Goal: Task Accomplishment & Management: Manage account settings

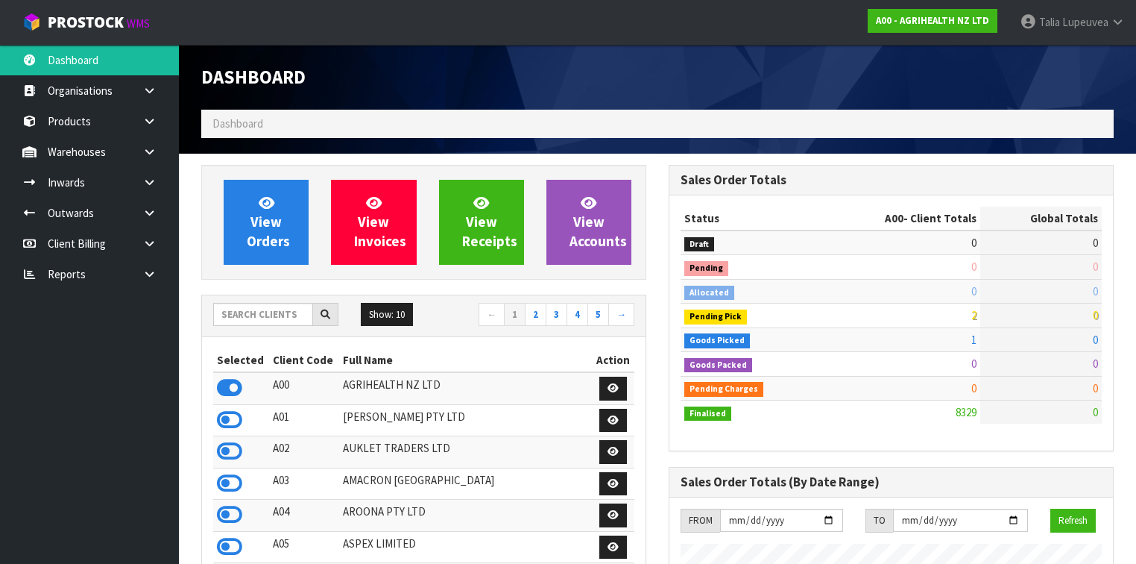
scroll to position [1125, 468]
click at [259, 314] on input "text" at bounding box center [263, 314] width 100 height 23
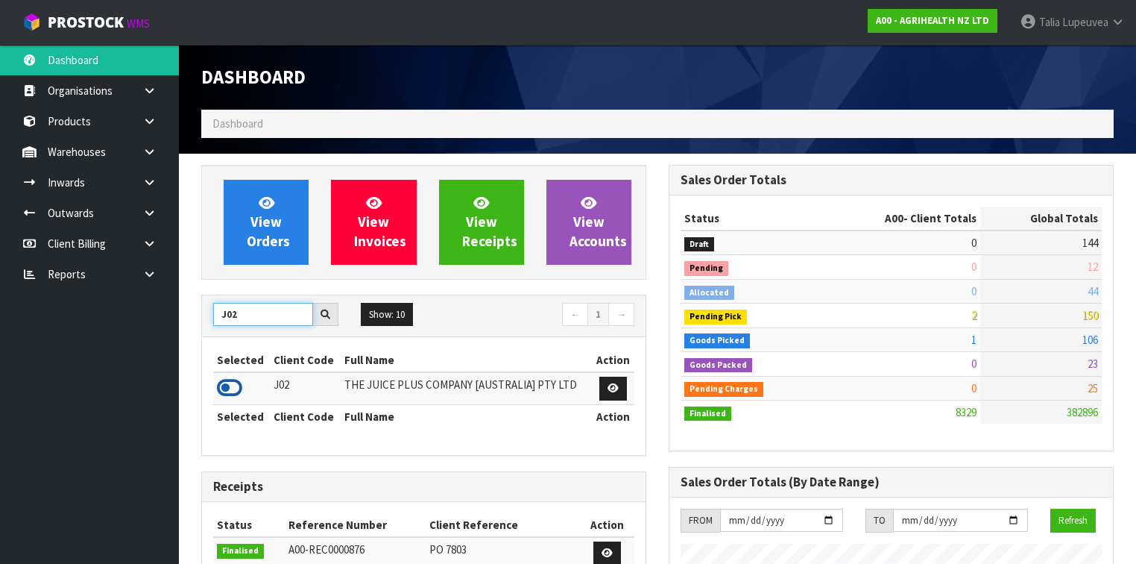
type input "J02"
click at [231, 388] on icon at bounding box center [229, 388] width 25 height 22
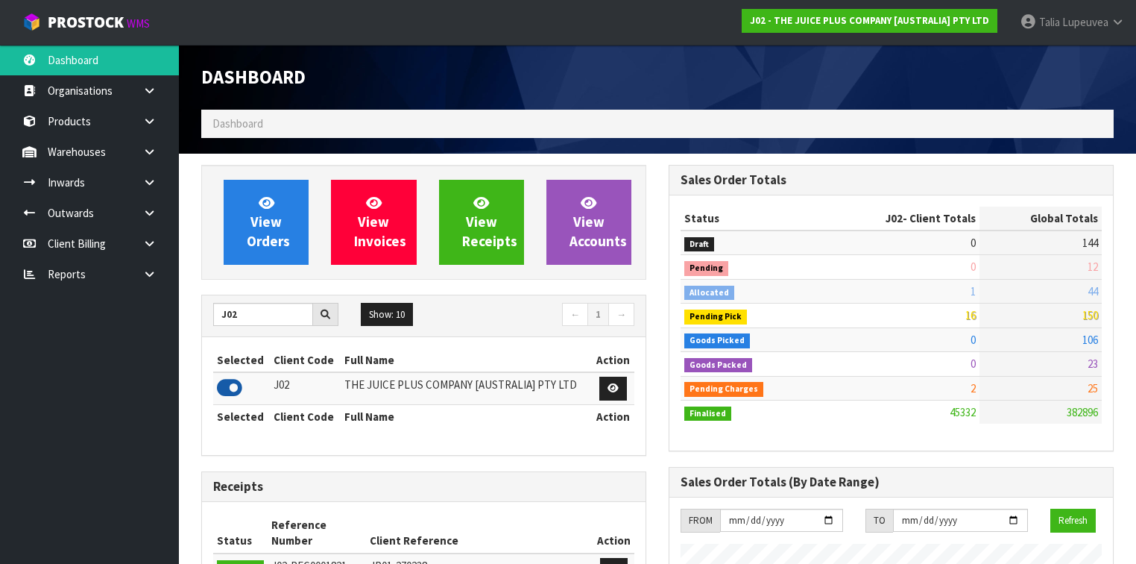
scroll to position [1189, 468]
click at [141, 210] on link at bounding box center [155, 213] width 48 height 31
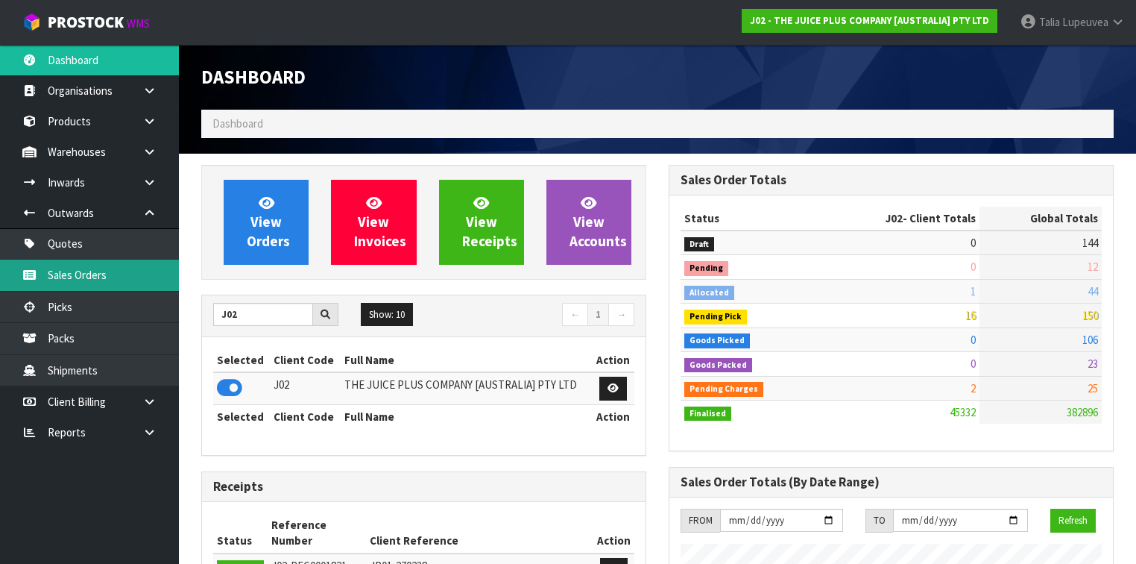
click at [134, 271] on link "Sales Orders" at bounding box center [89, 275] width 179 height 31
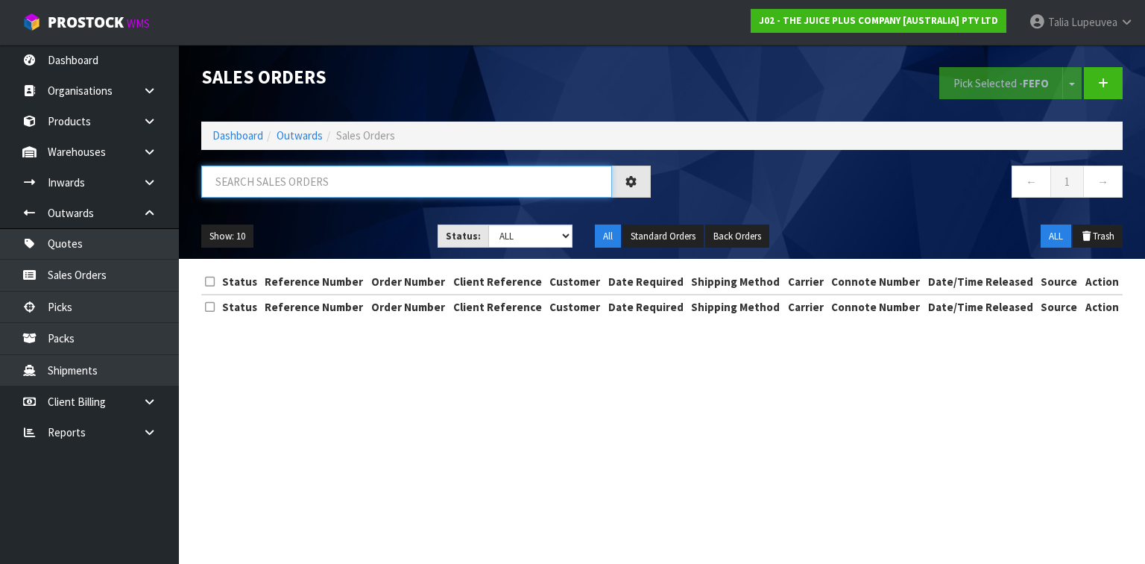
click at [273, 194] on input "text" at bounding box center [406, 182] width 411 height 32
type input "JOB-0414290"
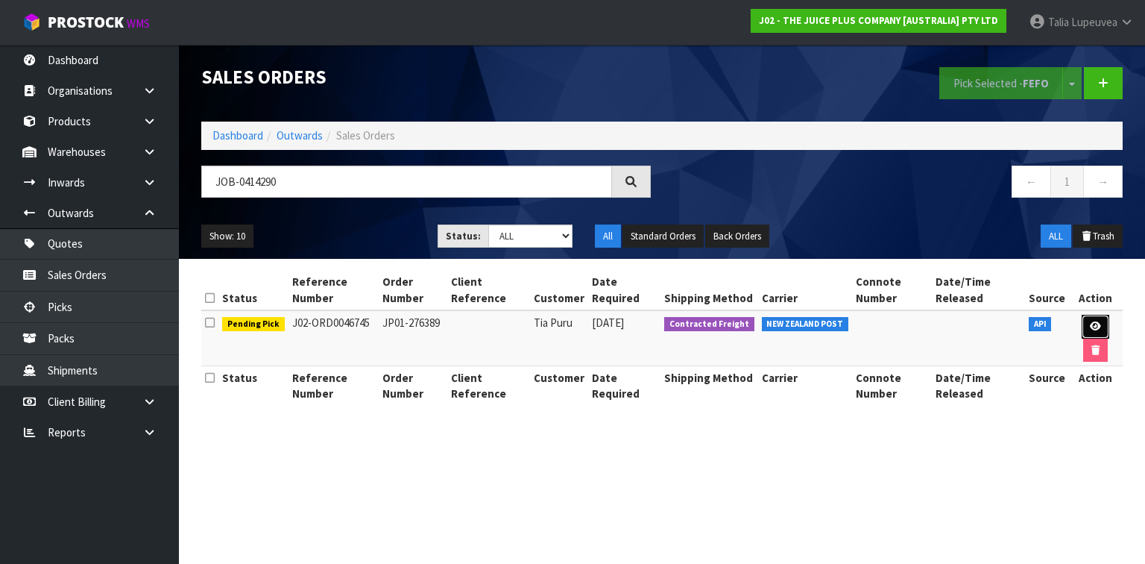
click at [1086, 321] on link at bounding box center [1096, 327] width 28 height 24
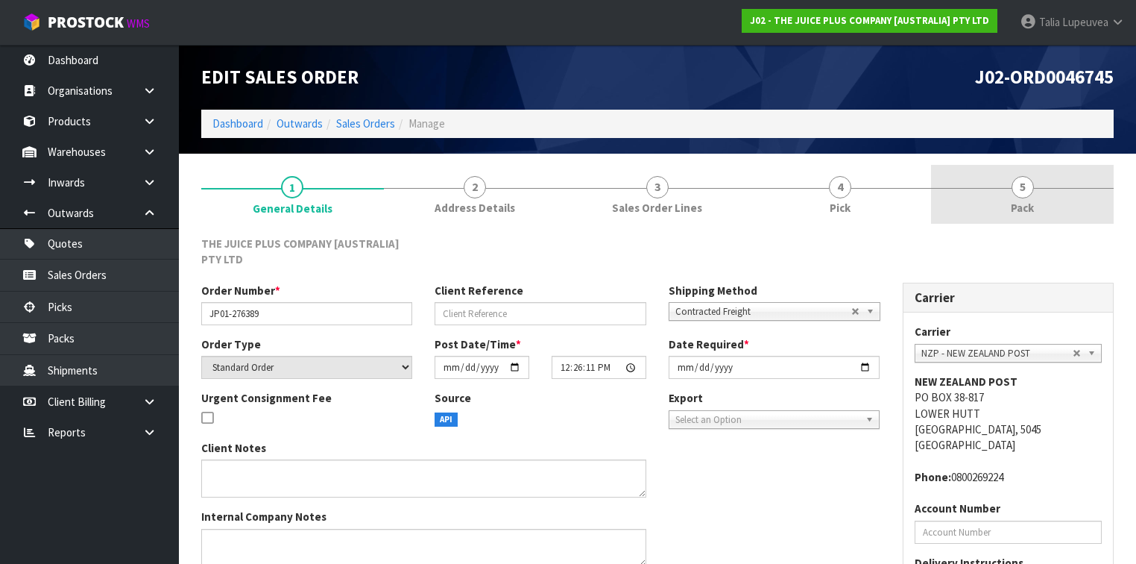
click at [1000, 169] on link "5 Pack" at bounding box center [1022, 194] width 183 height 59
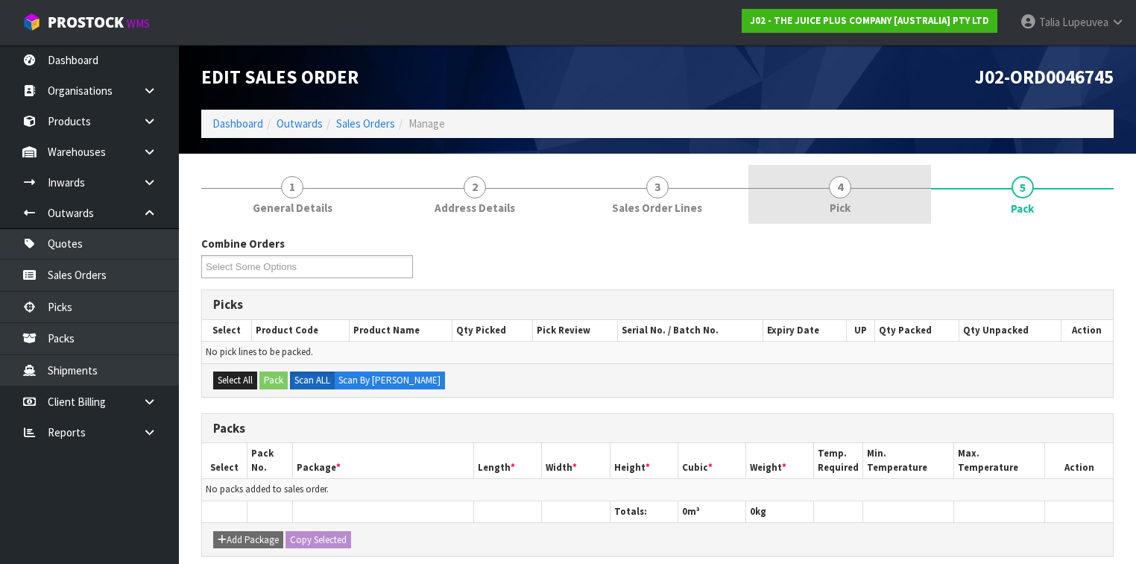
click at [868, 208] on link "4 Pick" at bounding box center [840, 194] width 183 height 59
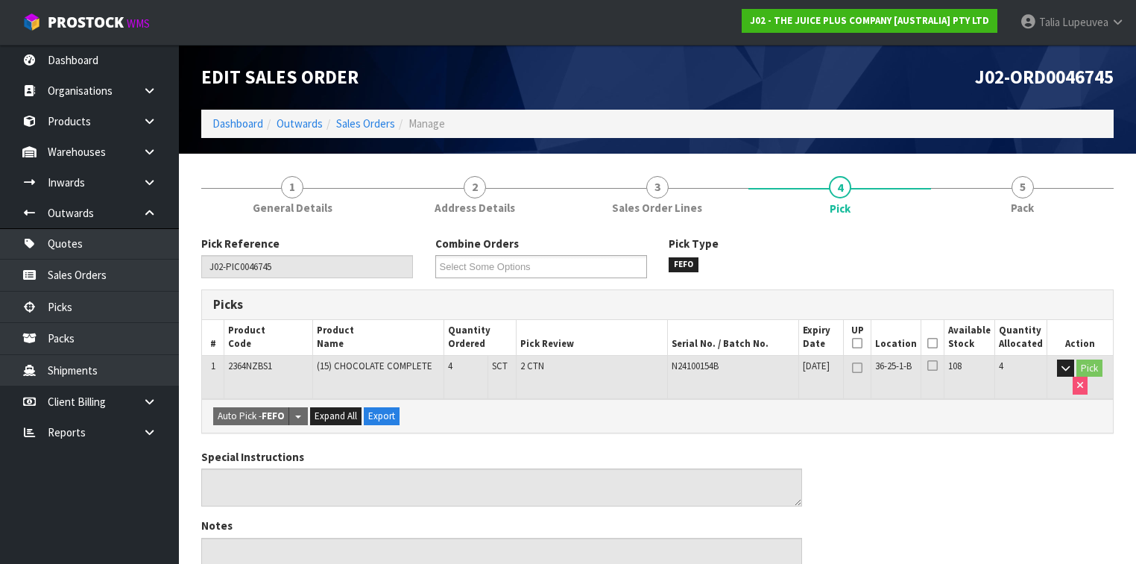
click at [937, 343] on icon at bounding box center [933, 343] width 10 height 1
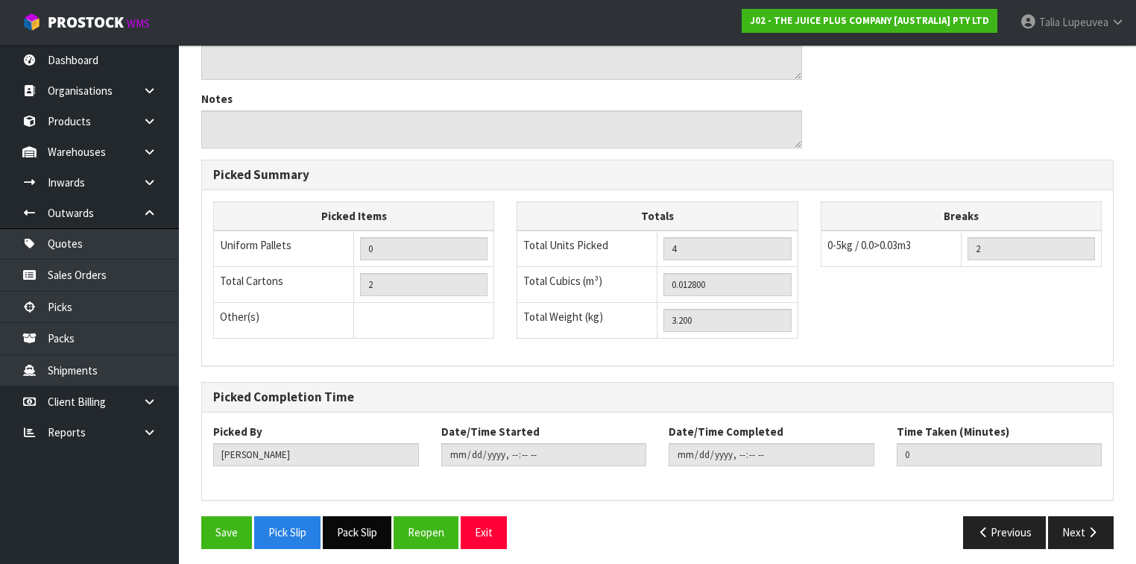
scroll to position [483, 0]
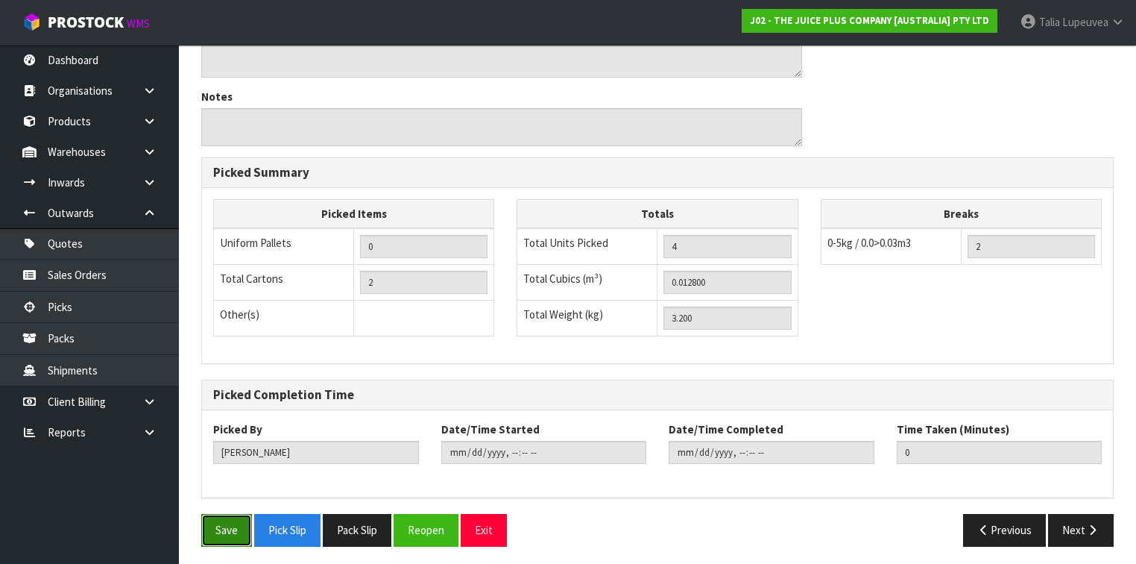
click at [242, 536] on button "Save" at bounding box center [226, 530] width 51 height 32
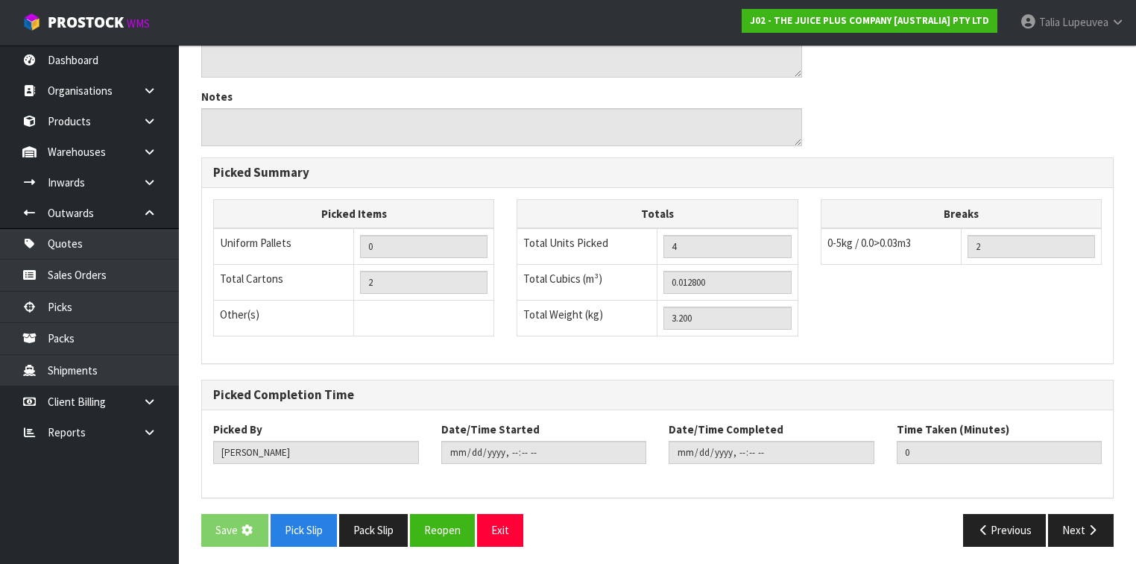
scroll to position [0, 0]
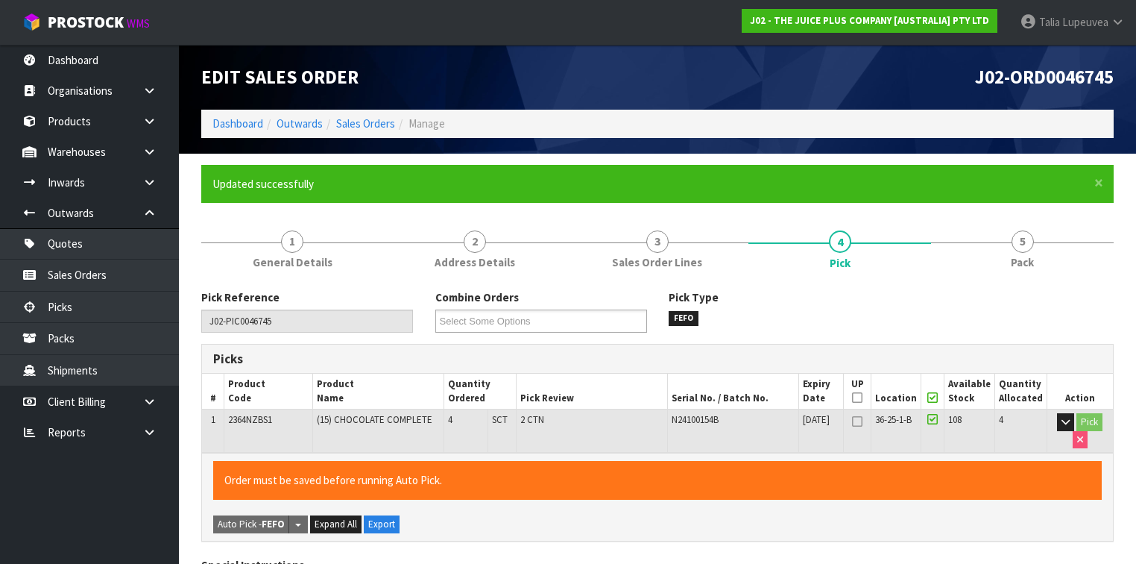
type input "[PERSON_NAME]"
type input "2025-09-25T13:00:35"
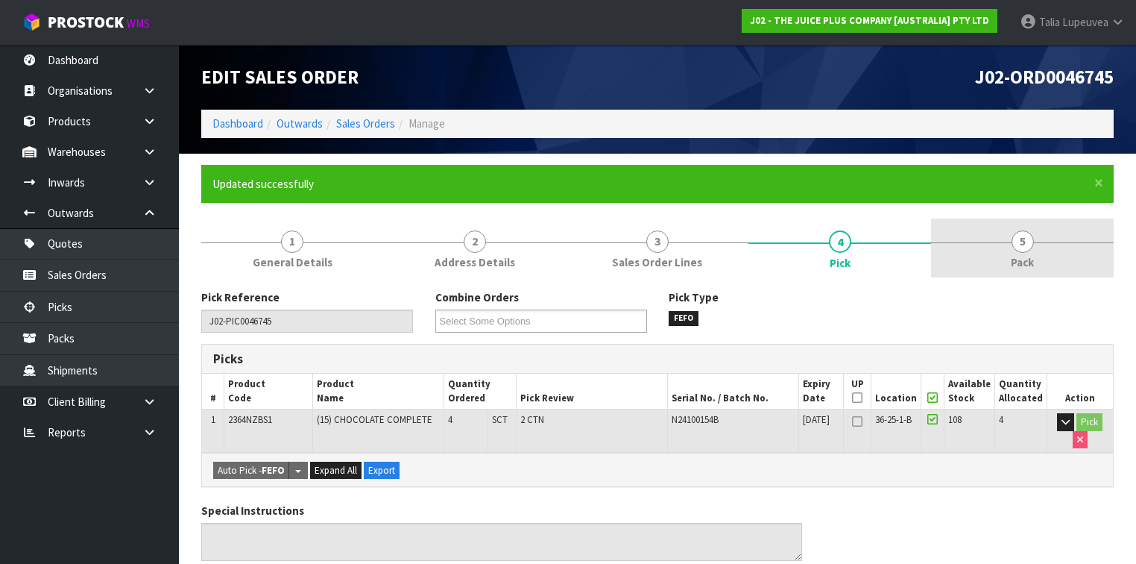
click at [1050, 239] on link "5 Pack" at bounding box center [1022, 247] width 183 height 59
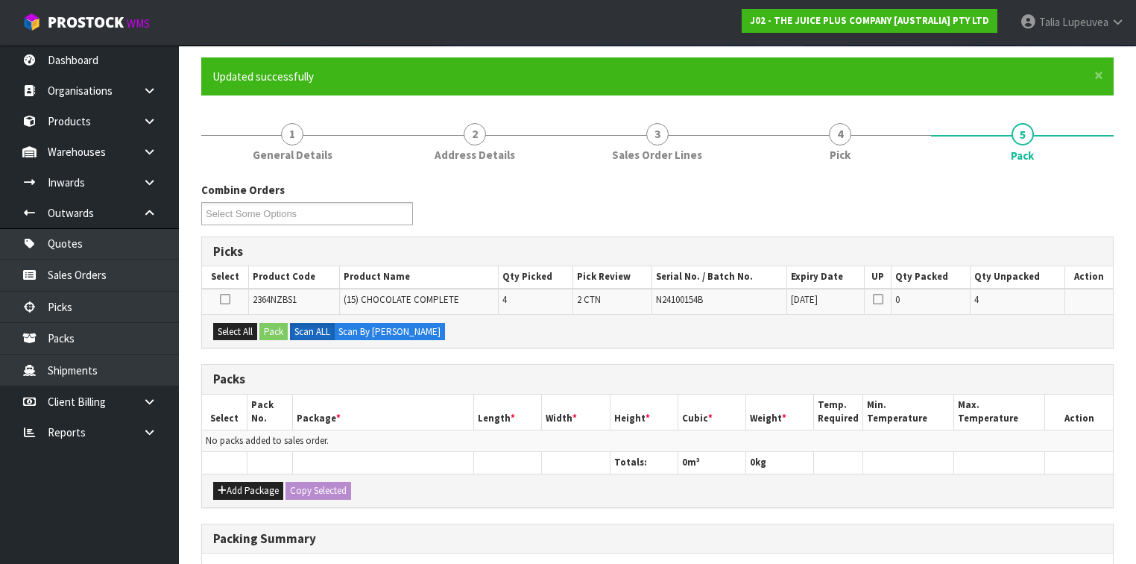
scroll to position [119, 0]
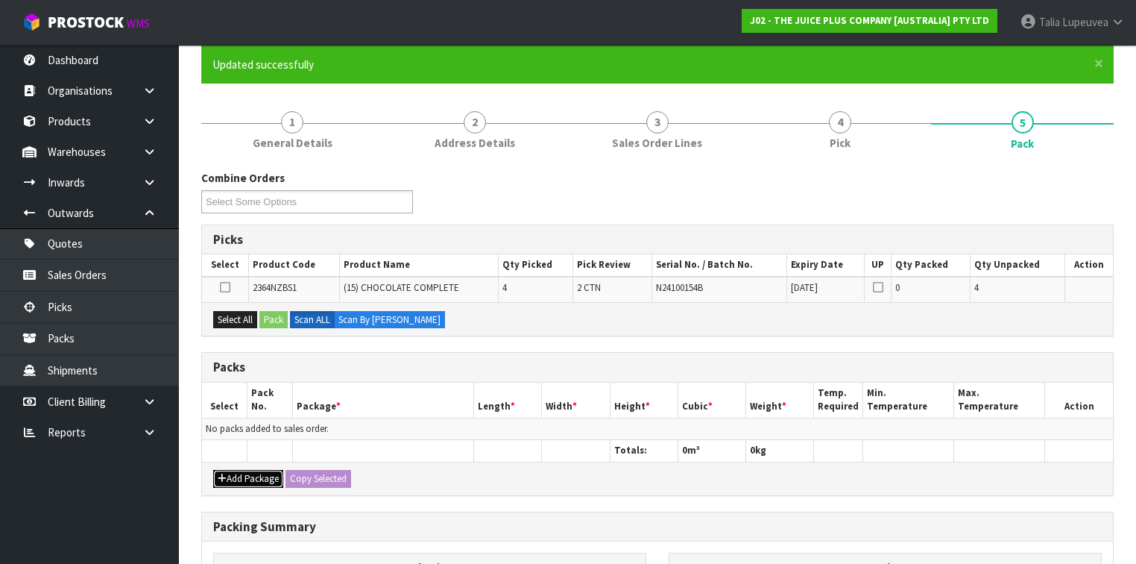
click at [238, 478] on button "Add Package" at bounding box center [248, 479] width 70 height 18
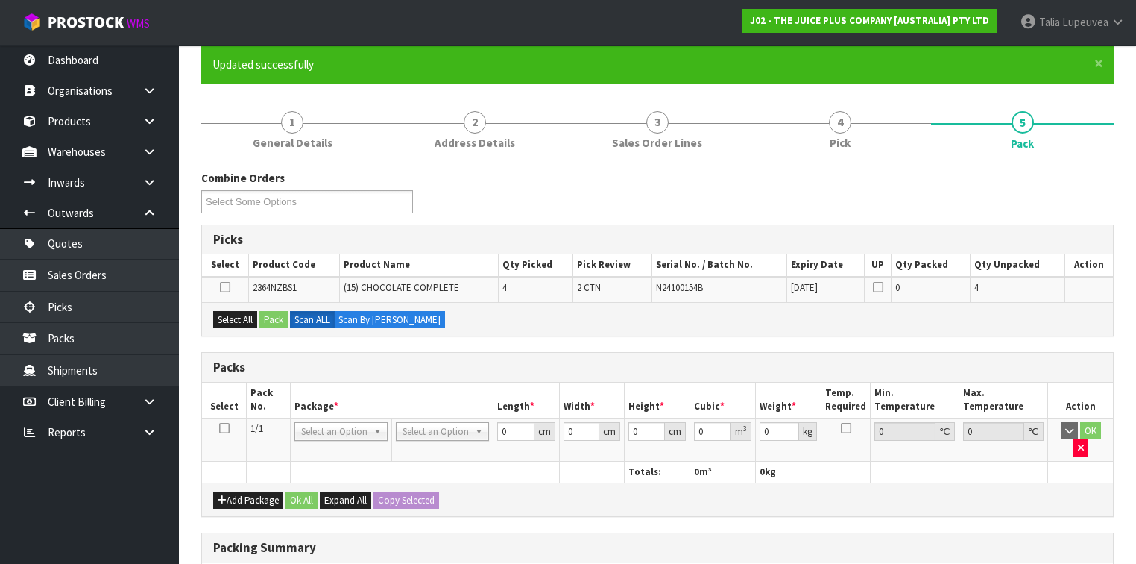
click at [224, 428] on icon at bounding box center [224, 428] width 10 height 1
click at [232, 314] on button "Select All" at bounding box center [235, 320] width 44 height 18
click at [264, 314] on button "Pack" at bounding box center [274, 320] width 28 height 18
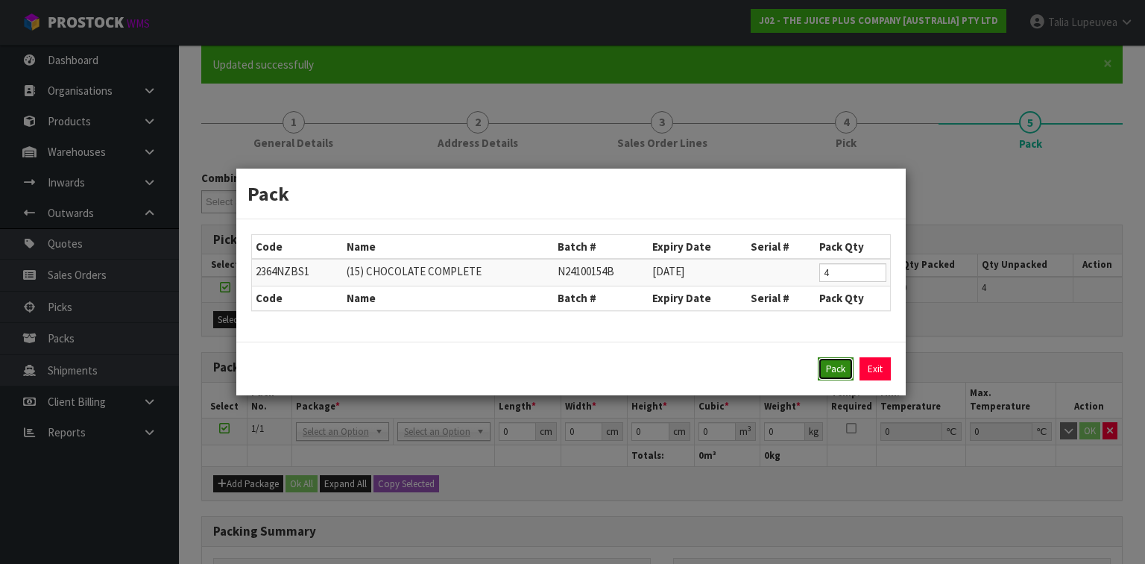
click at [831, 365] on button "Pack" at bounding box center [836, 369] width 36 height 24
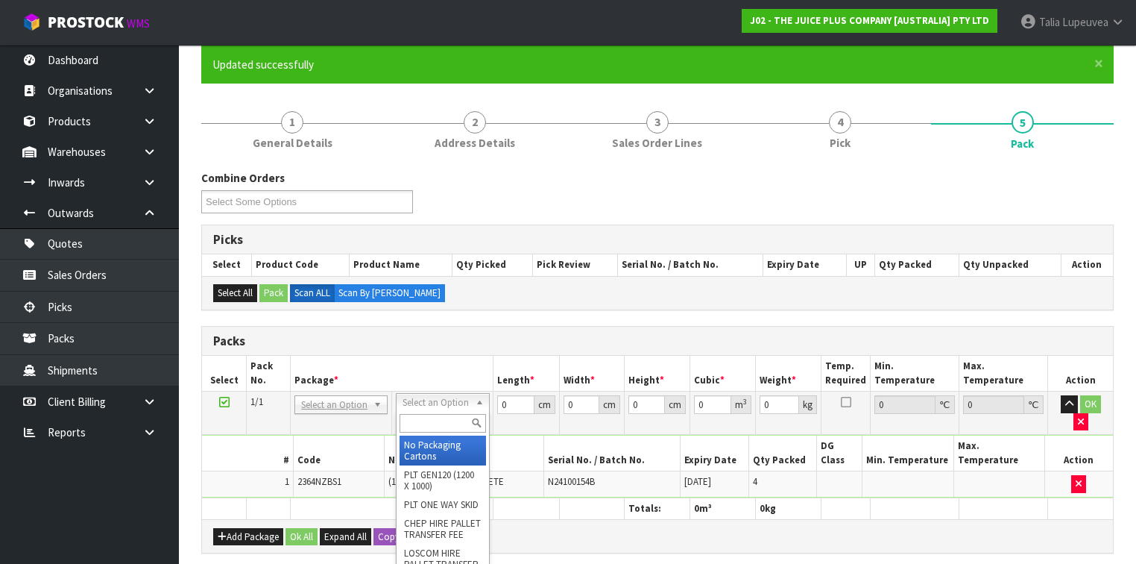
drag, startPoint x: 443, startPoint y: 444, endPoint x: 479, endPoint y: 424, distance: 41.4
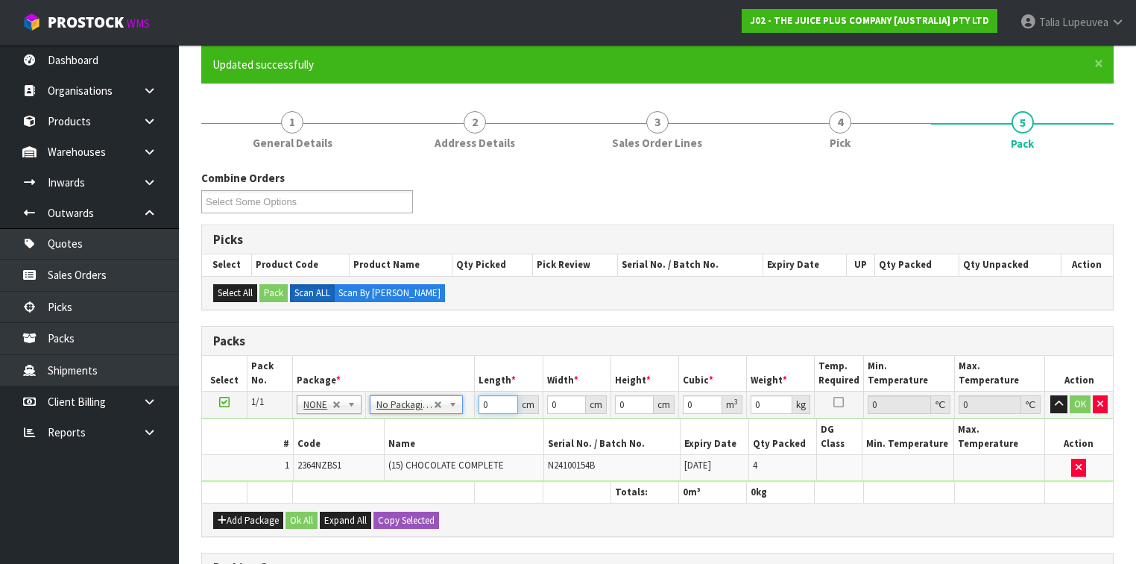
drag, startPoint x: 493, startPoint y: 406, endPoint x: 462, endPoint y: 409, distance: 30.8
click at [462, 409] on tr "1/1 NONE 007-001 007-002 007-004 007-009 007-013 007-014 007-015 007-017 007-01…" at bounding box center [657, 404] width 911 height 27
type input "21"
type input "20"
type input "3"
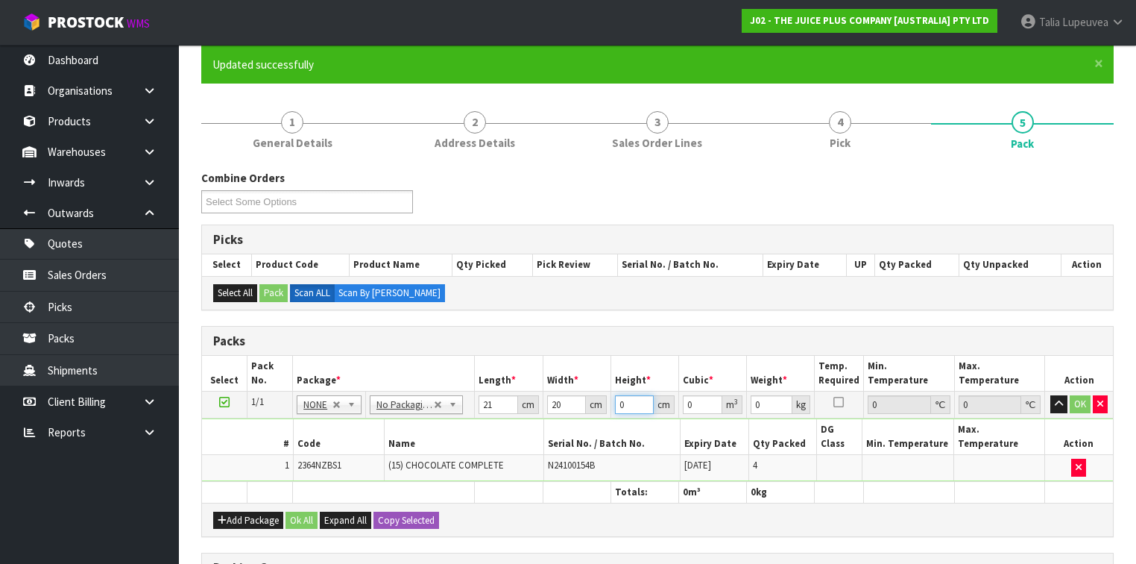
type input "0.00126"
type input "33"
type input "0.01386"
type input "33"
type input "4"
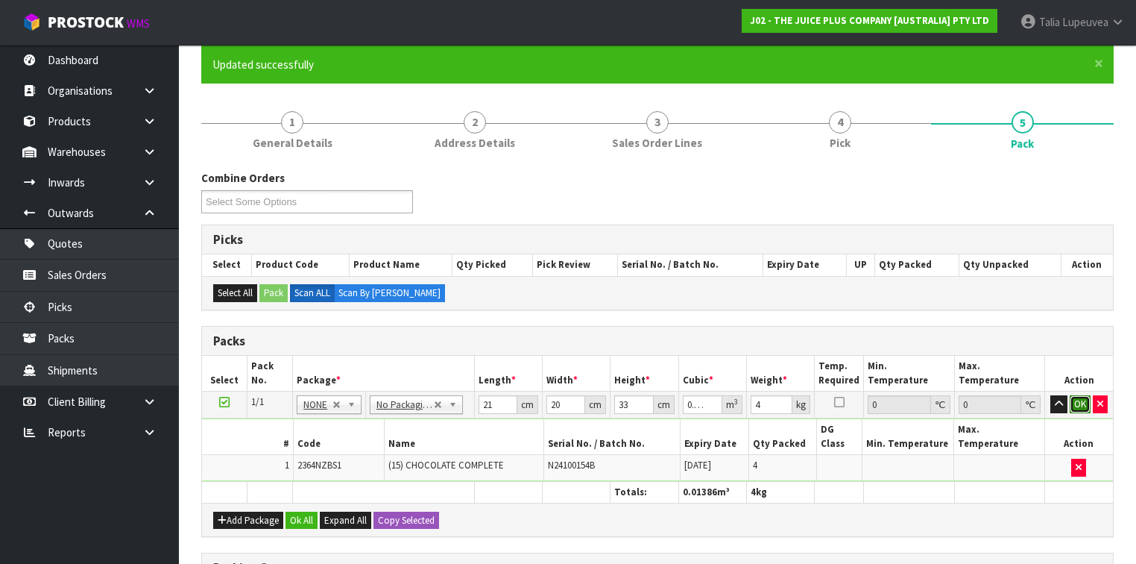
click at [1086, 406] on button "OK" at bounding box center [1080, 404] width 21 height 18
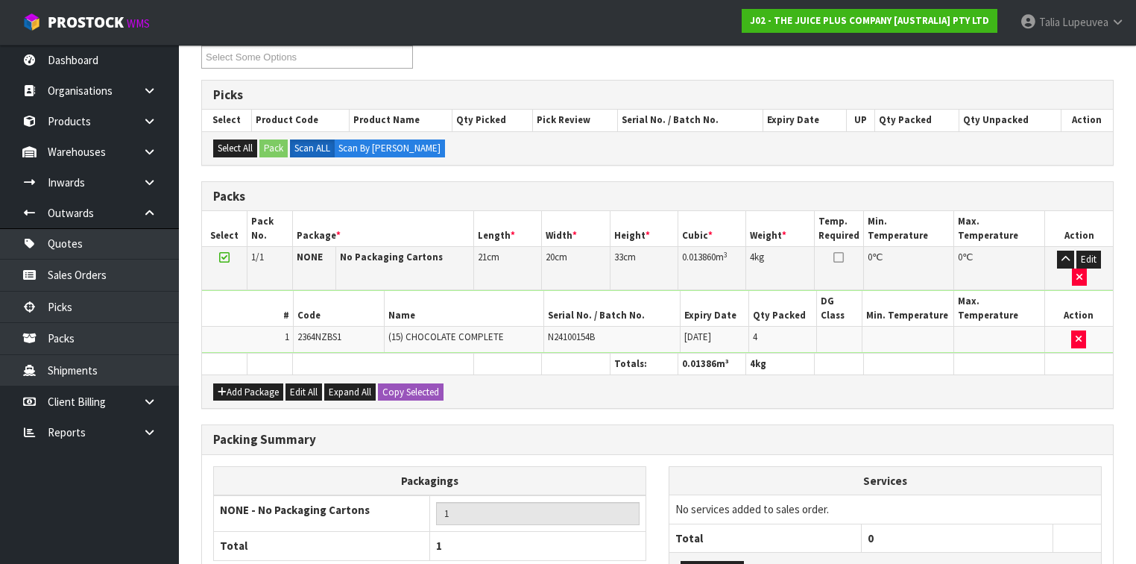
scroll to position [354, 0]
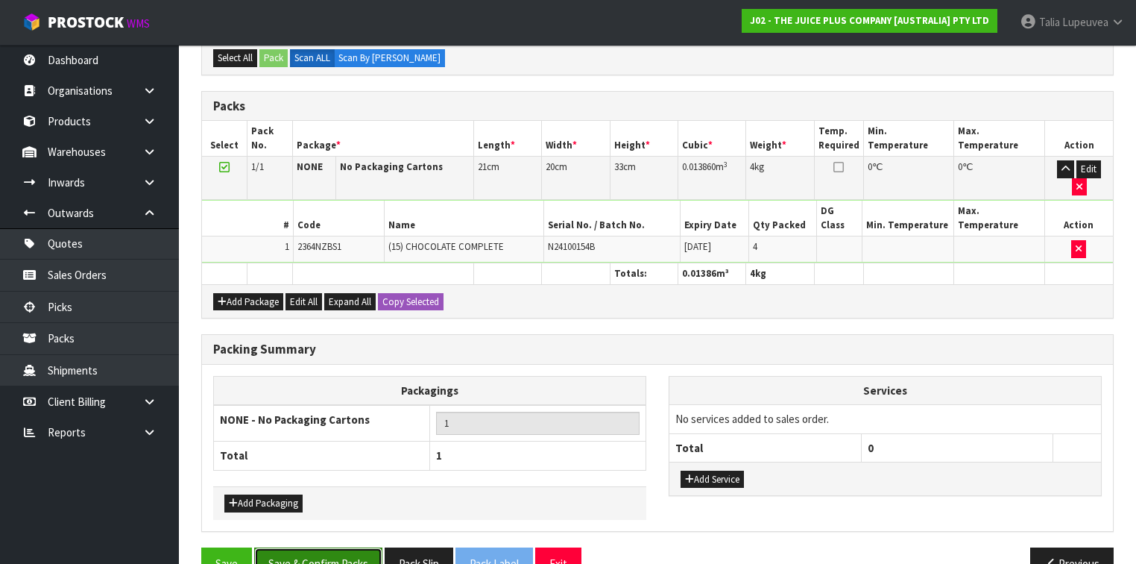
click at [295, 547] on button "Save & Confirm Packs" at bounding box center [318, 563] width 128 height 32
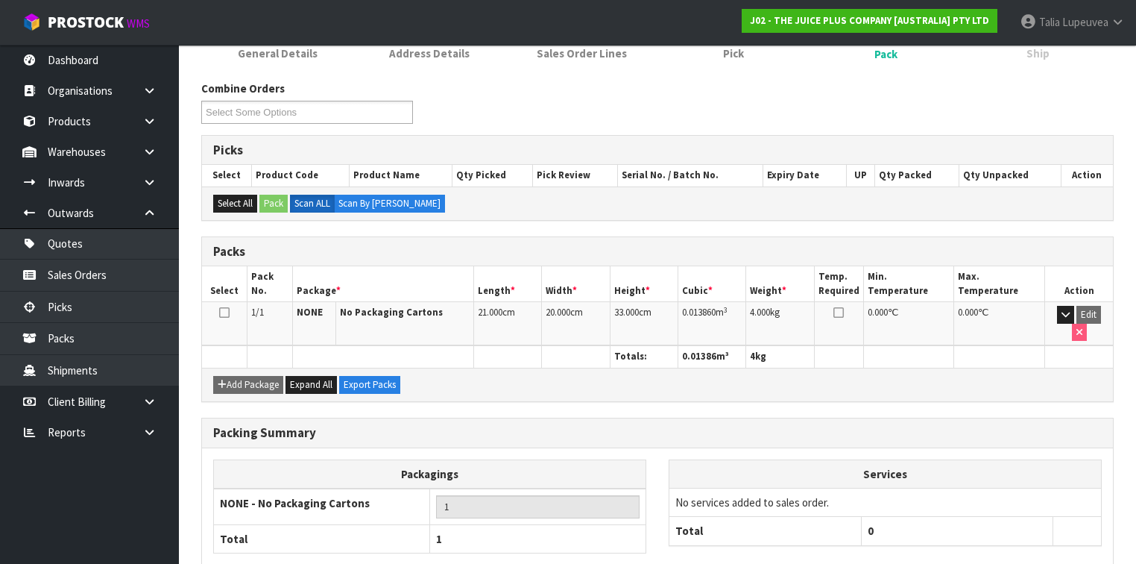
scroll to position [274, 0]
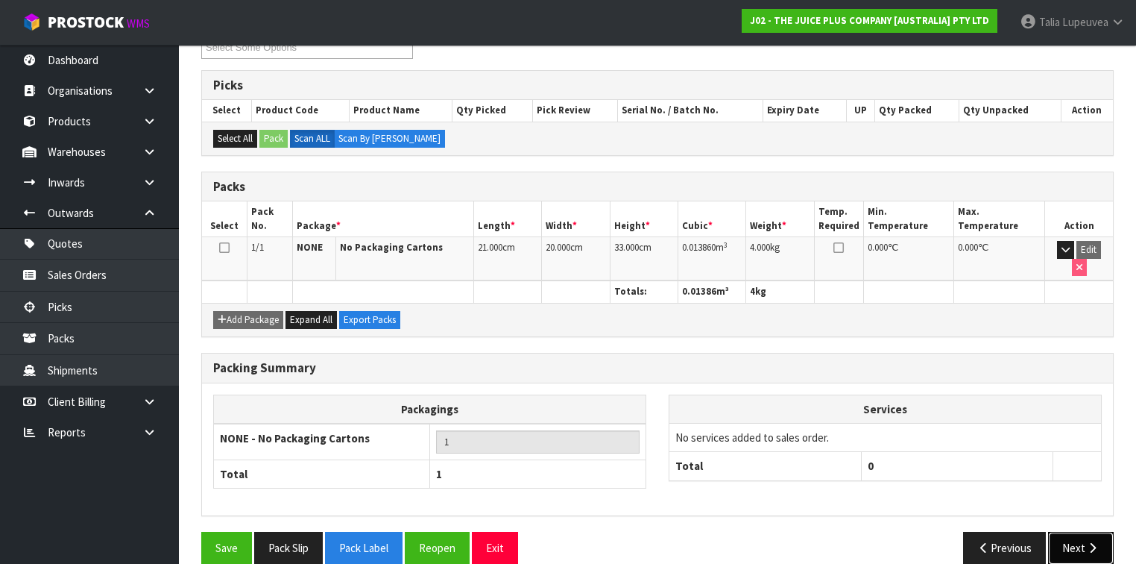
drag, startPoint x: 1060, startPoint y: 521, endPoint x: 1034, endPoint y: 510, distance: 28.1
click at [1060, 532] on button "Next" at bounding box center [1081, 548] width 66 height 32
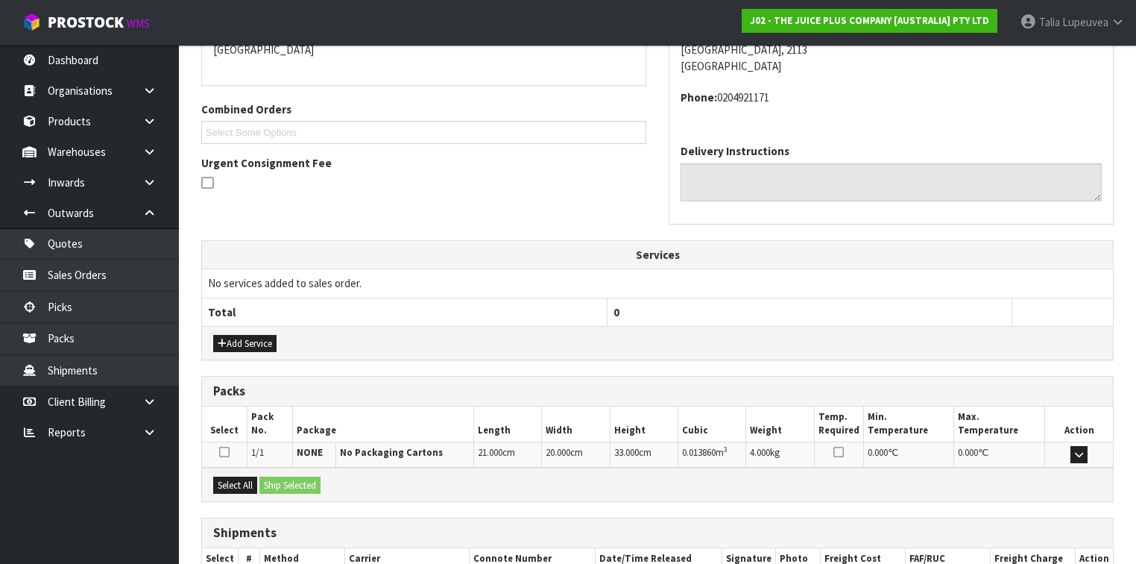
scroll to position [430, 0]
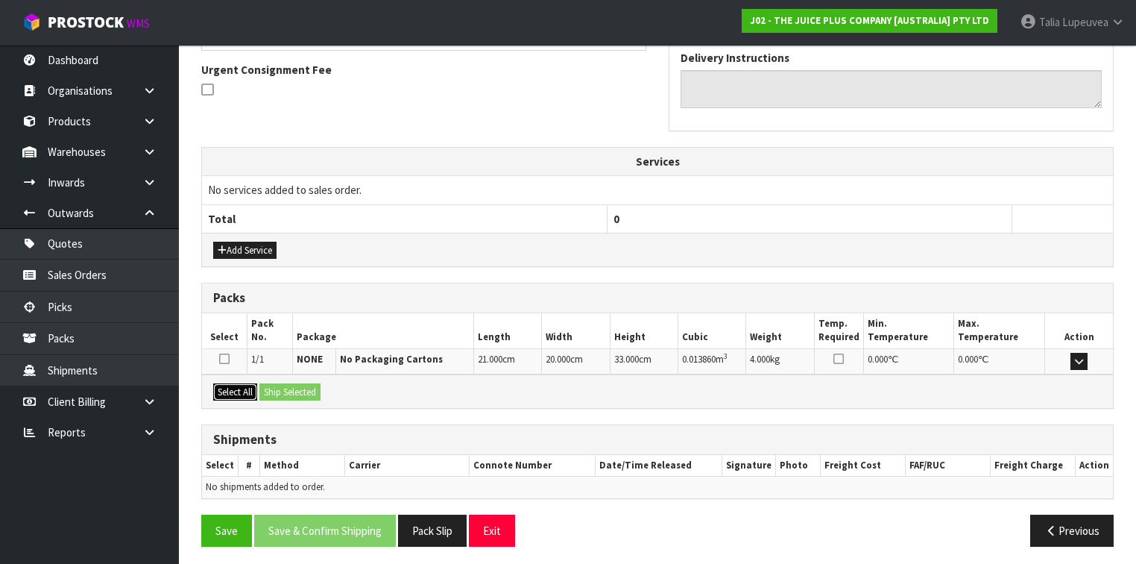
drag, startPoint x: 233, startPoint y: 385, endPoint x: 265, endPoint y: 376, distance: 33.3
click at [234, 385] on button "Select All" at bounding box center [235, 392] width 44 height 18
click at [304, 383] on button "Ship Selected" at bounding box center [290, 392] width 61 height 18
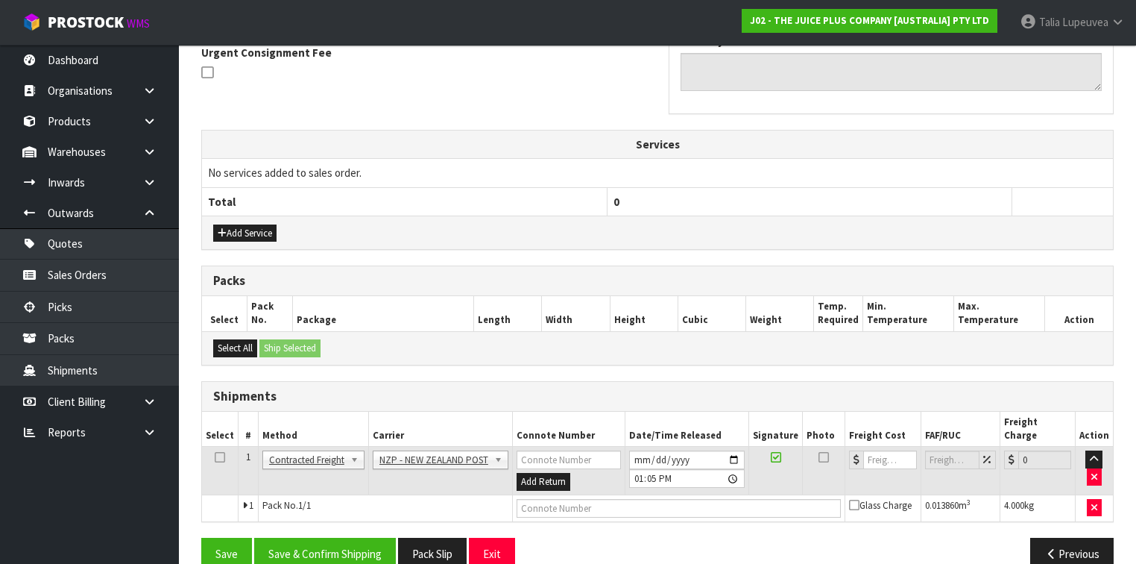
scroll to position [456, 0]
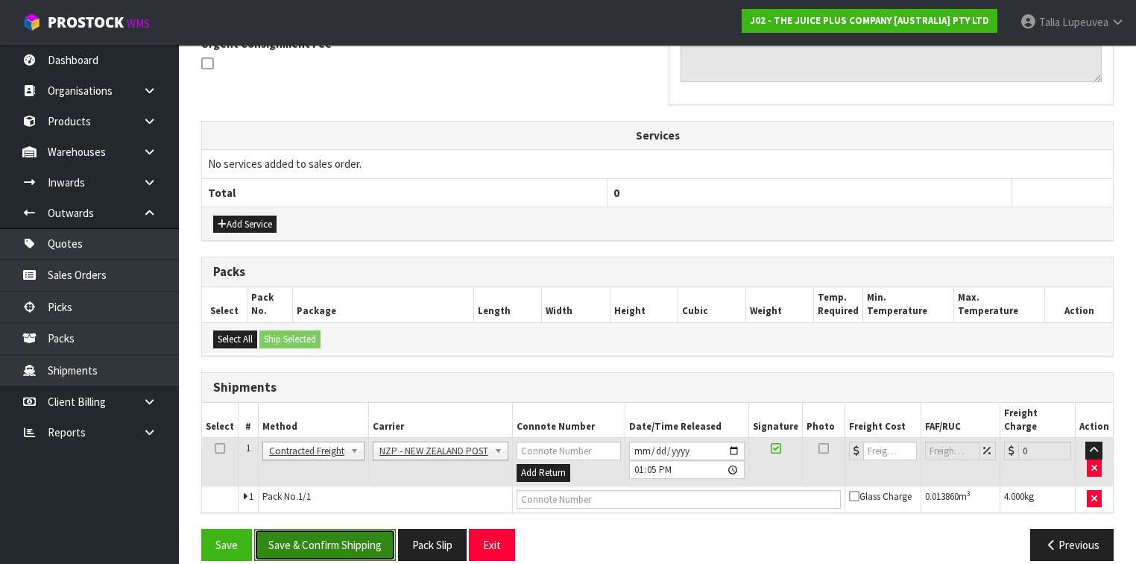
click at [356, 529] on button "Save & Confirm Shipping" at bounding box center [325, 545] width 142 height 32
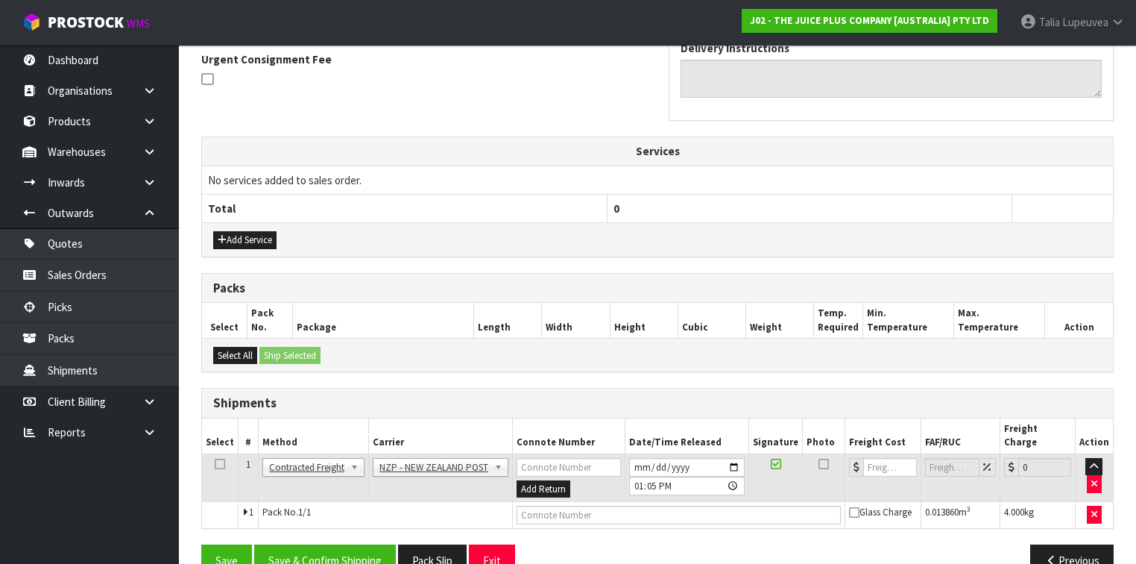
scroll to position [0, 0]
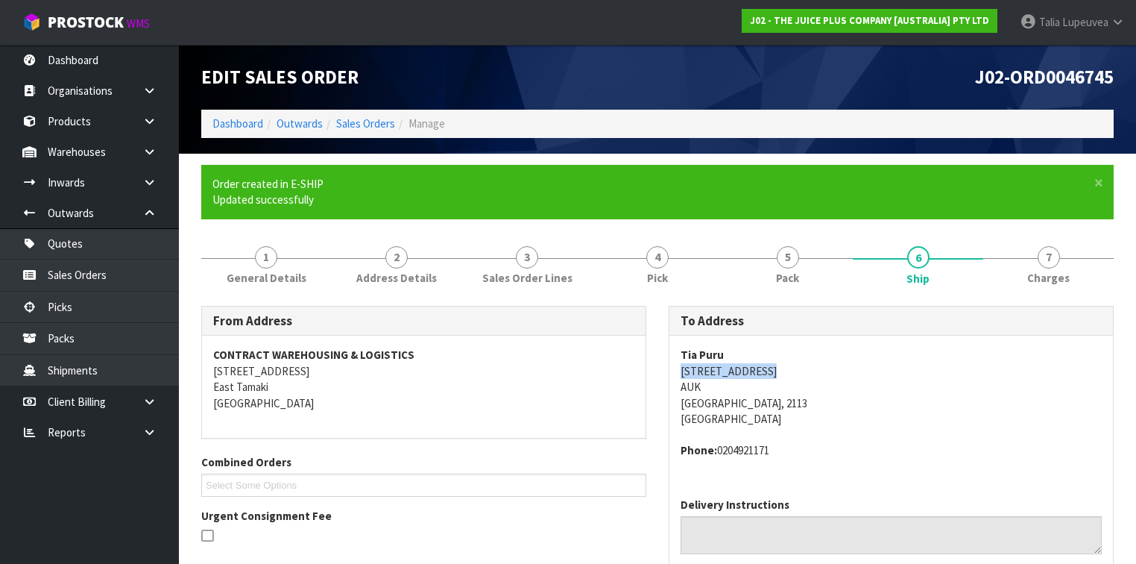
drag, startPoint x: 676, startPoint y: 371, endPoint x: 781, endPoint y: 364, distance: 106.2
click at [781, 364] on div "Tia Puru 44 Rorotu Avenue AUK Auckland, 2113 New Zealand Phone: 0204921171" at bounding box center [892, 411] width 444 height 150
click at [394, 130] on li "Sales Orders" at bounding box center [359, 124] width 72 height 16
click at [375, 124] on link "Sales Orders" at bounding box center [365, 123] width 59 height 14
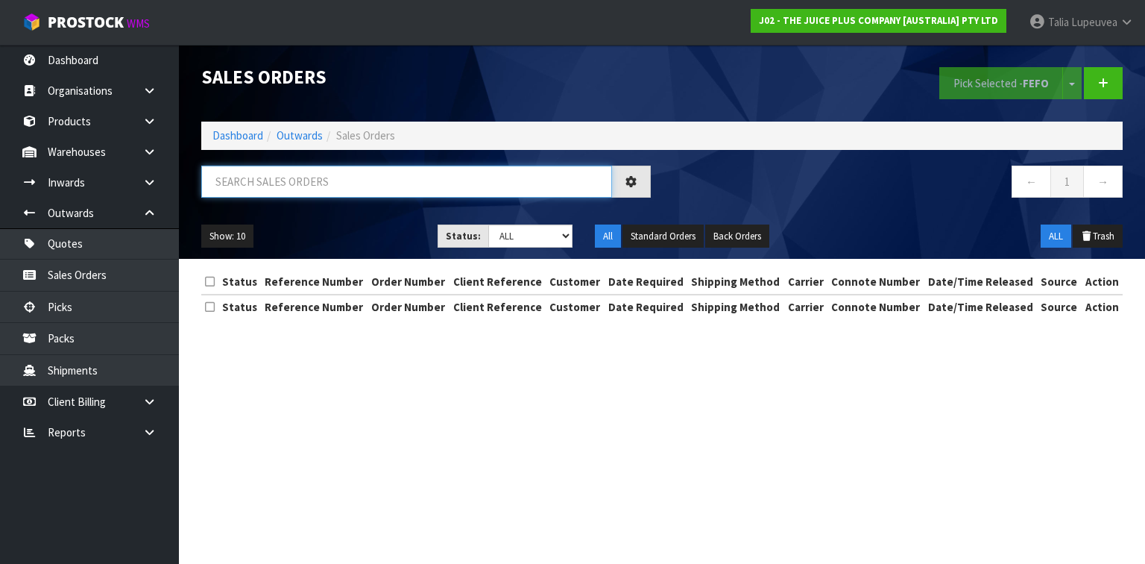
click at [350, 188] on input "text" at bounding box center [406, 182] width 411 height 32
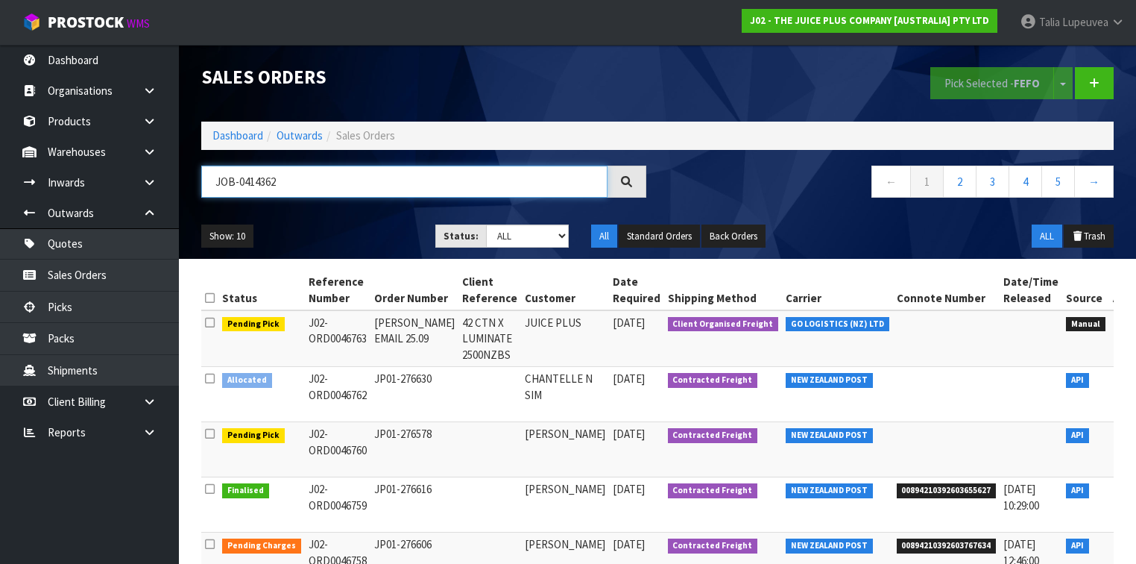
type input "JOB-0414362"
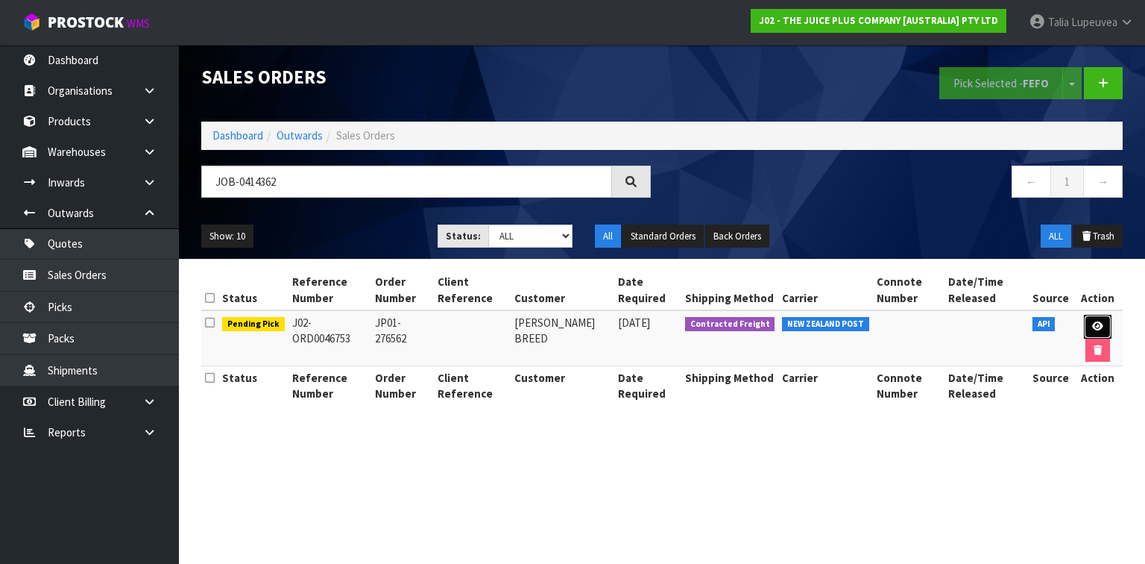
click at [1106, 319] on link at bounding box center [1098, 327] width 28 height 24
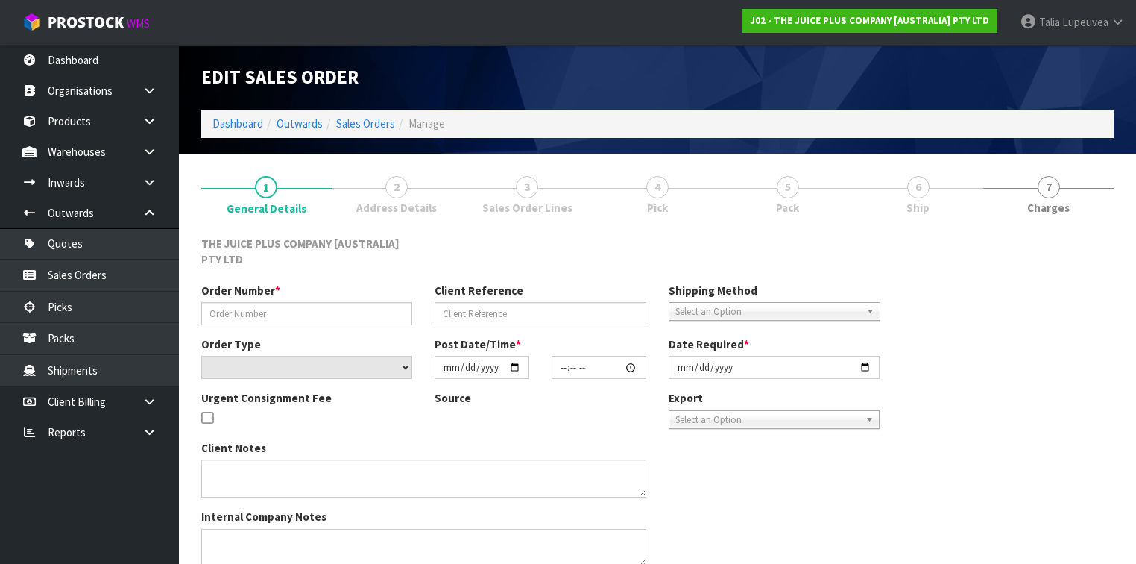
type input "JP01-276562"
select select "number:0"
type input "[DATE]"
type input "03:03:59.000"
type input "[DATE]"
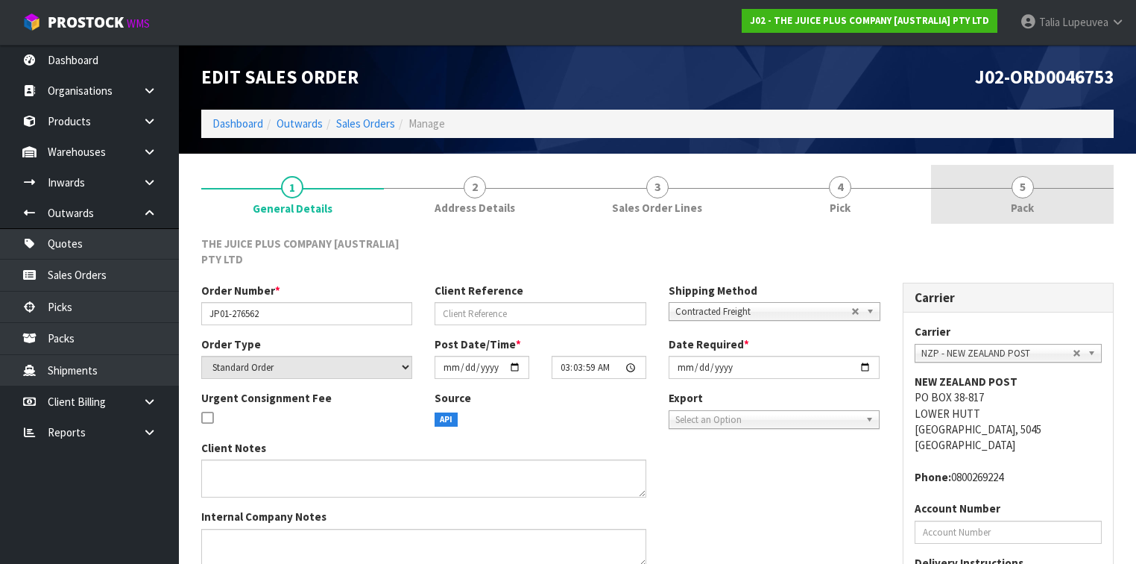
click at [1031, 192] on span "5" at bounding box center [1023, 187] width 22 height 22
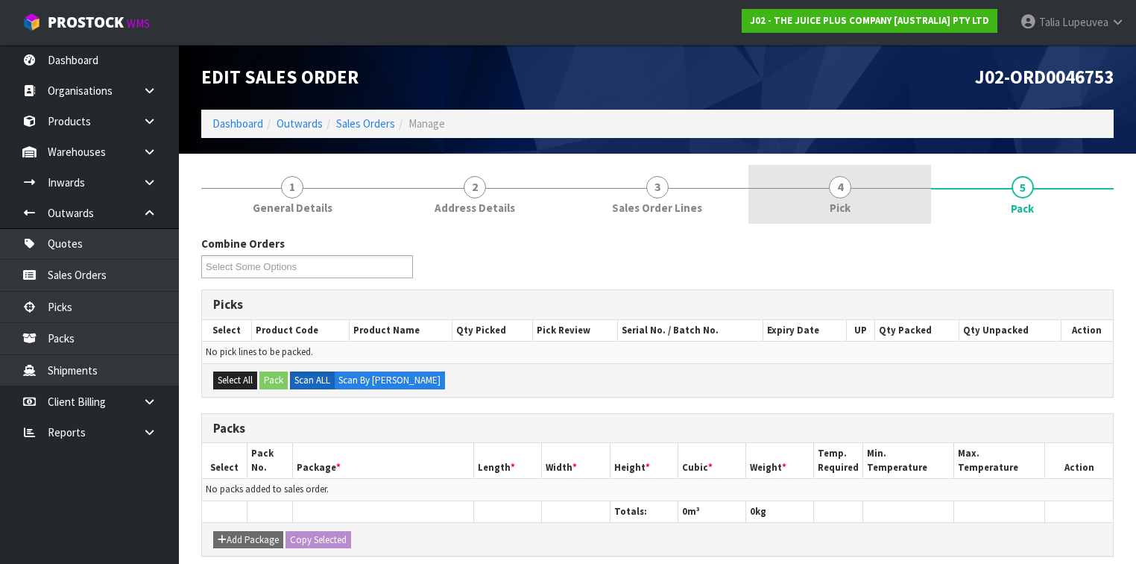
click at [853, 205] on link "4 Pick" at bounding box center [840, 194] width 183 height 59
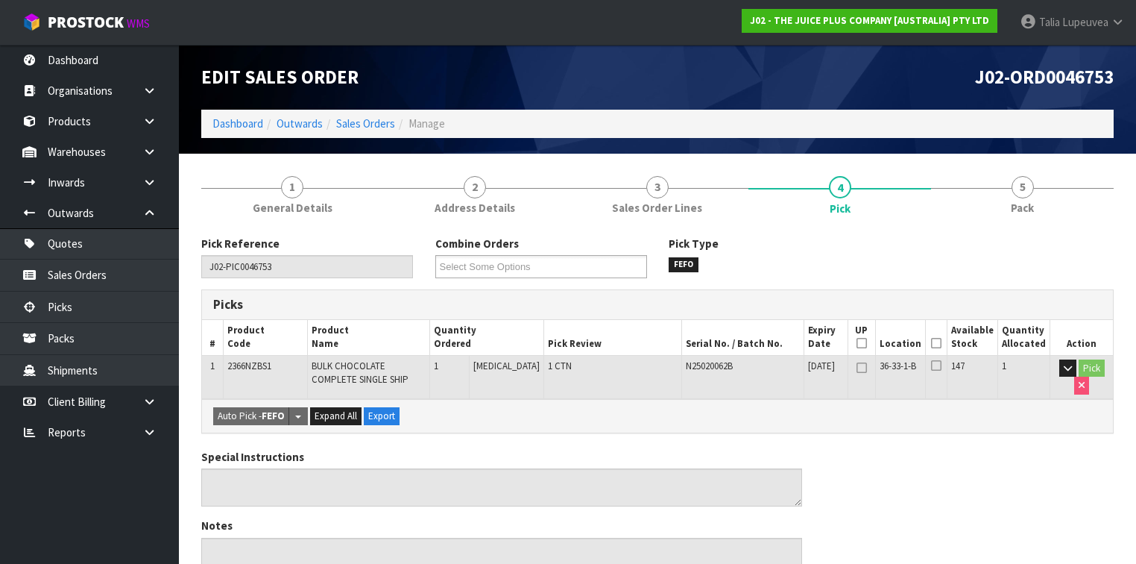
click at [942, 343] on icon at bounding box center [936, 343] width 10 height 1
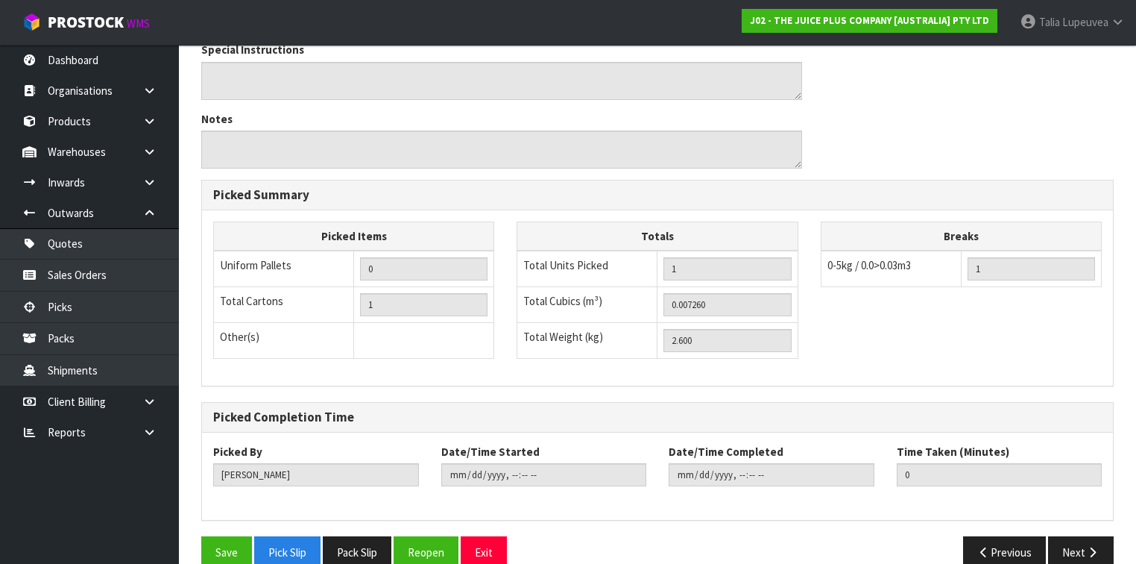
scroll to position [483, 0]
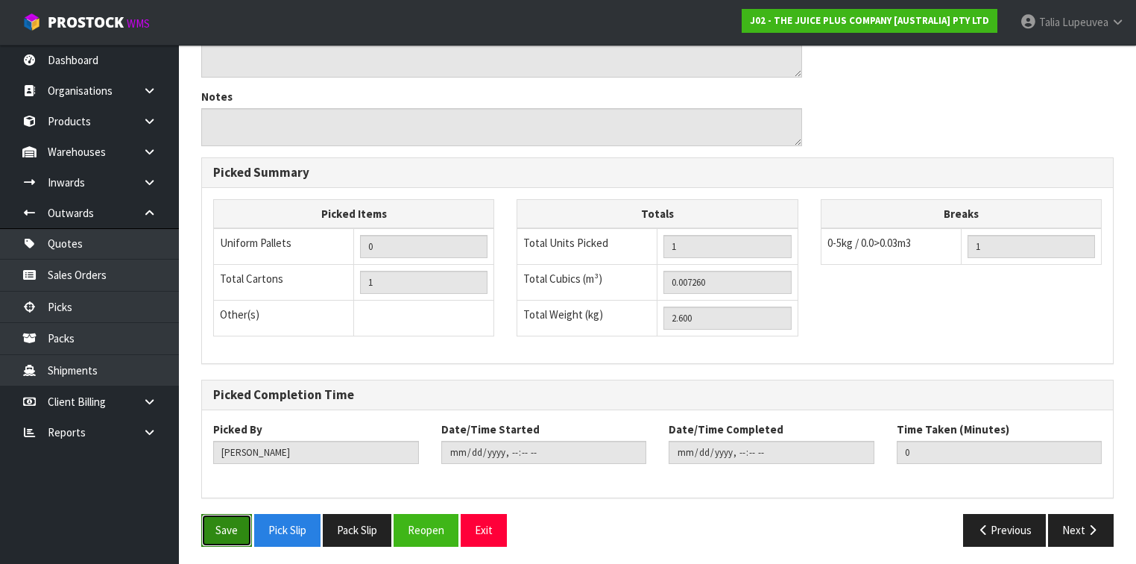
click at [230, 528] on button "Save" at bounding box center [226, 530] width 51 height 32
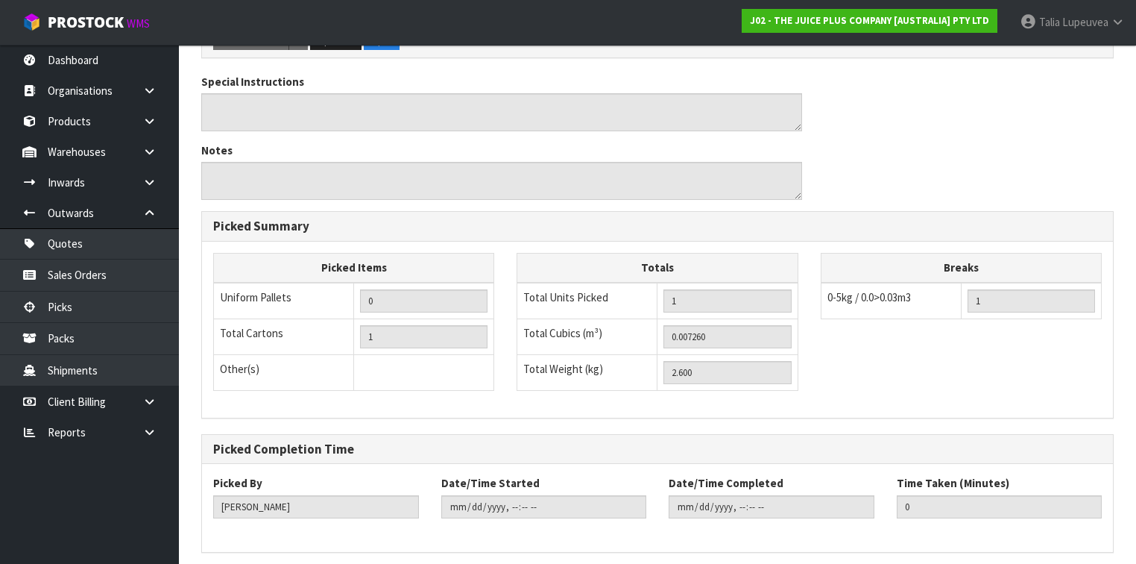
scroll to position [0, 0]
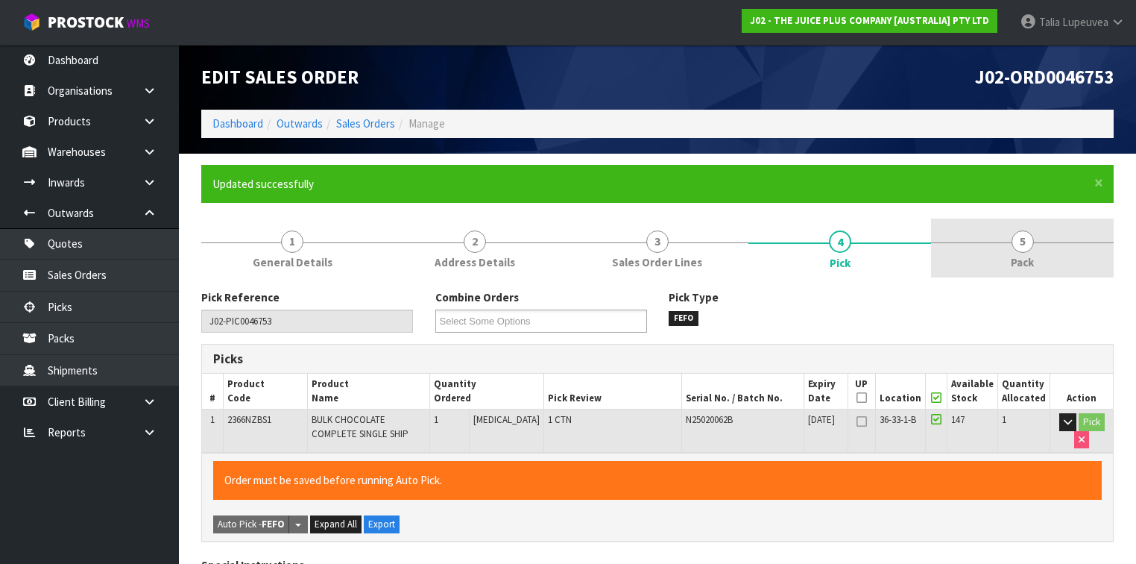
type input "[PERSON_NAME]"
type input "2025-09-25T13:10:30"
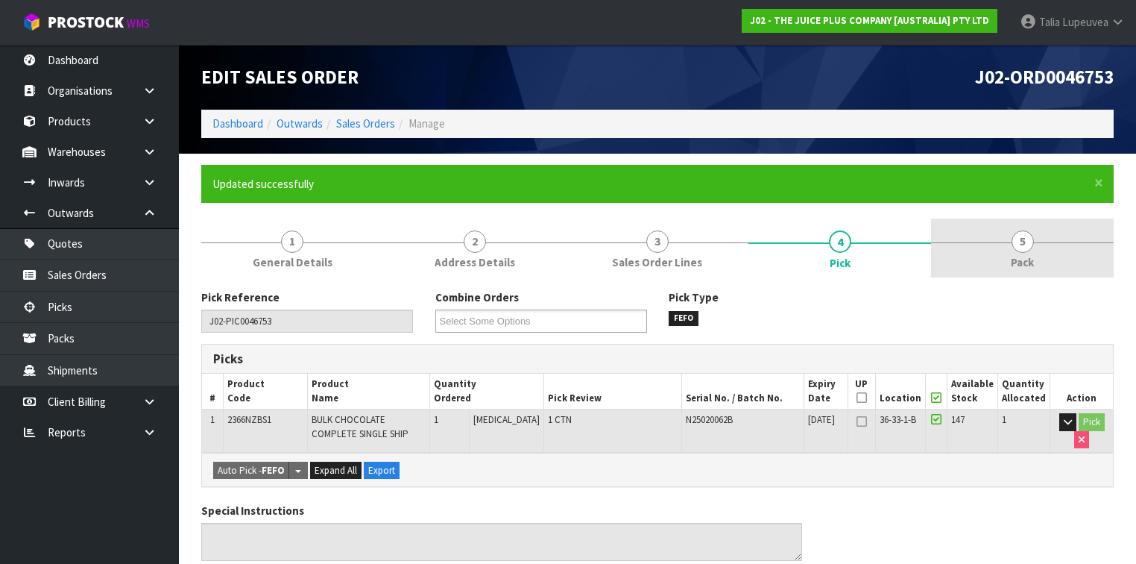
click at [966, 245] on link "5 Pack" at bounding box center [1022, 247] width 183 height 59
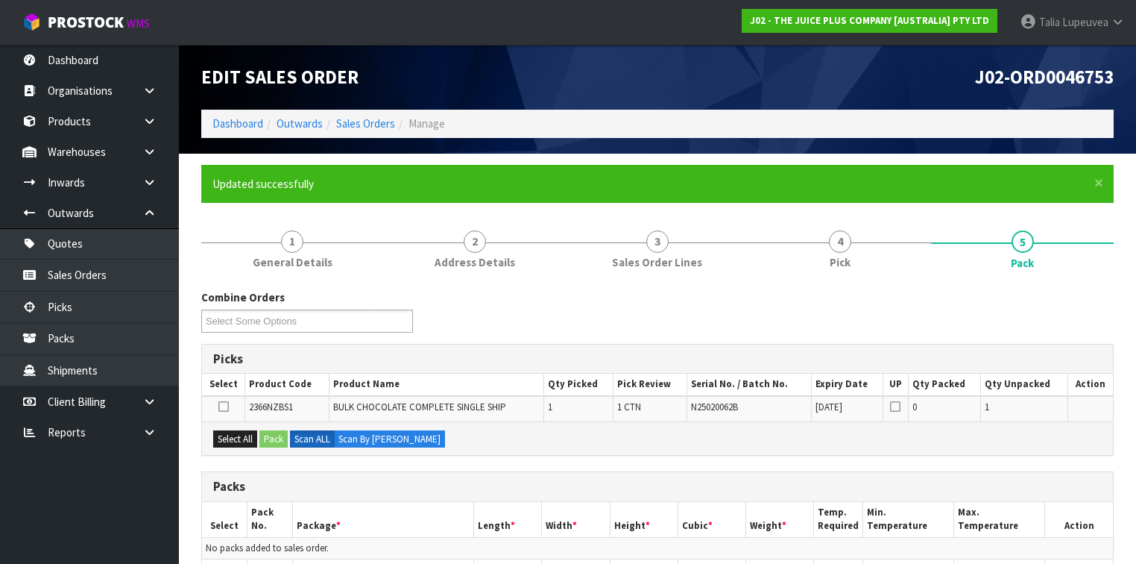
scroll to position [321, 0]
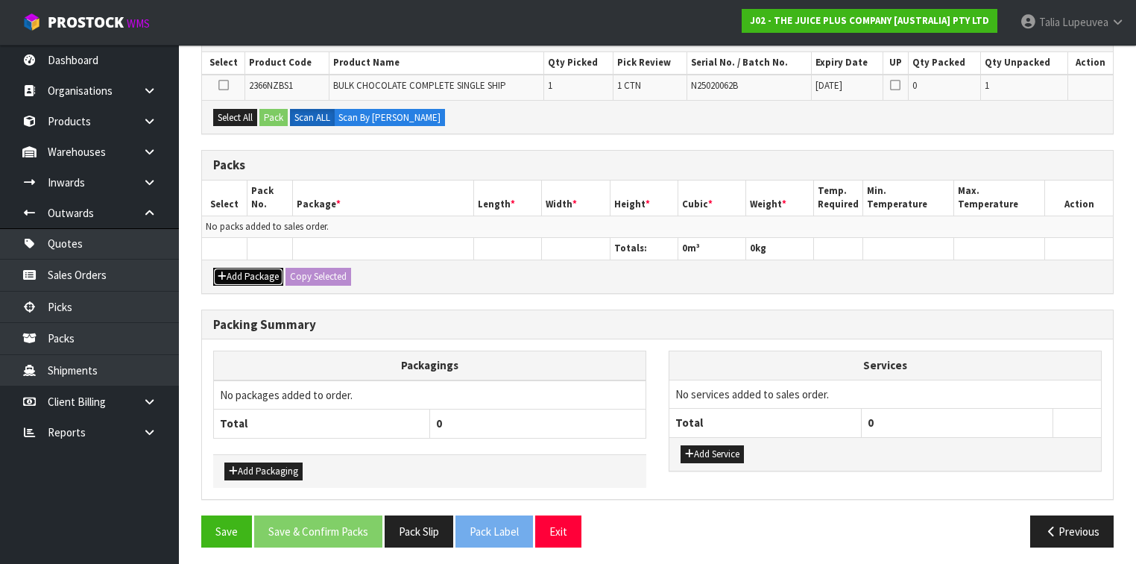
click at [241, 280] on button "Add Package" at bounding box center [248, 277] width 70 height 18
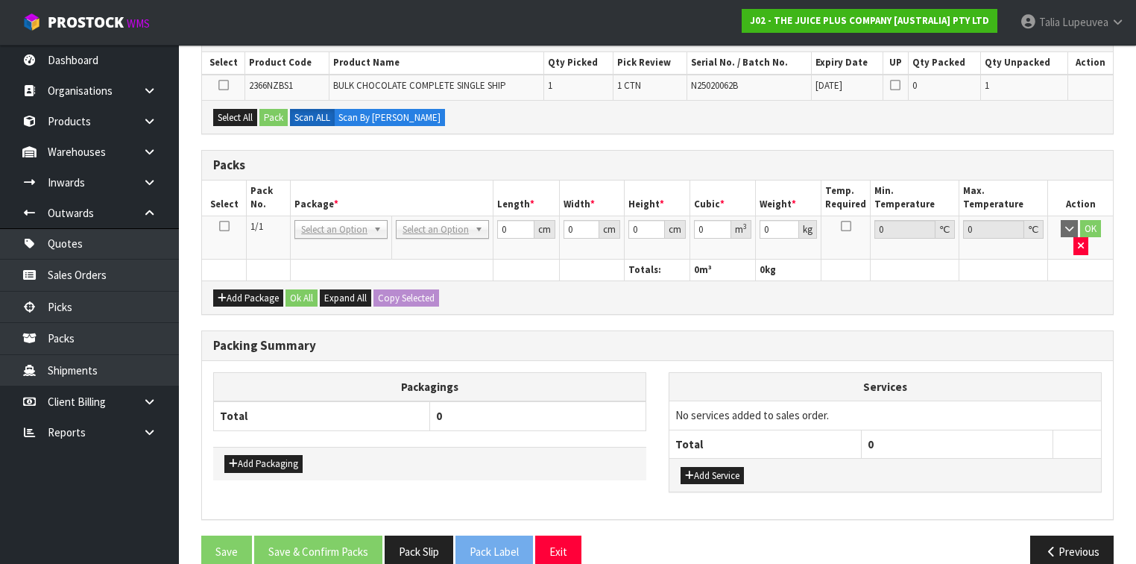
click at [219, 226] on icon at bounding box center [224, 226] width 10 height 1
click at [241, 113] on button "Select All" at bounding box center [235, 118] width 44 height 18
click at [268, 116] on button "Pack" at bounding box center [274, 118] width 28 height 18
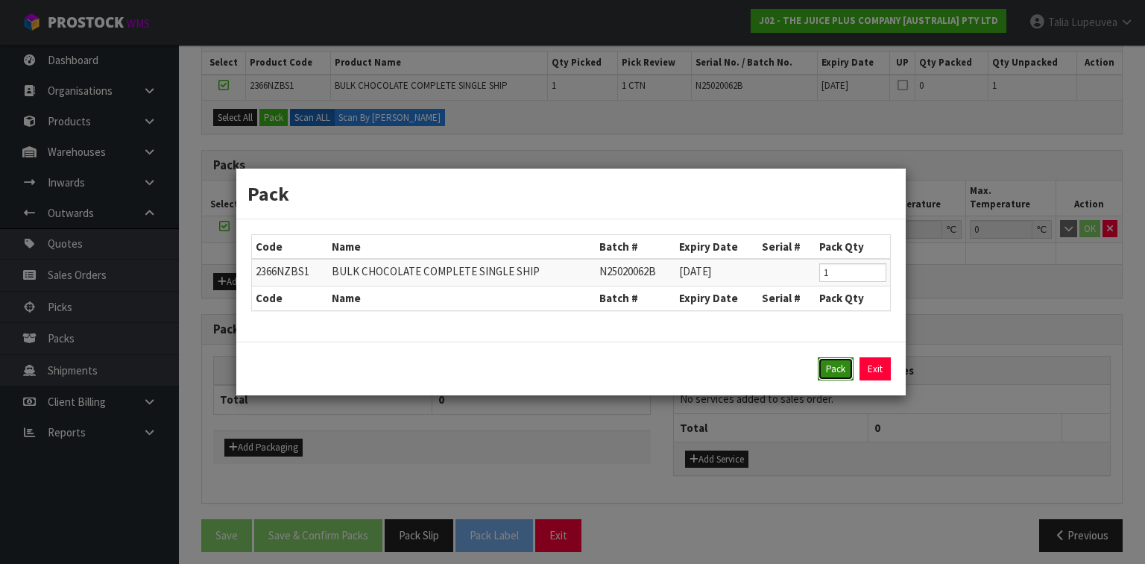
click at [827, 370] on button "Pack" at bounding box center [836, 369] width 36 height 24
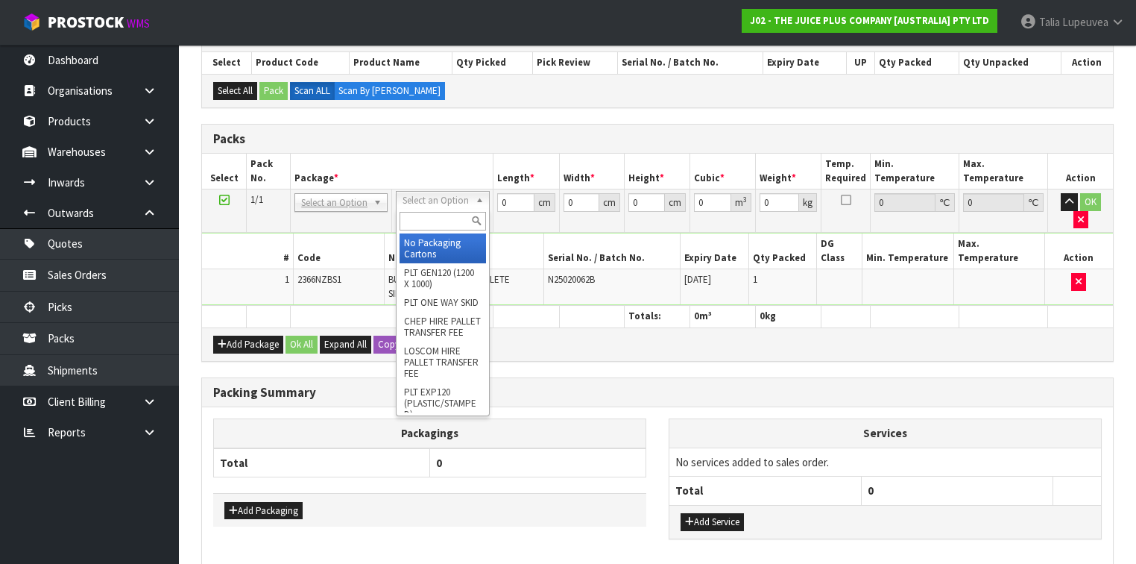
click at [423, 224] on input "text" at bounding box center [443, 221] width 86 height 19
type input "225"
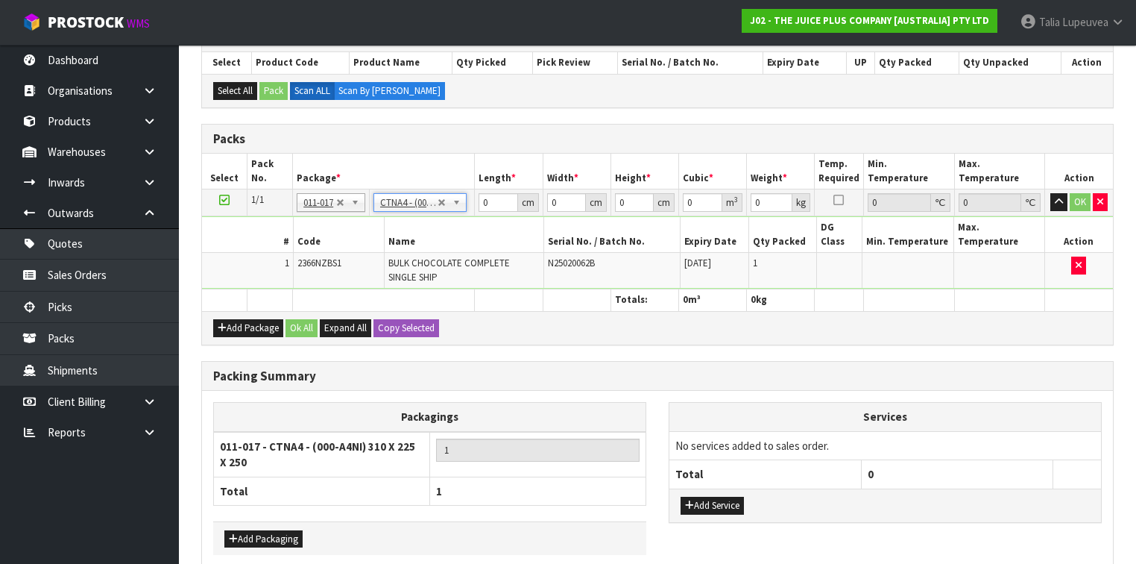
type input "31"
type input "22.5"
type input "25"
type input "0.017438"
type input "2.8"
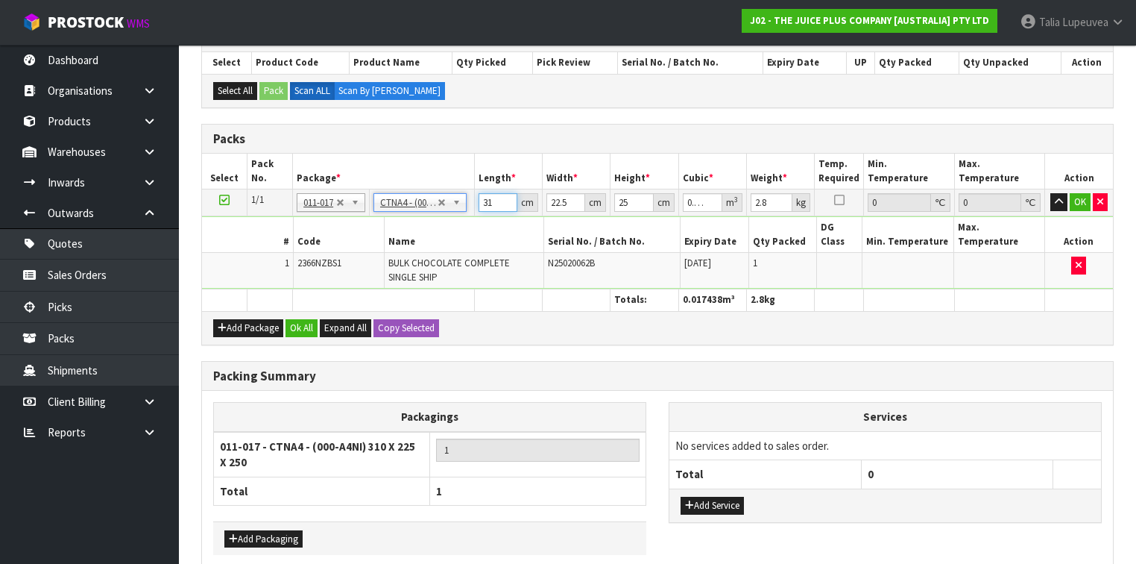
drag, startPoint x: 496, startPoint y: 202, endPoint x: 453, endPoint y: 204, distance: 43.3
click at [453, 204] on tr "1/1 NONE 007-001 007-002 007-004 007-009 007-013 007-014 007-015 007-017 007-01…" at bounding box center [657, 202] width 911 height 27
type input "3"
type input "0.001687"
type input "31"
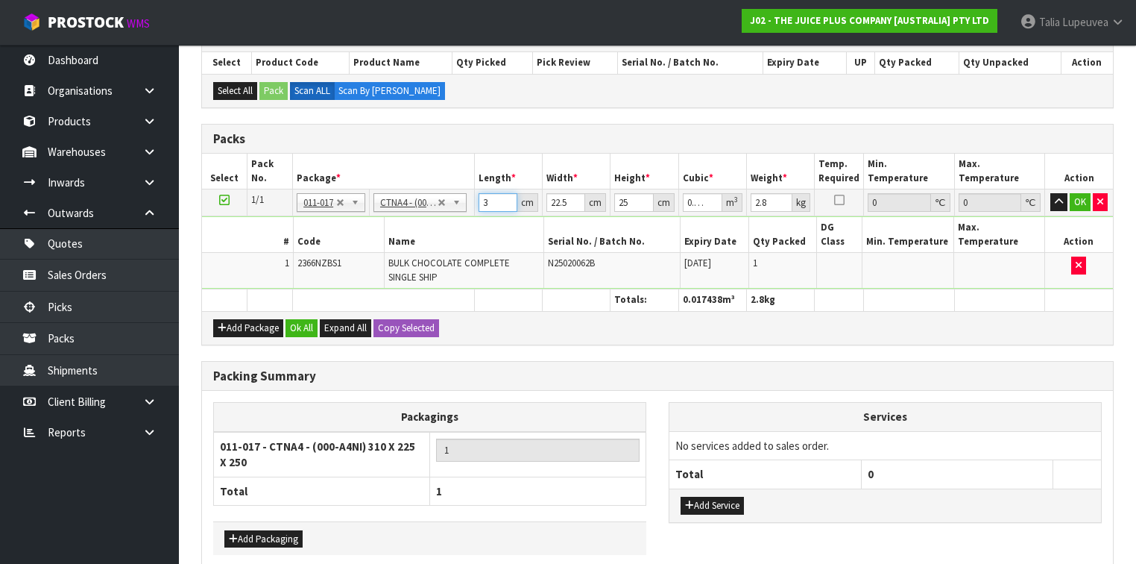
type input "0.017438"
type input "2"
type input "0.00155"
type input "24"
type input "0.0186"
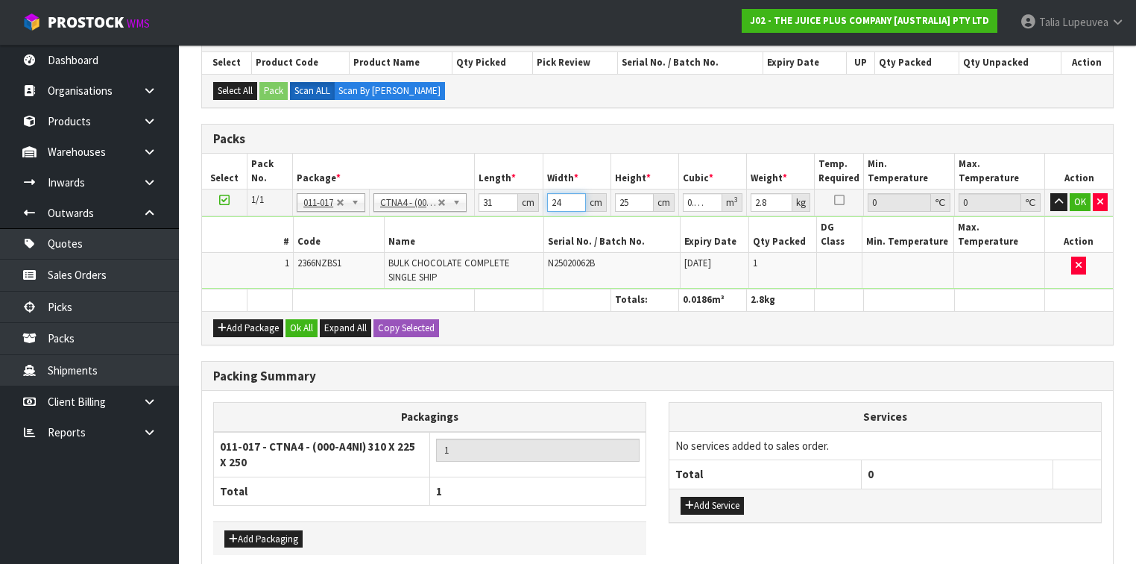
type input "24"
type input "1"
type input "0.000744"
type input "17"
type input "0.012648"
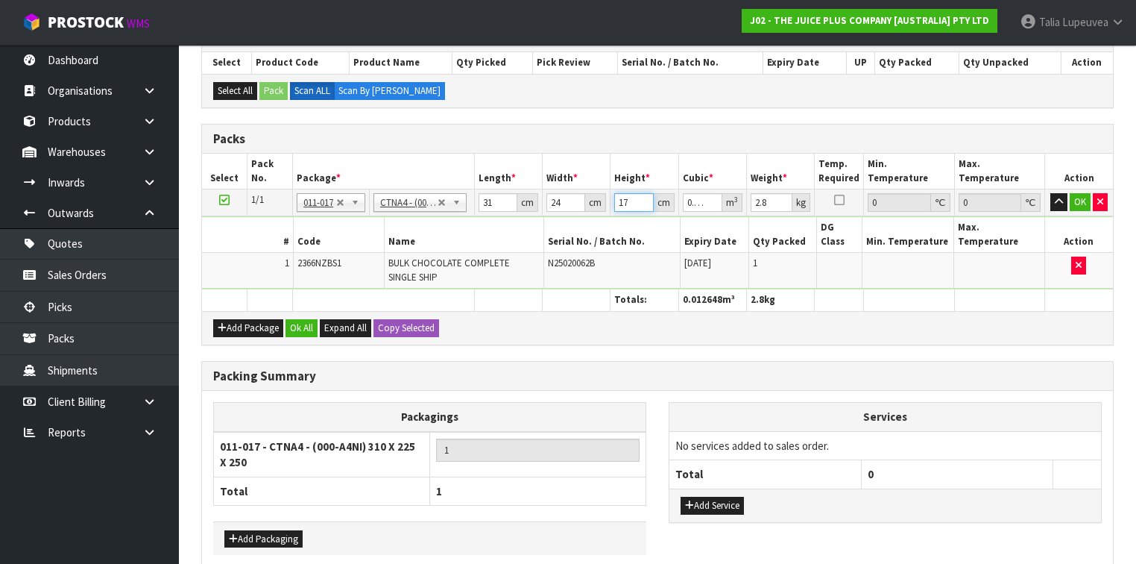
type input "17"
type input "3"
click at [1072, 199] on button "OK" at bounding box center [1080, 202] width 21 height 18
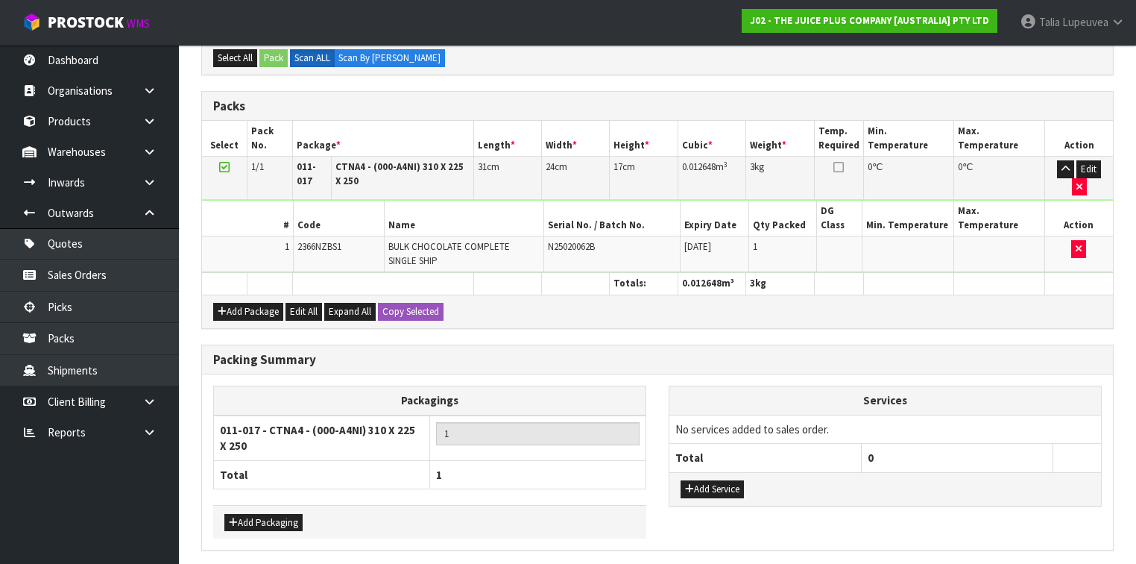
scroll to position [383, 0]
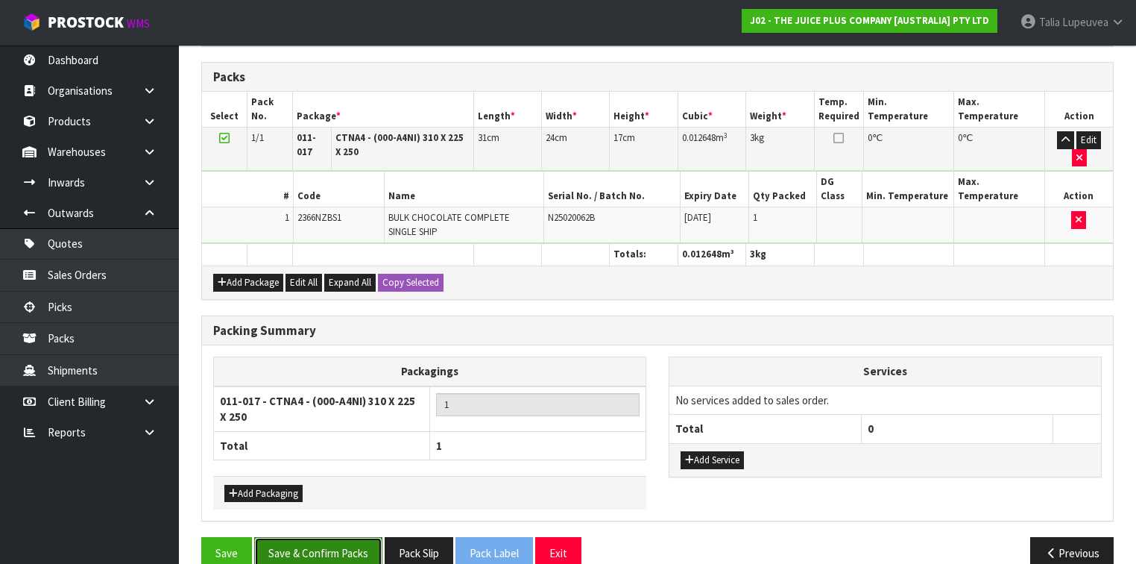
click at [367, 537] on button "Save & Confirm Packs" at bounding box center [318, 553] width 128 height 32
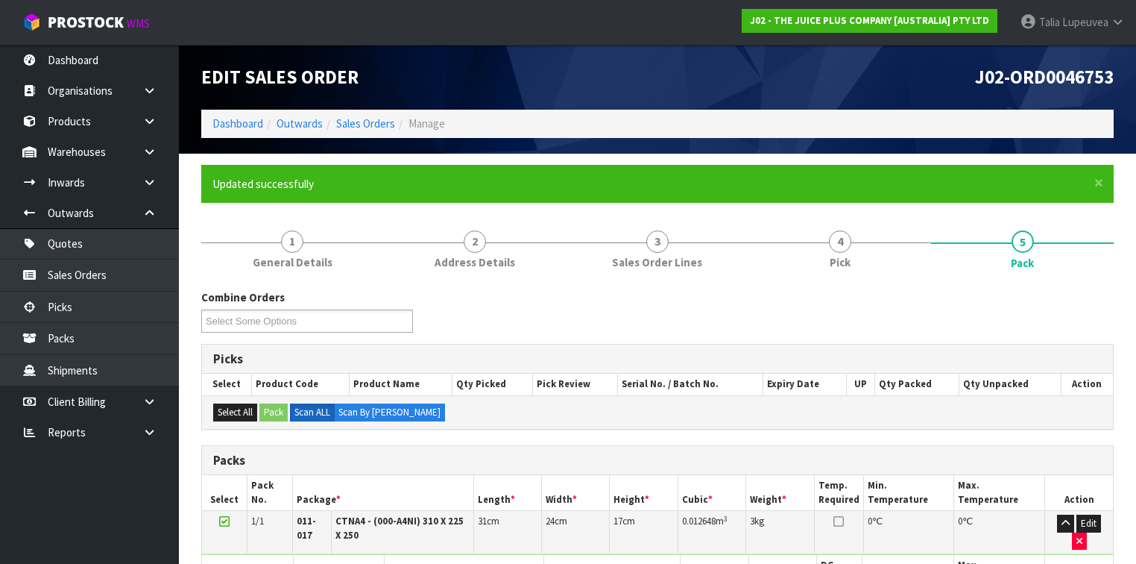
scroll to position [292, 0]
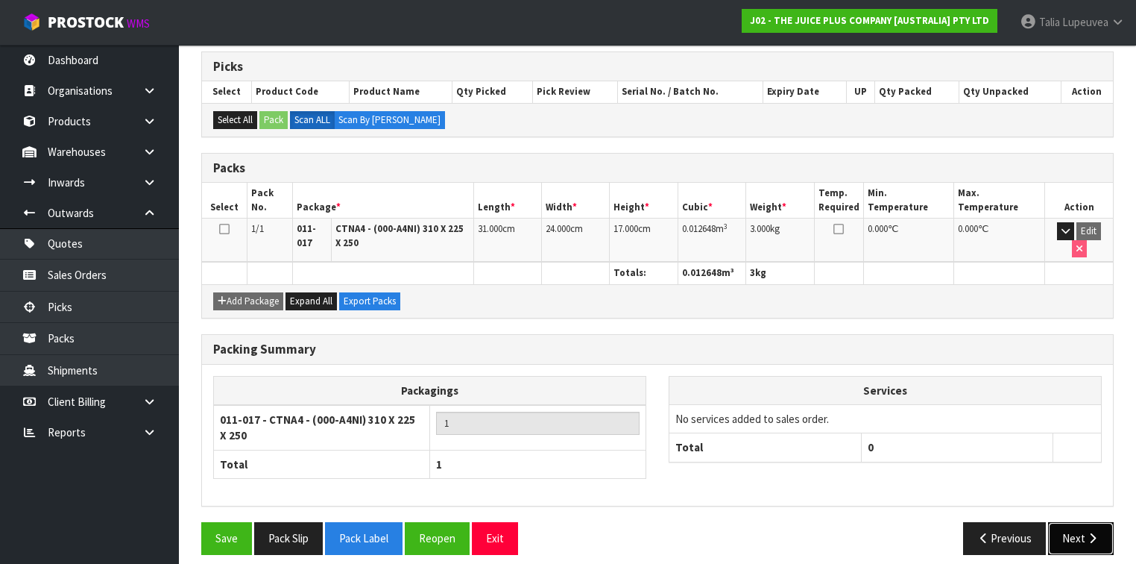
click at [1101, 522] on button "Next" at bounding box center [1081, 538] width 66 height 32
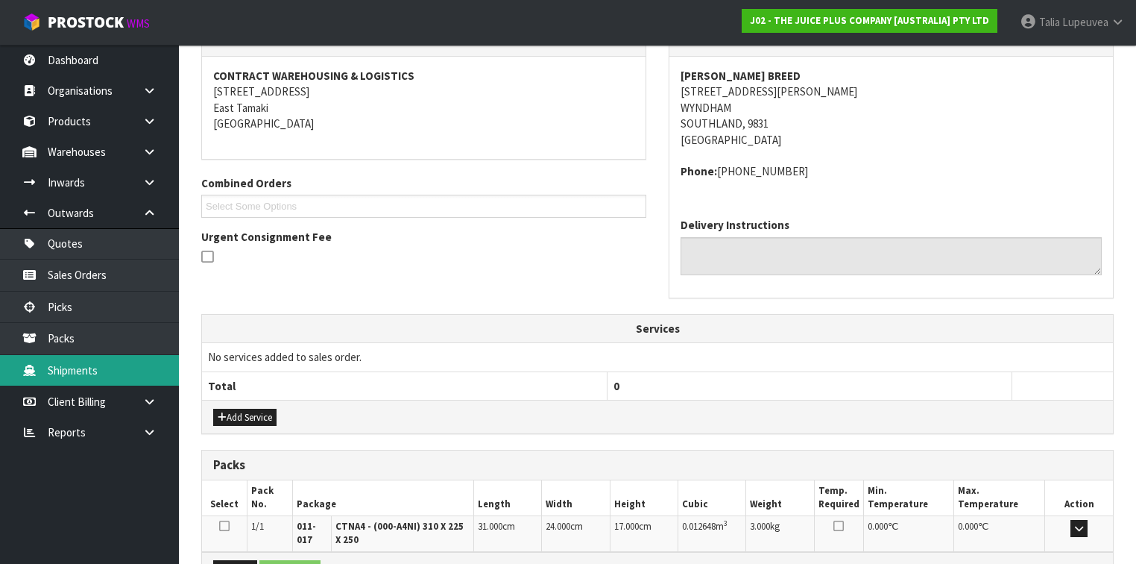
scroll to position [441, 0]
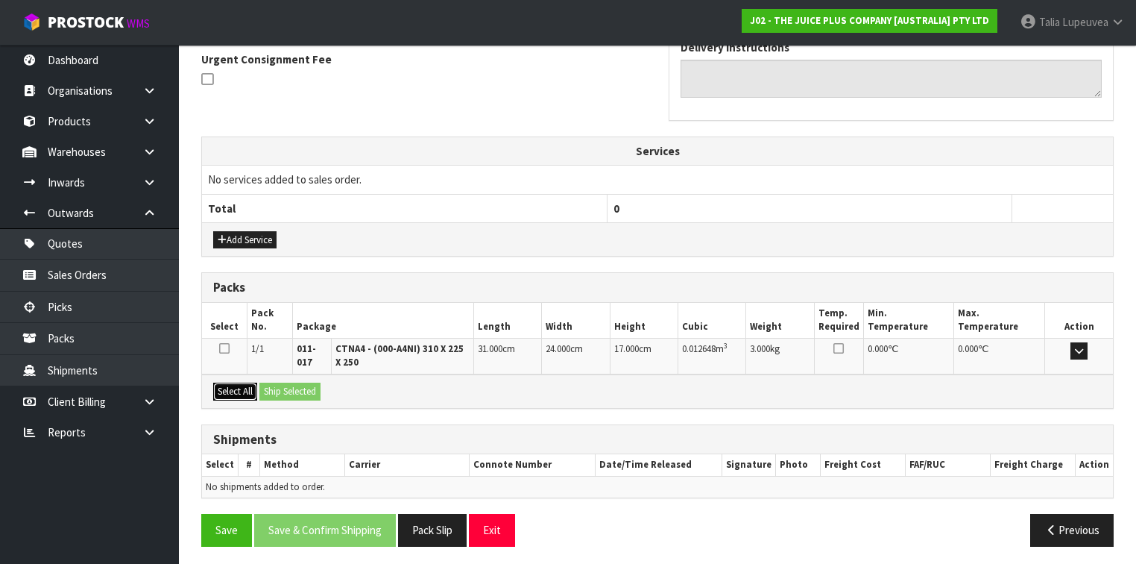
click at [223, 383] on button "Select All" at bounding box center [235, 392] width 44 height 18
click at [304, 383] on button "Ship Selected" at bounding box center [290, 392] width 61 height 18
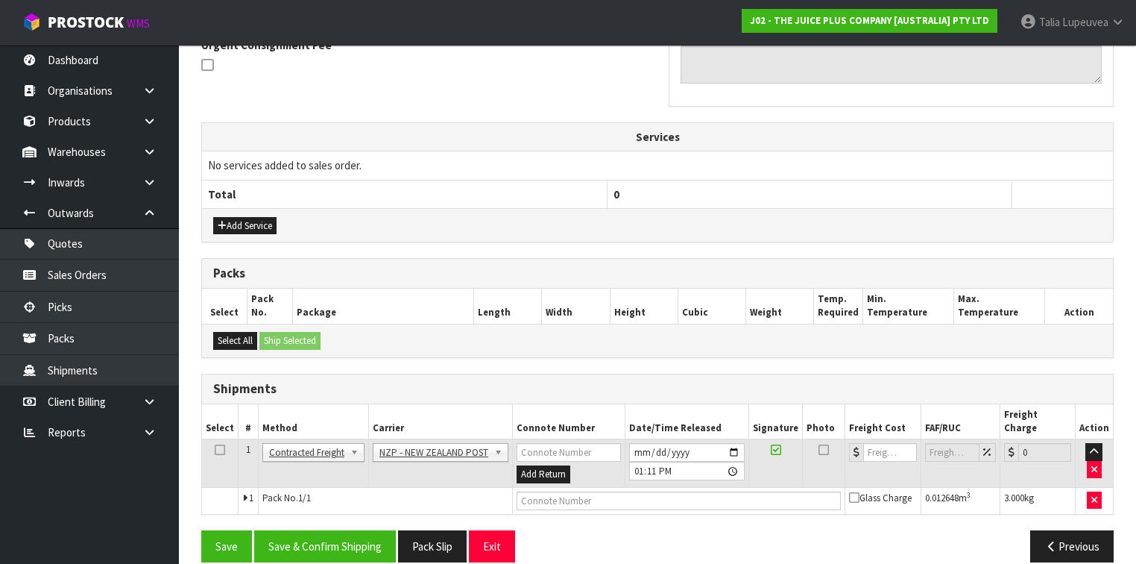
scroll to position [456, 0]
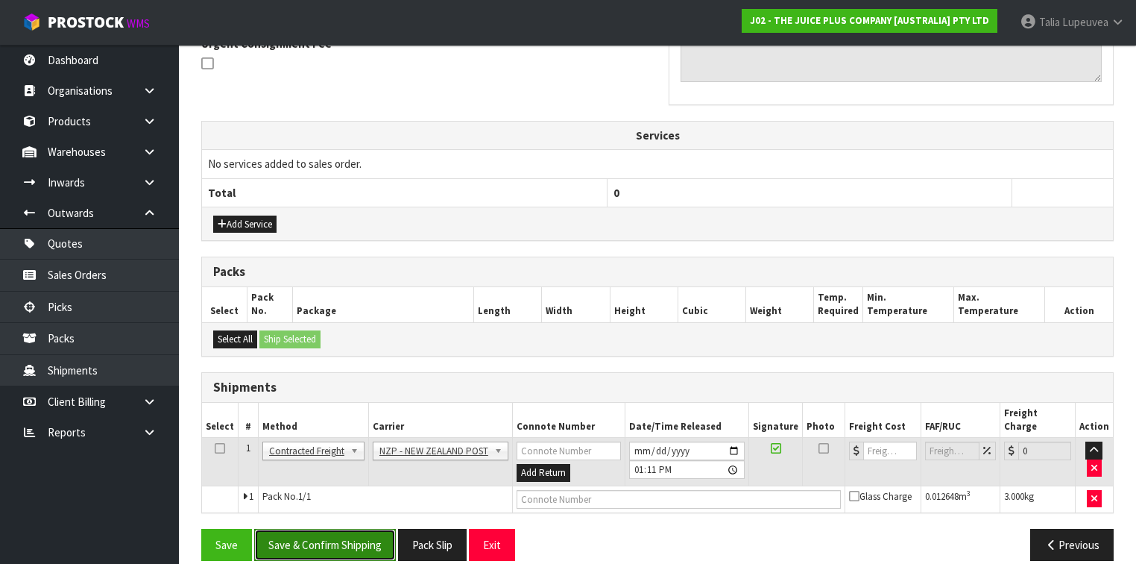
click at [370, 529] on button "Save & Confirm Shipping" at bounding box center [325, 545] width 142 height 32
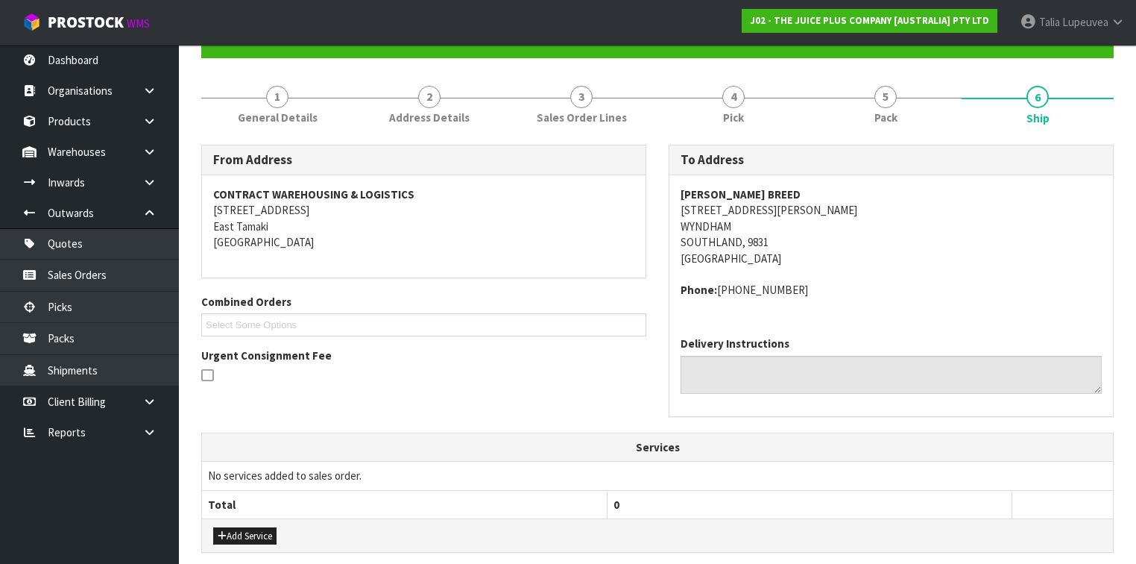
scroll to position [98, 0]
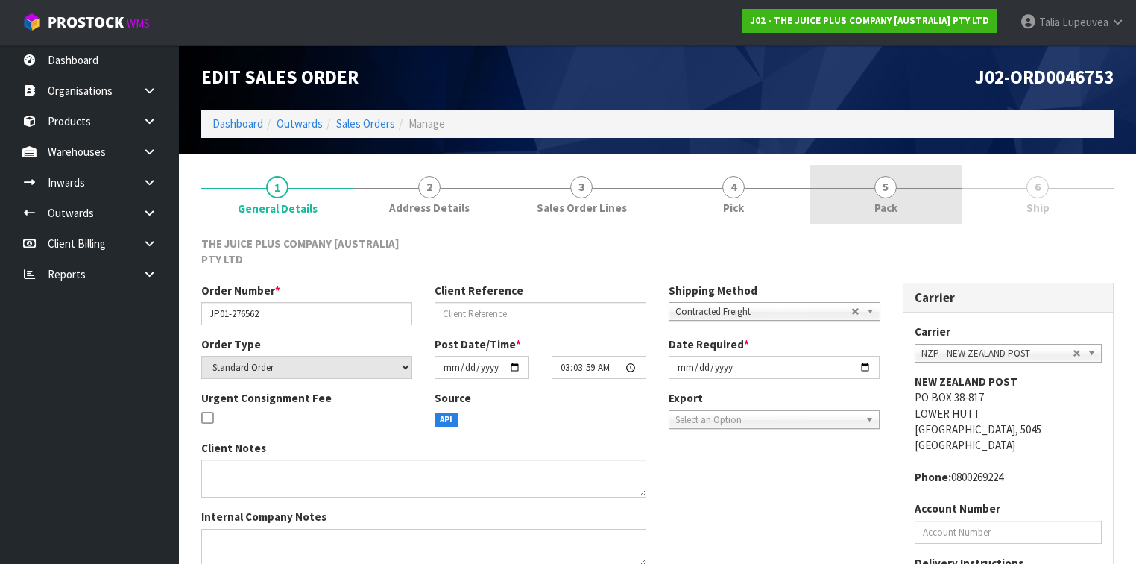
click at [847, 188] on link "5 Pack" at bounding box center [886, 194] width 152 height 59
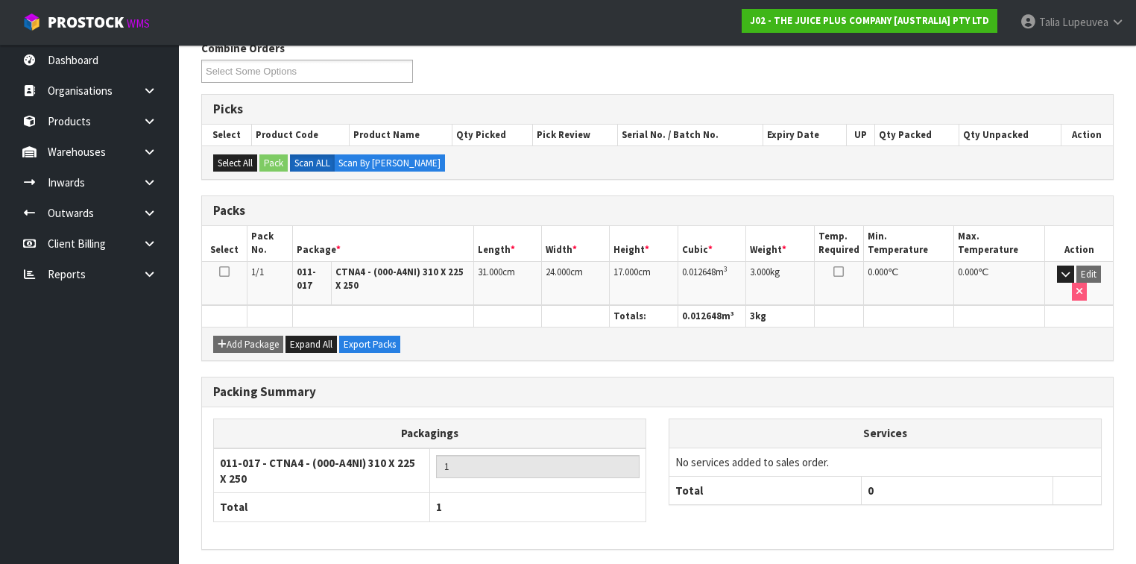
scroll to position [239, 0]
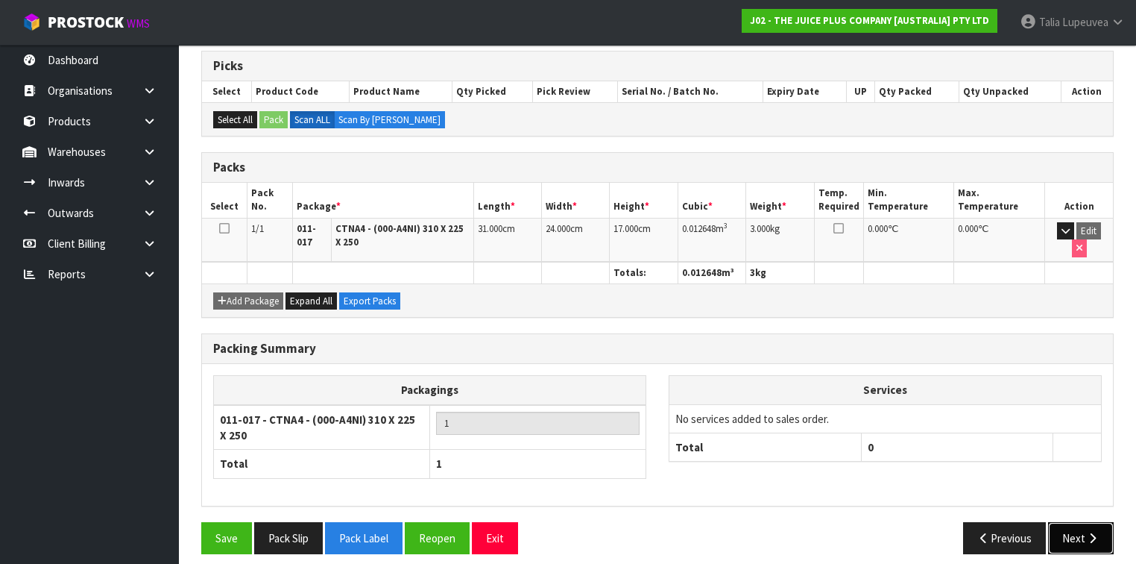
click at [1072, 523] on button "Next" at bounding box center [1081, 538] width 66 height 32
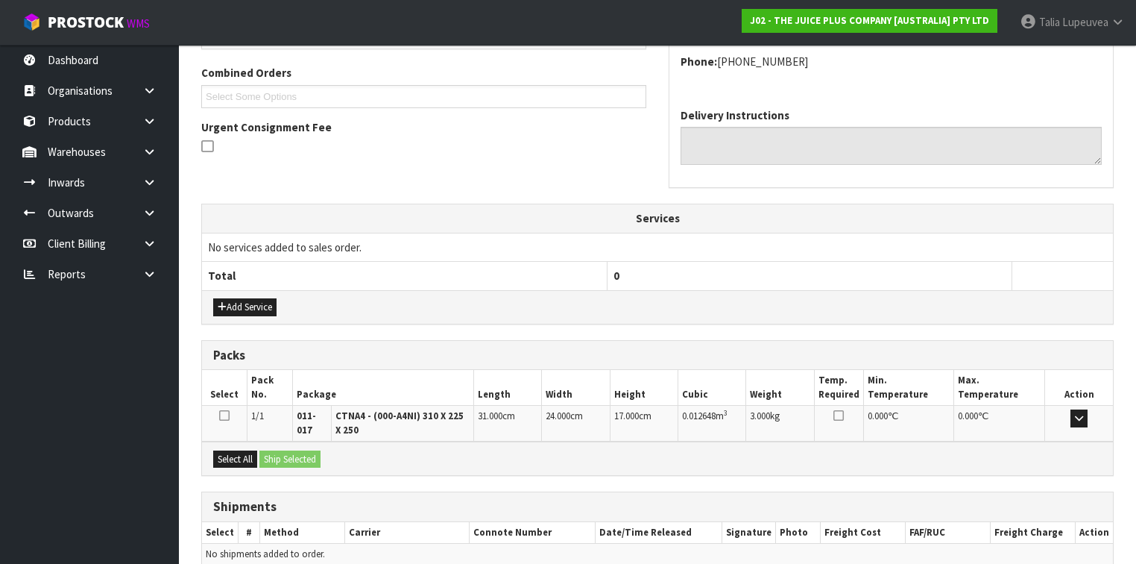
scroll to position [386, 0]
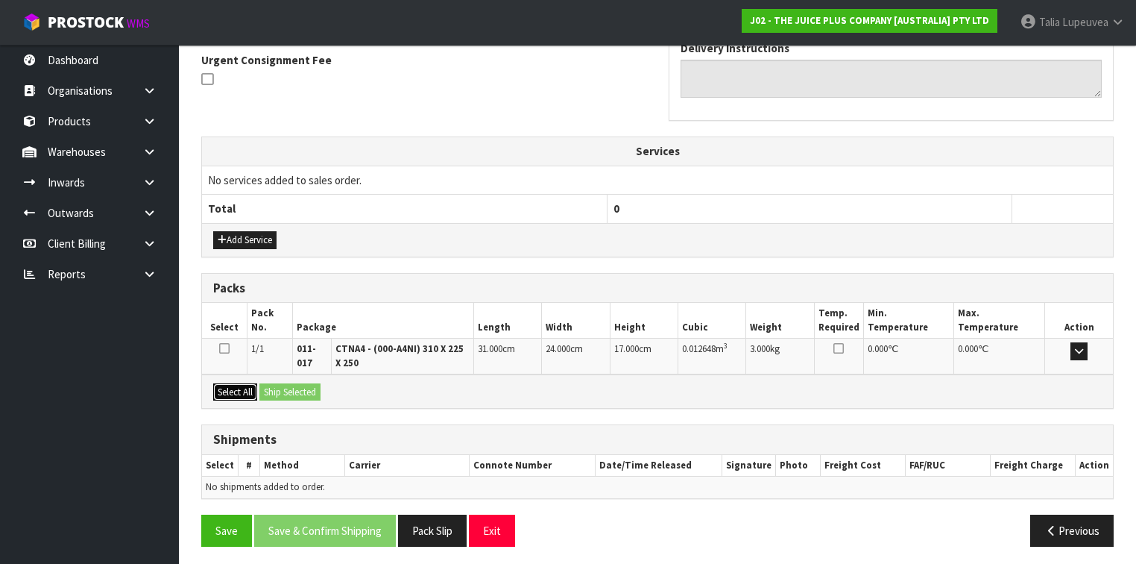
click at [245, 392] on button "Select All" at bounding box center [235, 392] width 44 height 18
click at [296, 385] on button "Ship Selected" at bounding box center [290, 392] width 61 height 18
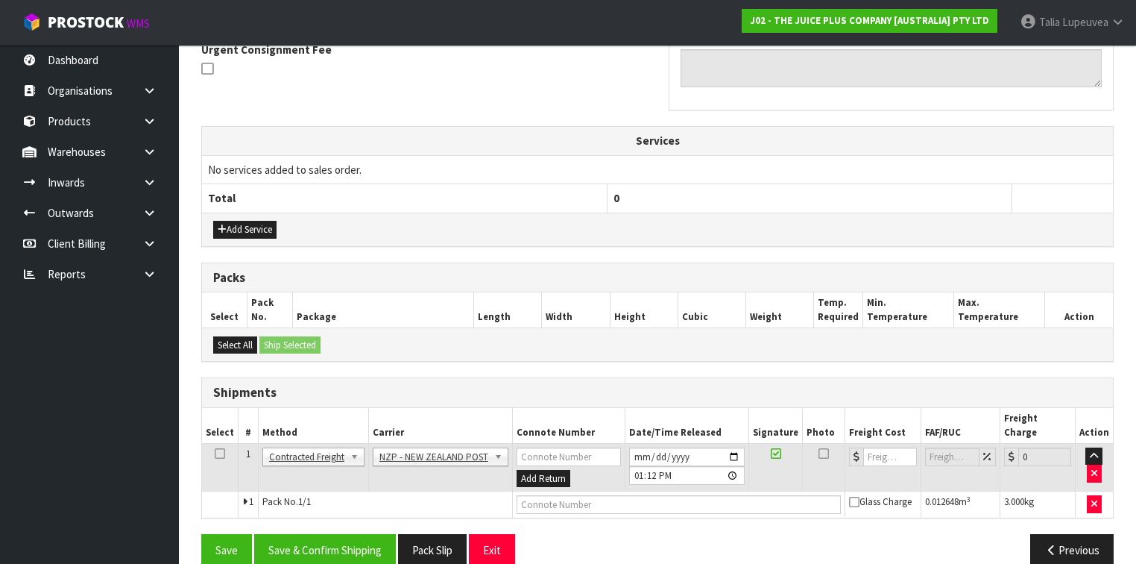
scroll to position [403, 0]
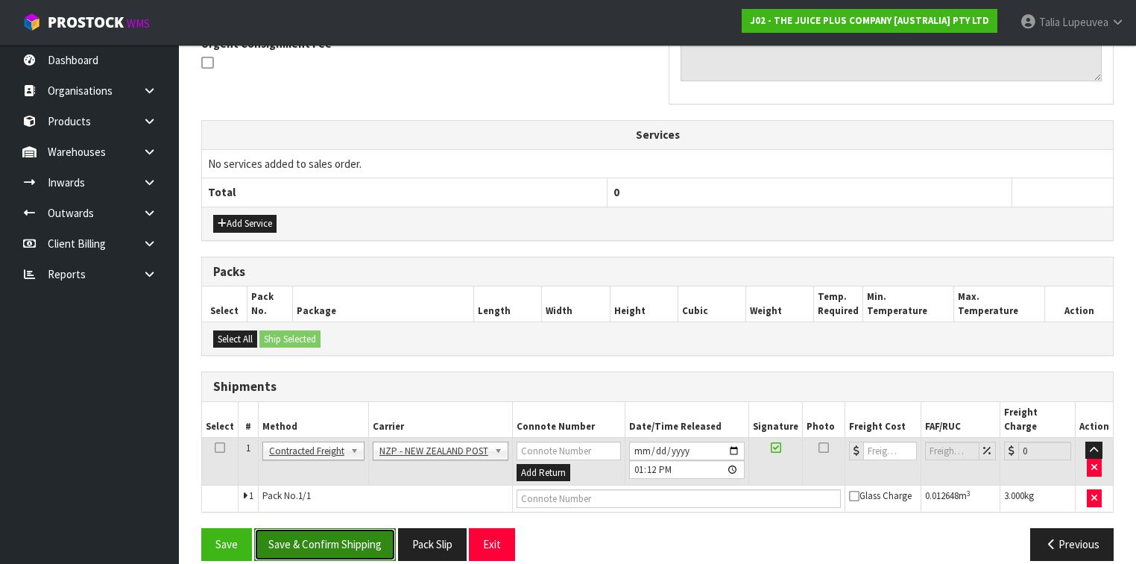
drag, startPoint x: 356, startPoint y: 523, endPoint x: 319, endPoint y: 532, distance: 37.8
click at [356, 528] on button "Save & Confirm Shipping" at bounding box center [325, 544] width 142 height 32
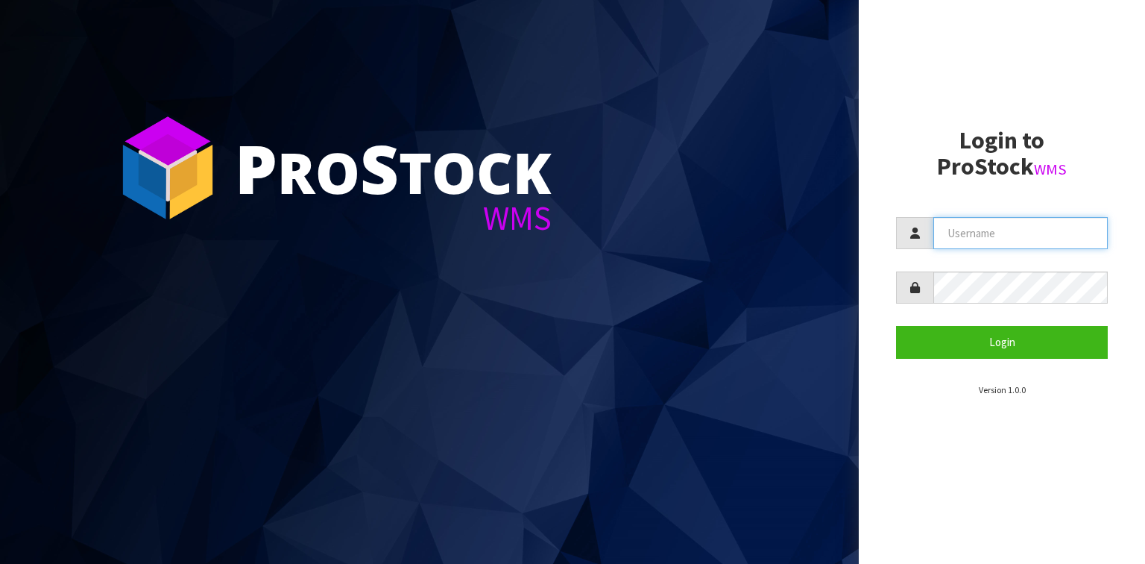
click at [1029, 233] on input "text" at bounding box center [1021, 233] width 174 height 32
type input "Talia"
click at [896, 326] on button "Login" at bounding box center [1002, 342] width 212 height 32
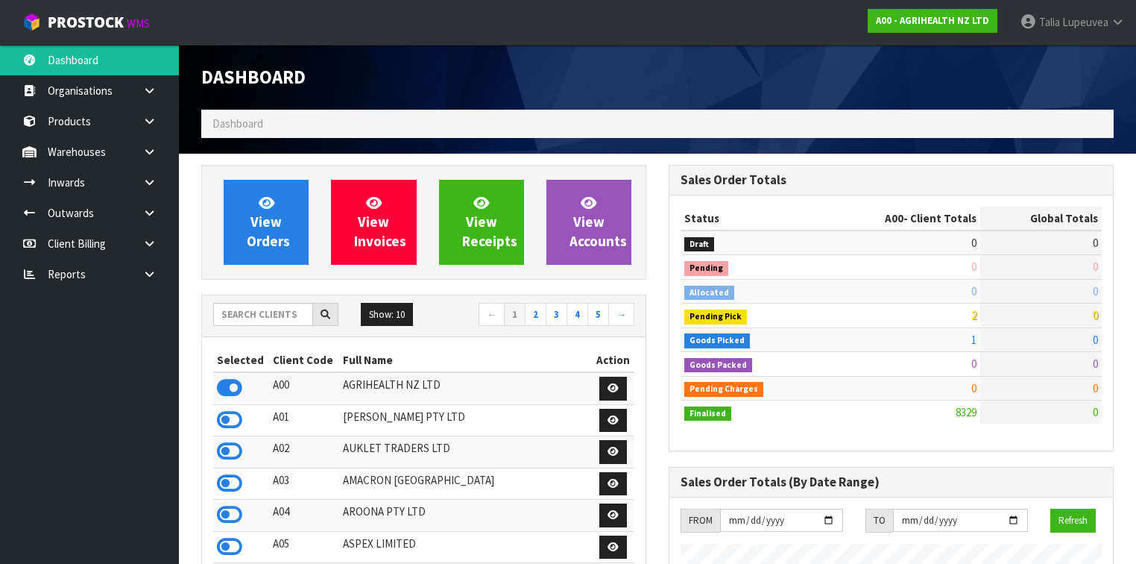
scroll to position [1125, 468]
click at [287, 304] on input "text" at bounding box center [263, 314] width 100 height 23
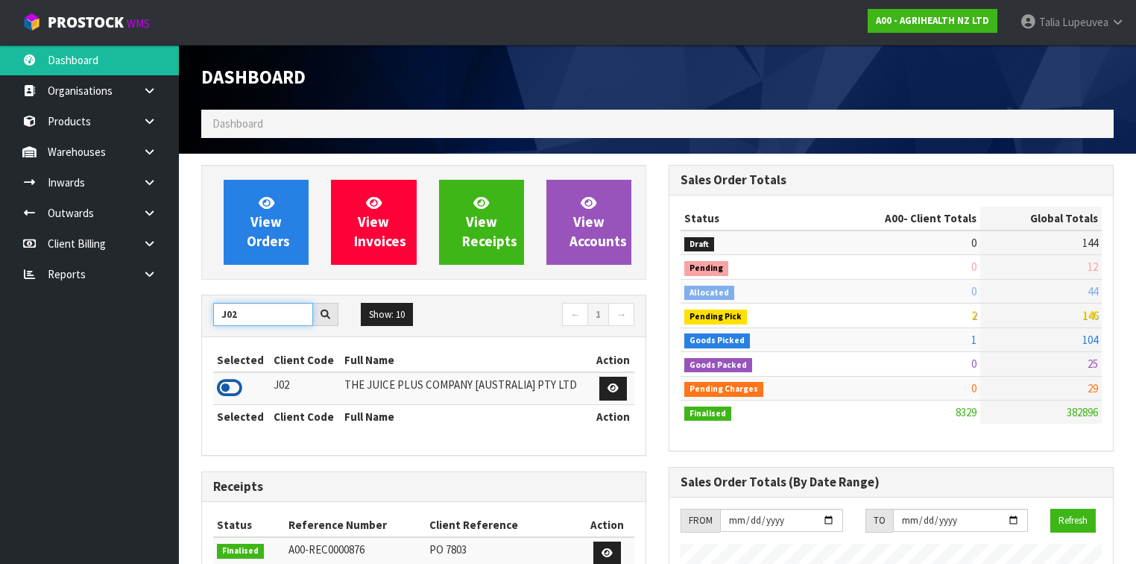
type input "J02"
click at [220, 387] on icon at bounding box center [229, 388] width 25 height 22
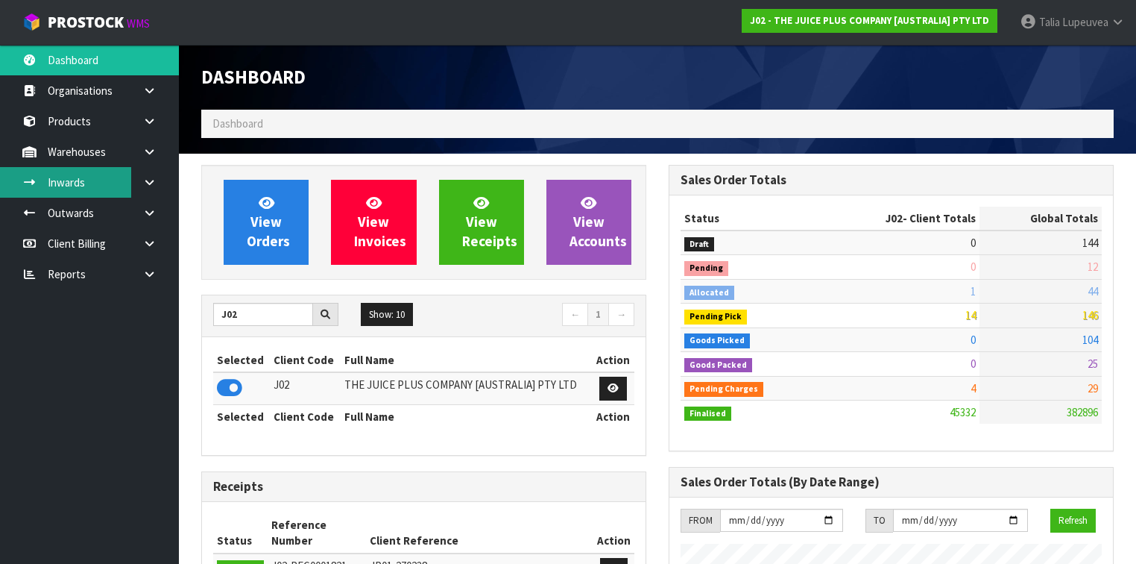
scroll to position [1189, 468]
click at [158, 215] on link at bounding box center [155, 213] width 48 height 31
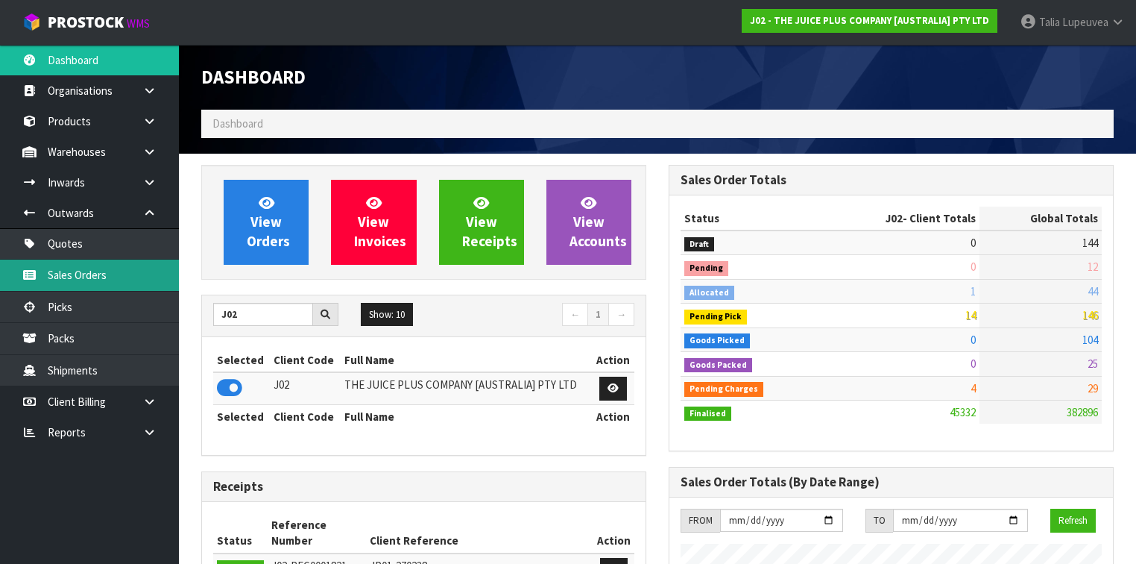
click at [141, 262] on link "Sales Orders" at bounding box center [89, 275] width 179 height 31
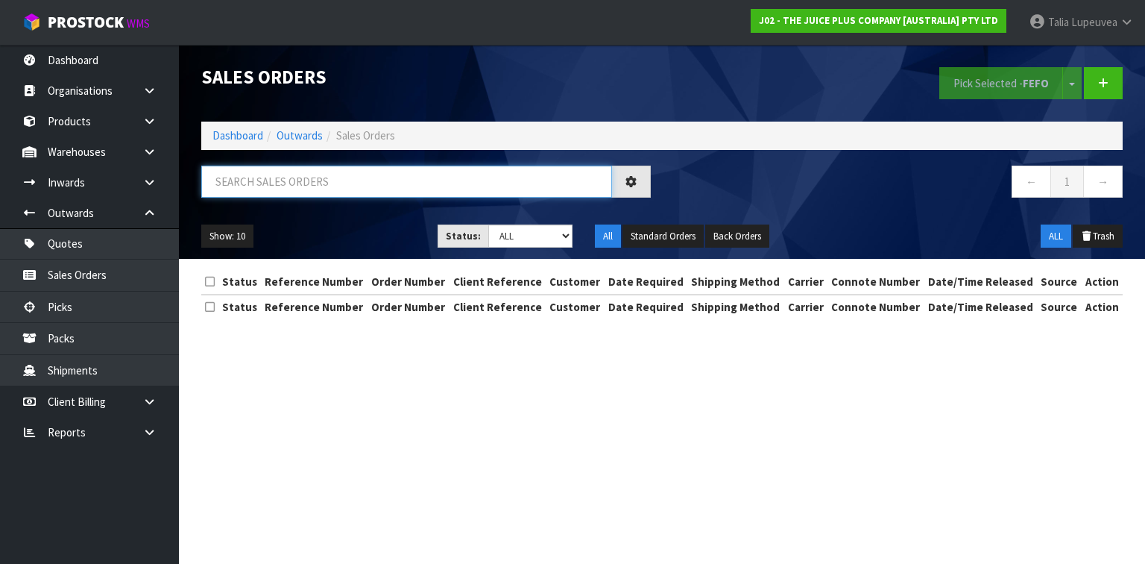
click at [332, 187] on input "text" at bounding box center [406, 182] width 411 height 32
type input "JOB-0414362"
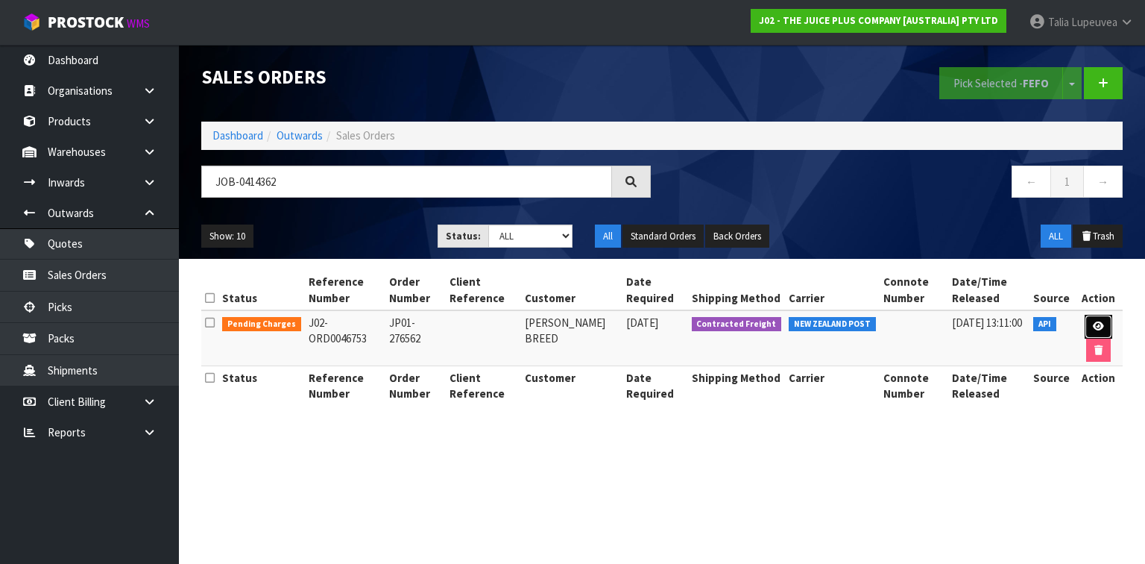
click at [1085, 326] on link at bounding box center [1099, 327] width 28 height 24
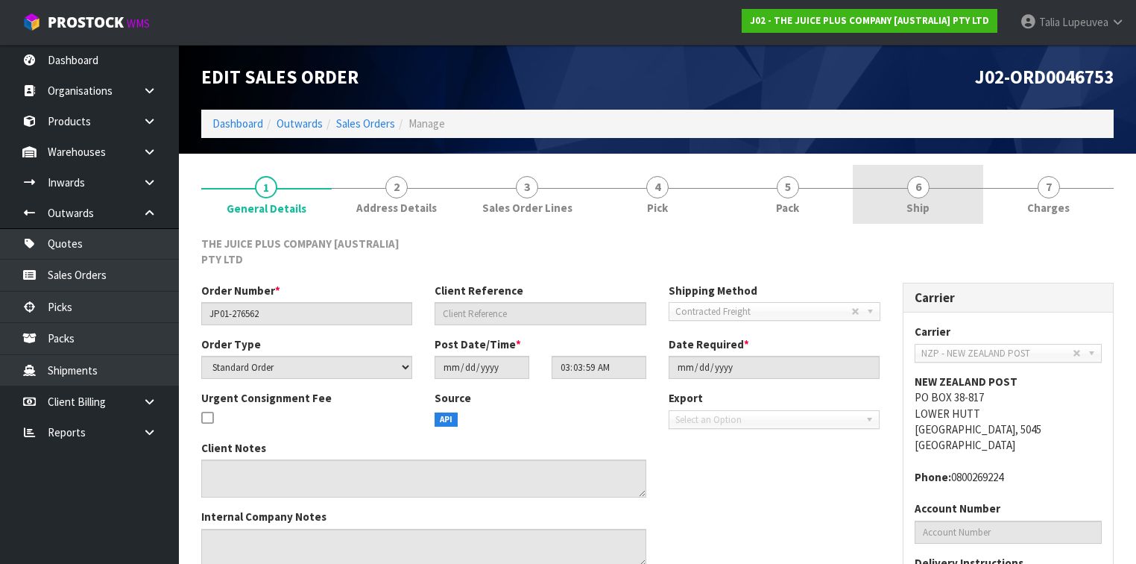
click at [949, 206] on link "6 Ship" at bounding box center [918, 194] width 130 height 59
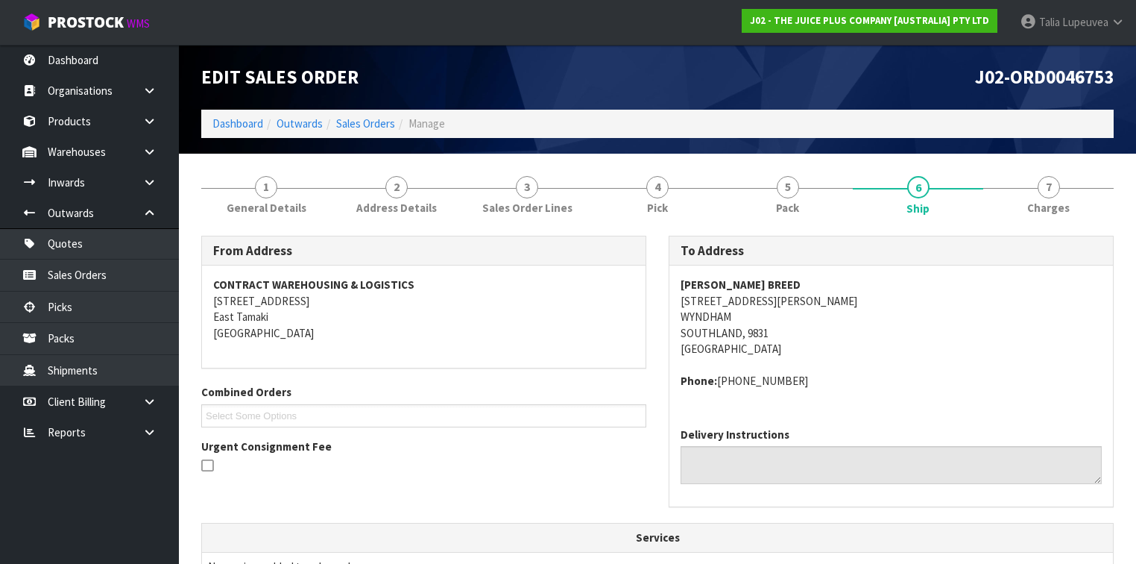
scroll to position [358, 0]
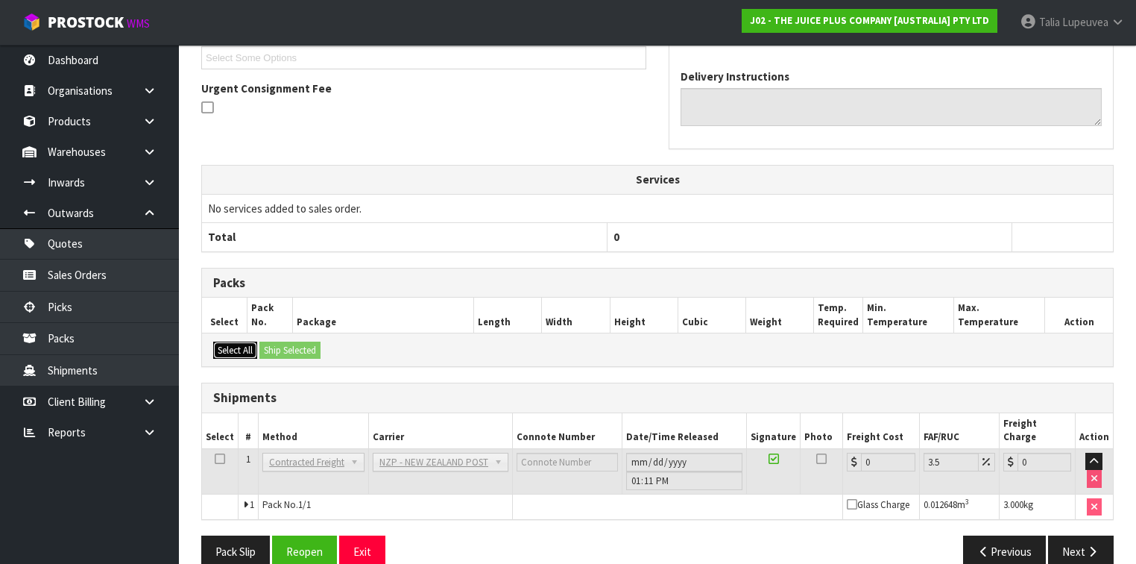
click at [236, 350] on button "Select All" at bounding box center [235, 351] width 44 height 18
click at [248, 346] on button "Select All" at bounding box center [235, 351] width 44 height 18
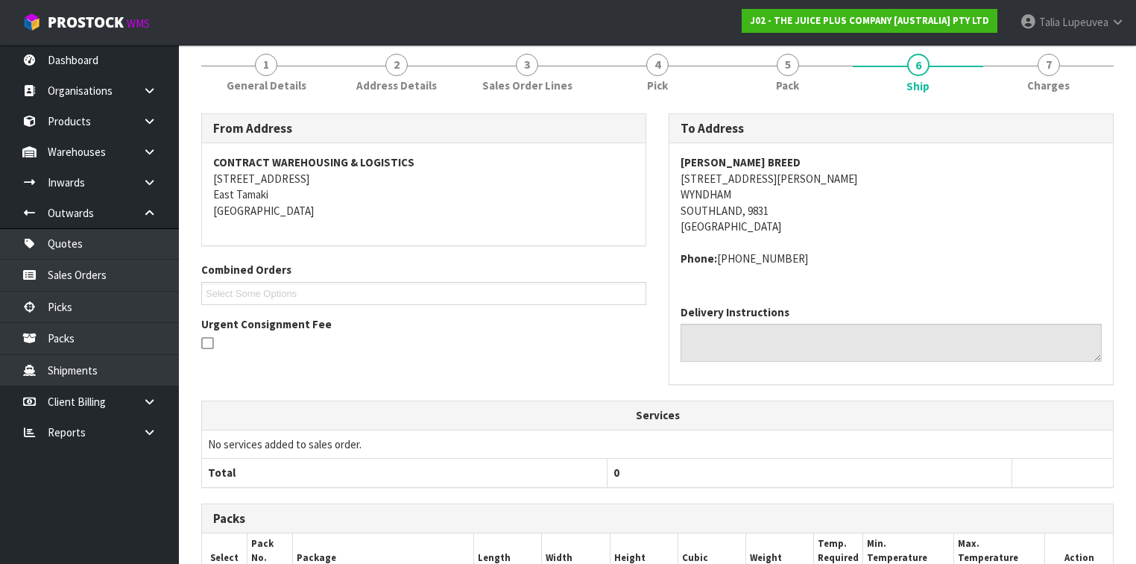
scroll to position [119, 0]
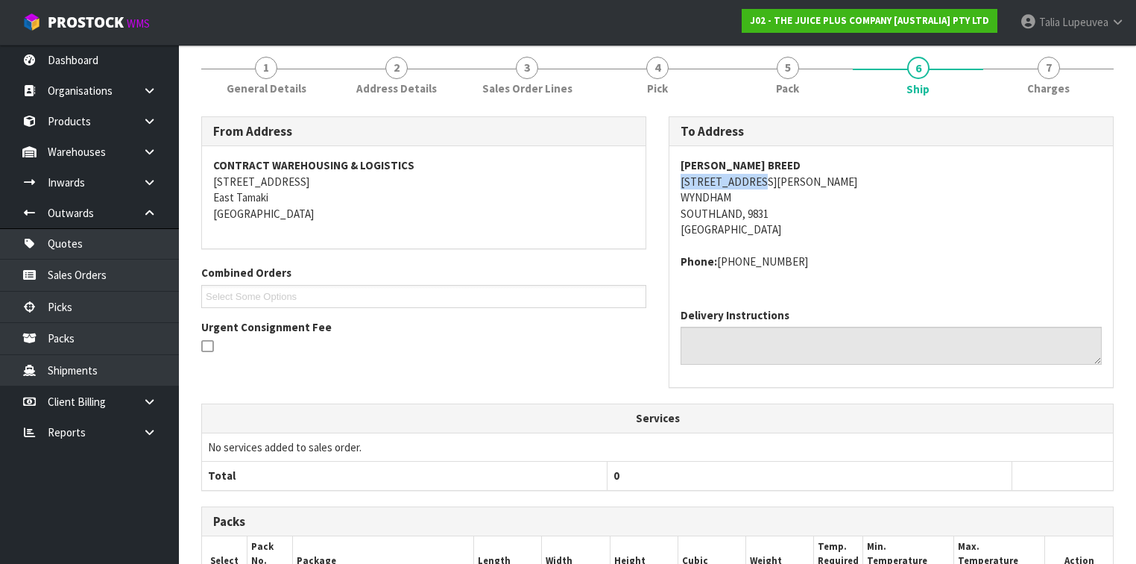
drag, startPoint x: 681, startPoint y: 185, endPoint x: 778, endPoint y: 182, distance: 97.0
click at [778, 182] on address "[PERSON_NAME] BREED [STREET_ADDRESS][PERSON_NAME]" at bounding box center [891, 197] width 421 height 80
copy address "[STREET_ADDRESS][PERSON_NAME]"
drag, startPoint x: 682, startPoint y: 207, endPoint x: 740, endPoint y: 216, distance: 58.7
click at [740, 218] on address "[PERSON_NAME] BREED [STREET_ADDRESS][PERSON_NAME]" at bounding box center [891, 197] width 421 height 80
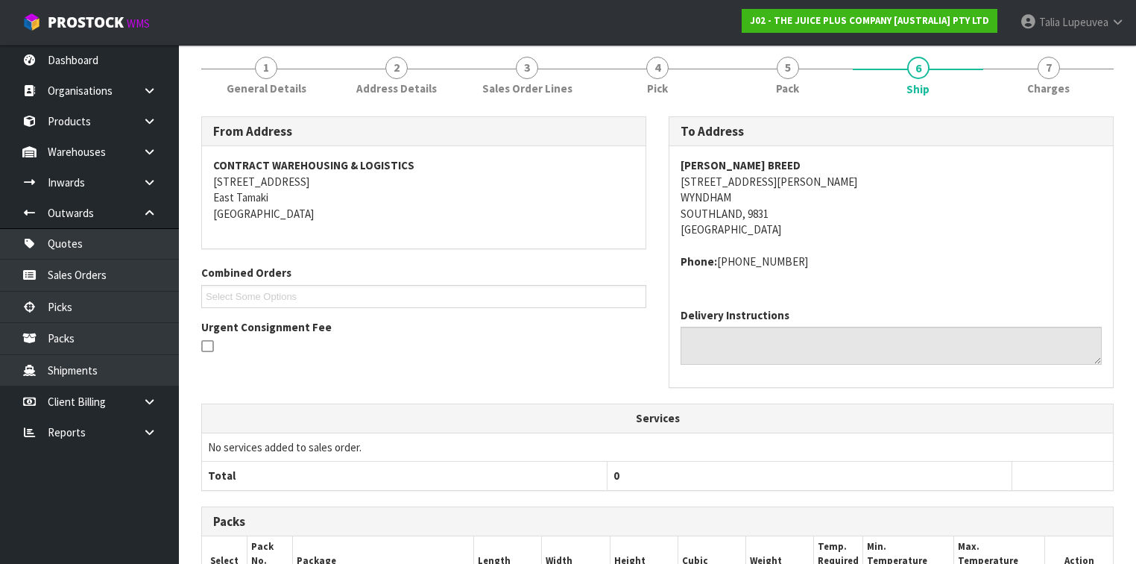
click at [752, 188] on address "[PERSON_NAME] BREED [STREET_ADDRESS][PERSON_NAME]" at bounding box center [891, 197] width 421 height 80
drag, startPoint x: 694, startPoint y: 182, endPoint x: 769, endPoint y: 188, distance: 75.6
click at [769, 188] on div "[PERSON_NAME] BREED [STREET_ADDRESS][PERSON_NAME] Phone: [PHONE_NUMBER]" at bounding box center [892, 221] width 444 height 150
copy address "[STREET_ADDRESS][PERSON_NAME]"
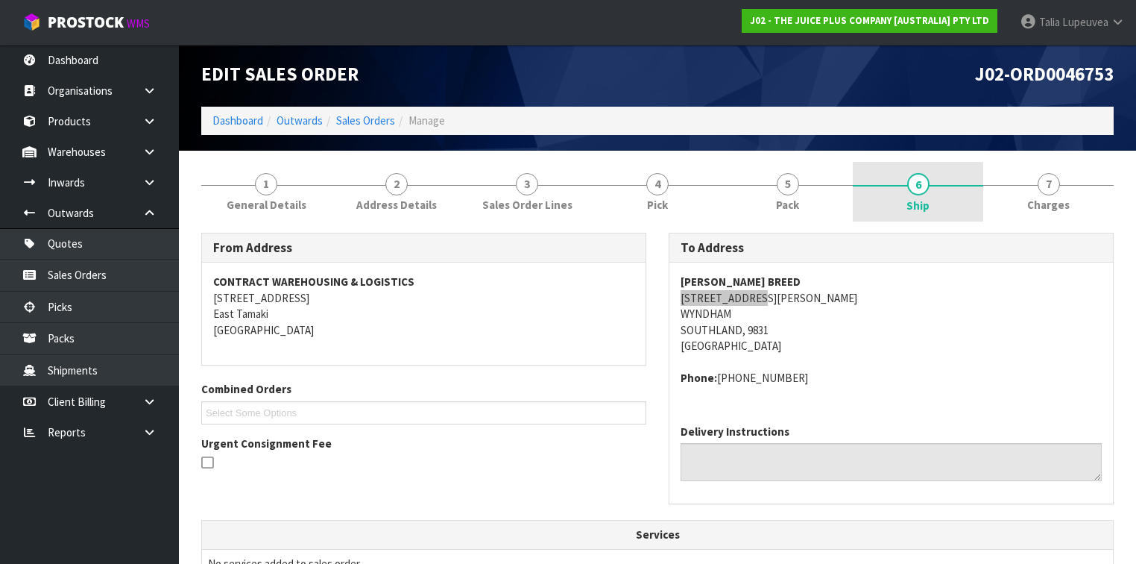
scroll to position [0, 0]
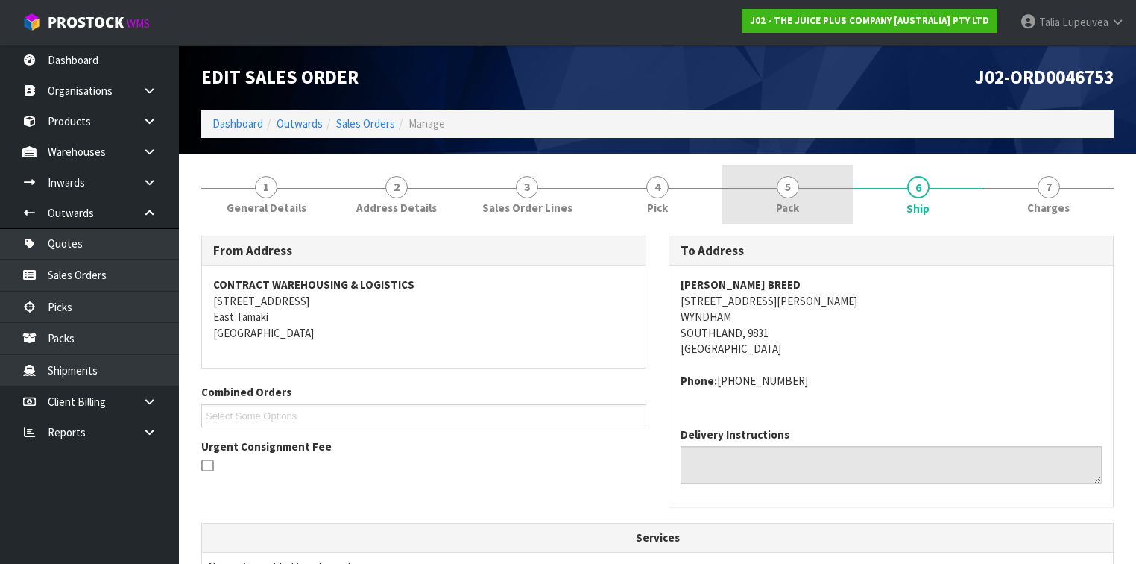
click at [799, 197] on link "5 Pack" at bounding box center [788, 194] width 130 height 59
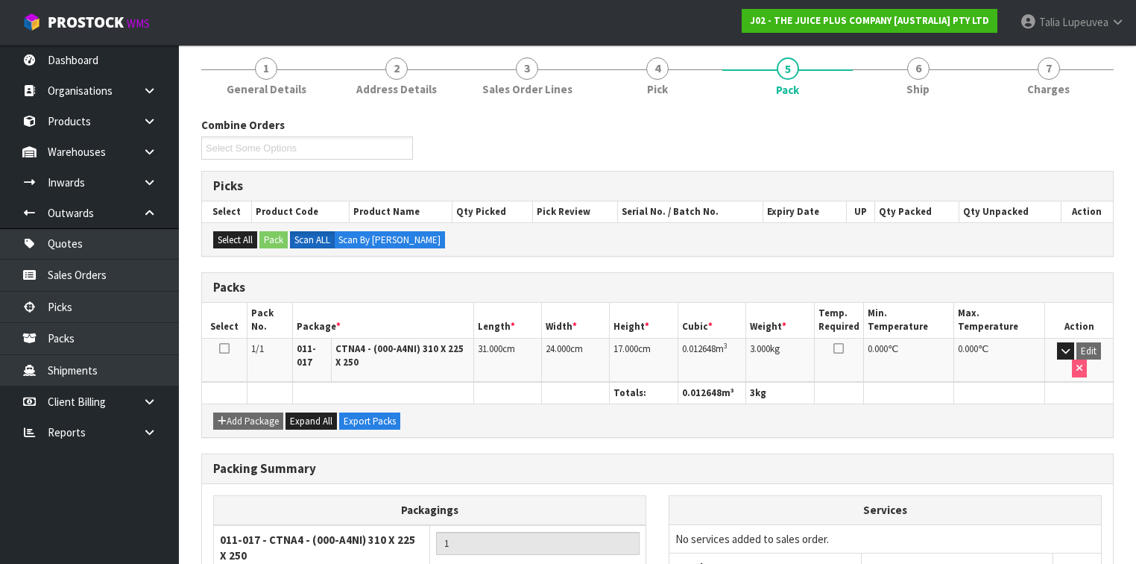
scroll to position [239, 0]
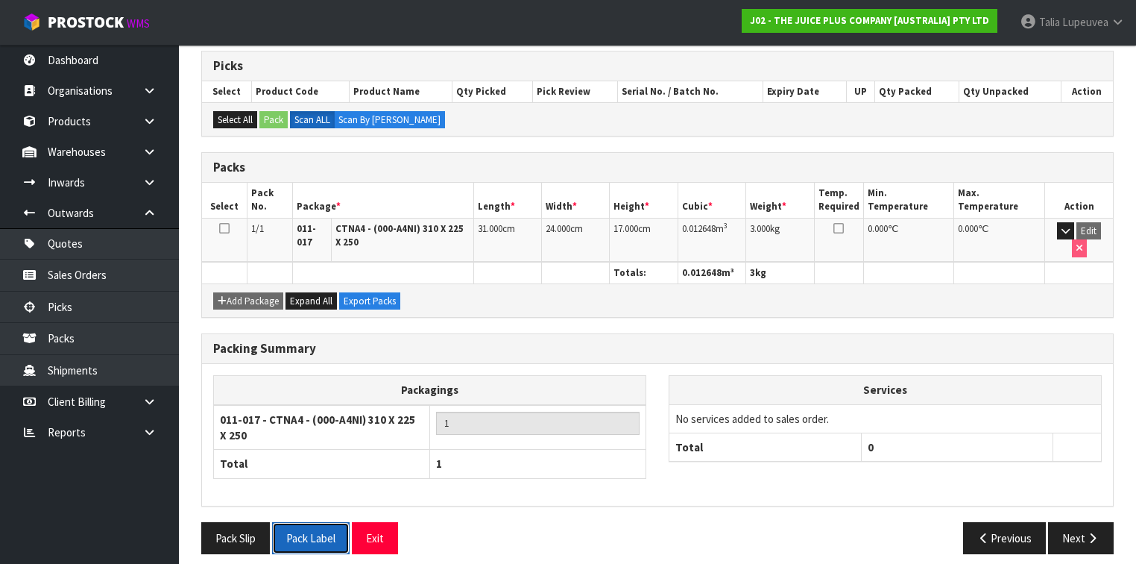
click at [315, 531] on button "Pack Label" at bounding box center [311, 538] width 78 height 32
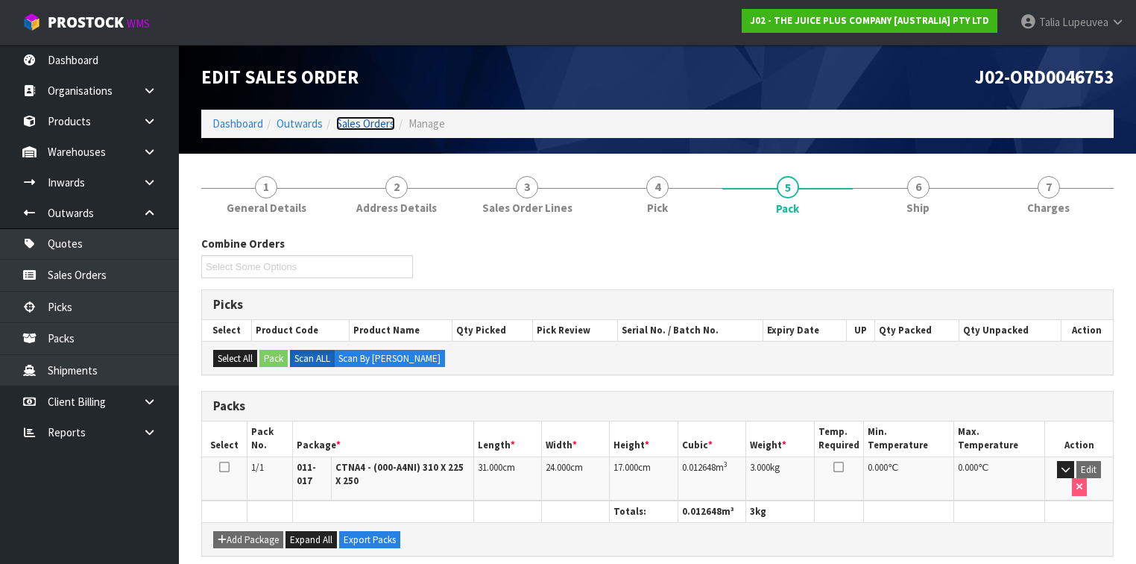
click at [356, 122] on link "Sales Orders" at bounding box center [365, 123] width 59 height 14
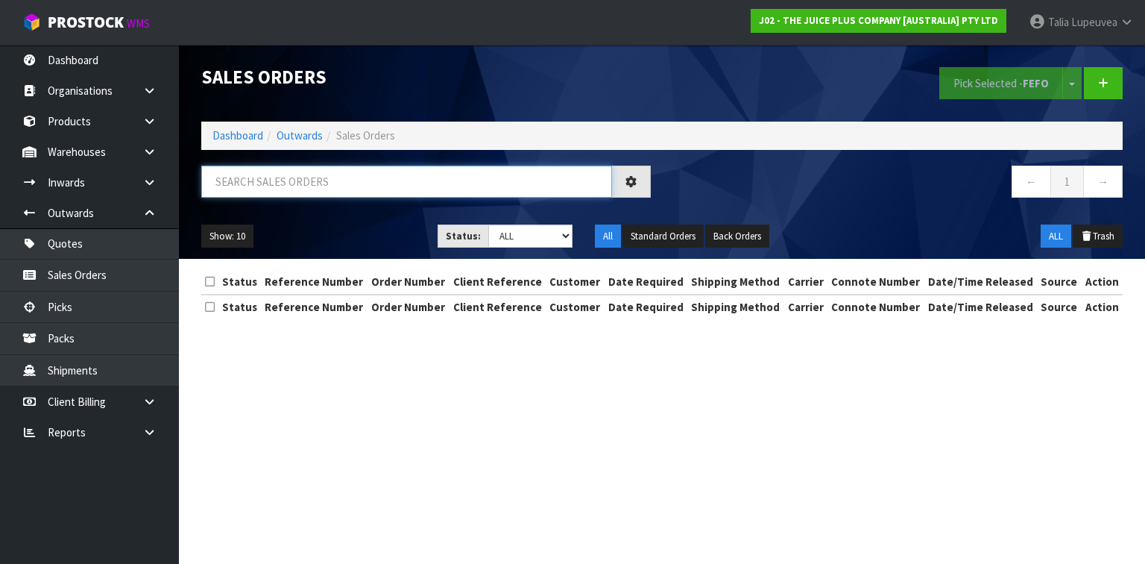
click at [500, 180] on input "text" at bounding box center [406, 182] width 411 height 32
type input "JOB-0414349"
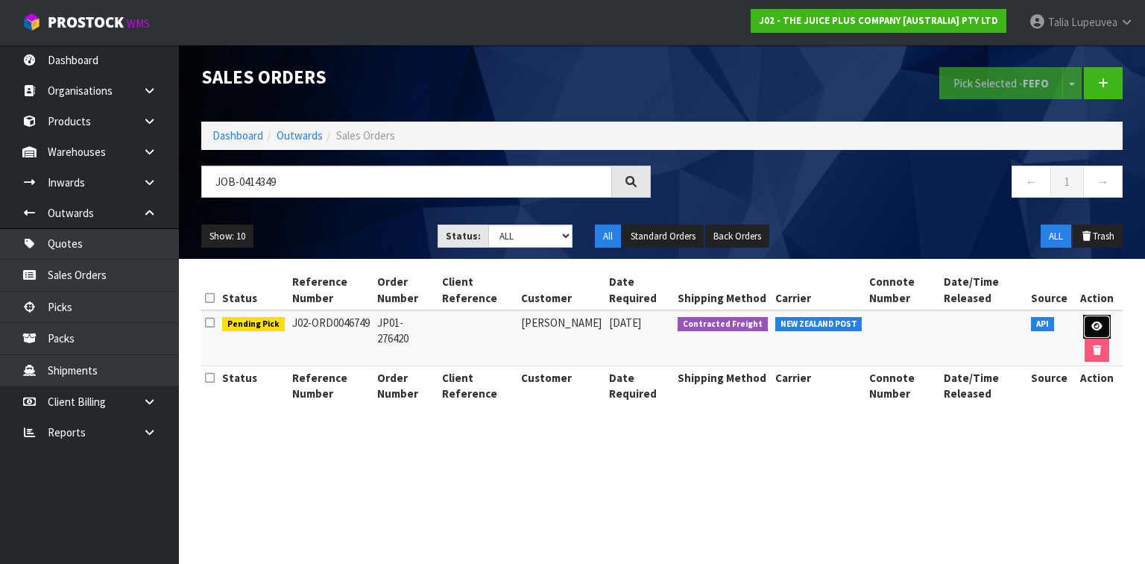
click at [1101, 324] on link at bounding box center [1098, 327] width 28 height 24
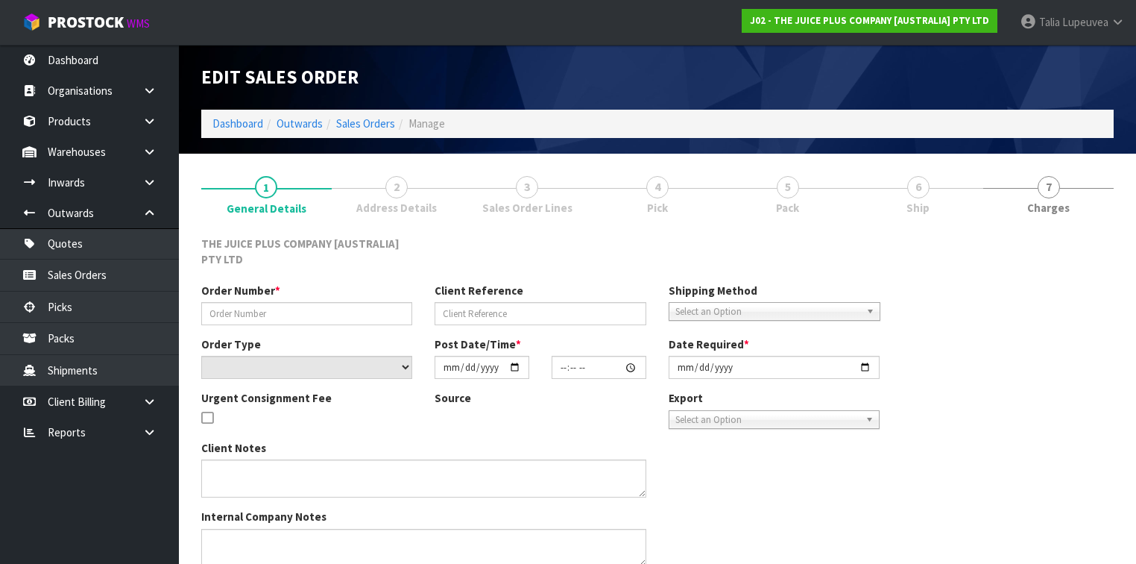
type input "JP01-276420"
select select "number:0"
type input "[DATE]"
type input "18:52:26.000"
type input "[DATE]"
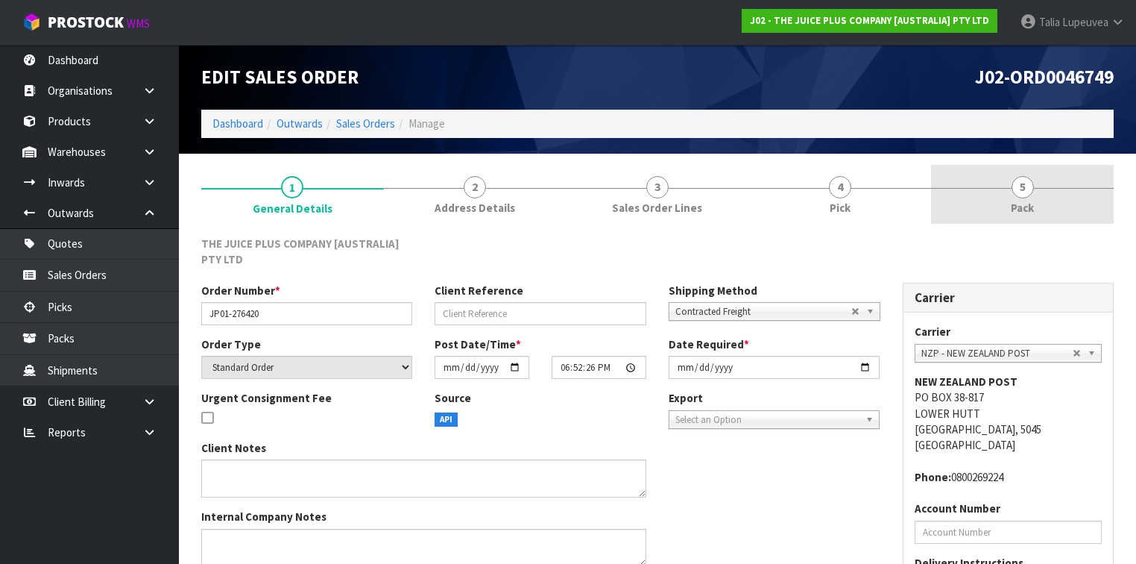
click at [1068, 209] on link "5 Pack" at bounding box center [1022, 194] width 183 height 59
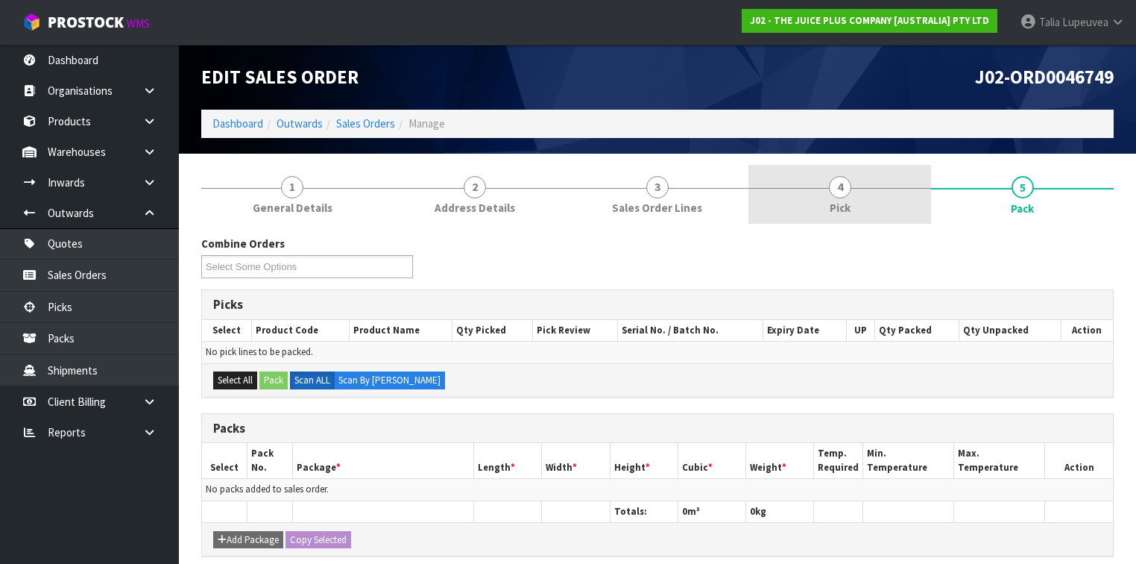
click at [870, 201] on link "4 Pick" at bounding box center [840, 194] width 183 height 59
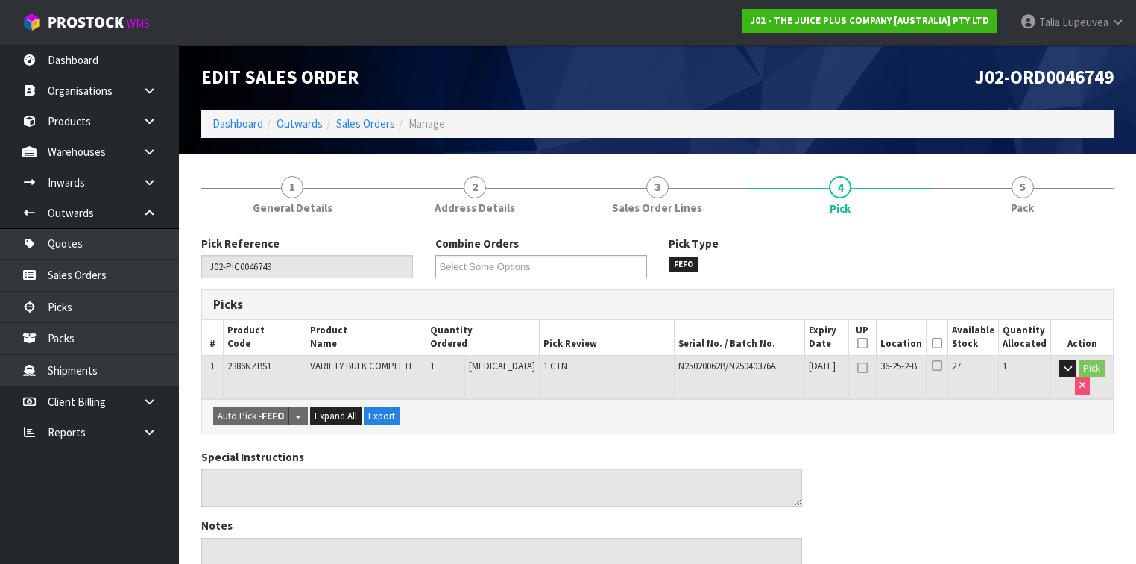
click at [943, 344] on icon at bounding box center [937, 343] width 10 height 1
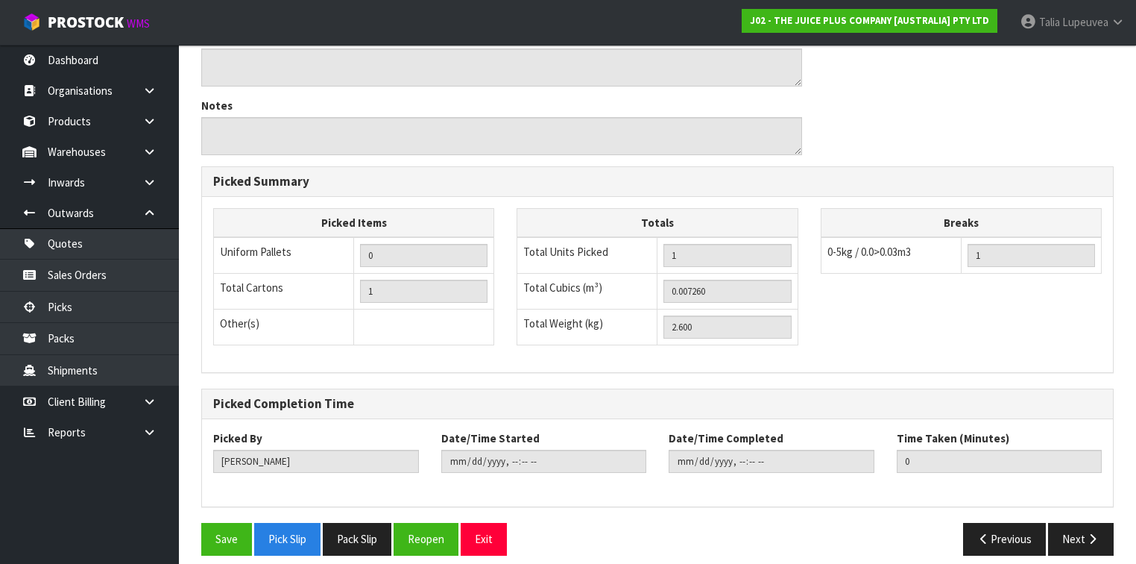
scroll to position [483, 0]
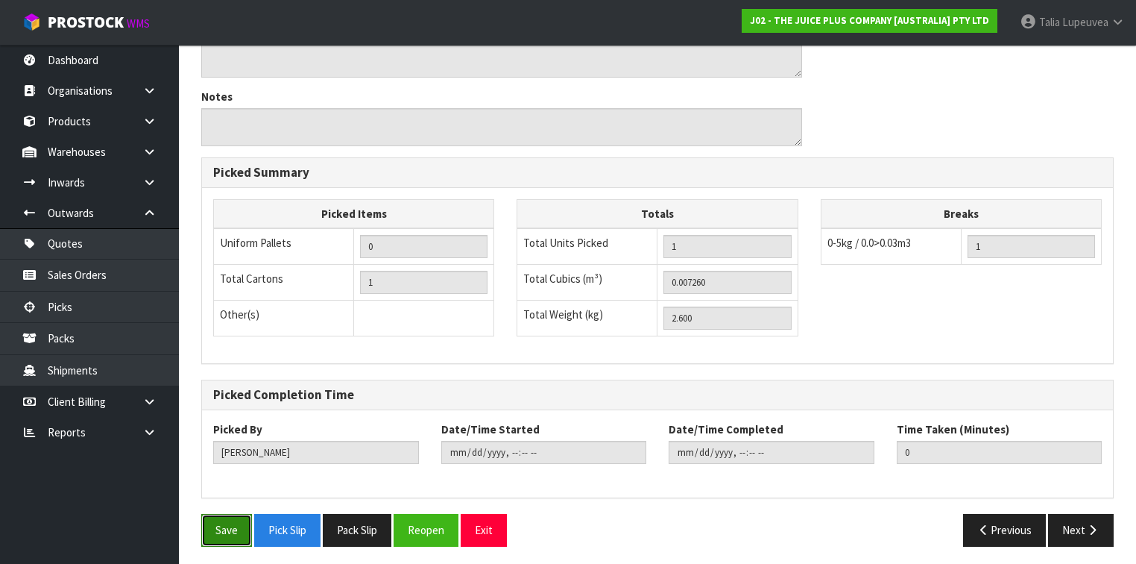
click at [207, 529] on button "Save" at bounding box center [226, 530] width 51 height 32
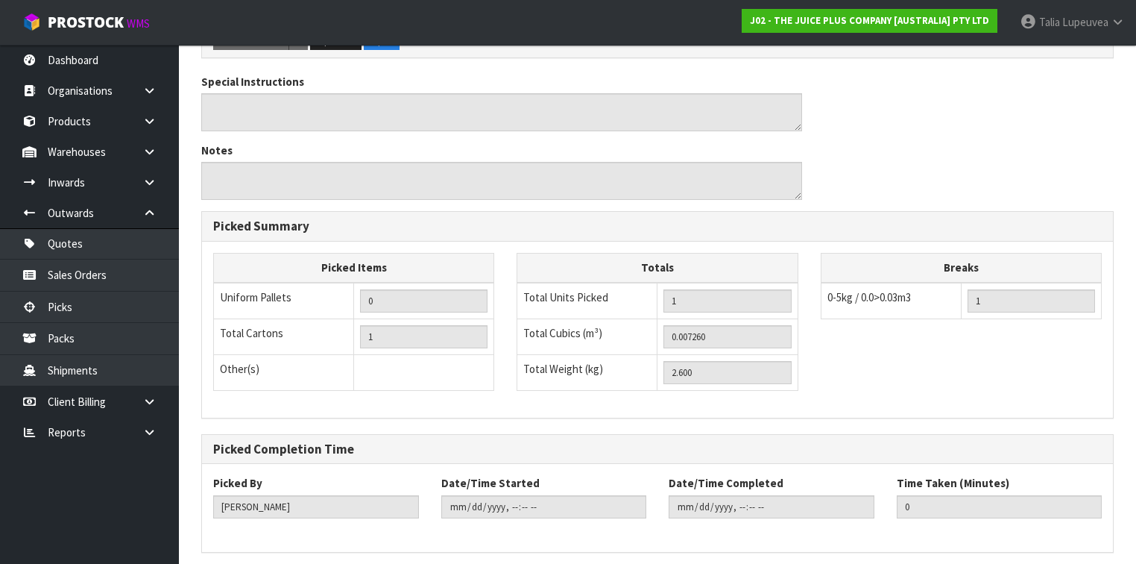
scroll to position [0, 0]
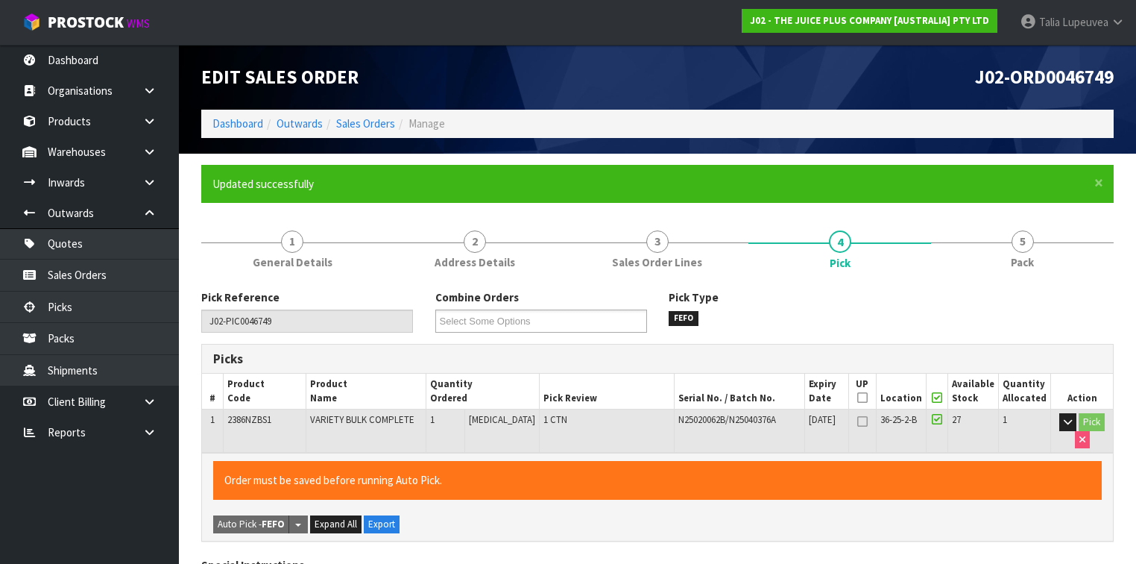
type input "[PERSON_NAME]"
type input "[DATE]T13:21:48"
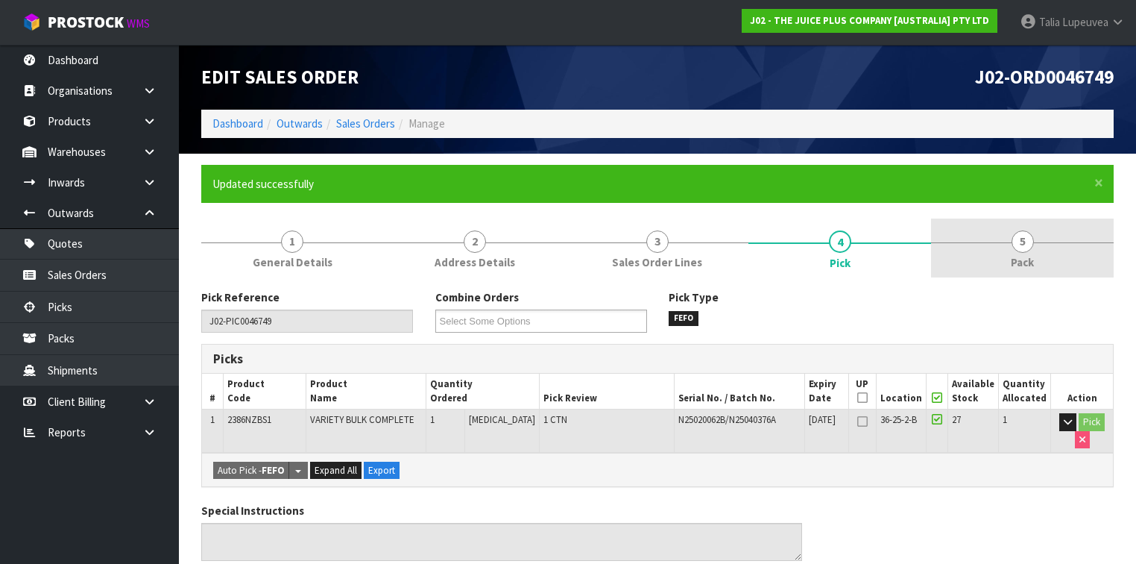
click at [972, 251] on link "5 Pack" at bounding box center [1022, 247] width 183 height 59
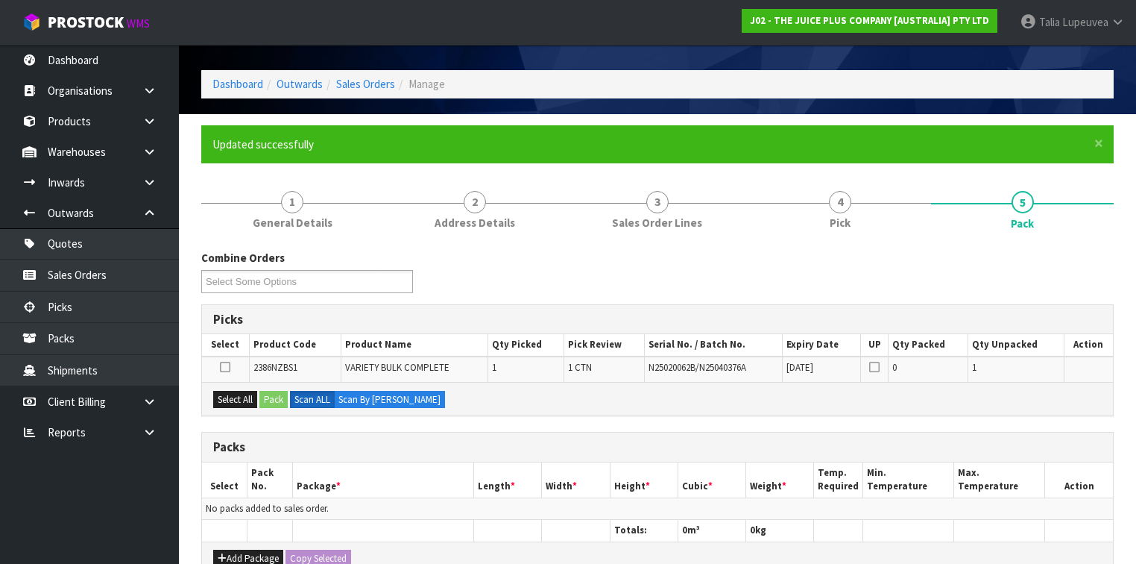
scroll to position [60, 0]
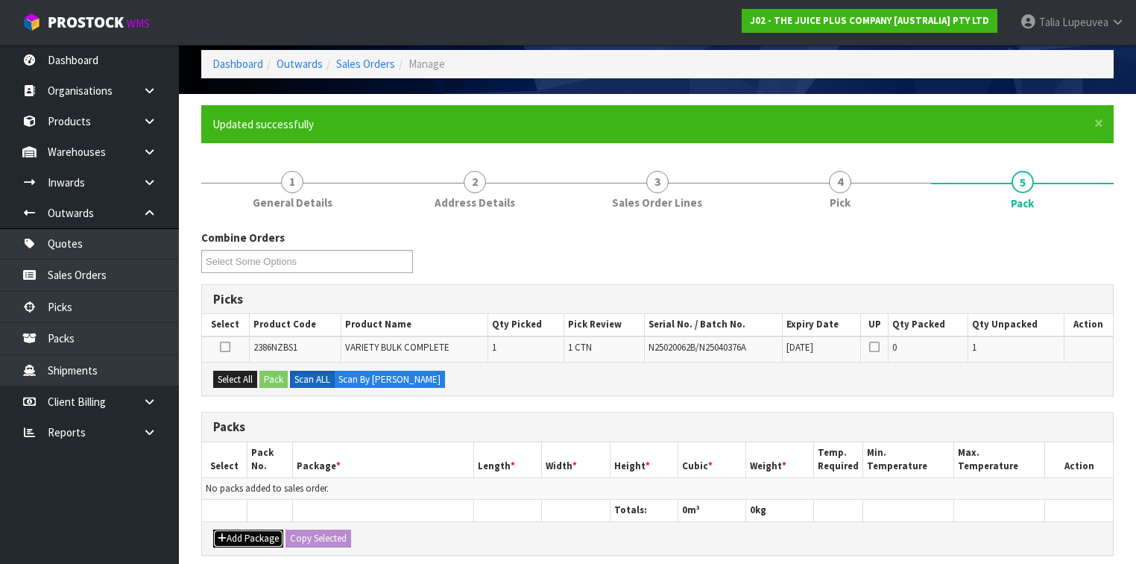
click at [269, 541] on button "Add Package" at bounding box center [248, 538] width 70 height 18
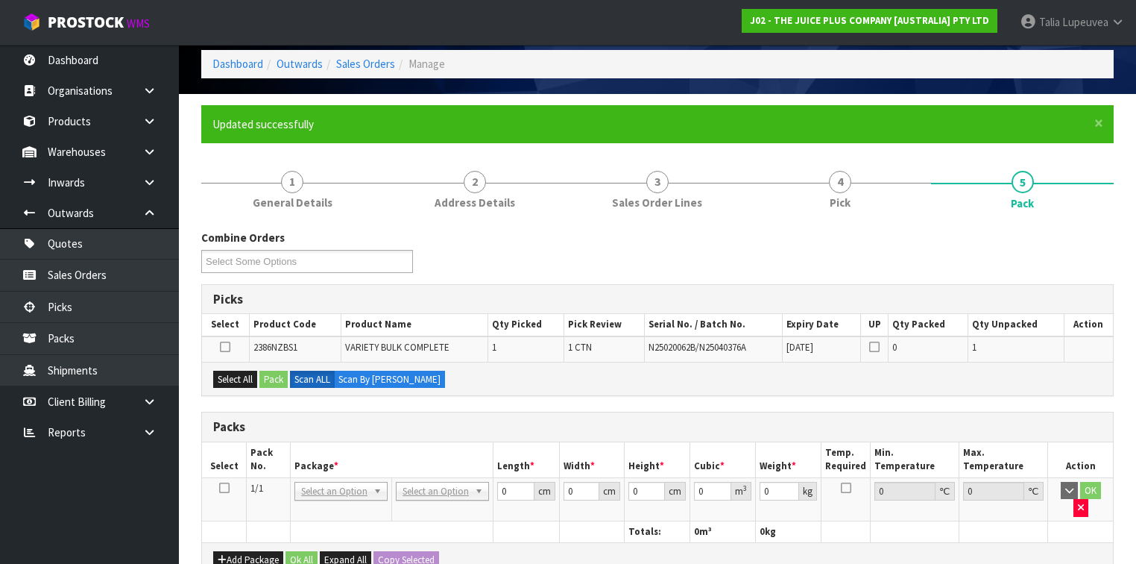
click at [227, 488] on icon at bounding box center [224, 488] width 10 height 1
drag, startPoint x: 234, startPoint y: 371, endPoint x: 246, endPoint y: 371, distance: 11.9
click at [234, 371] on button "Select All" at bounding box center [235, 380] width 44 height 18
click at [283, 371] on button "Pack" at bounding box center [274, 380] width 28 height 18
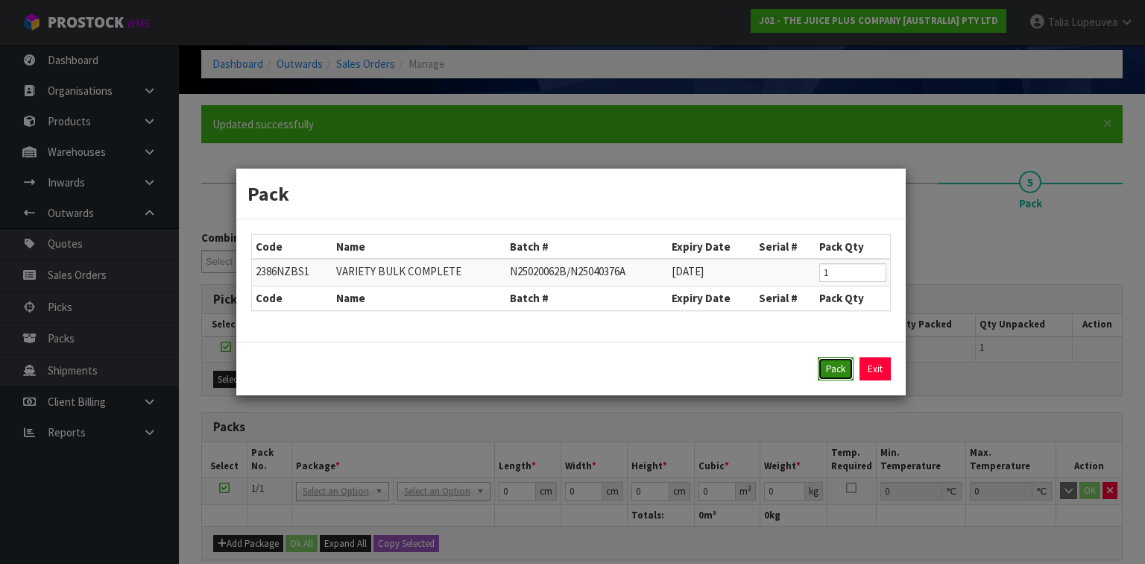
click at [832, 379] on button "Pack" at bounding box center [836, 369] width 36 height 24
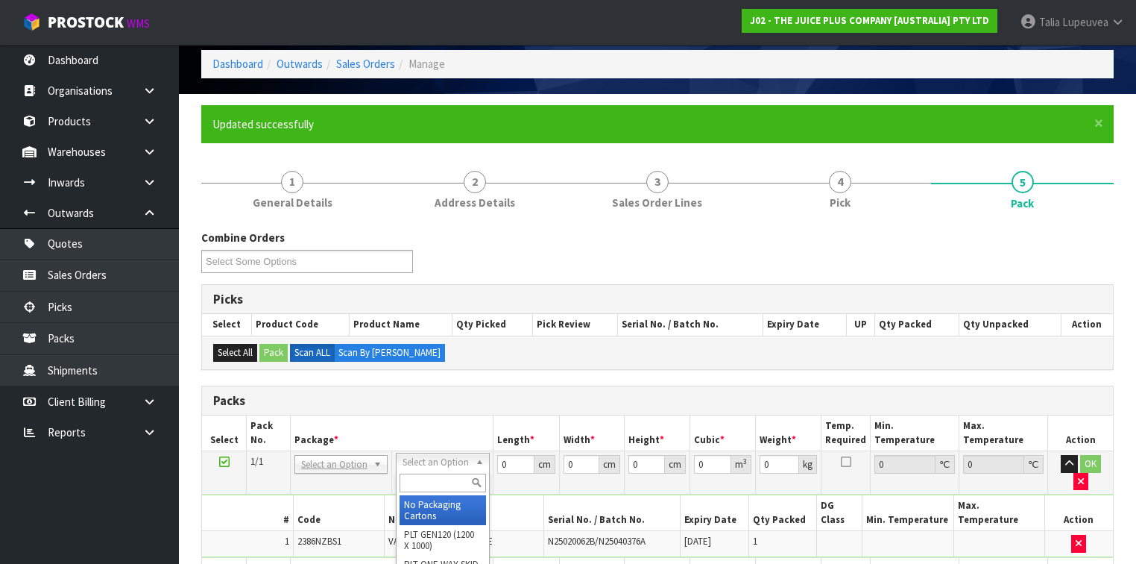
click at [447, 481] on input "text" at bounding box center [443, 483] width 86 height 19
type input "225"
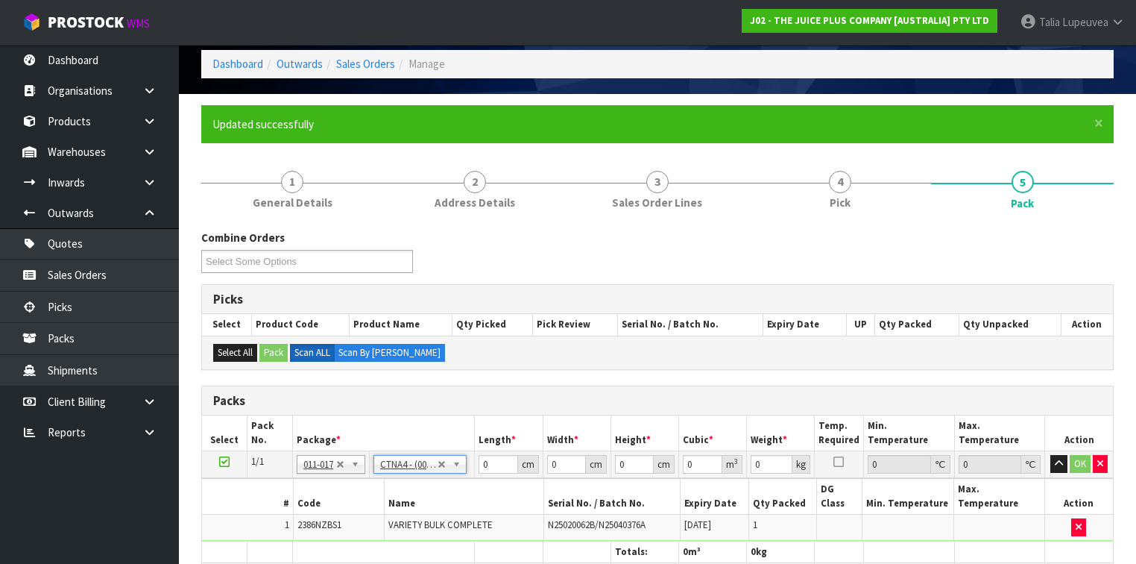
type input "31"
type input "22.5"
type input "25"
type input "0.017438"
type input "2.8"
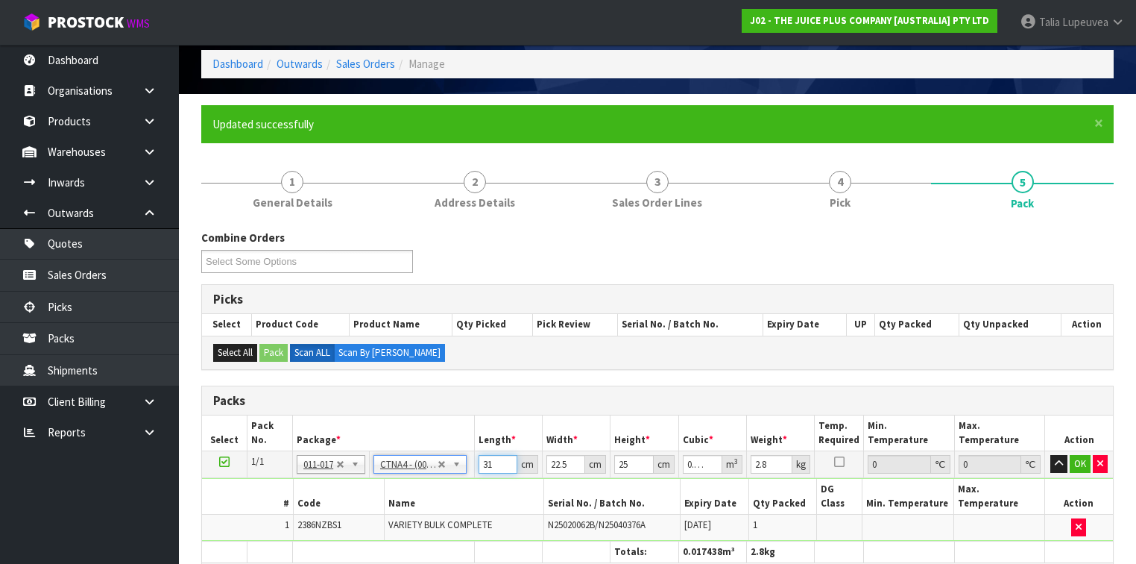
drag, startPoint x: 475, startPoint y: 462, endPoint x: 444, endPoint y: 462, distance: 30.6
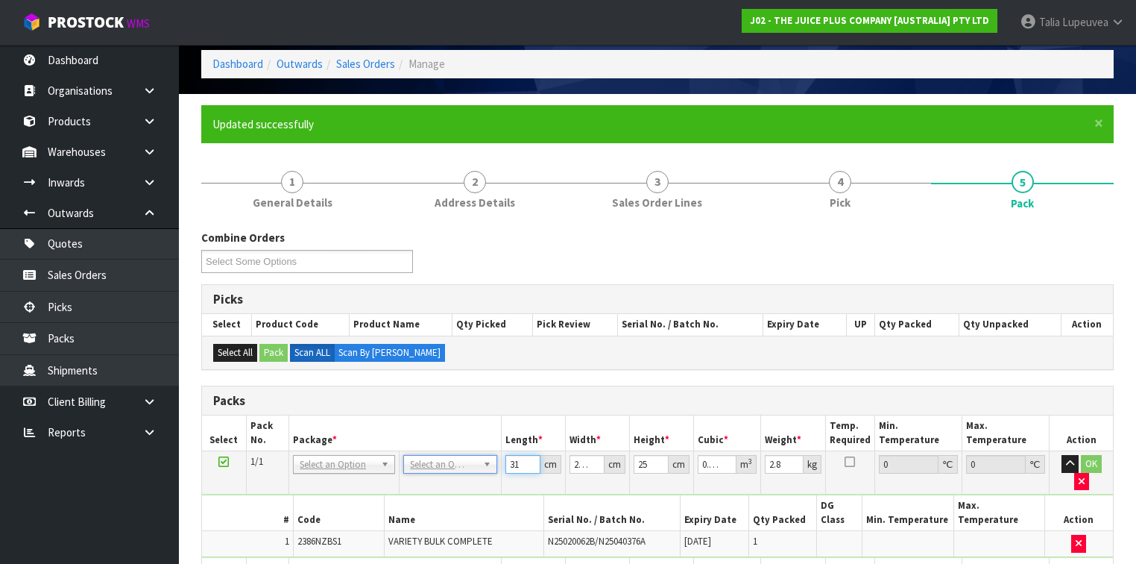
type input "3"
type input "0.001687"
type input "31"
type input "0.017438"
type input "2"
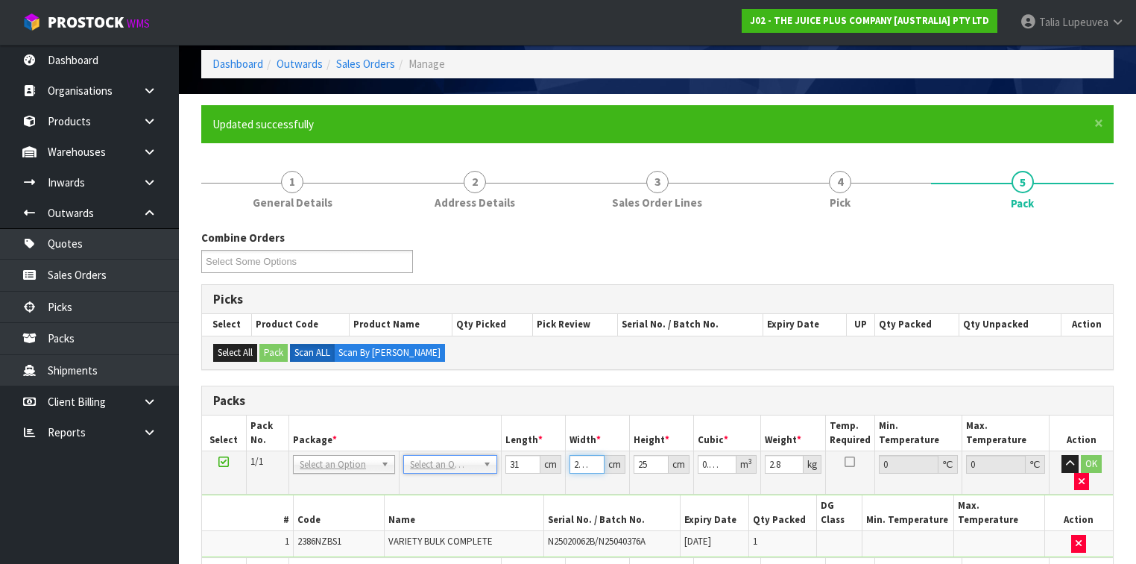
type input "0.00155"
type input "24"
type input "0.0186"
type input "24"
type input "1"
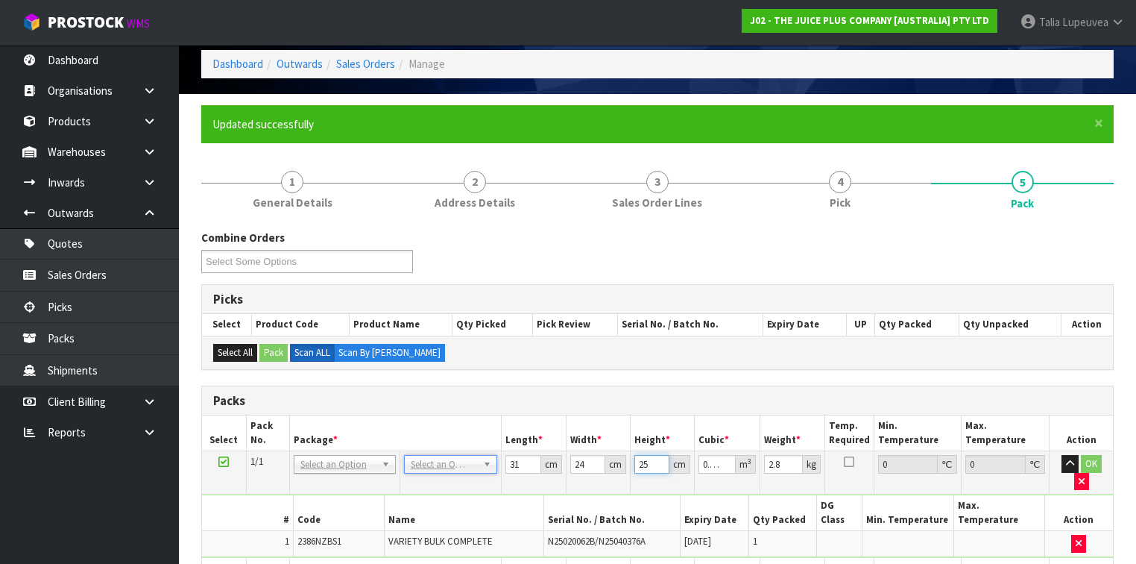
type input "0.000744"
type input "18"
type input "0.013392"
type input "18"
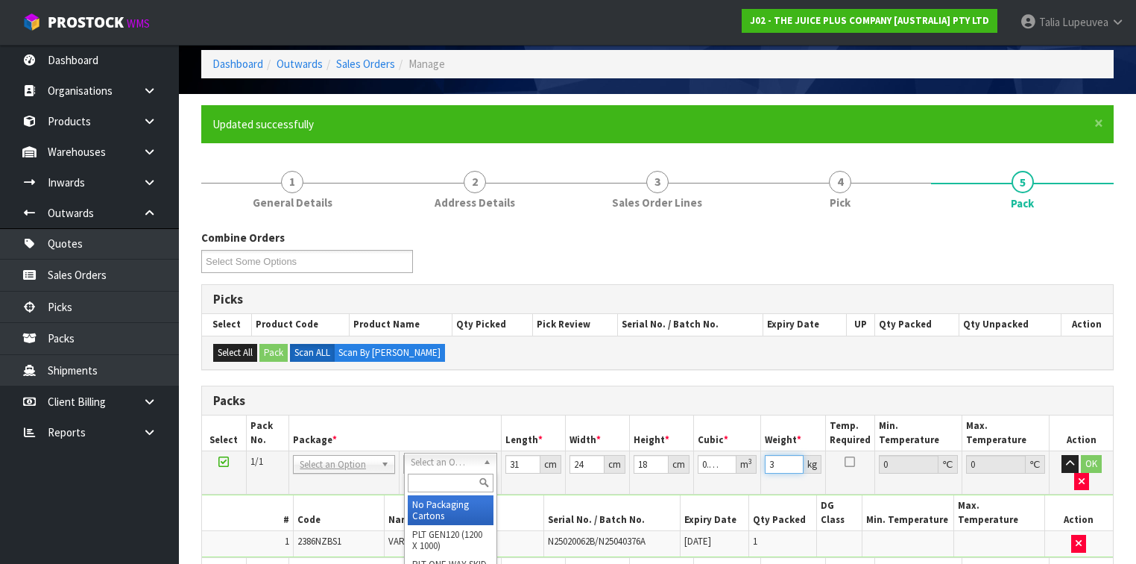
type input "3"
click at [459, 482] on input "text" at bounding box center [451, 483] width 86 height 19
type input "225"
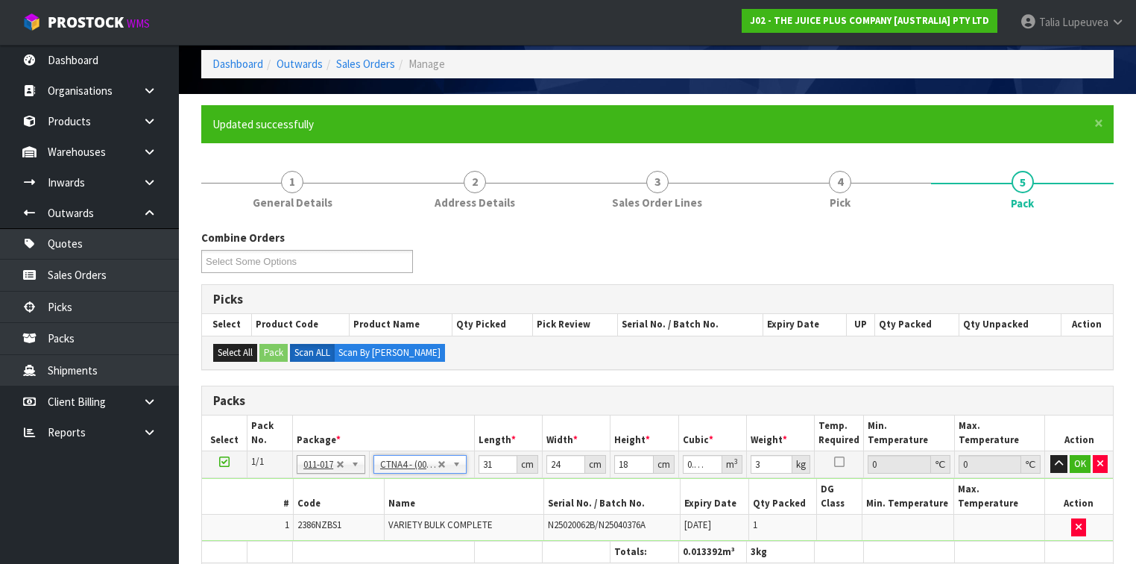
type input "22.5"
type input "25"
type input "0.017438"
type input "2.8"
click at [494, 459] on input "31" at bounding box center [498, 464] width 39 height 19
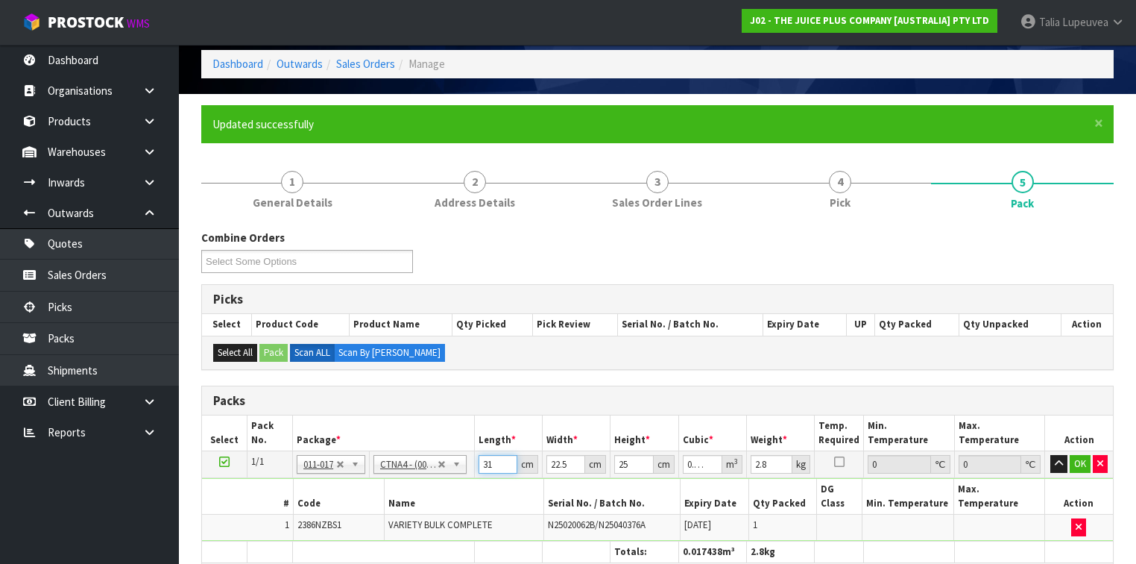
type input "3"
type input "0.001687"
type input "31"
type input "0.017438"
type input "2"
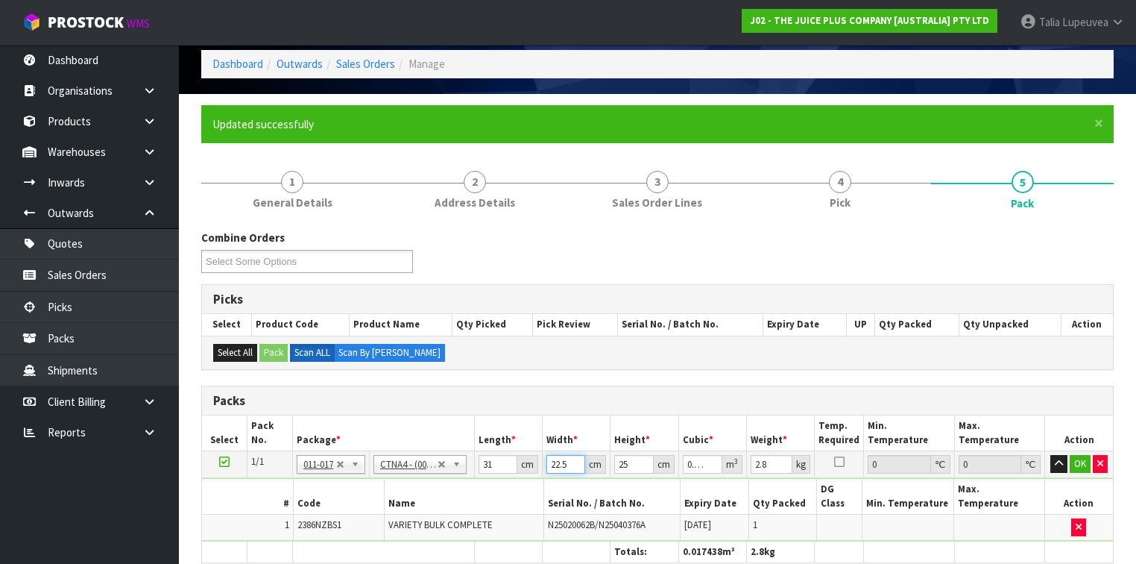
type input "0.00155"
type input "24"
type input "0.0186"
type input "24"
type input "1"
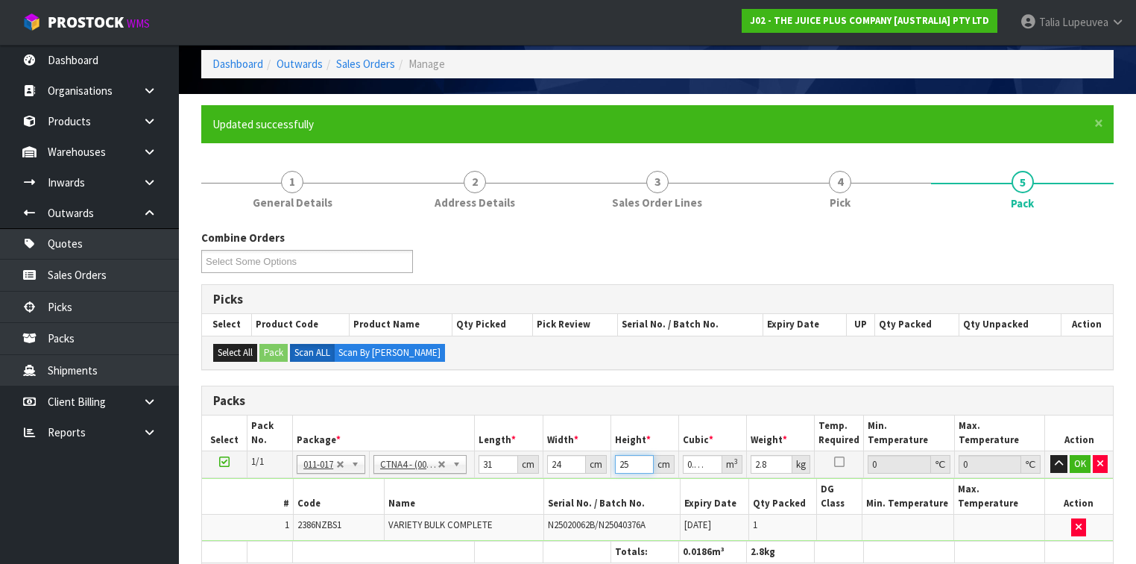
type input "0.000744"
type input "18"
type input "0.013392"
type input "18"
type input "3"
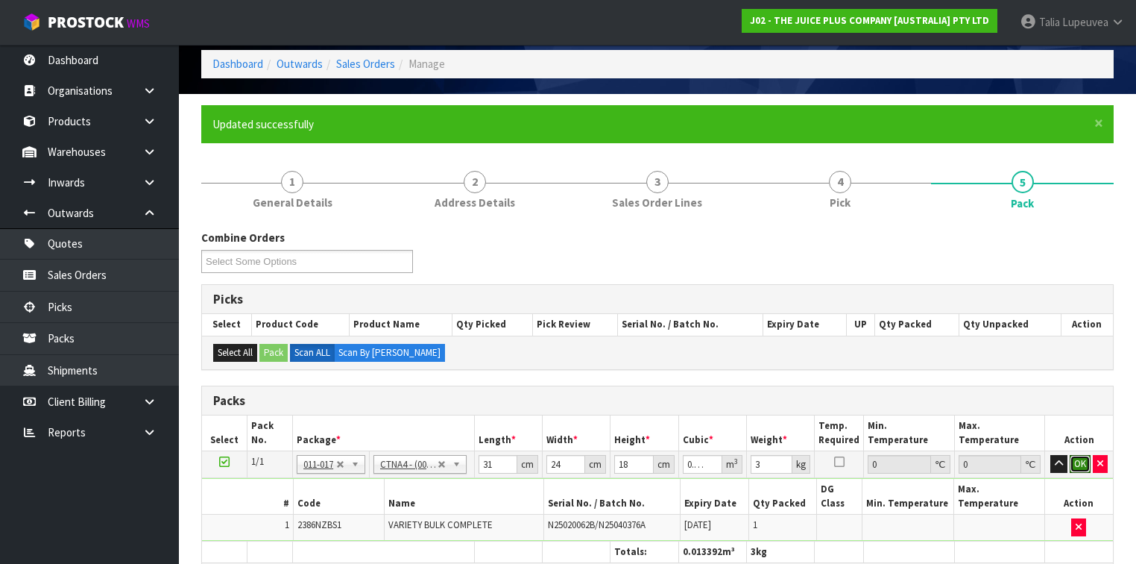
click button "OK" at bounding box center [1080, 464] width 21 height 18
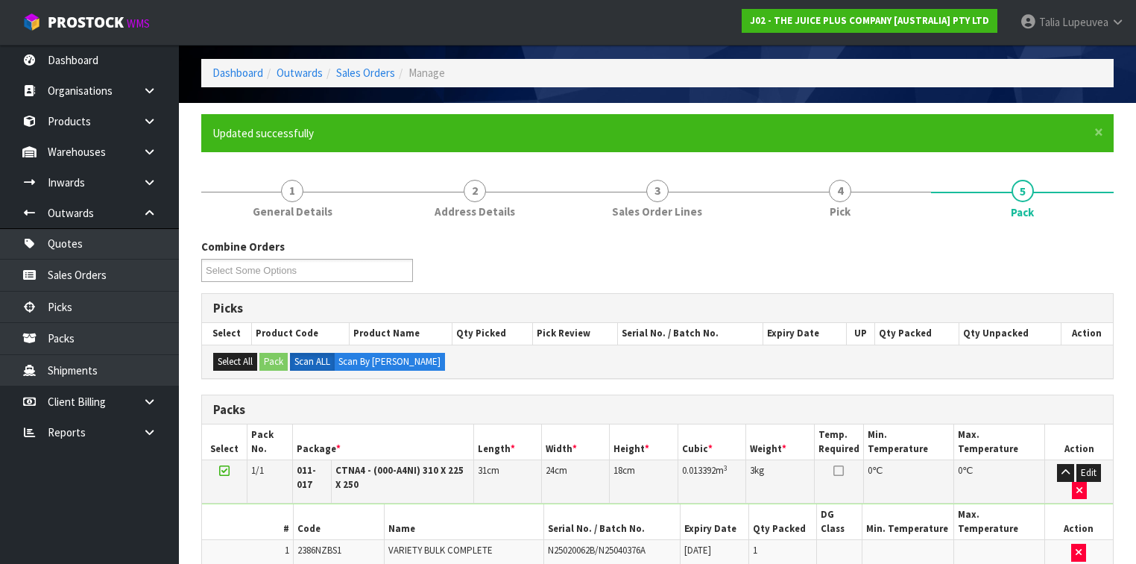
scroll to position [0, 0]
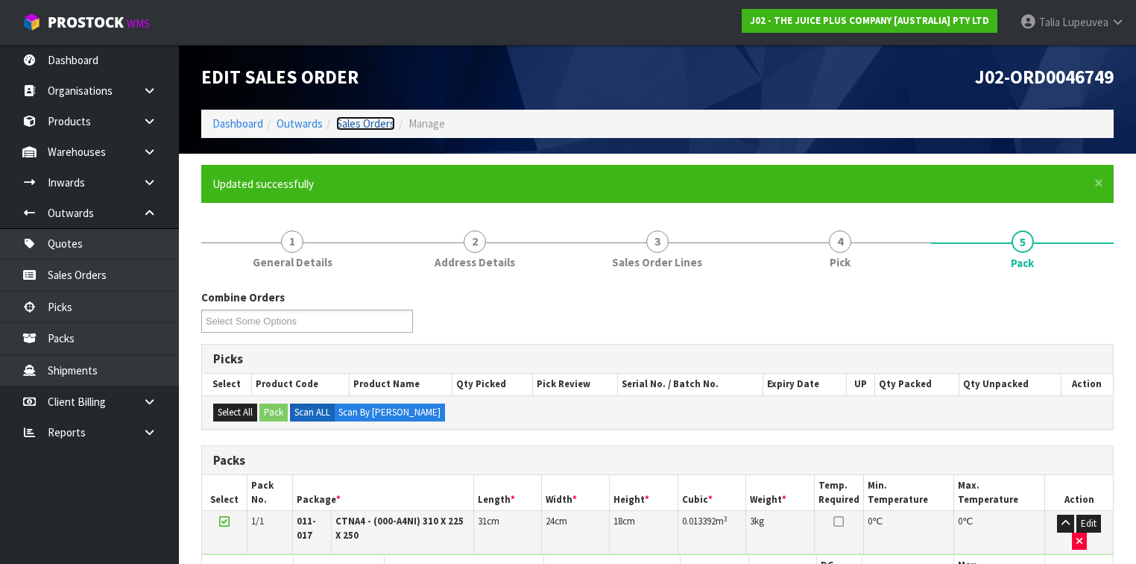
click at [361, 122] on link "Sales Orders" at bounding box center [365, 123] width 59 height 14
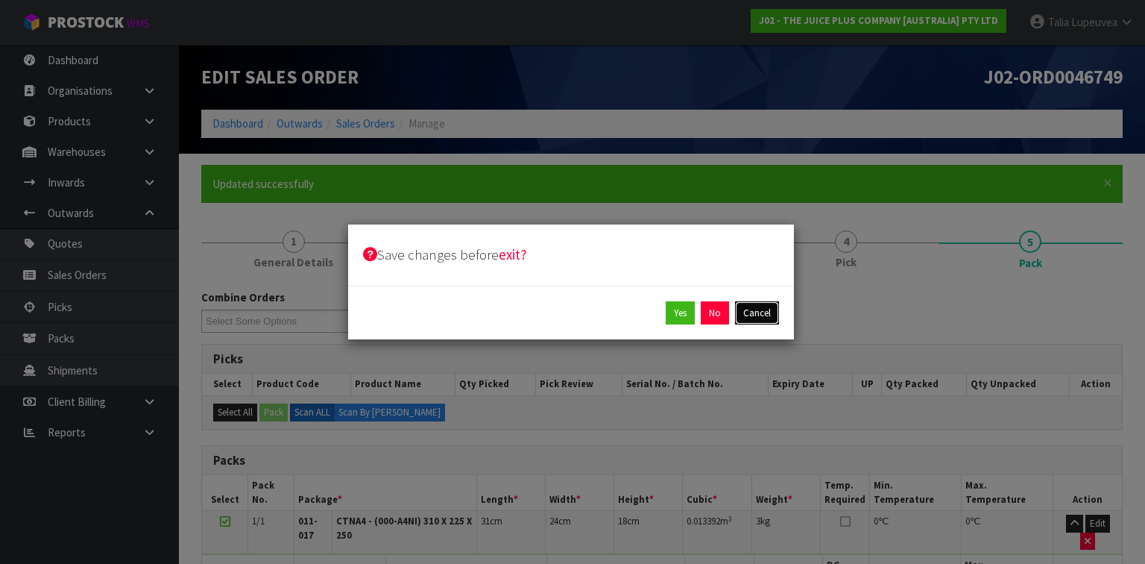
click at [755, 309] on button "Cancel" at bounding box center [757, 313] width 44 height 24
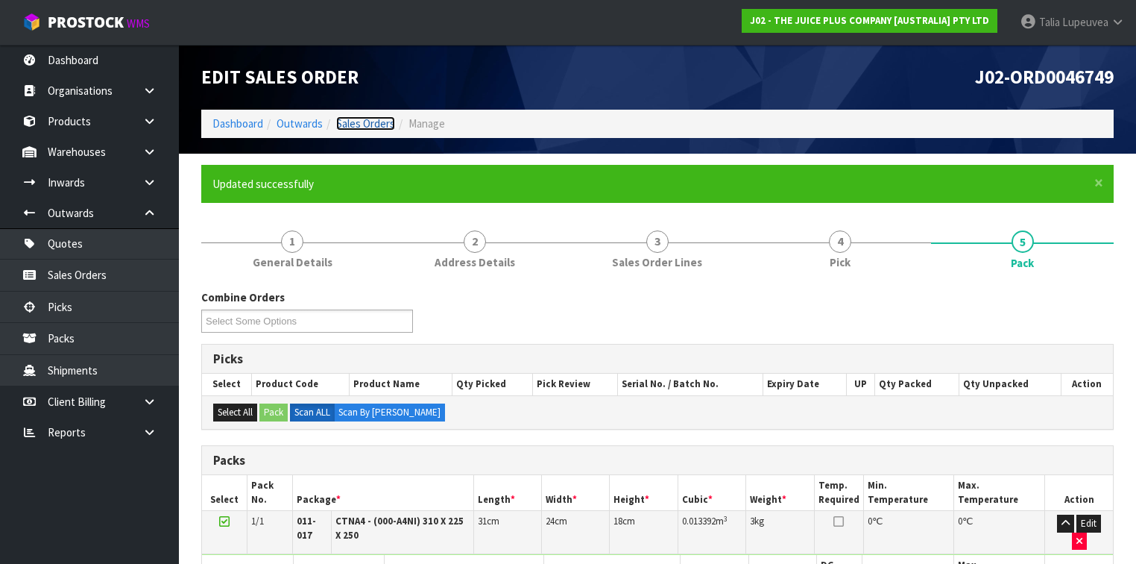
scroll to position [358, 0]
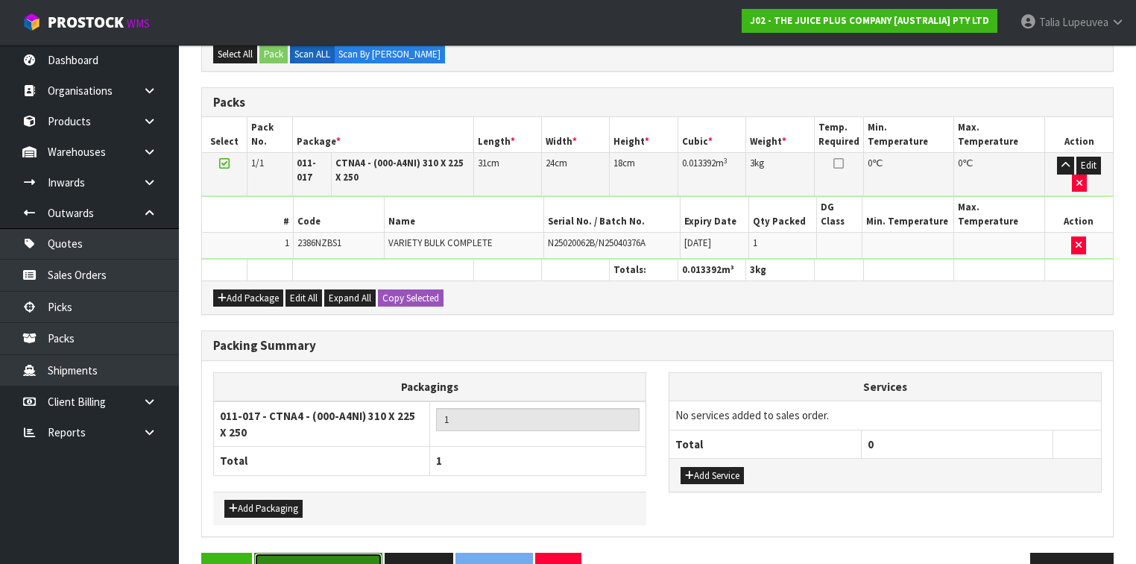
click at [336, 543] on button "Save & Confirm Packs" at bounding box center [318, 569] width 128 height 32
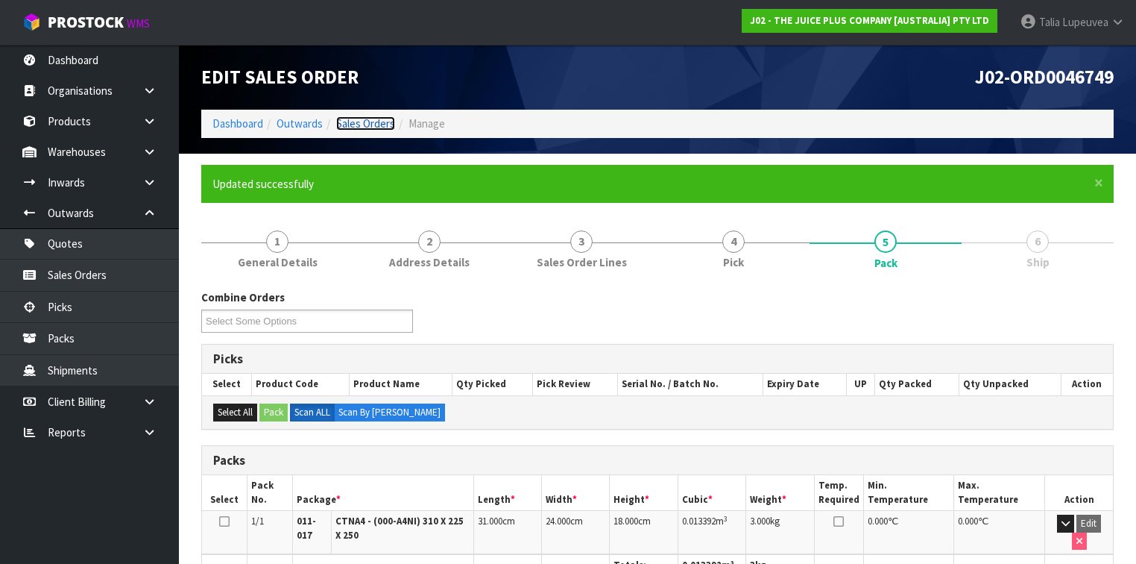
click at [361, 119] on link "Sales Orders" at bounding box center [365, 123] width 59 height 14
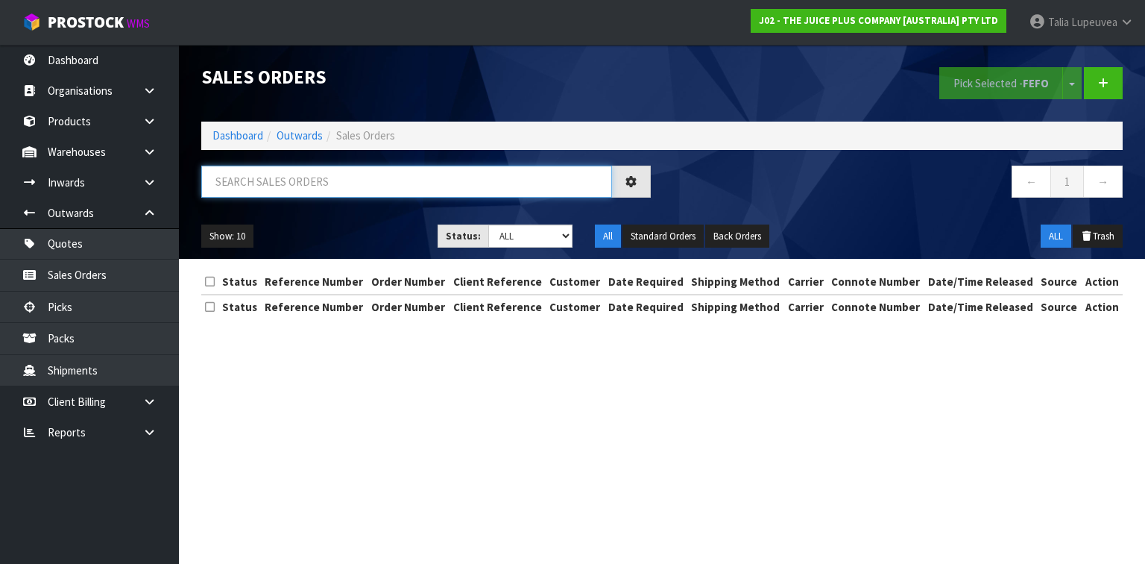
click at [390, 186] on input "text" at bounding box center [406, 182] width 411 height 32
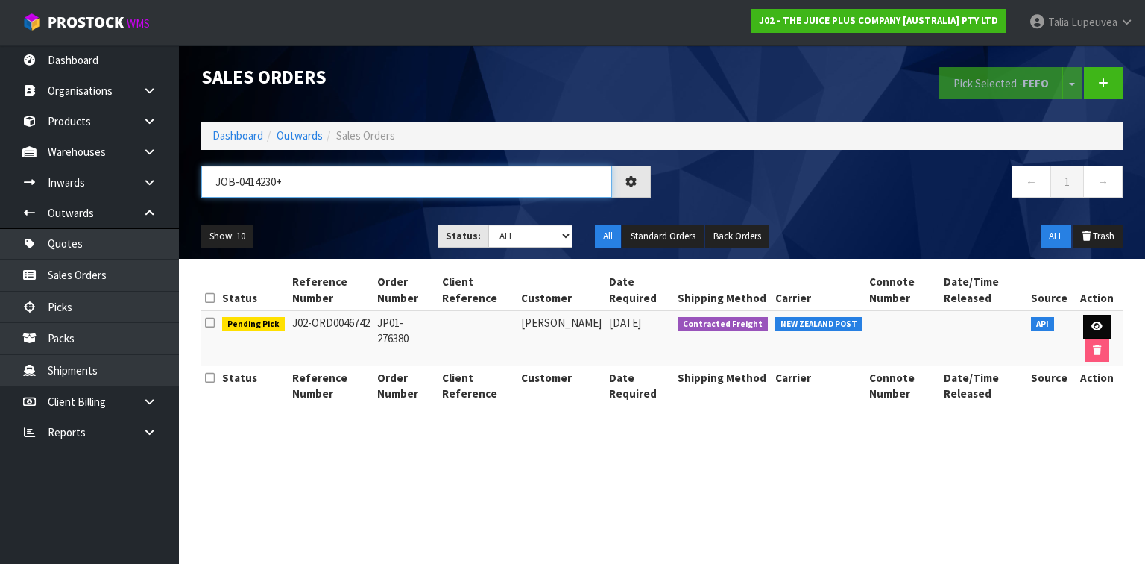
type input "JOB-0414230+"
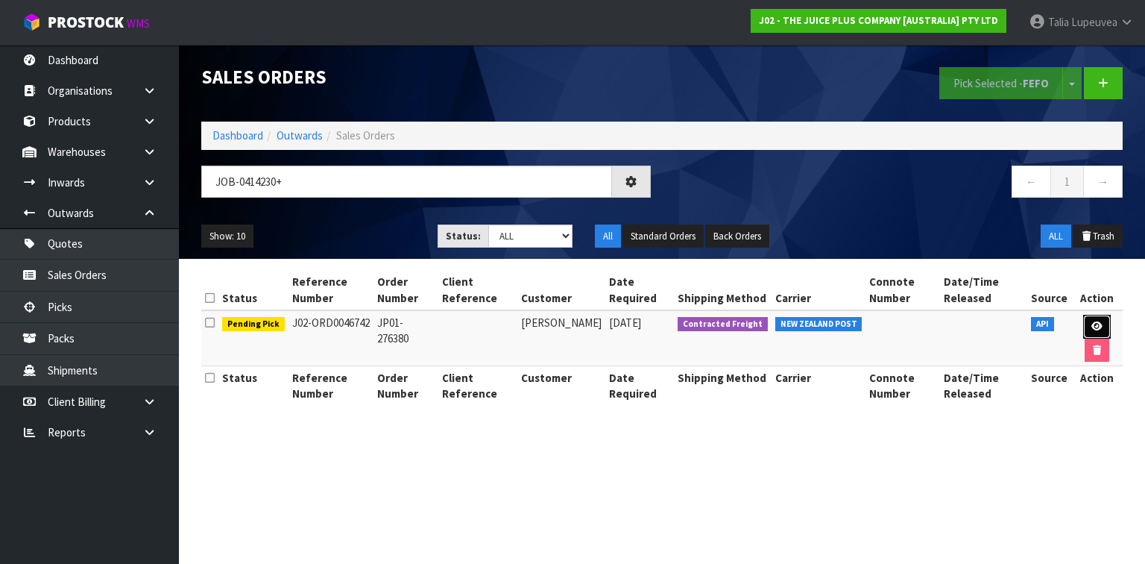
click at [1092, 325] on icon at bounding box center [1097, 326] width 11 height 10
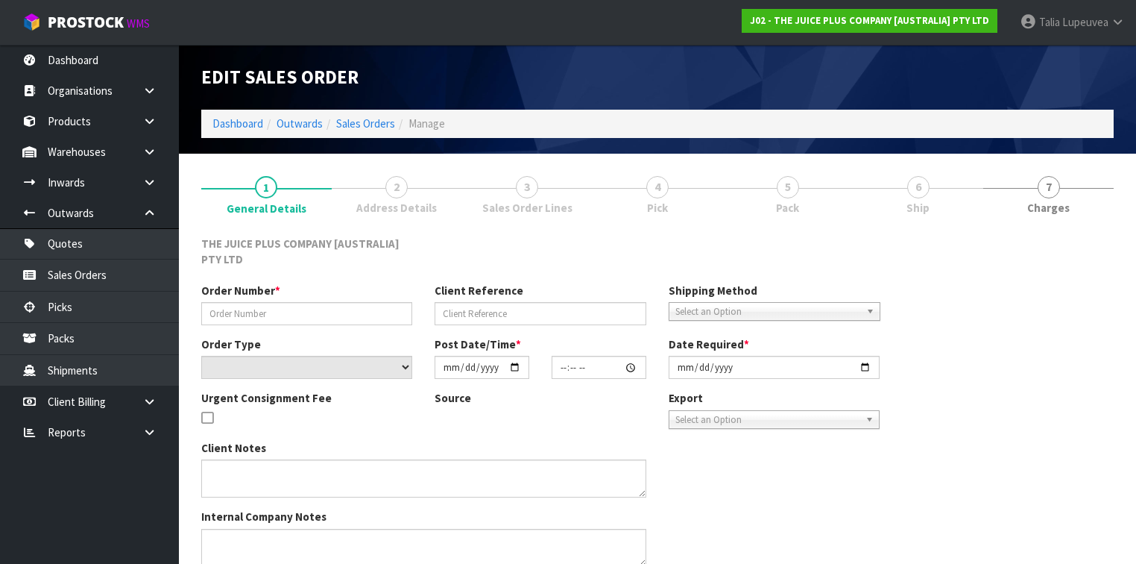
type input "JP01-276380"
select select "number:0"
type input "[DATE]"
type input "09:53:29.000"
type input "[DATE]"
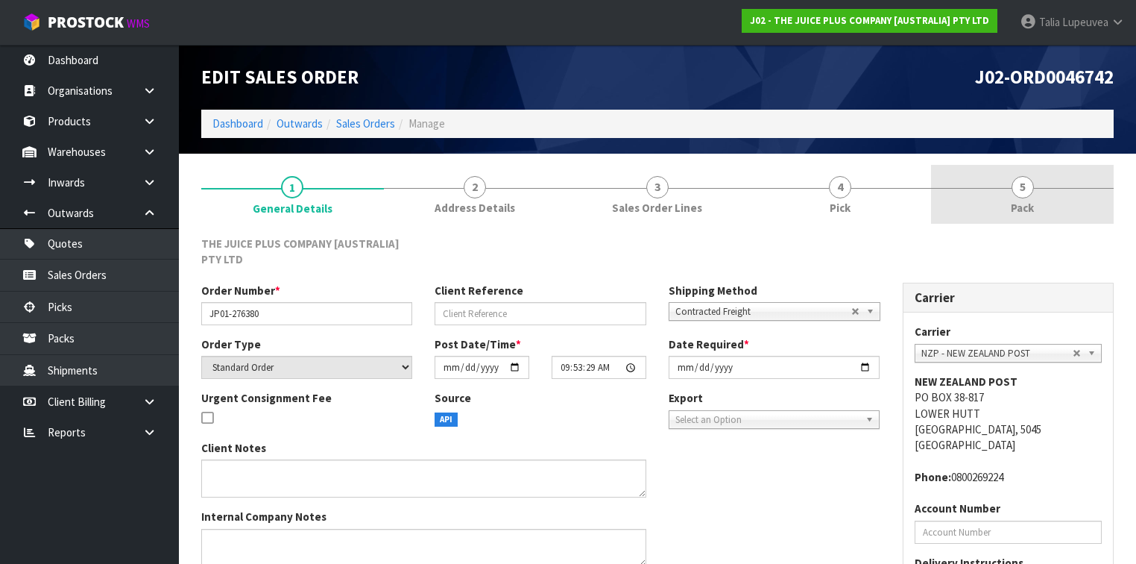
click at [1032, 204] on span "Pack" at bounding box center [1022, 208] width 23 height 16
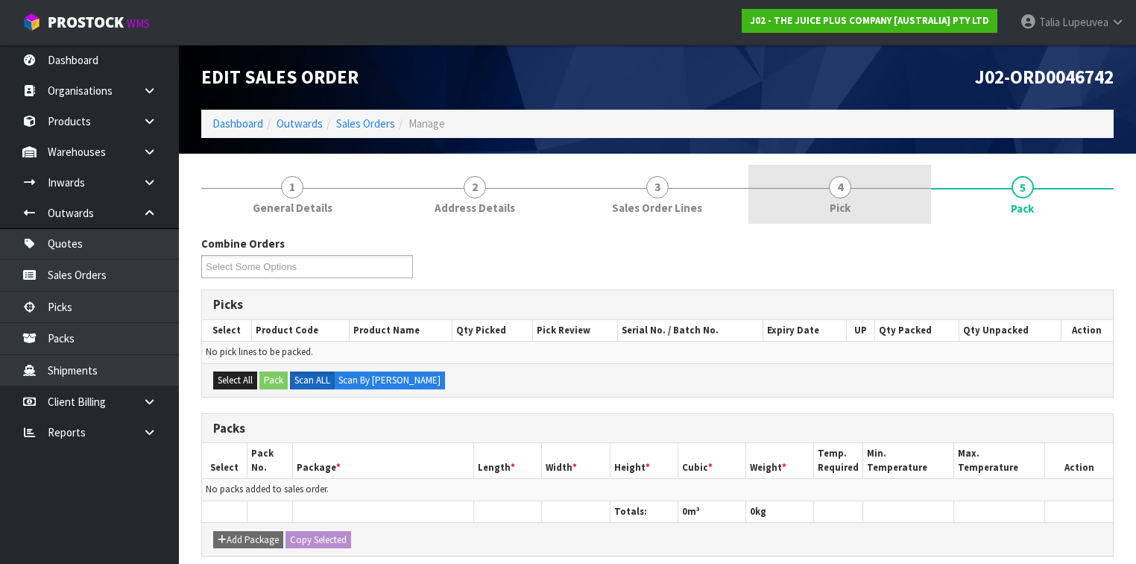
click at [835, 210] on span "Pick" at bounding box center [840, 208] width 21 height 16
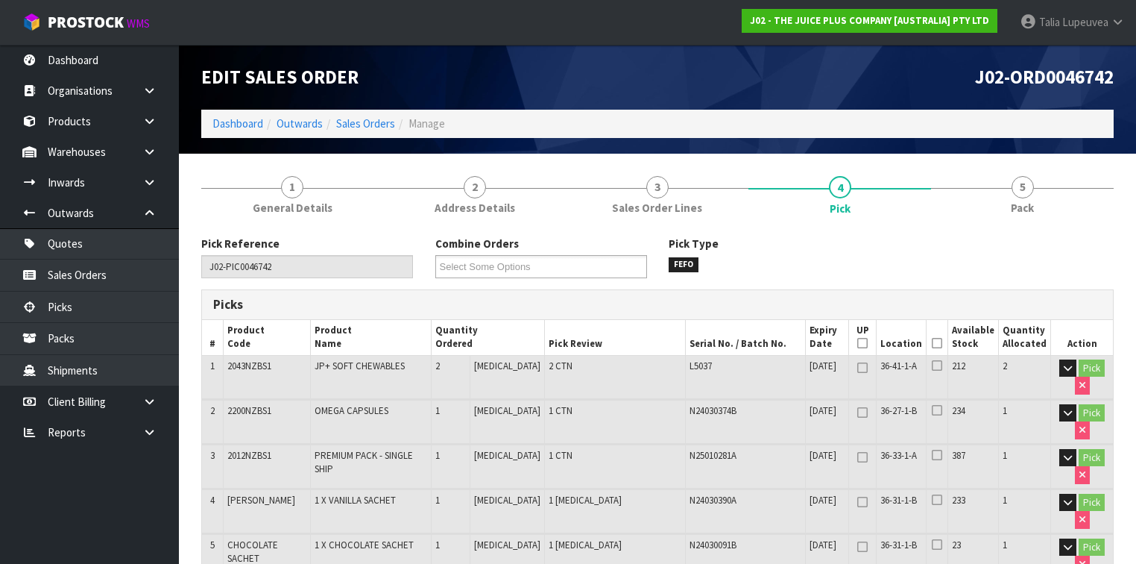
click at [937, 344] on icon at bounding box center [937, 343] width 10 height 1
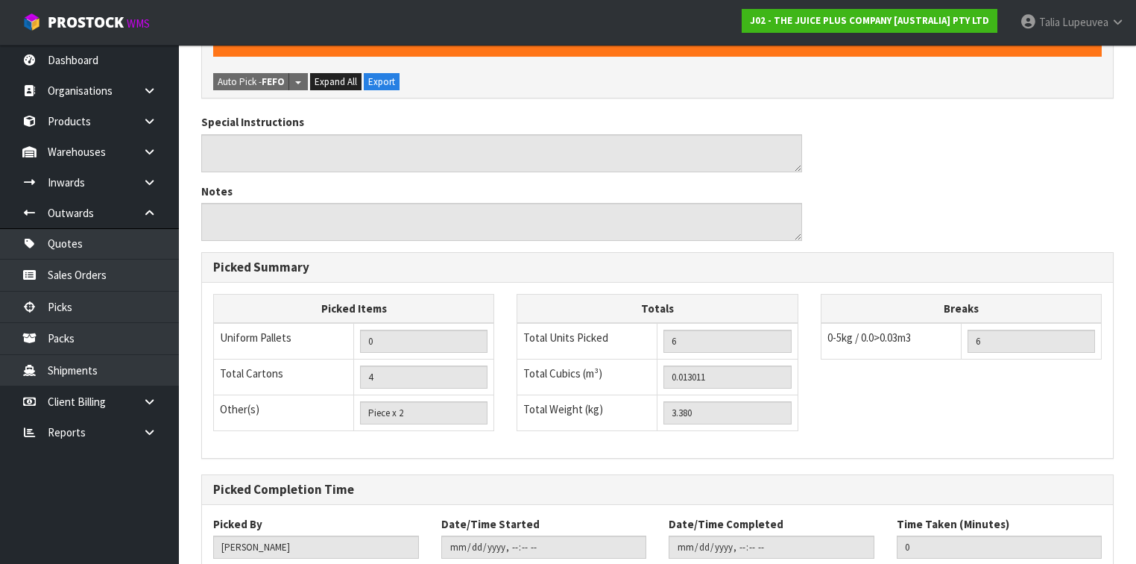
scroll to position [658, 0]
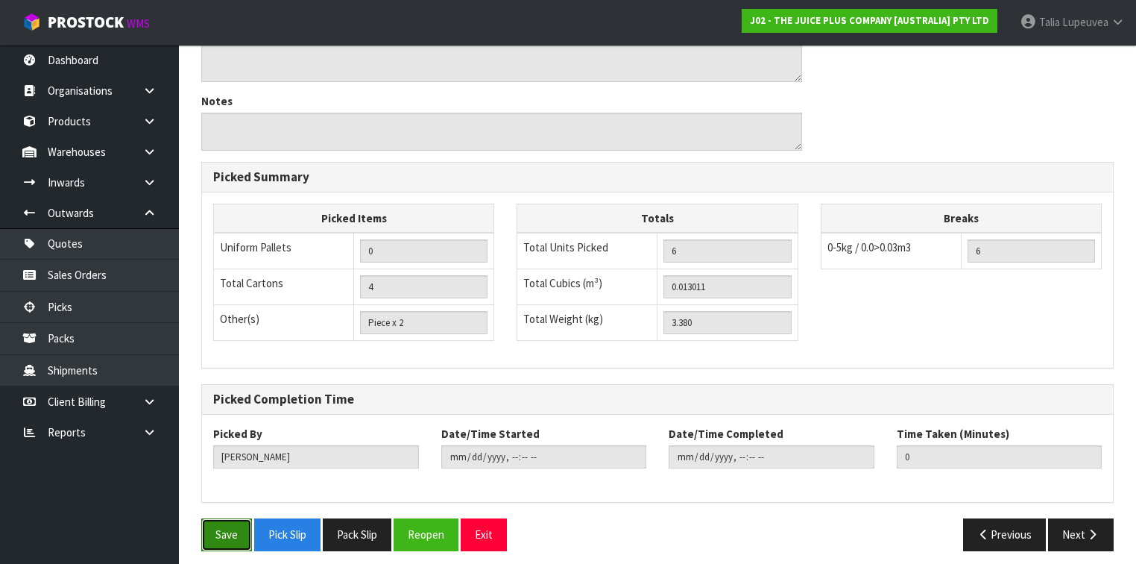
click at [216, 526] on button "Save" at bounding box center [226, 534] width 51 height 32
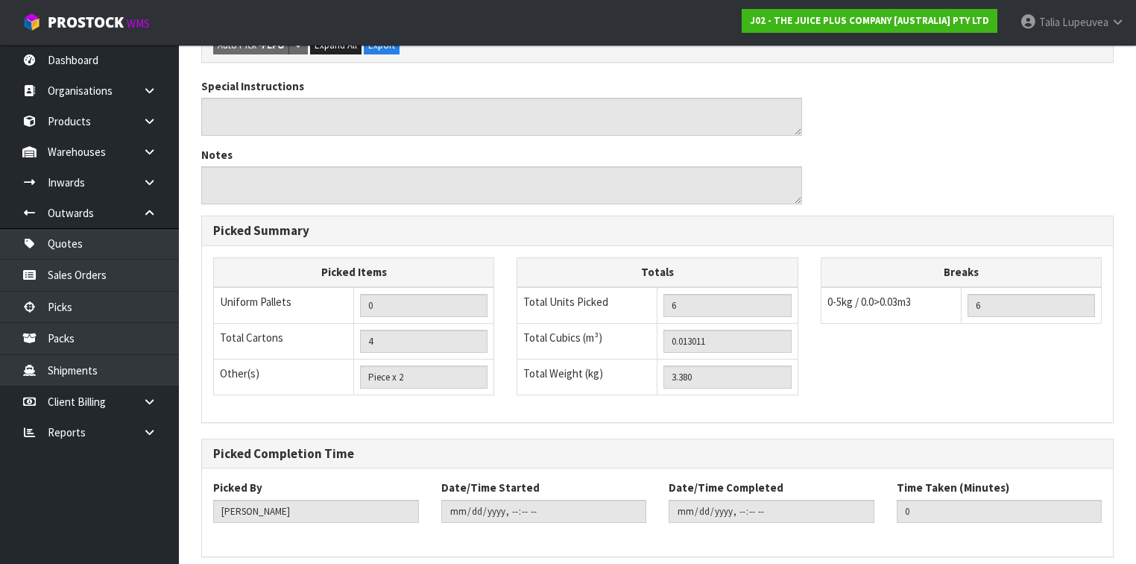
scroll to position [0, 0]
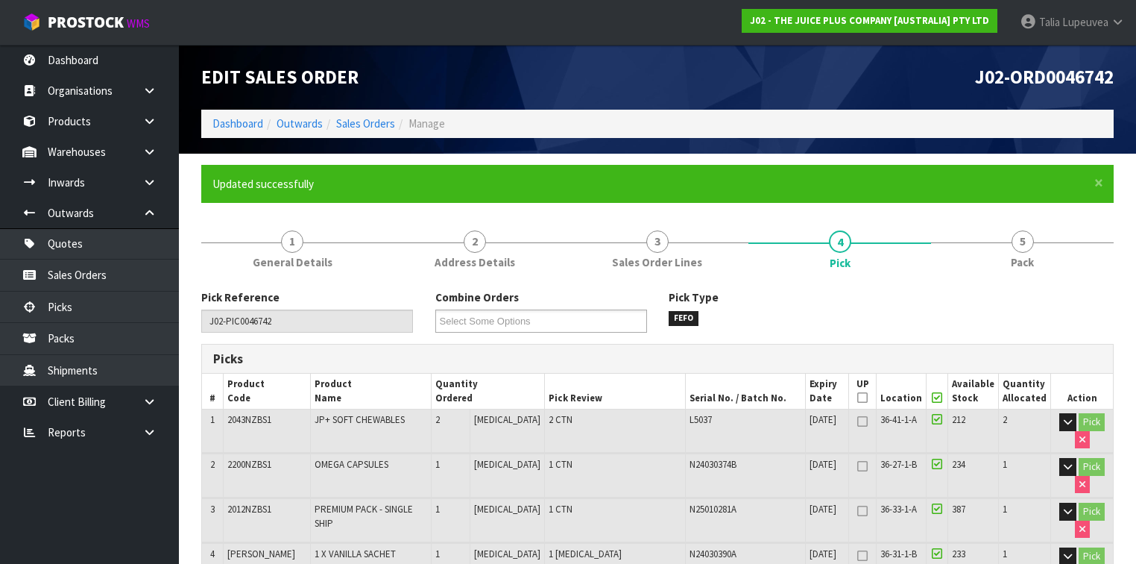
type input "[PERSON_NAME]"
type input "[DATE]T13:34:18"
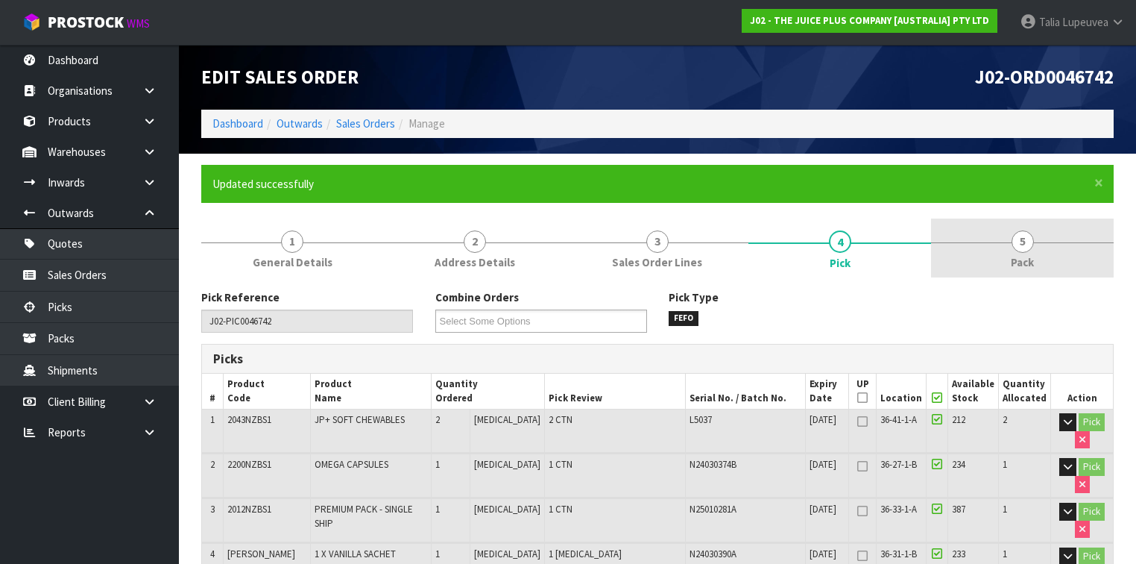
click at [1068, 236] on link "5 Pack" at bounding box center [1022, 247] width 183 height 59
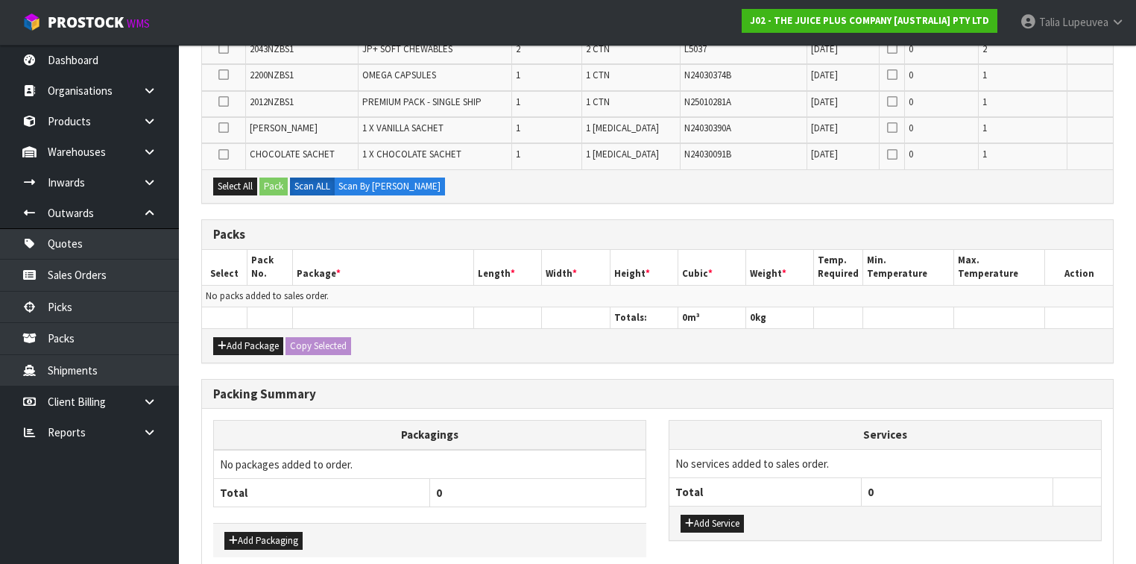
scroll to position [239, 0]
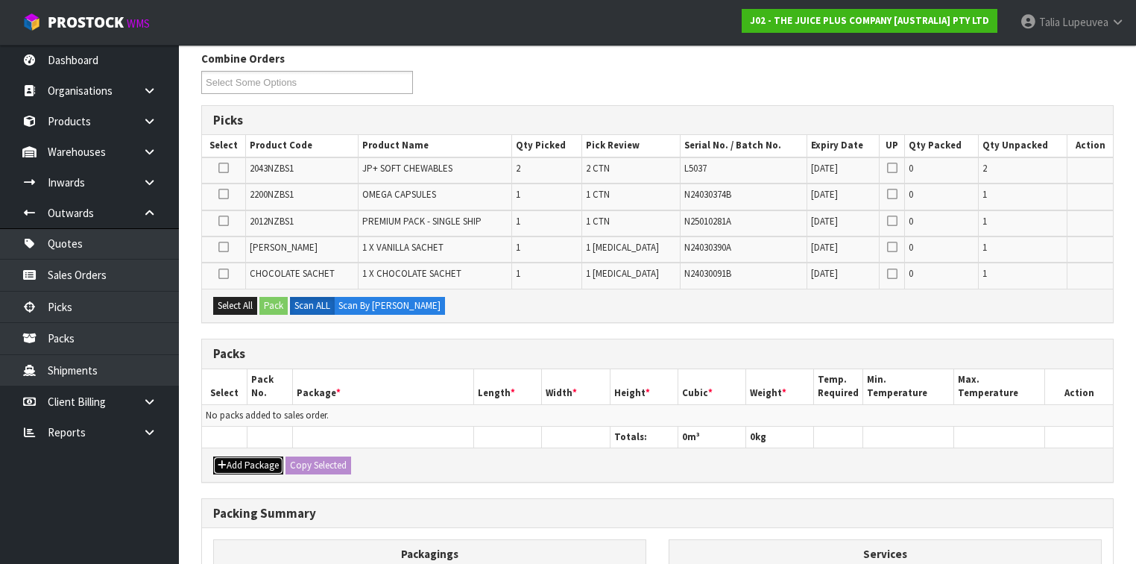
click at [275, 465] on button "Add Package" at bounding box center [248, 465] width 70 height 18
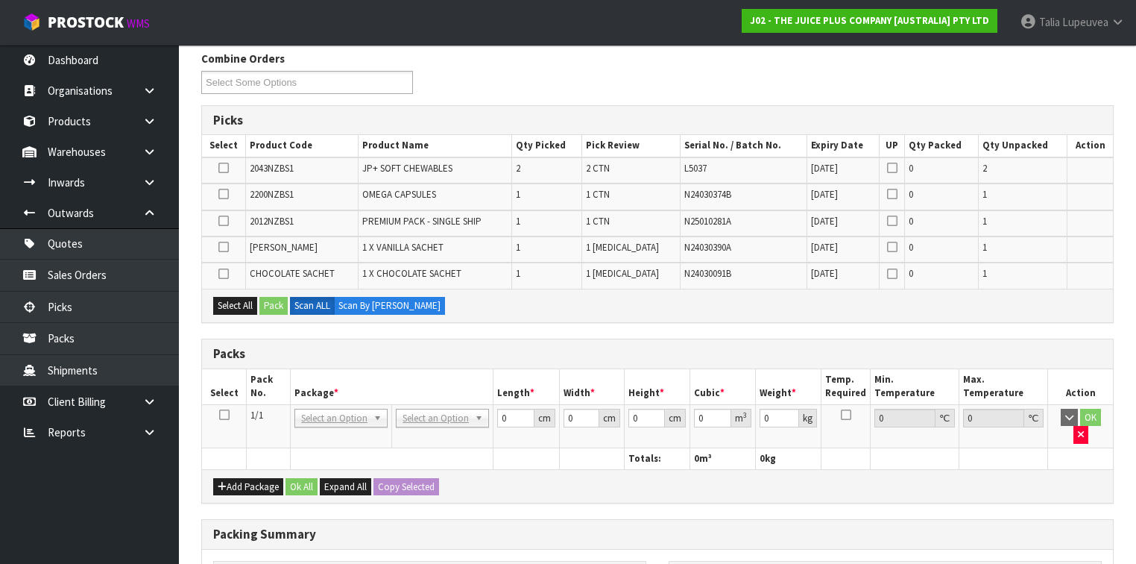
click at [222, 415] on icon at bounding box center [224, 415] width 10 height 1
click at [245, 297] on button "Select All" at bounding box center [235, 306] width 44 height 18
click at [266, 304] on button "Pack" at bounding box center [274, 306] width 28 height 18
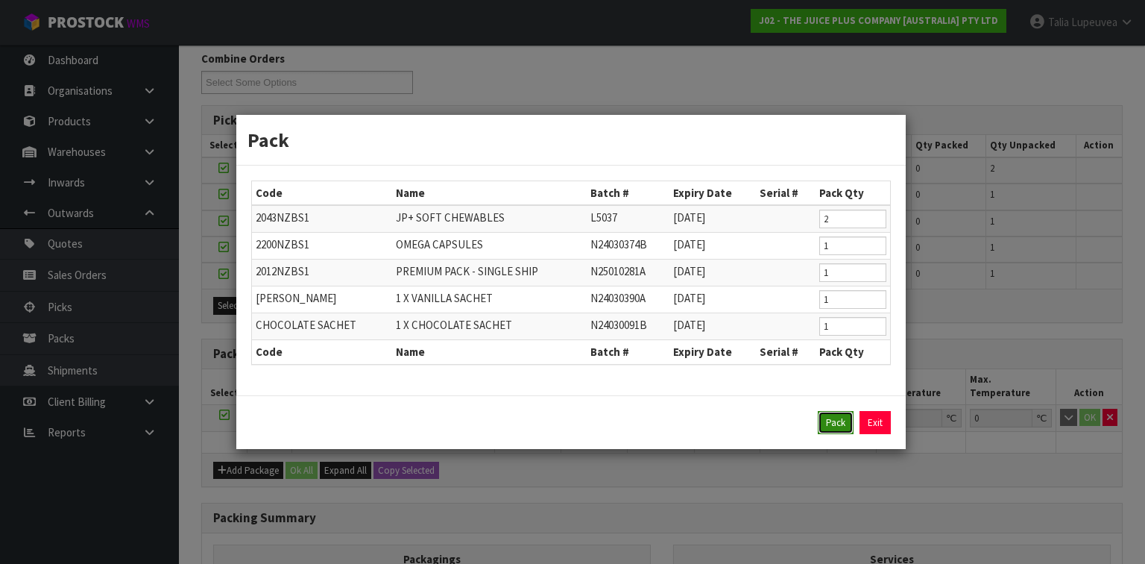
click at [835, 419] on button "Pack" at bounding box center [836, 423] width 36 height 24
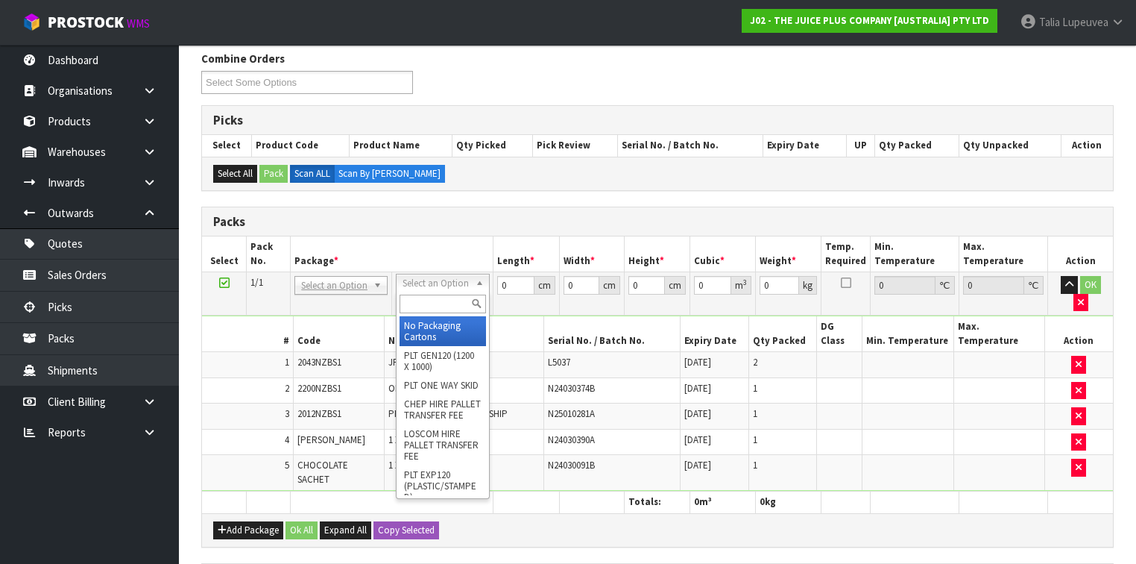
click at [435, 307] on input "text" at bounding box center [443, 304] width 86 height 19
type input "ctna4"
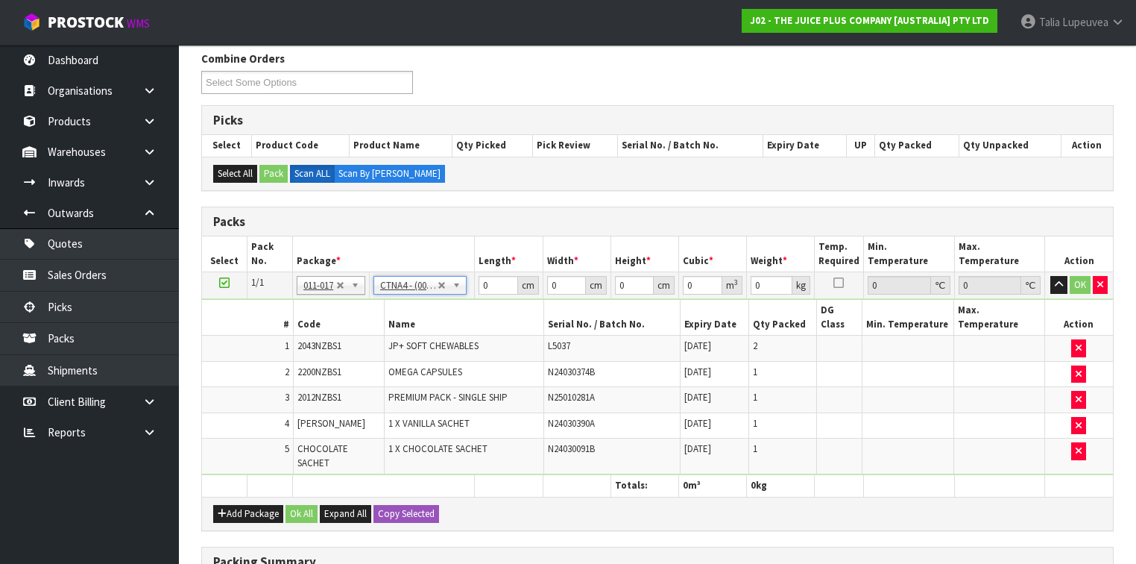
type input "31"
type input "22.5"
type input "25"
type input "0.017438"
type input "3.58"
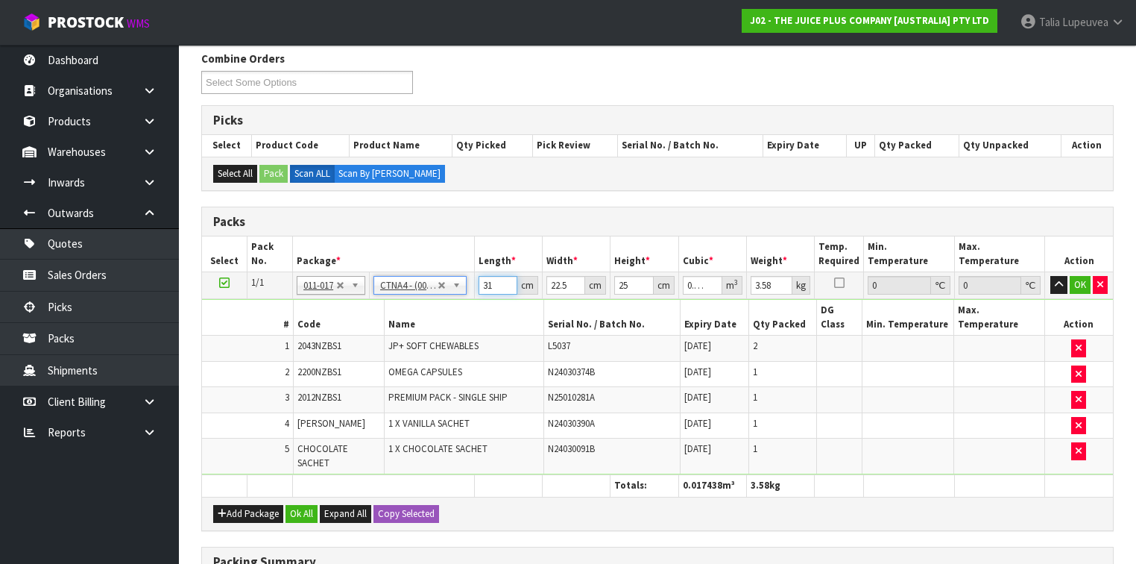
drag, startPoint x: 496, startPoint y: 286, endPoint x: 456, endPoint y: 297, distance: 40.9
click at [456, 297] on tbody "1/1 NONE 007-001 007-002 007-004 007-009 007-013 007-014 007-015 007-017 007-01…" at bounding box center [657, 373] width 911 height 203
type input "3"
type input "0.001687"
type input "32"
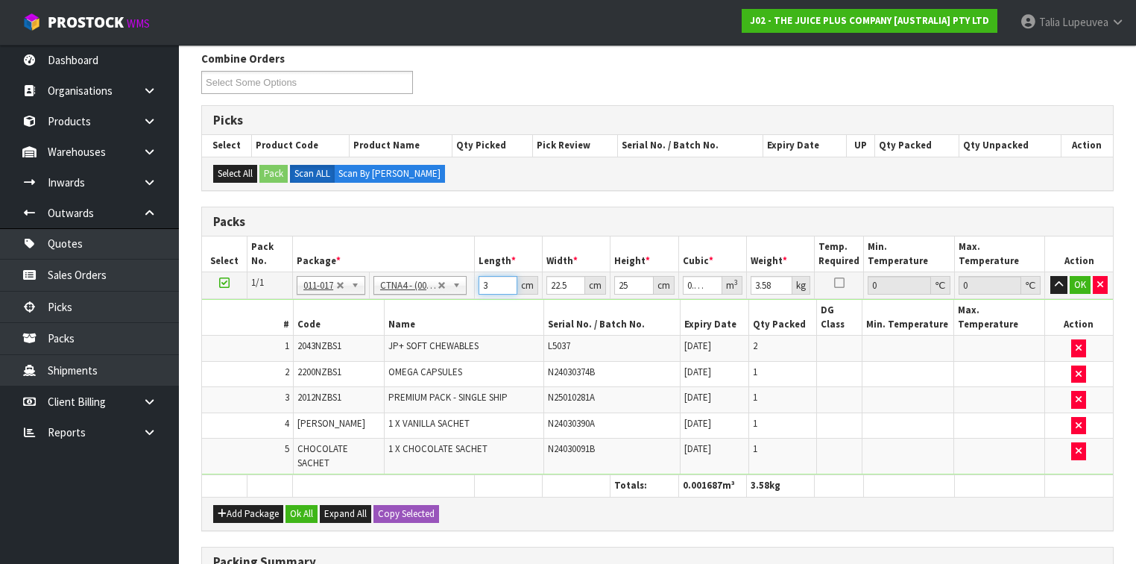
type input "0.018"
type input "32"
type input "2"
type input "0.0016"
type input "24"
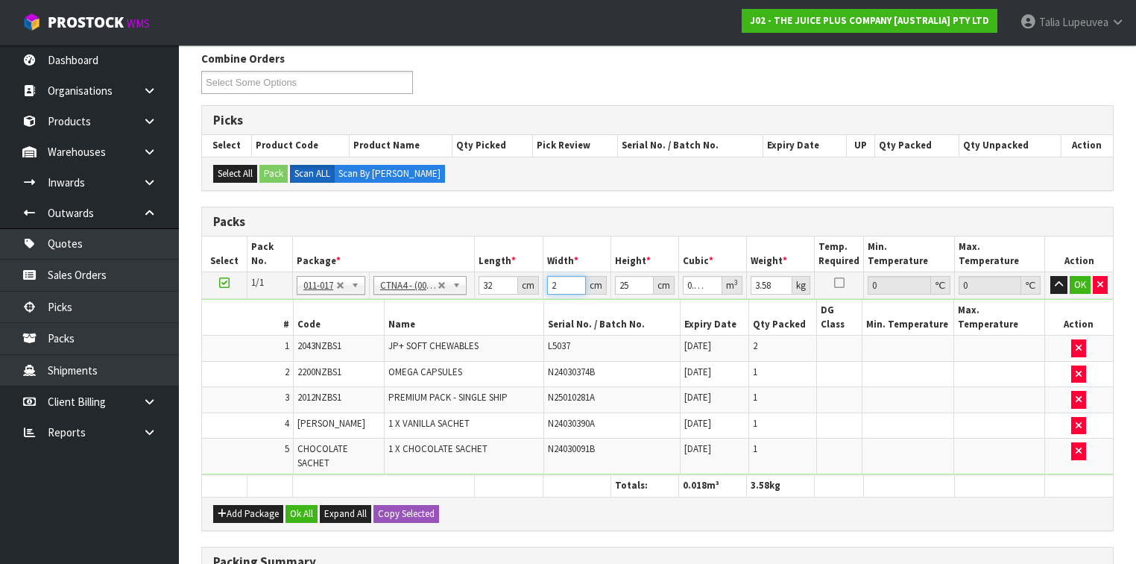
type input "0.0192"
type input "24"
type input "2"
type input "0.001536"
type input "28"
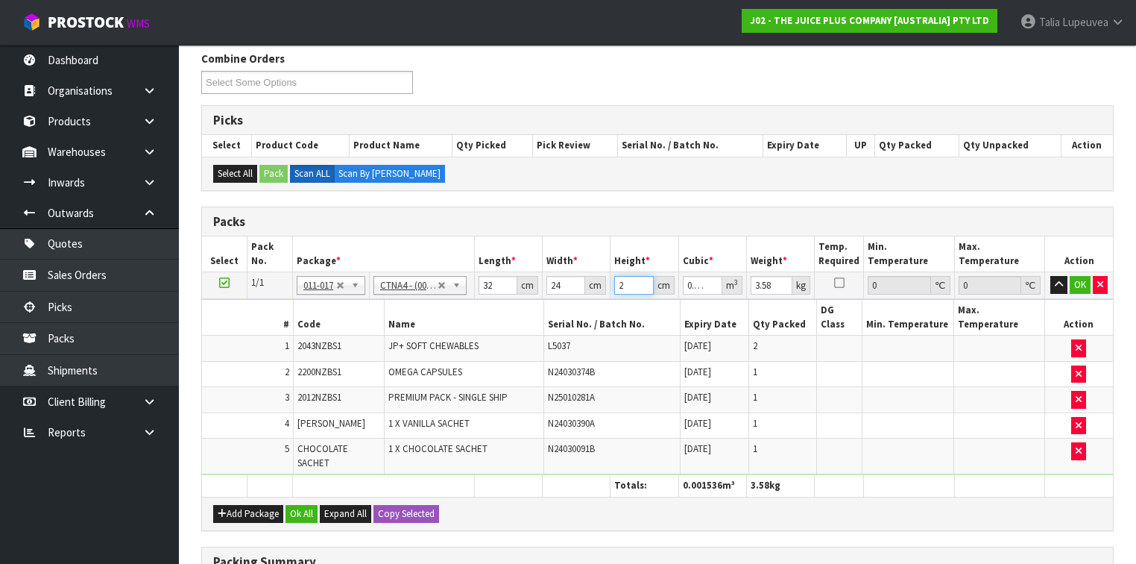
type input "0.021504"
type input "28"
type input "5"
click at [1074, 280] on button "OK" at bounding box center [1080, 285] width 21 height 18
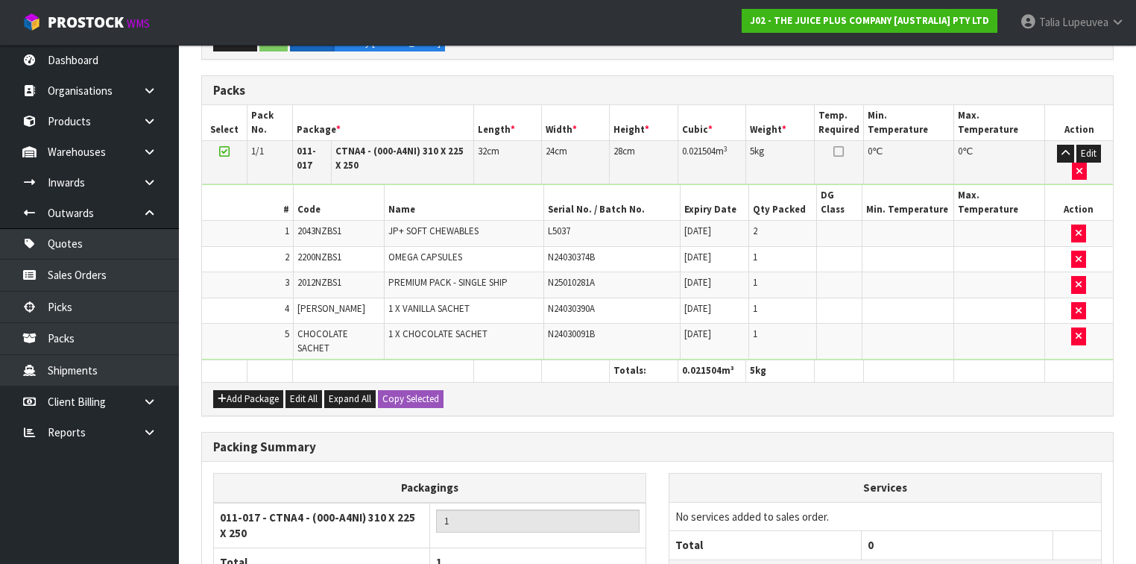
scroll to position [484, 0]
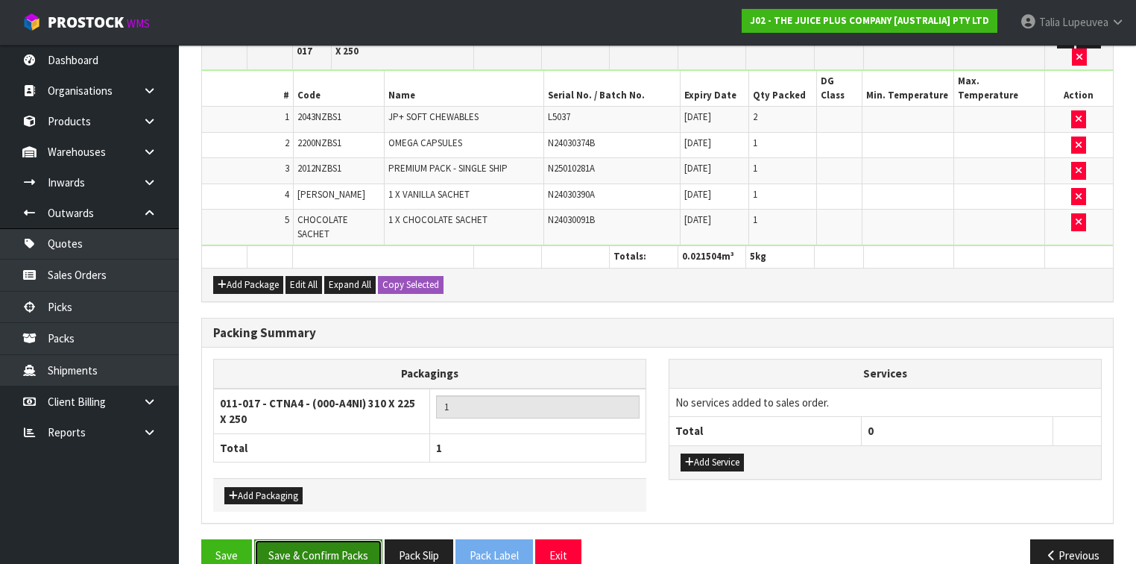
click at [370, 539] on button "Save & Confirm Packs" at bounding box center [318, 555] width 128 height 32
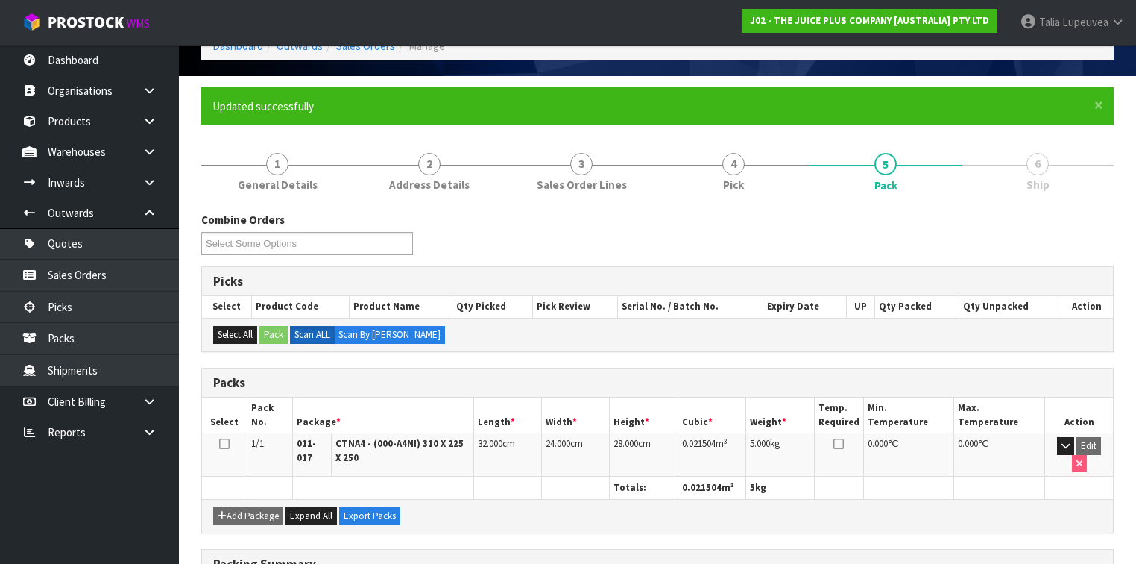
scroll to position [292, 0]
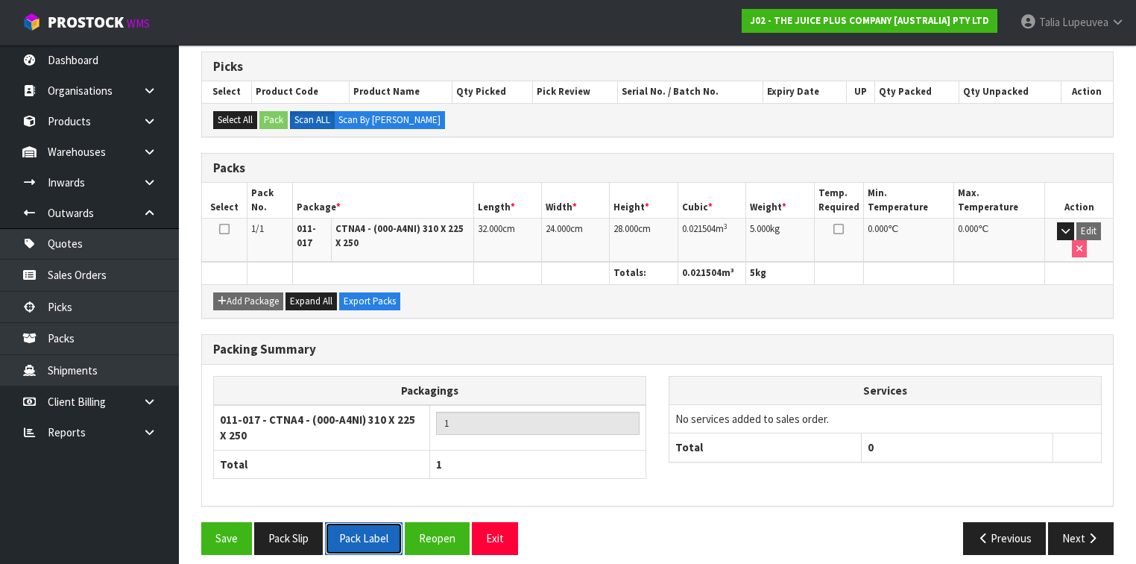
click at [361, 522] on button "Pack Label" at bounding box center [364, 538] width 78 height 32
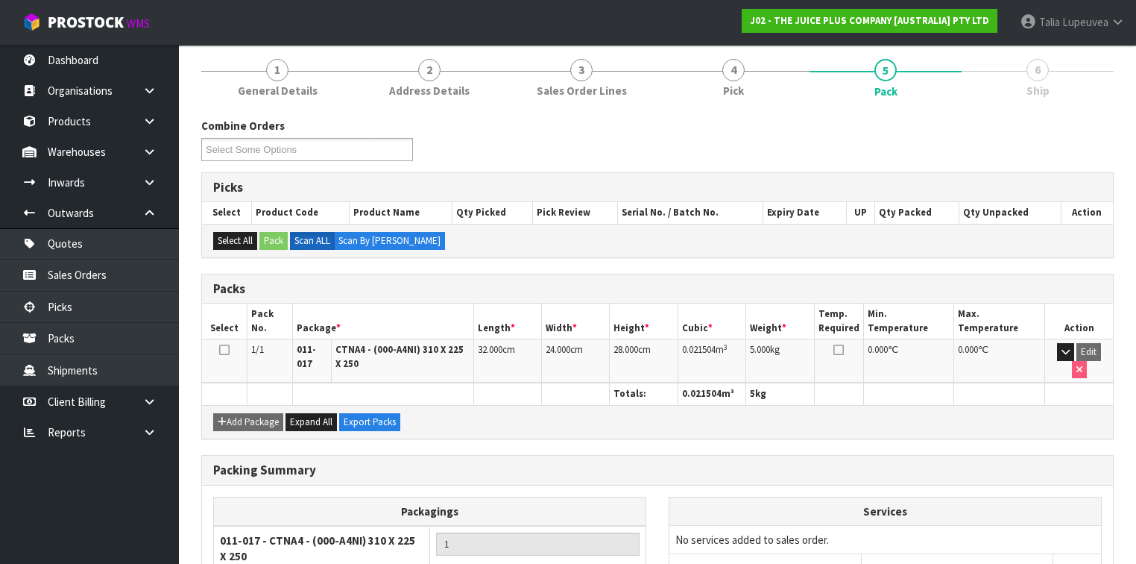
scroll to position [0, 0]
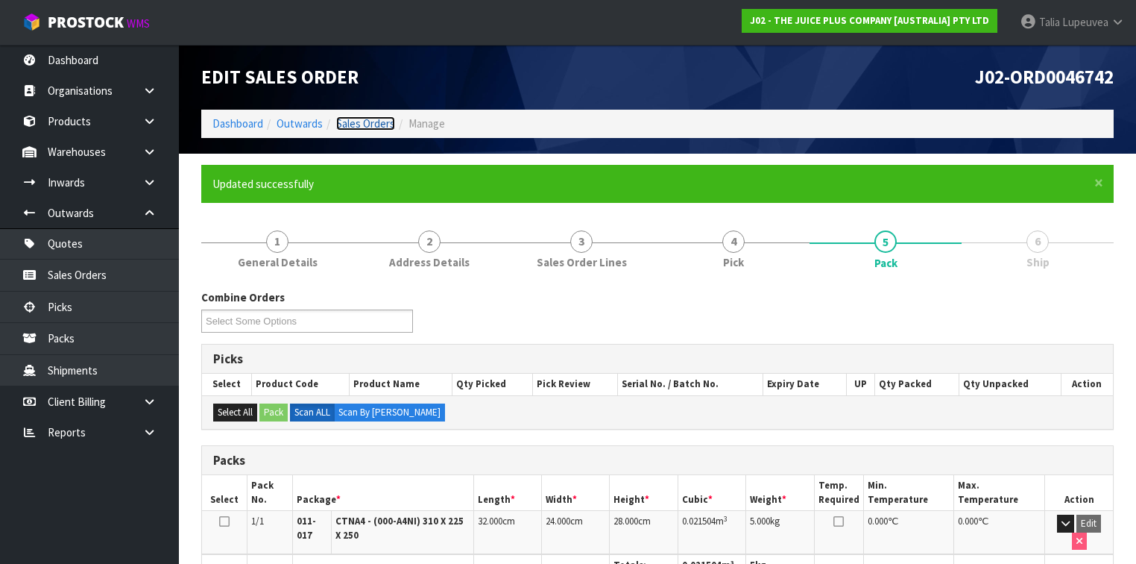
click at [381, 122] on link "Sales Orders" at bounding box center [365, 123] width 59 height 14
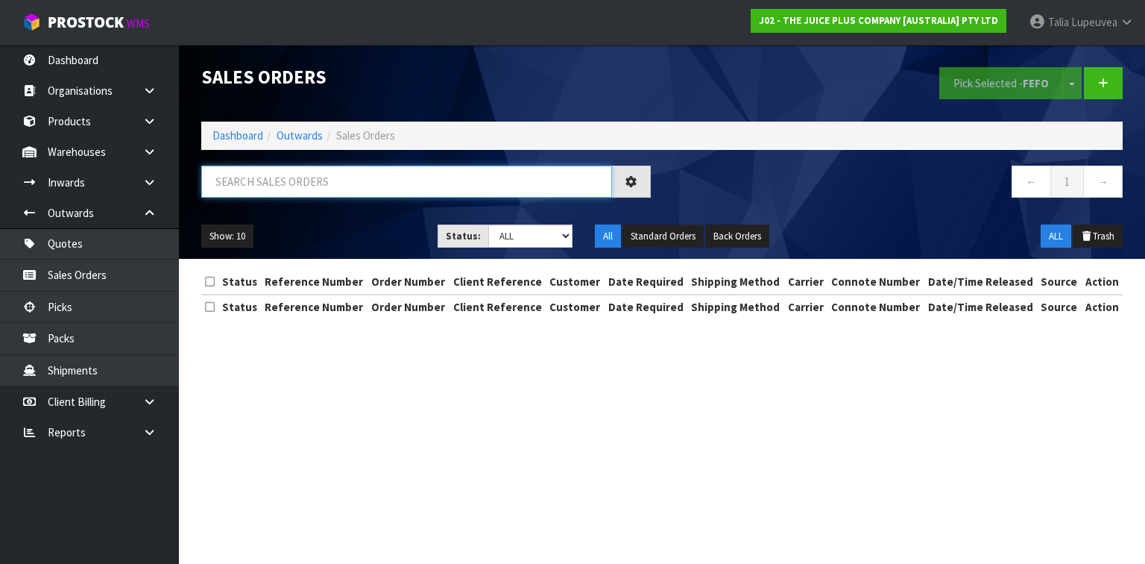
click at [450, 167] on input "text" at bounding box center [406, 182] width 411 height 32
type input "JOB-0414365"
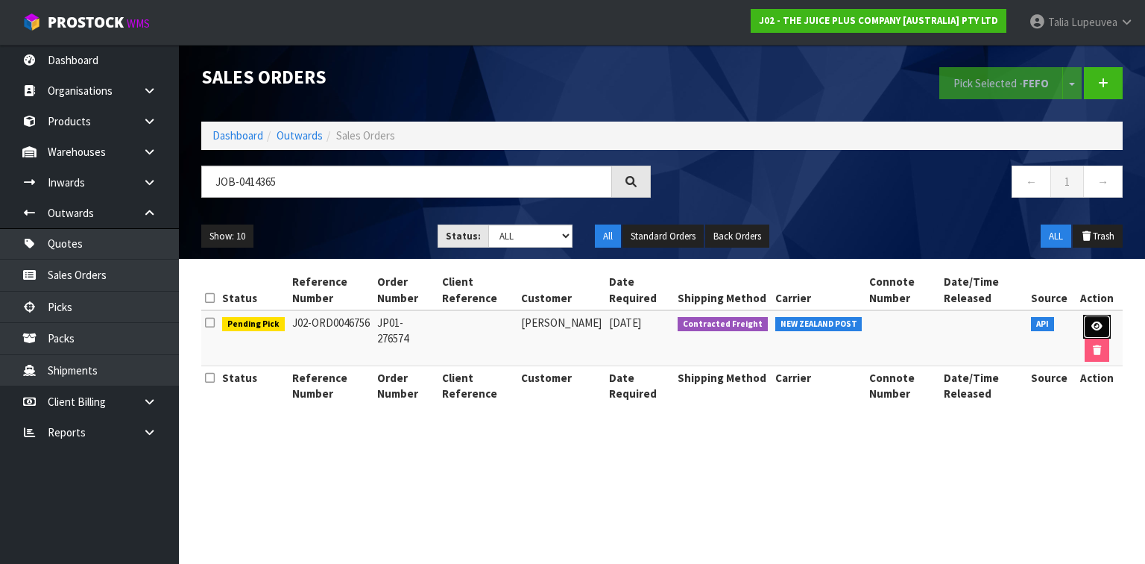
click at [1101, 323] on link at bounding box center [1098, 327] width 28 height 24
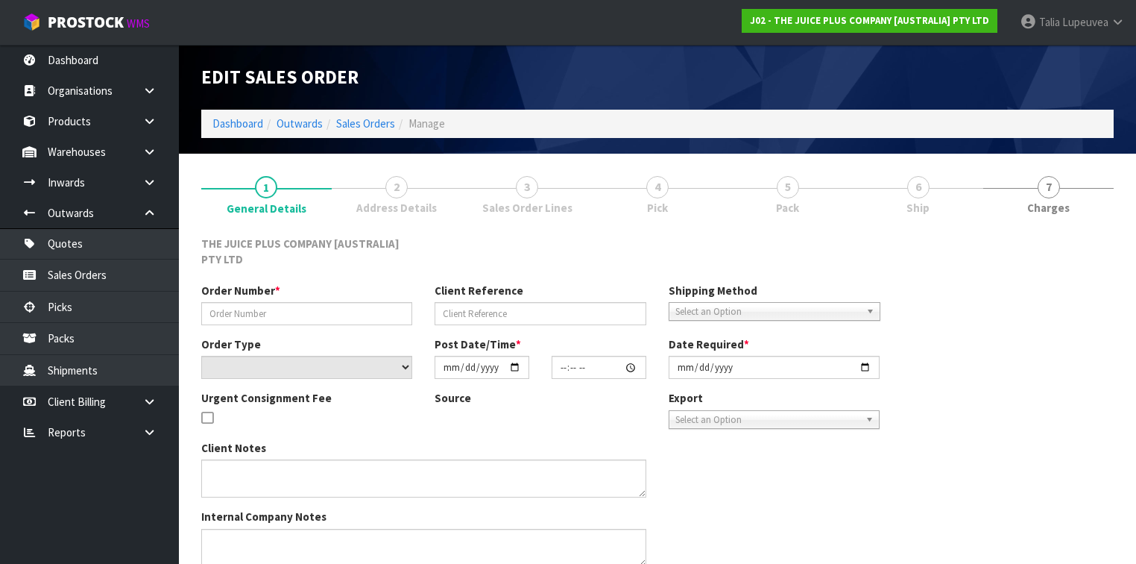
type input "JP01-276574"
select select "number:0"
type input "[DATE]"
type input "03:04:31.000"
type input "[DATE]"
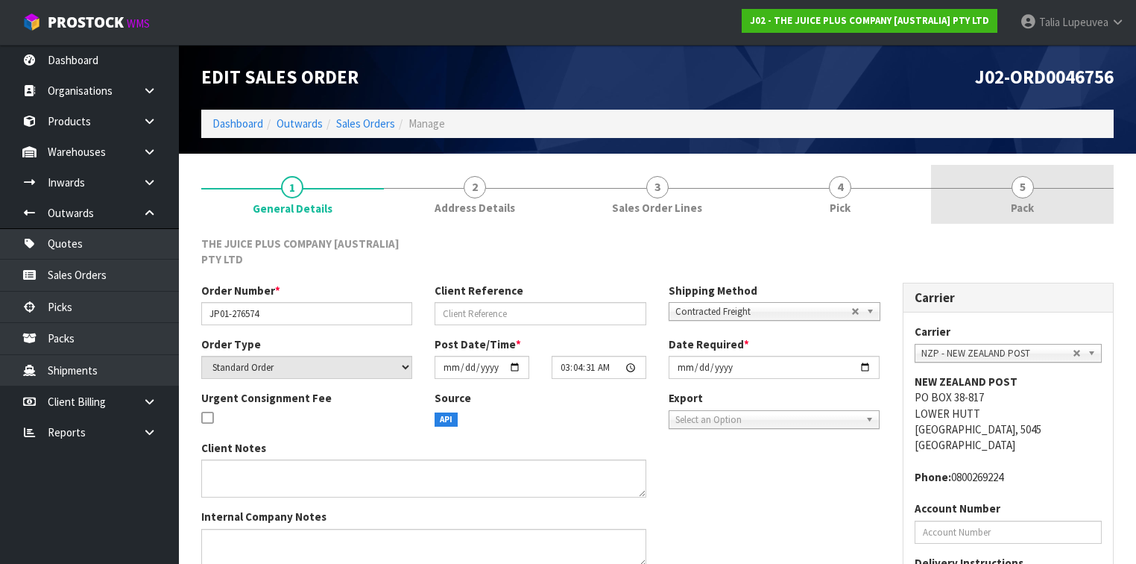
click at [1050, 209] on link "5 Pack" at bounding box center [1022, 194] width 183 height 59
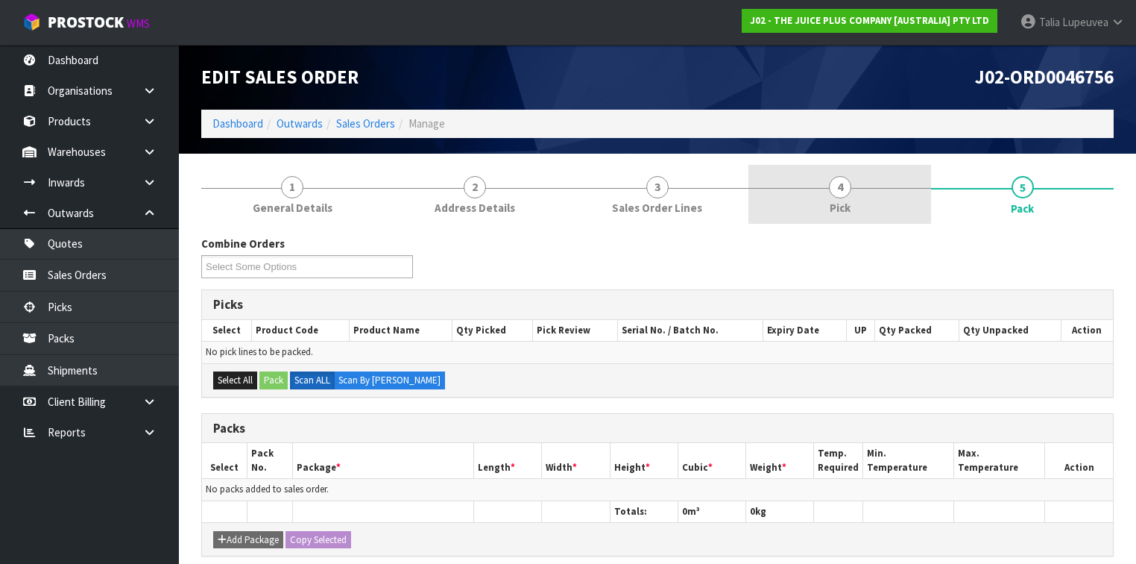
click at [843, 194] on span "4" at bounding box center [840, 187] width 22 height 22
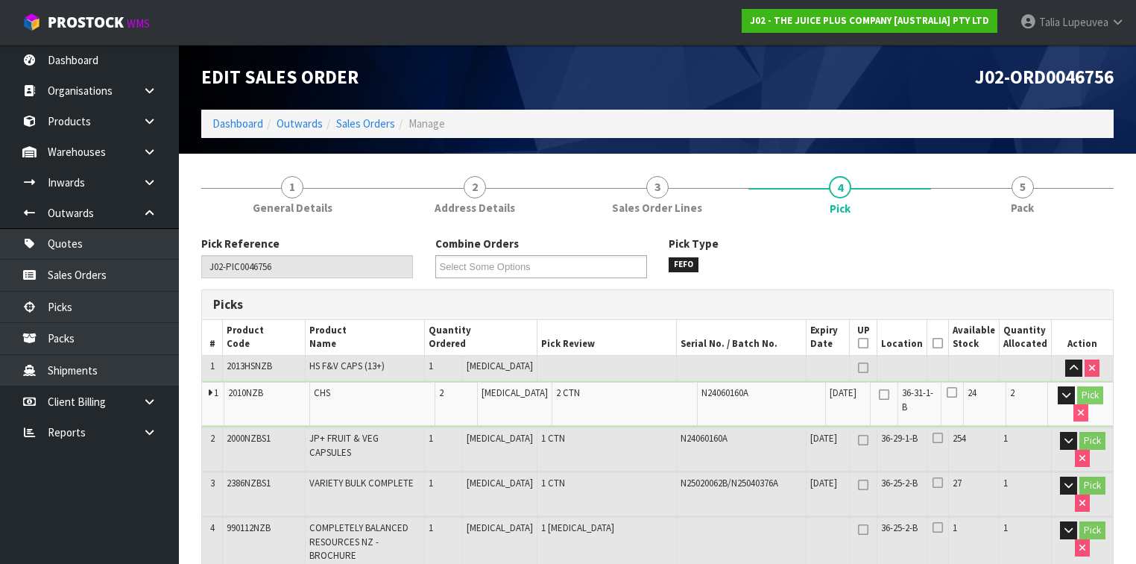
click at [940, 343] on icon at bounding box center [938, 343] width 10 height 1
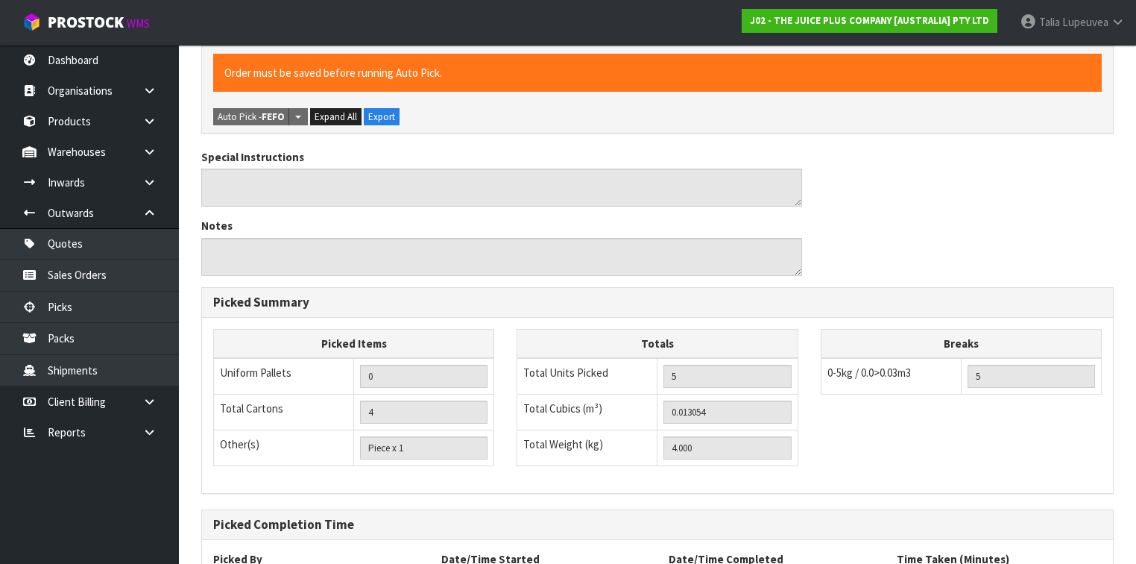
scroll to position [641, 0]
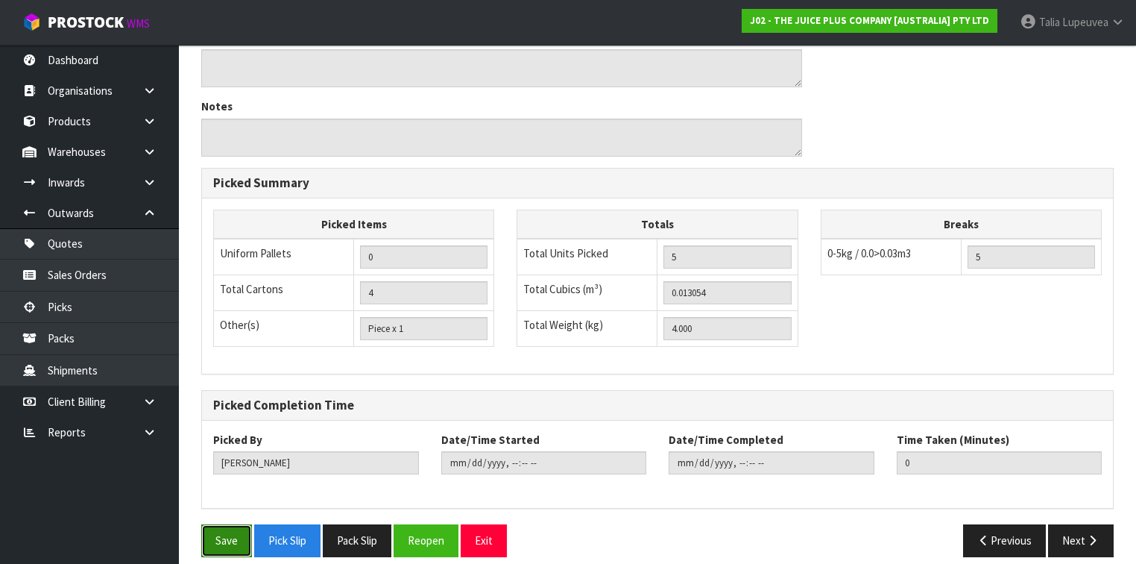
click at [218, 531] on button "Save" at bounding box center [226, 540] width 51 height 32
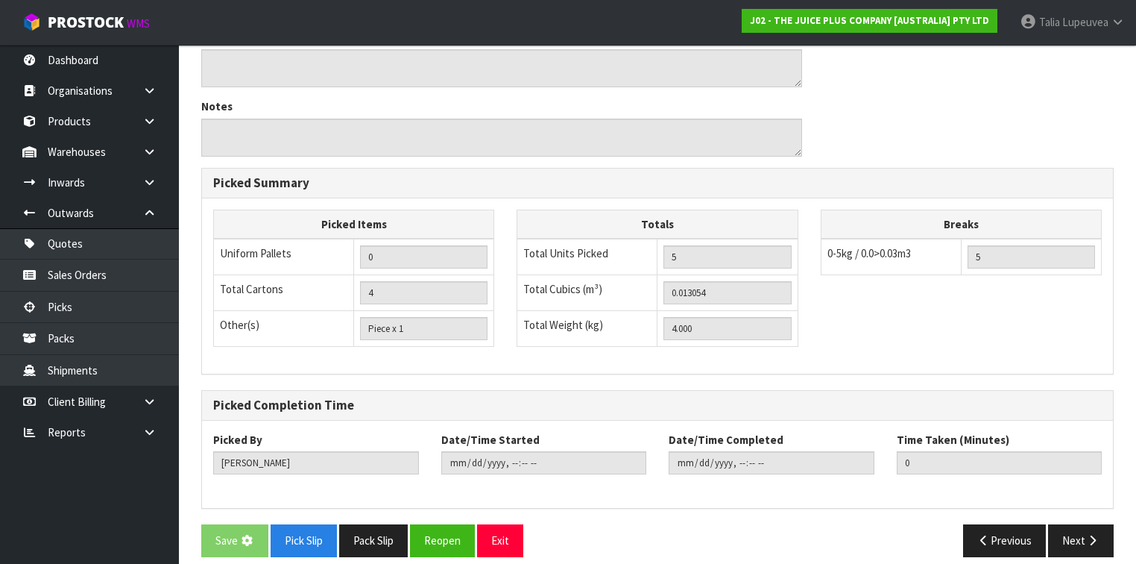
scroll to position [0, 0]
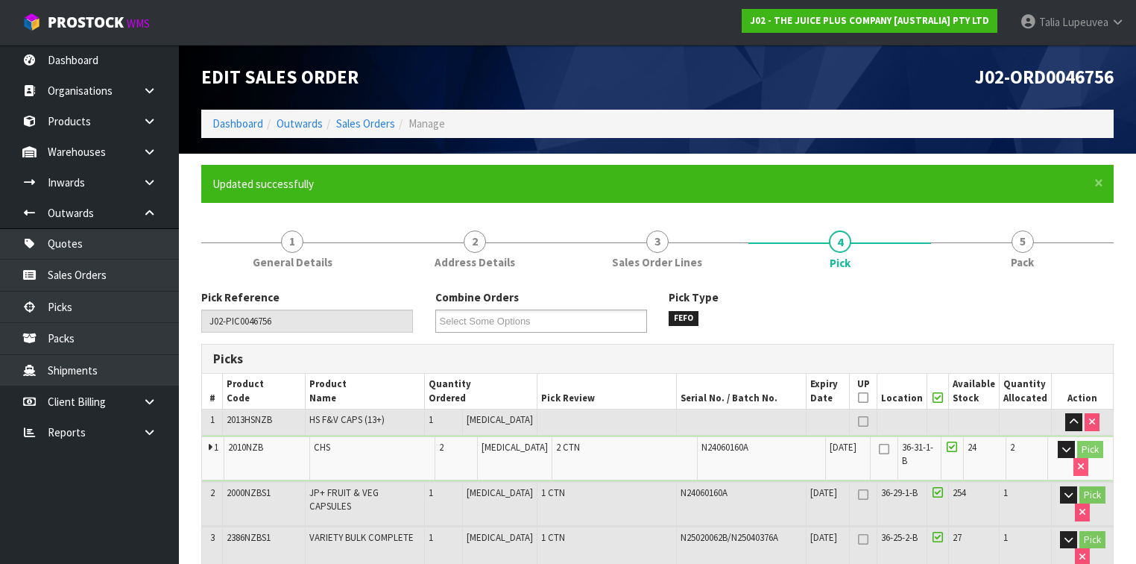
type input "[PERSON_NAME]"
type input "[DATE]T13:39:14"
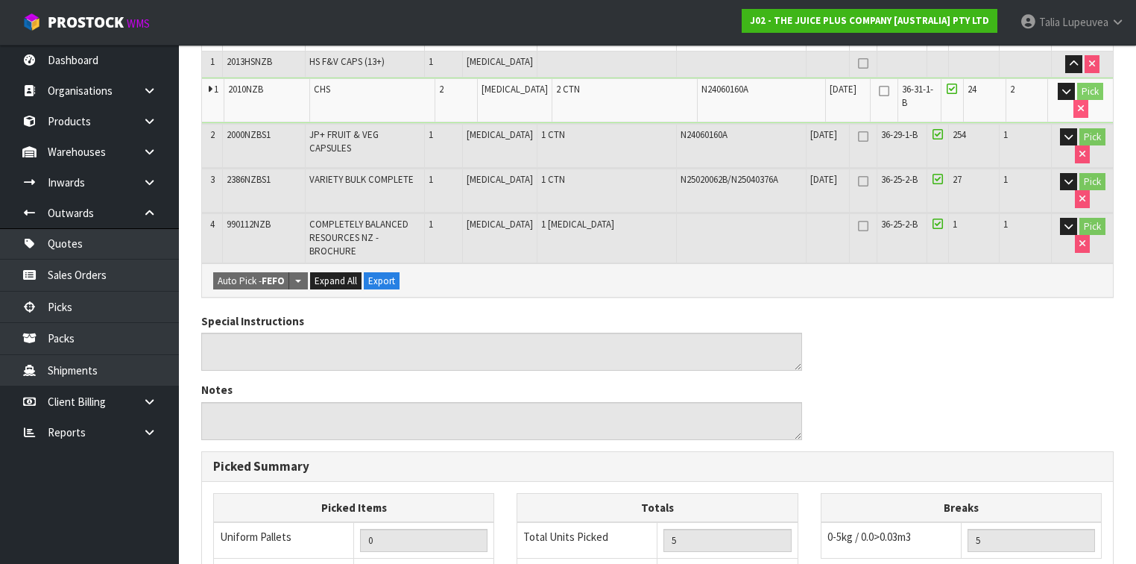
scroll to position [641, 0]
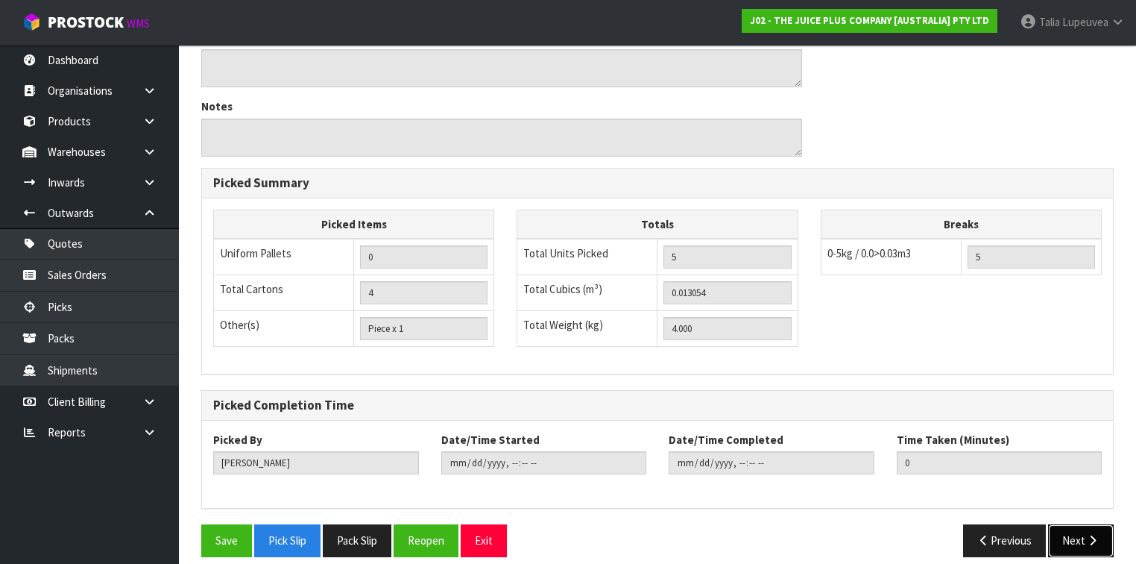
click at [1083, 525] on button "Next" at bounding box center [1081, 540] width 66 height 32
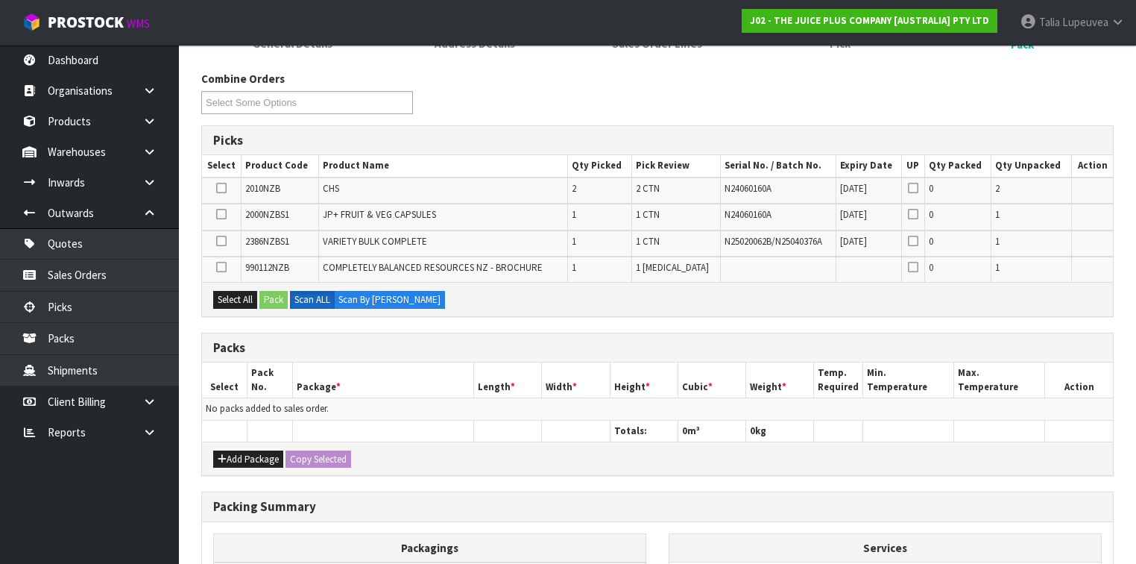
scroll to position [400, 0]
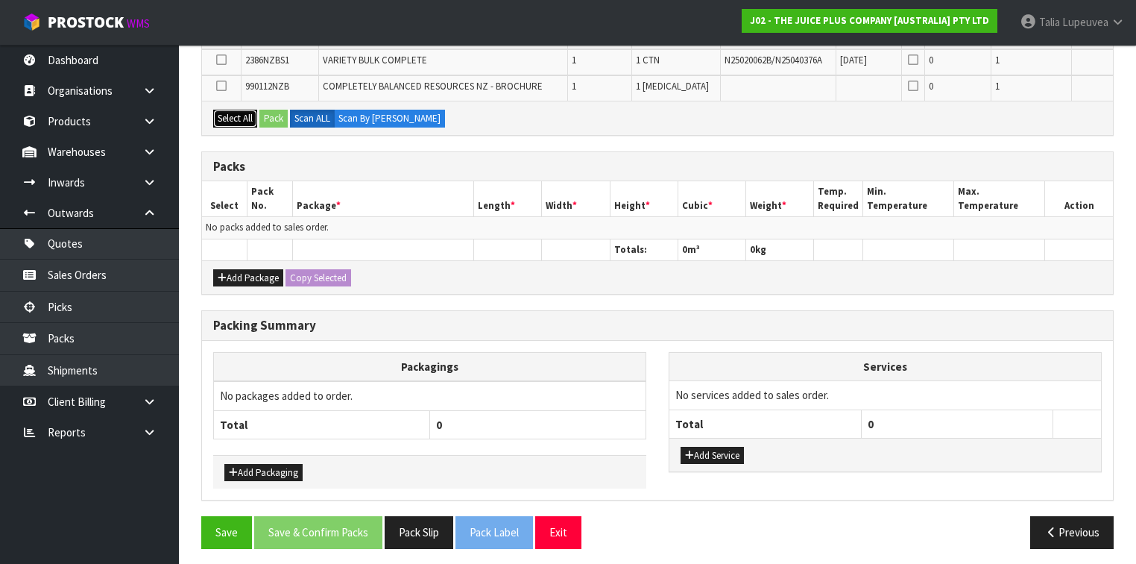
click at [235, 110] on button "Select All" at bounding box center [235, 119] width 44 height 18
click at [279, 119] on button "Pack" at bounding box center [274, 119] width 28 height 18
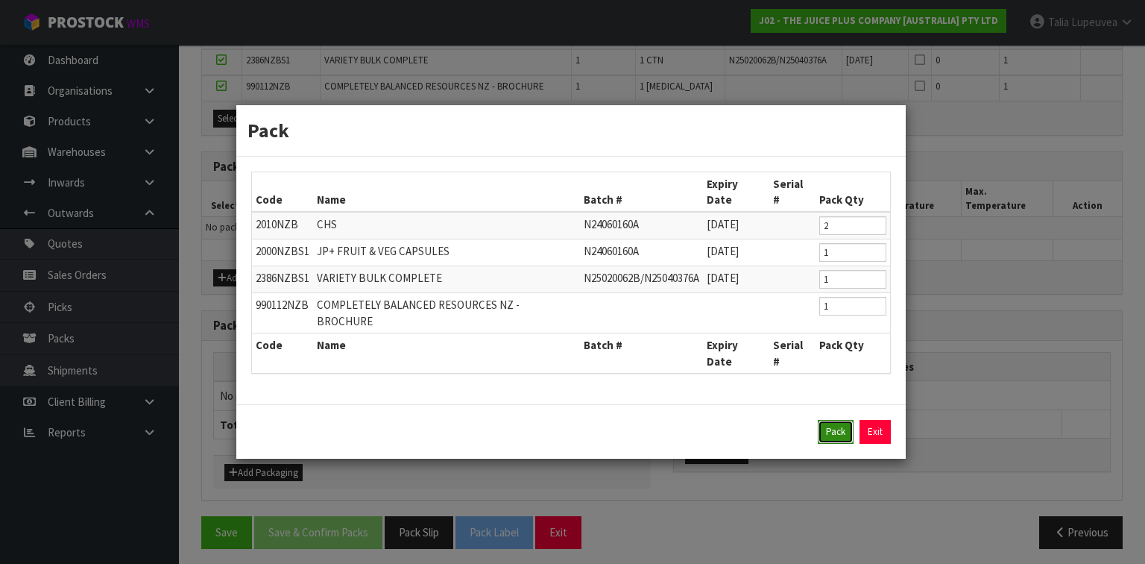
click at [839, 420] on button "Pack" at bounding box center [836, 432] width 36 height 24
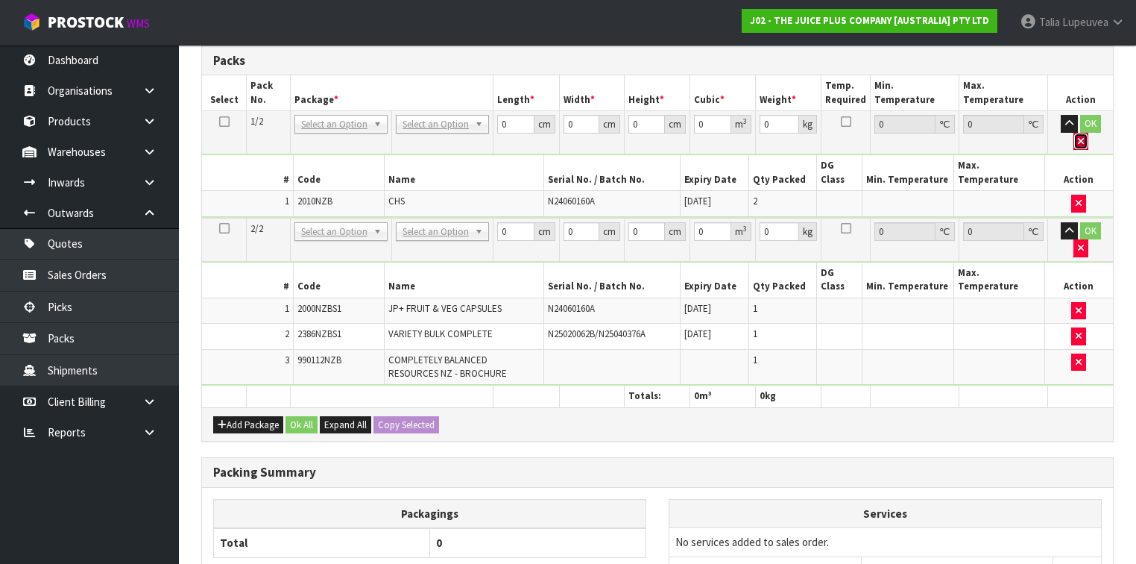
click at [1089, 133] on button "button" at bounding box center [1081, 142] width 15 height 18
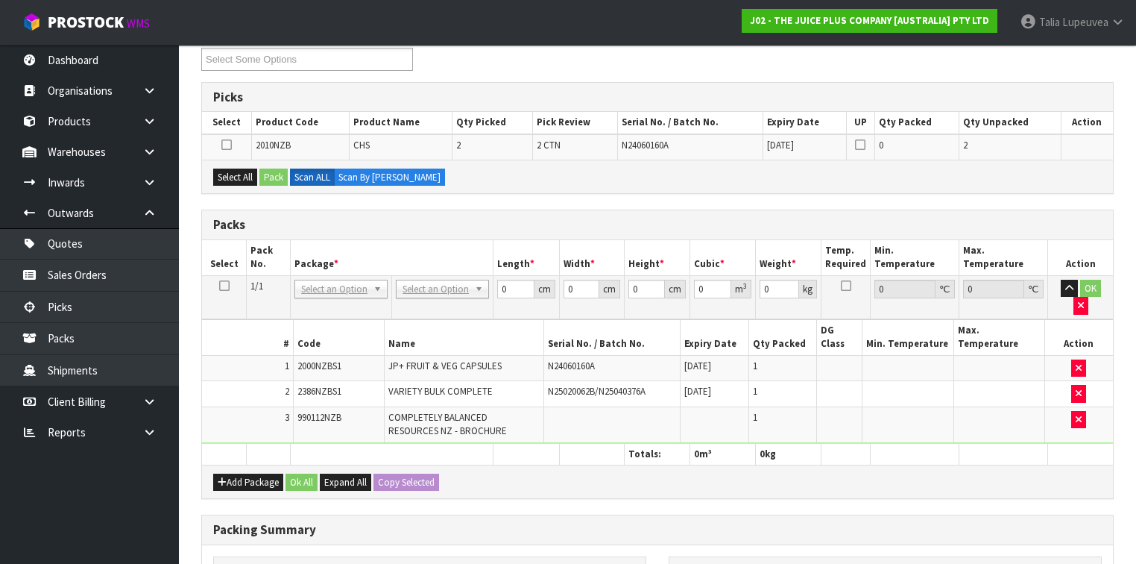
scroll to position [247, 0]
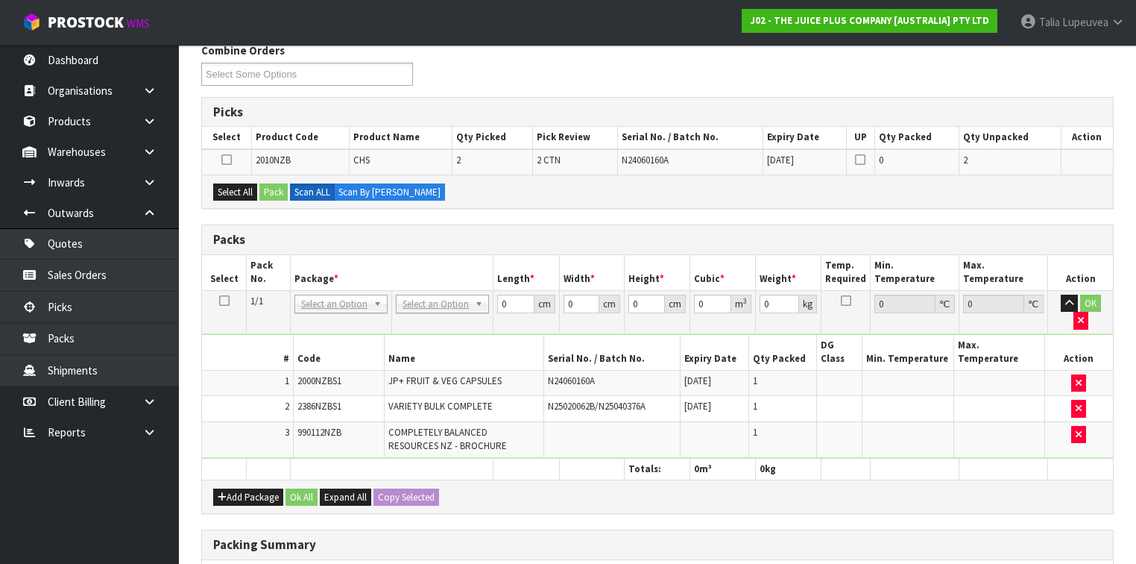
click at [218, 295] on td at bounding box center [224, 311] width 45 height 43
drag, startPoint x: 227, startPoint y: 295, endPoint x: 228, endPoint y: 270, distance: 25.4
click at [226, 301] on icon at bounding box center [224, 301] width 10 height 1
click at [239, 188] on button "Select All" at bounding box center [235, 192] width 44 height 18
click at [268, 193] on button "Pack" at bounding box center [274, 192] width 28 height 18
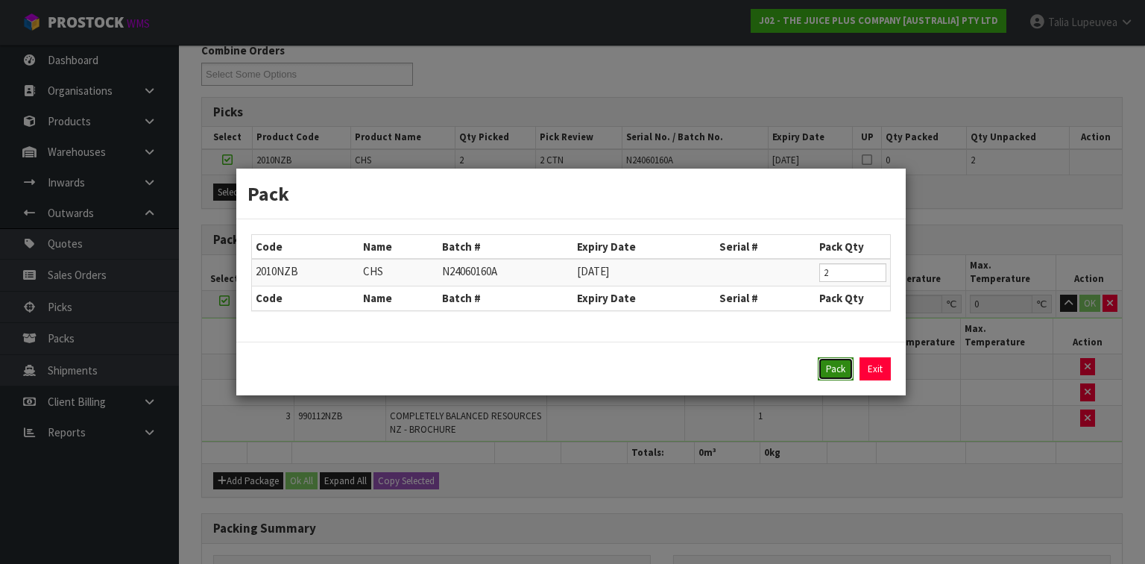
click at [828, 364] on button "Pack" at bounding box center [836, 369] width 36 height 24
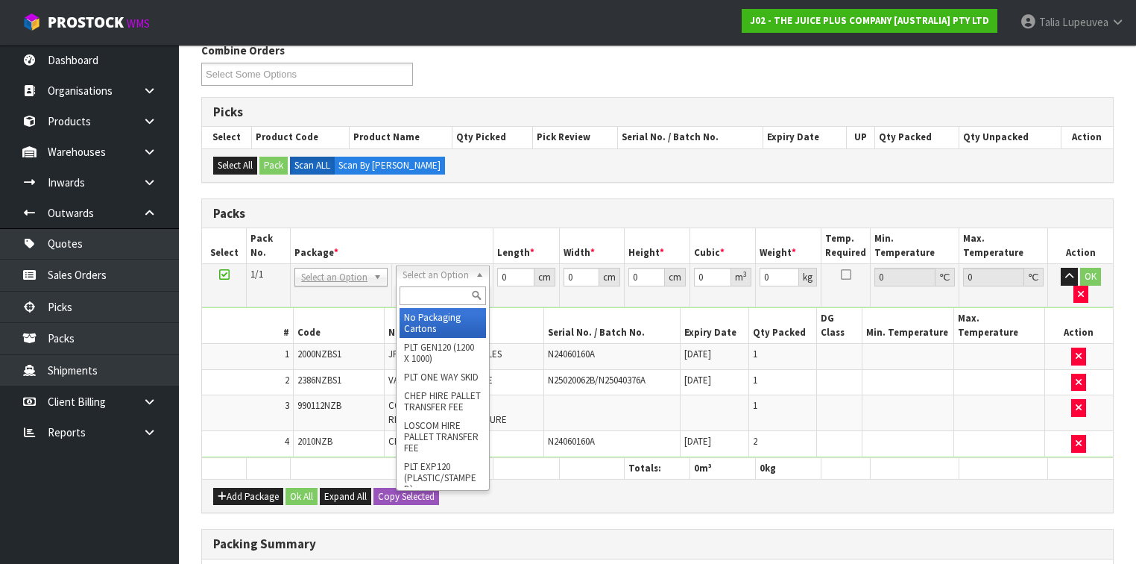
click at [438, 295] on input "text" at bounding box center [443, 295] width 86 height 19
type input "ctna4"
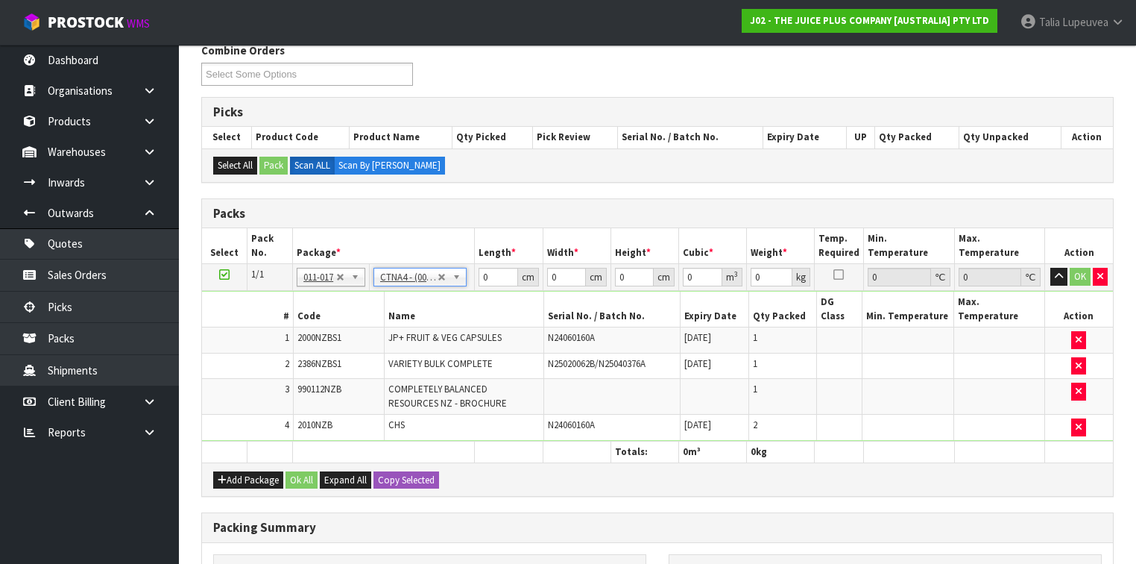
type input "31"
type input "22.5"
type input "25"
type input "0.017438"
type input "4.2"
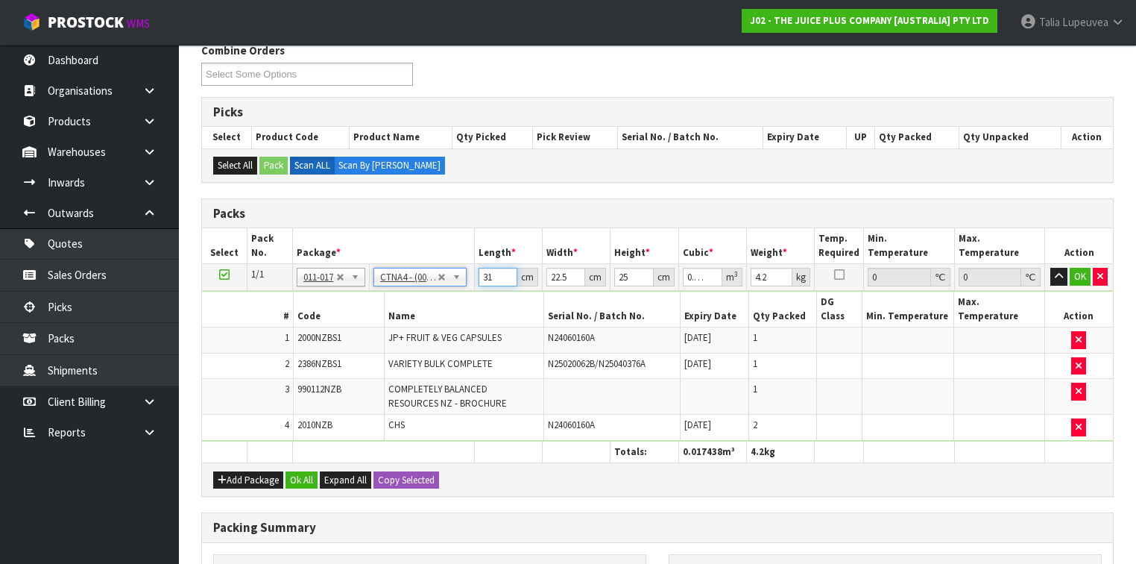
click at [460, 283] on tr "1/1 NONE 007-001 007-002 007-004 007-009 007-013 007-014 007-015 007-017 007-01…" at bounding box center [657, 277] width 911 height 27
type input "3"
type input "0.001687"
type input "32"
type input "0.018"
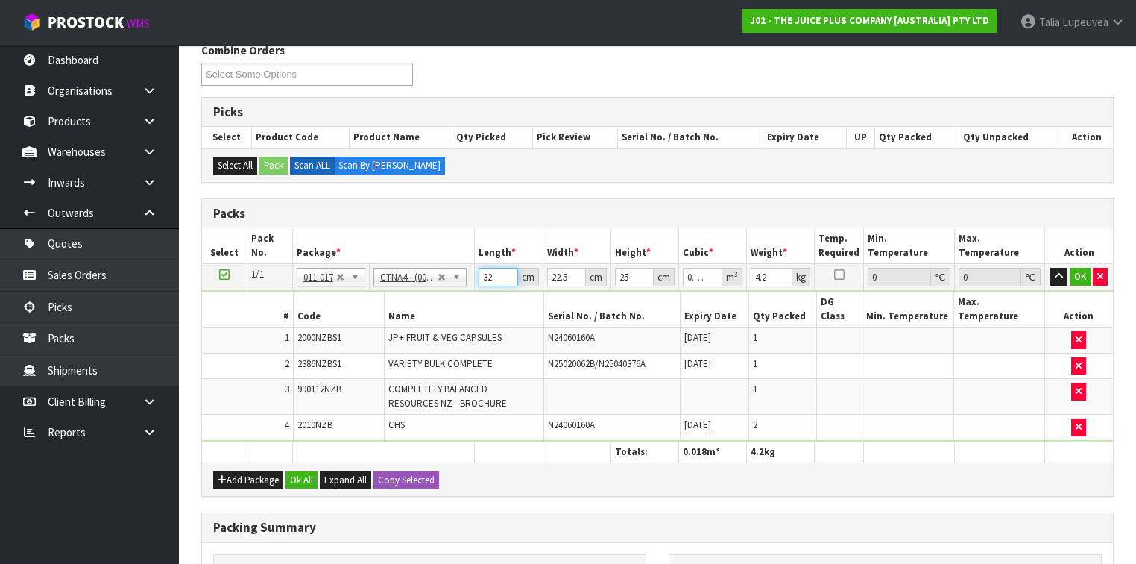
type input "32"
type input "2"
type input "0.0016"
type input "24"
type input "0.0192"
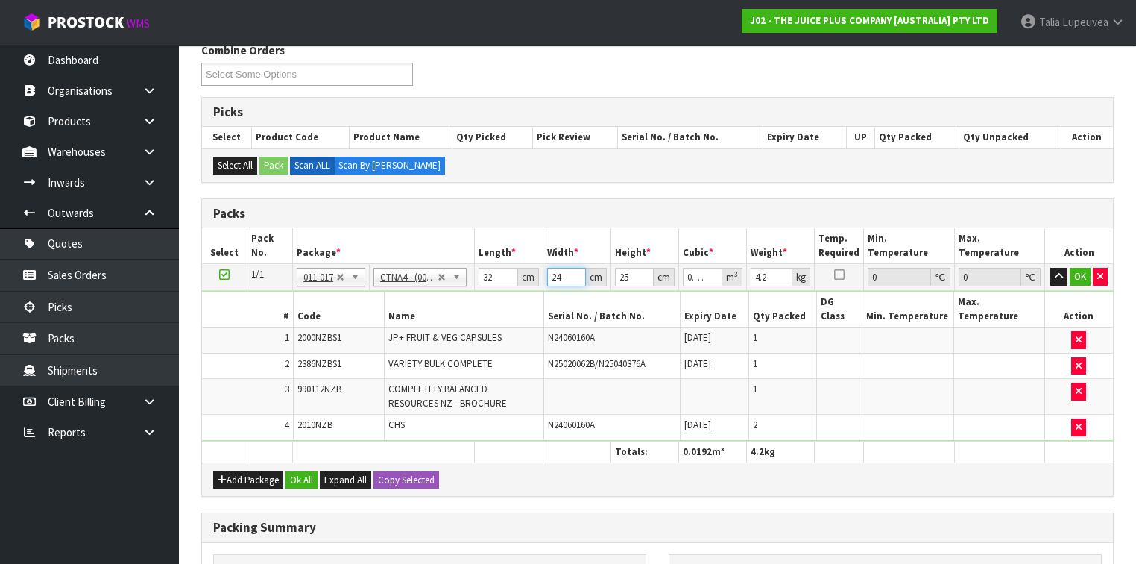
type input "24"
type input "2"
type input "0.001536"
type input "27"
type input "0.020736"
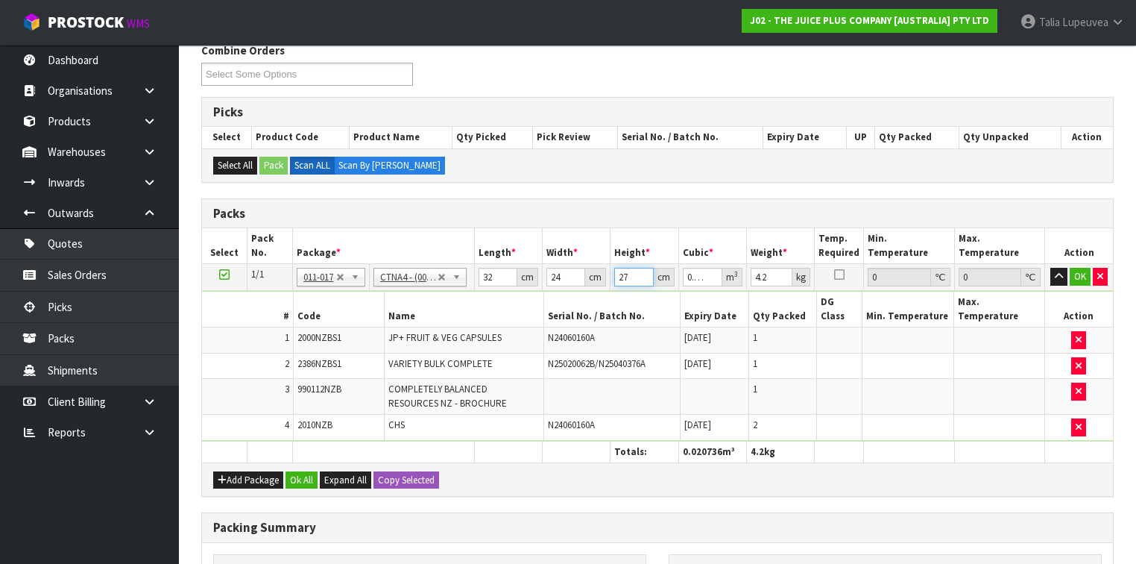
type input "27"
type input "4"
click at [1079, 271] on button "OK" at bounding box center [1080, 277] width 21 height 18
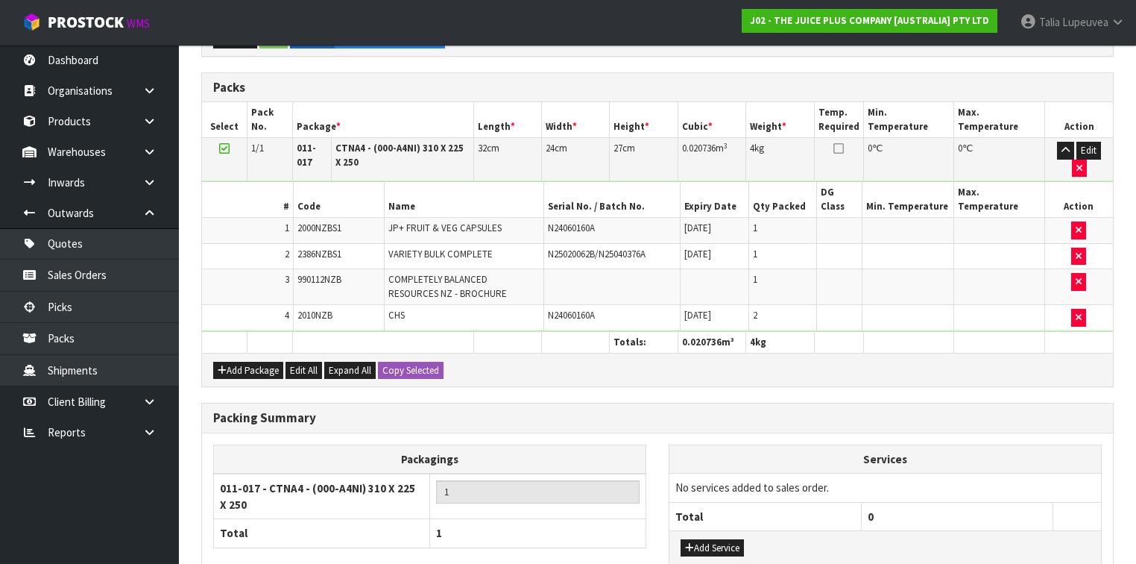
scroll to position [459, 0]
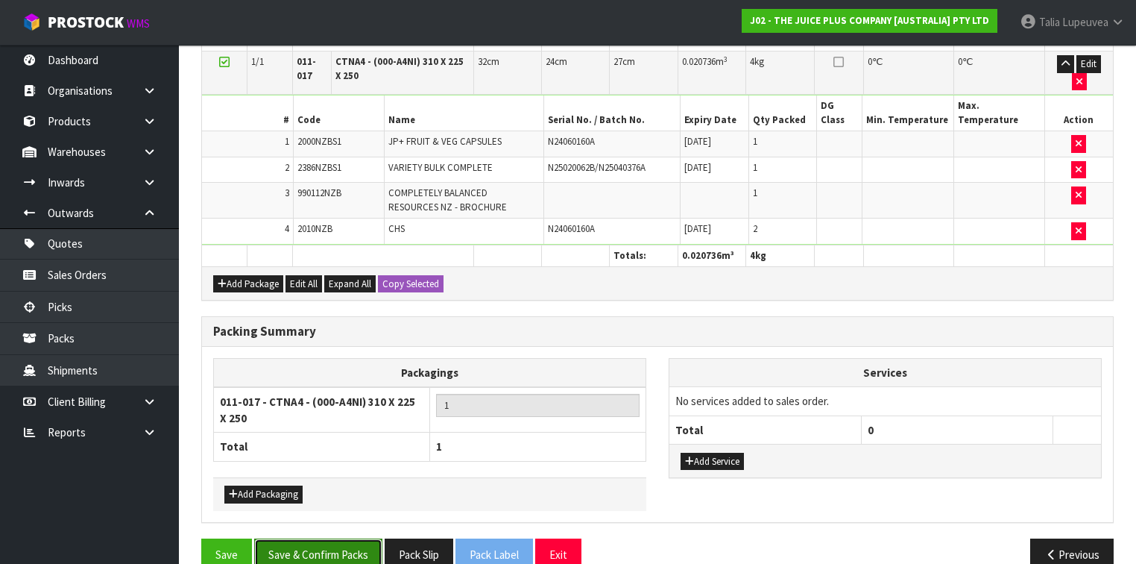
click at [310, 538] on button "Save & Confirm Packs" at bounding box center [318, 554] width 128 height 32
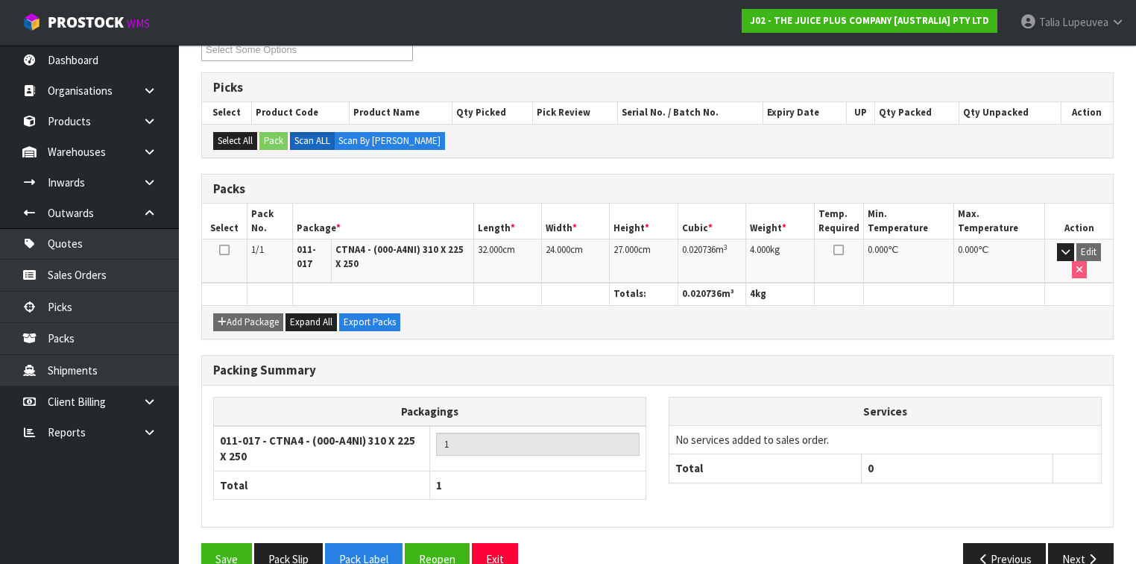
scroll to position [292, 0]
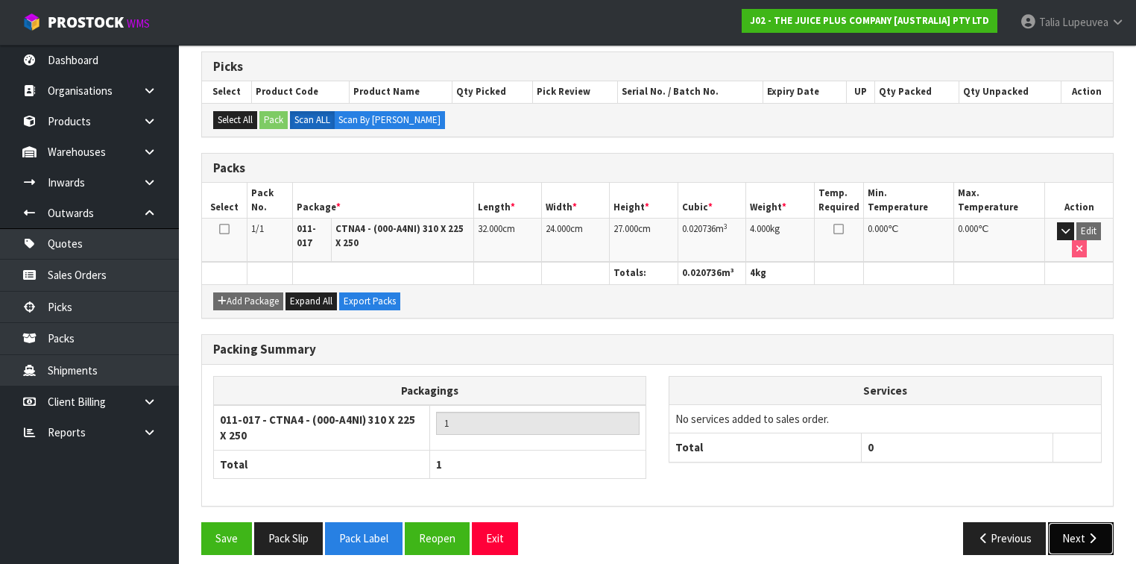
click at [1081, 522] on button "Next" at bounding box center [1081, 538] width 66 height 32
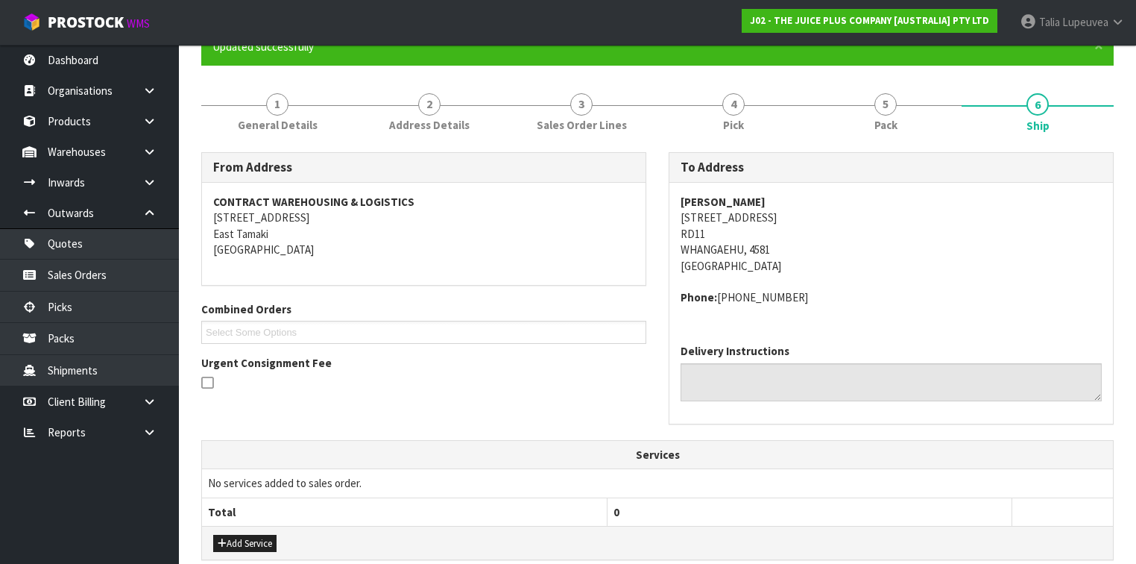
scroll to position [441, 0]
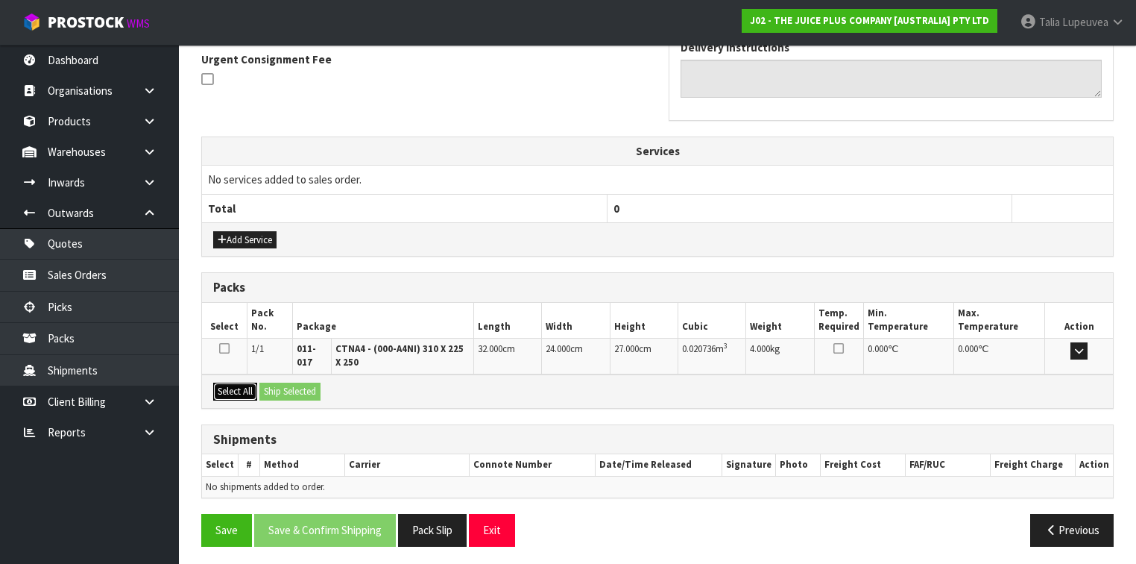
drag, startPoint x: 242, startPoint y: 383, endPoint x: 270, endPoint y: 393, distance: 29.2
click at [245, 387] on button "Select All" at bounding box center [235, 392] width 44 height 18
click at [281, 387] on button "Ship Selected" at bounding box center [290, 392] width 61 height 18
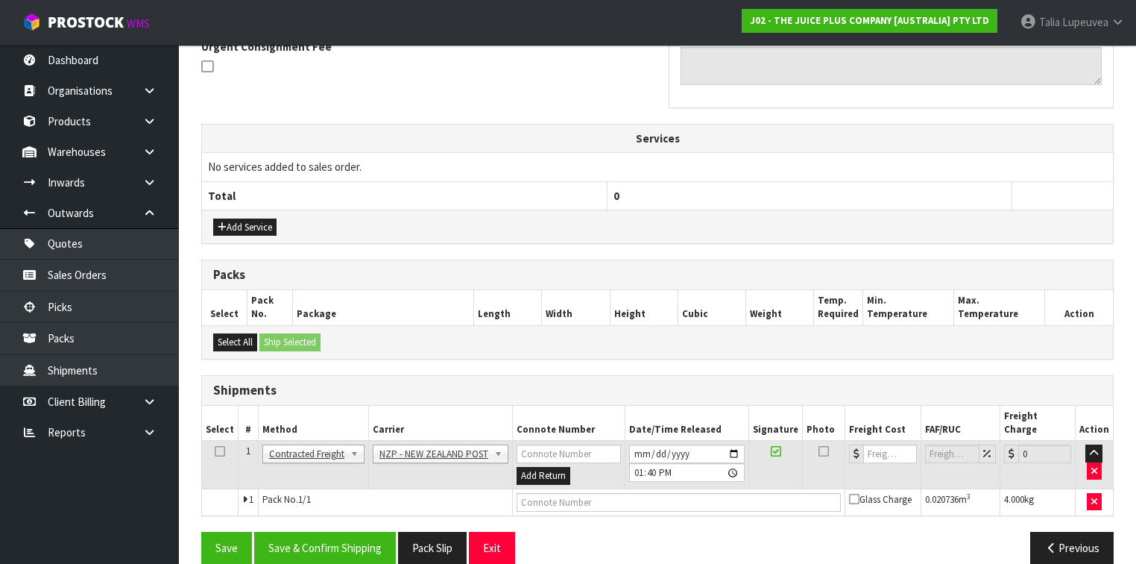
scroll to position [456, 0]
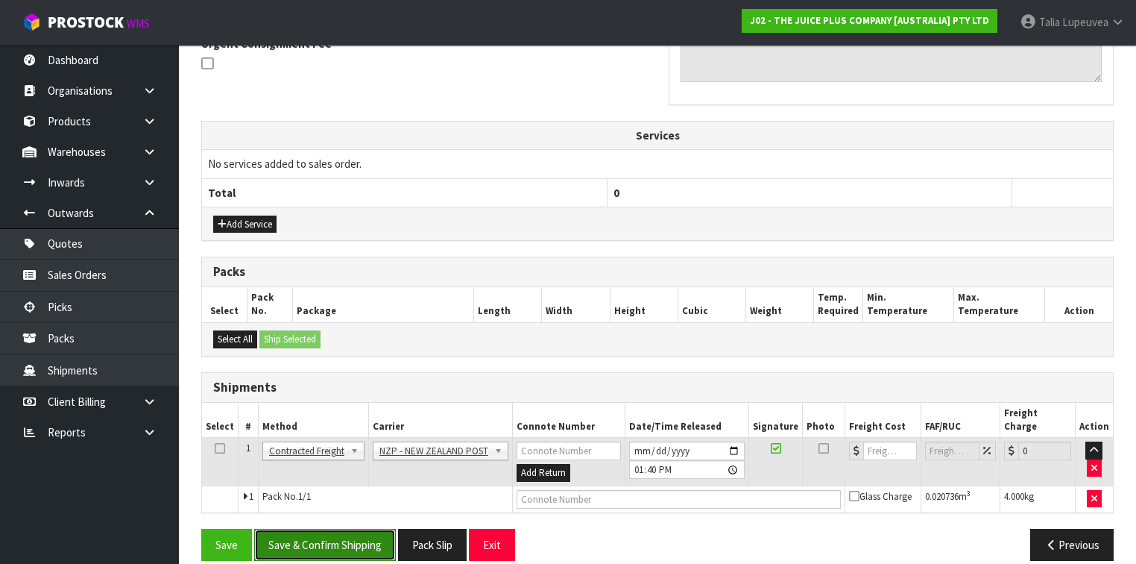
click at [336, 529] on button "Save & Confirm Shipping" at bounding box center [325, 545] width 142 height 32
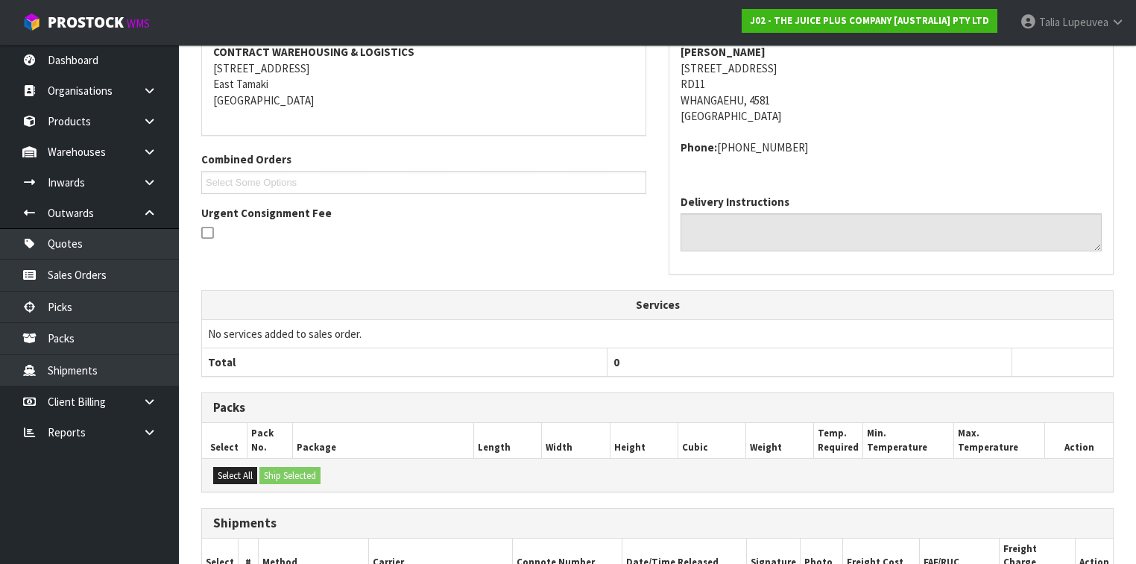
scroll to position [436, 0]
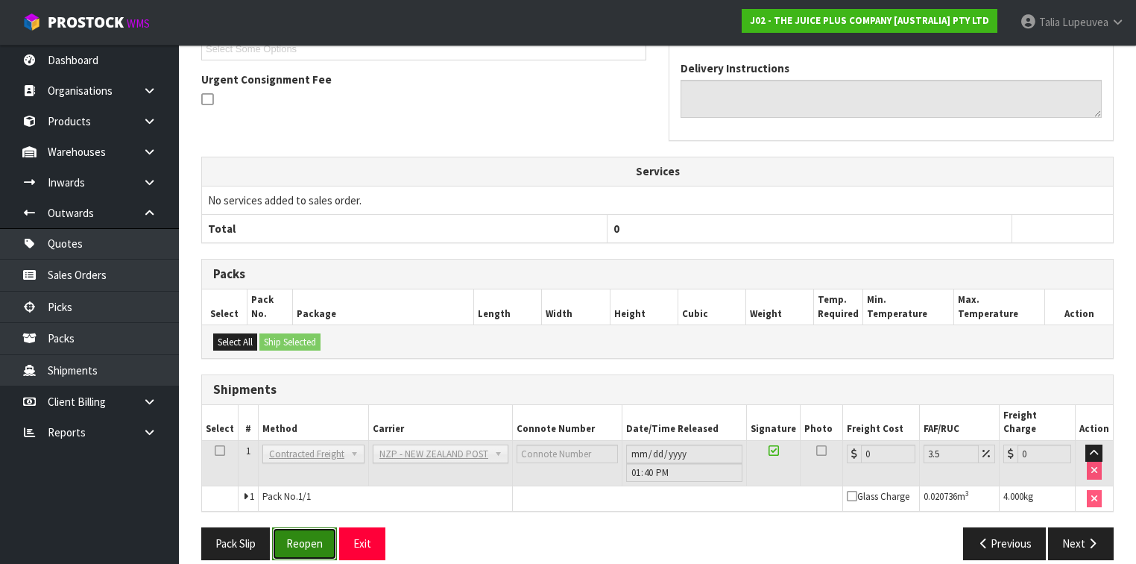
click at [305, 527] on button "Reopen" at bounding box center [304, 543] width 65 height 32
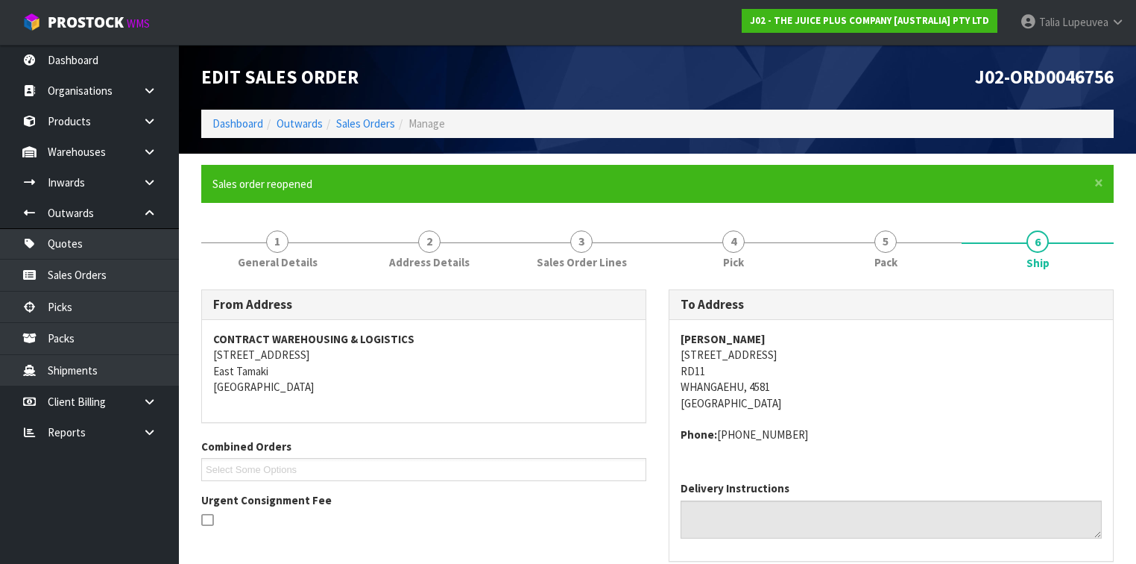
scroll to position [471, 0]
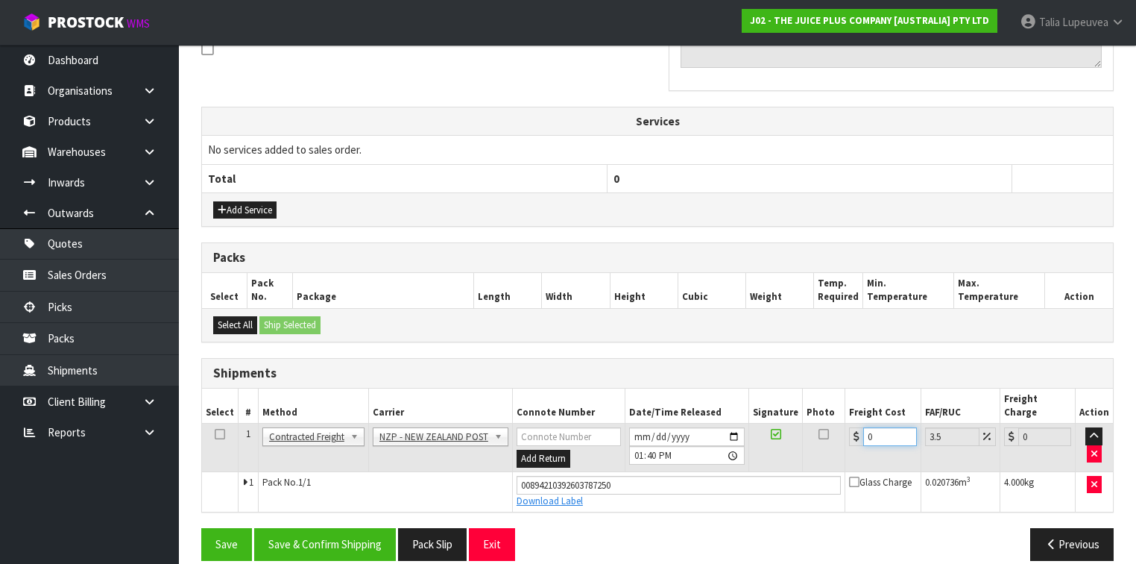
drag, startPoint x: 878, startPoint y: 422, endPoint x: 830, endPoint y: 456, distance: 59.4
click at [829, 454] on tbody "1 Client Local Pickup Customer Local Pickup Company Freight Contracted Freight …" at bounding box center [657, 468] width 911 height 88
type input "8"
type input "8.28"
type input "8.4"
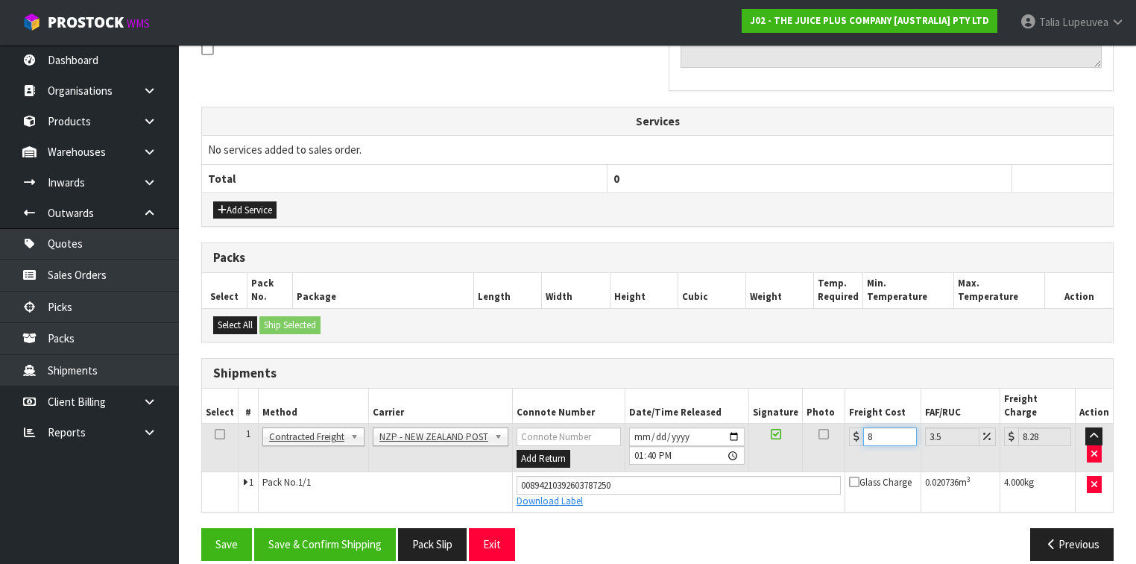
type input "8.69"
type input "8.45"
type input "8.75"
type input "8.45"
click at [372, 528] on button "Save & Confirm Shipping" at bounding box center [325, 544] width 142 height 32
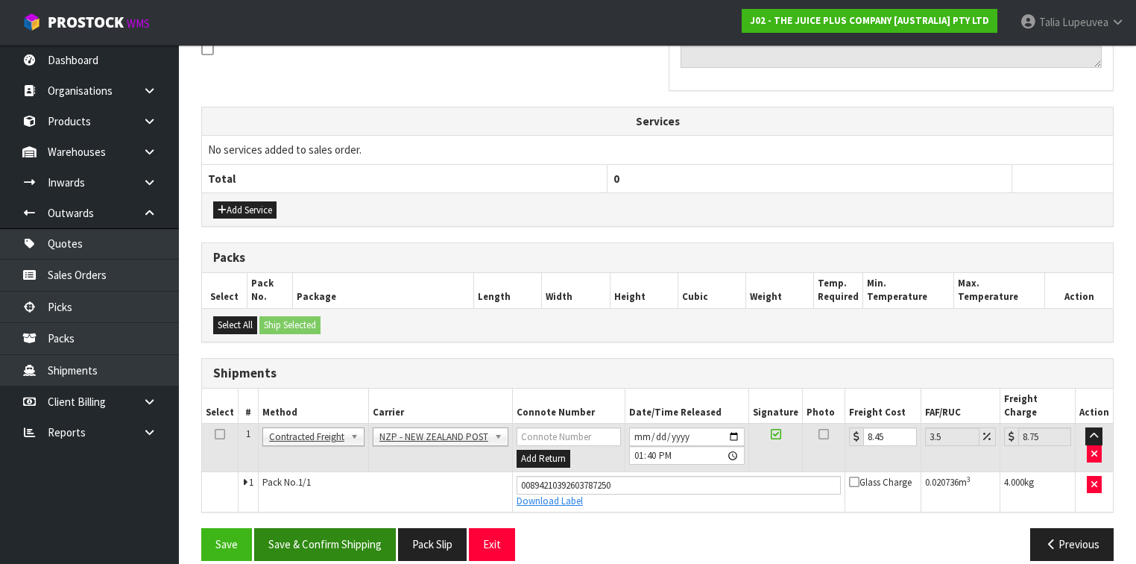
scroll to position [0, 0]
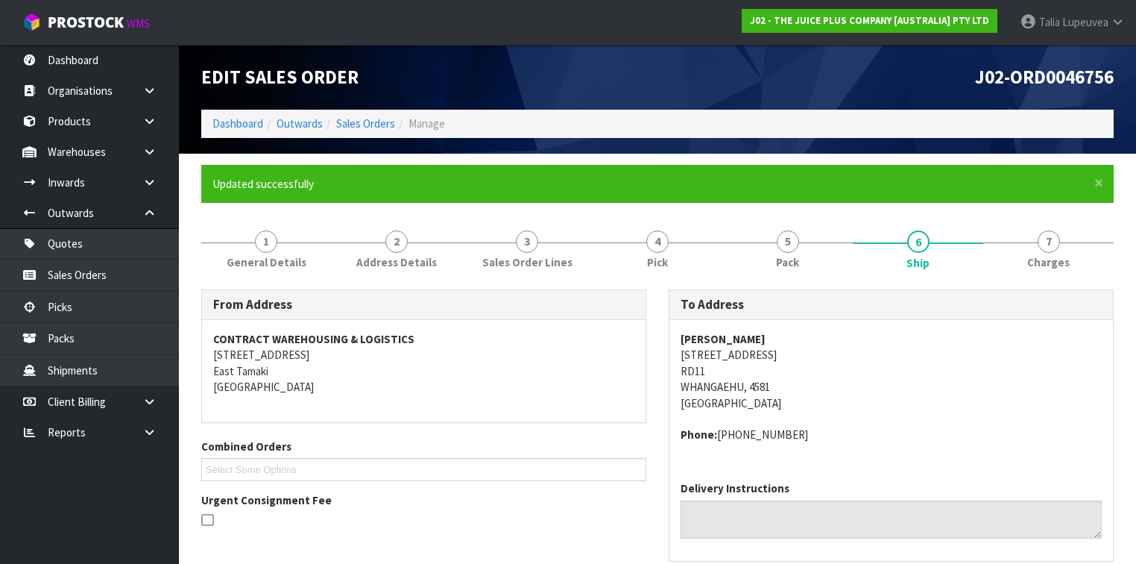
click at [366, 133] on ol "Dashboard Outwards Sales Orders Manage" at bounding box center [657, 124] width 913 height 28
click at [367, 122] on link "Sales Orders" at bounding box center [365, 123] width 59 height 14
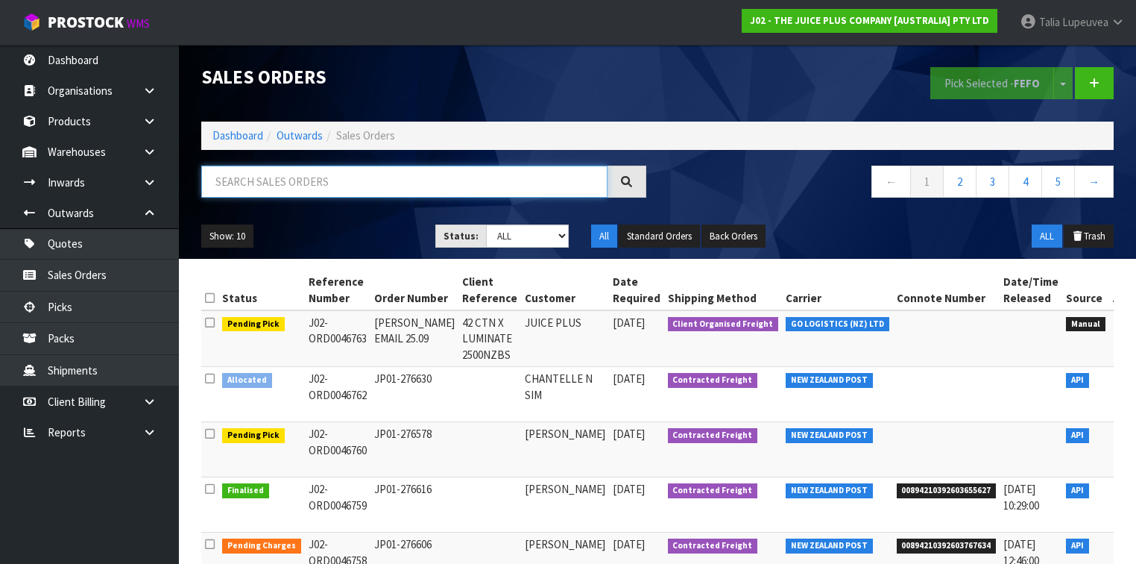
click at [245, 186] on input "text" at bounding box center [404, 182] width 406 height 32
type input "JOB-0414349"
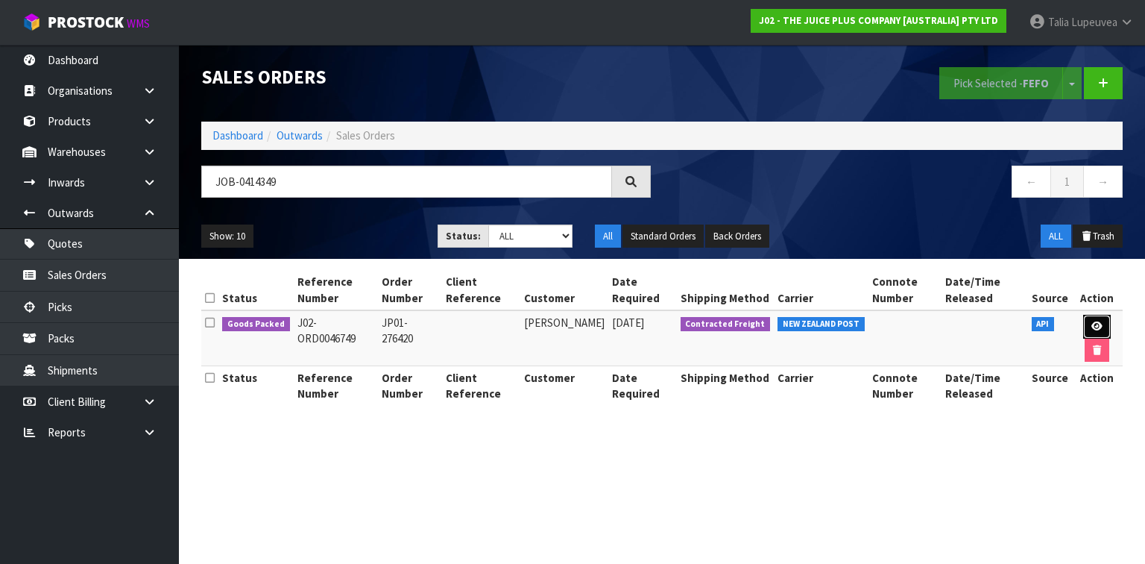
click at [1090, 316] on link at bounding box center [1098, 327] width 28 height 24
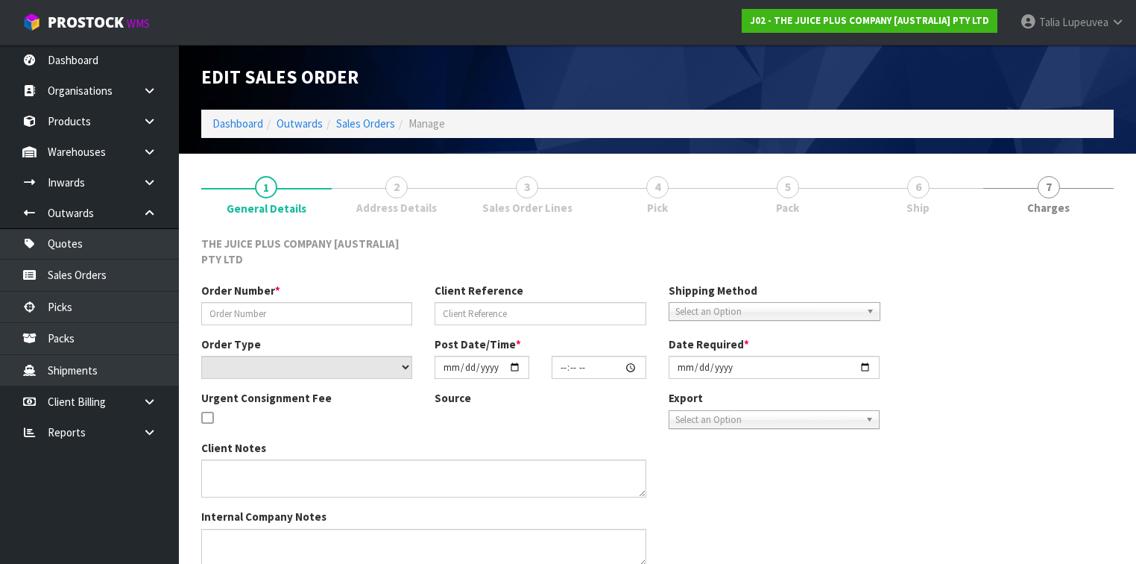
type input "JP01-276420"
select select "number:0"
type input "[DATE]"
type input "18:52:26.000"
type input "[DATE]"
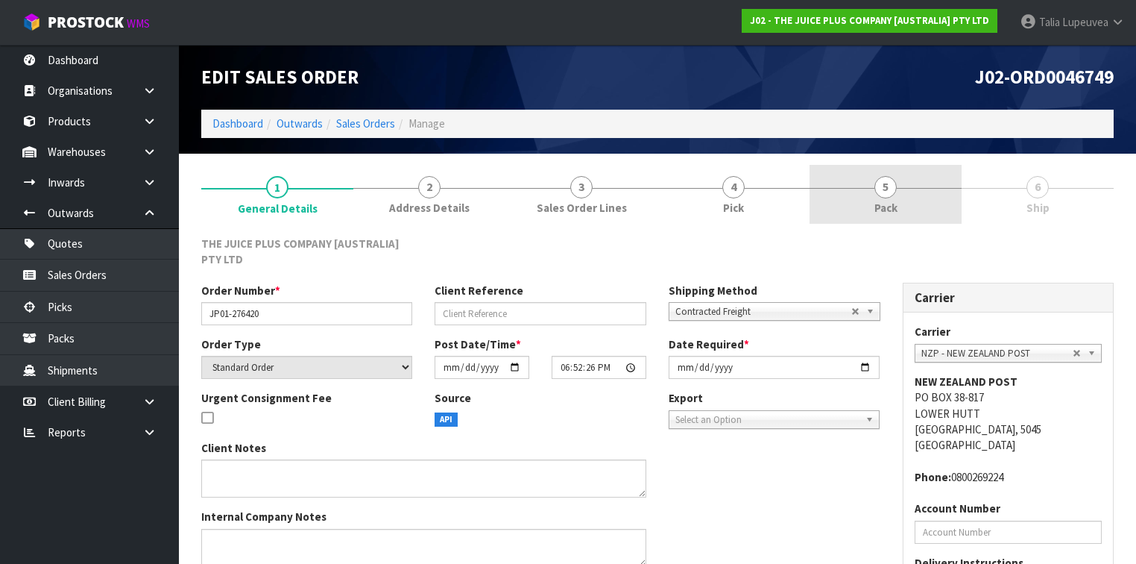
click at [896, 203] on span "Pack" at bounding box center [886, 208] width 23 height 16
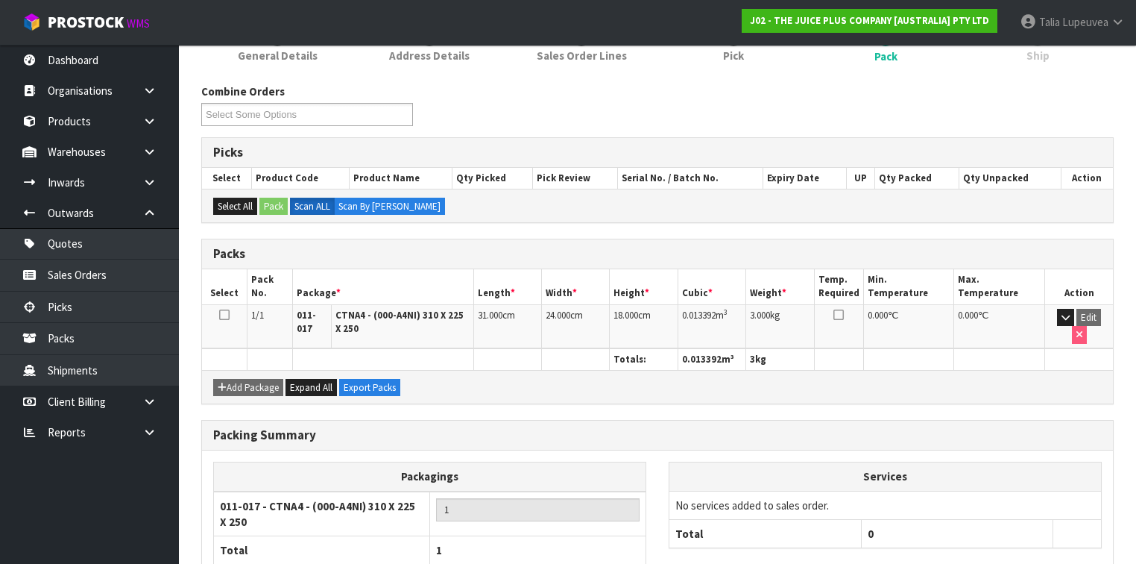
scroll to position [239, 0]
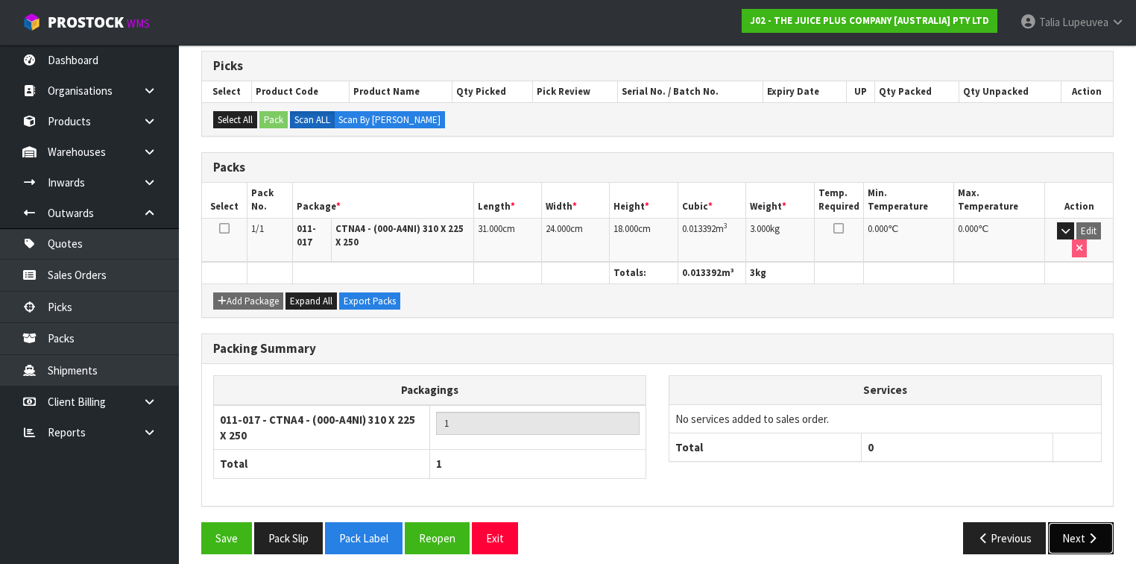
click at [1057, 522] on button "Next" at bounding box center [1081, 538] width 66 height 32
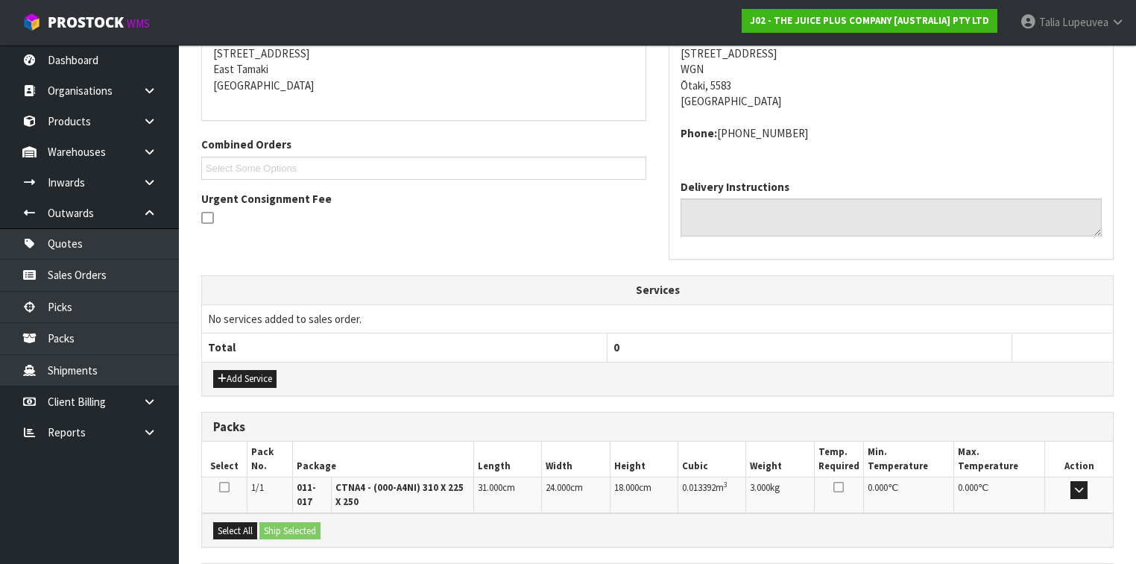
scroll to position [386, 0]
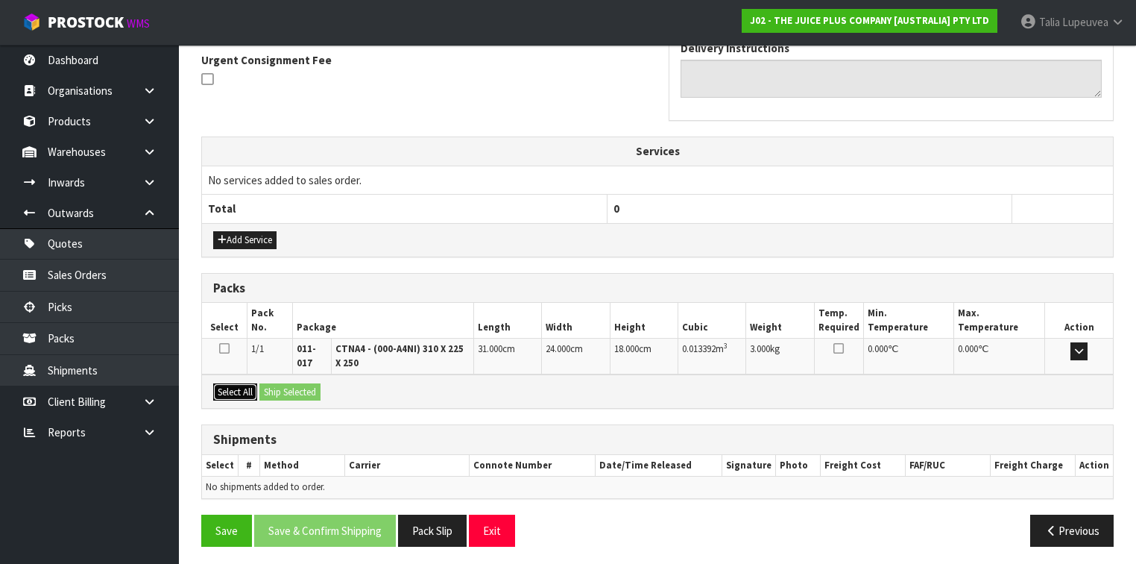
click at [221, 387] on button "Select All" at bounding box center [235, 392] width 44 height 18
click at [306, 385] on button "Ship Selected" at bounding box center [290, 392] width 61 height 18
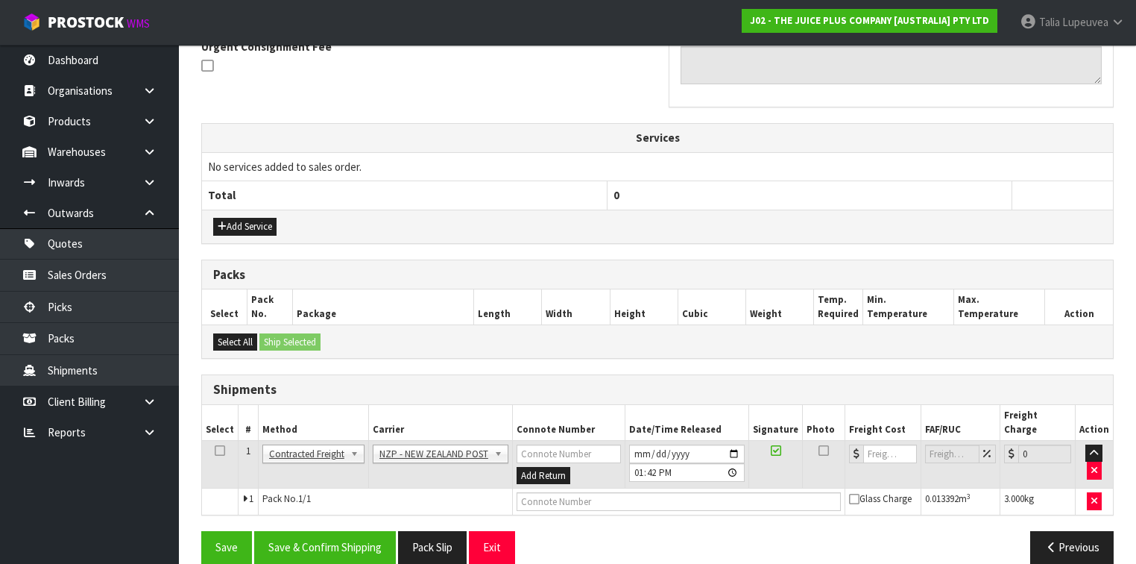
scroll to position [403, 0]
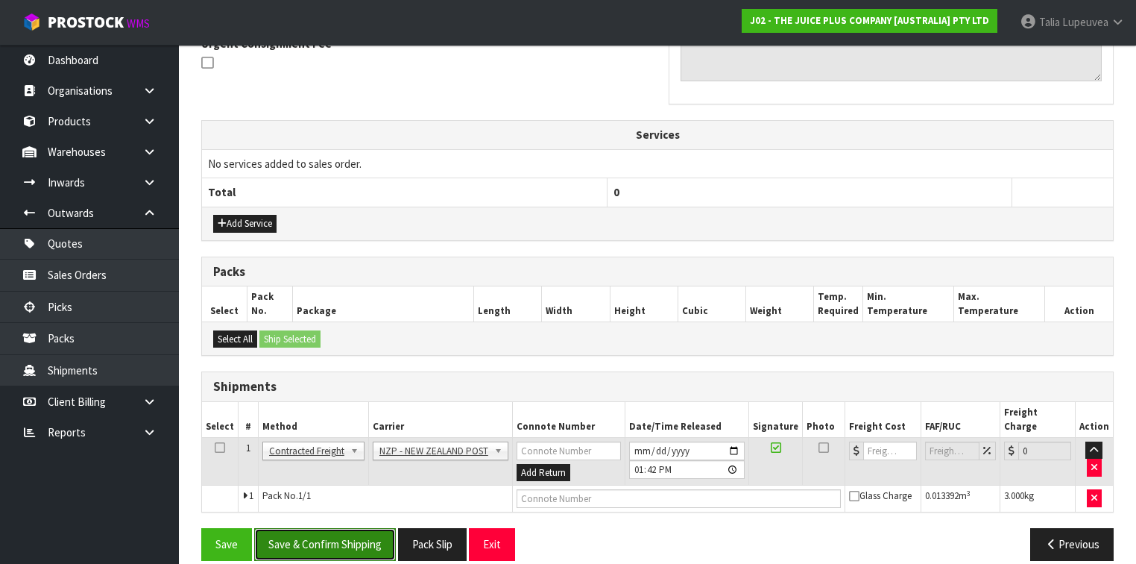
click at [360, 529] on button "Save & Confirm Shipping" at bounding box center [325, 544] width 142 height 32
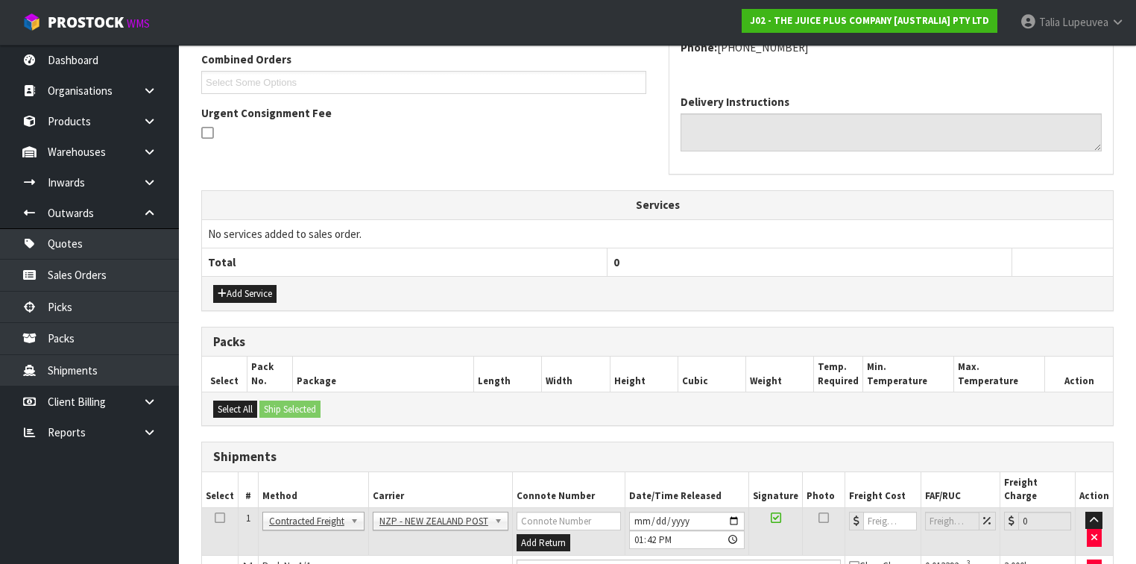
scroll to position [0, 0]
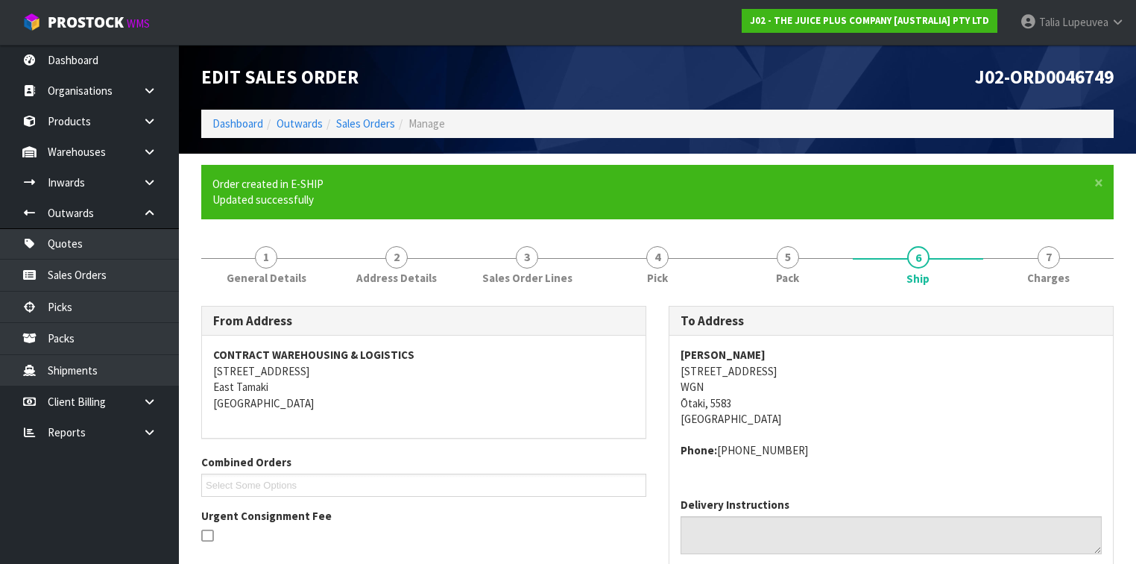
drag, startPoint x: 689, startPoint y: 368, endPoint x: 792, endPoint y: 368, distance: 102.9
click at [792, 368] on div "[PERSON_NAME] [STREET_ADDRESS] Phone: [PHONE_NUMBER]" at bounding box center [892, 411] width 444 height 150
click at [984, 388] on address "[PERSON_NAME] [STREET_ADDRESS]" at bounding box center [891, 387] width 421 height 80
drag, startPoint x: 670, startPoint y: 375, endPoint x: 805, endPoint y: 372, distance: 135.8
click at [805, 372] on div "[PERSON_NAME] [STREET_ADDRESS] Phone: [PHONE_NUMBER]" at bounding box center [892, 411] width 444 height 150
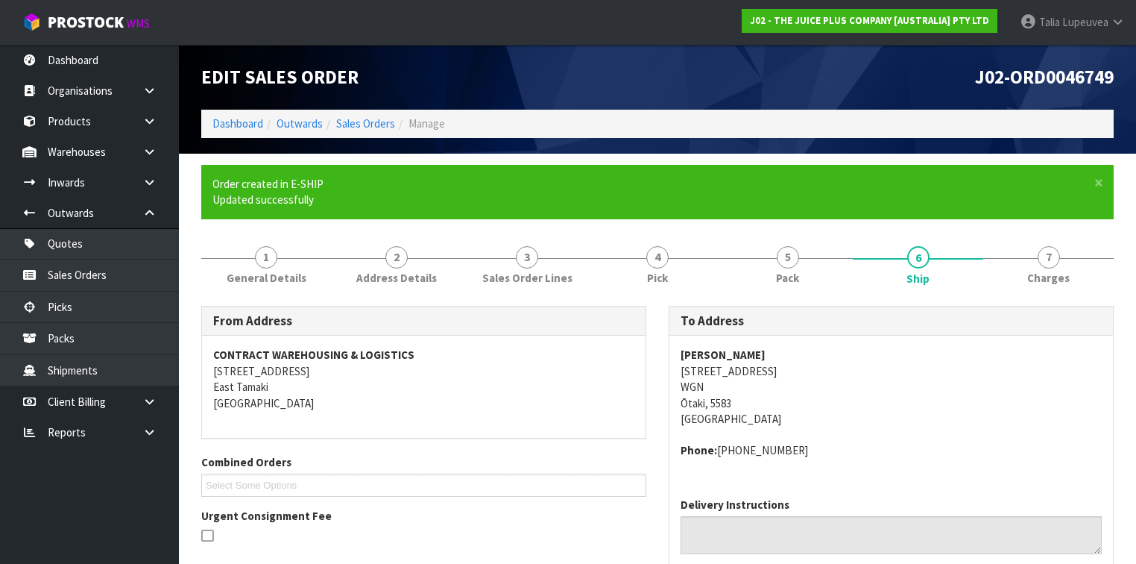
copy address "[STREET_ADDRESS]"
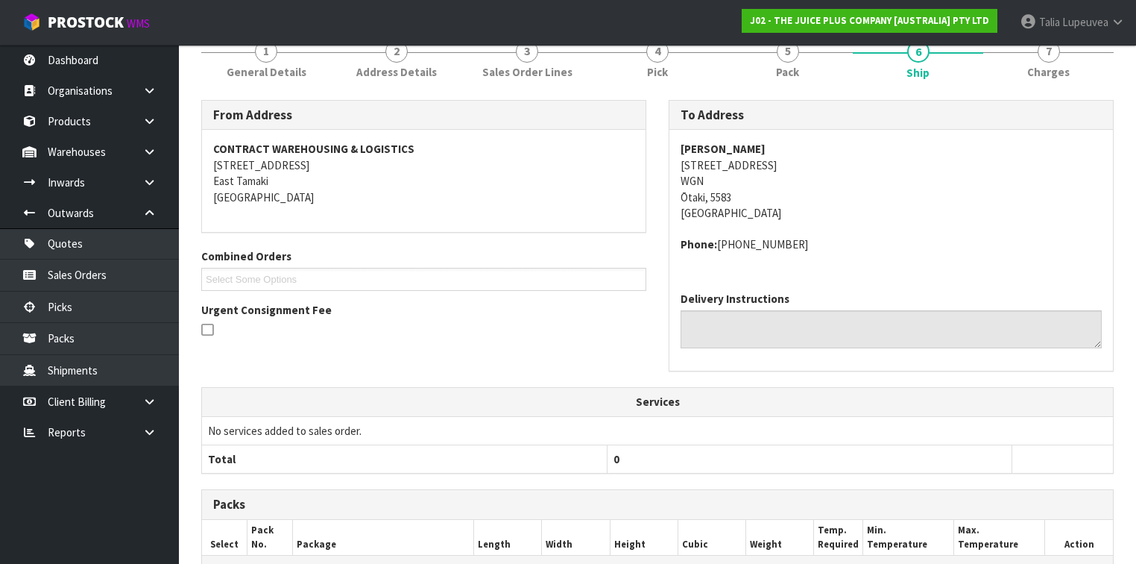
scroll to position [436, 0]
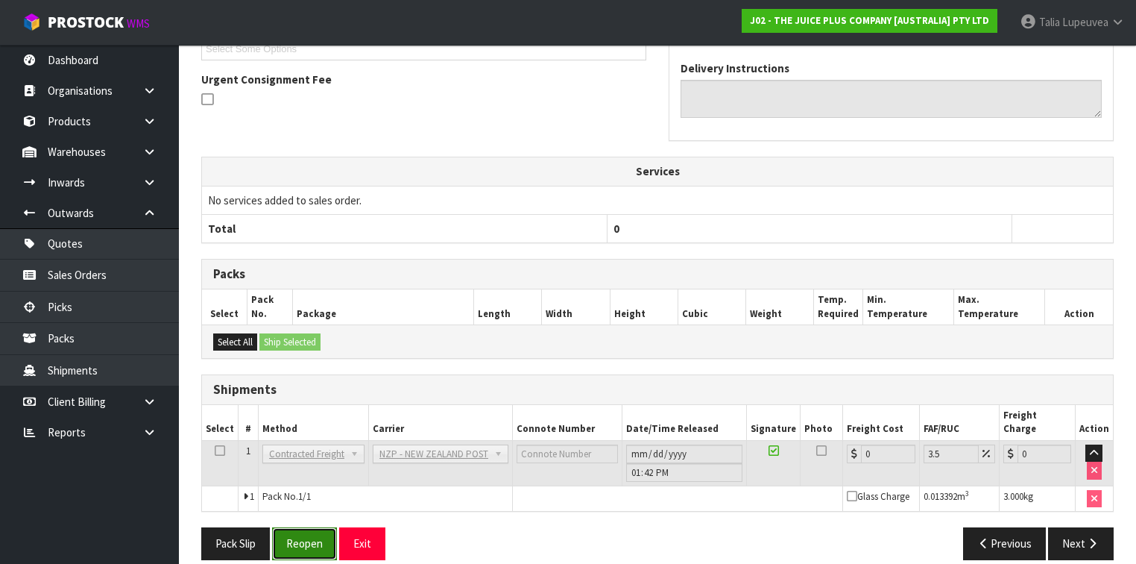
click at [300, 527] on button "Reopen" at bounding box center [304, 543] width 65 height 32
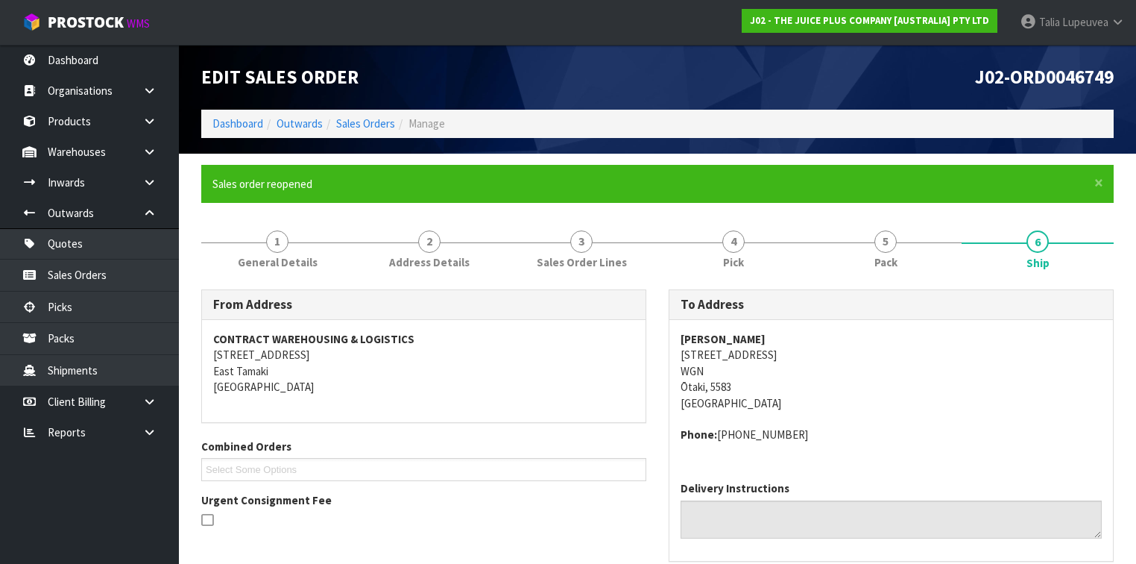
scroll to position [421, 0]
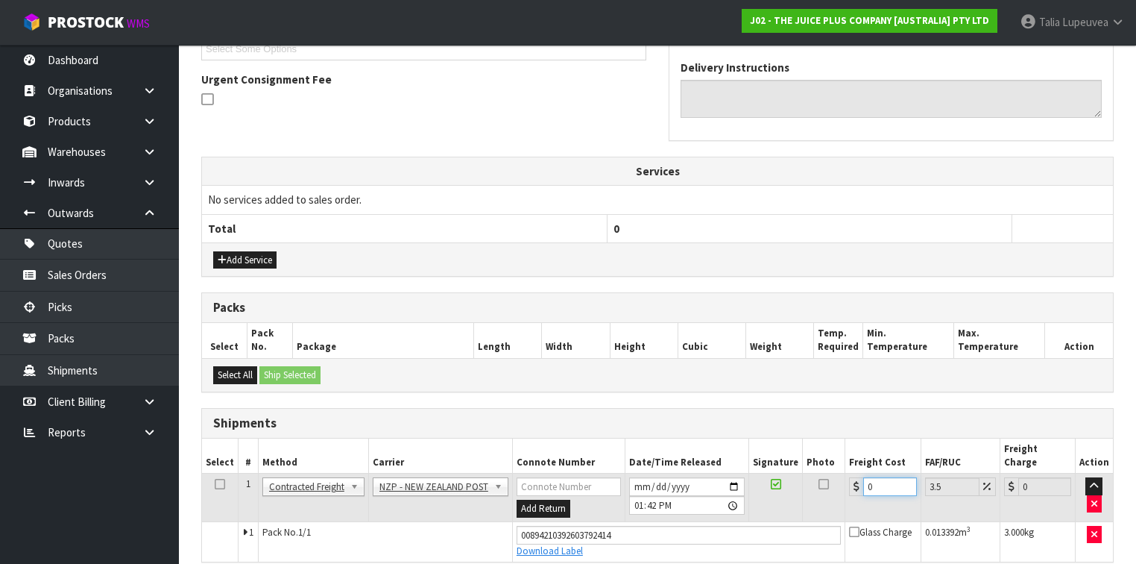
drag, startPoint x: 869, startPoint y: 470, endPoint x: 856, endPoint y: 480, distance: 16.4
click at [852, 480] on td "0" at bounding box center [883, 498] width 75 height 48
type input "1"
type input "1.03"
type input "13"
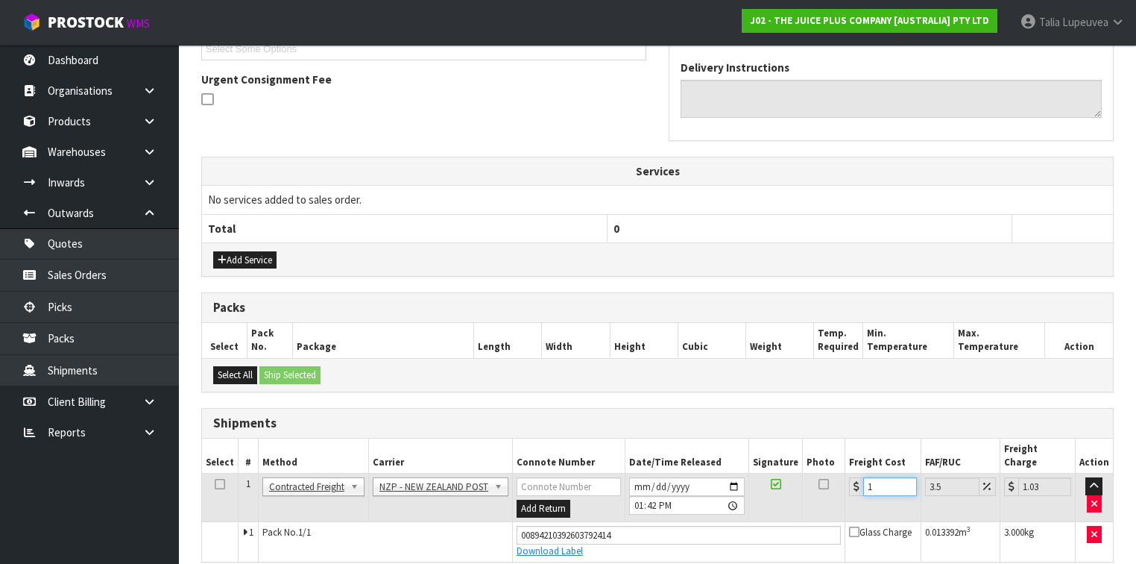
type input "13.45"
type input "13.04"
type input "13.5"
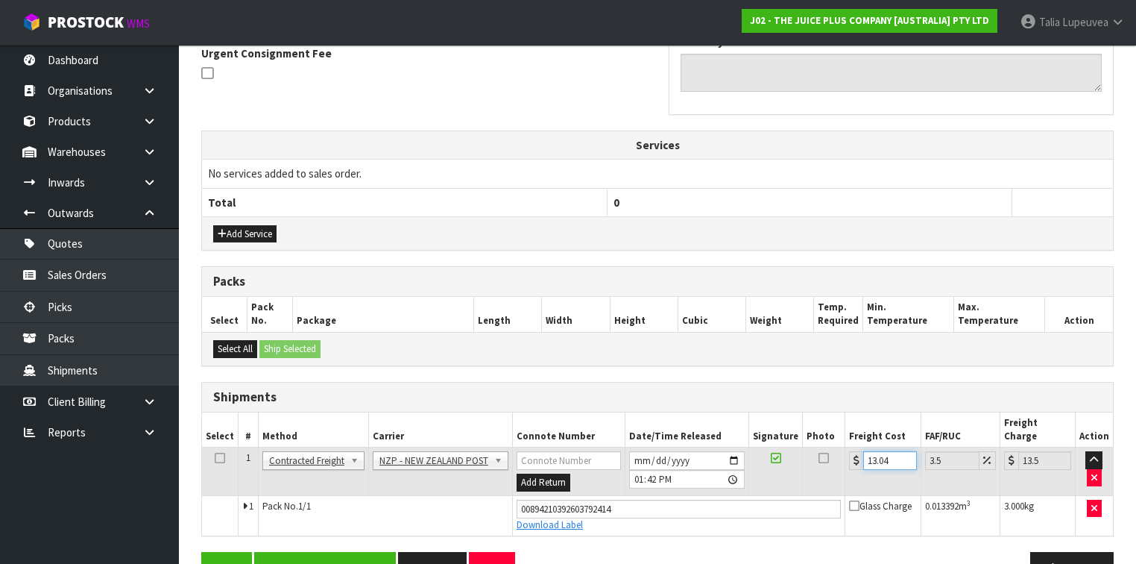
scroll to position [471, 0]
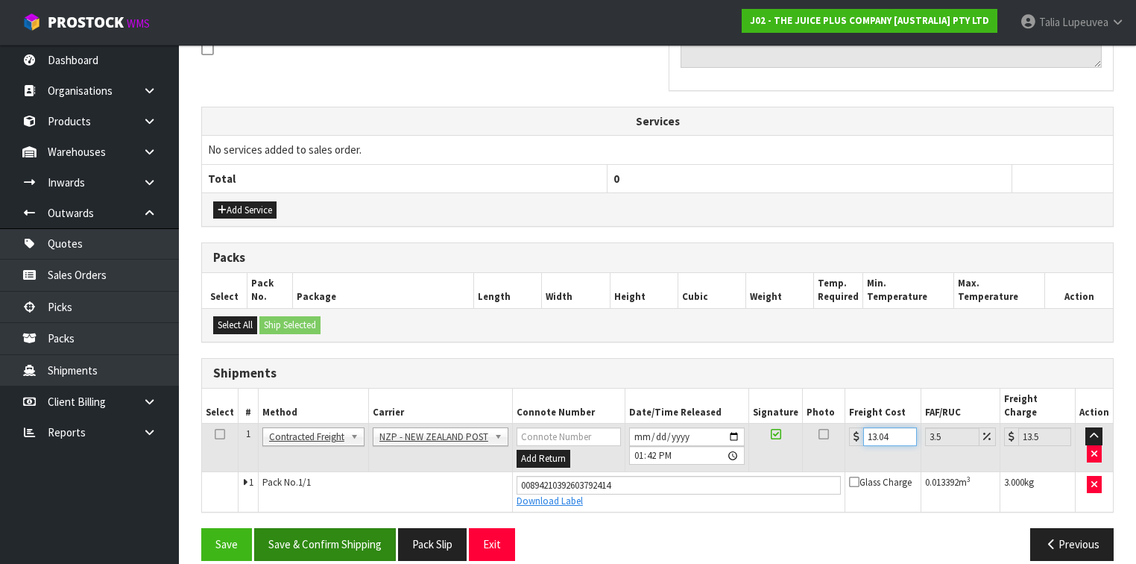
type input "13.04"
click at [315, 528] on button "Save & Confirm Shipping" at bounding box center [325, 544] width 142 height 32
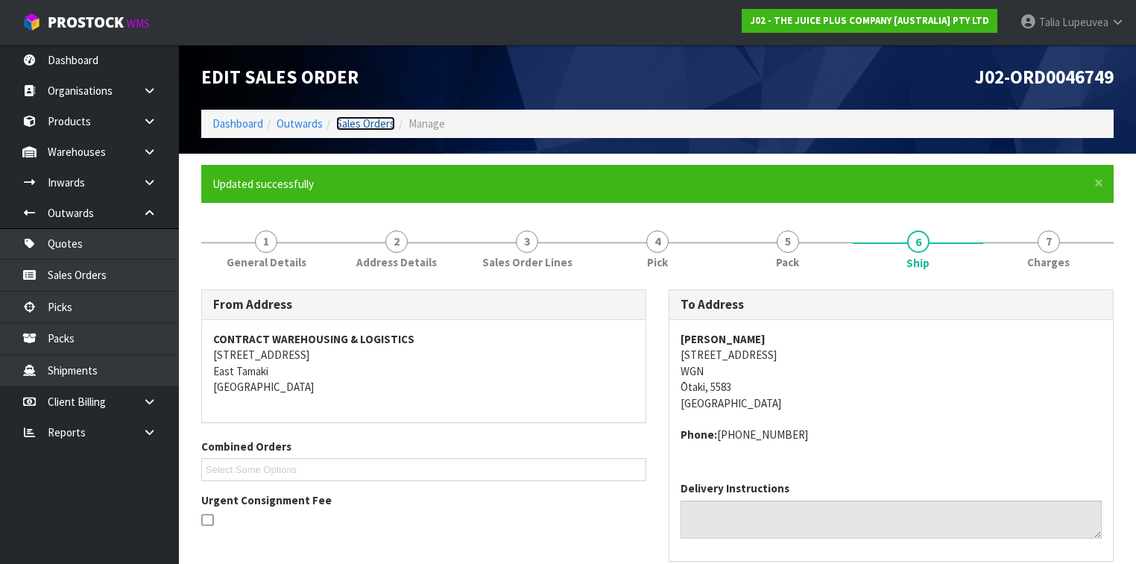
click at [354, 128] on link "Sales Orders" at bounding box center [365, 123] width 59 height 14
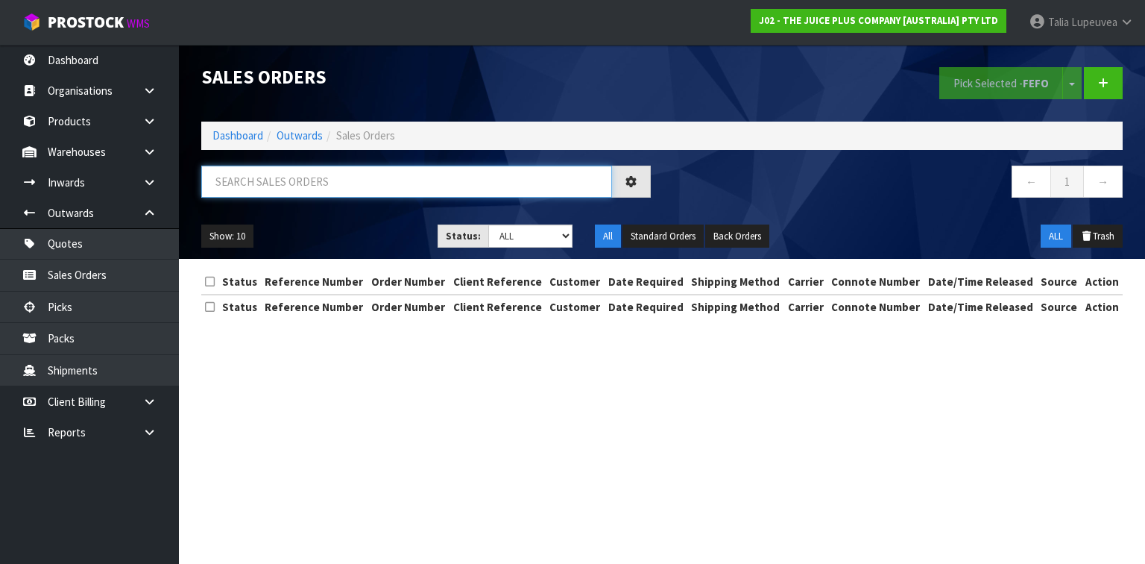
click at [355, 178] on input "text" at bounding box center [406, 182] width 411 height 32
type input "JOB-0414362"
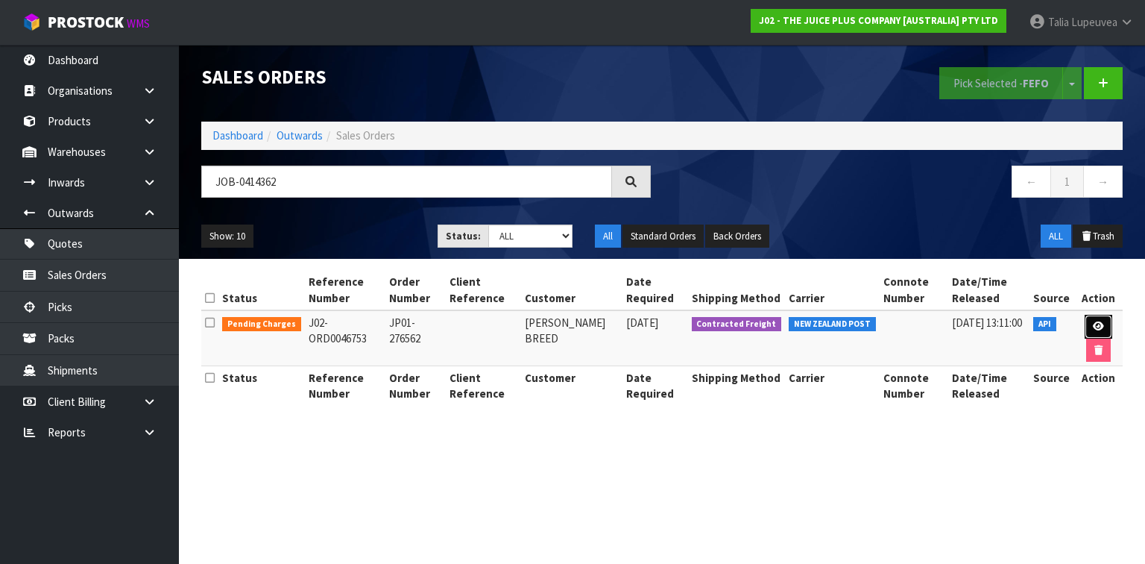
click at [1100, 327] on icon at bounding box center [1098, 326] width 11 height 10
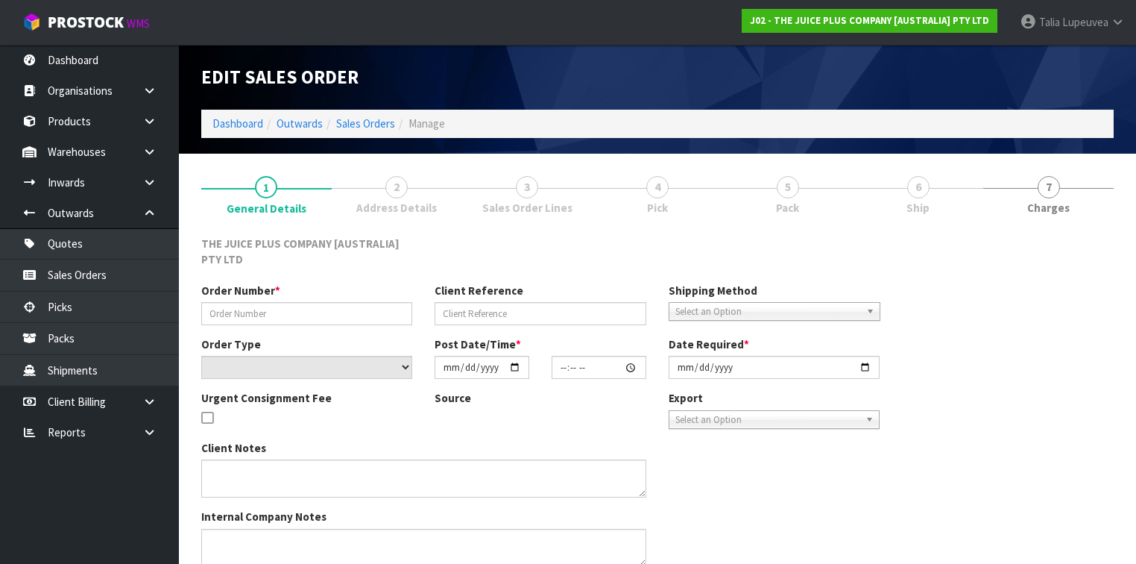
type input "JP01-276562"
select select "number:0"
type input "[DATE]"
type input "03:03:59.000"
type input "[DATE]"
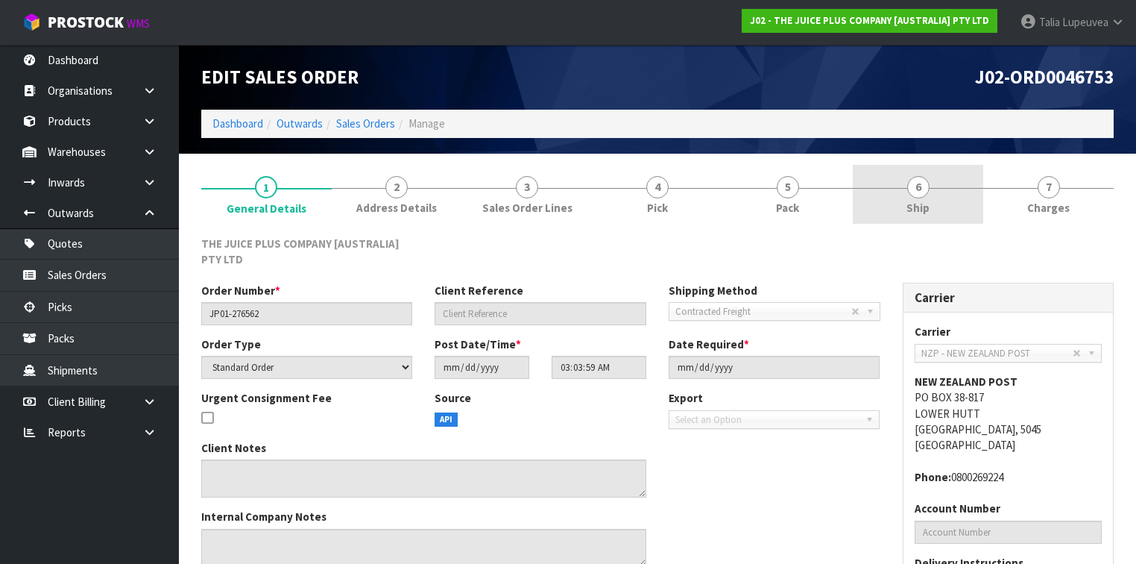
click at [969, 210] on link "6 Ship" at bounding box center [918, 194] width 130 height 59
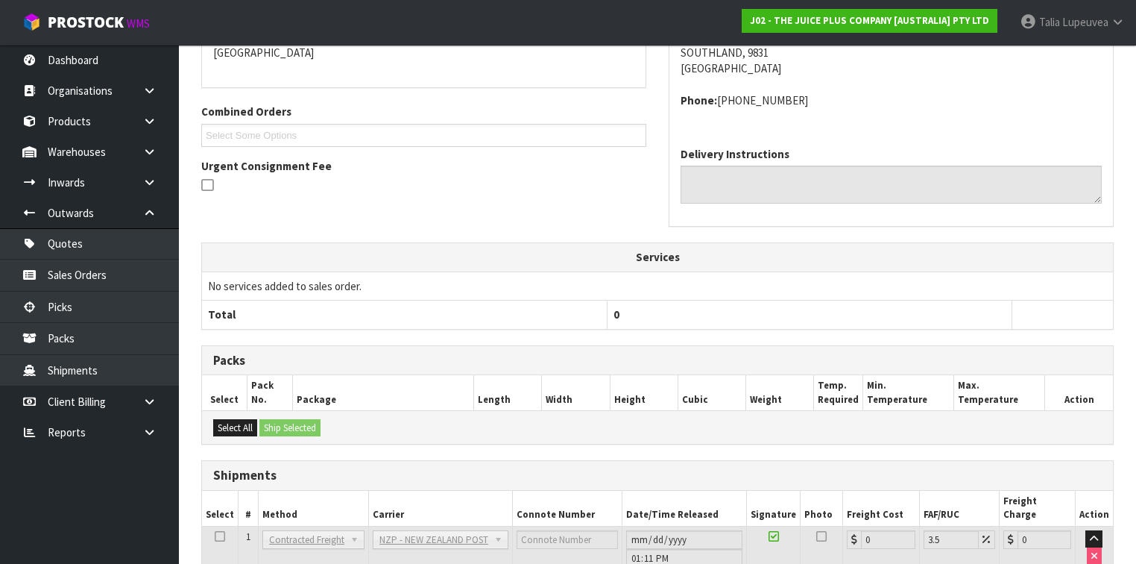
scroll to position [366, 0]
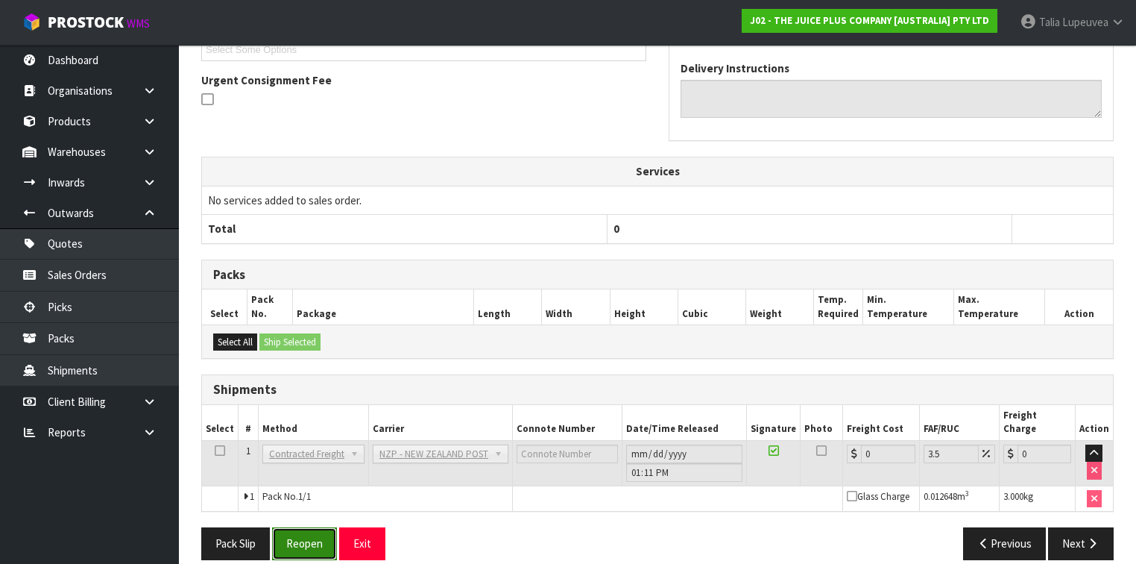
click at [292, 527] on button "Reopen" at bounding box center [304, 543] width 65 height 32
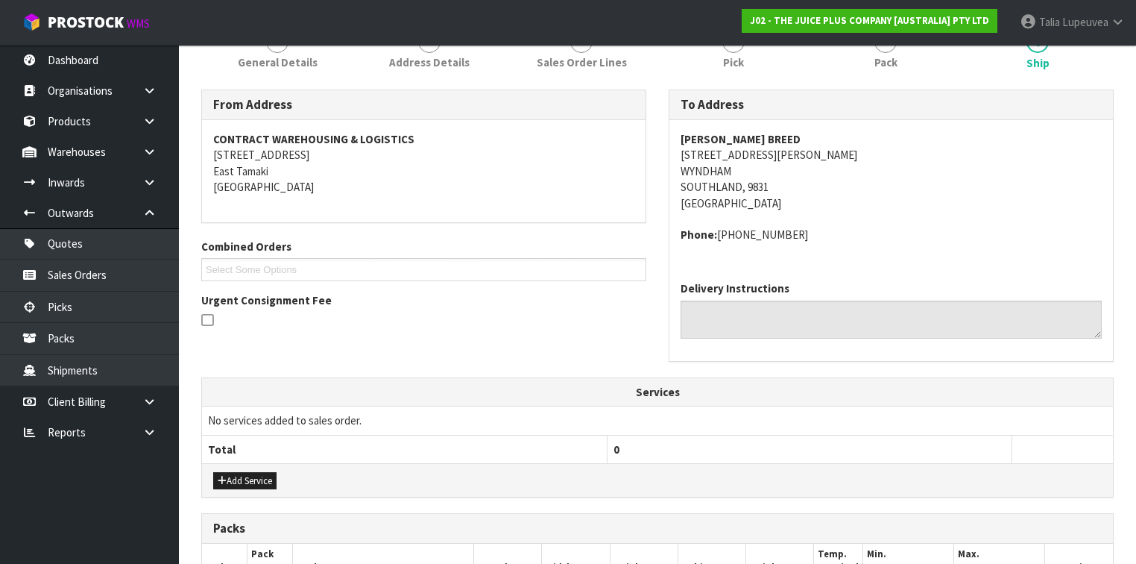
scroll to position [418, 0]
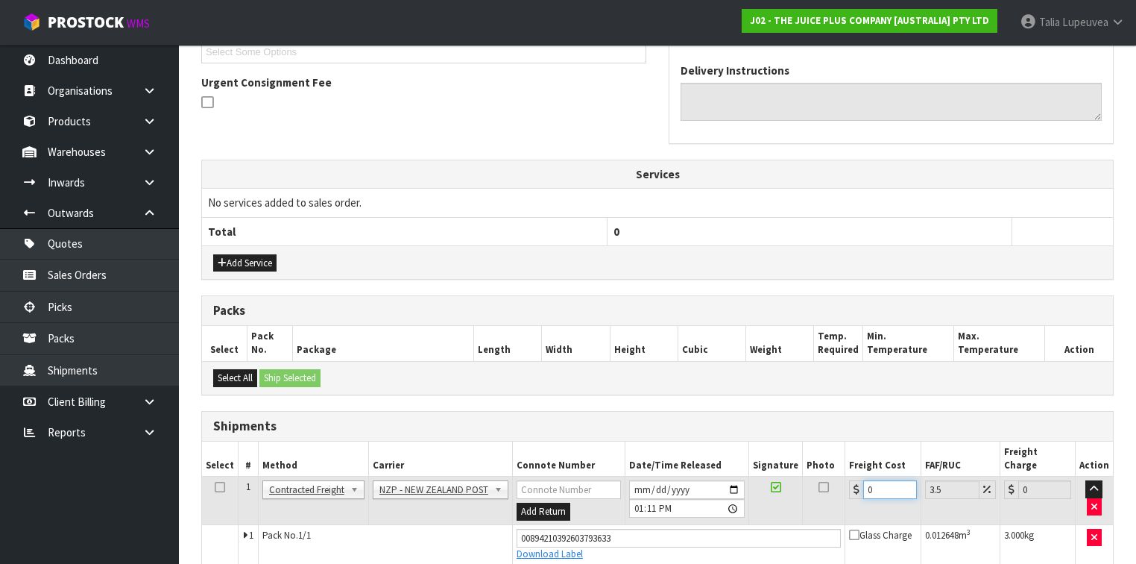
drag, startPoint x: 858, startPoint y: 482, endPoint x: 805, endPoint y: 502, distance: 56.6
click at [805, 502] on tr "1 Client Local Pickup Customer Local Pickup Company Freight Contracted Freight …" at bounding box center [657, 501] width 911 height 48
type input "1"
type input "1.03"
type input "11"
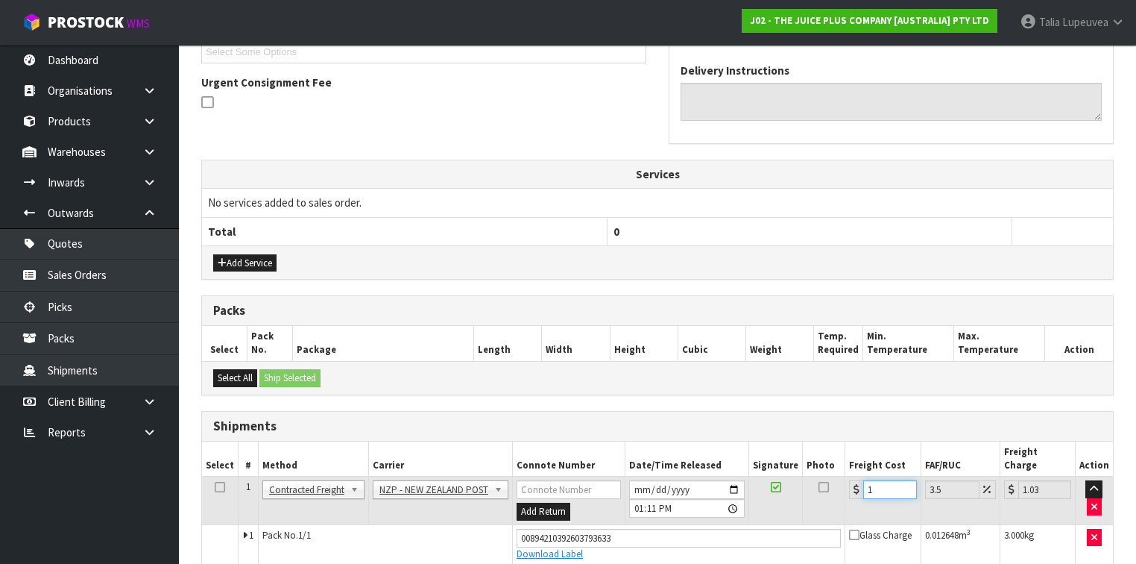
type input "11.38"
type input "11.6"
type input "12.01"
type input "11.61"
type input "12.02"
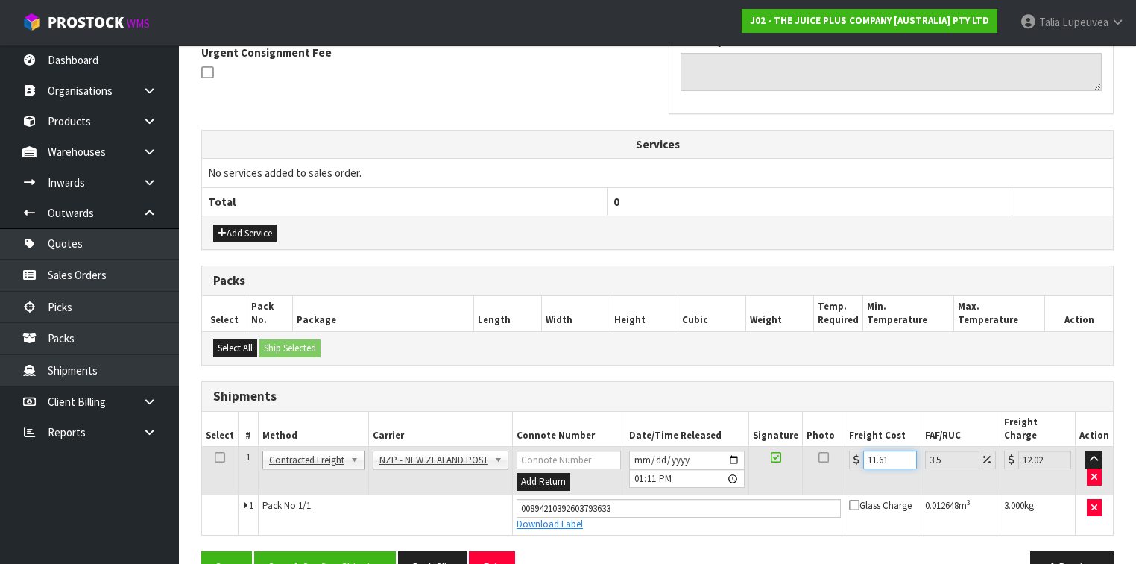
scroll to position [471, 0]
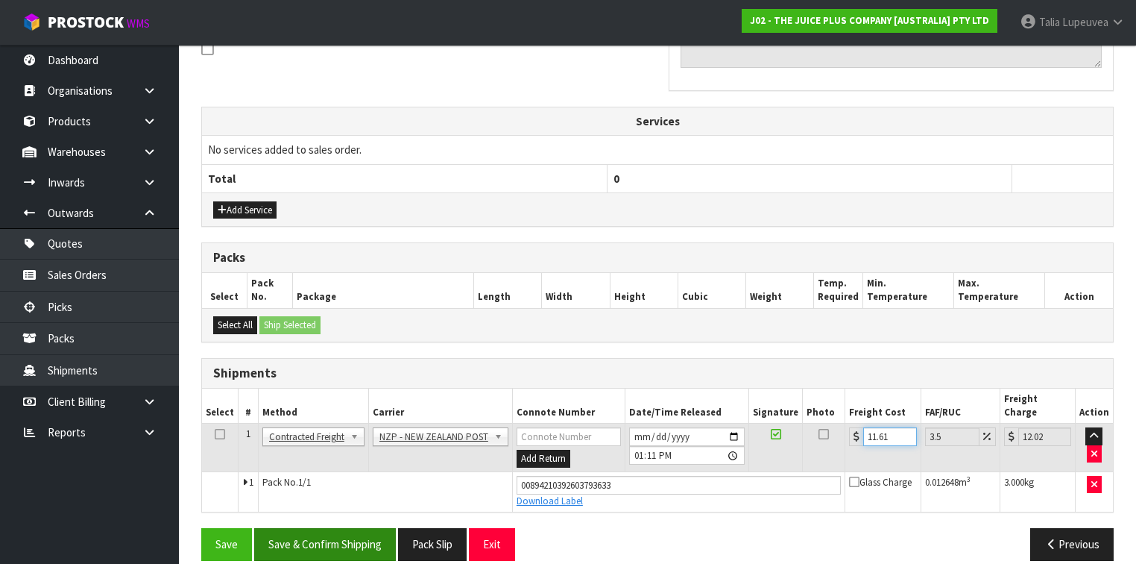
type input "11.61"
click at [322, 529] on button "Save & Confirm Shipping" at bounding box center [325, 544] width 142 height 32
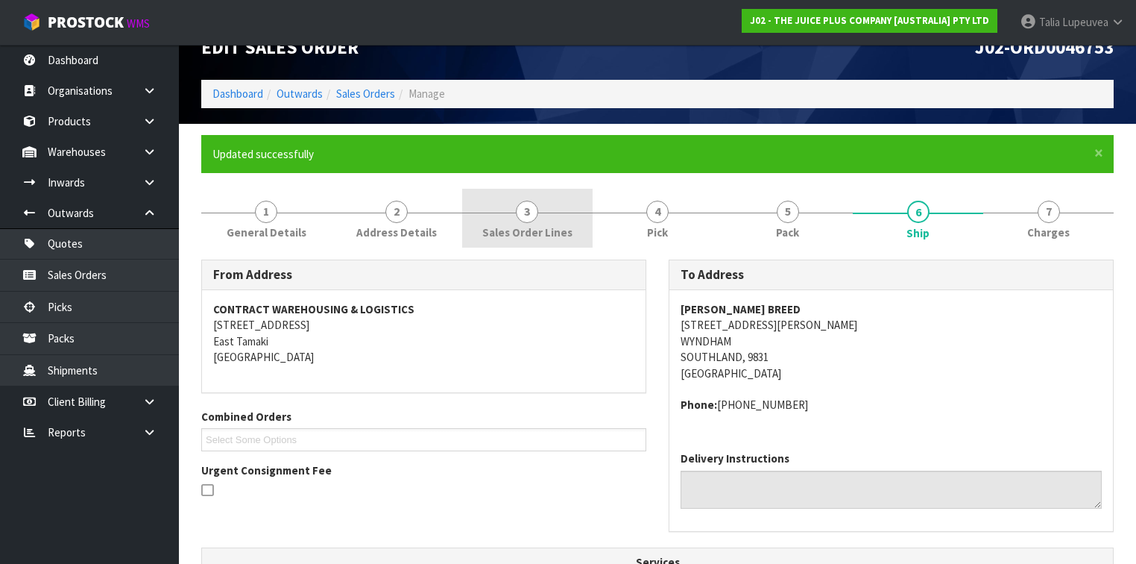
scroll to position [0, 0]
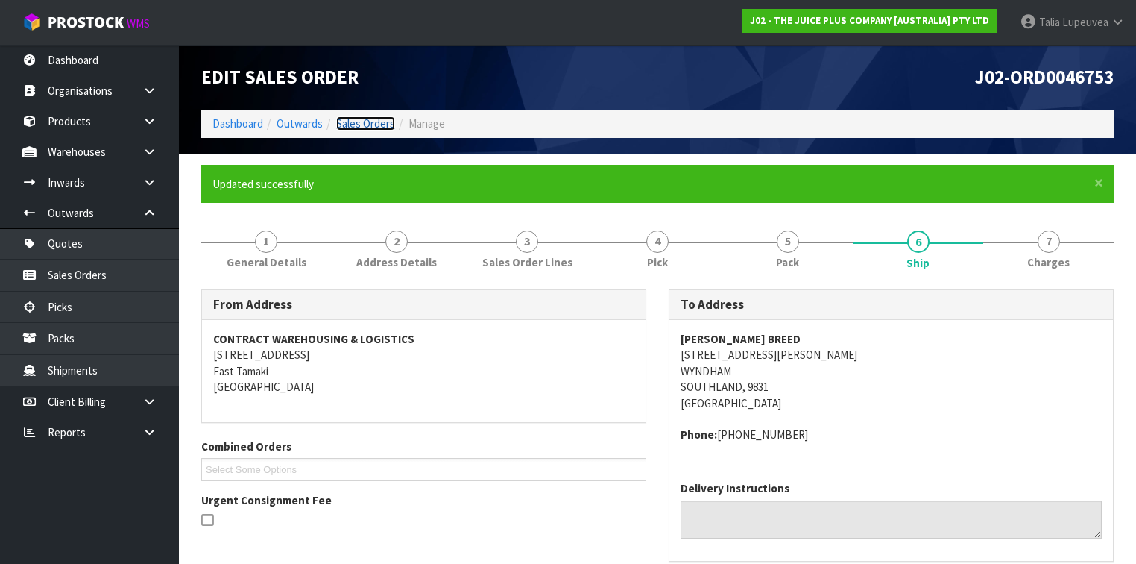
click at [349, 128] on link "Sales Orders" at bounding box center [365, 123] width 59 height 14
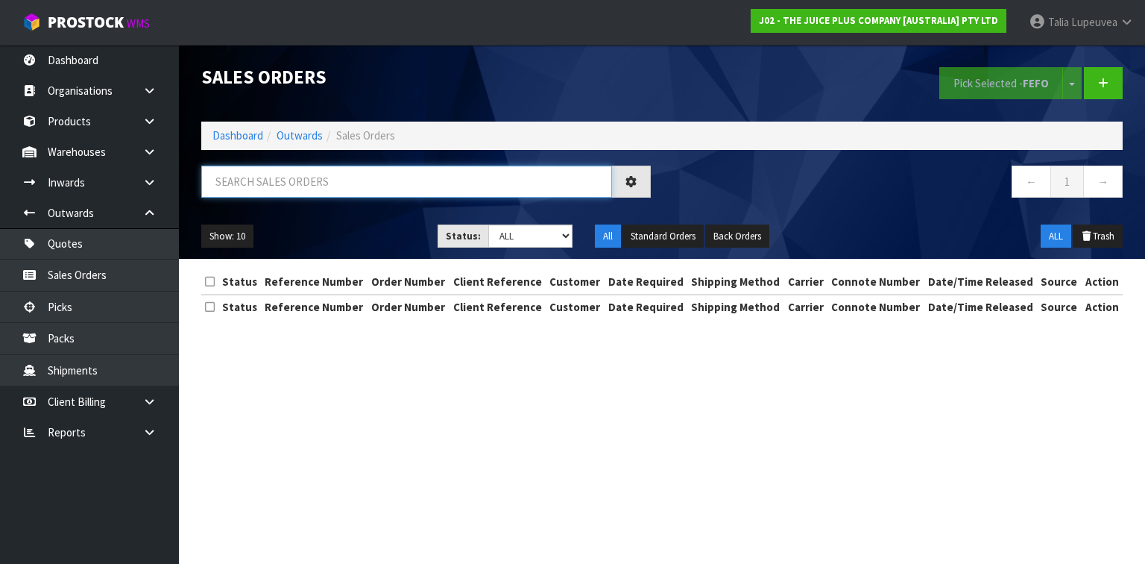
click at [366, 184] on input "text" at bounding box center [406, 182] width 411 height 32
type input "JOB-0414230"
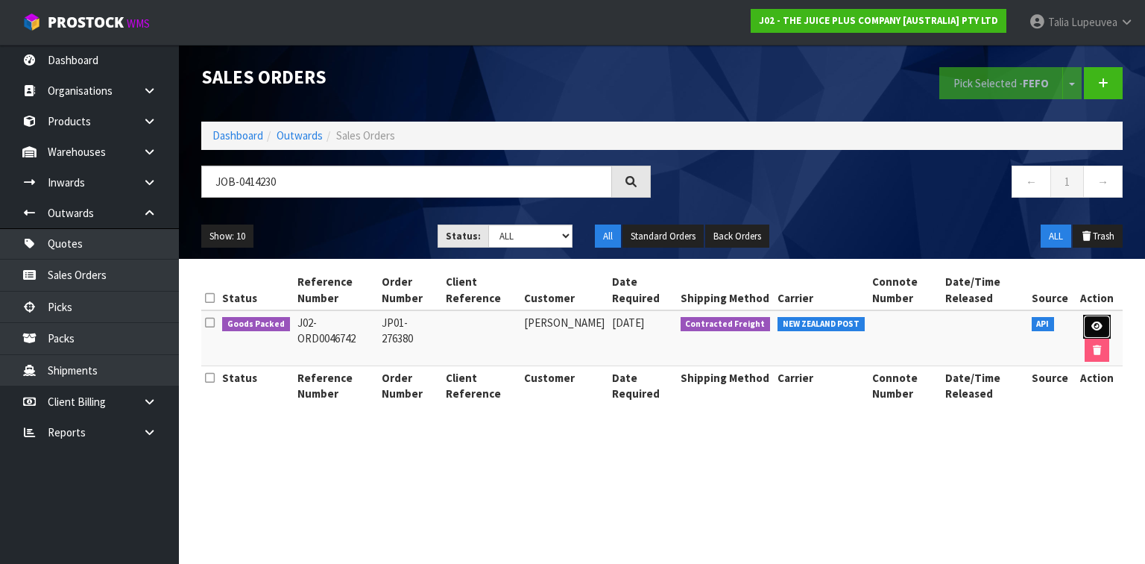
click at [1095, 327] on icon at bounding box center [1097, 326] width 11 height 10
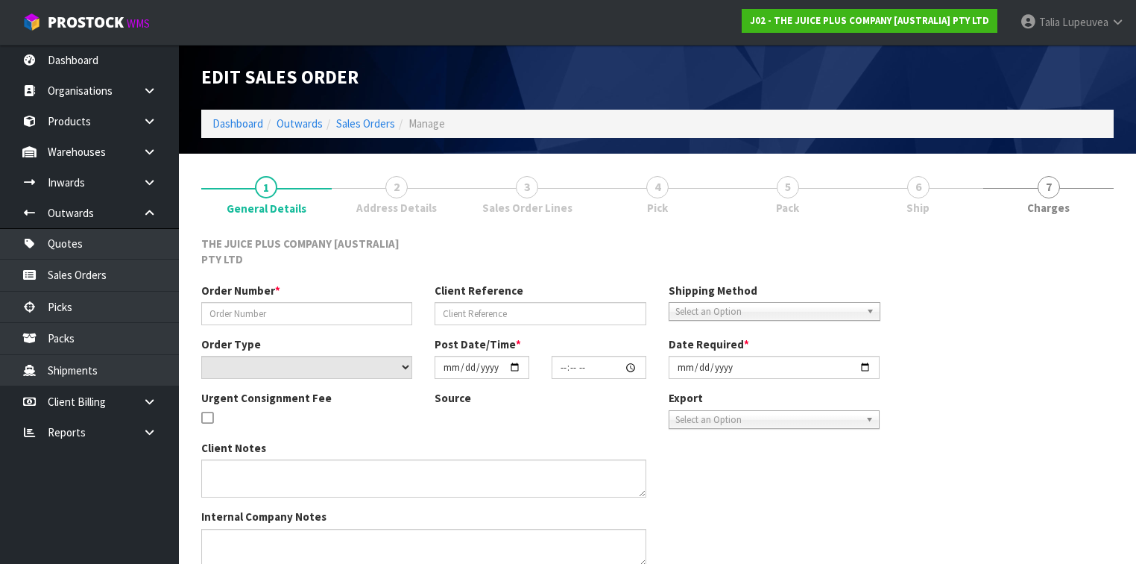
type input "JP01-276380"
select select "number:0"
type input "[DATE]"
type input "09:53:29.000"
type input "[DATE]"
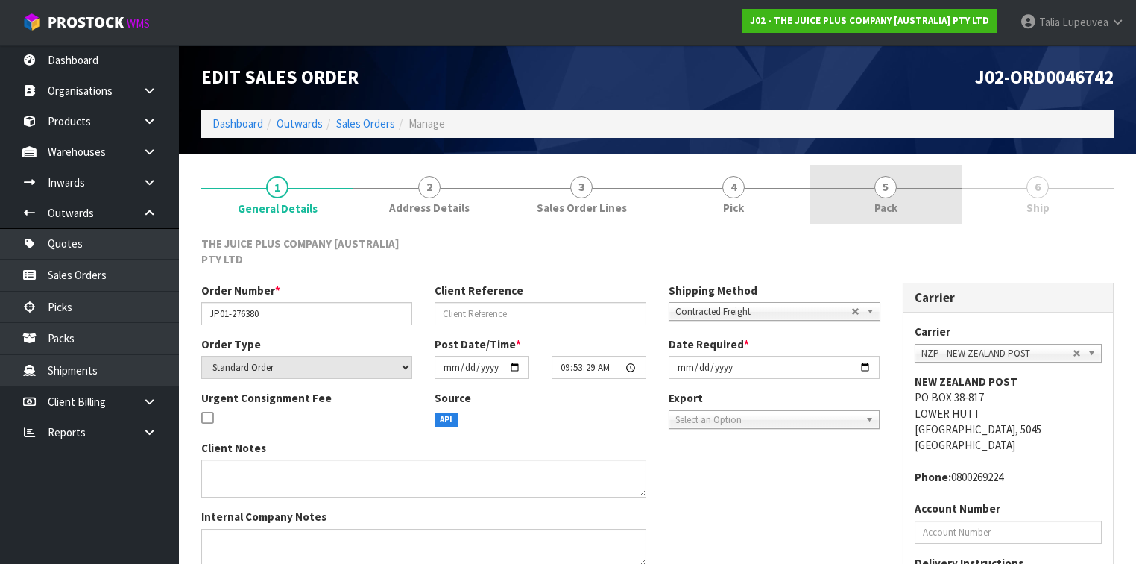
click at [931, 210] on link "5 Pack" at bounding box center [886, 194] width 152 height 59
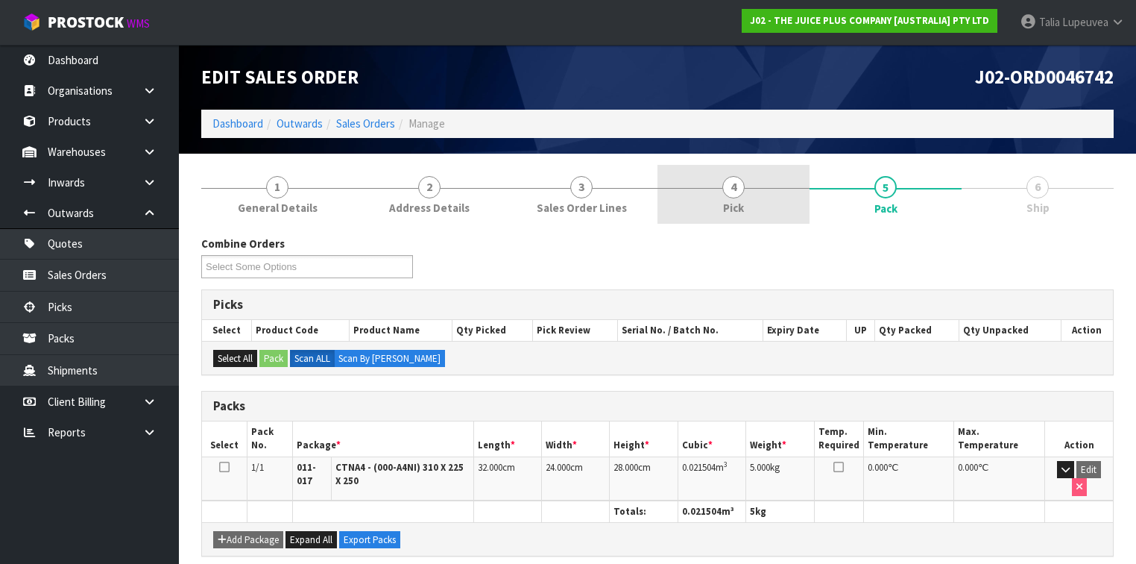
click at [770, 216] on link "4 Pick" at bounding box center [734, 194] width 152 height 59
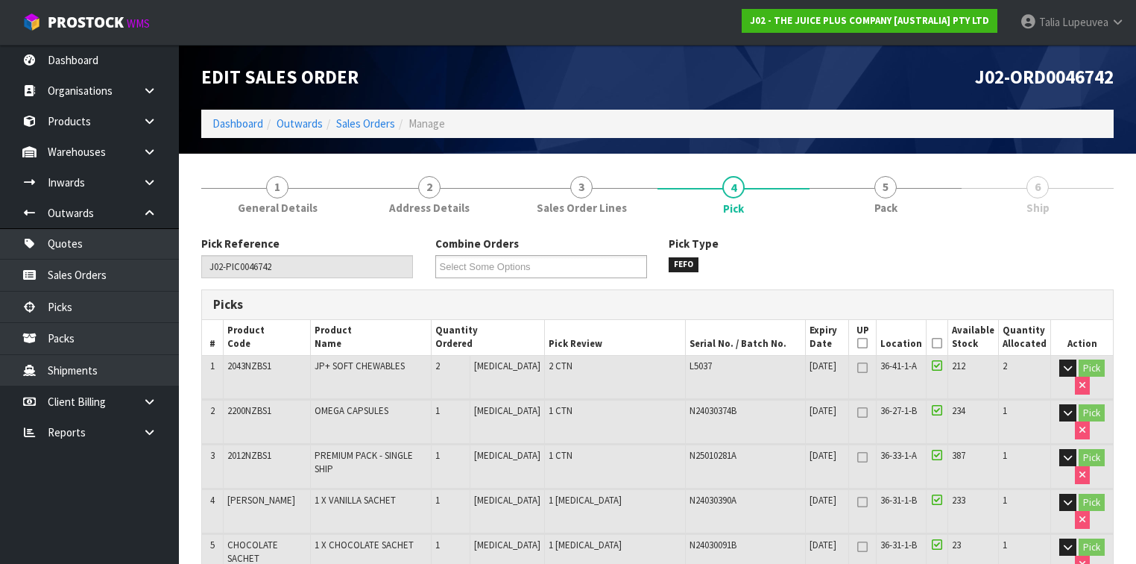
click at [941, 343] on icon at bounding box center [937, 343] width 10 height 1
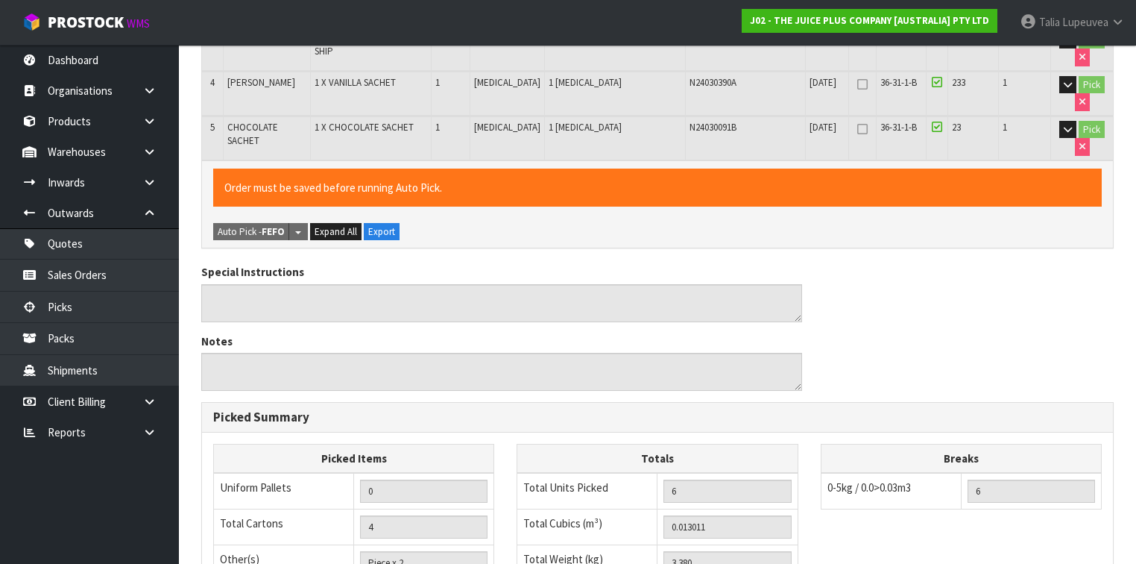
scroll to position [658, 0]
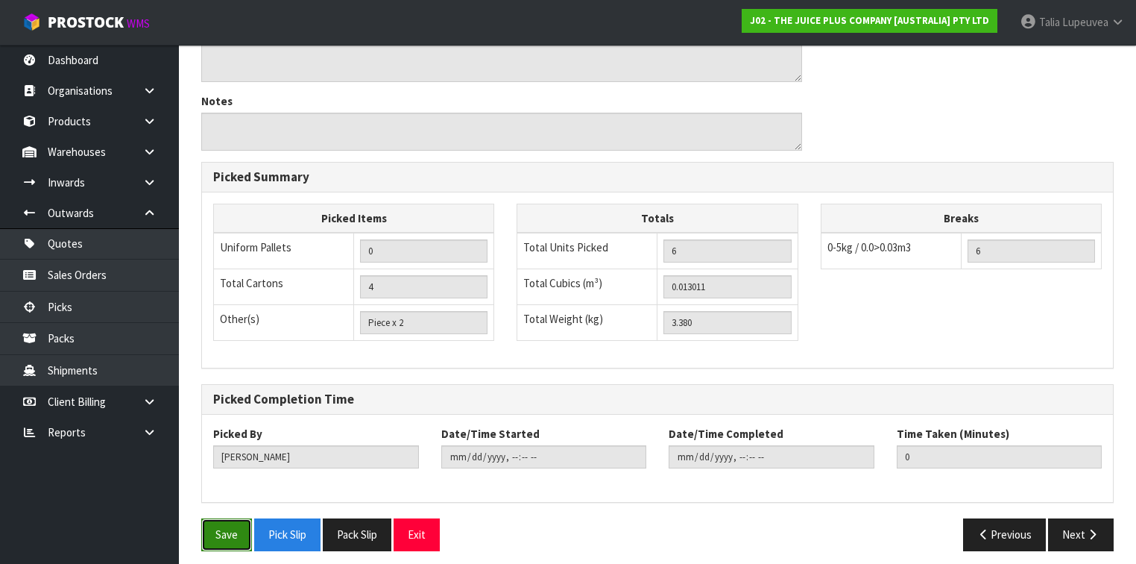
click at [249, 534] on button "Save" at bounding box center [226, 534] width 51 height 32
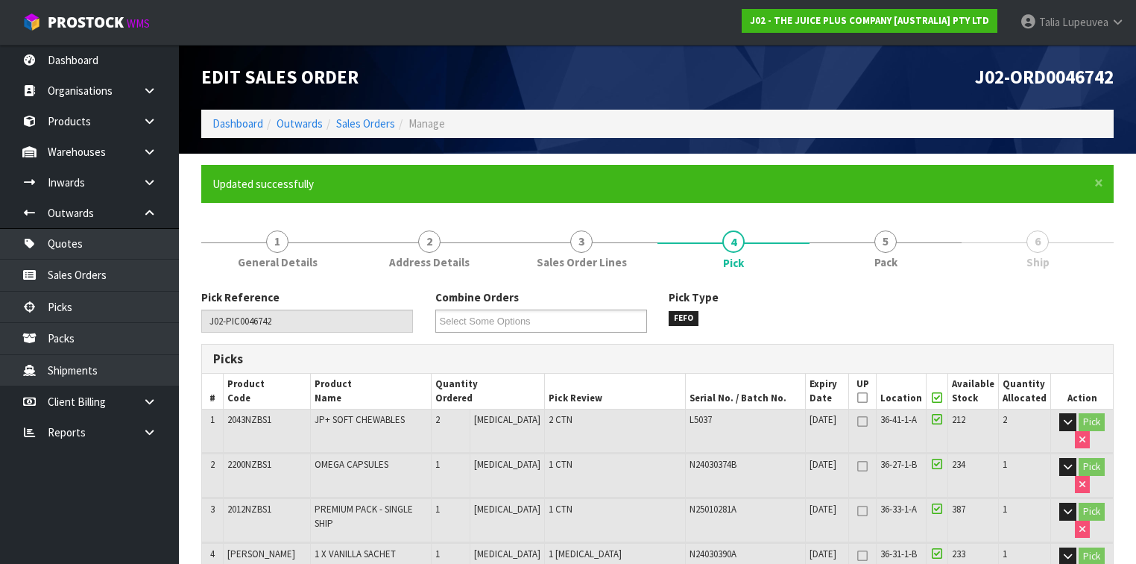
type input "[DATE]T13:46:41"
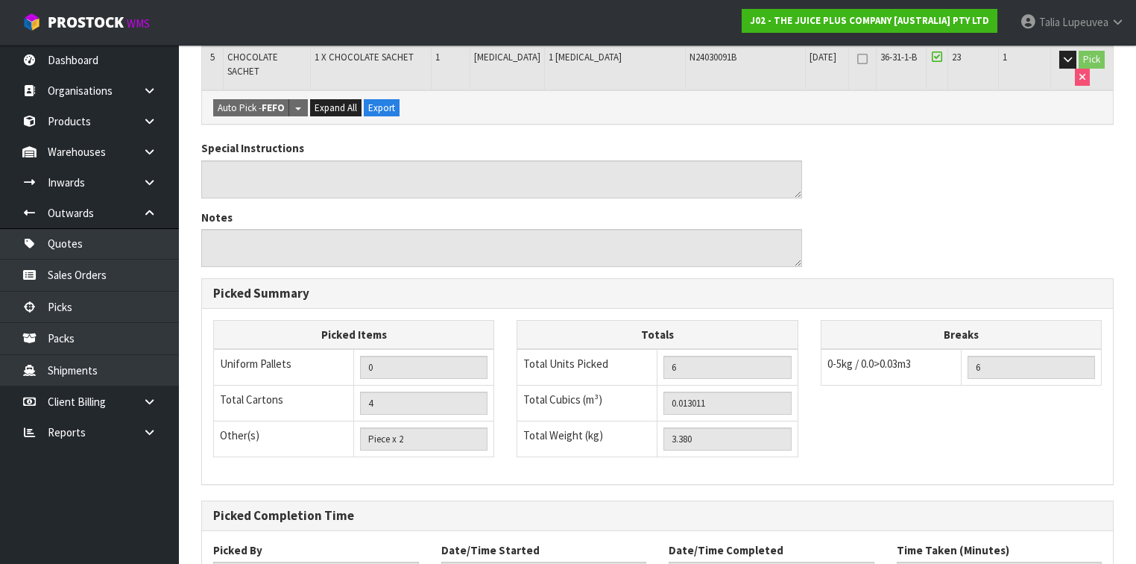
scroll to position [658, 0]
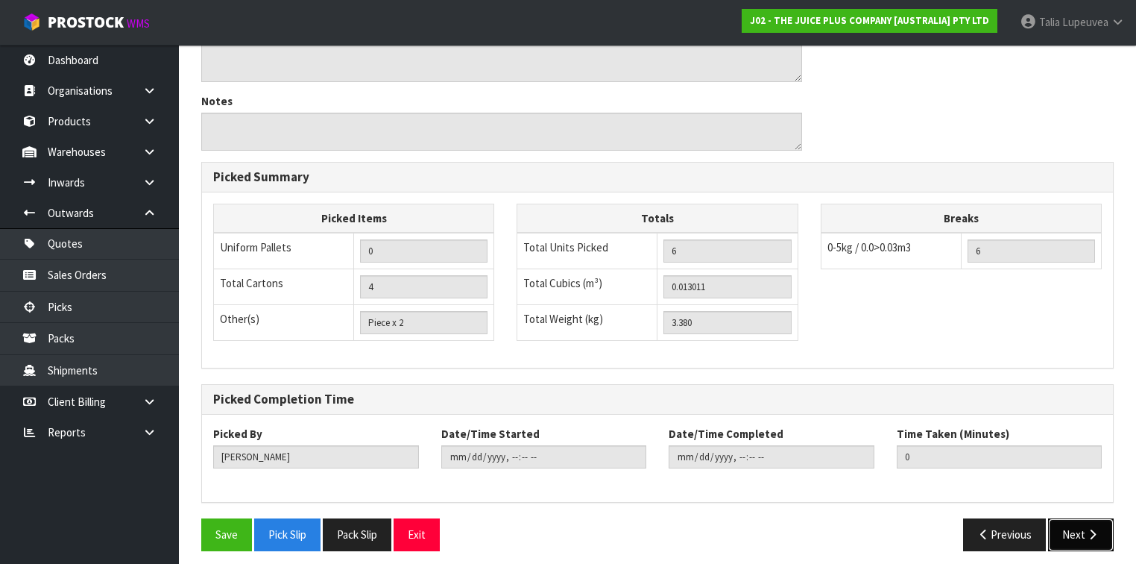
drag, startPoint x: 1081, startPoint y: 513, endPoint x: 1075, endPoint y: 509, distance: 7.7
click at [1081, 518] on button "Next" at bounding box center [1081, 534] width 66 height 32
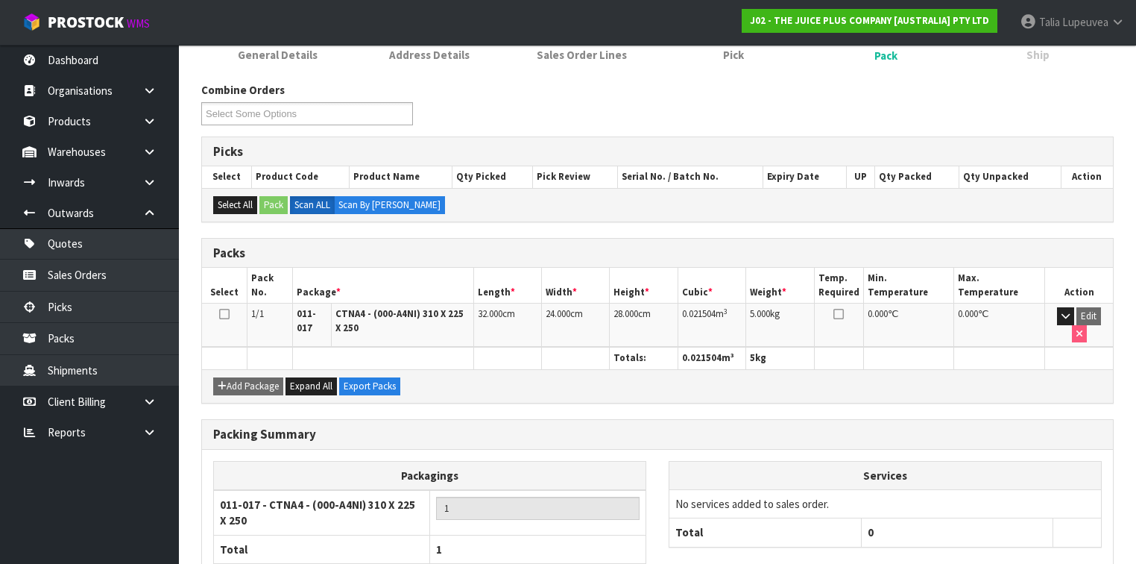
scroll to position [292, 0]
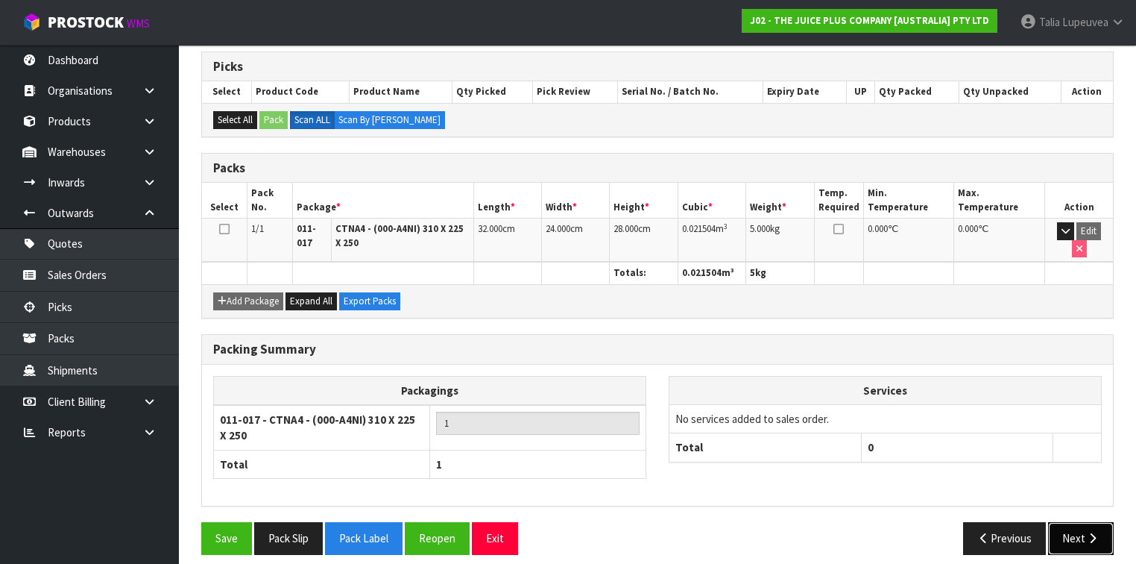
click at [1076, 526] on button "Next" at bounding box center [1081, 538] width 66 height 32
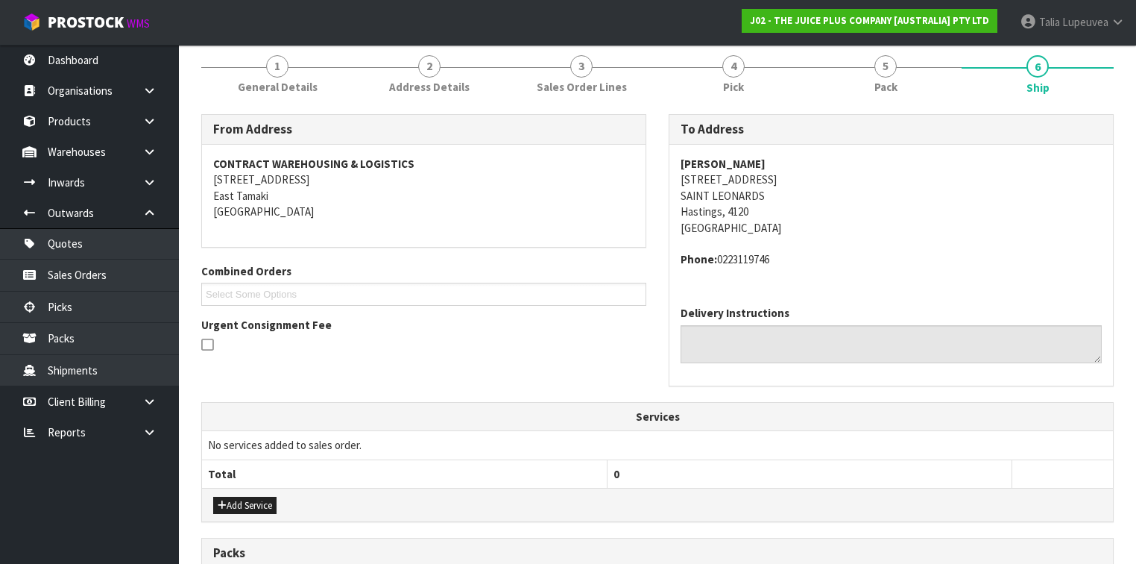
scroll to position [441, 0]
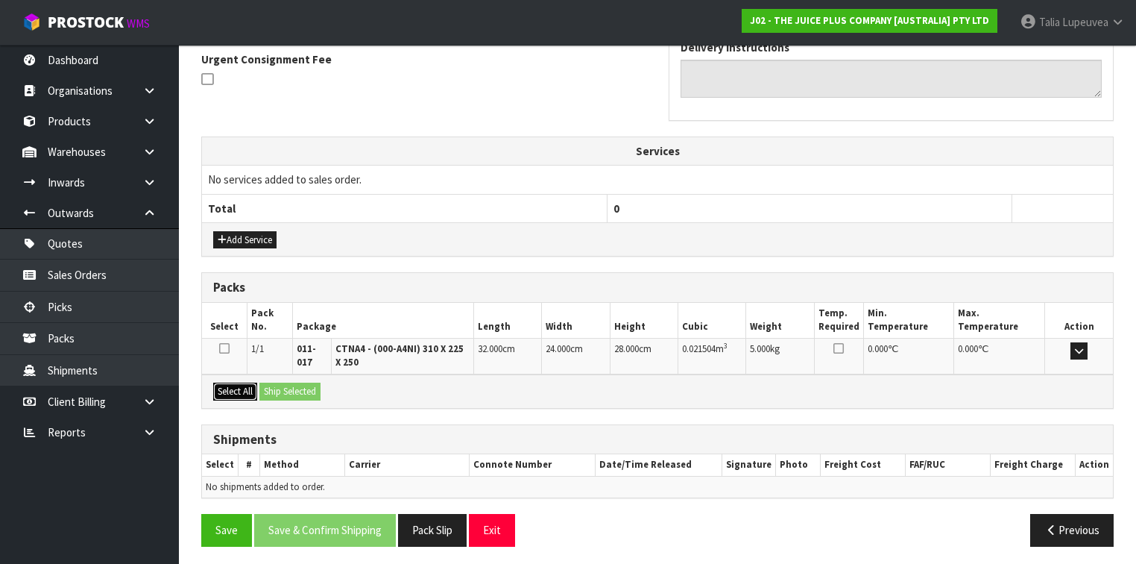
drag, startPoint x: 242, startPoint y: 386, endPoint x: 260, endPoint y: 389, distance: 17.6
click at [242, 386] on button "Select All" at bounding box center [235, 392] width 44 height 18
click at [304, 392] on button "Ship Selected" at bounding box center [290, 392] width 61 height 18
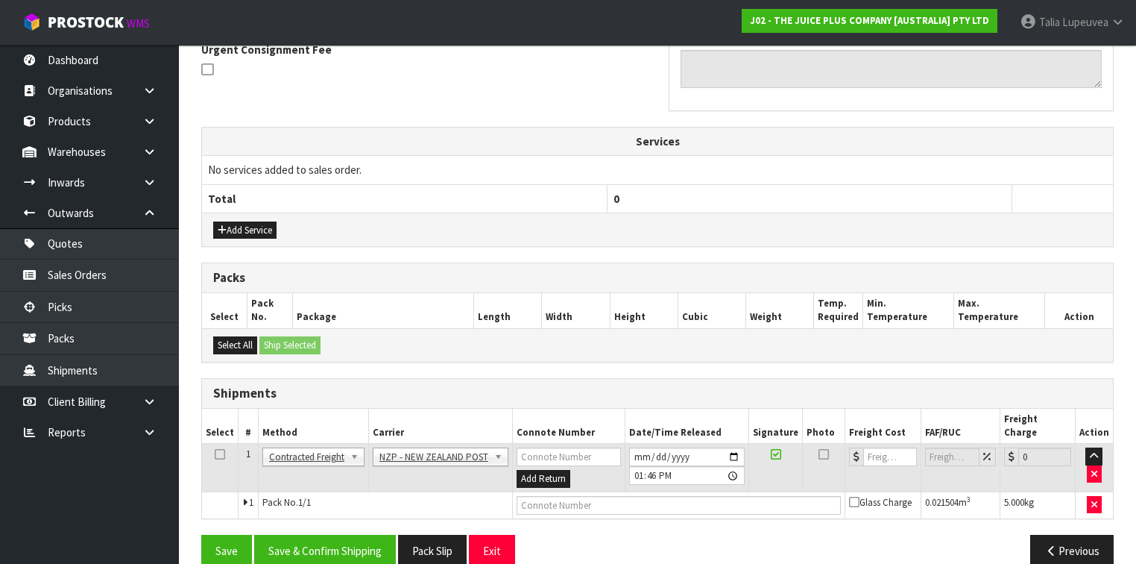
scroll to position [456, 0]
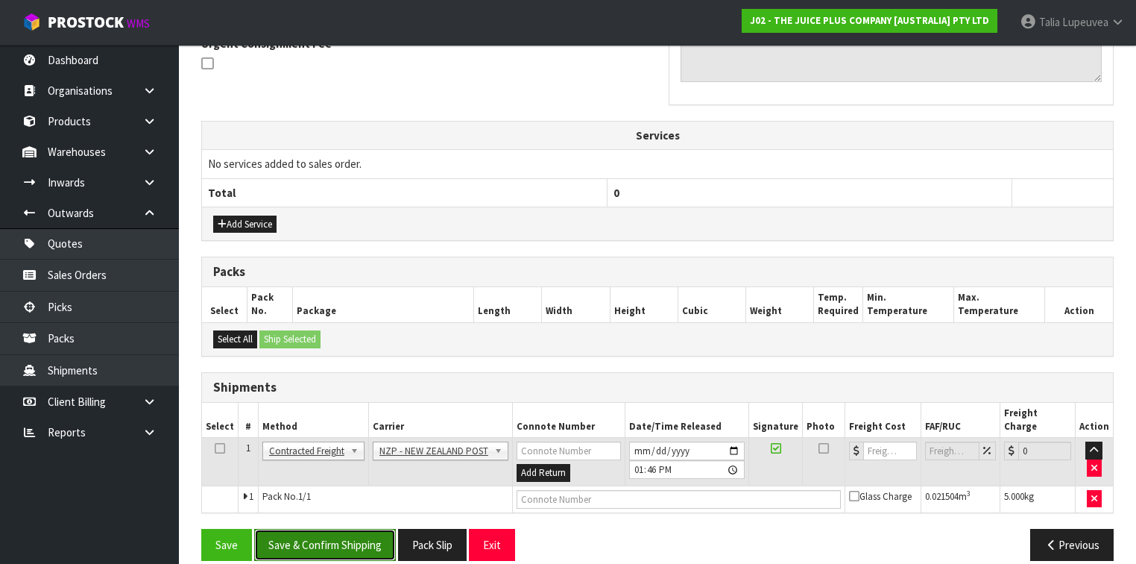
click at [371, 529] on button "Save & Confirm Shipping" at bounding box center [325, 545] width 142 height 32
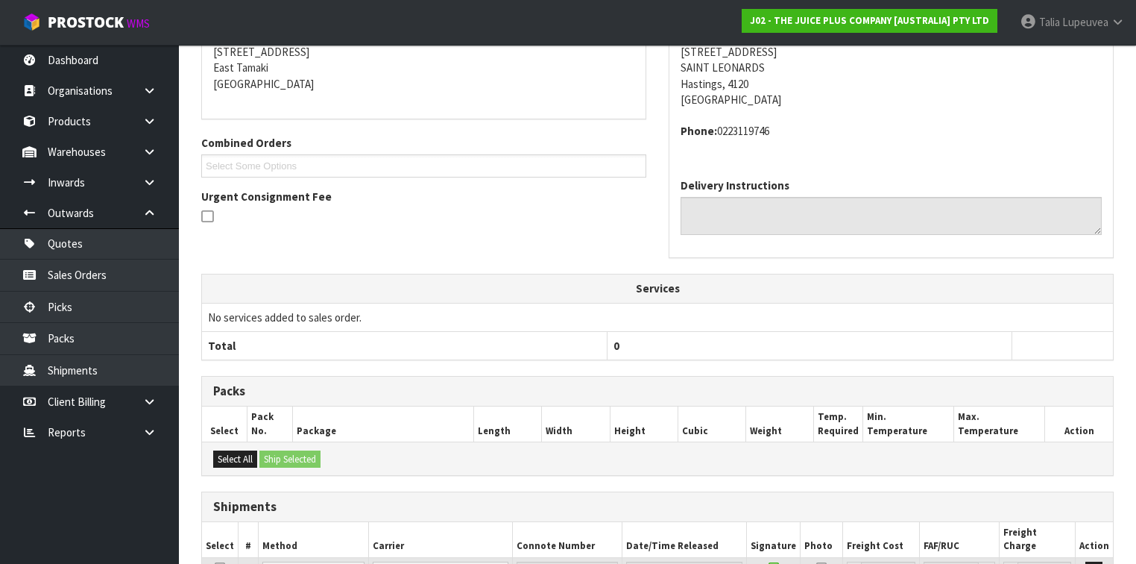
scroll to position [436, 0]
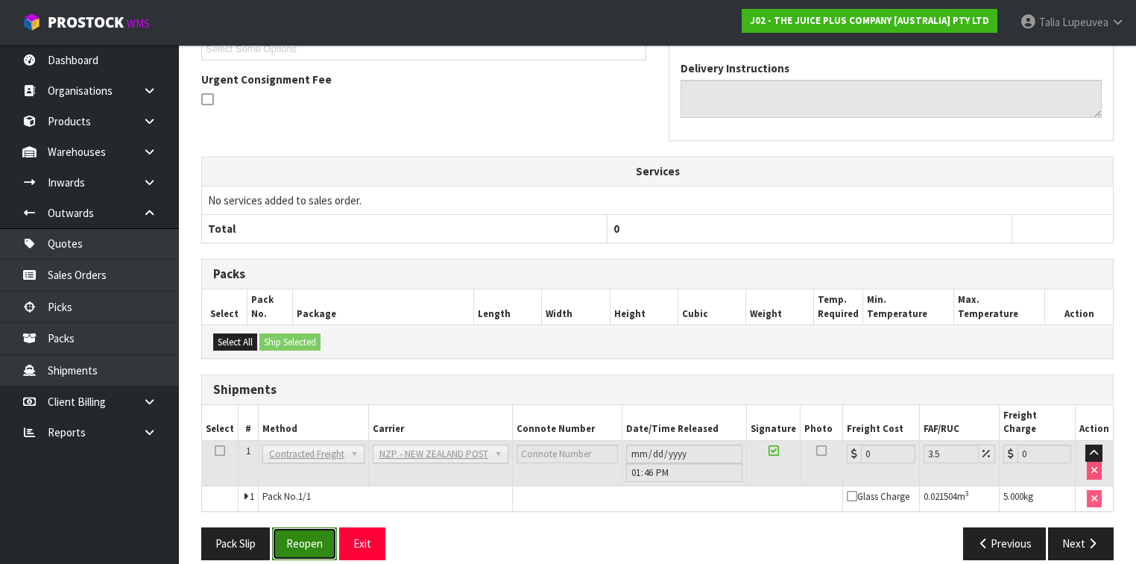
click at [307, 527] on button "Reopen" at bounding box center [304, 543] width 65 height 32
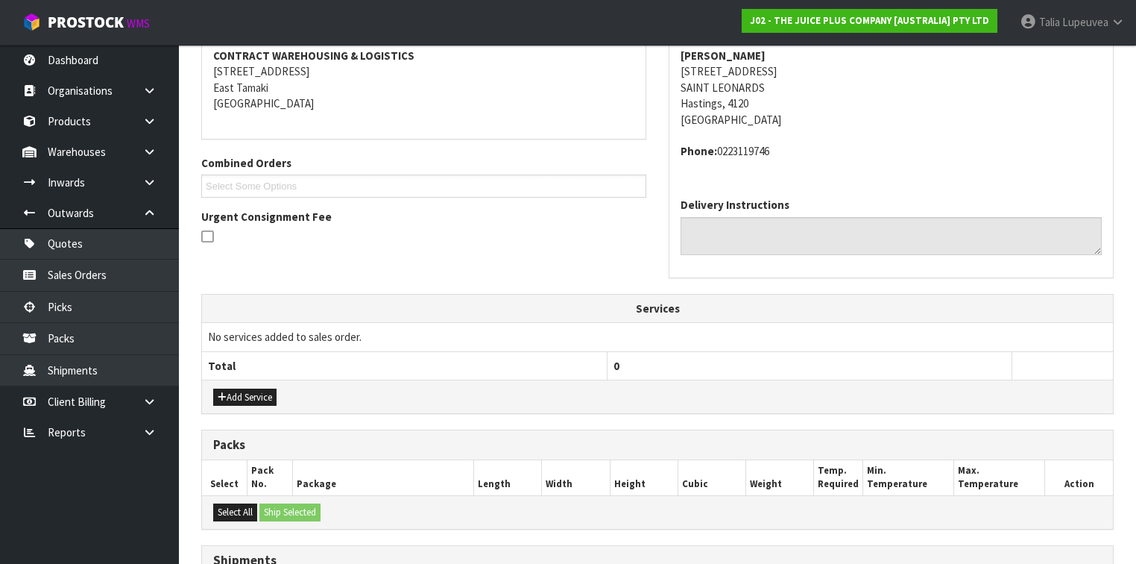
scroll to position [471, 0]
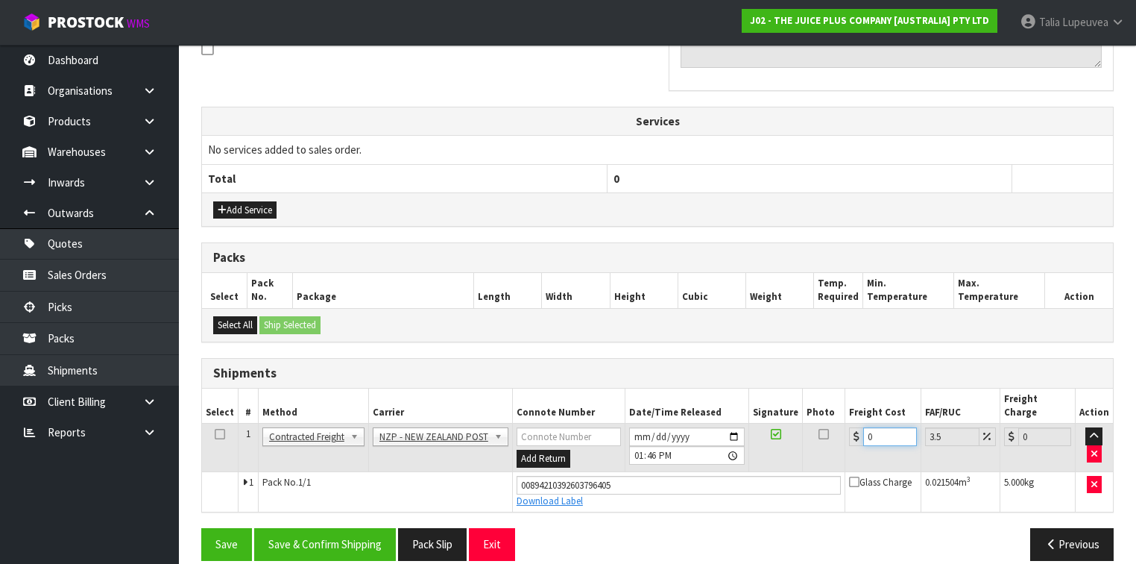
drag, startPoint x: 878, startPoint y: 419, endPoint x: 832, endPoint y: 441, distance: 50.7
click at [832, 441] on tr "1 Client Local Pickup Customer Local Pickup Company Freight Contracted Freight …" at bounding box center [657, 448] width 911 height 48
type input "8"
type input "8.28"
type input "8.4"
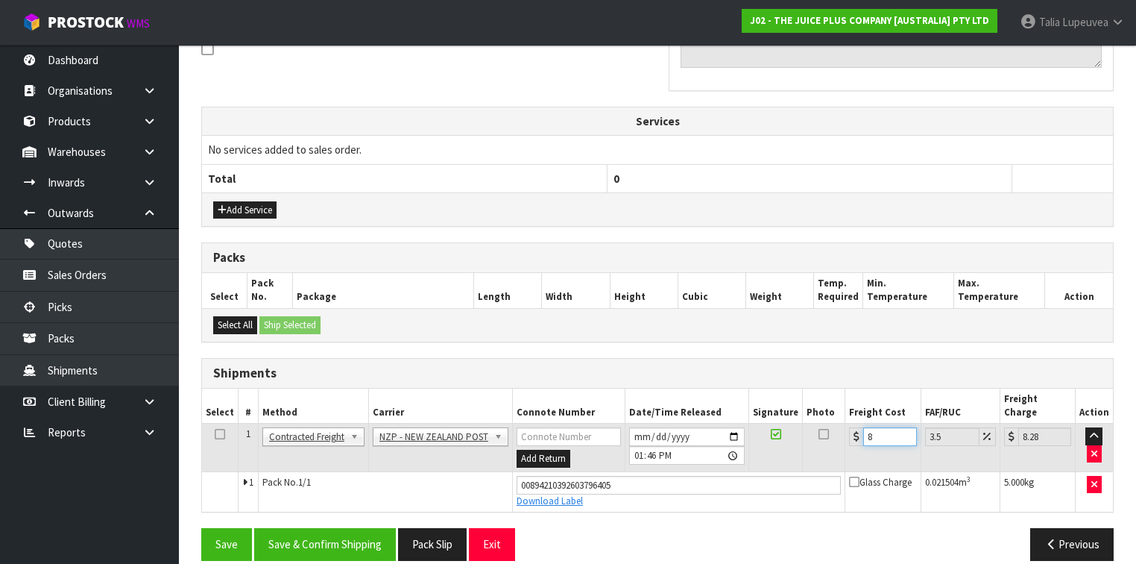
type input "8.69"
type input "8.45"
type input "8.75"
type input "8.45"
click at [331, 528] on button "Save & Confirm Shipping" at bounding box center [325, 544] width 142 height 32
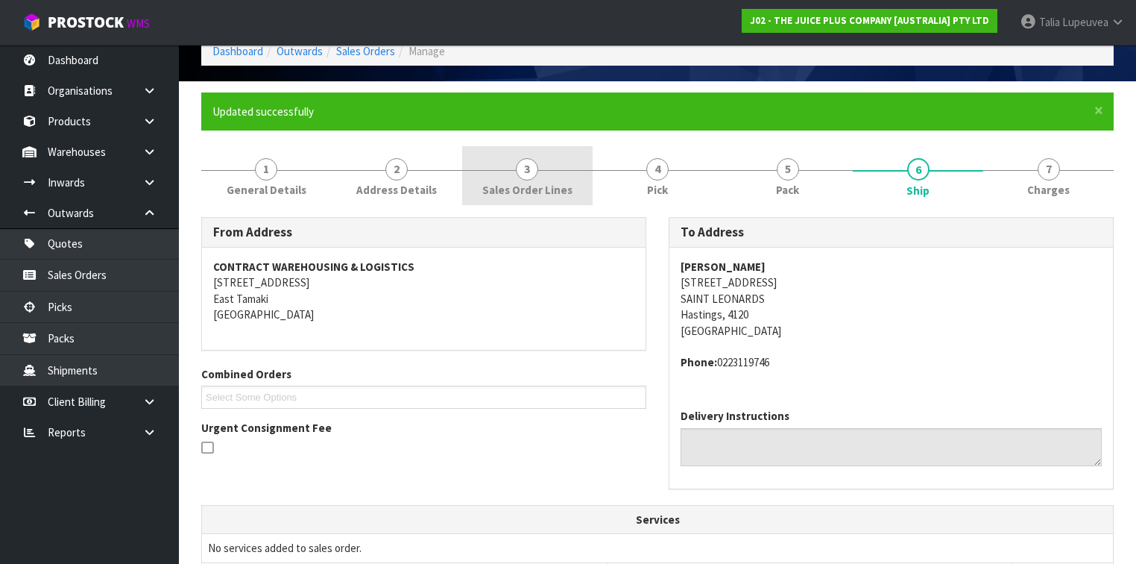
scroll to position [0, 0]
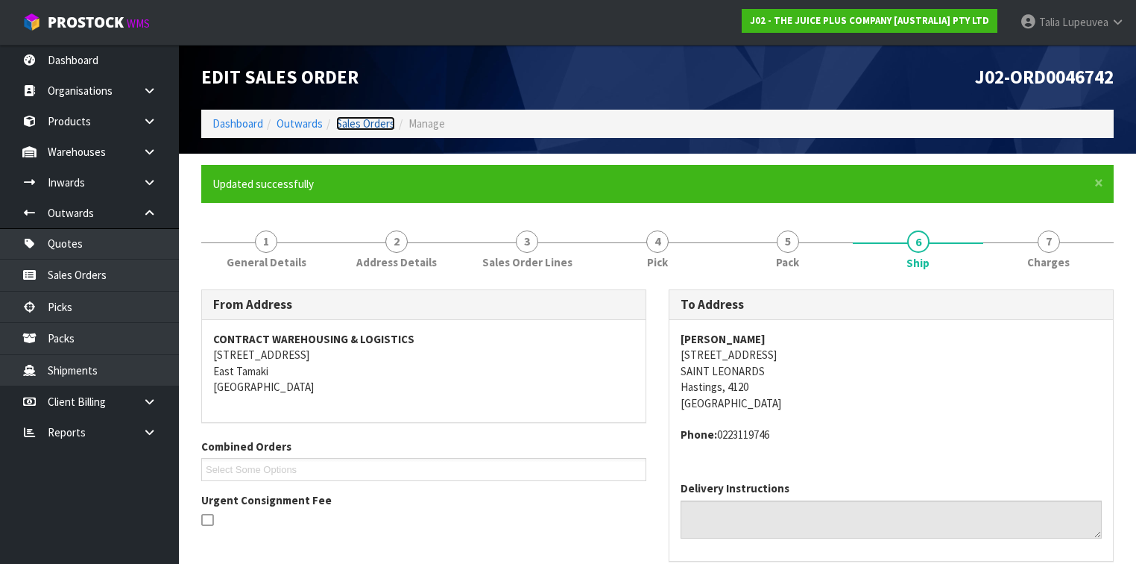
click at [373, 125] on link "Sales Orders" at bounding box center [365, 123] width 59 height 14
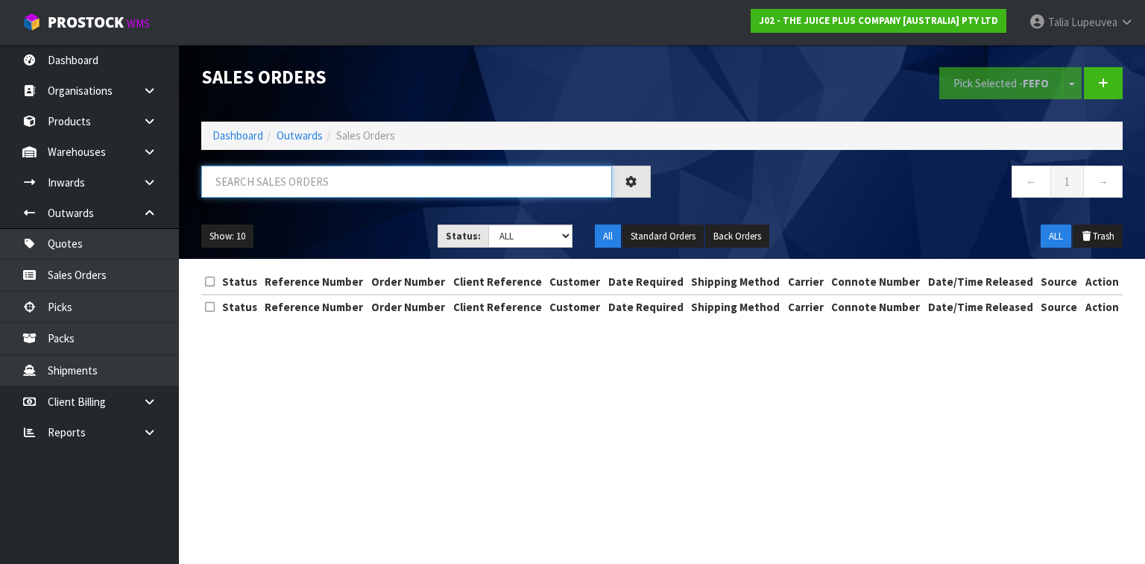
click at [406, 182] on input "text" at bounding box center [406, 182] width 411 height 32
type input "JOB-0414355"
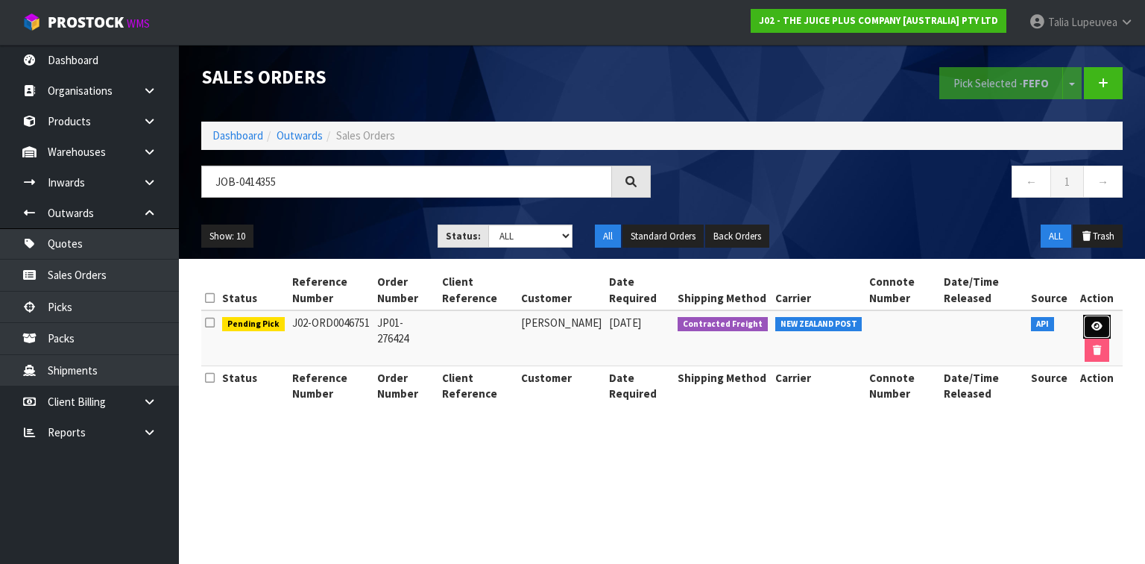
click at [1094, 330] on icon at bounding box center [1097, 326] width 11 height 10
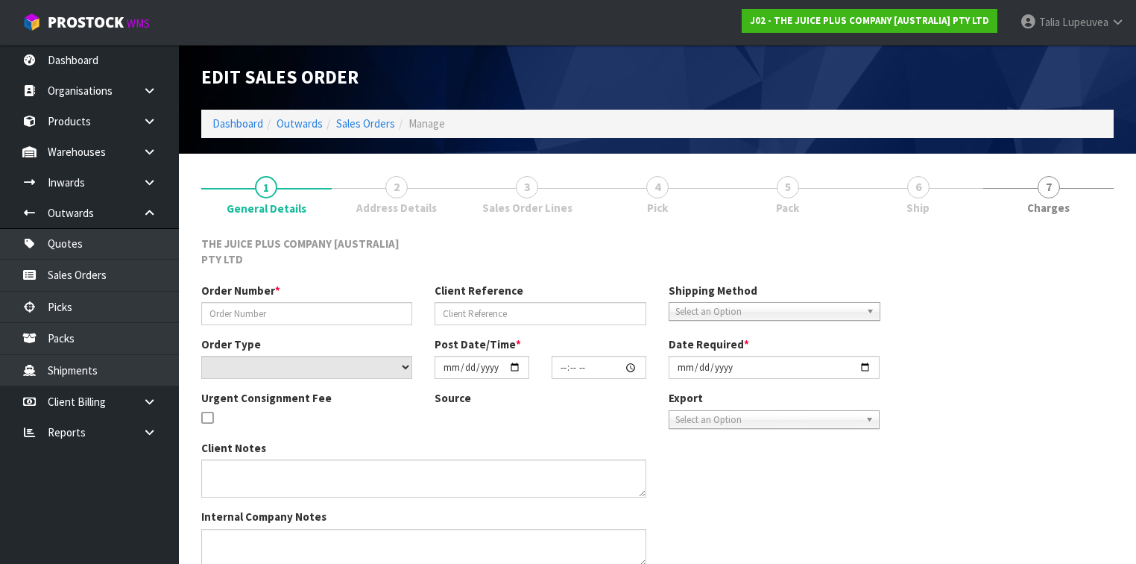
type input "JP01-276424"
select select "number:0"
type input "[DATE]"
type input "19:49:49.000"
type input "[DATE]"
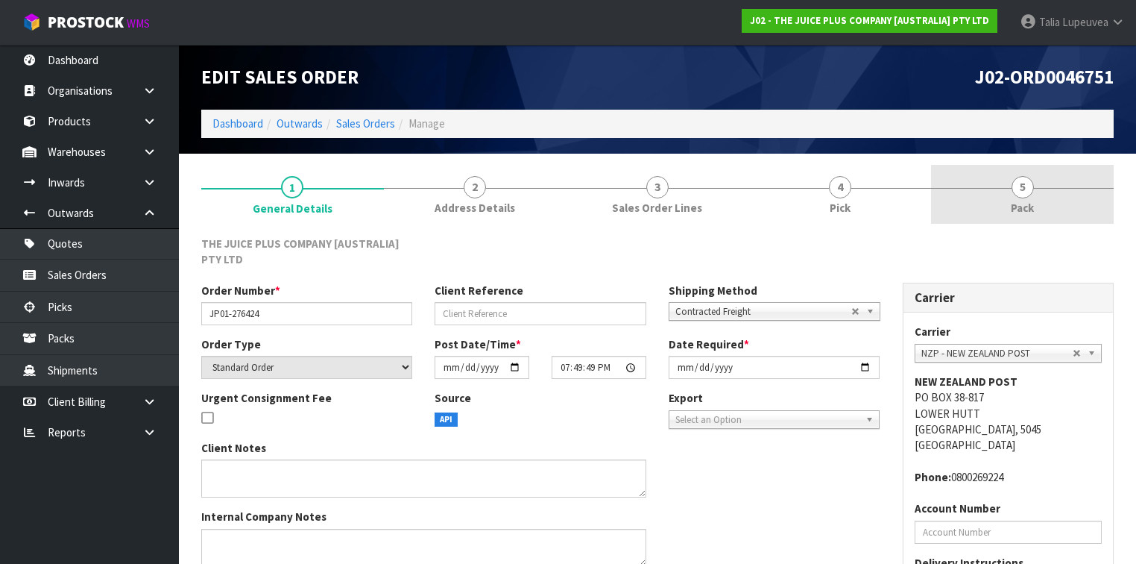
click at [997, 207] on link "5 Pack" at bounding box center [1022, 194] width 183 height 59
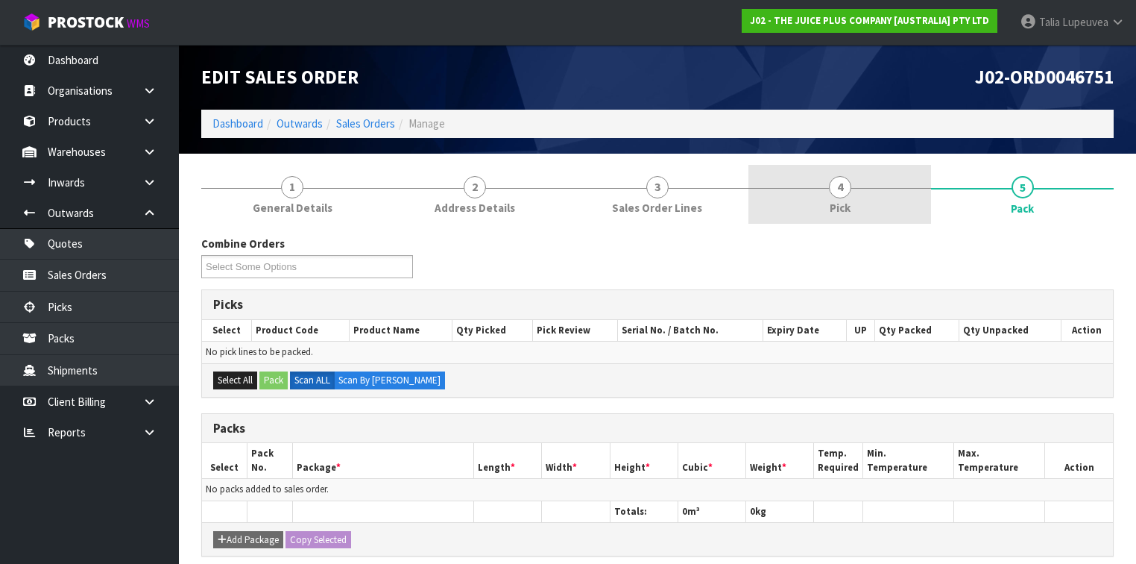
click at [814, 175] on link "4 Pick" at bounding box center [840, 194] width 183 height 59
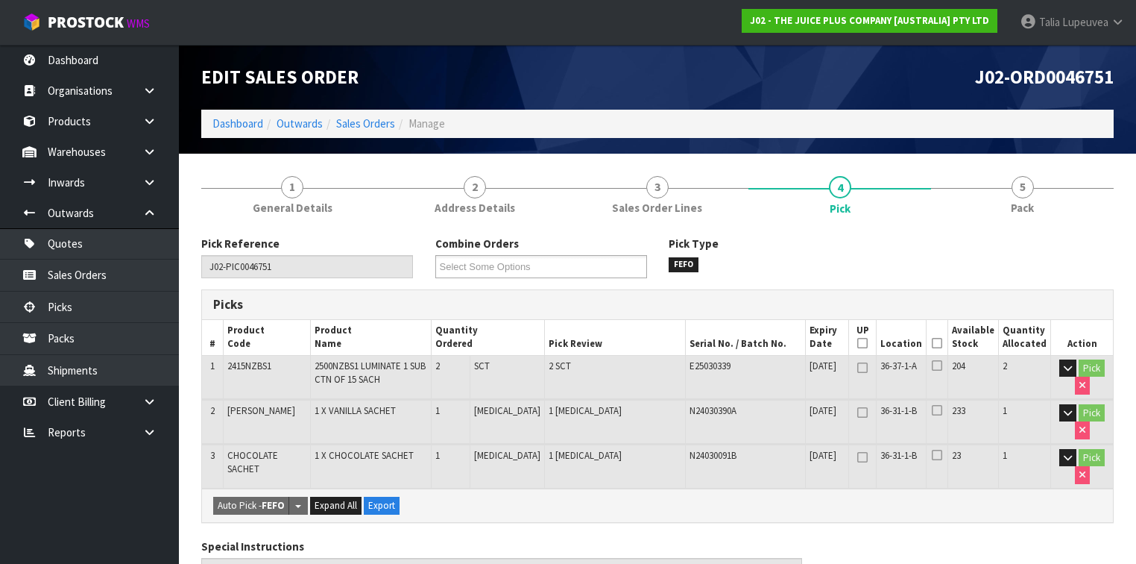
click at [937, 344] on icon at bounding box center [937, 343] width 10 height 1
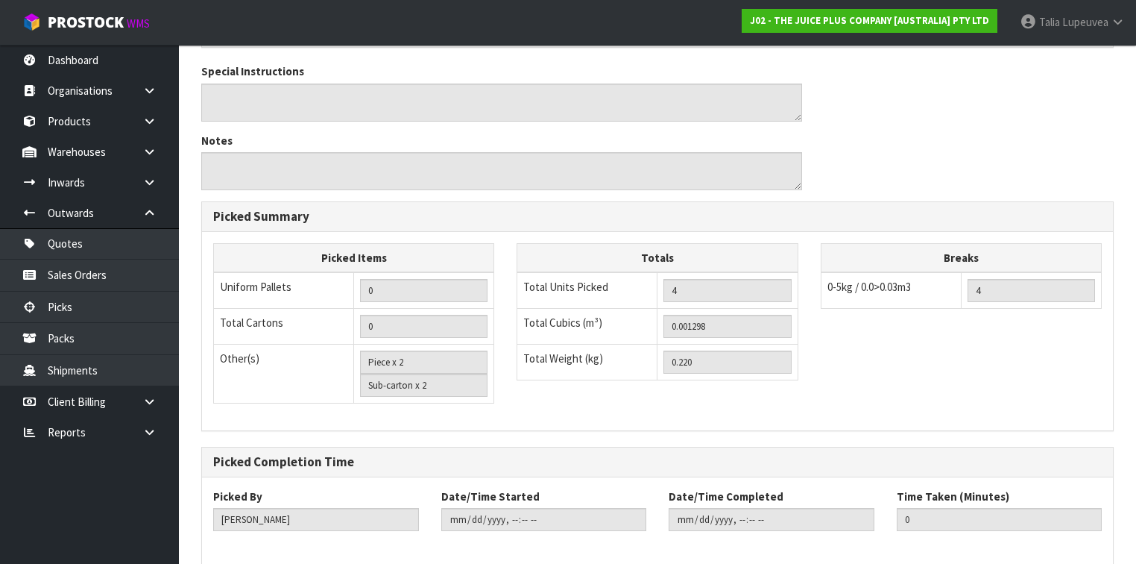
scroll to position [594, 0]
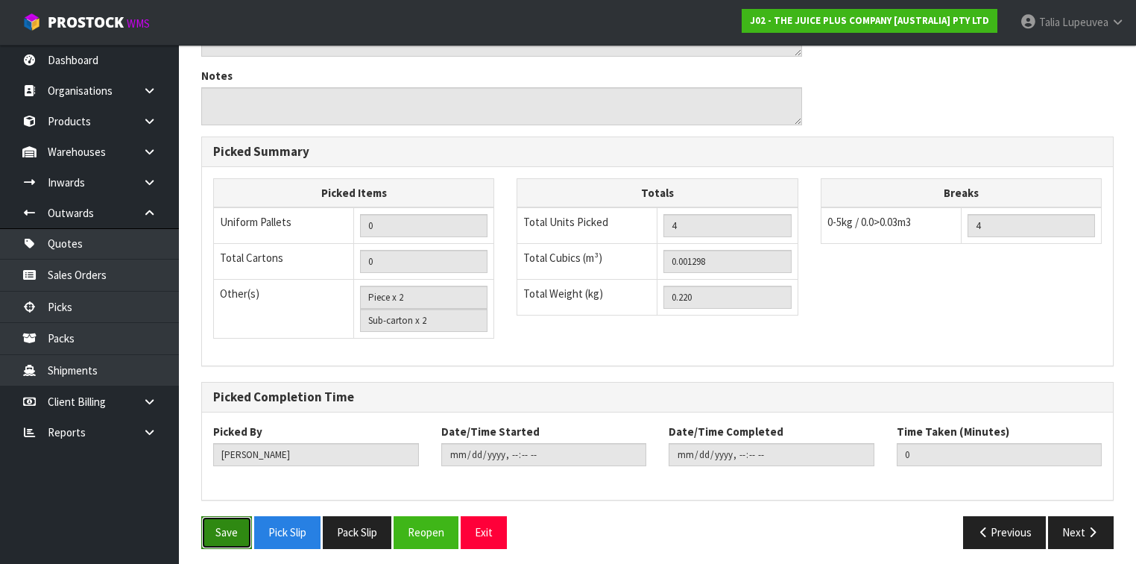
click at [203, 530] on button "Save" at bounding box center [226, 532] width 51 height 32
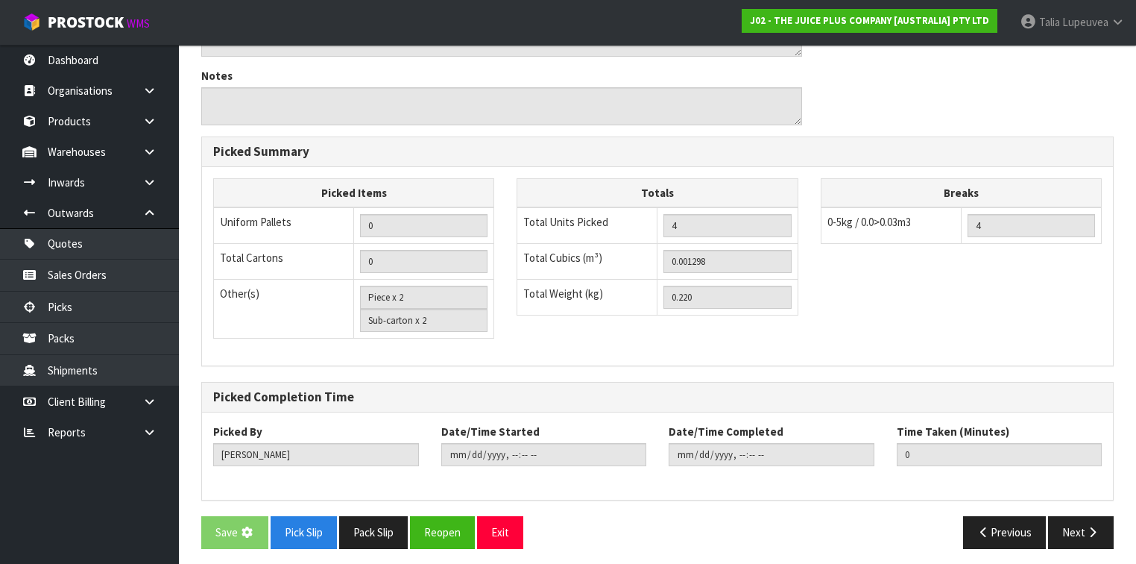
scroll to position [0, 0]
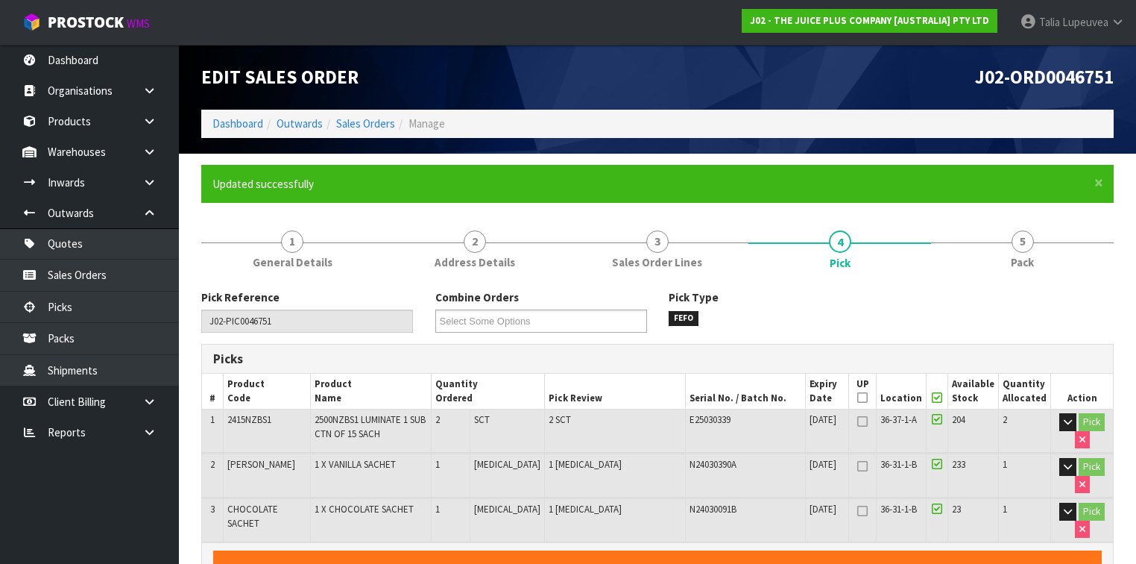
type input "[PERSON_NAME]"
type input "[DATE]T14:02:51"
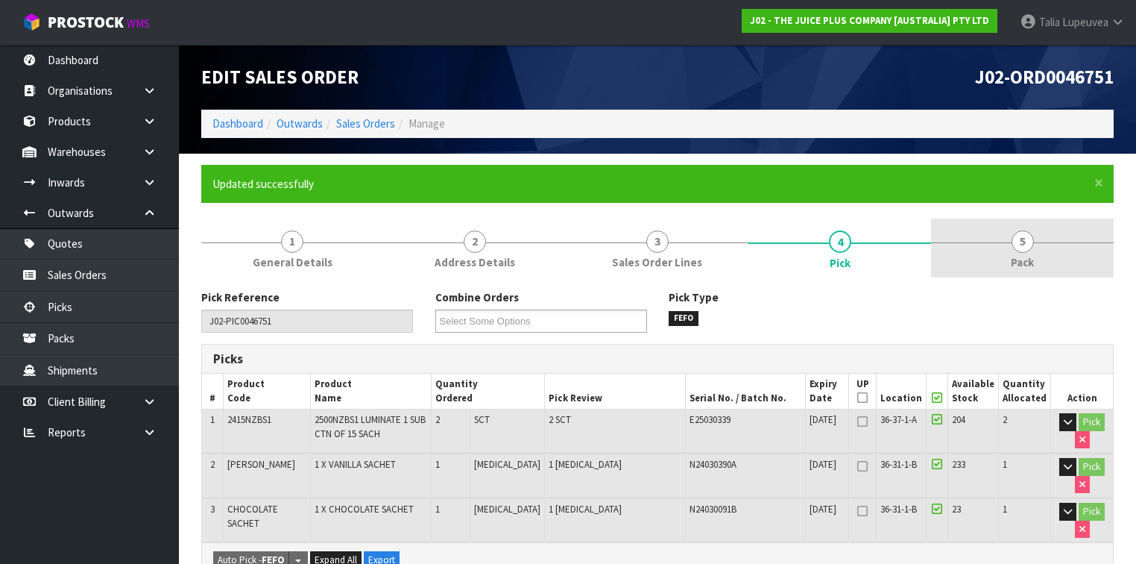
click at [1004, 244] on link "5 Pack" at bounding box center [1022, 247] width 183 height 59
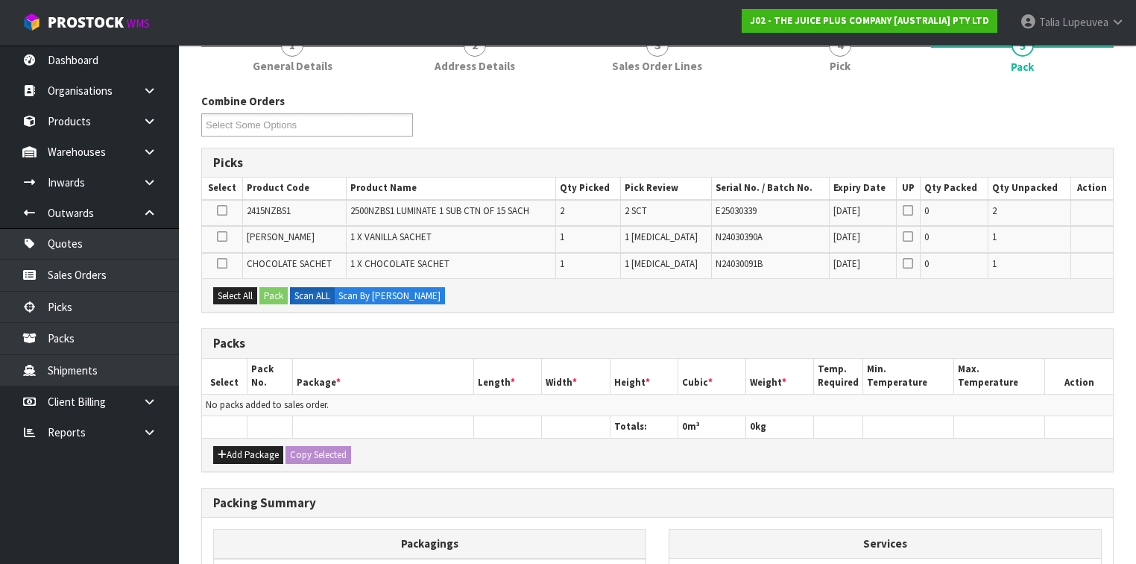
scroll to position [239, 0]
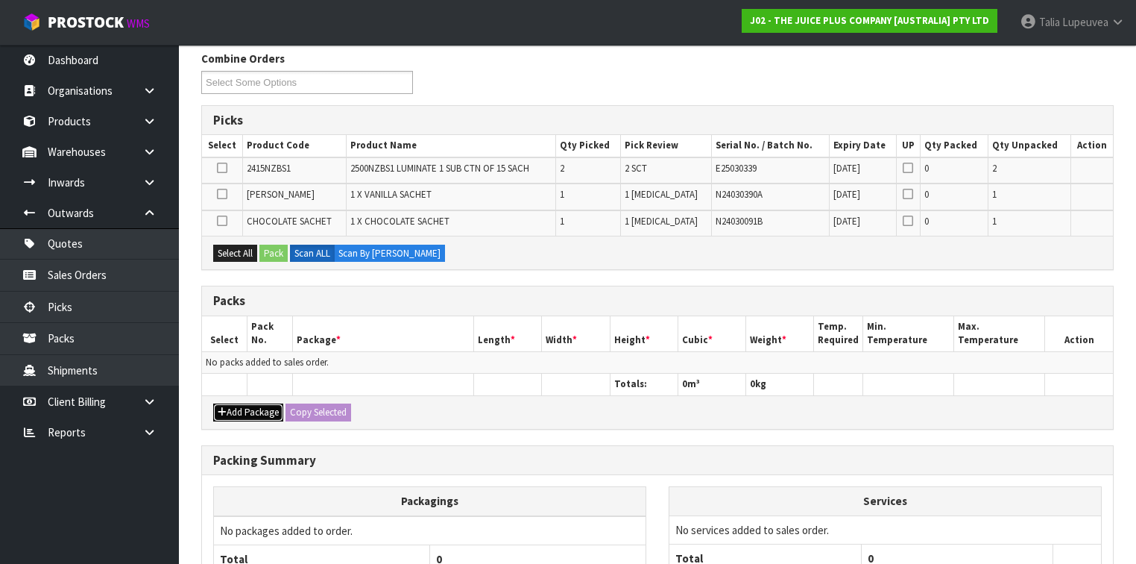
drag, startPoint x: 264, startPoint y: 409, endPoint x: 221, endPoint y: 386, distance: 48.4
click at [264, 406] on button "Add Package" at bounding box center [248, 412] width 70 height 18
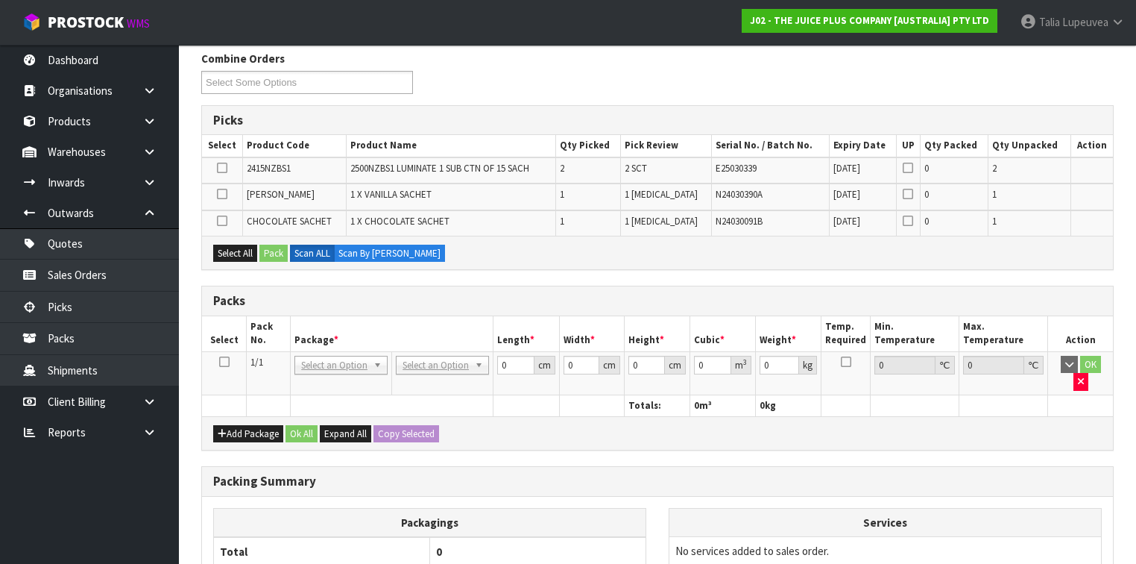
click at [221, 362] on icon at bounding box center [224, 362] width 10 height 1
click at [233, 254] on button "Select All" at bounding box center [235, 254] width 44 height 18
click at [271, 250] on button "Pack" at bounding box center [274, 254] width 28 height 18
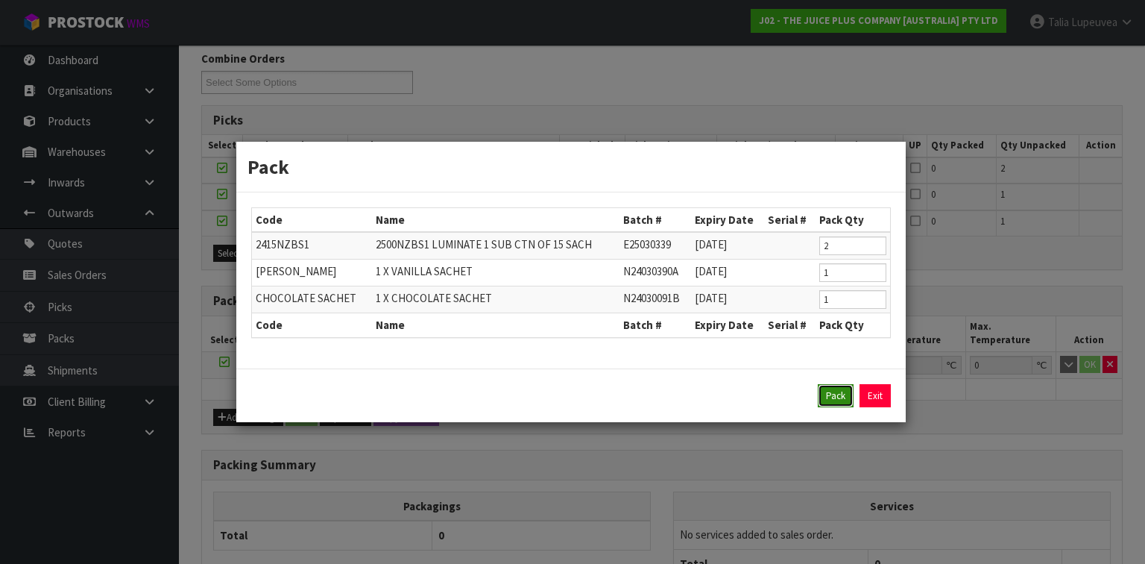
click at [832, 398] on button "Pack" at bounding box center [836, 396] width 36 height 24
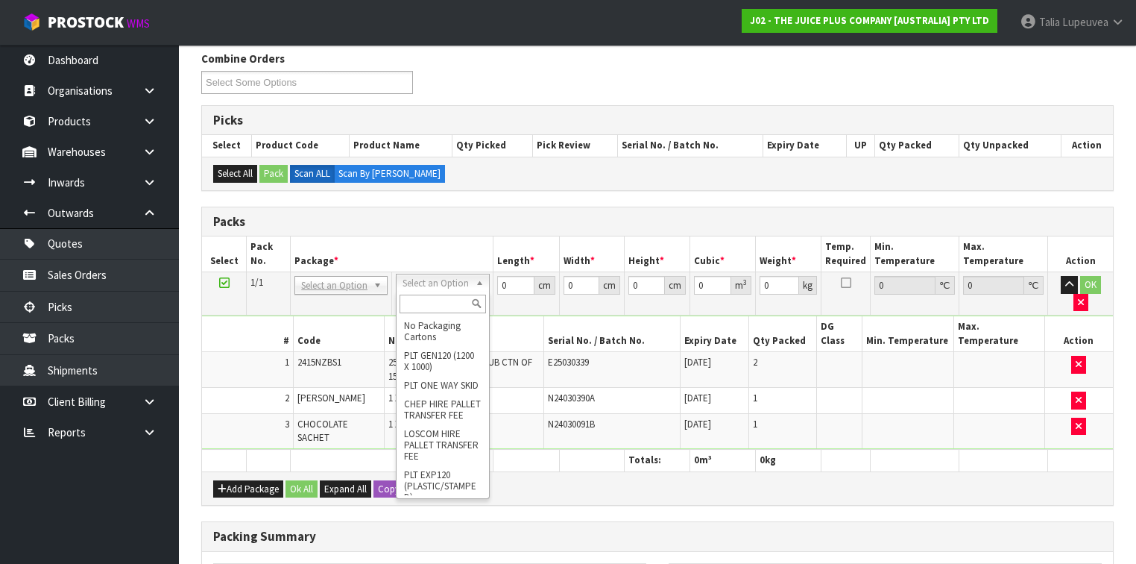
click at [450, 301] on input "text" at bounding box center [443, 304] width 86 height 19
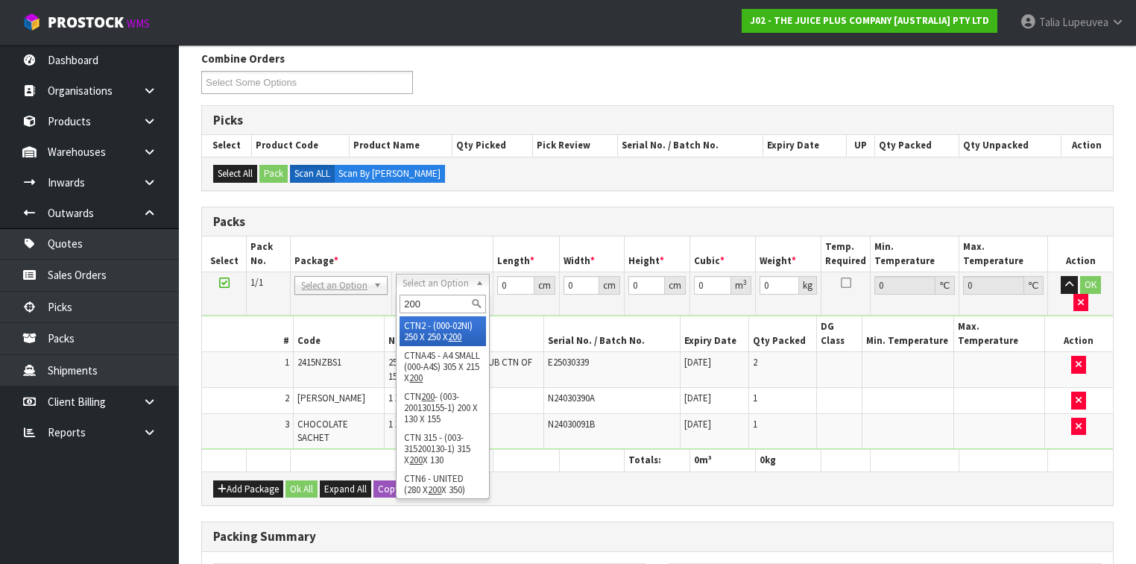
type input "200"
drag, startPoint x: 430, startPoint y: 334, endPoint x: 507, endPoint y: 283, distance: 92.7
type input "25"
type input "20"
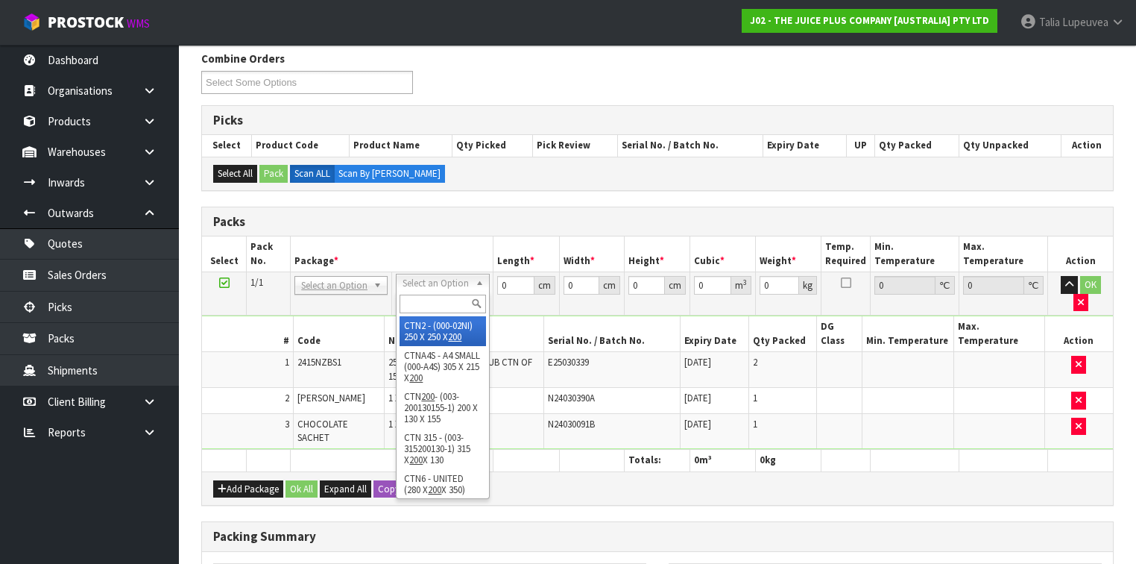
type input "0.0125"
type input "0.42"
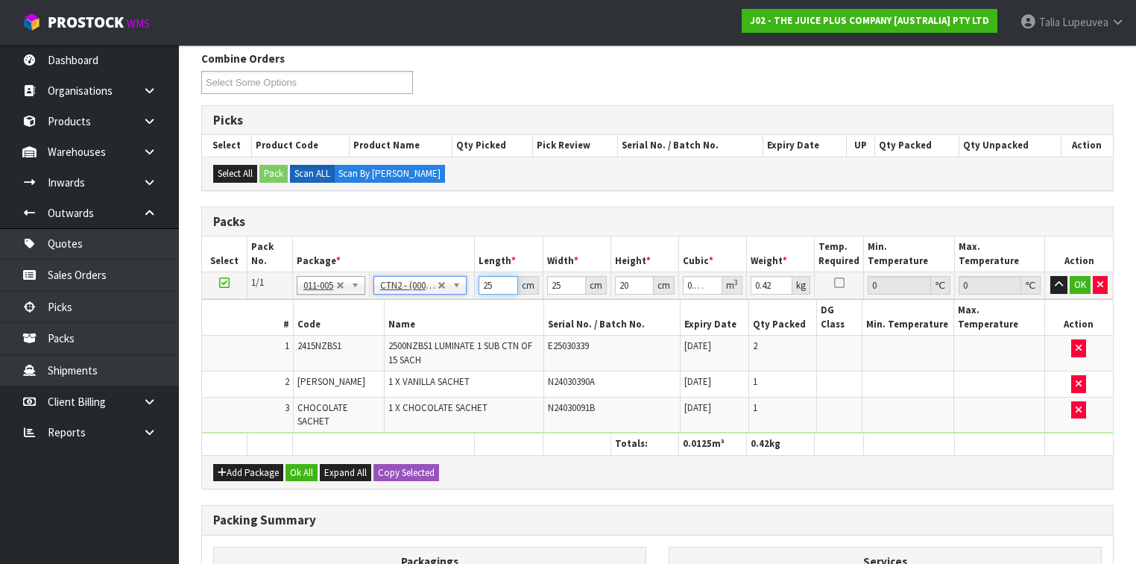
drag, startPoint x: 495, startPoint y: 280, endPoint x: 433, endPoint y: 298, distance: 65.1
click at [433, 298] on tbody "1/1 NONE 007-001 007-002 007-004 007-009 007-013 007-014 007-015 007-017 007-01…" at bounding box center [657, 352] width 911 height 161
type input "2"
type input "0.001"
type input "21"
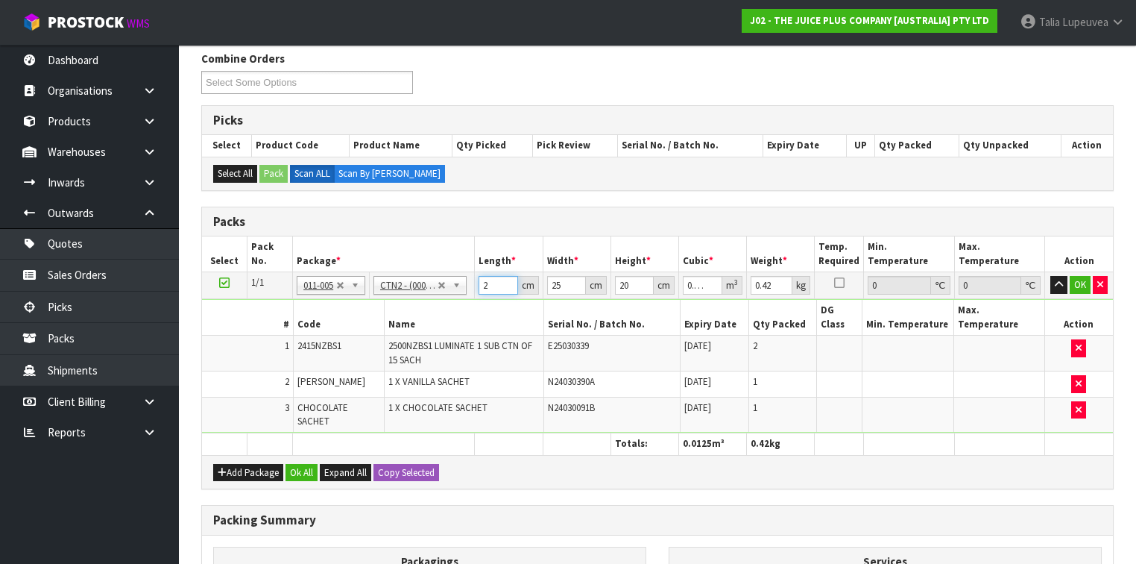
type input "0.0105"
type input "21"
type input "1"
type input "0.00042"
type input "14"
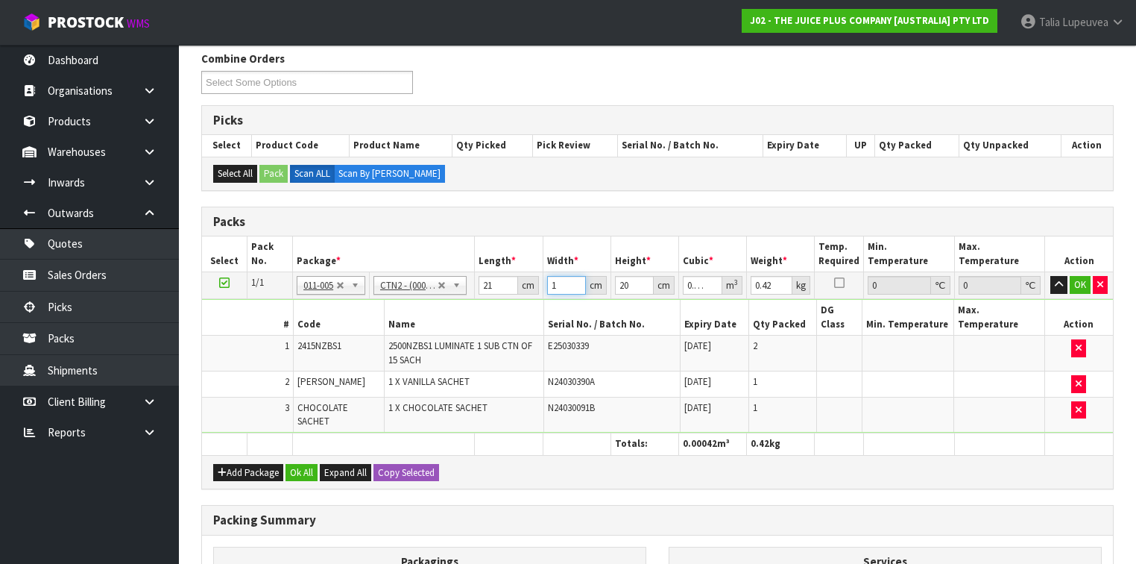
type input "0.00588"
type input "14"
type input "1"
type input "0.000294"
type input "17"
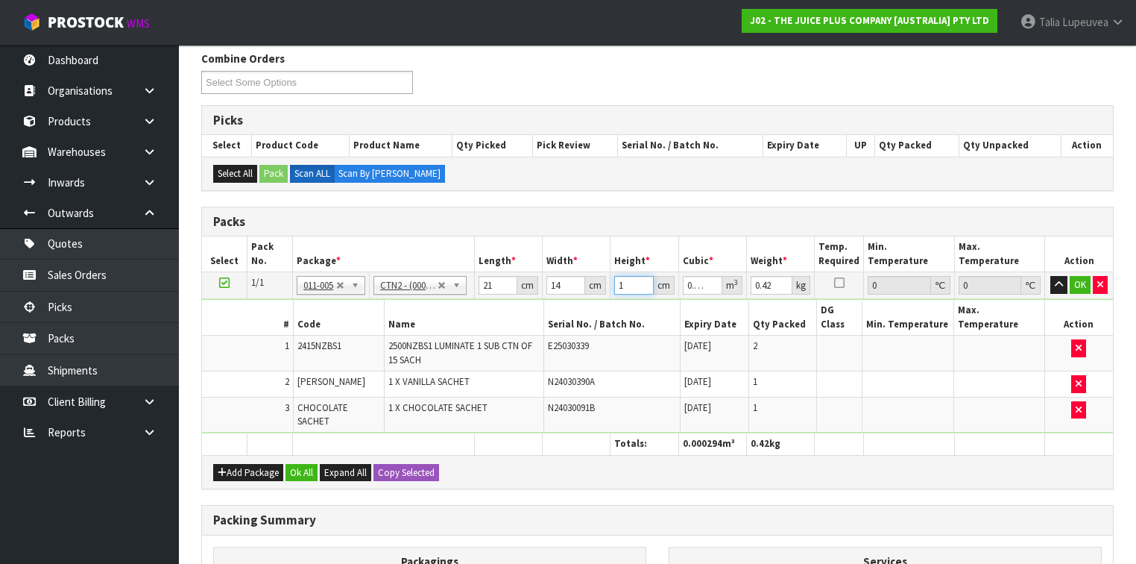
type input "0.004998"
type input "17"
type input "1"
click at [1082, 286] on button "OK" at bounding box center [1080, 285] width 21 height 18
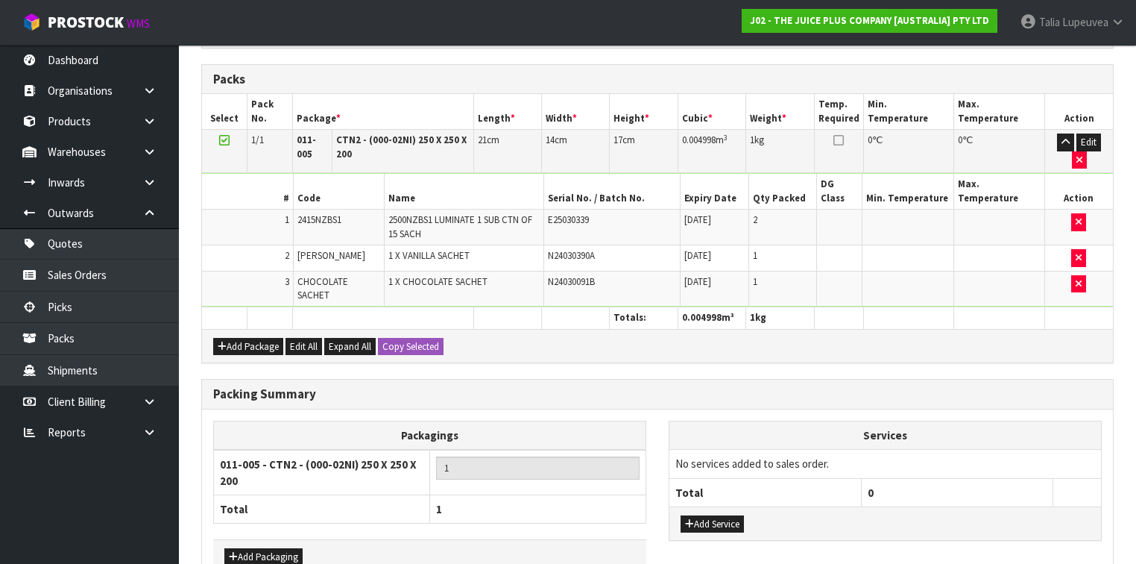
scroll to position [444, 0]
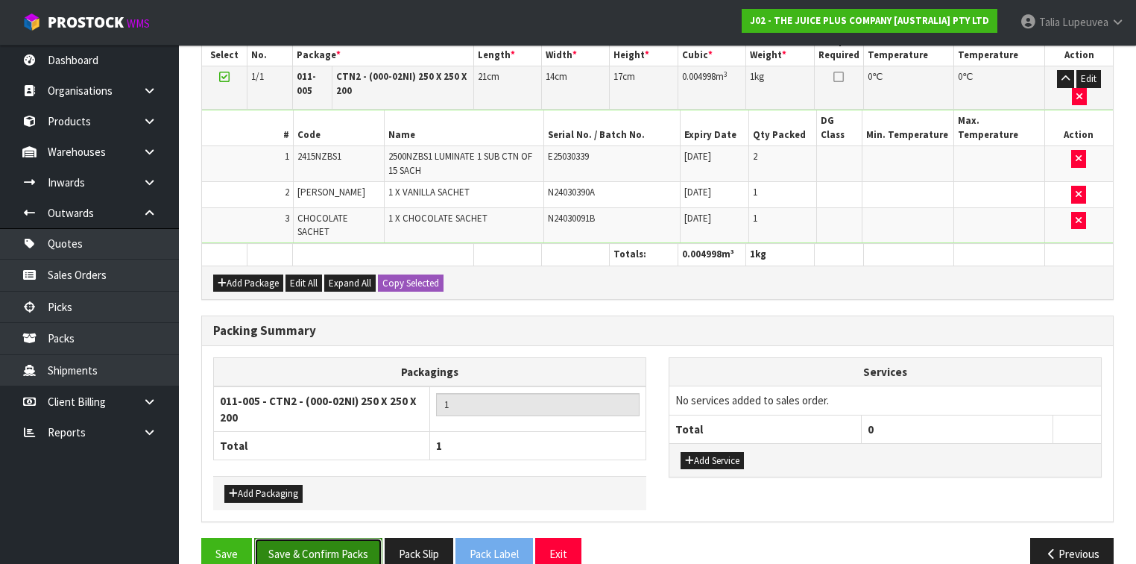
click at [359, 538] on button "Save & Confirm Packs" at bounding box center [318, 554] width 128 height 32
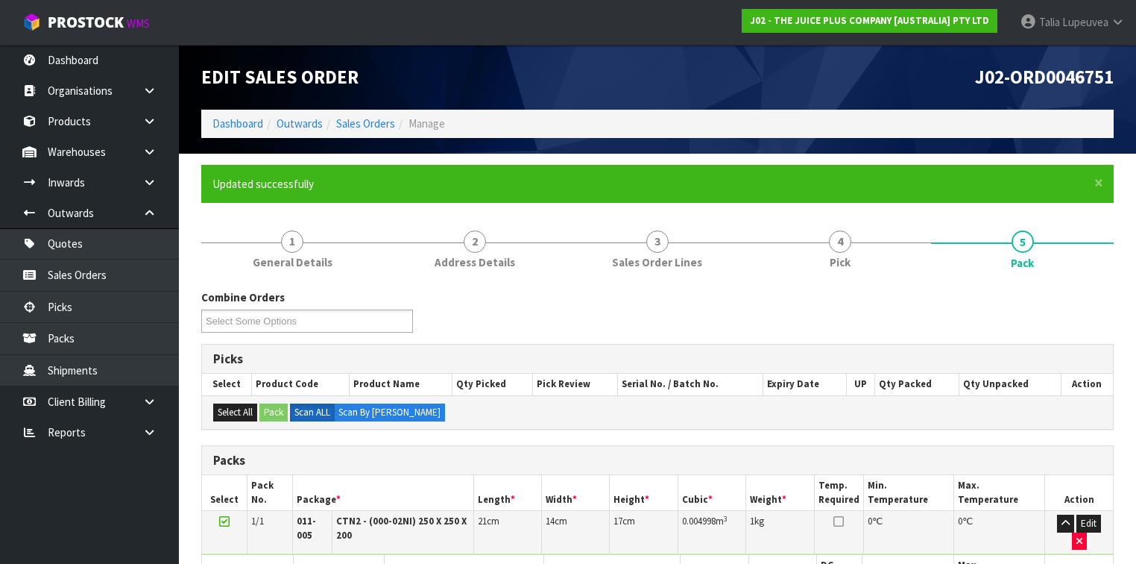
scroll to position [292, 0]
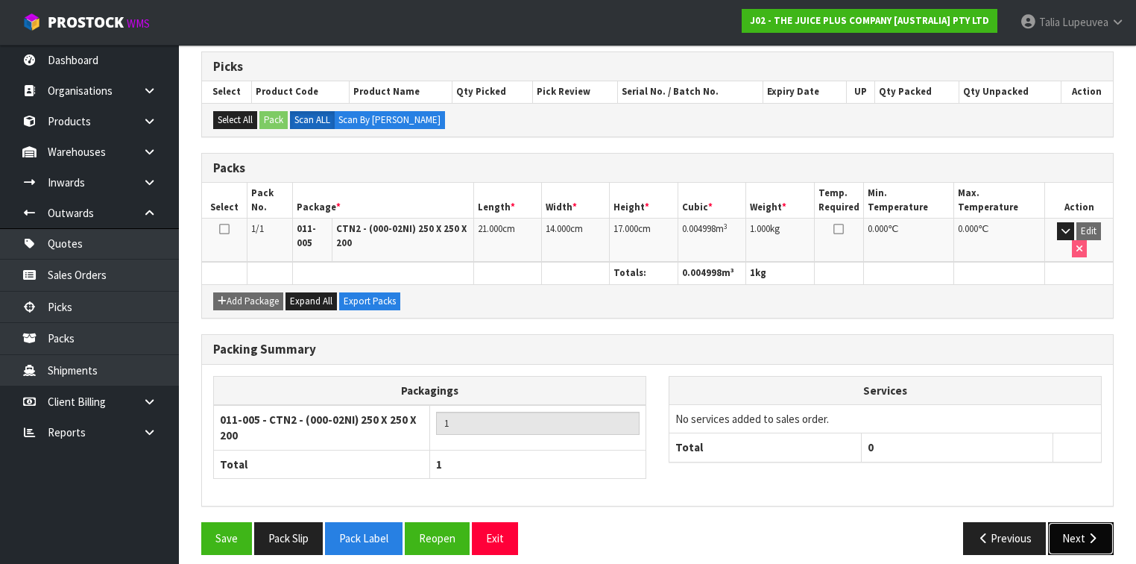
click at [1094, 532] on icon "button" at bounding box center [1093, 537] width 14 height 11
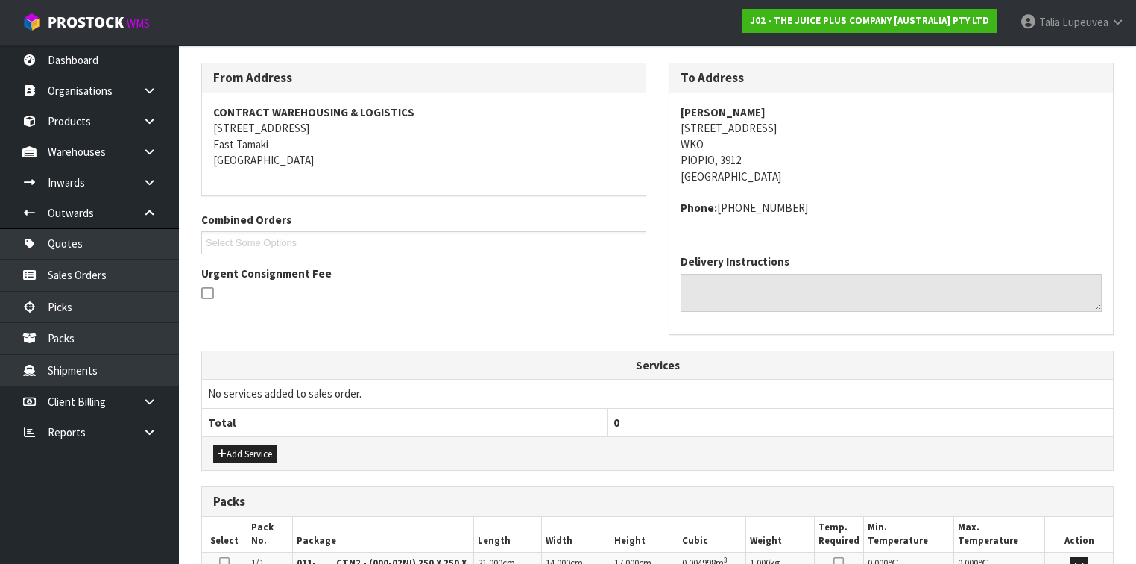
scroll to position [441, 0]
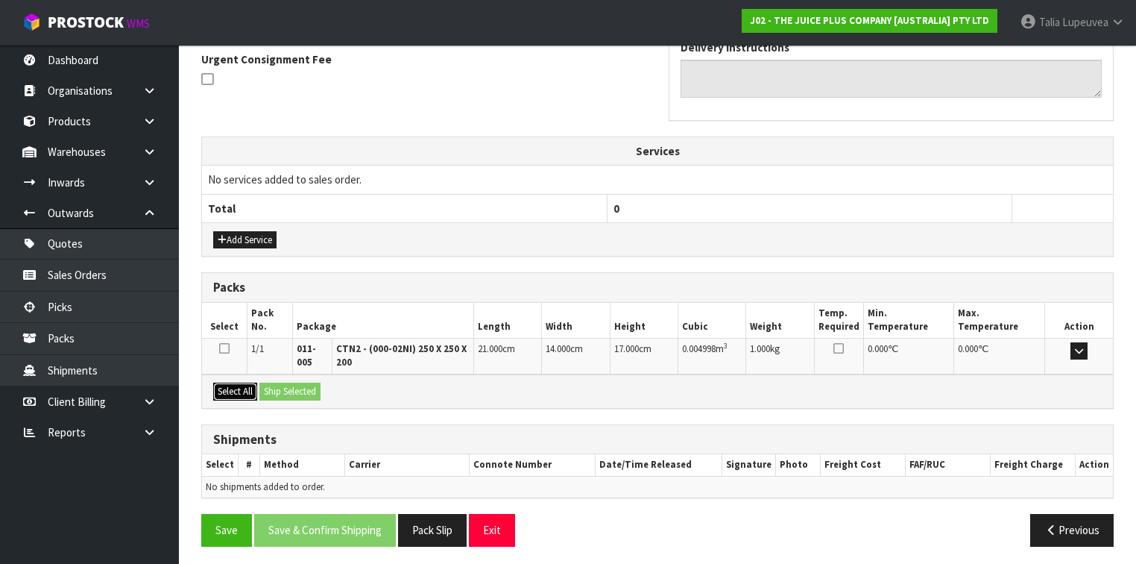
click at [242, 392] on button "Select All" at bounding box center [235, 392] width 44 height 18
click at [279, 383] on button "Ship Selected" at bounding box center [290, 392] width 61 height 18
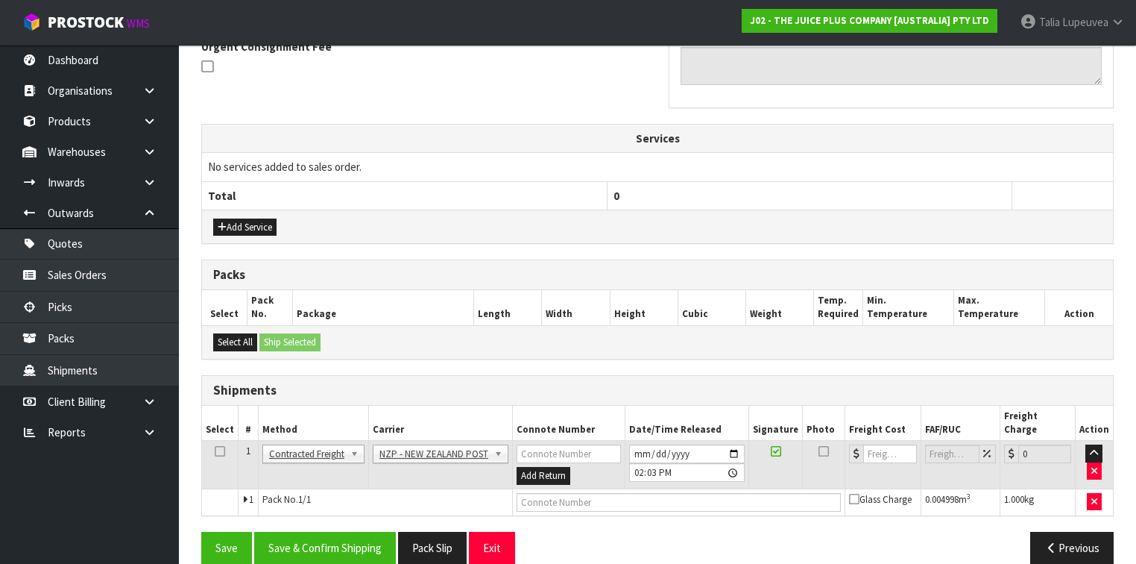
scroll to position [456, 0]
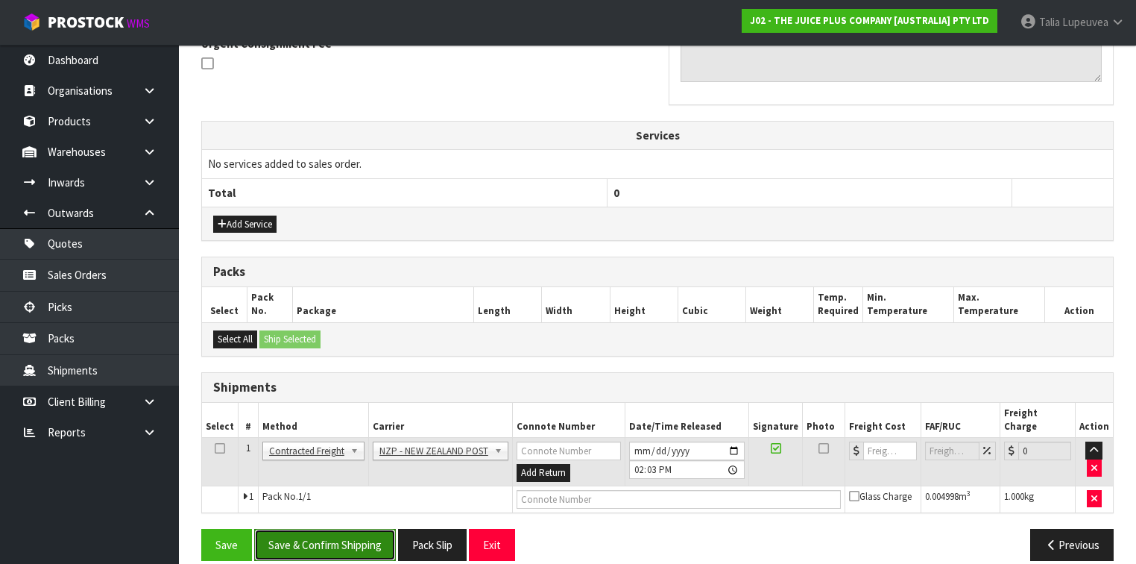
click at [382, 529] on button "Save & Confirm Shipping" at bounding box center [325, 545] width 142 height 32
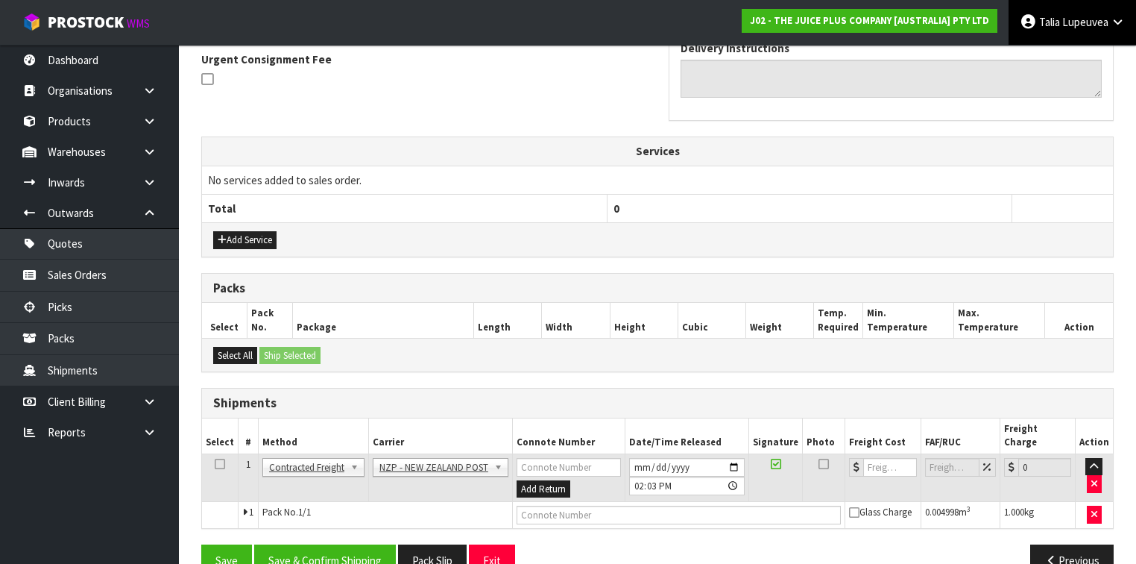
scroll to position [0, 0]
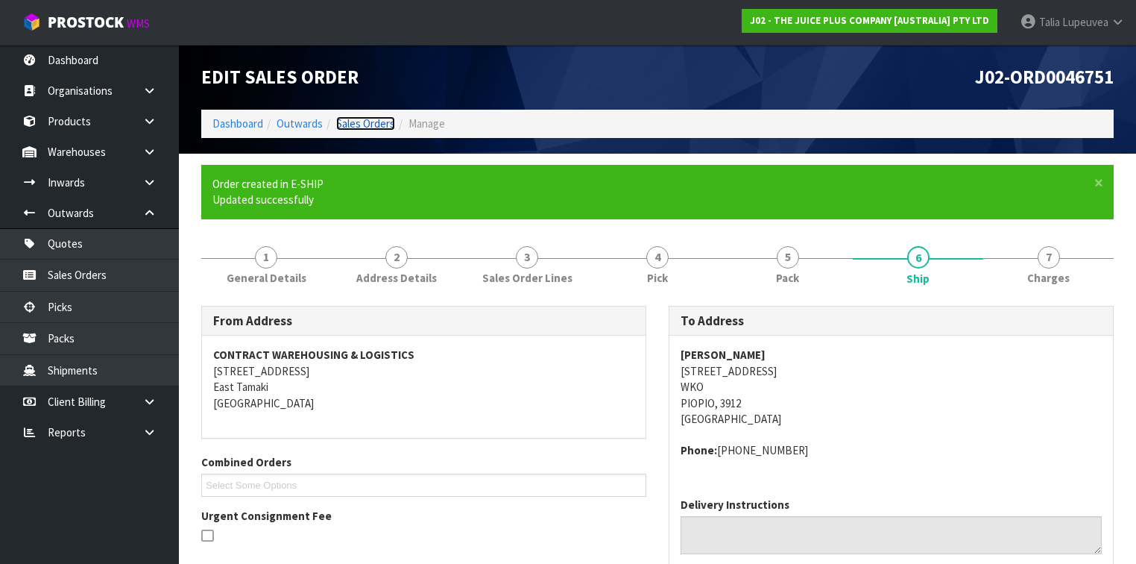
click at [370, 119] on link "Sales Orders" at bounding box center [365, 123] width 59 height 14
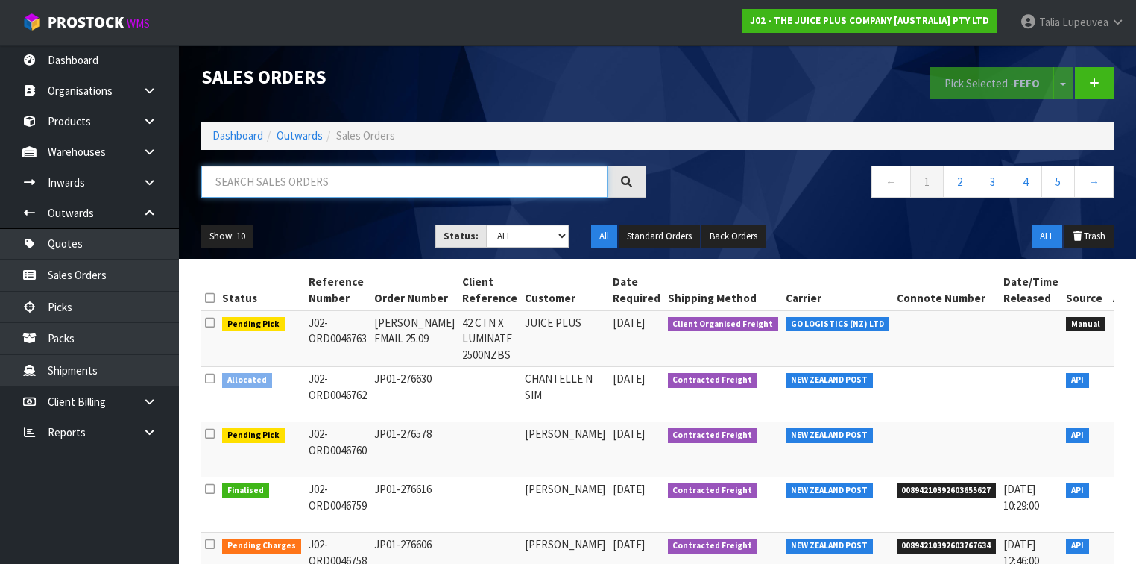
click at [317, 167] on input "text" at bounding box center [404, 182] width 406 height 32
type input "JOB-0414363"
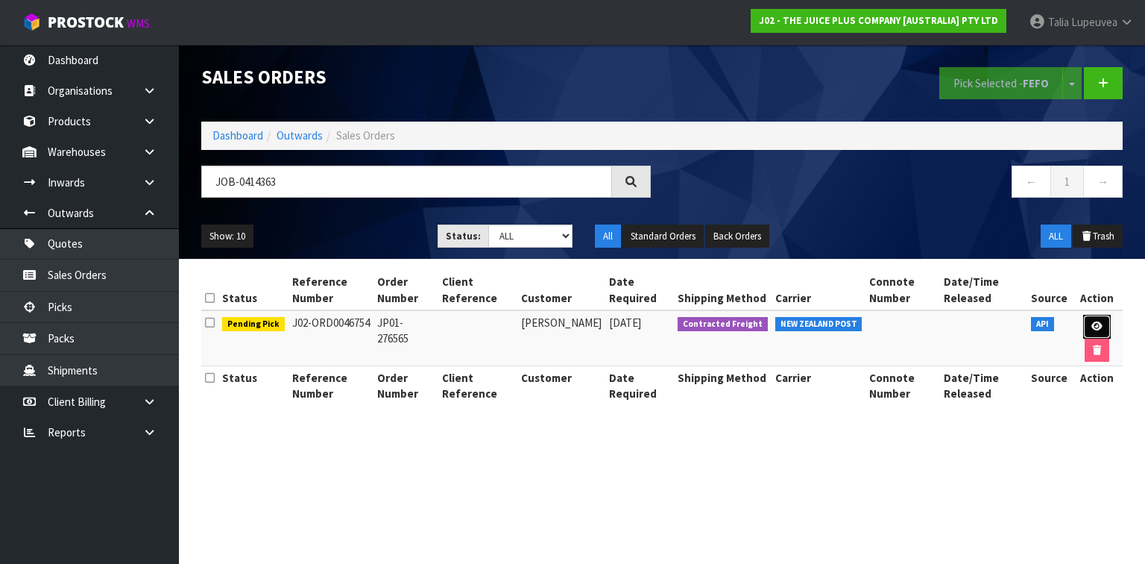
click at [1086, 318] on link at bounding box center [1098, 327] width 28 height 24
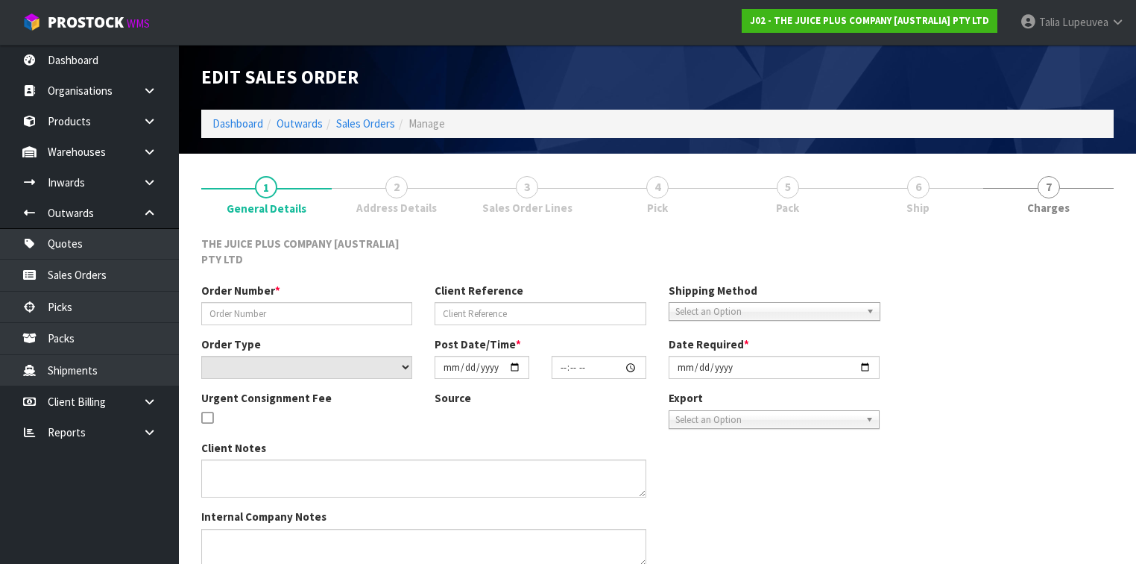
type input "JP01-276565"
select select "number:0"
type input "[DATE]"
type input "03:04:07.000"
type input "[DATE]"
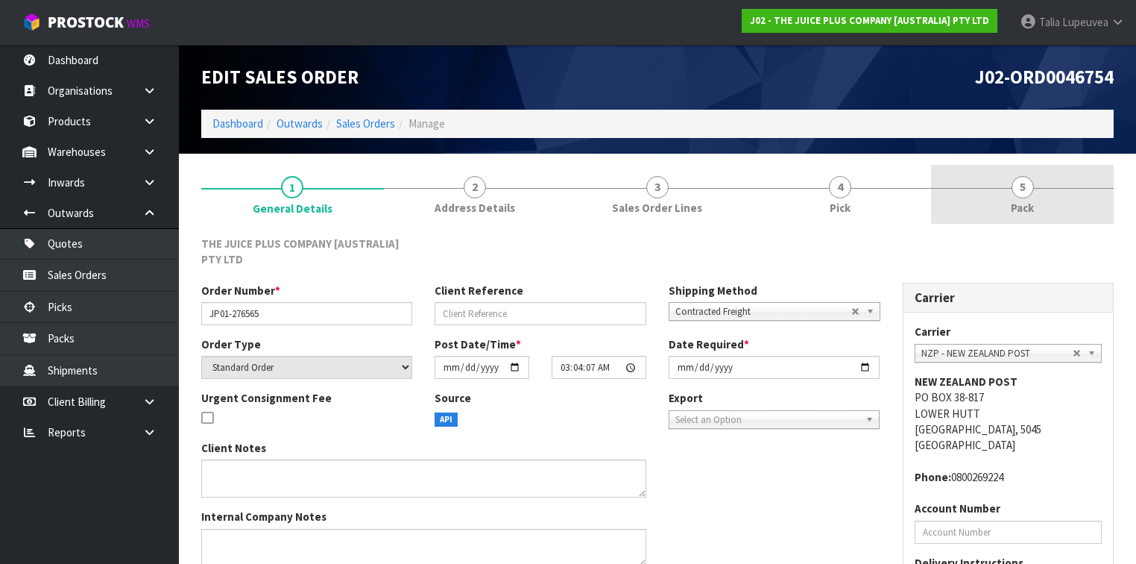
click at [1002, 197] on link "5 Pack" at bounding box center [1022, 194] width 183 height 59
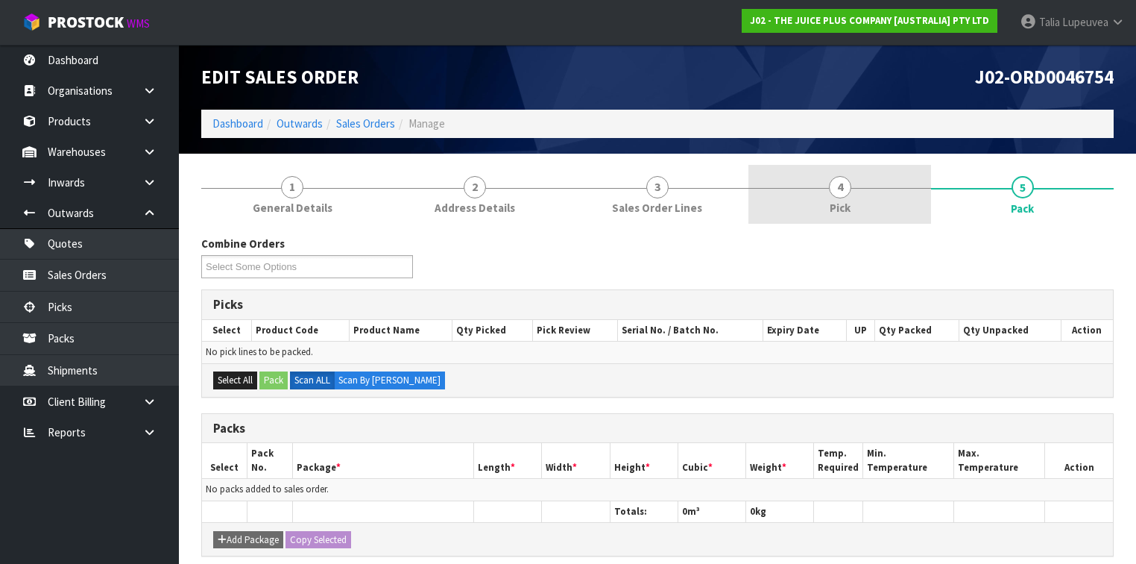
click at [875, 212] on link "4 Pick" at bounding box center [840, 194] width 183 height 59
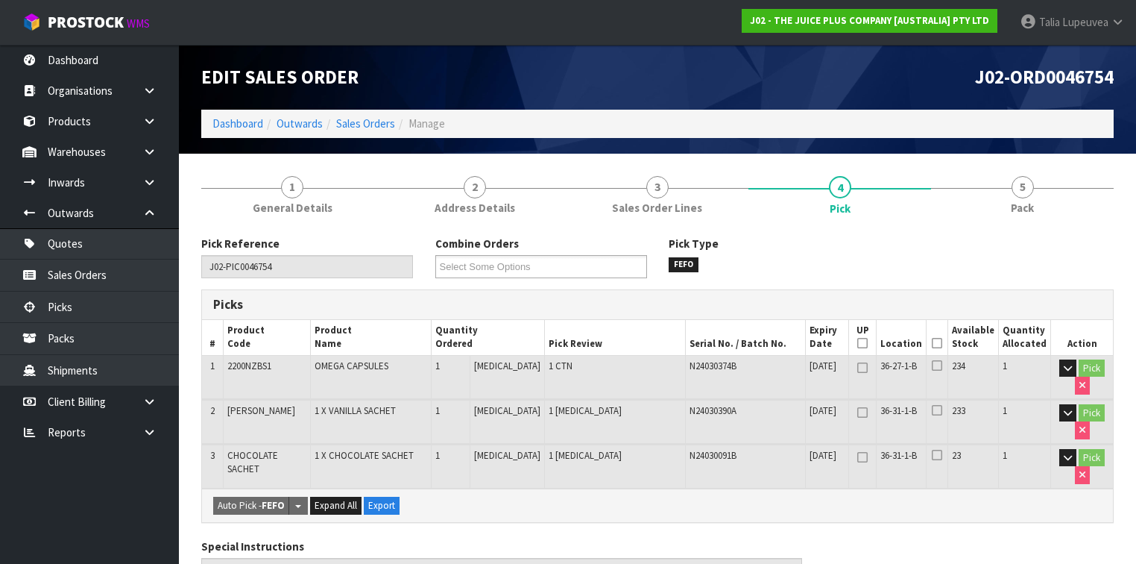
click at [940, 344] on icon at bounding box center [937, 343] width 10 height 1
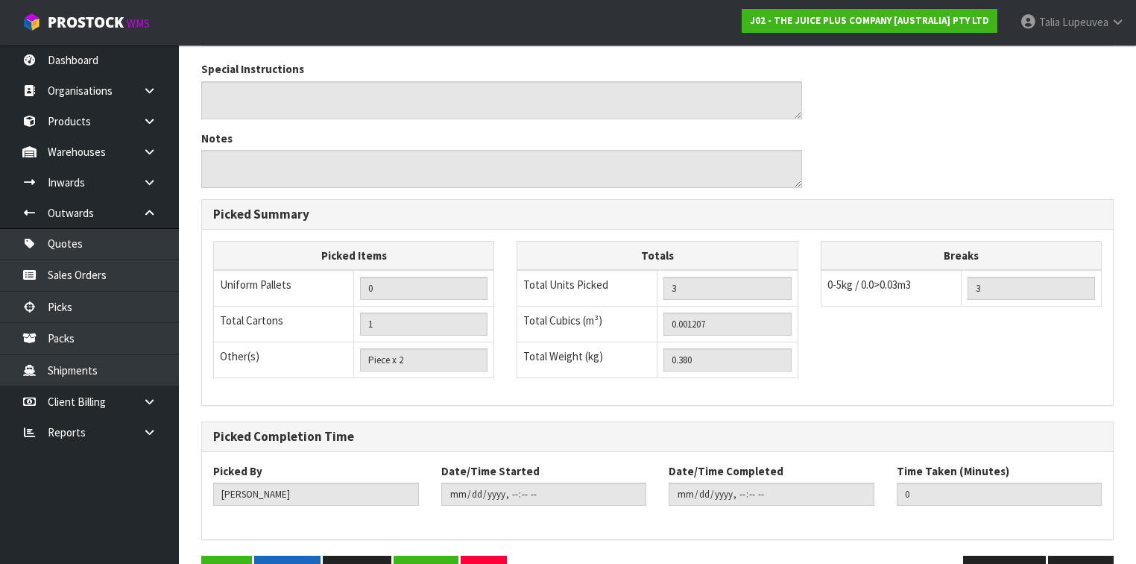
scroll to position [570, 0]
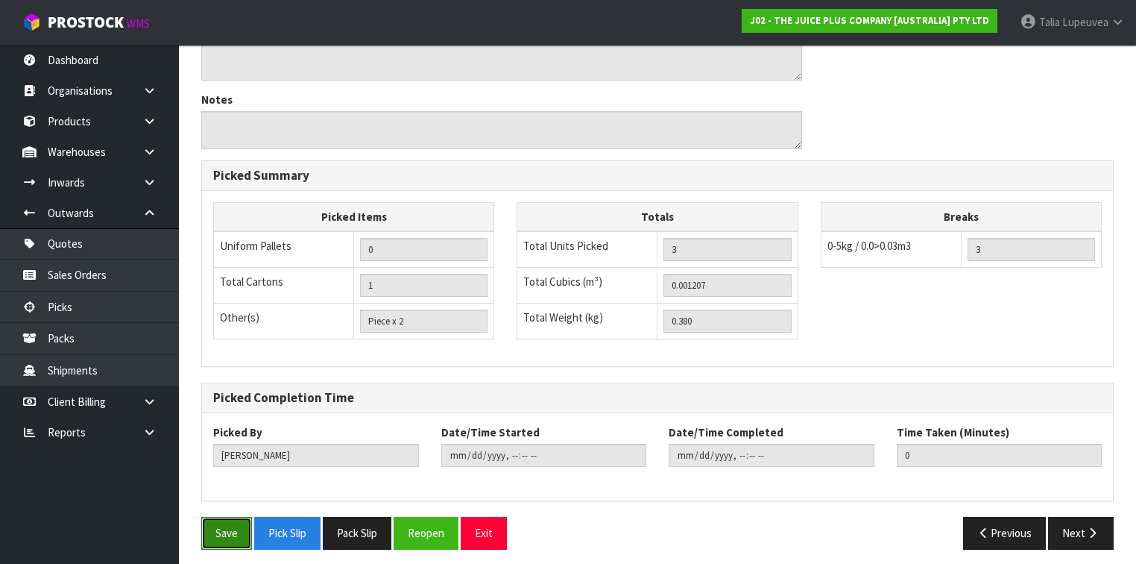
click at [240, 522] on button "Save" at bounding box center [226, 533] width 51 height 32
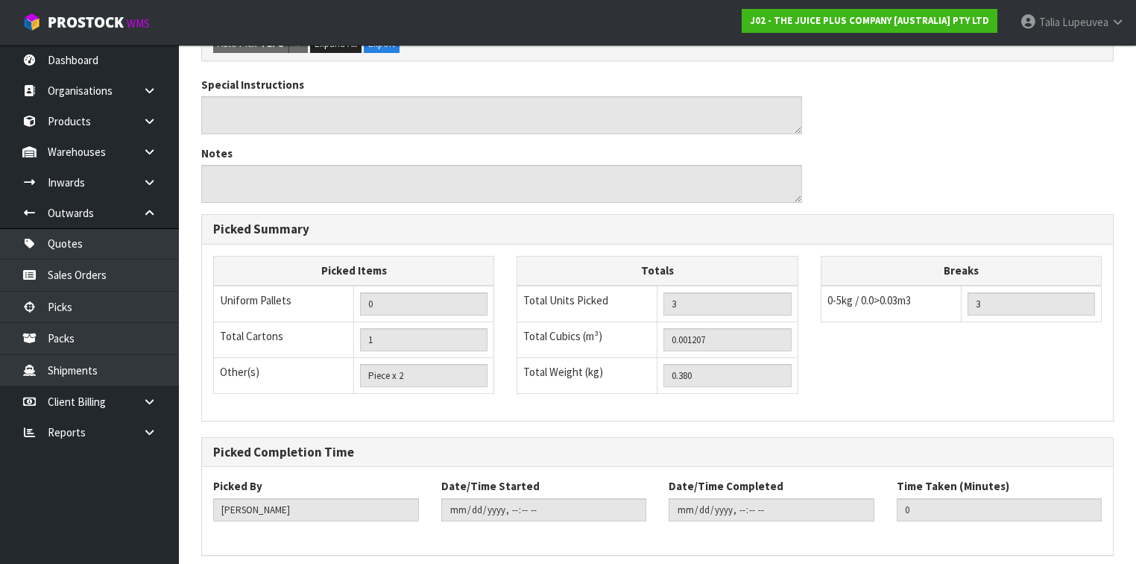
scroll to position [0, 0]
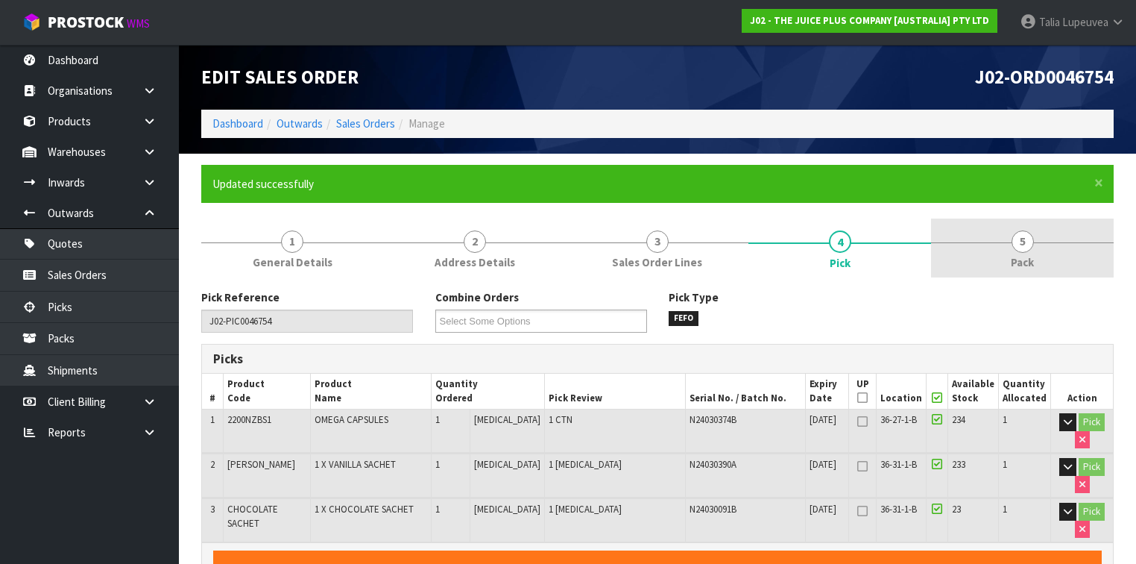
type input "[PERSON_NAME]"
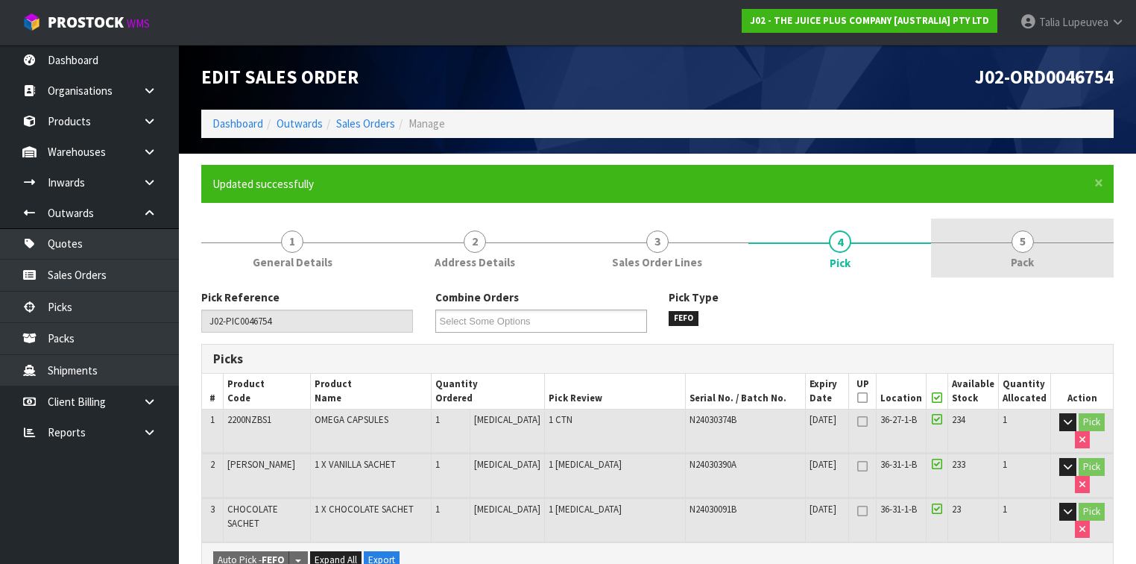
click at [985, 246] on link "5 Pack" at bounding box center [1022, 247] width 183 height 59
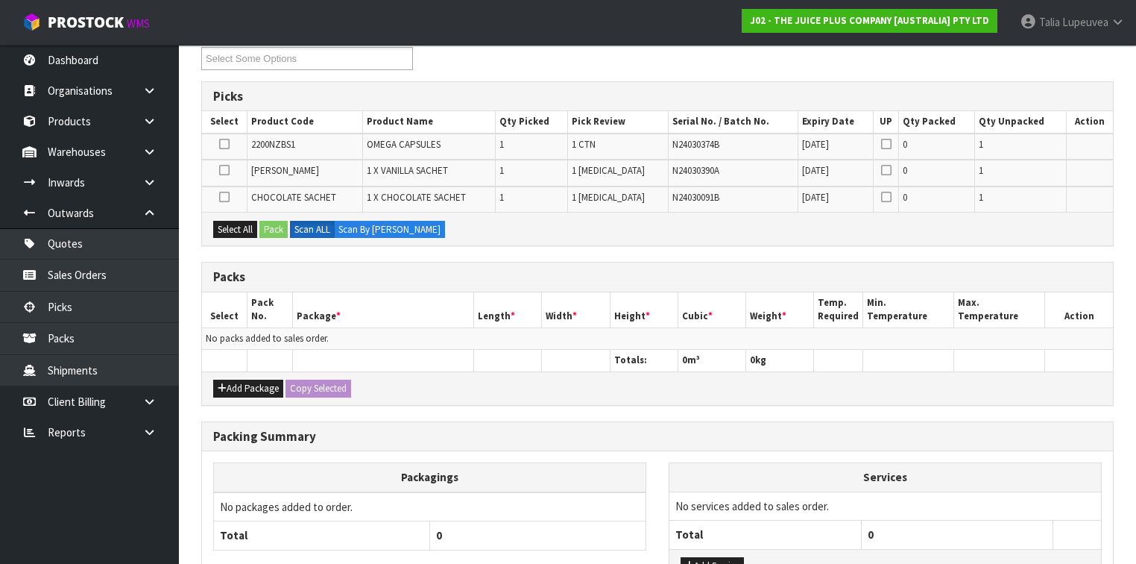
scroll to position [298, 0]
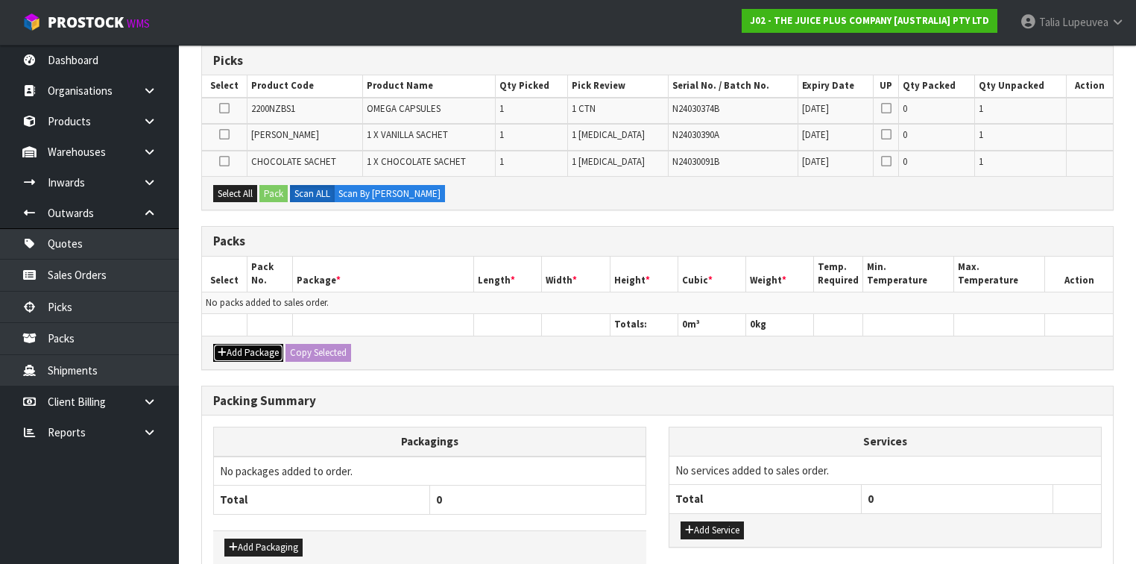
click at [241, 347] on button "Add Package" at bounding box center [248, 353] width 70 height 18
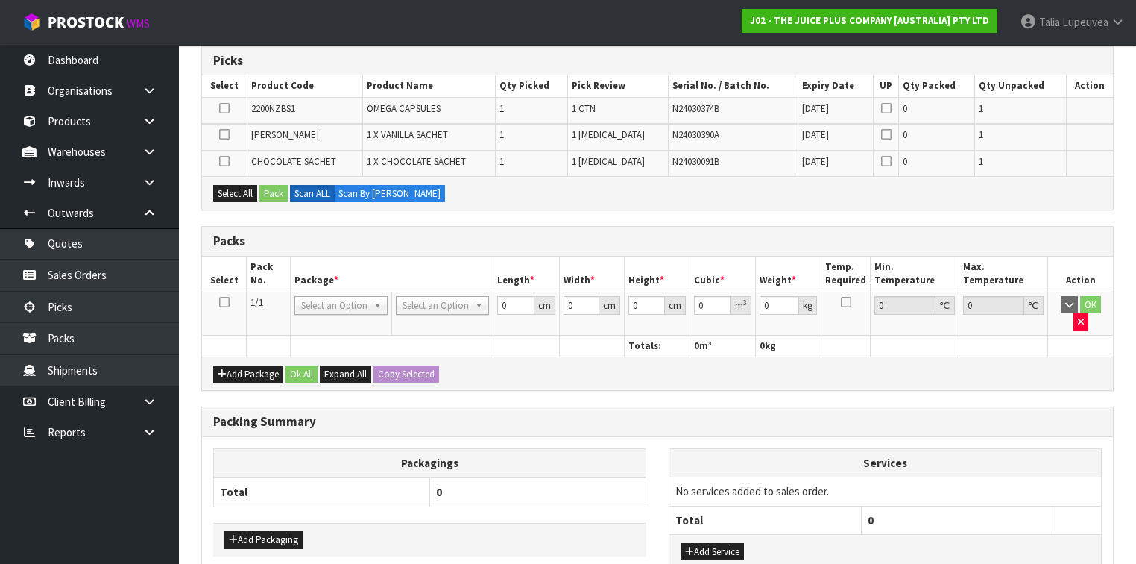
click at [226, 302] on icon at bounding box center [224, 302] width 10 height 1
click at [235, 192] on button "Select All" at bounding box center [235, 194] width 44 height 18
click at [277, 198] on button "Pack" at bounding box center [274, 194] width 28 height 18
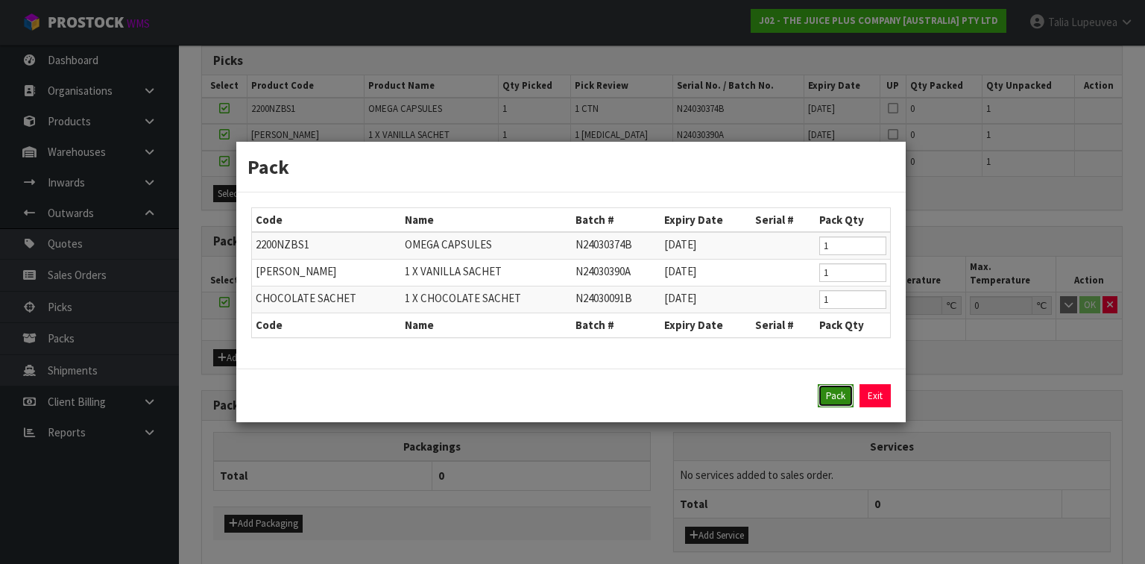
click at [848, 391] on button "Pack" at bounding box center [836, 396] width 36 height 24
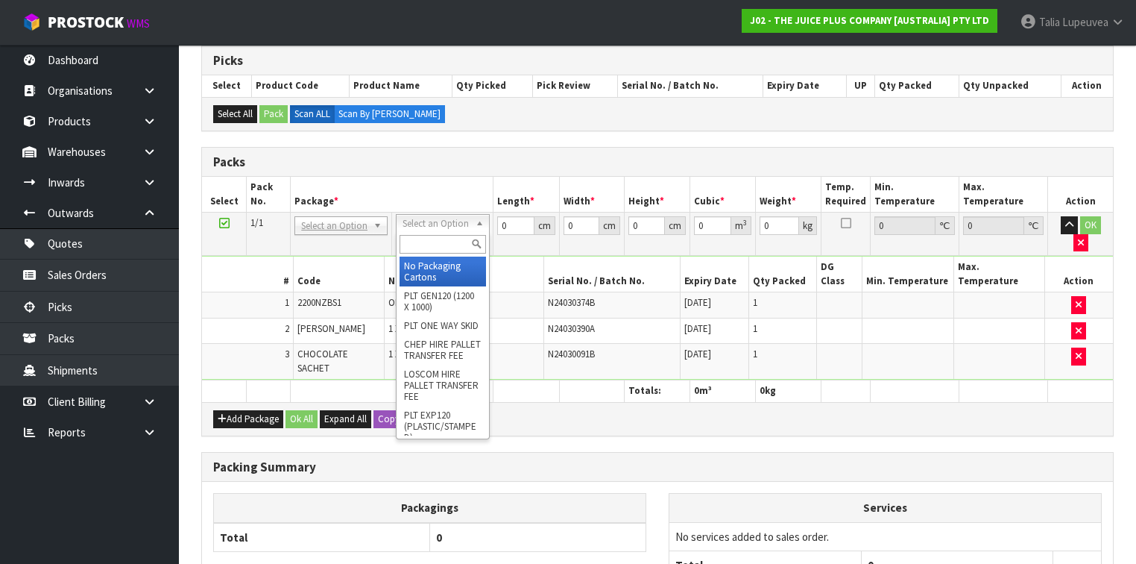
click at [459, 237] on input "text" at bounding box center [443, 244] width 86 height 19
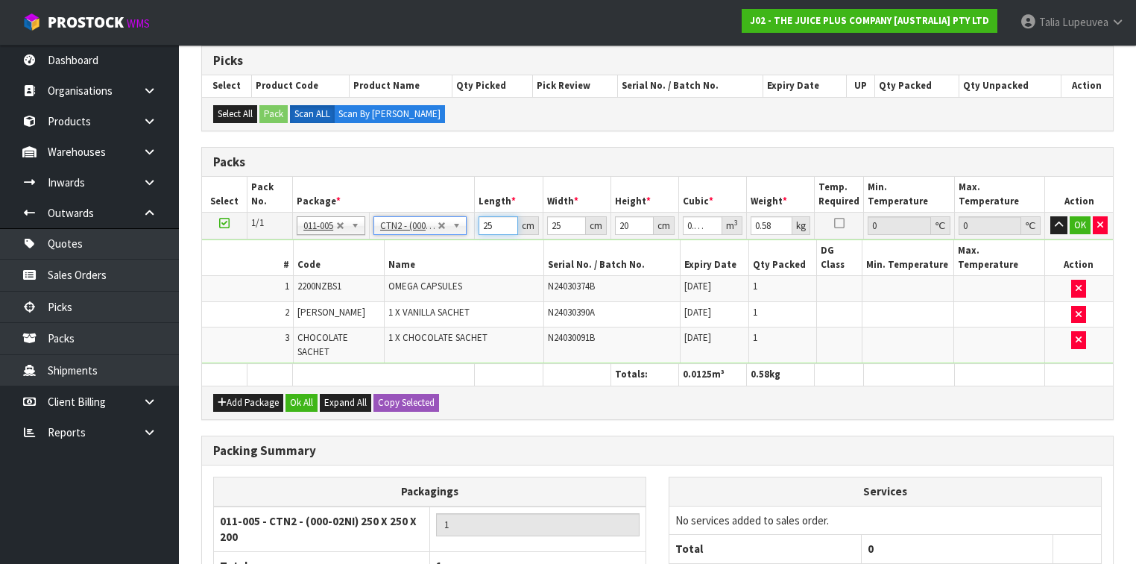
drag, startPoint x: 494, startPoint y: 225, endPoint x: 438, endPoint y: 233, distance: 56.4
click at [438, 233] on tr "1/1 NONE 007-001 007-002 007-004 007-009 007-013 007-014 007-015 007-017 007-01…" at bounding box center [657, 226] width 911 height 27
click at [1083, 222] on button "OK" at bounding box center [1080, 225] width 21 height 18
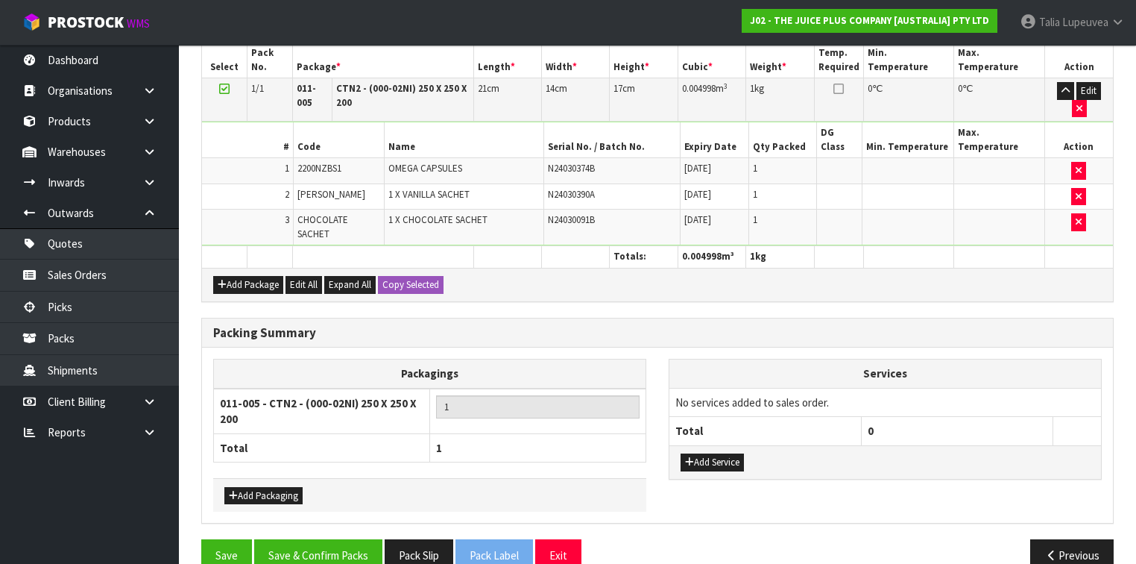
scroll to position [433, 0]
drag, startPoint x: 340, startPoint y: 529, endPoint x: 486, endPoint y: 447, distance: 168.0
click at [340, 538] on button "Save & Confirm Packs" at bounding box center [318, 554] width 128 height 32
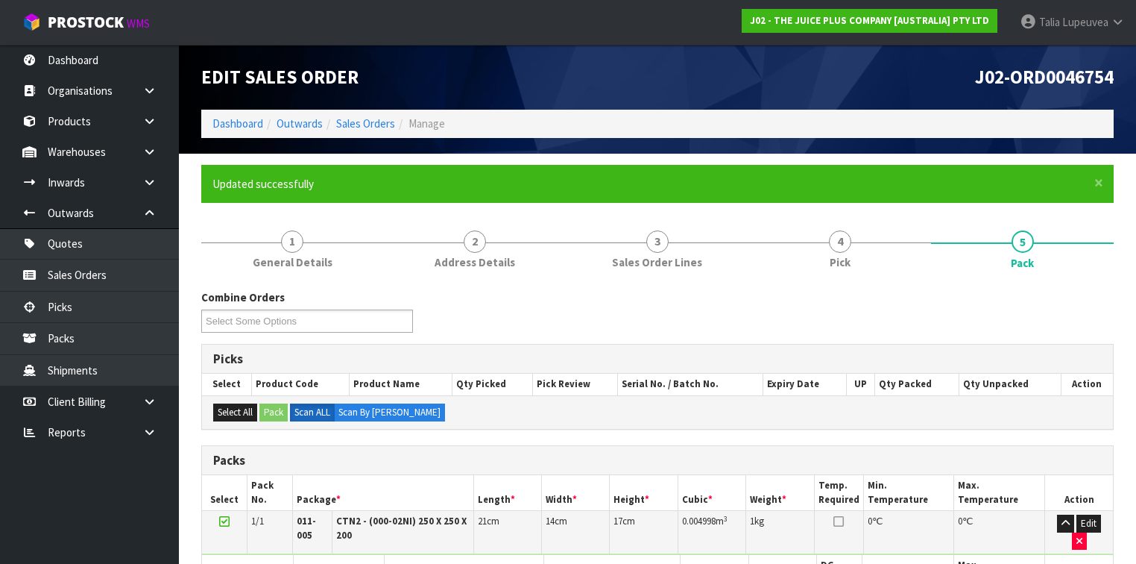
scroll to position [292, 0]
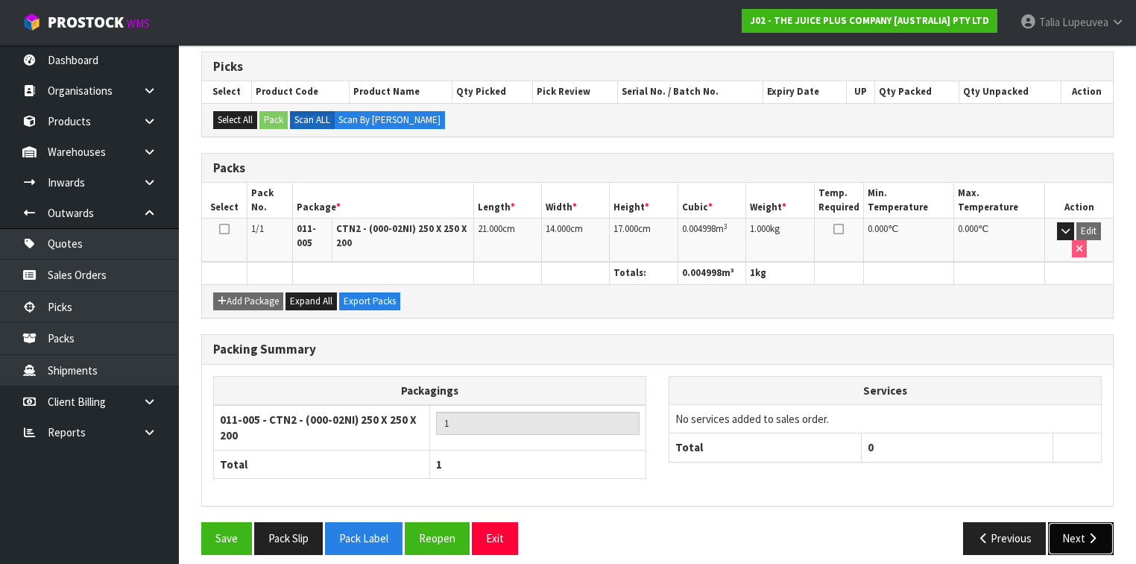
click at [1080, 522] on button "Next" at bounding box center [1081, 538] width 66 height 32
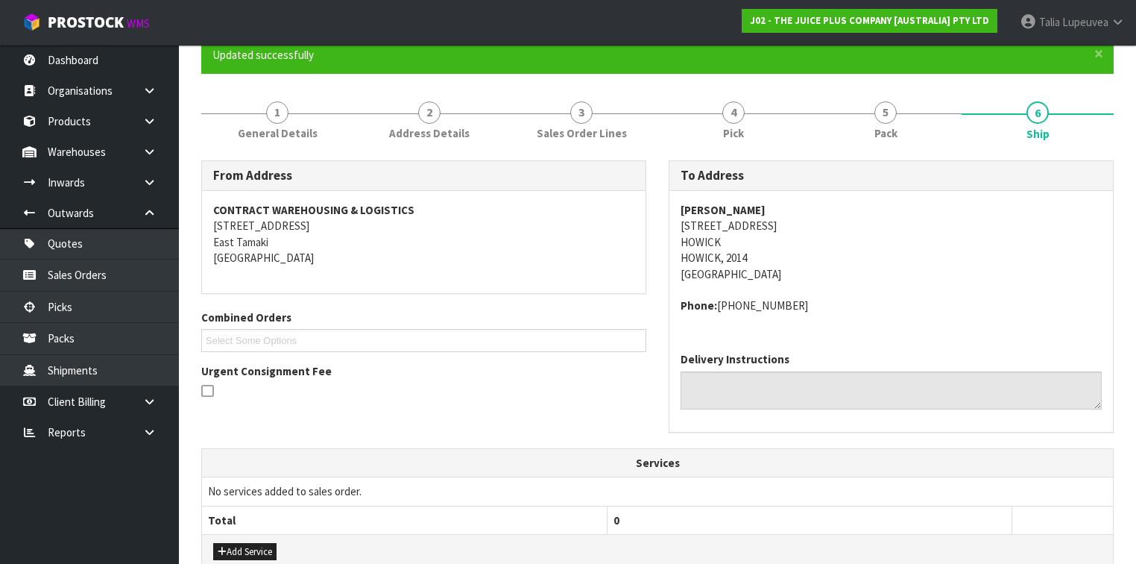
scroll to position [441, 0]
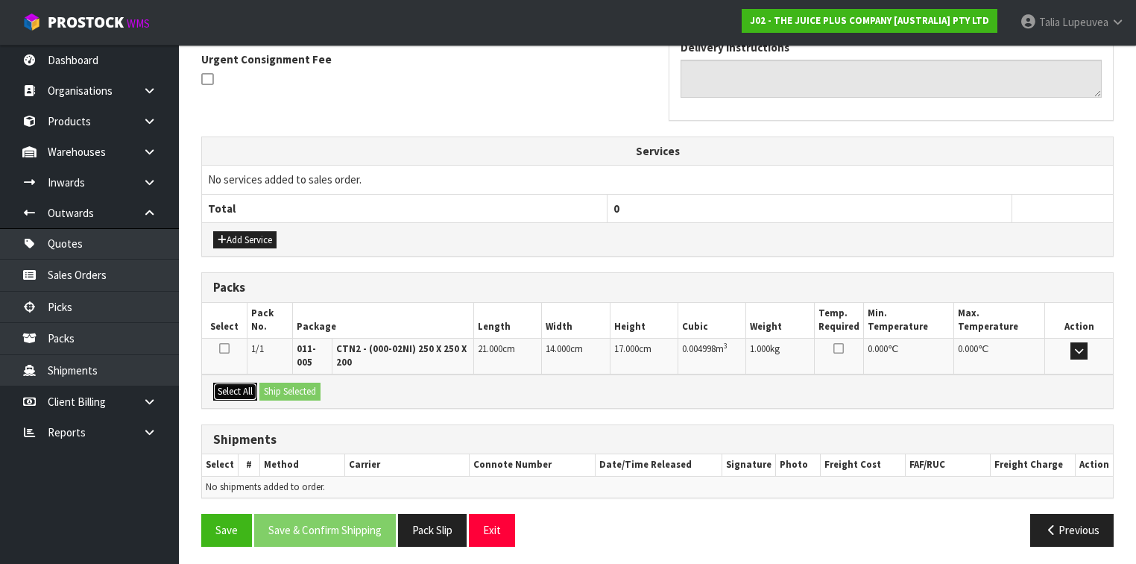
click at [249, 387] on button "Select All" at bounding box center [235, 392] width 44 height 18
click at [305, 387] on button "Ship Selected" at bounding box center [290, 392] width 61 height 18
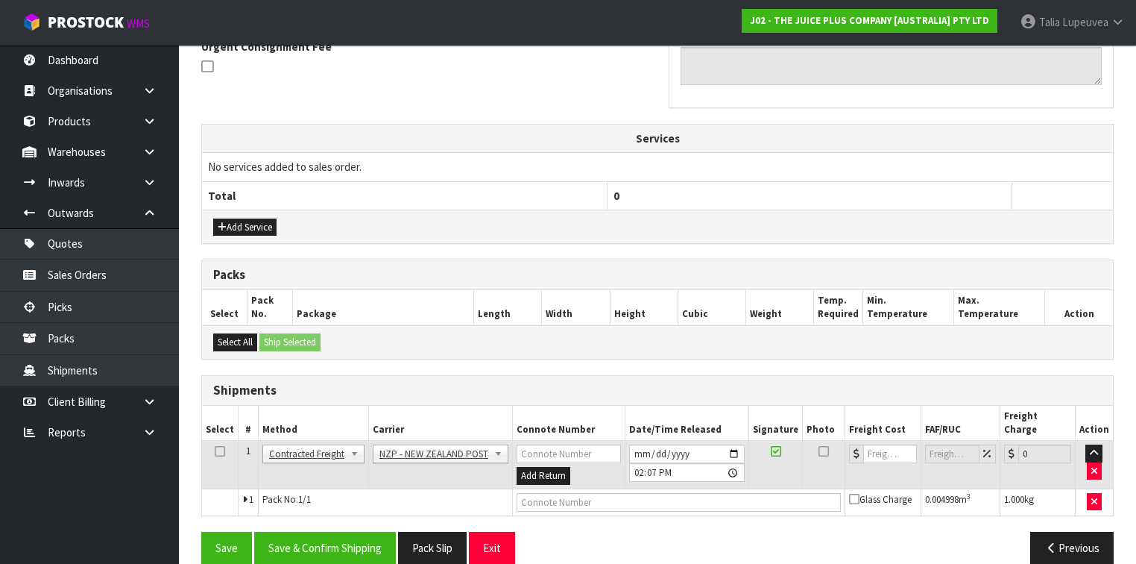
scroll to position [456, 0]
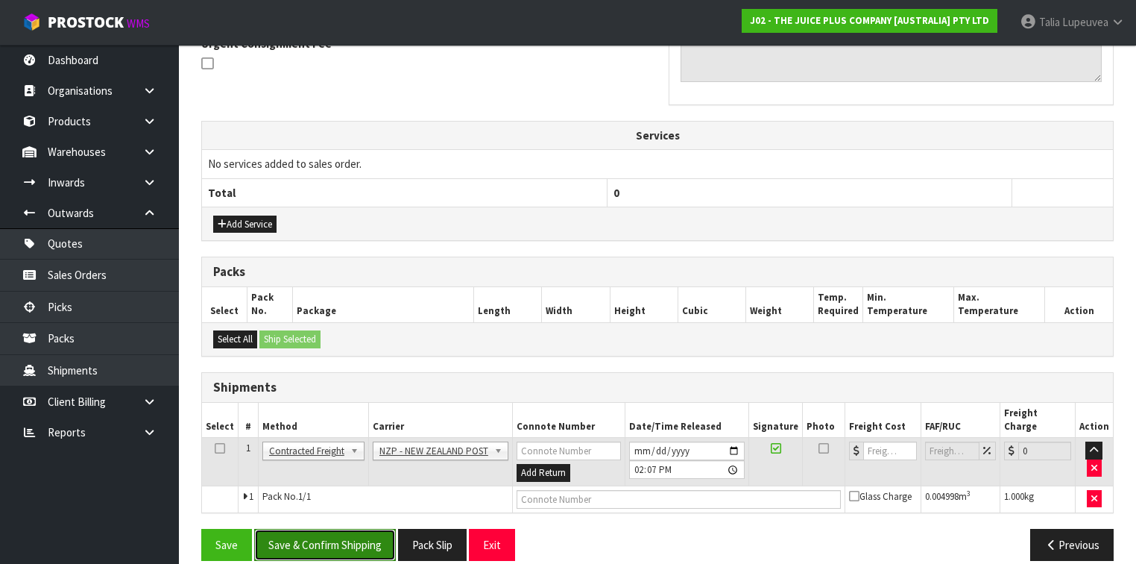
click at [351, 529] on button "Save & Confirm Shipping" at bounding box center [325, 545] width 142 height 32
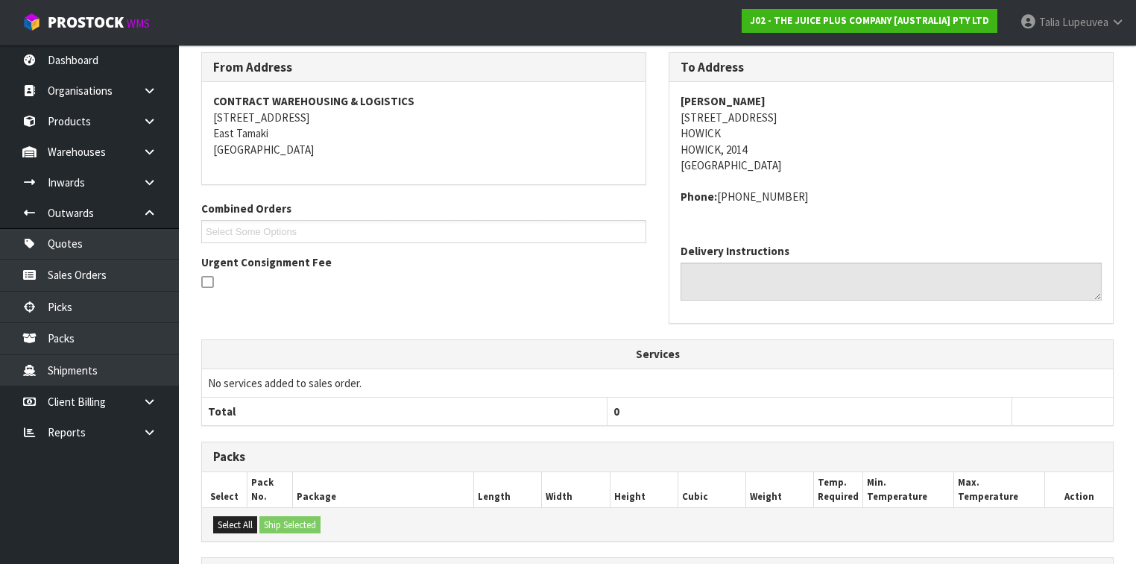
scroll to position [436, 0]
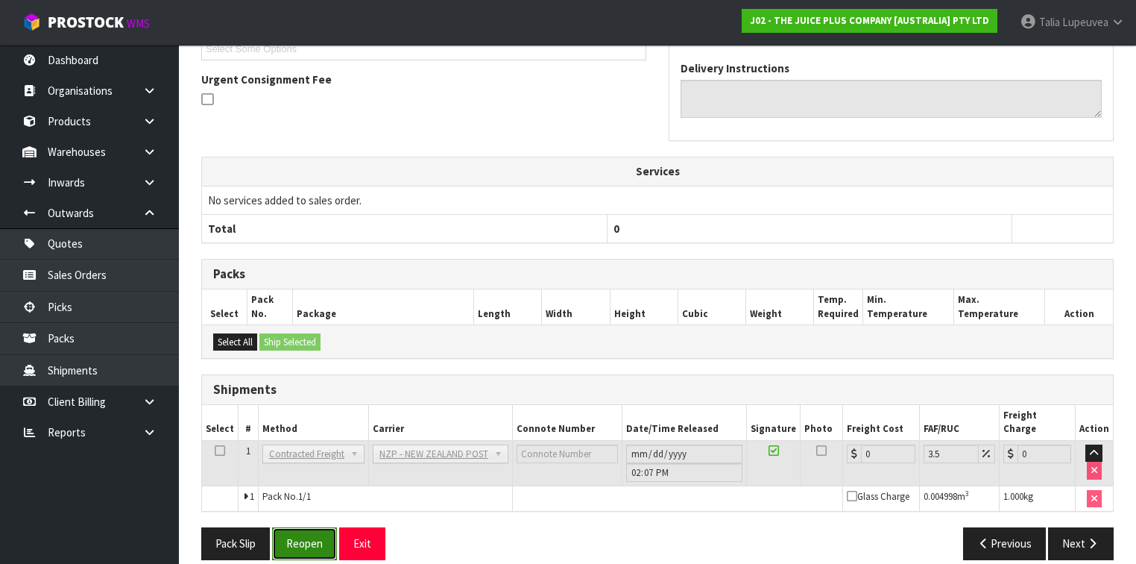
drag, startPoint x: 324, startPoint y: 524, endPoint x: 386, endPoint y: 503, distance: 65.6
click at [323, 527] on button "Reopen" at bounding box center [304, 543] width 65 height 32
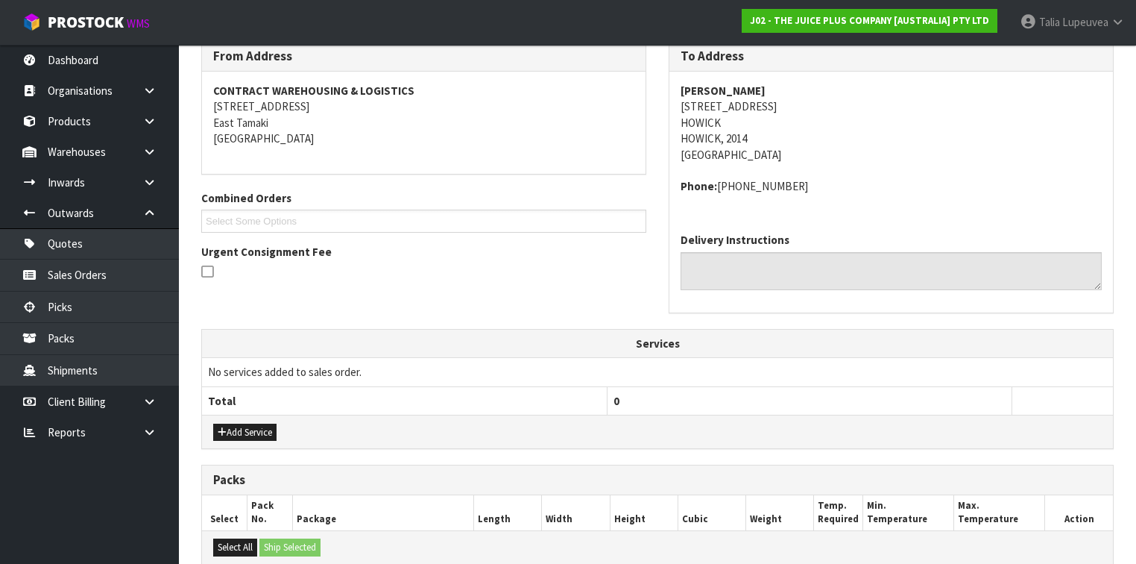
scroll to position [471, 0]
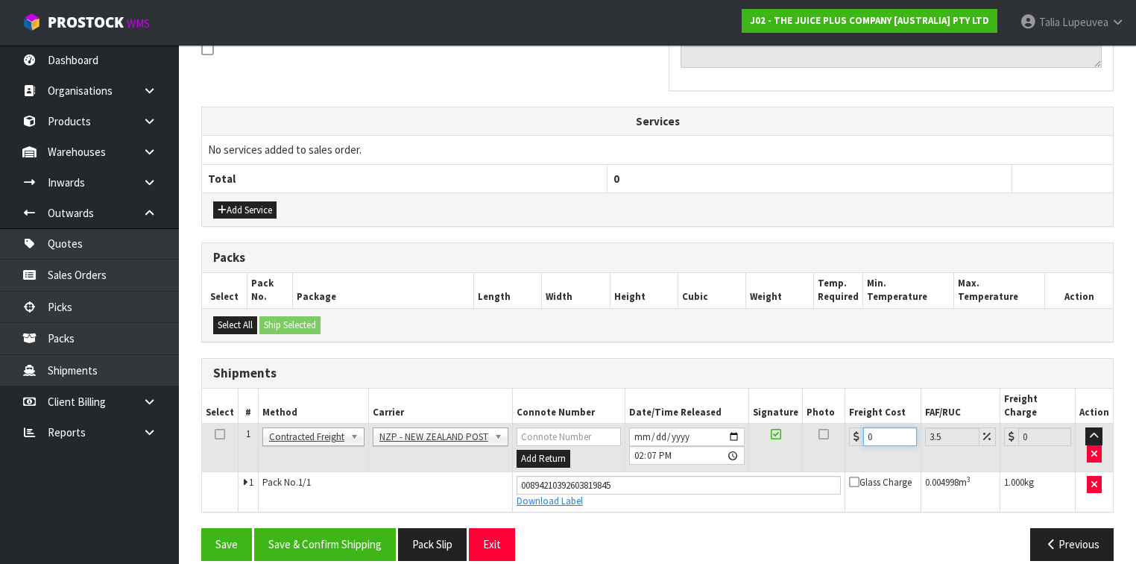
drag, startPoint x: 880, startPoint y: 419, endPoint x: 810, endPoint y: 412, distance: 70.4
click at [808, 424] on tr "1 Client Local Pickup Customer Local Pickup Company Freight Contracted Freight …" at bounding box center [657, 448] width 911 height 48
click at [374, 537] on button "Save & Confirm Shipping" at bounding box center [325, 544] width 142 height 32
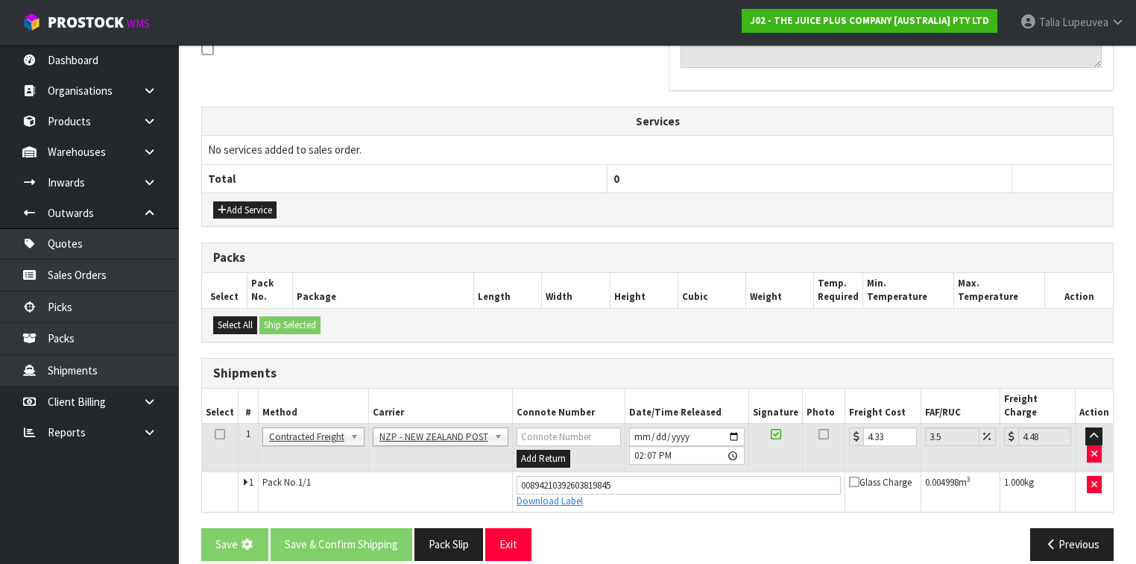
scroll to position [0, 0]
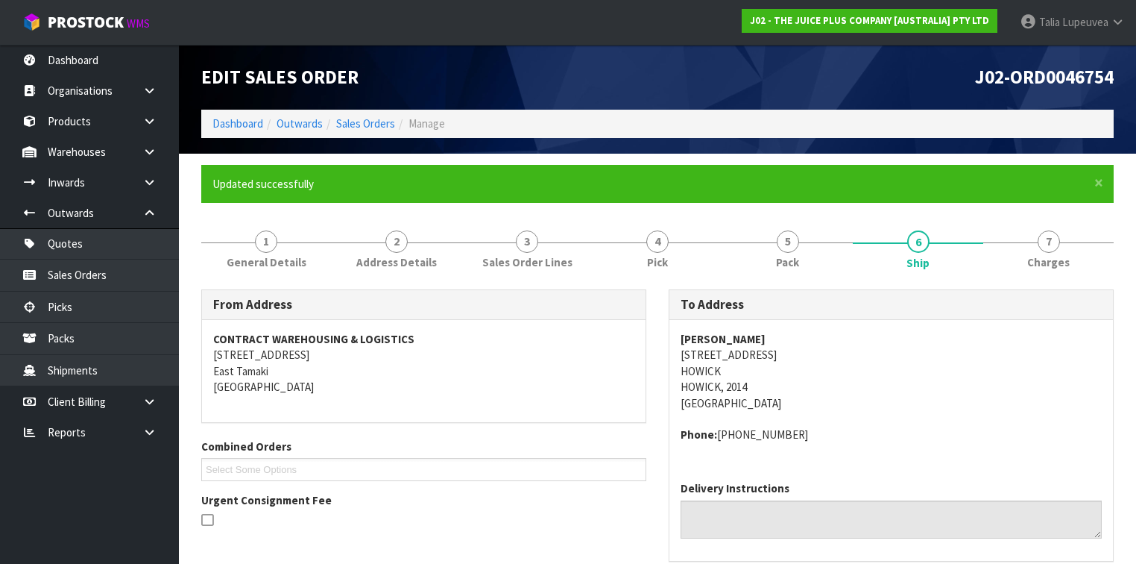
click at [359, 114] on ol "Dashboard Outwards Sales Orders Manage" at bounding box center [657, 124] width 913 height 28
click at [362, 116] on link "Sales Orders" at bounding box center [365, 123] width 59 height 14
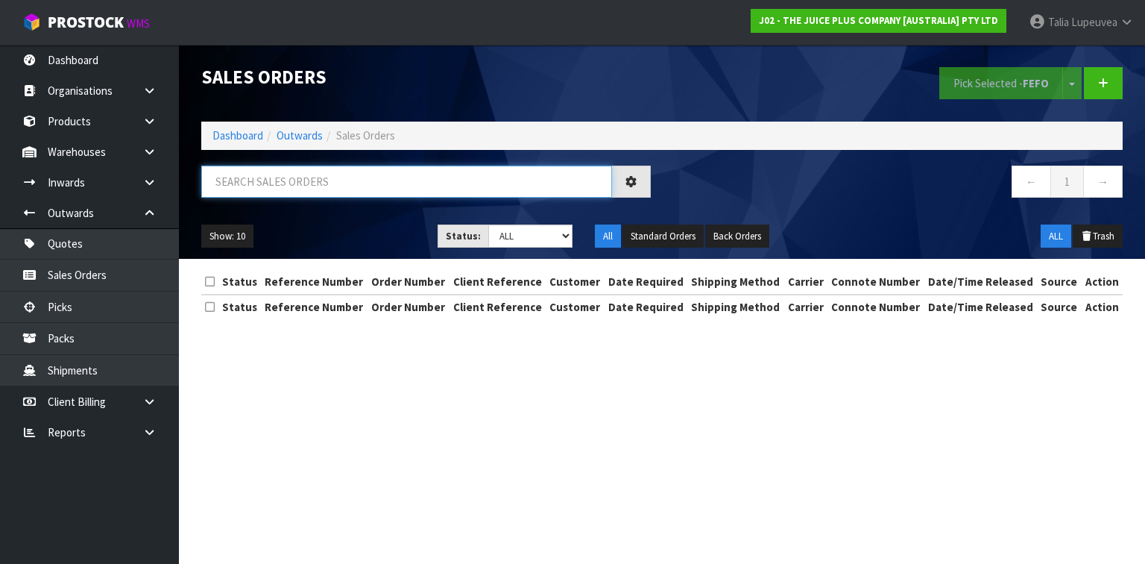
click at [337, 172] on input "text" at bounding box center [406, 182] width 411 height 32
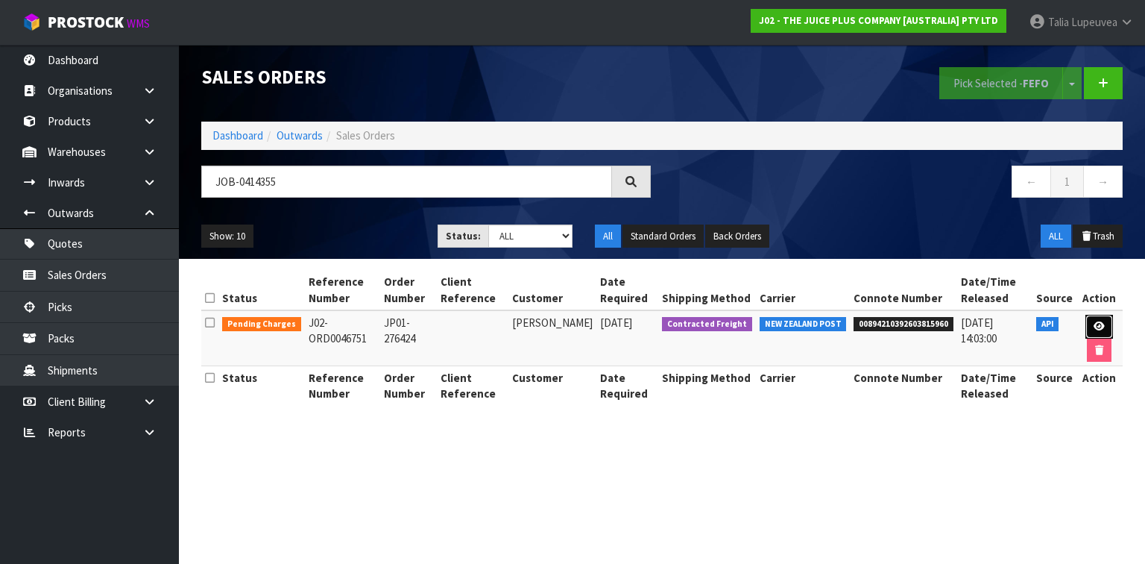
click at [1097, 321] on icon at bounding box center [1099, 326] width 11 height 10
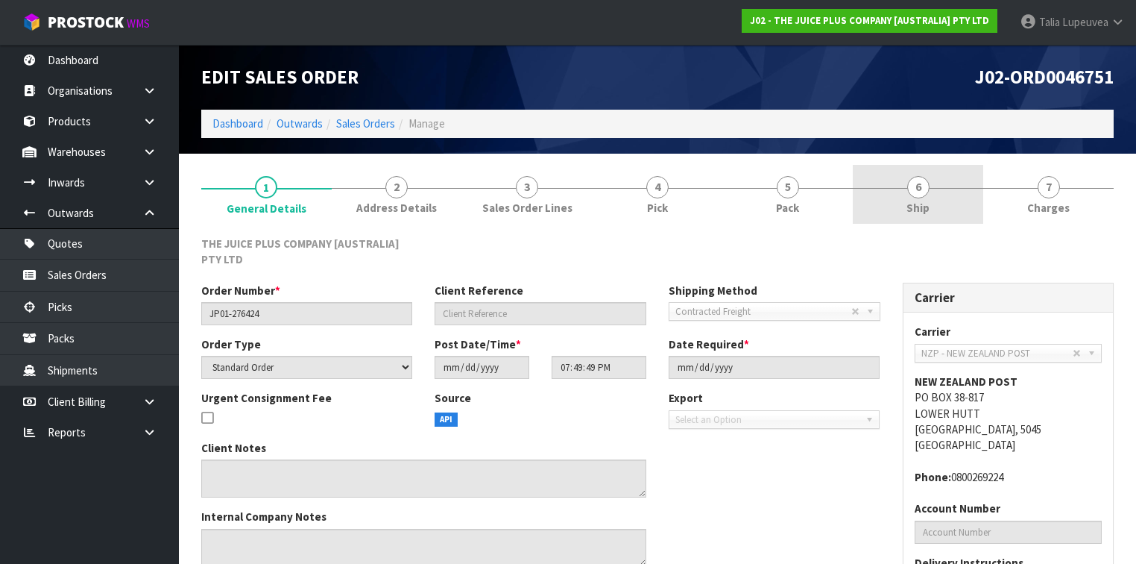
click at [911, 192] on span "6" at bounding box center [919, 187] width 22 height 22
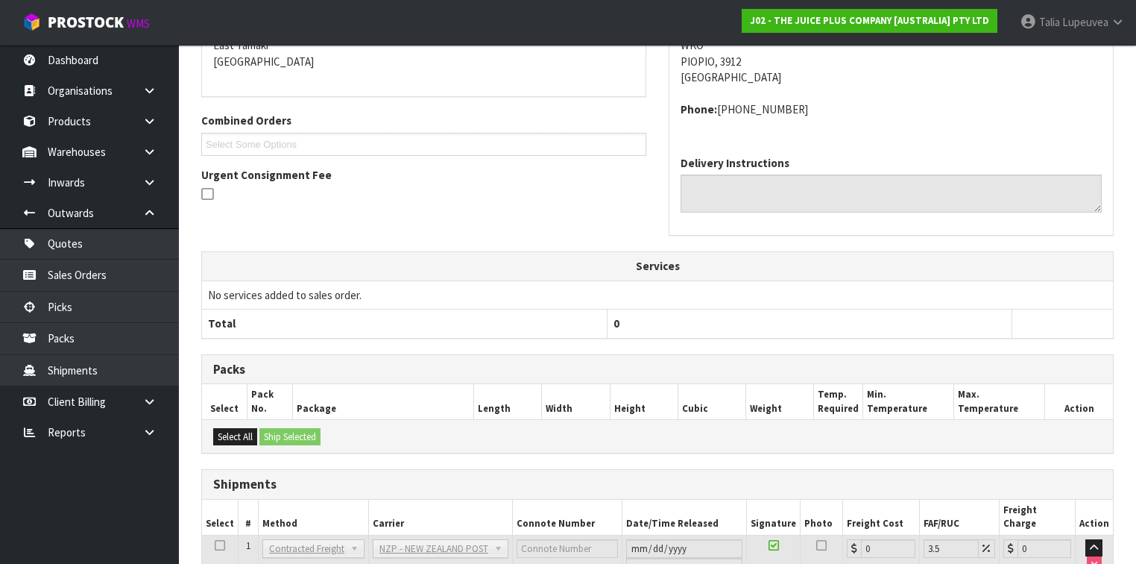
scroll to position [377, 0]
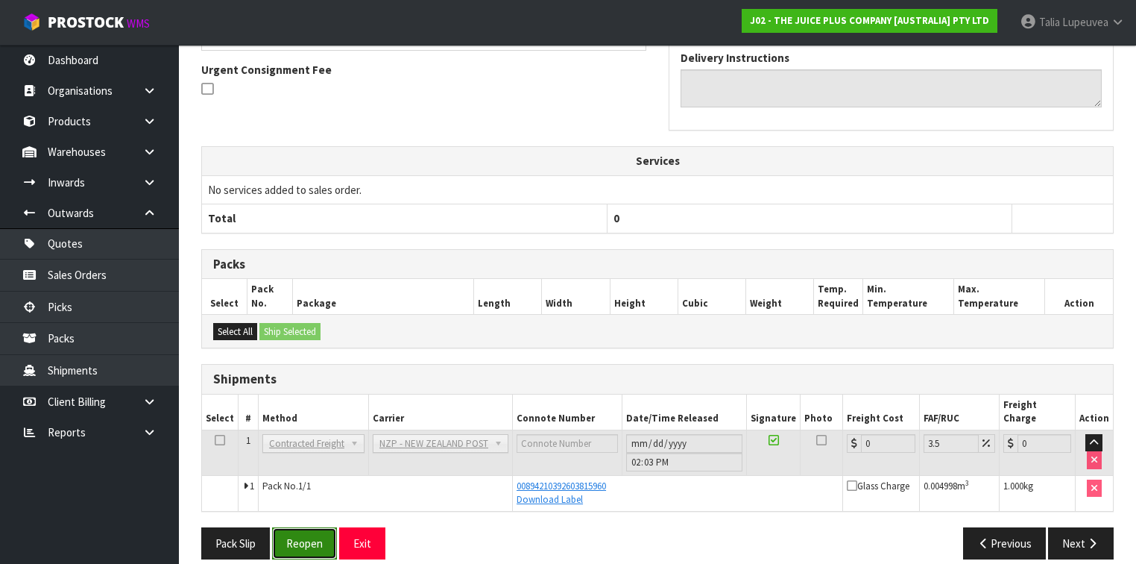
drag, startPoint x: 307, startPoint y: 534, endPoint x: 318, endPoint y: 516, distance: 21.1
click at [307, 532] on button "Reopen" at bounding box center [304, 543] width 65 height 32
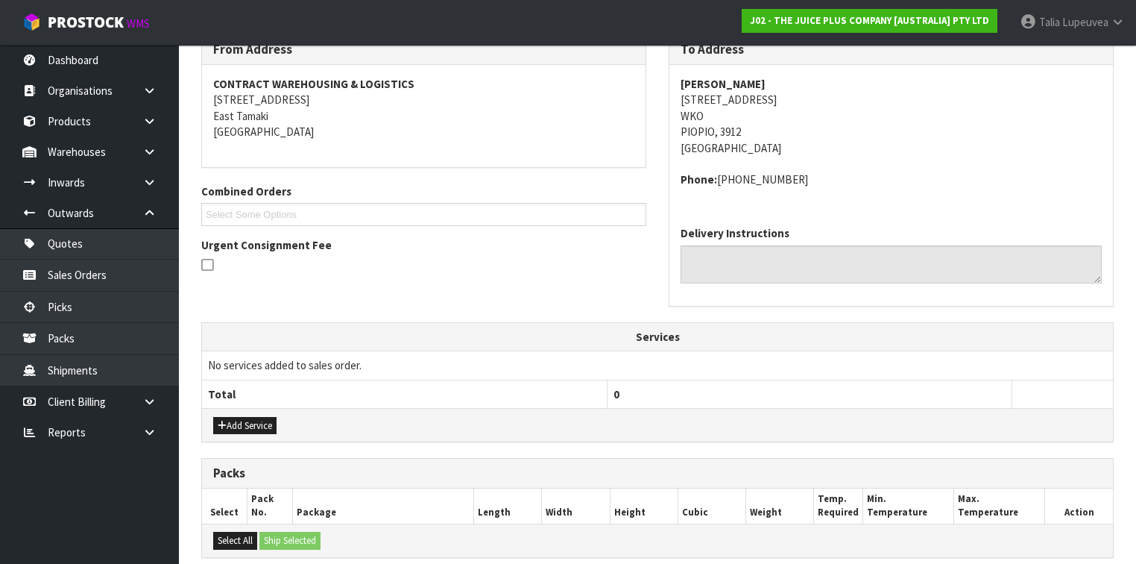
scroll to position [471, 0]
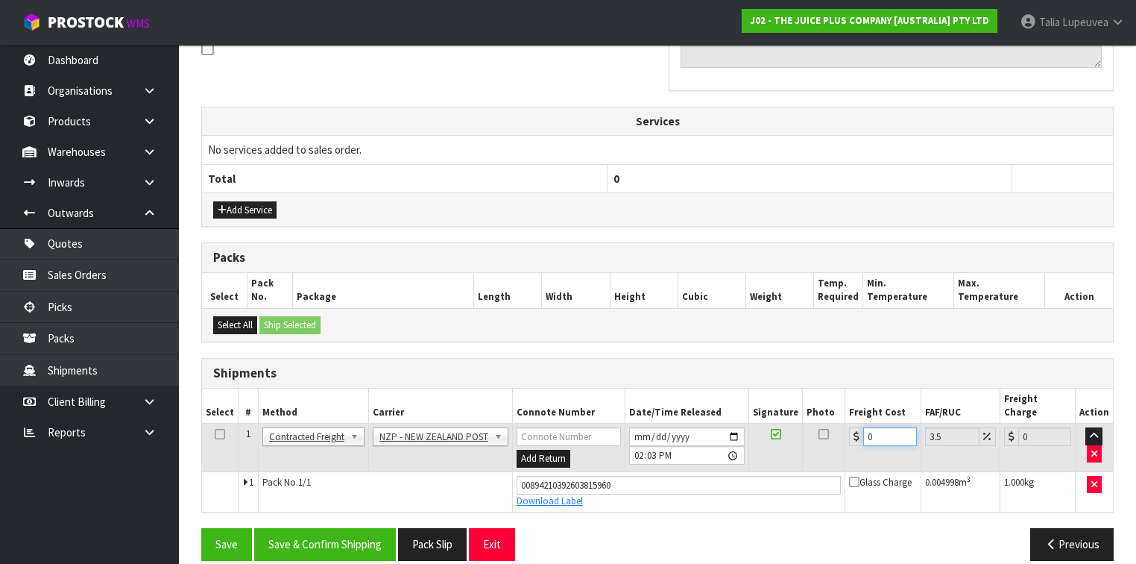
click at [828, 440] on tr "1 Client Local Pickup Customer Local Pickup Company Freight Contracted Freight …" at bounding box center [657, 448] width 911 height 48
click at [331, 528] on button "Save & Confirm Shipping" at bounding box center [325, 544] width 142 height 32
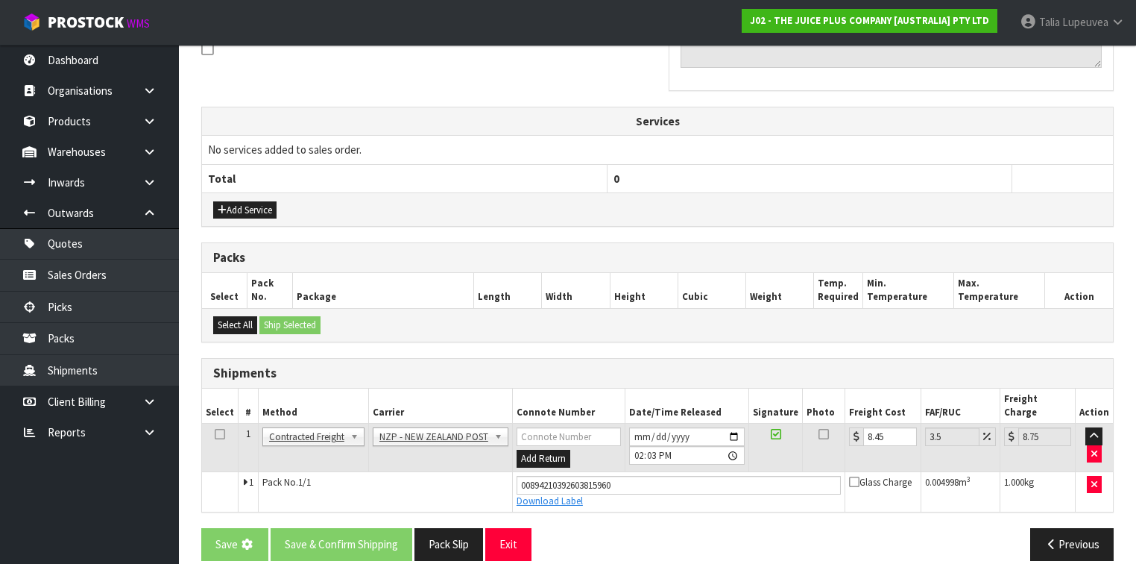
scroll to position [0, 0]
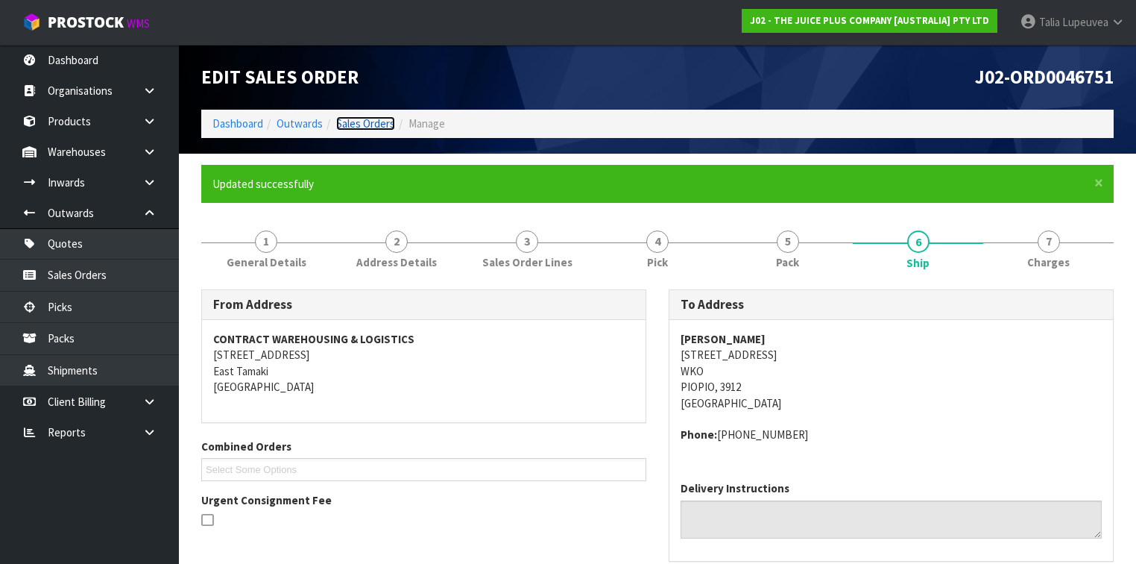
click at [348, 122] on link "Sales Orders" at bounding box center [365, 123] width 59 height 14
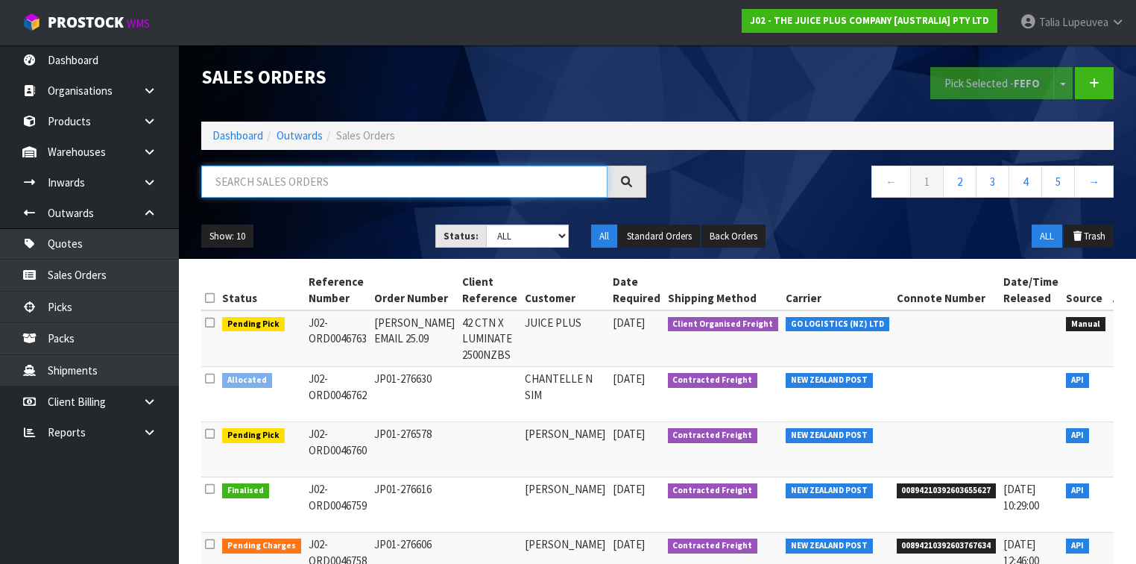
click at [400, 191] on input "text" at bounding box center [404, 182] width 406 height 32
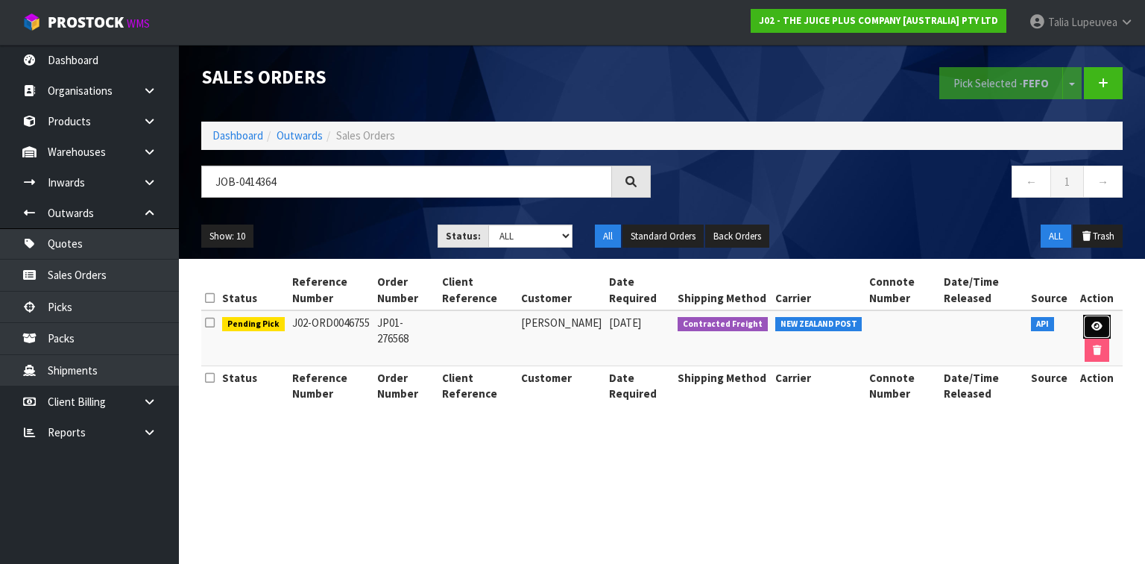
click at [1096, 327] on icon at bounding box center [1097, 326] width 11 height 10
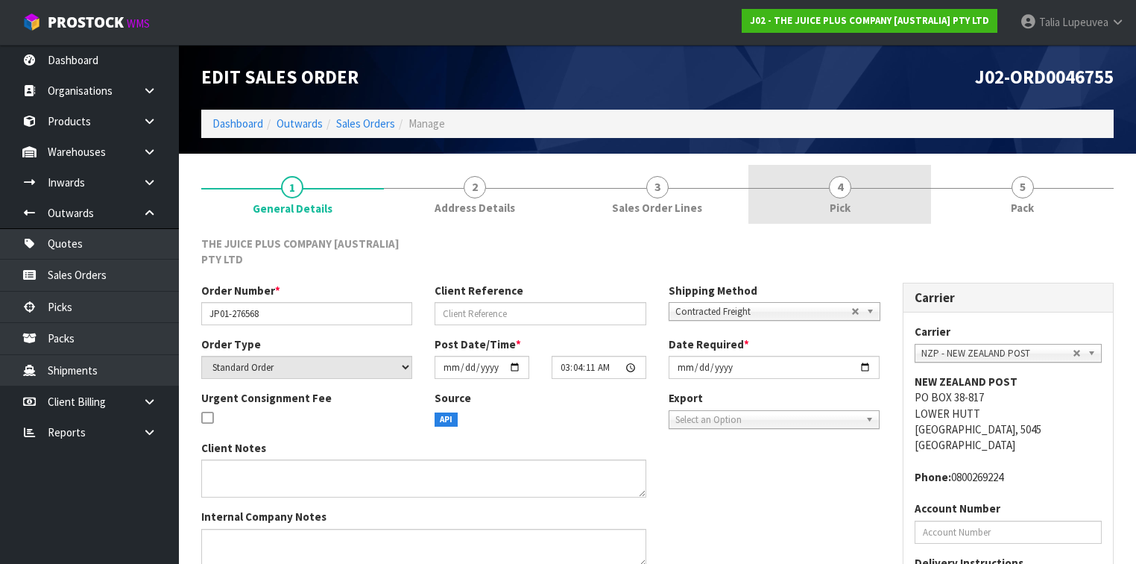
drag, startPoint x: 885, startPoint y: 198, endPoint x: 881, endPoint y: 215, distance: 17.7
click at [883, 198] on link "4 Pick" at bounding box center [840, 194] width 183 height 59
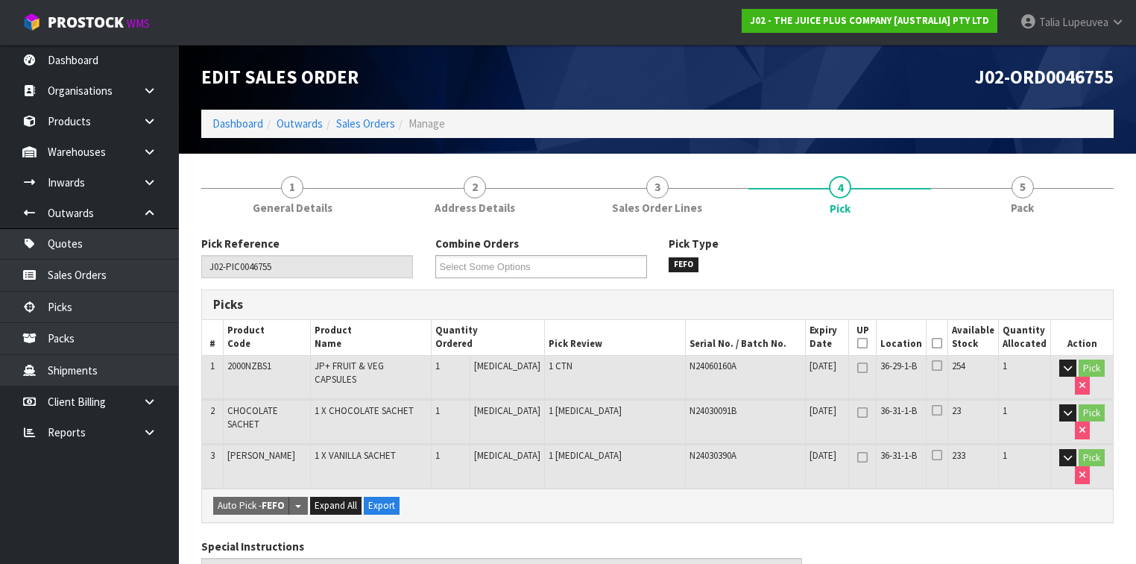
drag, startPoint x: 939, startPoint y: 342, endPoint x: 922, endPoint y: 315, distance: 30.8
click at [939, 343] on icon at bounding box center [937, 343] width 10 height 1
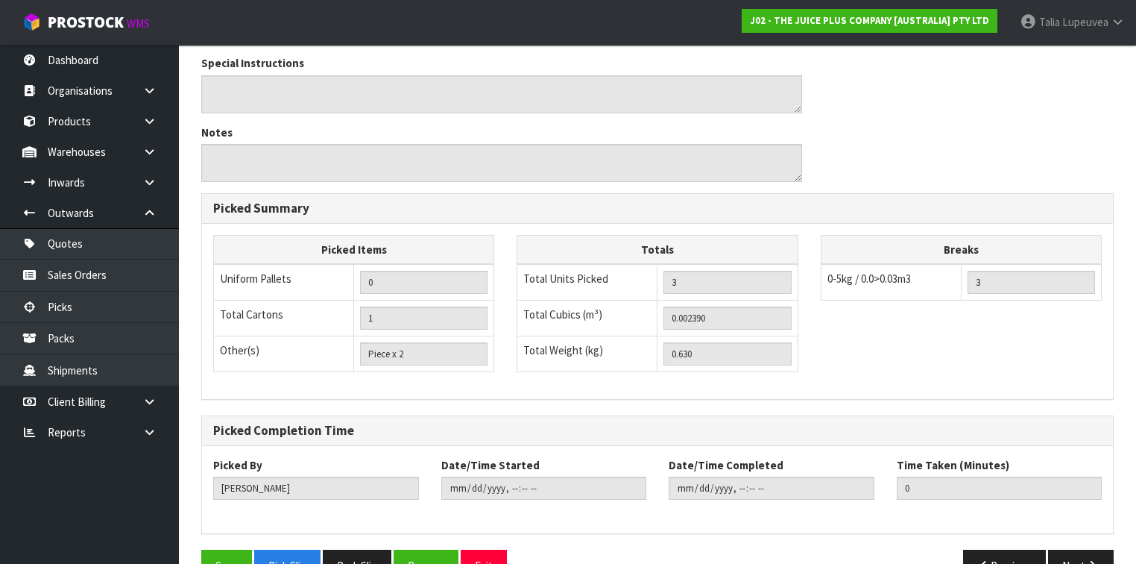
scroll to position [570, 0]
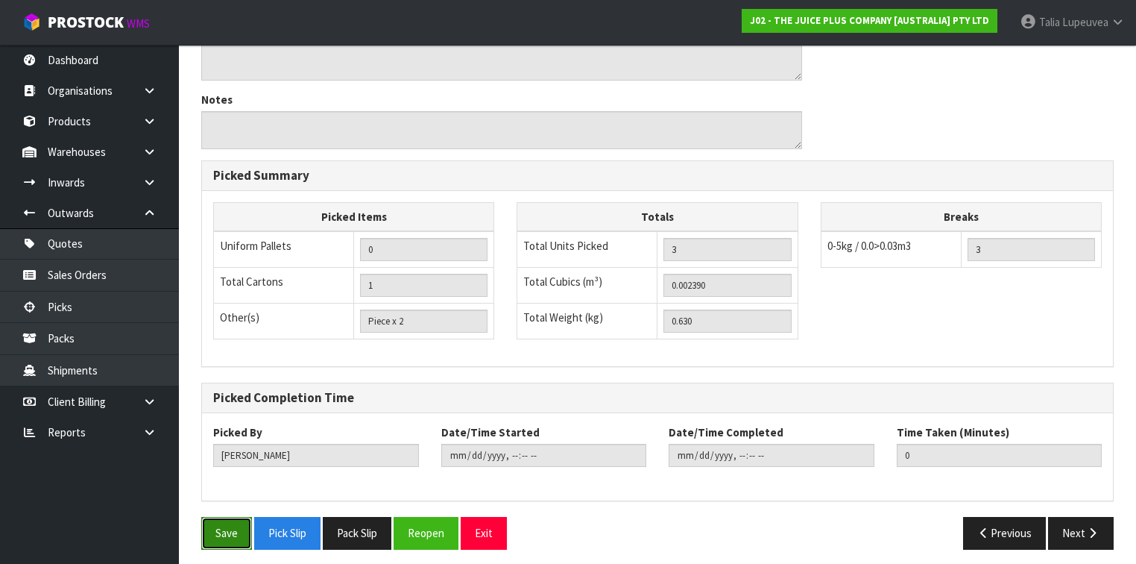
click at [218, 522] on button "Save" at bounding box center [226, 533] width 51 height 32
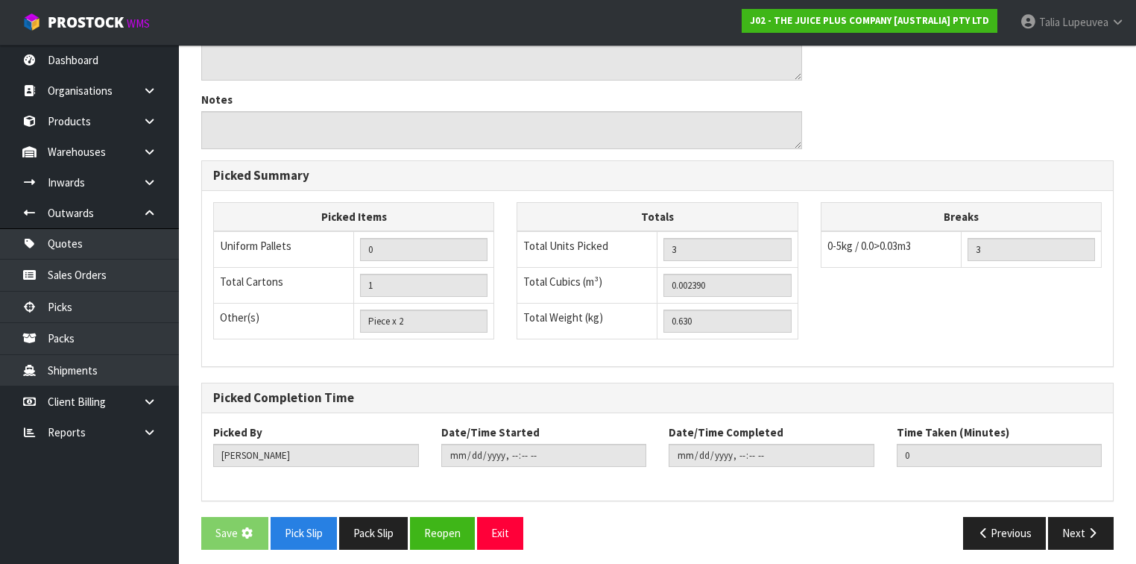
scroll to position [0, 0]
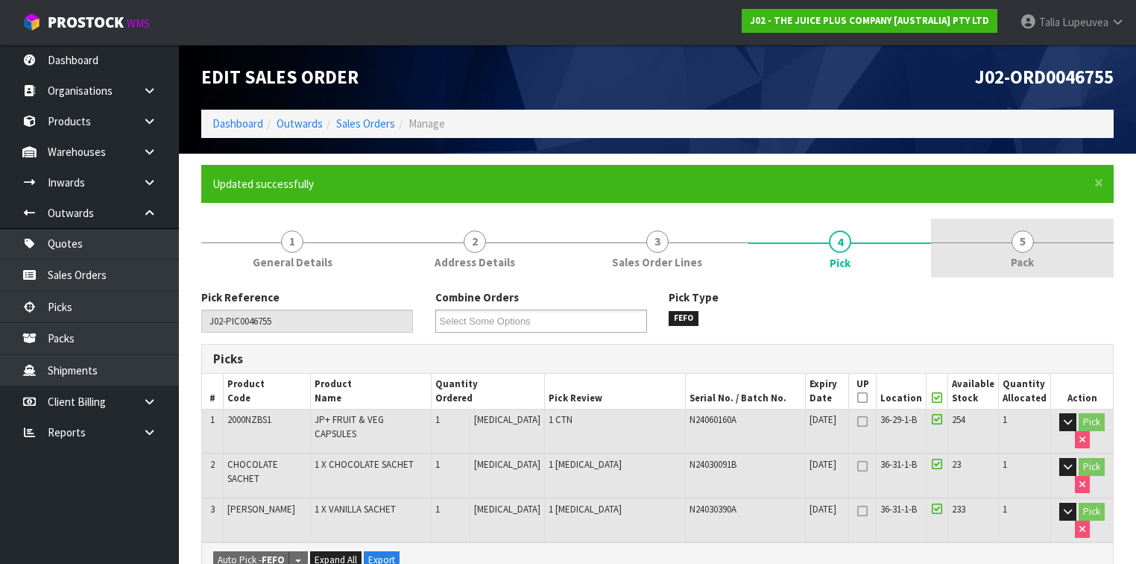
click at [1014, 259] on span "Pack" at bounding box center [1022, 262] width 23 height 16
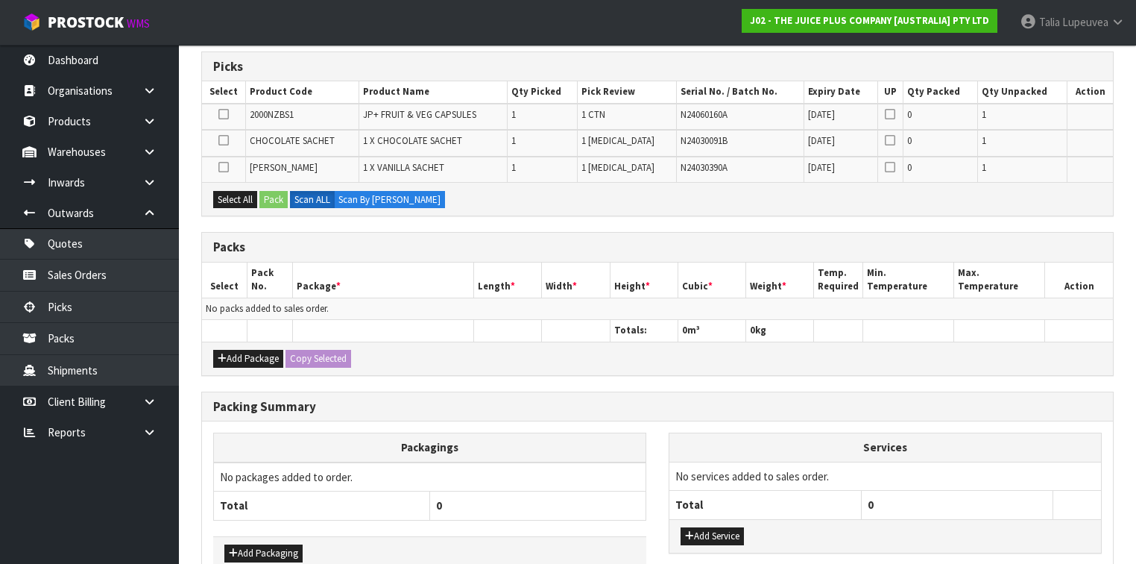
scroll to position [298, 0]
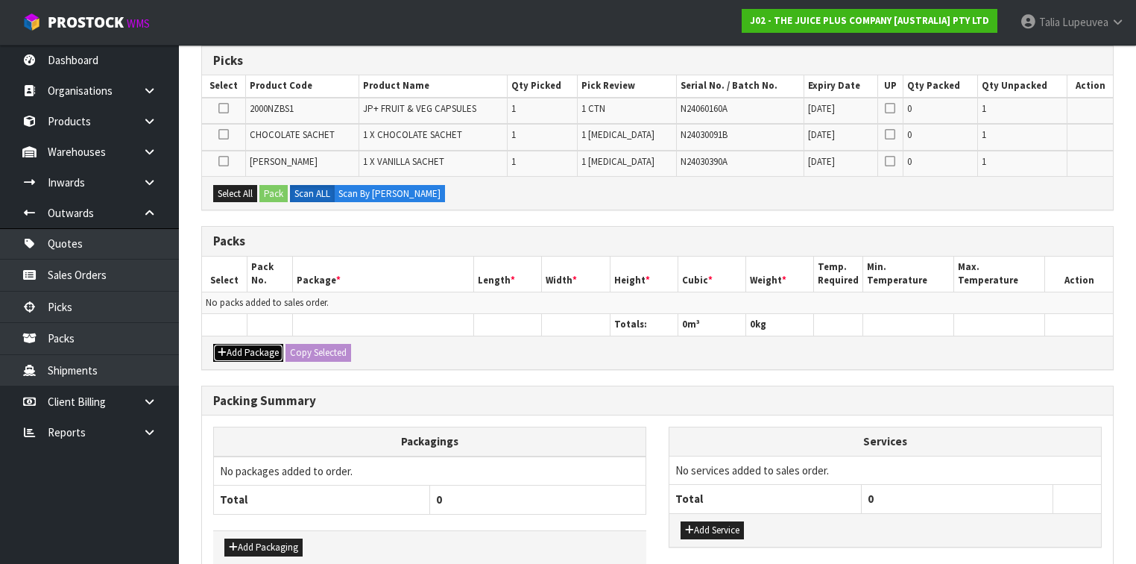
click at [248, 347] on button "Add Package" at bounding box center [248, 353] width 70 height 18
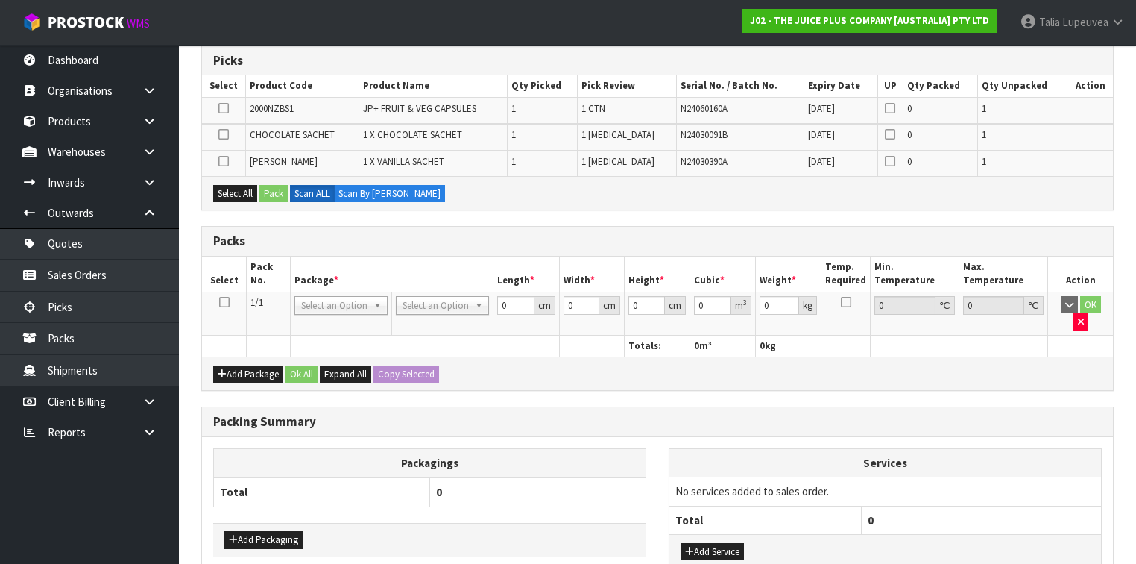
click at [227, 302] on icon at bounding box center [224, 302] width 10 height 1
click at [243, 192] on button "Select All" at bounding box center [235, 194] width 44 height 18
click at [268, 192] on button "Pack" at bounding box center [274, 194] width 28 height 18
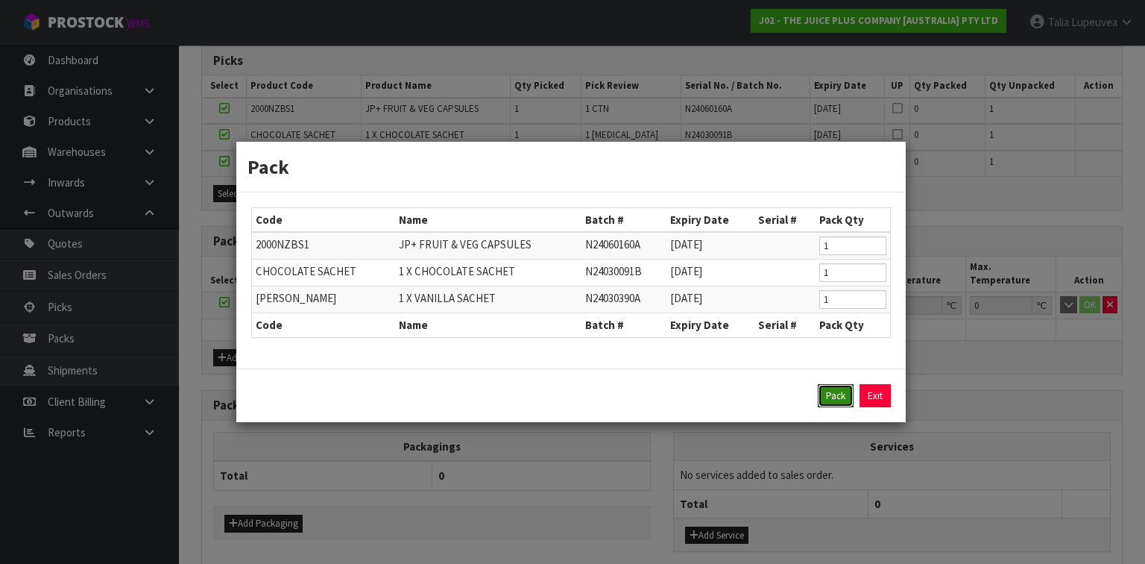
drag, startPoint x: 843, startPoint y: 389, endPoint x: 832, endPoint y: 383, distance: 12.4
click at [840, 388] on button "Pack" at bounding box center [836, 396] width 36 height 24
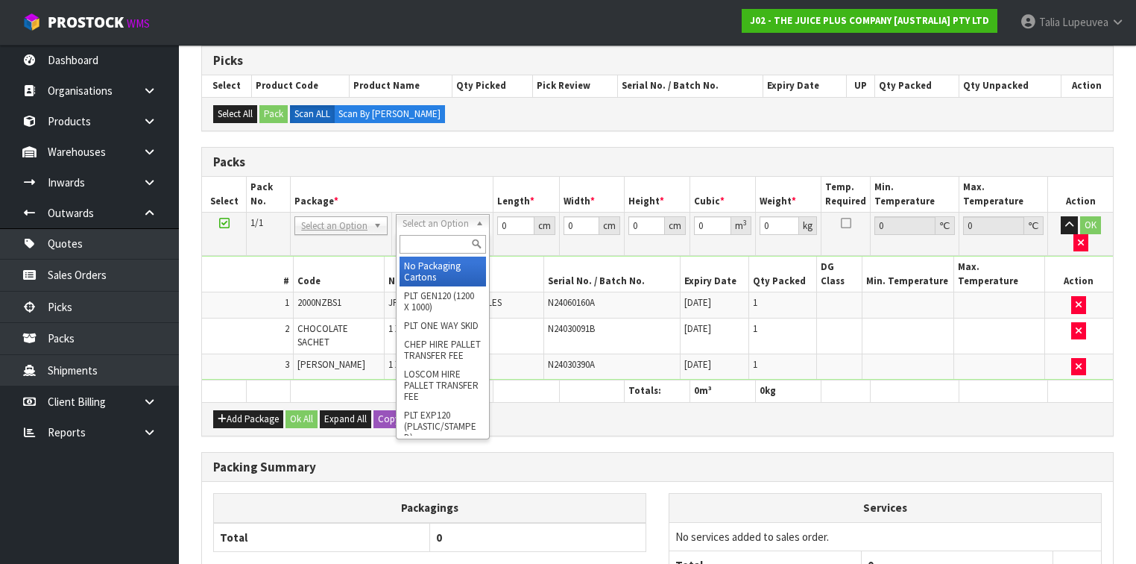
click at [453, 250] on input "text" at bounding box center [443, 244] width 86 height 19
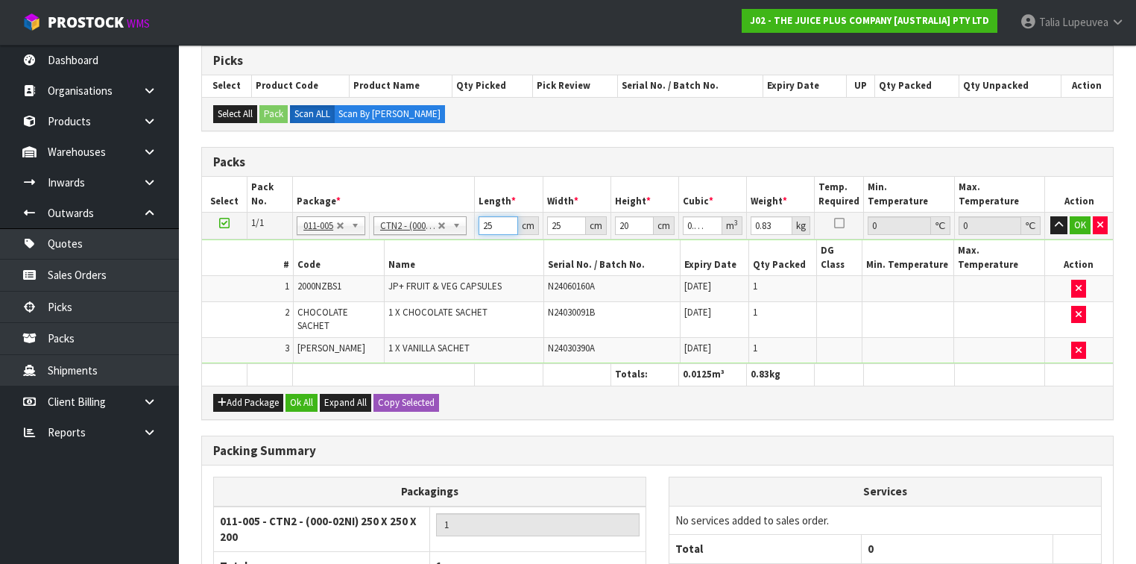
drag, startPoint x: 498, startPoint y: 224, endPoint x: 468, endPoint y: 244, distance: 36.2
click at [466, 243] on tbody "1/1 NONE 007-001 007-002 007-004 007-009 007-013 007-014 007-015 007-017 007-01…" at bounding box center [657, 288] width 911 height 151
click at [1086, 224] on button "OK" at bounding box center [1080, 225] width 21 height 18
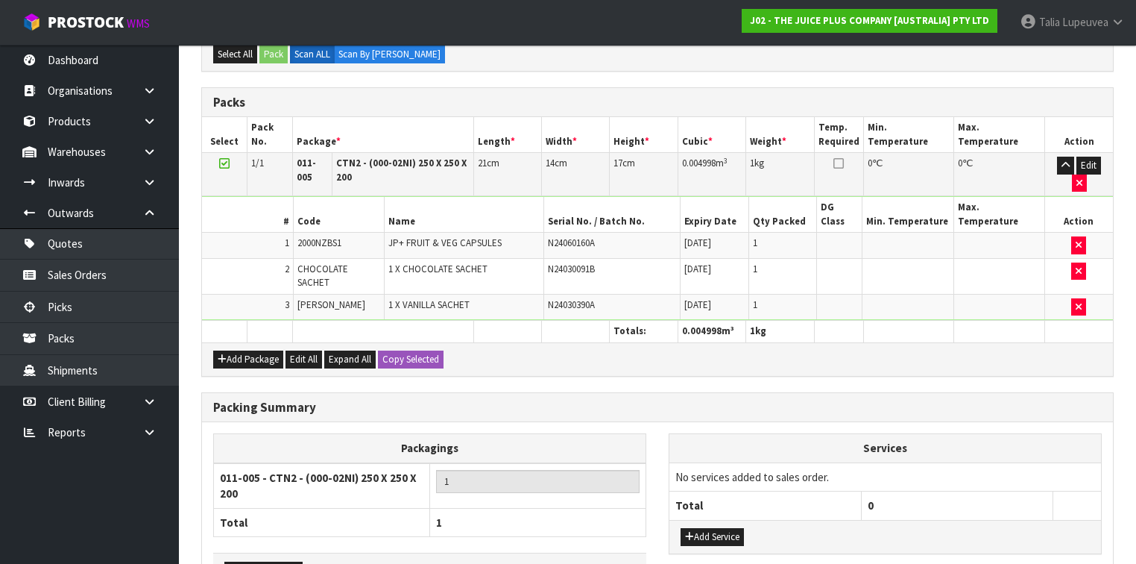
scroll to position [433, 0]
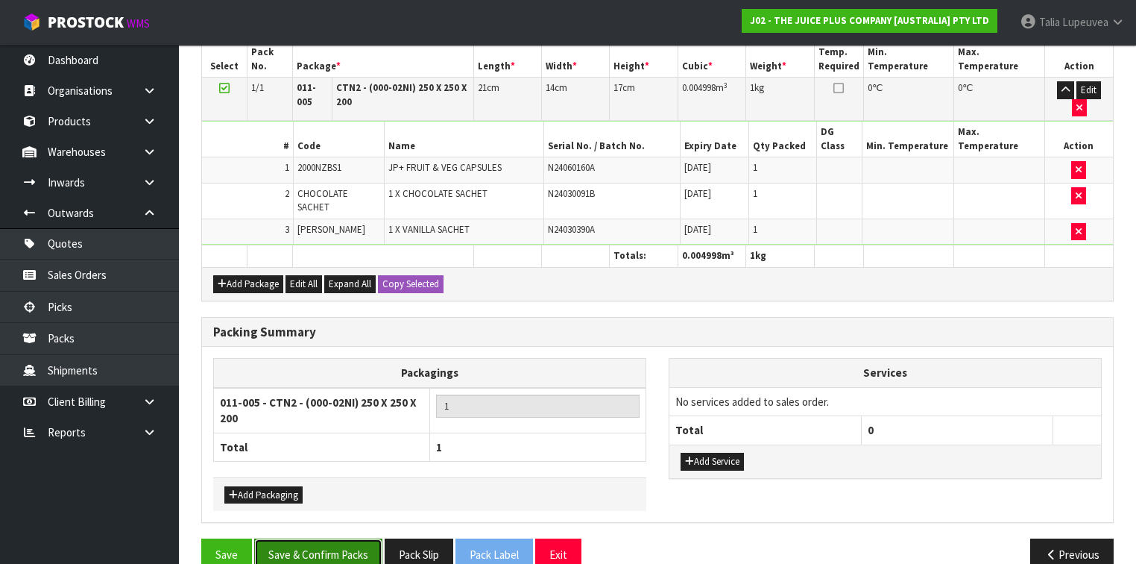
click at [335, 538] on button "Save & Confirm Packs" at bounding box center [318, 554] width 128 height 32
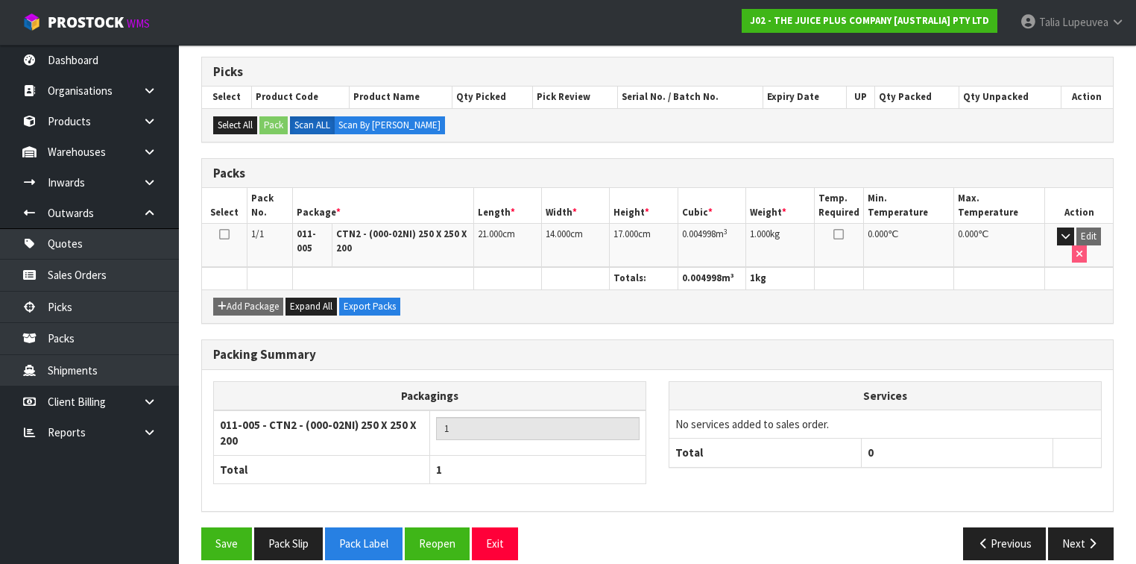
scroll to position [292, 0]
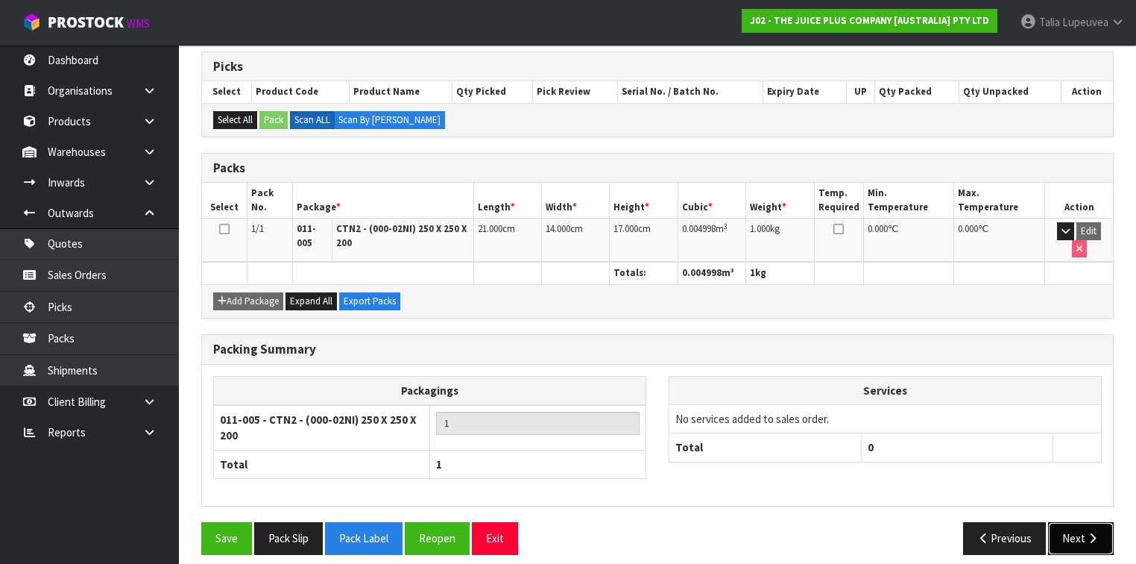
click at [1080, 522] on button "Next" at bounding box center [1081, 538] width 66 height 32
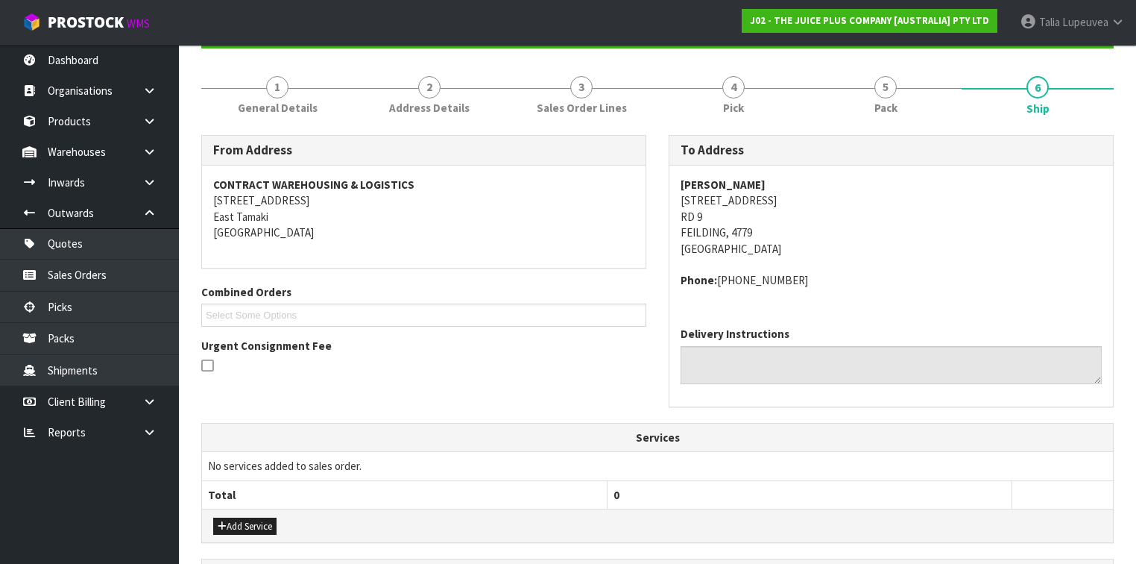
scroll to position [441, 0]
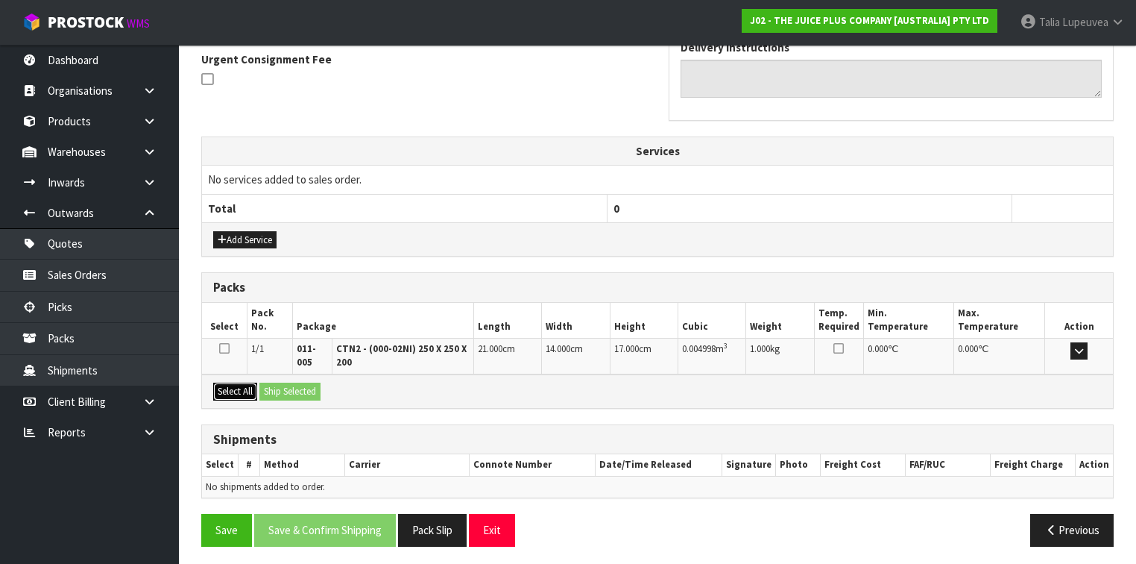
click at [230, 391] on button "Select All" at bounding box center [235, 392] width 44 height 18
click at [287, 388] on button "Ship Selected" at bounding box center [290, 392] width 61 height 18
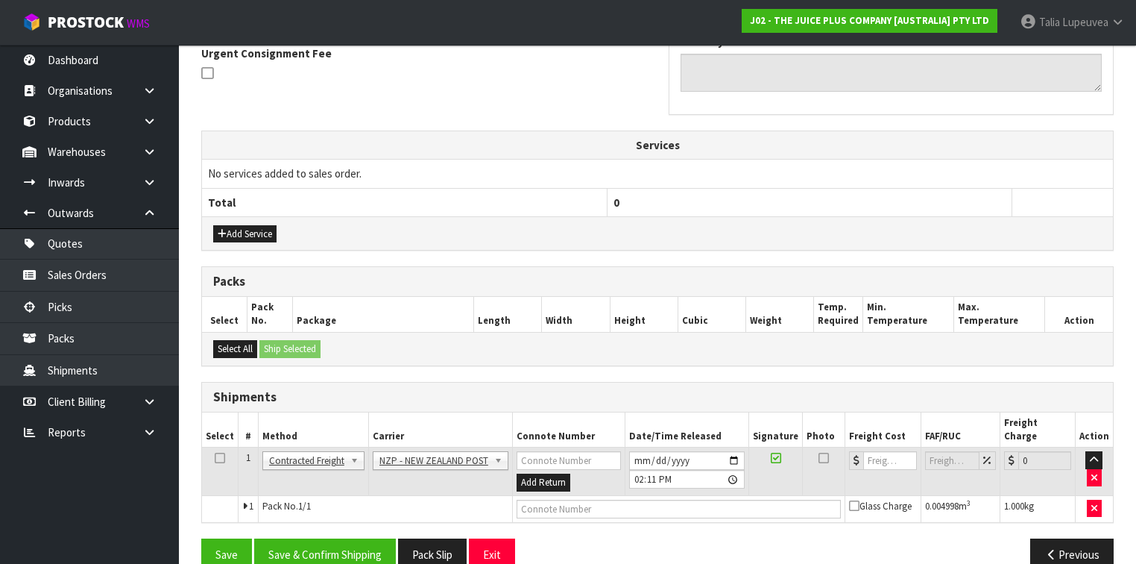
scroll to position [456, 0]
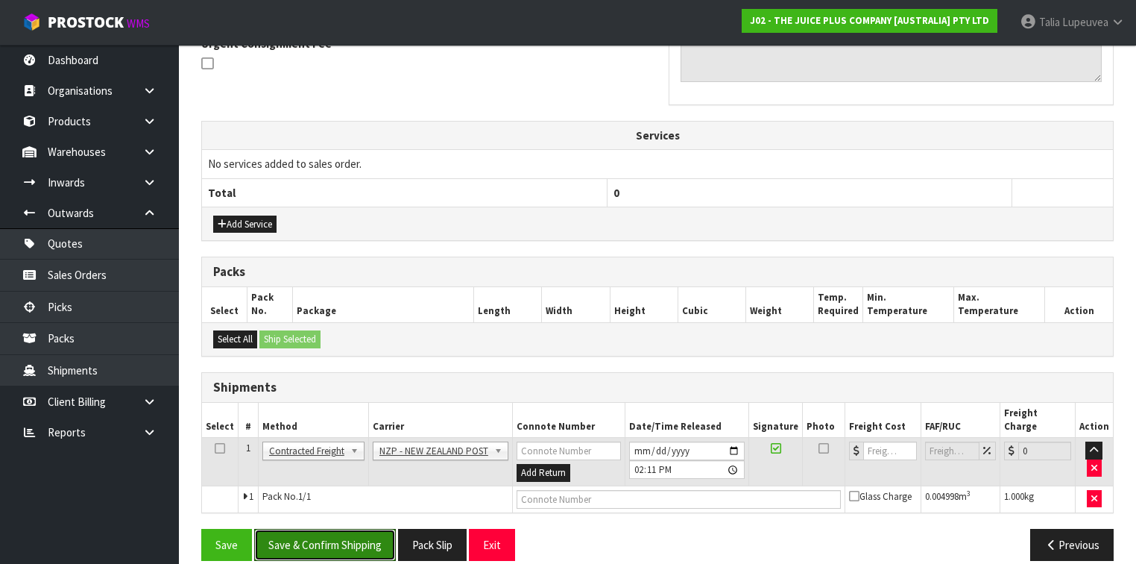
drag, startPoint x: 333, startPoint y: 515, endPoint x: 454, endPoint y: 495, distance: 123.2
click at [333, 529] on button "Save & Confirm Shipping" at bounding box center [325, 545] width 142 height 32
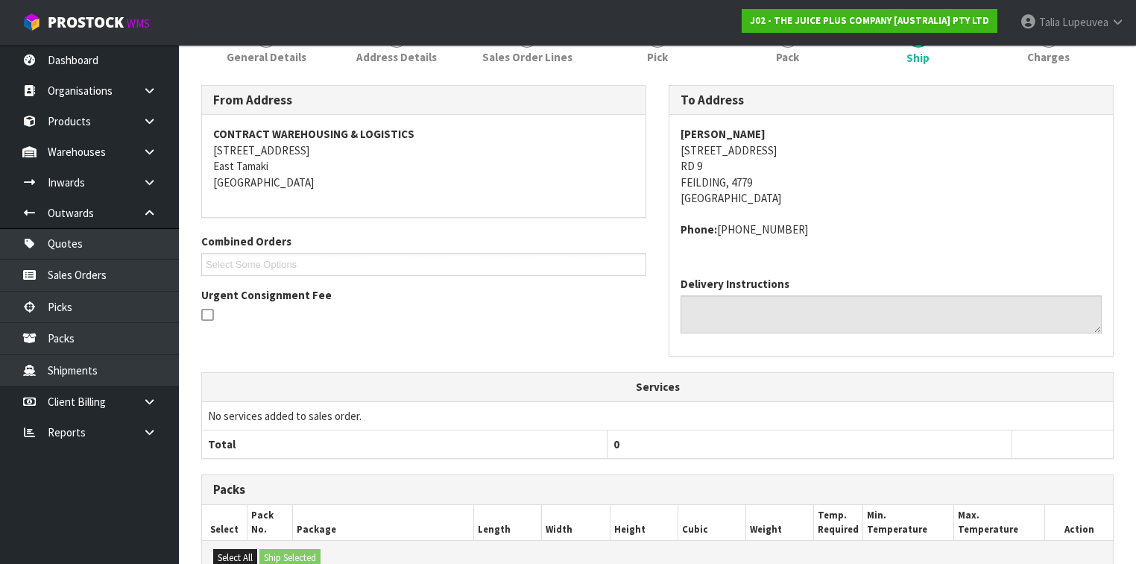
scroll to position [418, 0]
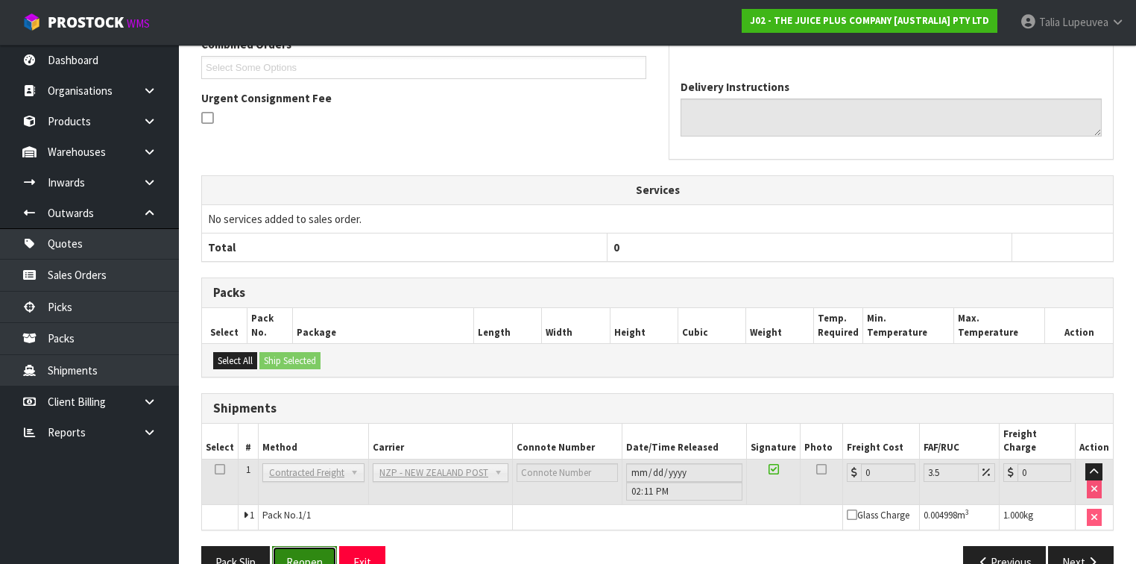
click at [309, 543] on button "Reopen" at bounding box center [304, 562] width 65 height 32
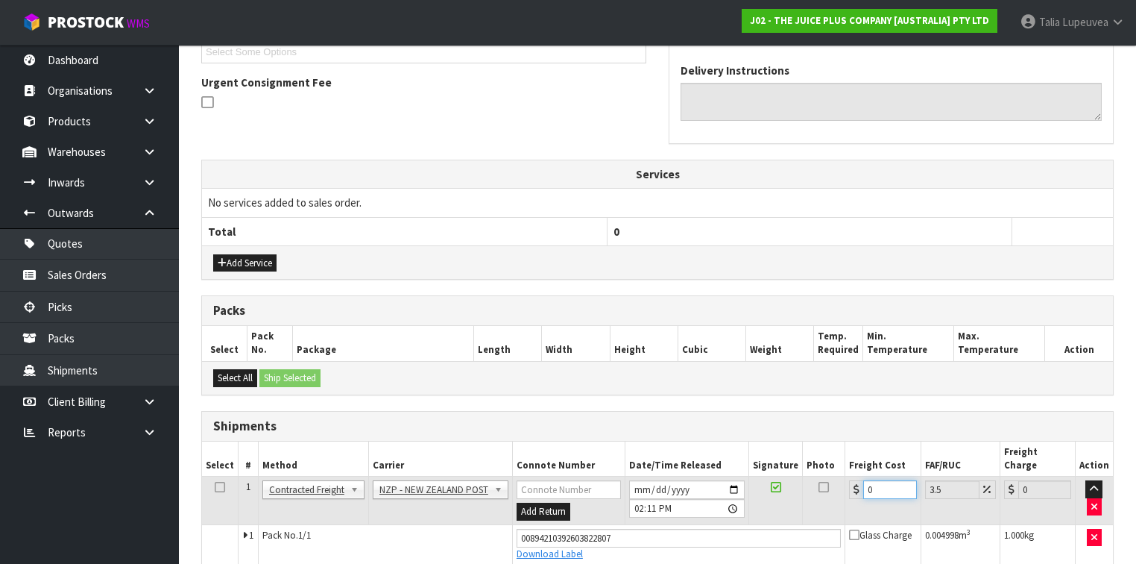
drag, startPoint x: 876, startPoint y: 471, endPoint x: 838, endPoint y: 482, distance: 39.6
click at [840, 485] on tr "1 Client Local Pickup Customer Local Pickup Company Freight Contracted Freight …" at bounding box center [657, 501] width 911 height 48
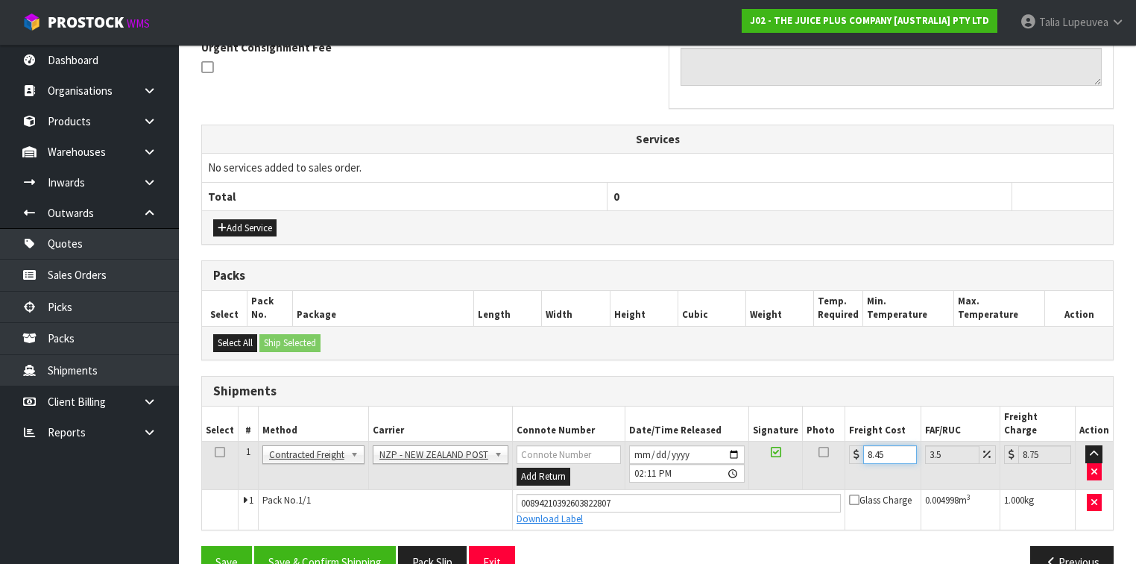
scroll to position [471, 0]
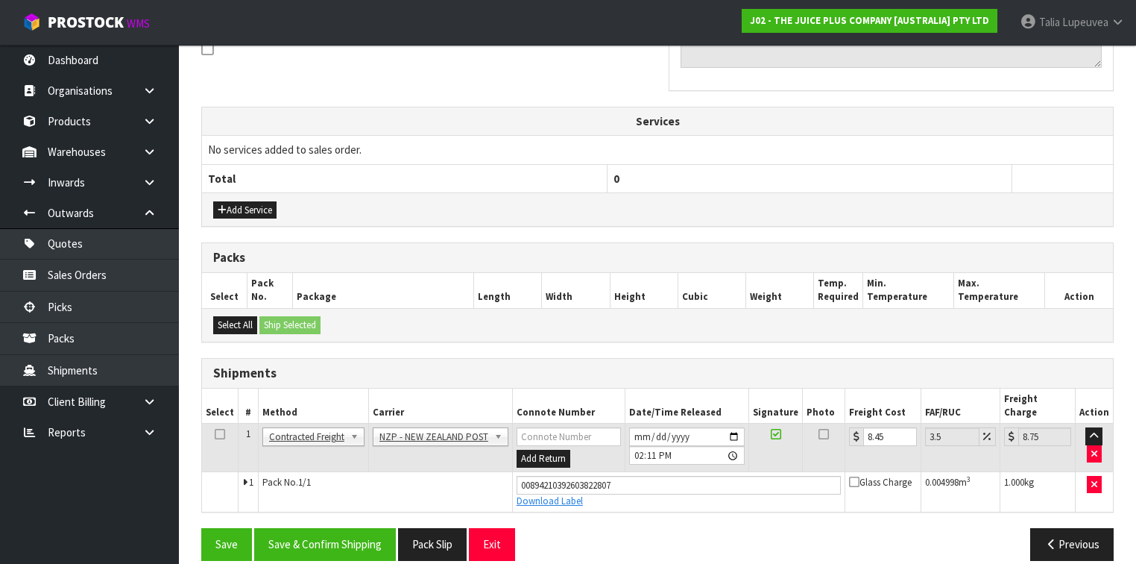
click at [319, 543] on div "Save Save & Confirm Shipping Pack Slip Exit Previous" at bounding box center [657, 549] width 935 height 43
click at [321, 537] on button "Save & Confirm Shipping" at bounding box center [325, 544] width 142 height 32
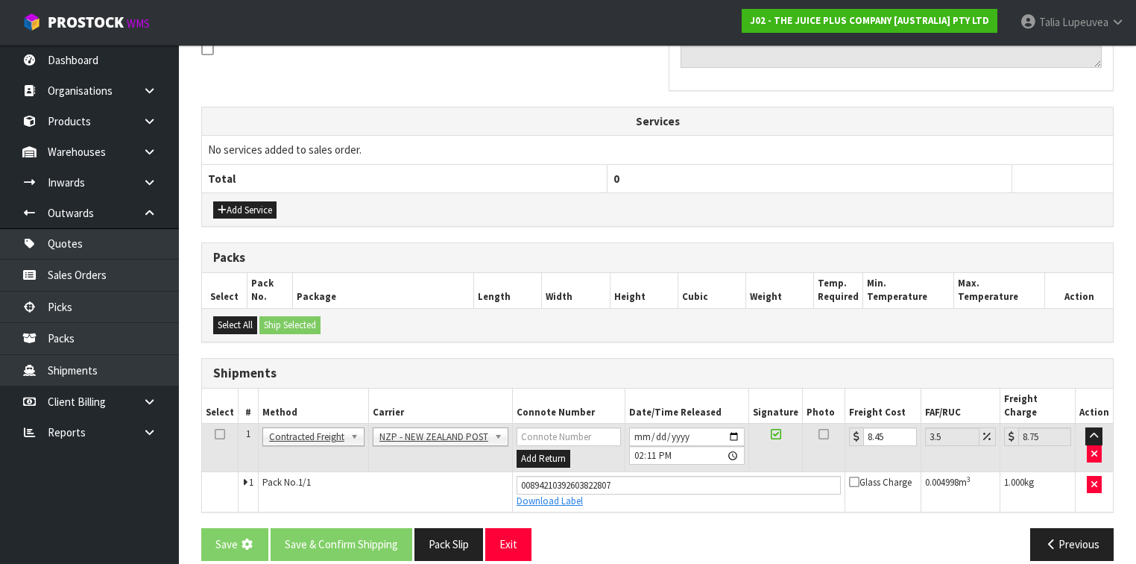
scroll to position [0, 0]
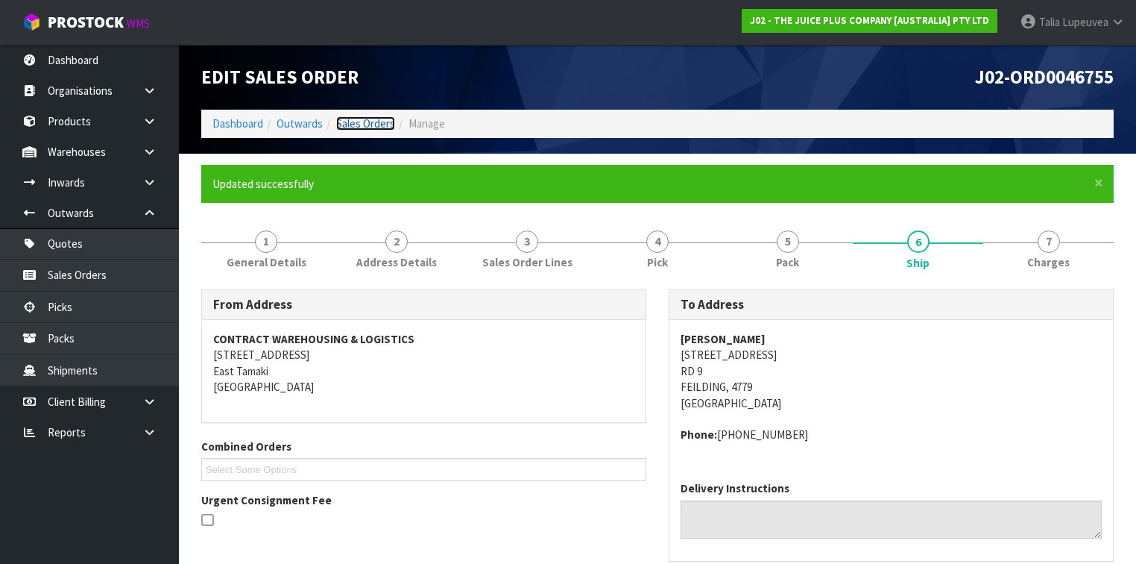
click at [370, 124] on link "Sales Orders" at bounding box center [365, 123] width 59 height 14
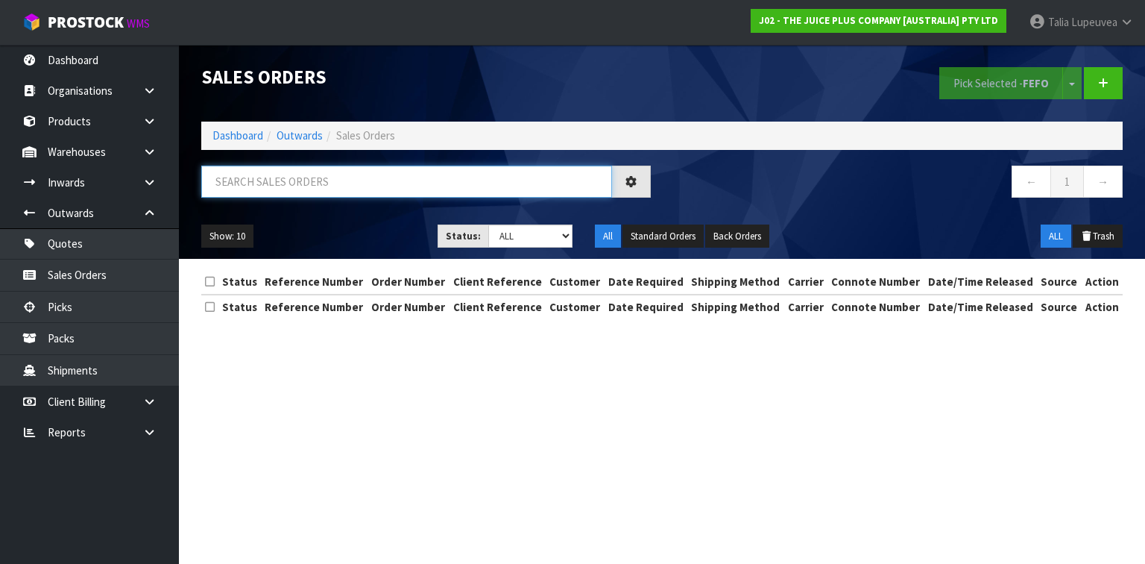
click at [374, 170] on input "text" at bounding box center [406, 182] width 411 height 32
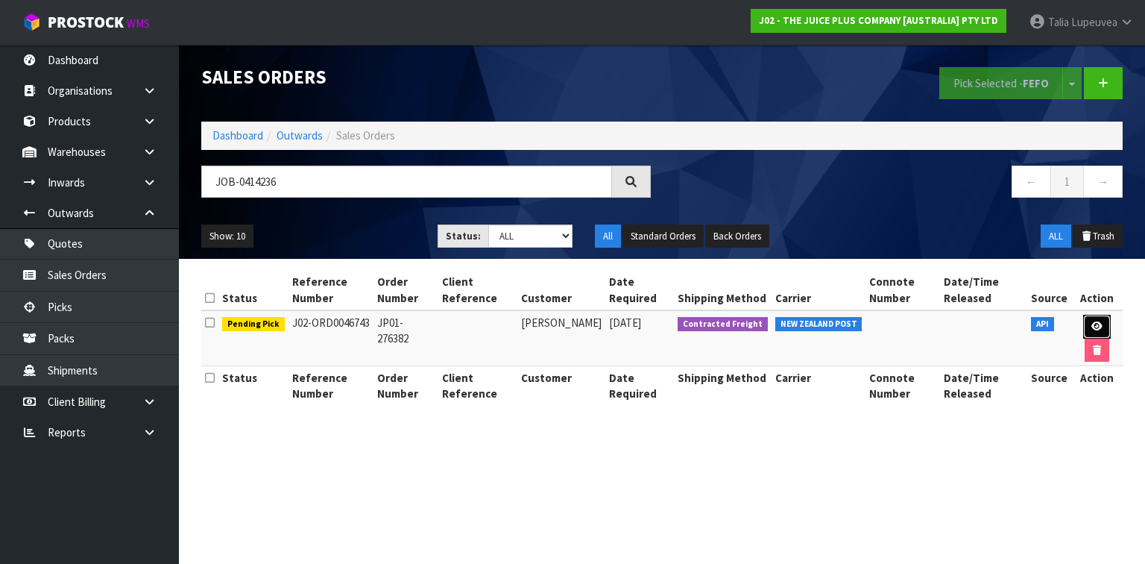
click at [1104, 323] on link at bounding box center [1098, 327] width 28 height 24
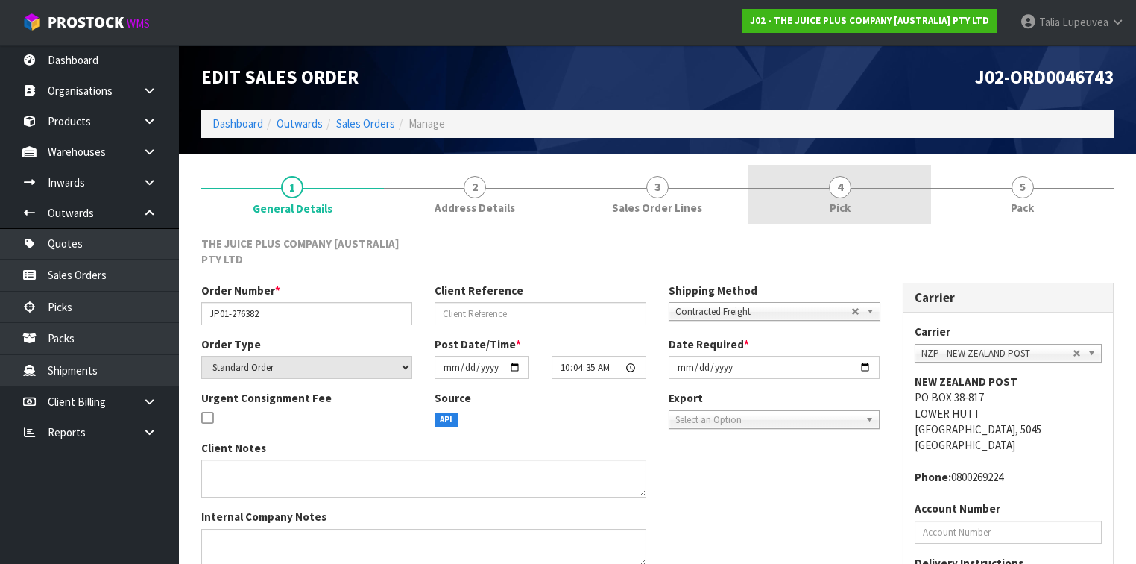
click at [847, 204] on span "Pick" at bounding box center [840, 208] width 21 height 16
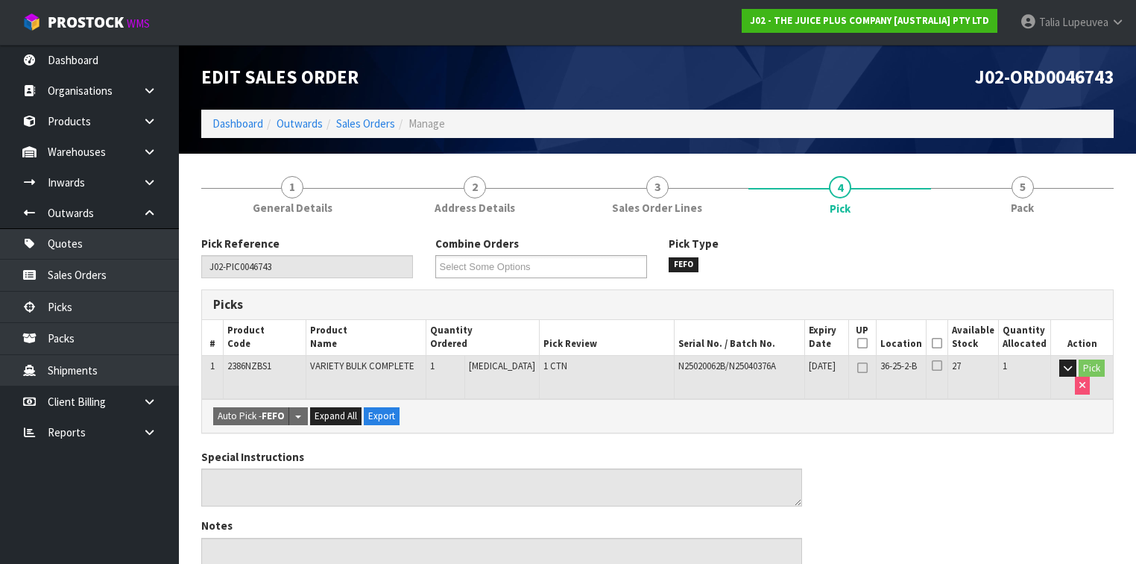
click at [943, 343] on icon at bounding box center [937, 343] width 10 height 1
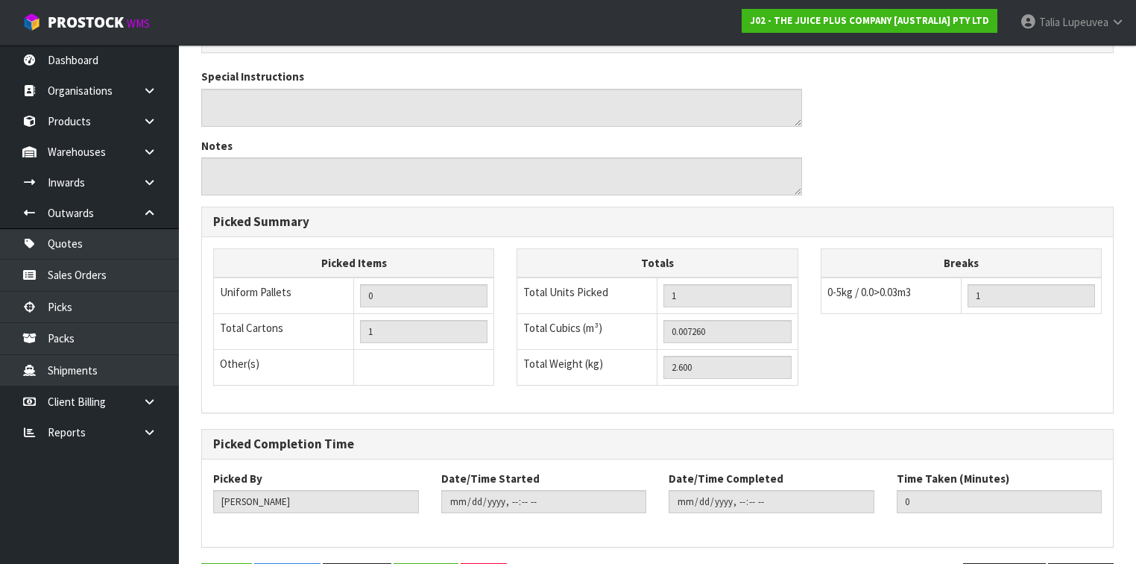
scroll to position [483, 0]
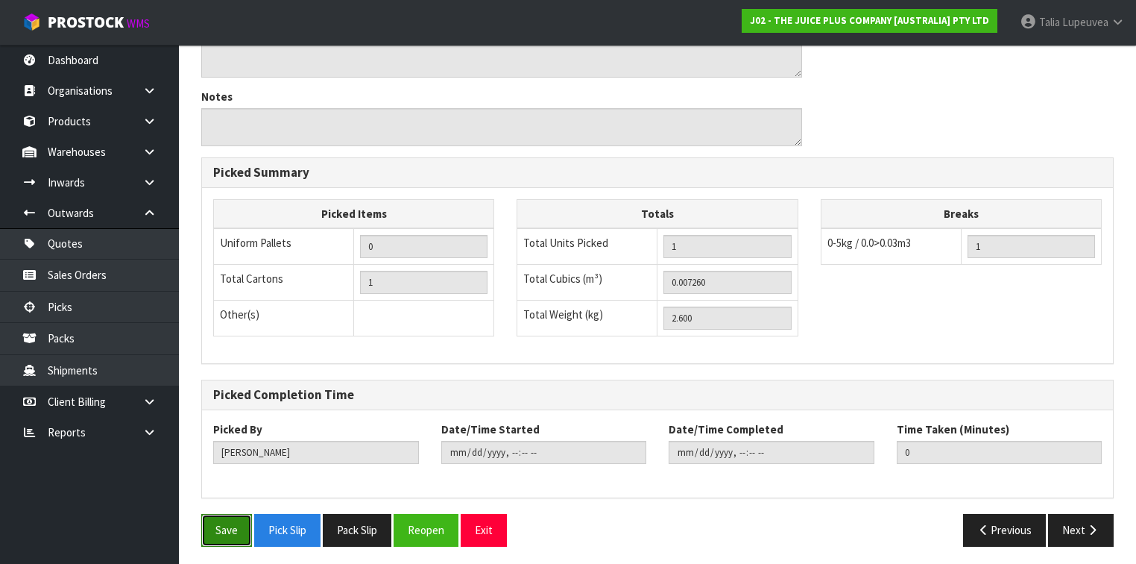
click at [227, 525] on button "Save" at bounding box center [226, 530] width 51 height 32
click at [1076, 525] on button "Next" at bounding box center [1081, 530] width 66 height 32
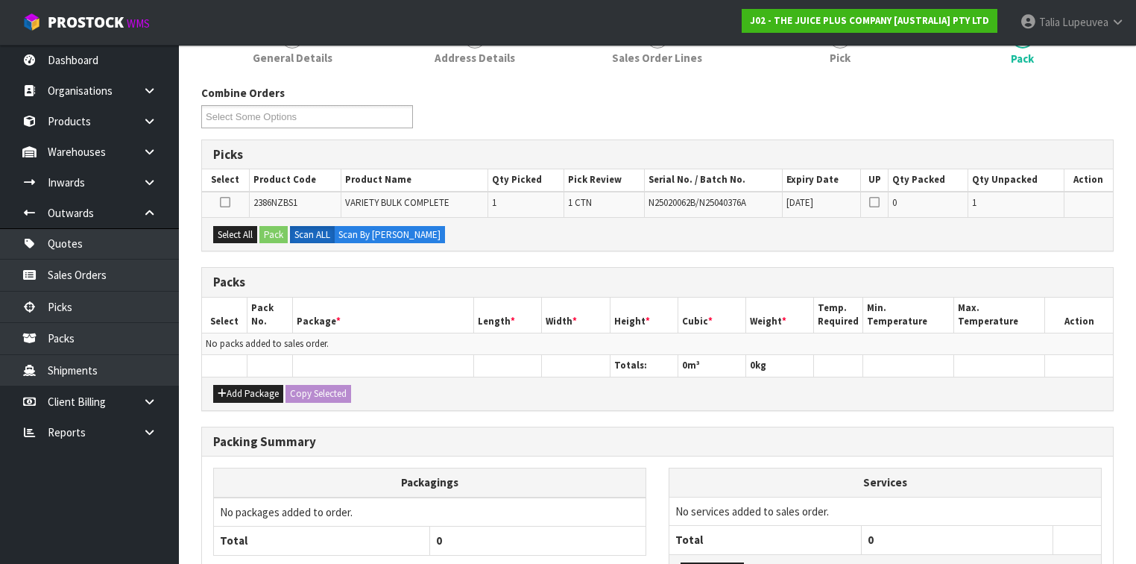
scroll to position [321, 0]
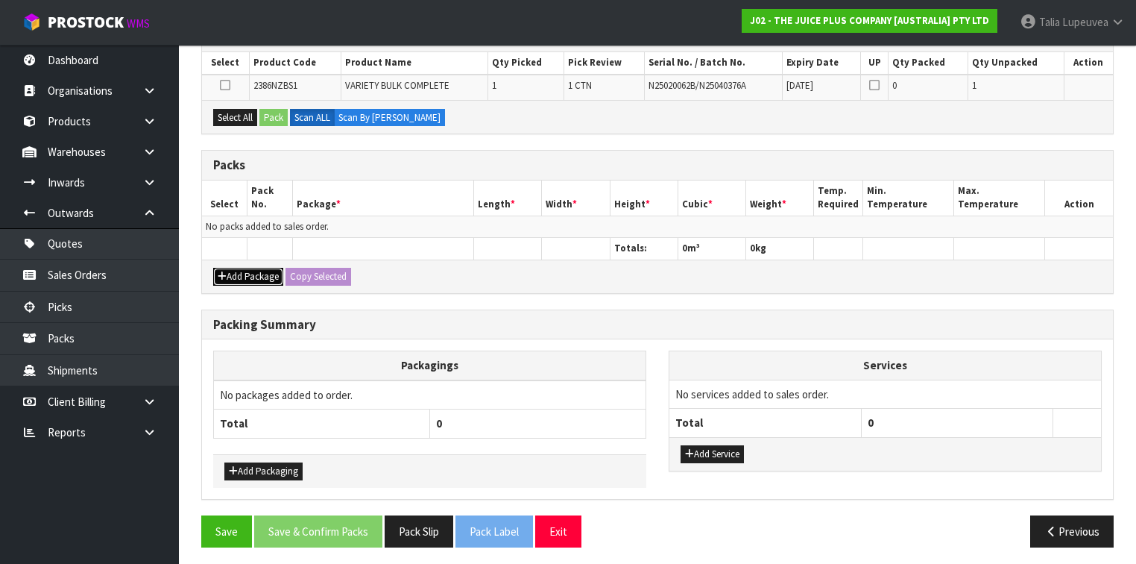
click at [254, 268] on button "Add Package" at bounding box center [248, 277] width 70 height 18
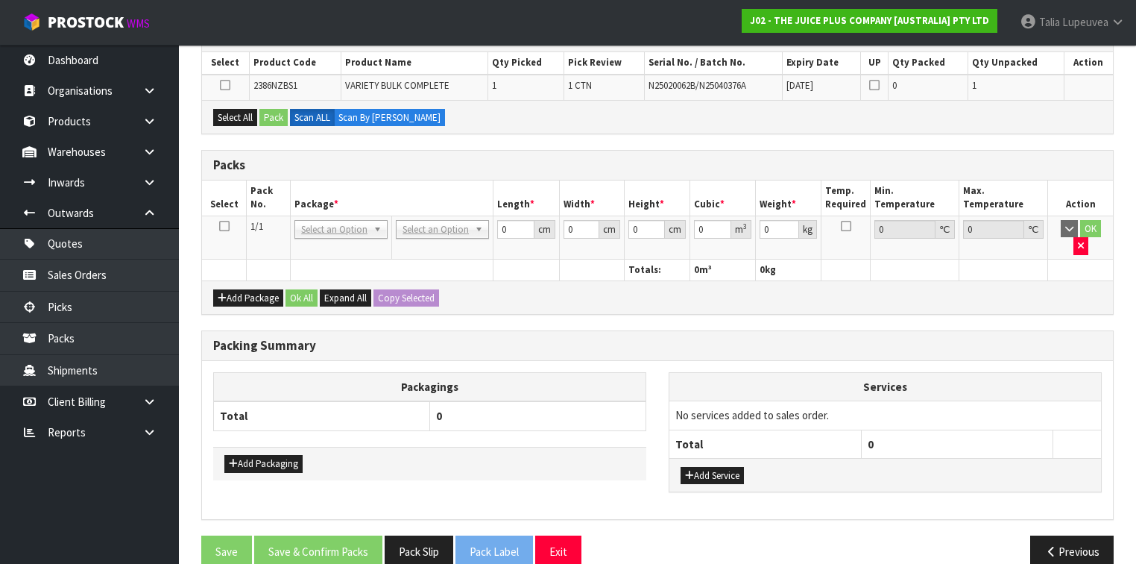
click at [227, 227] on icon at bounding box center [224, 226] width 10 height 1
drag, startPoint x: 228, startPoint y: 119, endPoint x: 274, endPoint y: 111, distance: 47.0
click at [229, 119] on button "Select All" at bounding box center [235, 118] width 44 height 18
click at [279, 110] on button "Pack" at bounding box center [274, 118] width 28 height 18
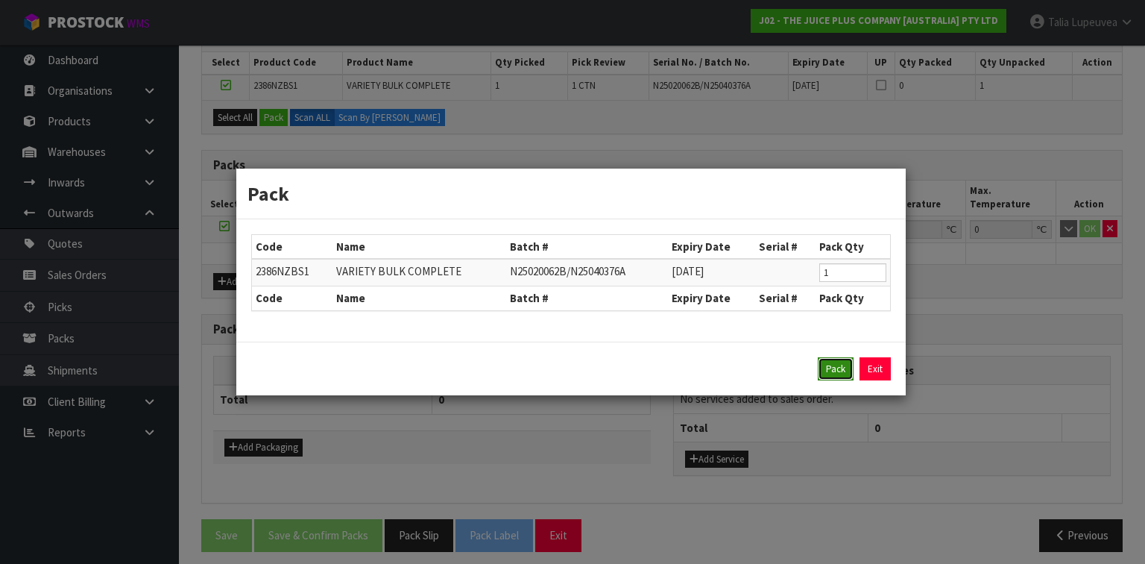
click at [842, 365] on button "Pack" at bounding box center [836, 369] width 36 height 24
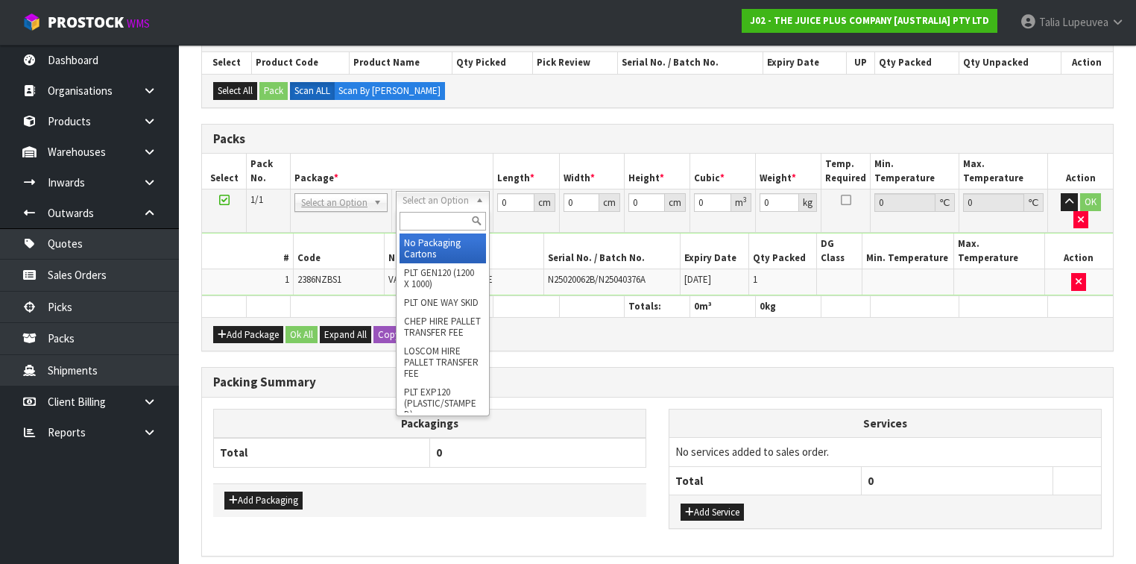
click at [455, 223] on input "text" at bounding box center [443, 221] width 86 height 19
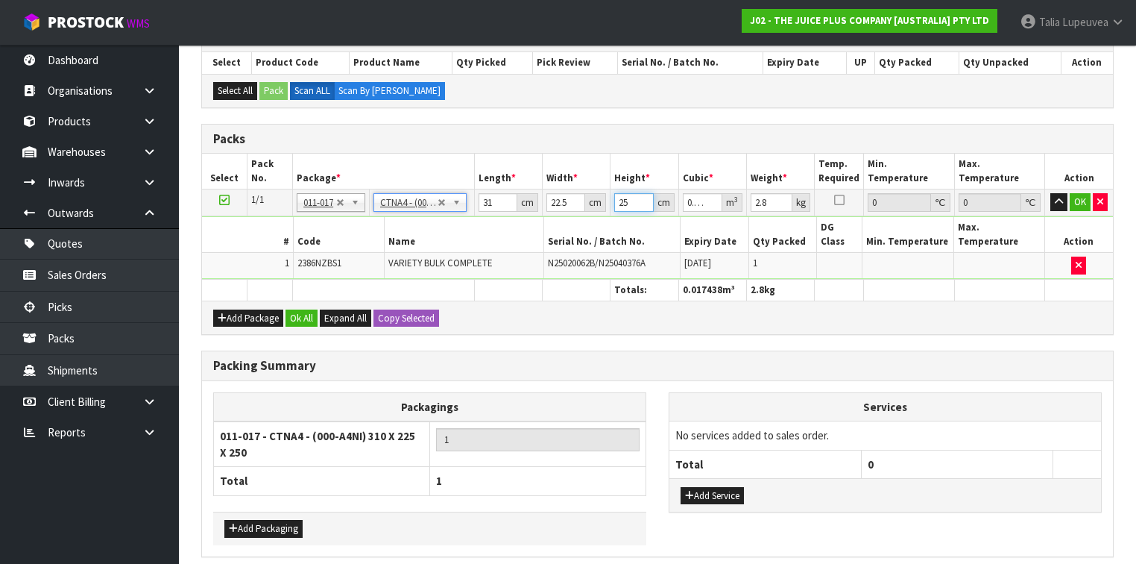
drag, startPoint x: 631, startPoint y: 202, endPoint x: 608, endPoint y: 205, distance: 23.3
click at [609, 203] on tr "1/1 NONE 007-001 007-002 007-004 007-009 007-013 007-014 007-015 007-017 007-01…" at bounding box center [657, 202] width 911 height 27
drag, startPoint x: 494, startPoint y: 201, endPoint x: 463, endPoint y: 201, distance: 31.3
click at [463, 201] on tr "1/1 NONE 007-001 007-002 007-004 007-009 007-013 007-014 007-015 007-017 007-01…" at bounding box center [657, 202] width 911 height 27
click at [1077, 203] on button "OK" at bounding box center [1080, 202] width 21 height 18
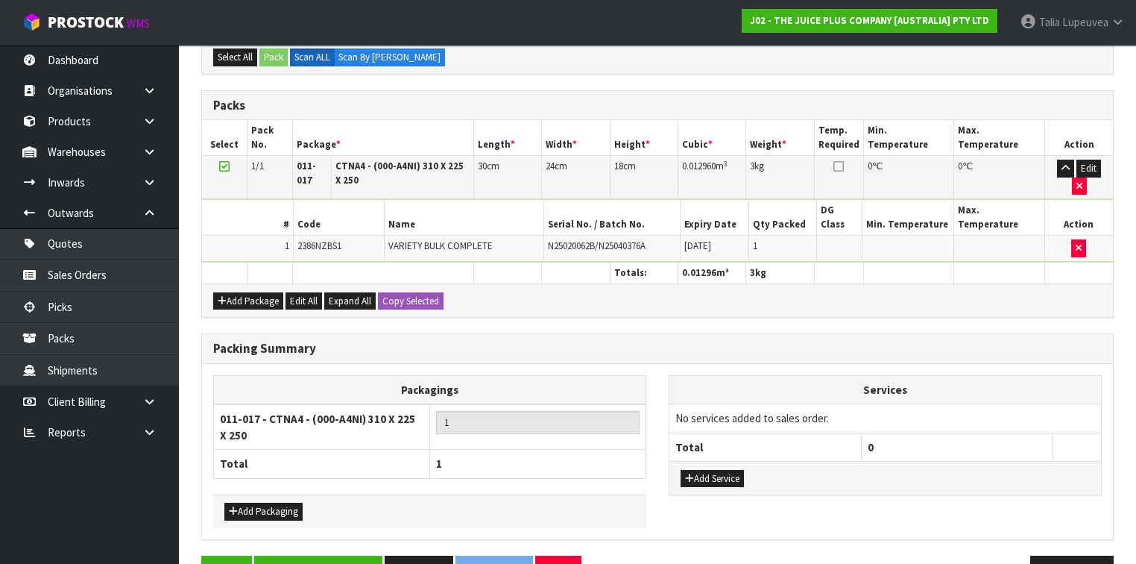
scroll to position [373, 0]
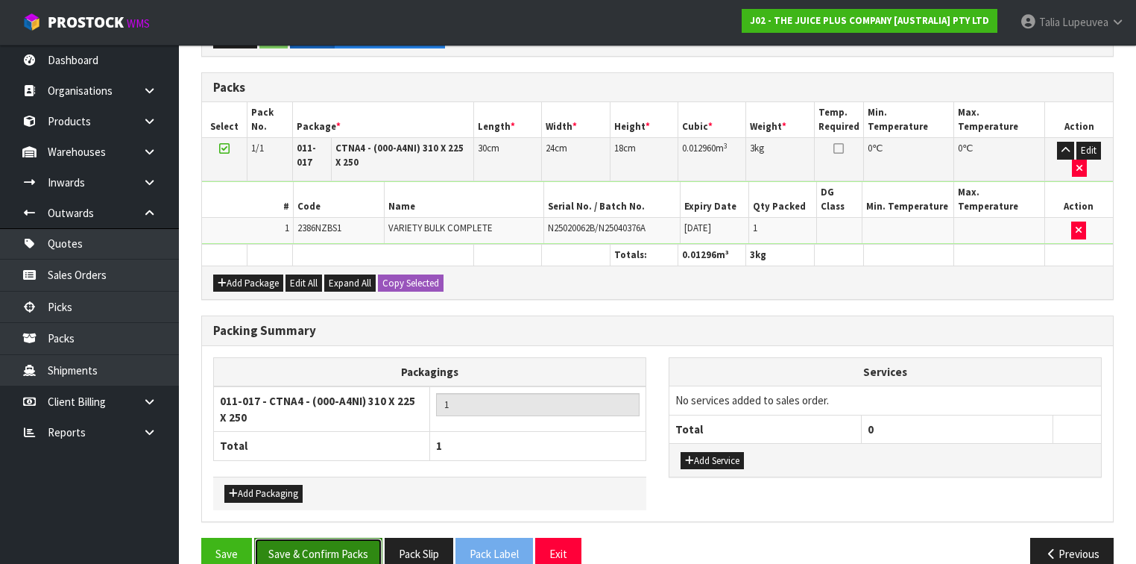
click at [347, 538] on button "Save & Confirm Packs" at bounding box center [318, 554] width 128 height 32
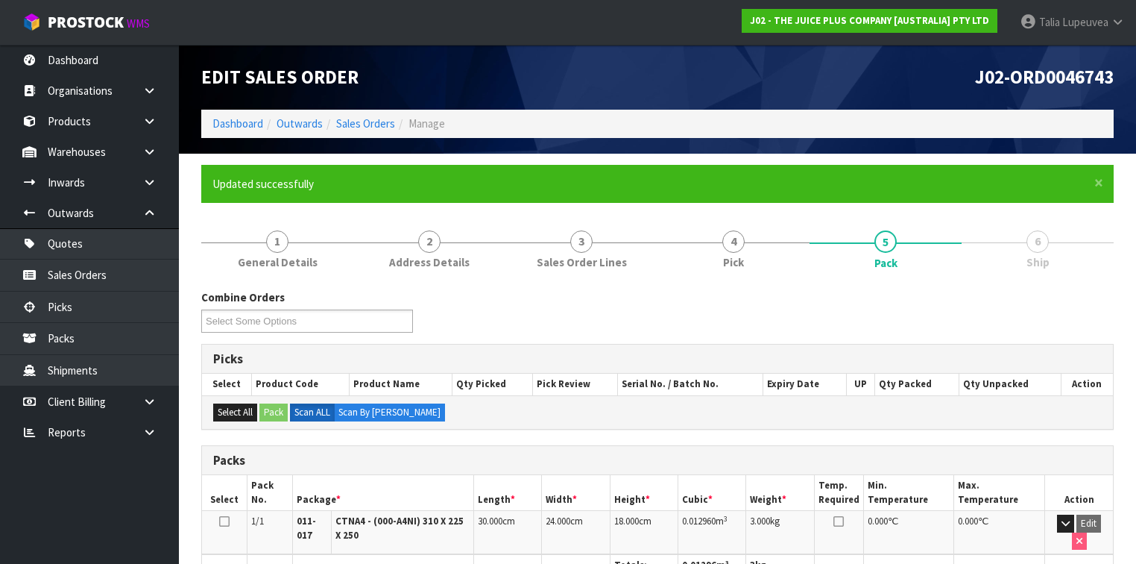
scroll to position [292, 0]
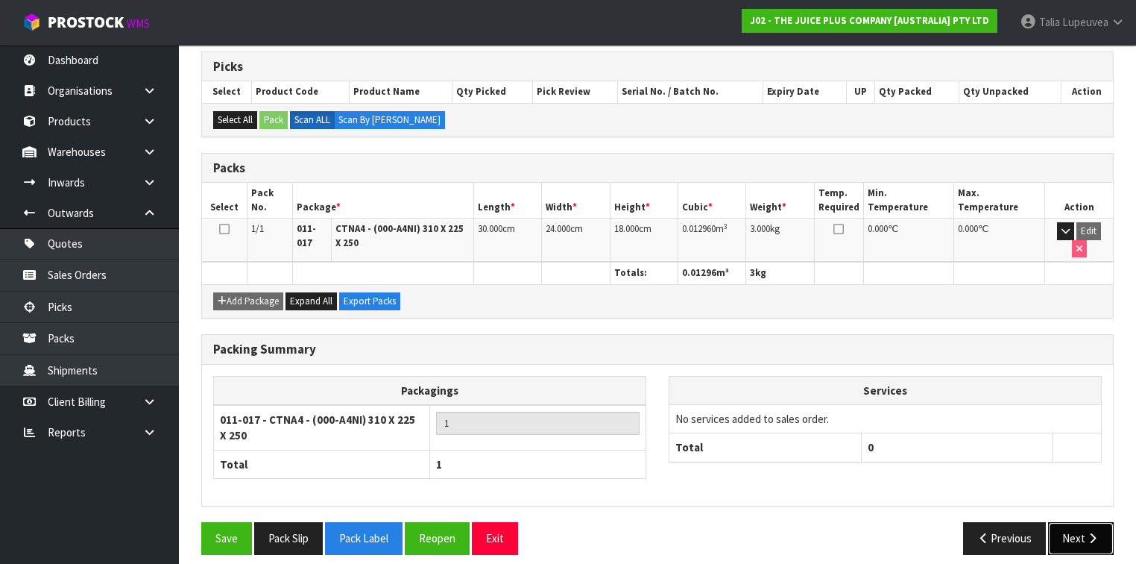
click at [1063, 522] on button "Next" at bounding box center [1081, 538] width 66 height 32
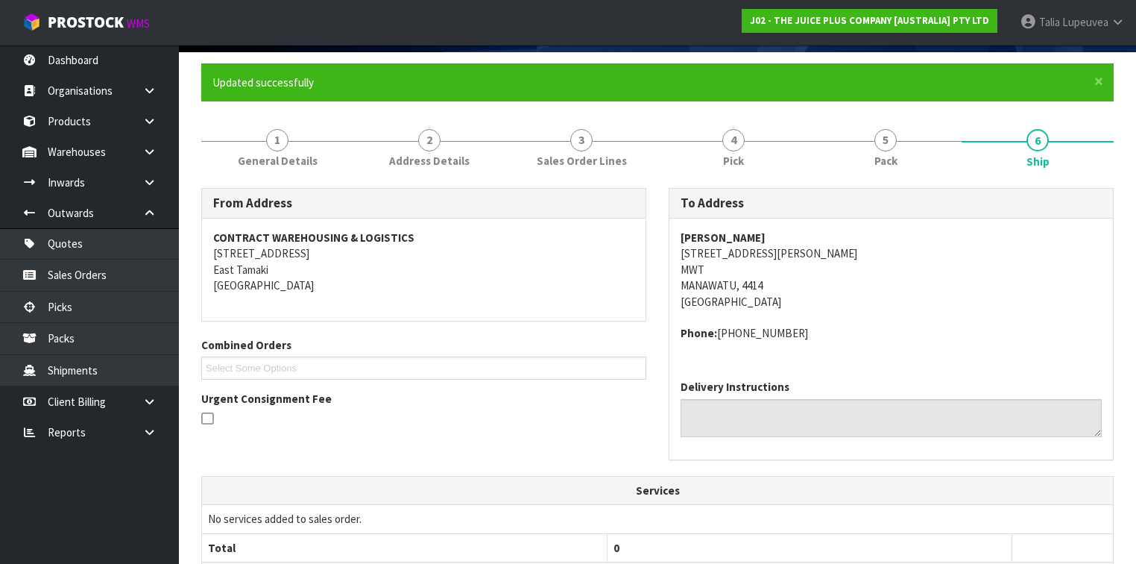
scroll to position [441, 0]
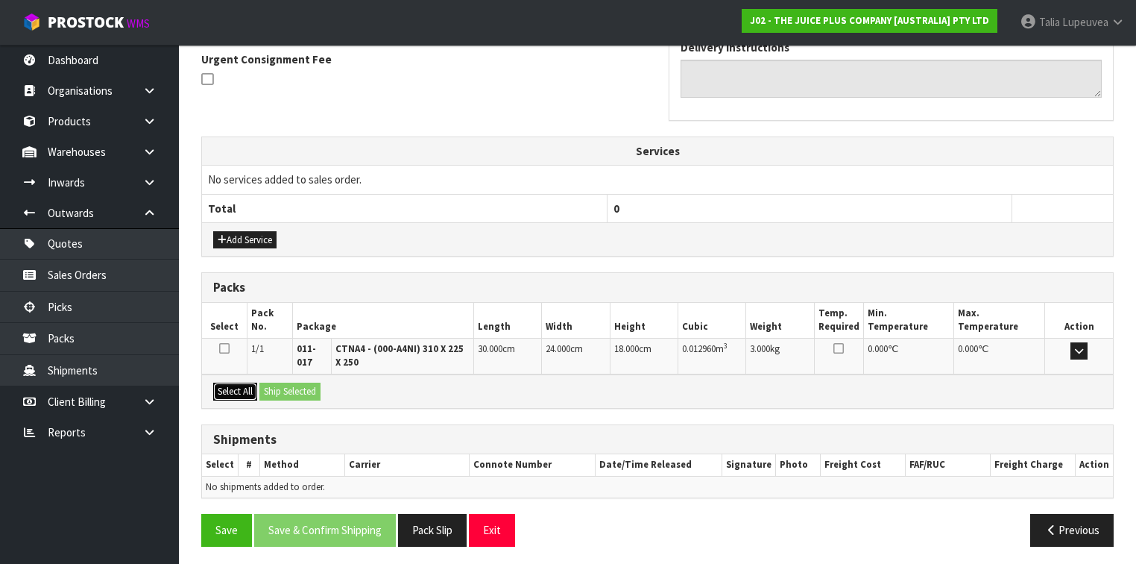
click at [230, 386] on button "Select All" at bounding box center [235, 392] width 44 height 18
click at [301, 384] on button "Ship Selected" at bounding box center [290, 392] width 61 height 18
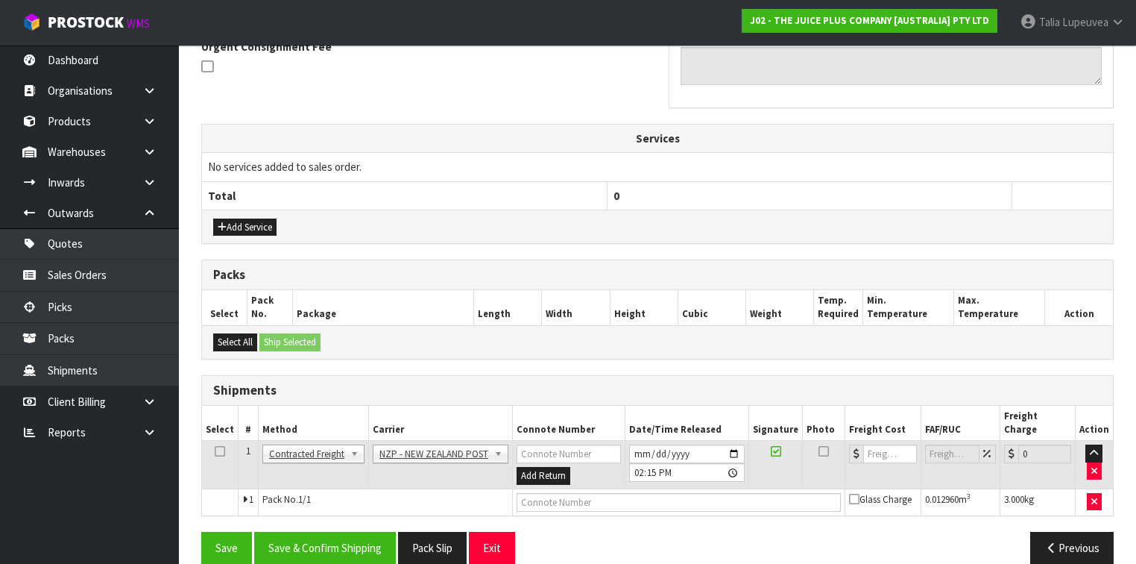
scroll to position [456, 0]
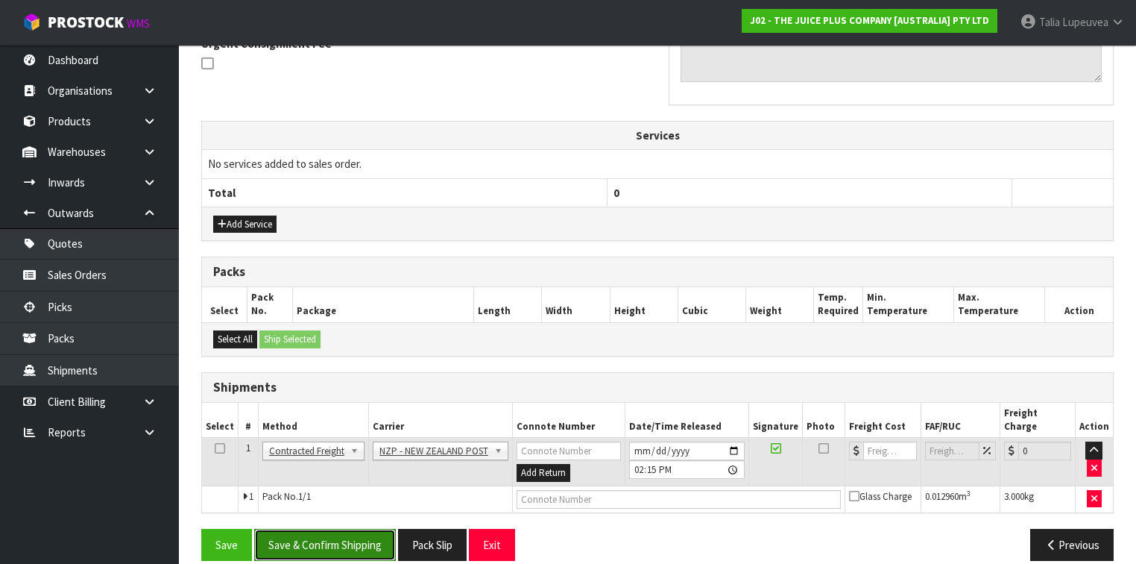
click at [368, 529] on button "Save & Confirm Shipping" at bounding box center [325, 545] width 142 height 32
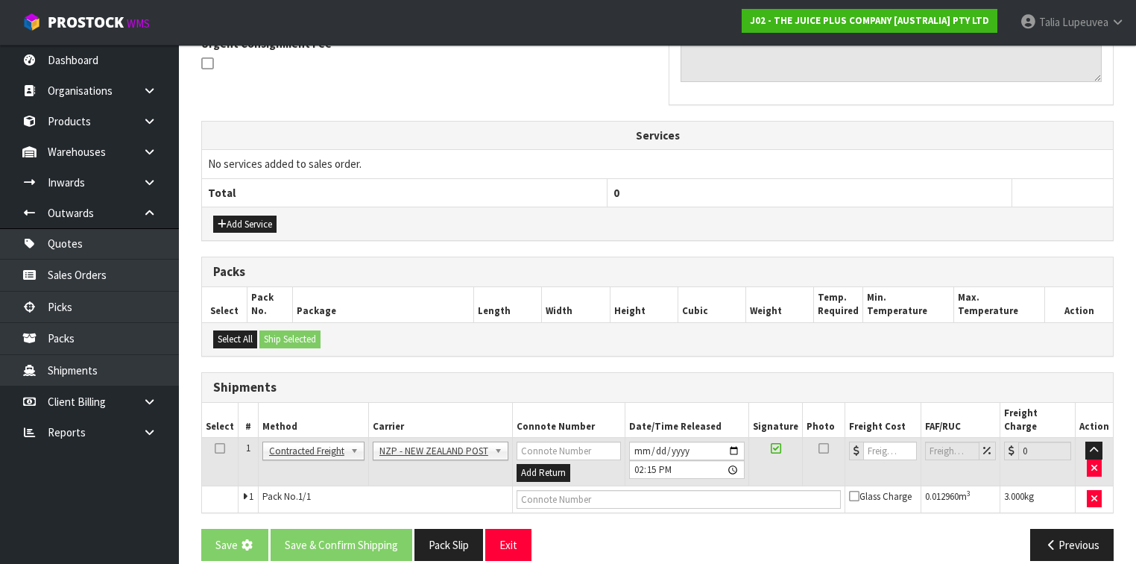
scroll to position [0, 0]
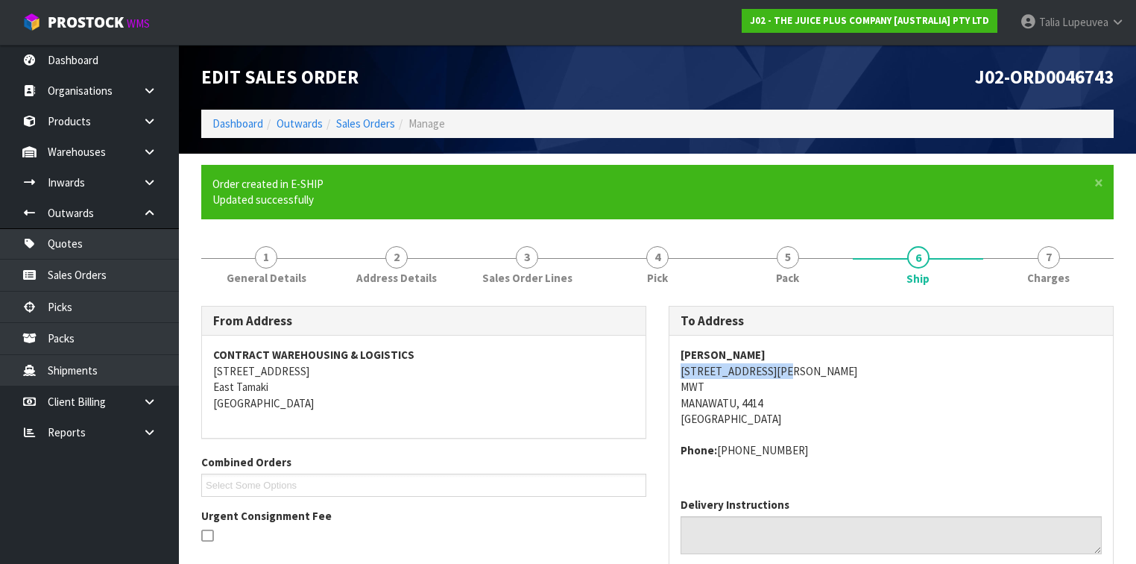
drag, startPoint x: 674, startPoint y: 370, endPoint x: 794, endPoint y: 369, distance: 120.1
click at [794, 369] on div "[PERSON_NAME] [STREET_ADDRESS][PERSON_NAME] Phone: [PHONE_NUMBER]" at bounding box center [892, 411] width 444 height 150
copy address "[STREET_ADDRESS][PERSON_NAME]"
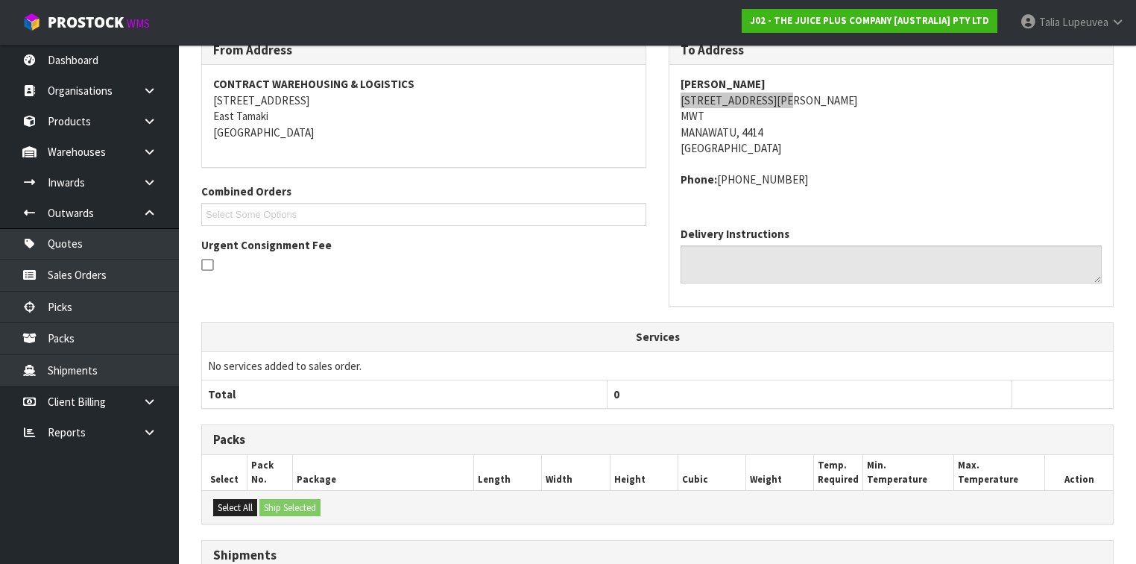
scroll to position [418, 0]
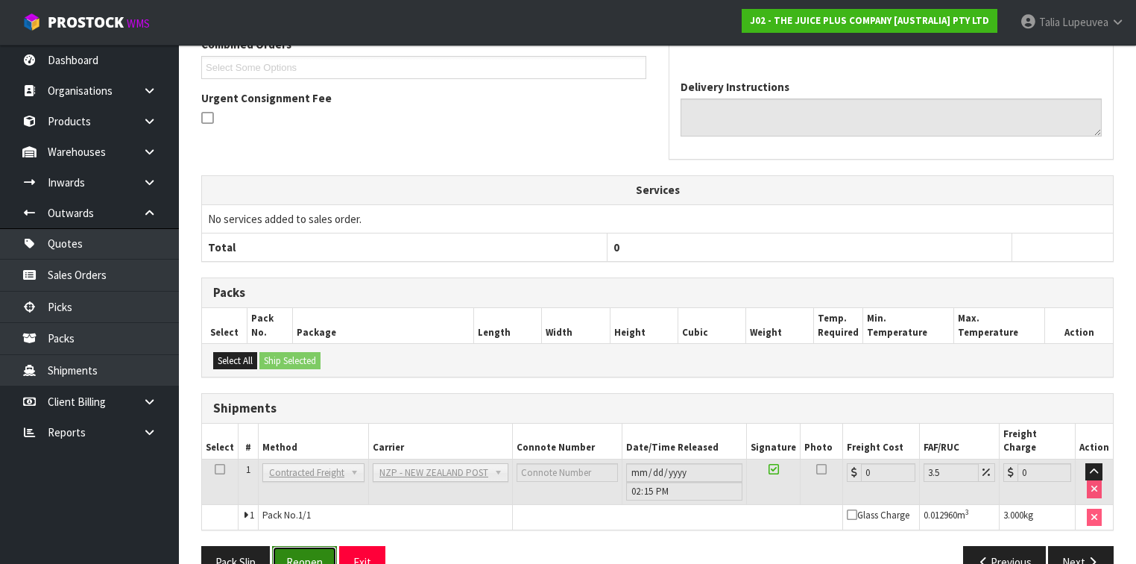
click at [319, 543] on button "Reopen" at bounding box center [304, 562] width 65 height 32
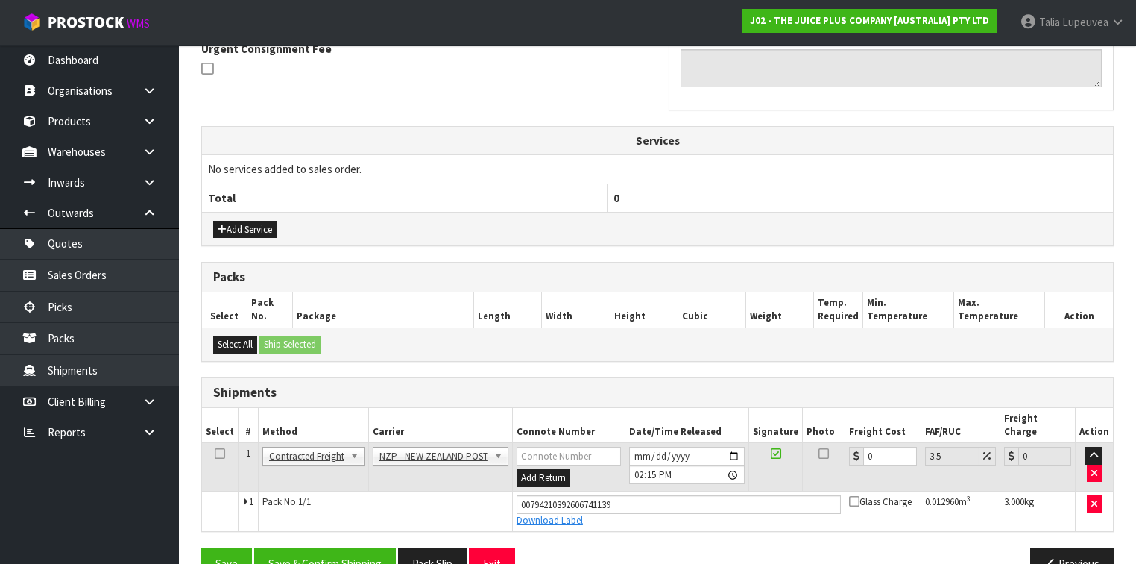
scroll to position [471, 0]
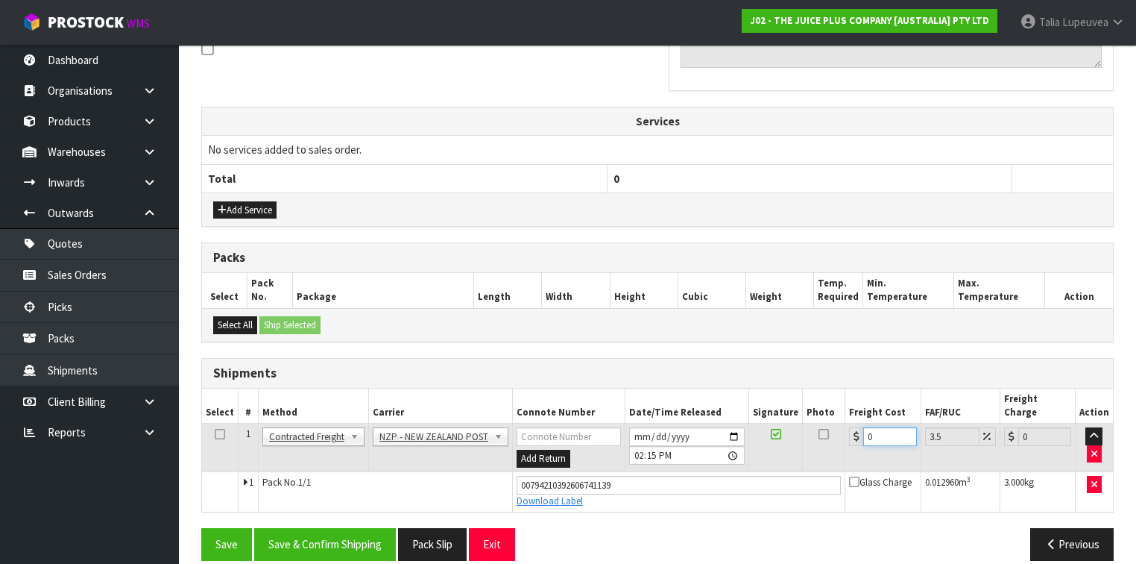
drag, startPoint x: 872, startPoint y: 420, endPoint x: 825, endPoint y: 433, distance: 49.6
click at [825, 430] on tr "1 Client Local Pickup Customer Local Pickup Company Freight Contracted Freight …" at bounding box center [657, 448] width 911 height 48
click at [339, 528] on button "Save & Confirm Shipping" at bounding box center [325, 544] width 142 height 32
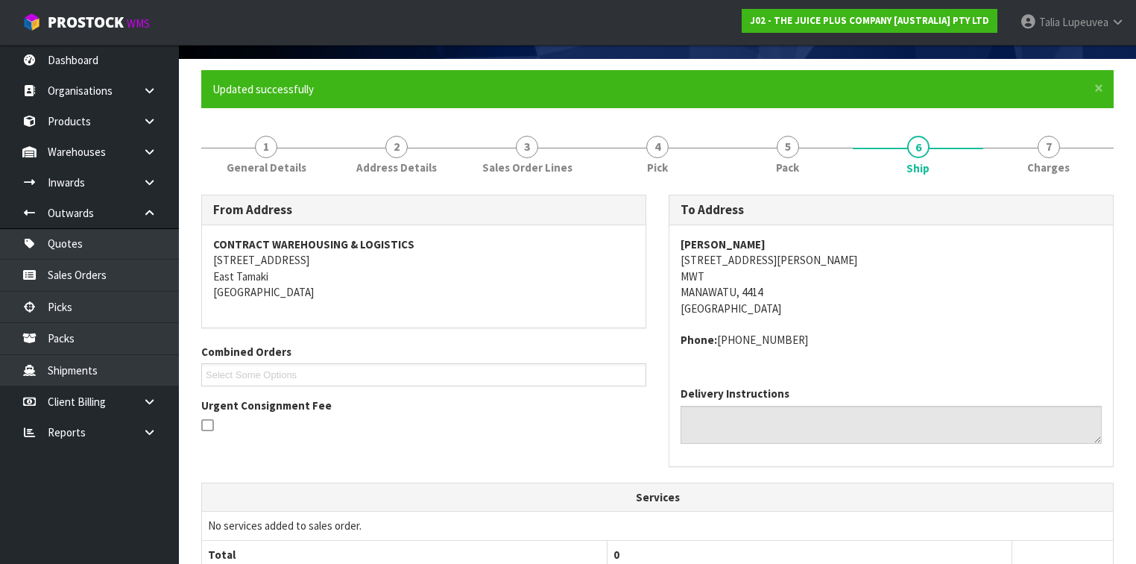
scroll to position [0, 0]
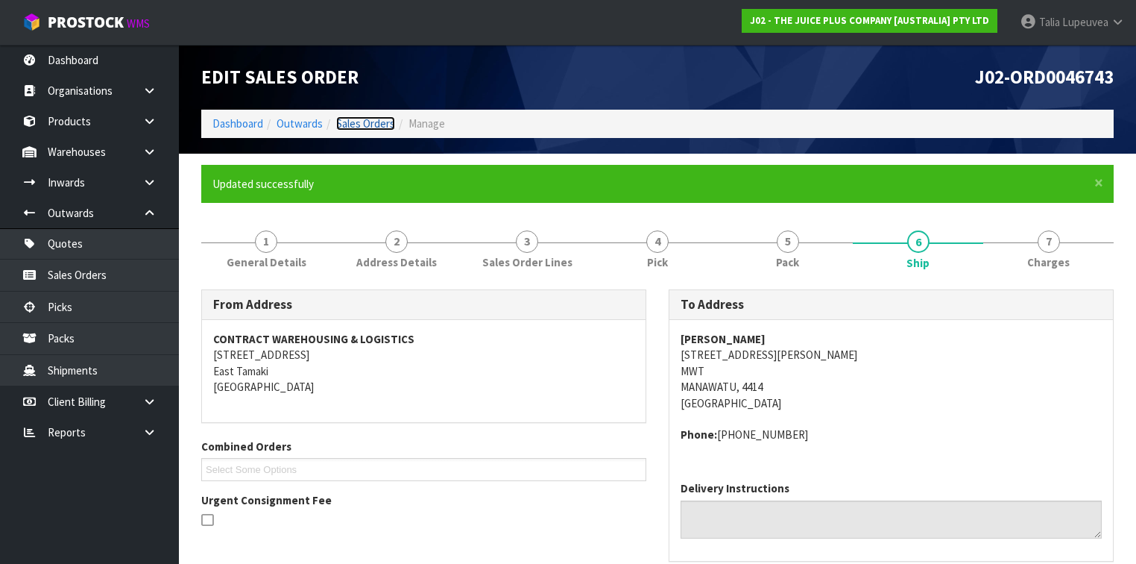
click at [371, 125] on link "Sales Orders" at bounding box center [365, 123] width 59 height 14
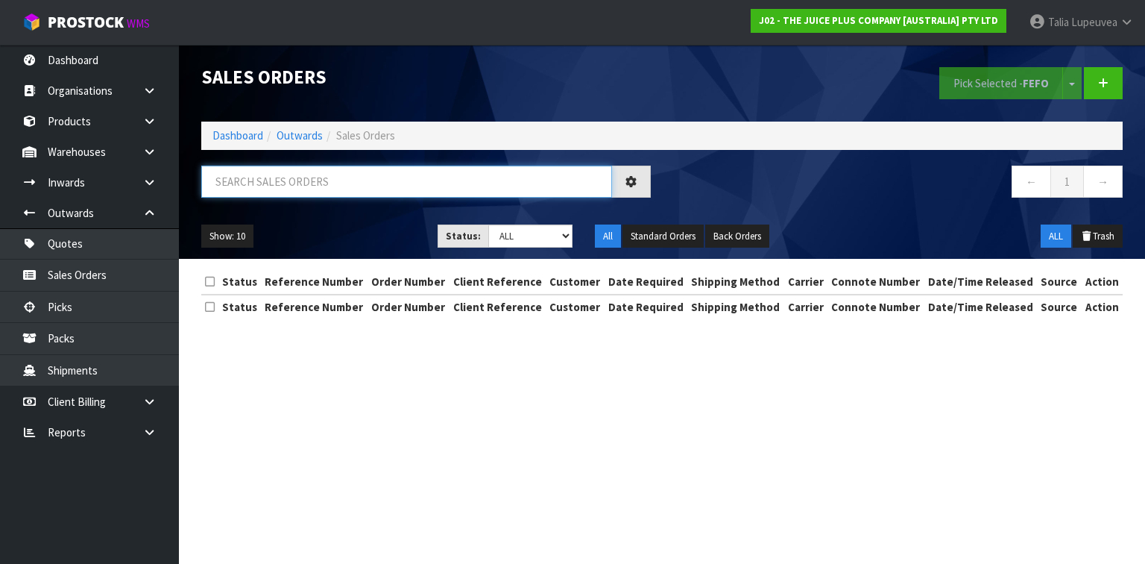
click at [364, 188] on input "text" at bounding box center [406, 182] width 411 height 32
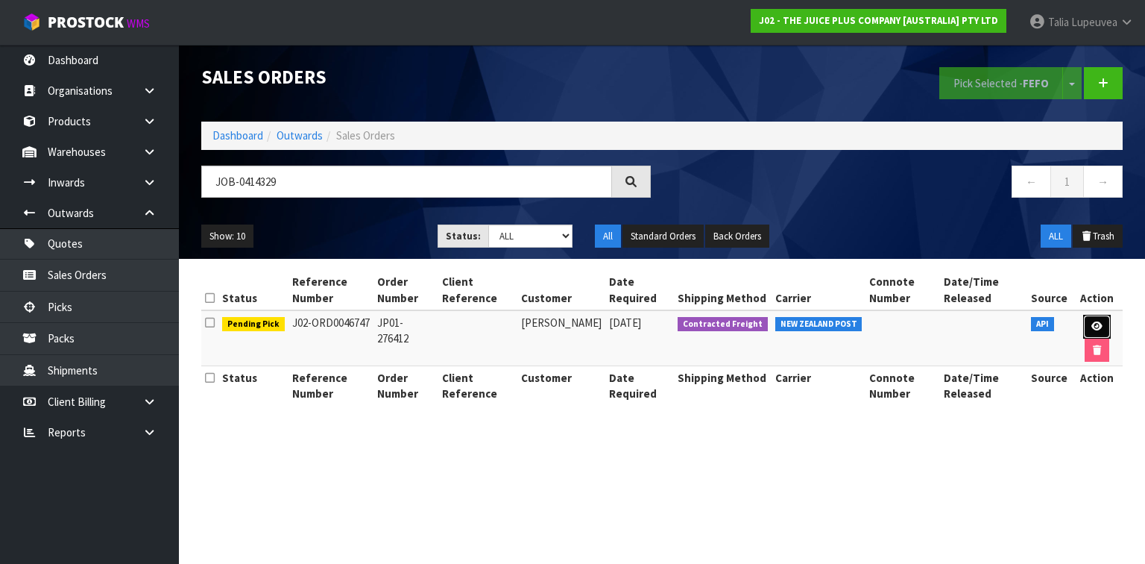
click at [1097, 318] on link at bounding box center [1098, 327] width 28 height 24
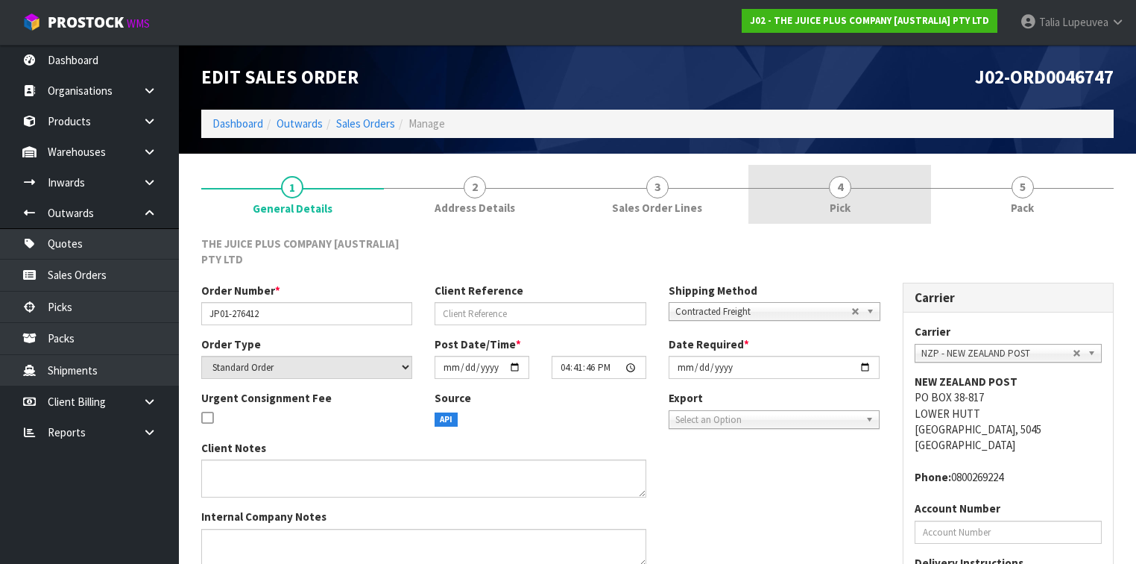
click at [883, 205] on link "4 Pick" at bounding box center [840, 194] width 183 height 59
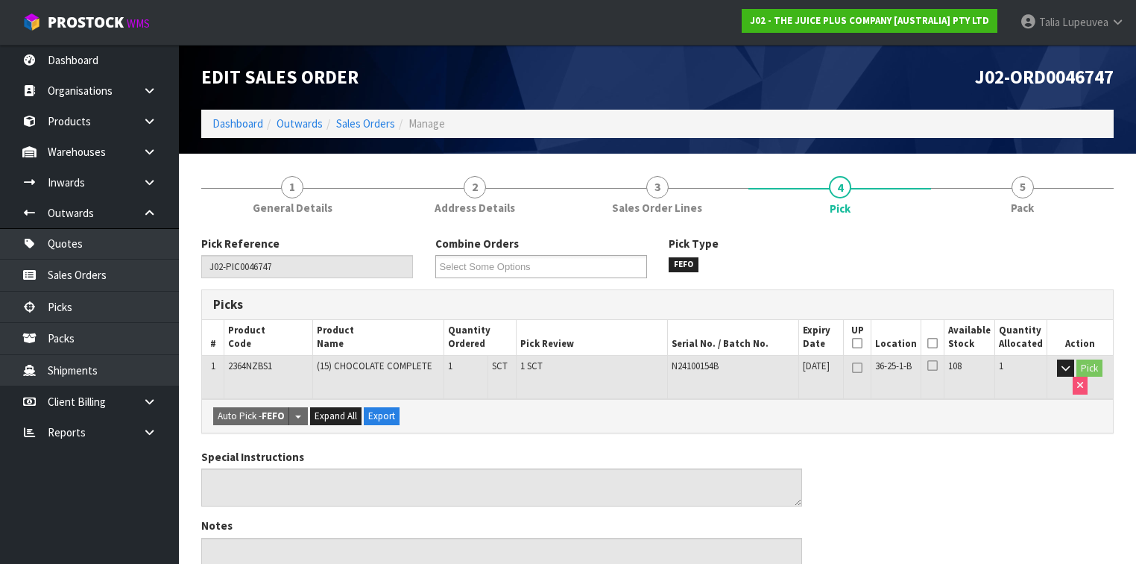
click at [938, 343] on icon at bounding box center [933, 343] width 10 height 1
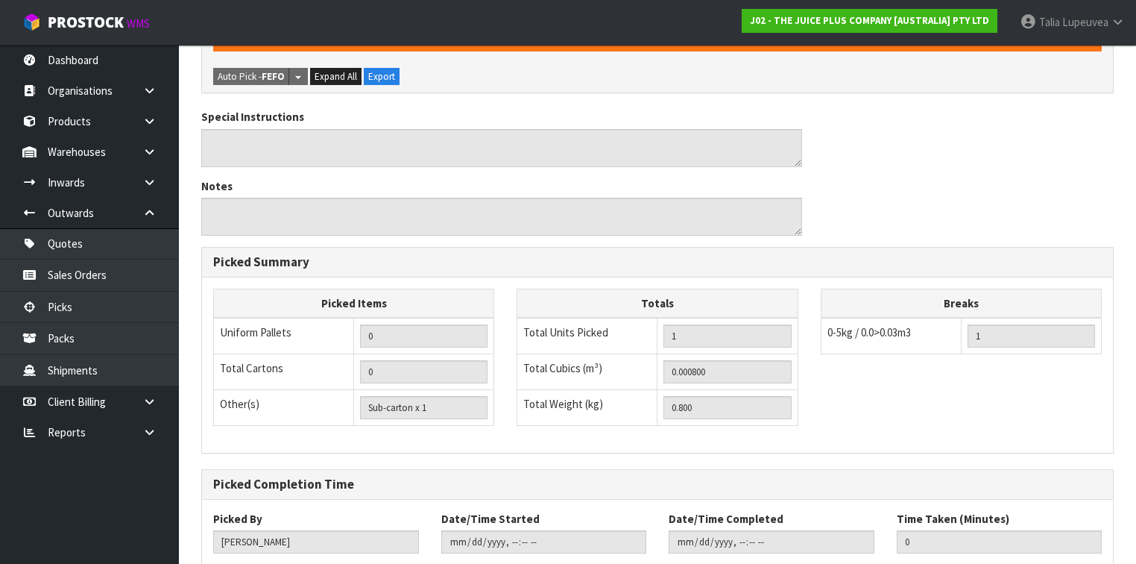
scroll to position [483, 0]
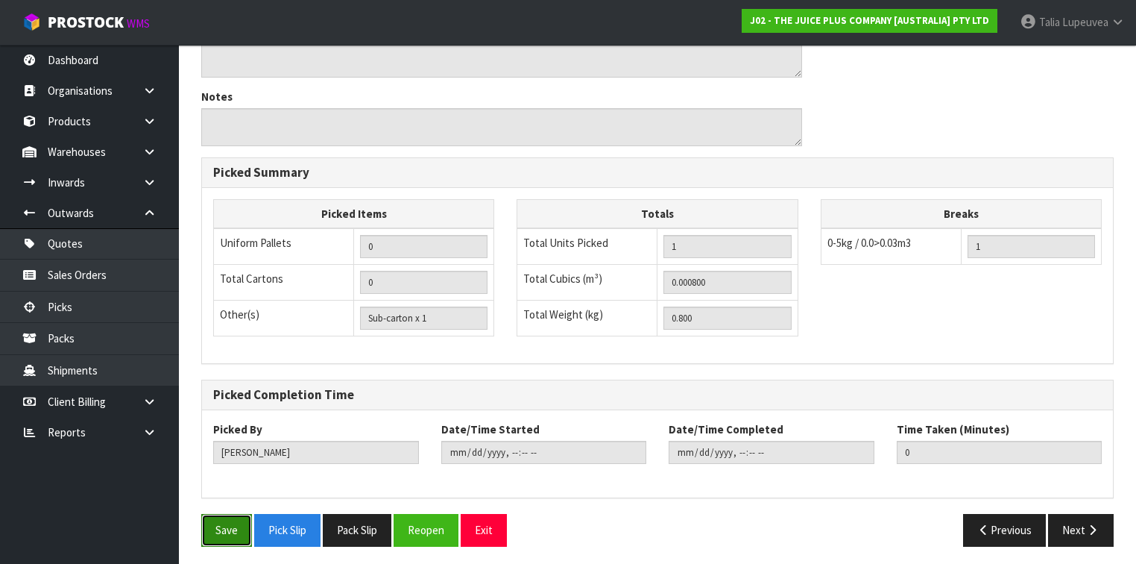
click at [220, 514] on button "Save" at bounding box center [226, 530] width 51 height 32
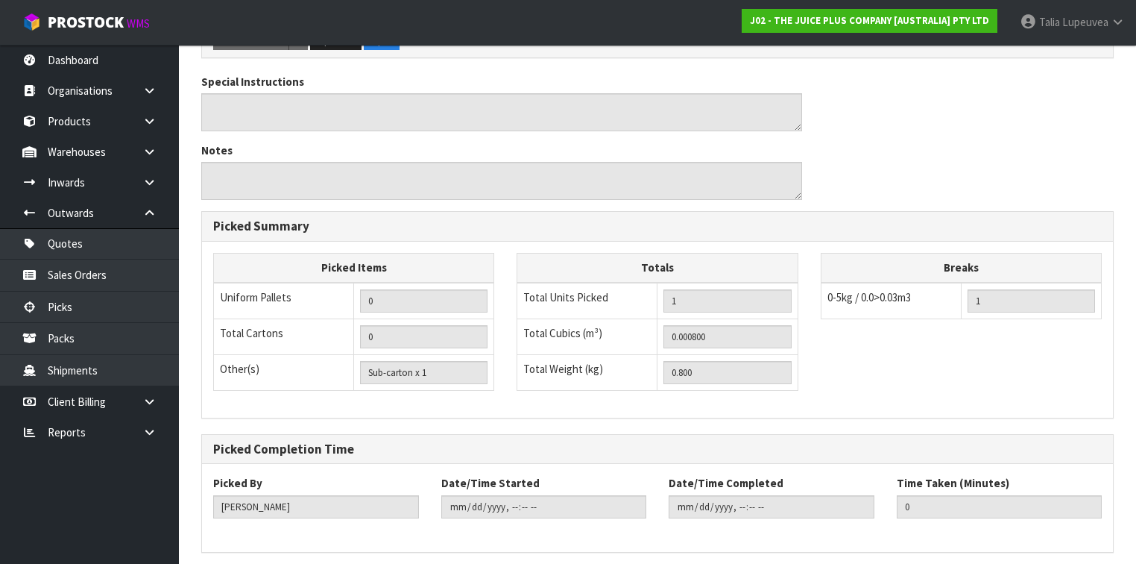
scroll to position [0, 0]
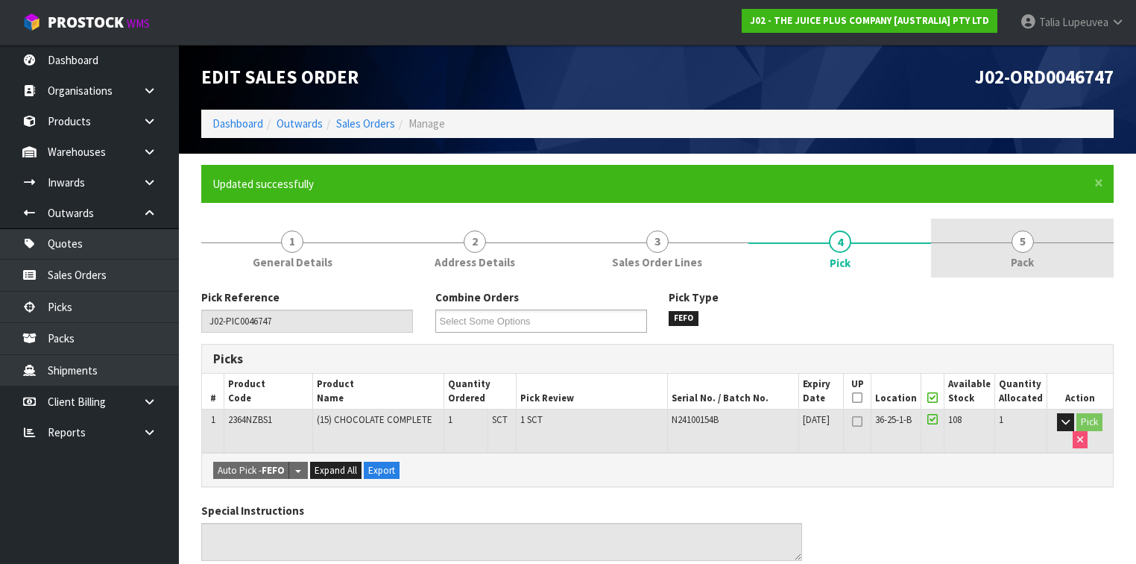
click at [1030, 236] on span "5" at bounding box center [1023, 241] width 22 height 22
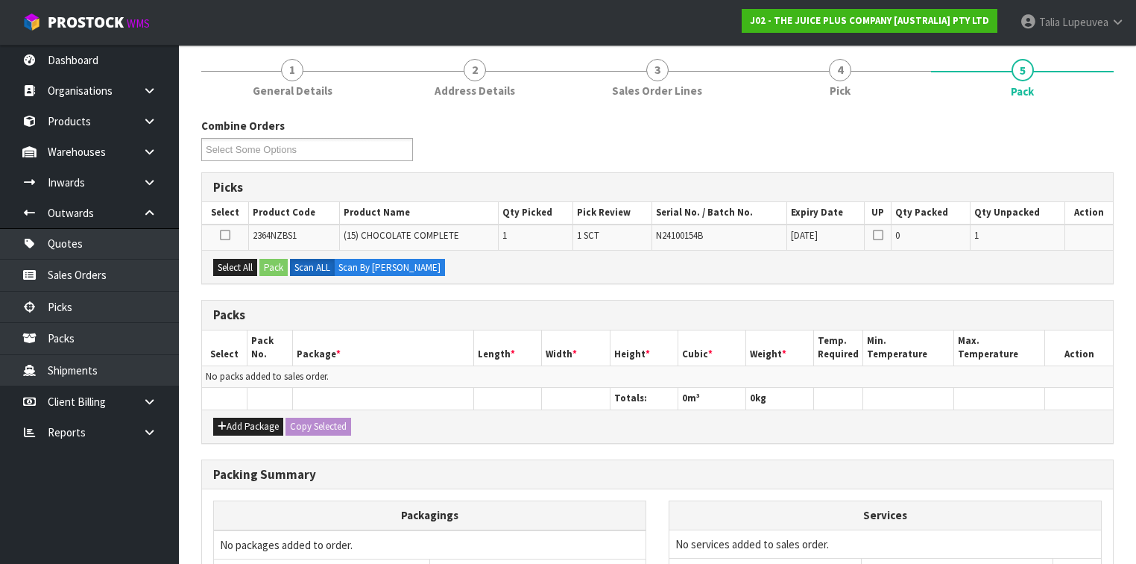
scroll to position [179, 0]
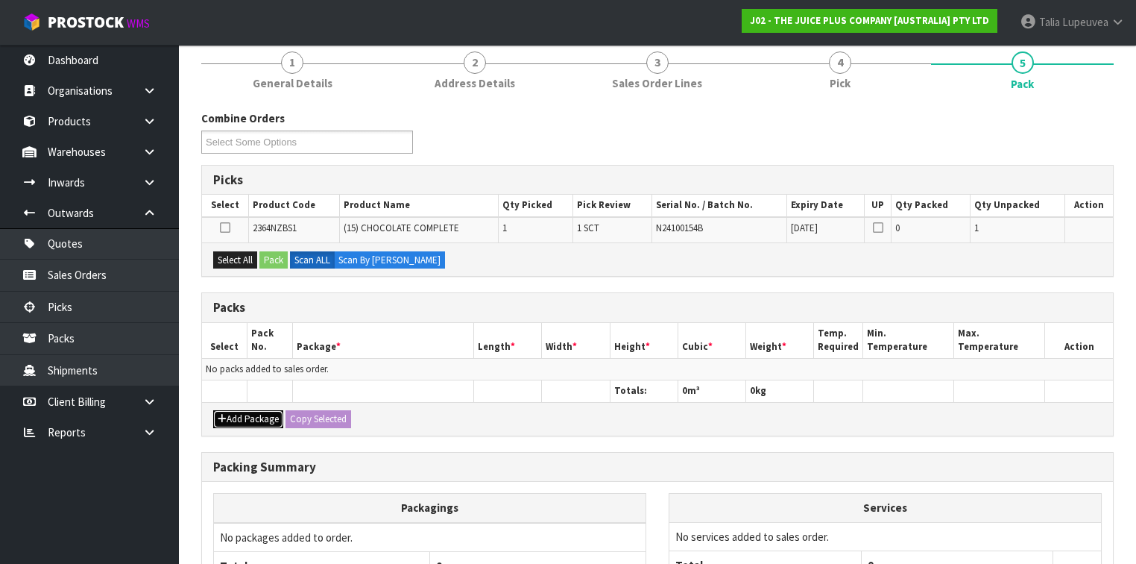
click at [246, 416] on button "Add Package" at bounding box center [248, 419] width 70 height 18
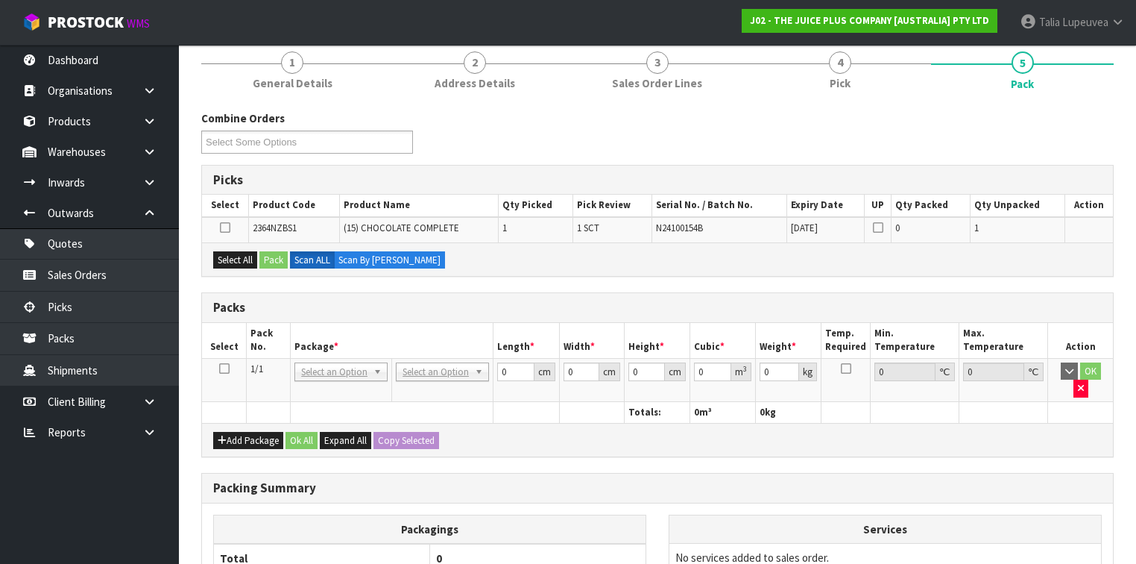
click at [224, 368] on icon at bounding box center [224, 368] width 10 height 1
click at [218, 251] on button "Select All" at bounding box center [235, 260] width 44 height 18
click at [262, 260] on button "Pack" at bounding box center [274, 260] width 28 height 18
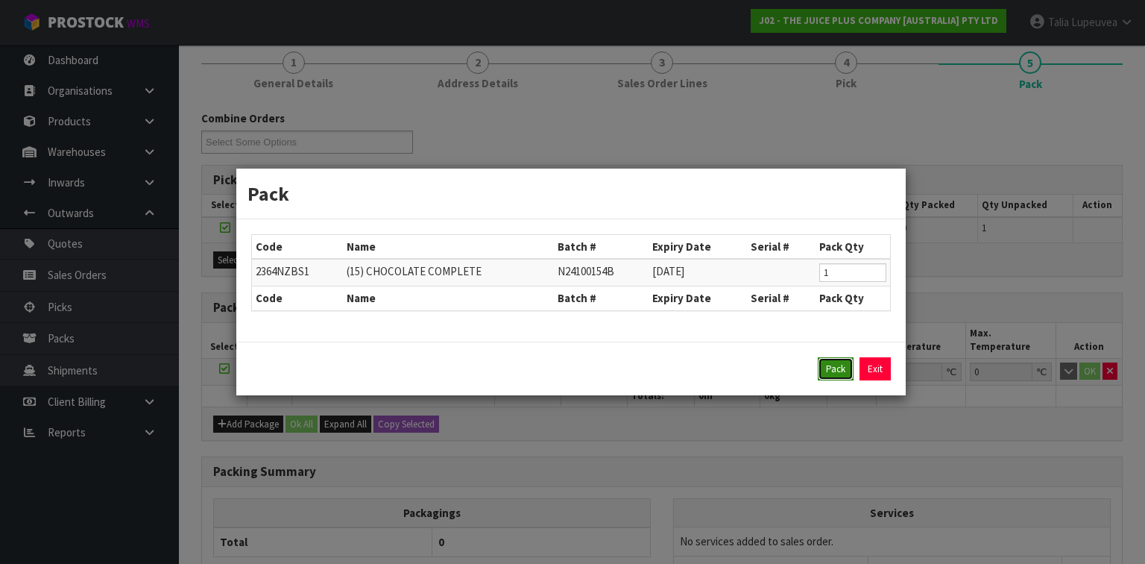
click at [825, 370] on button "Pack" at bounding box center [836, 369] width 36 height 24
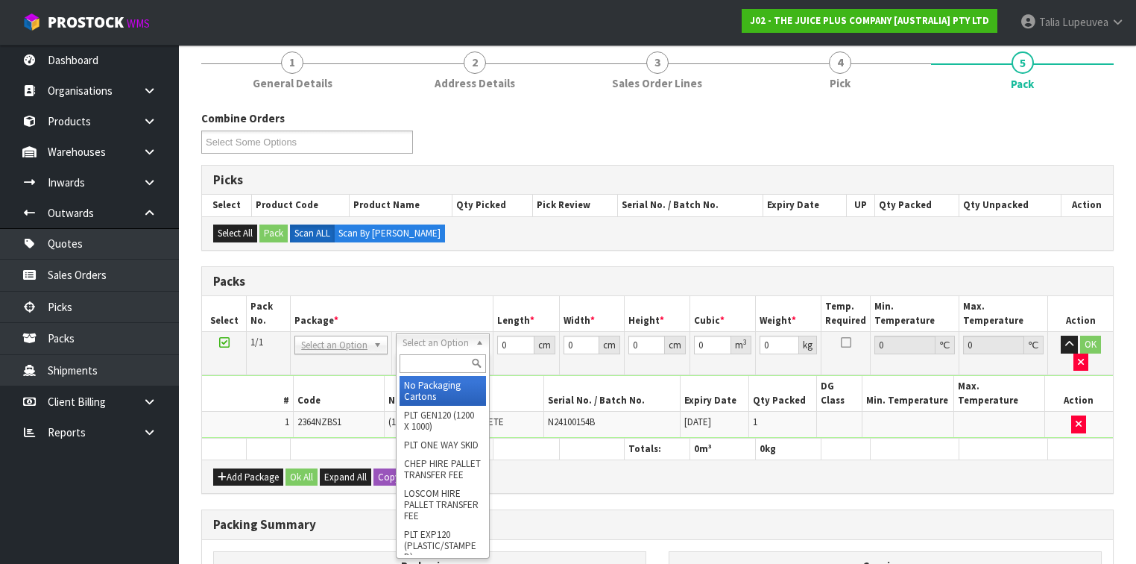
click at [438, 366] on input "text" at bounding box center [443, 363] width 86 height 19
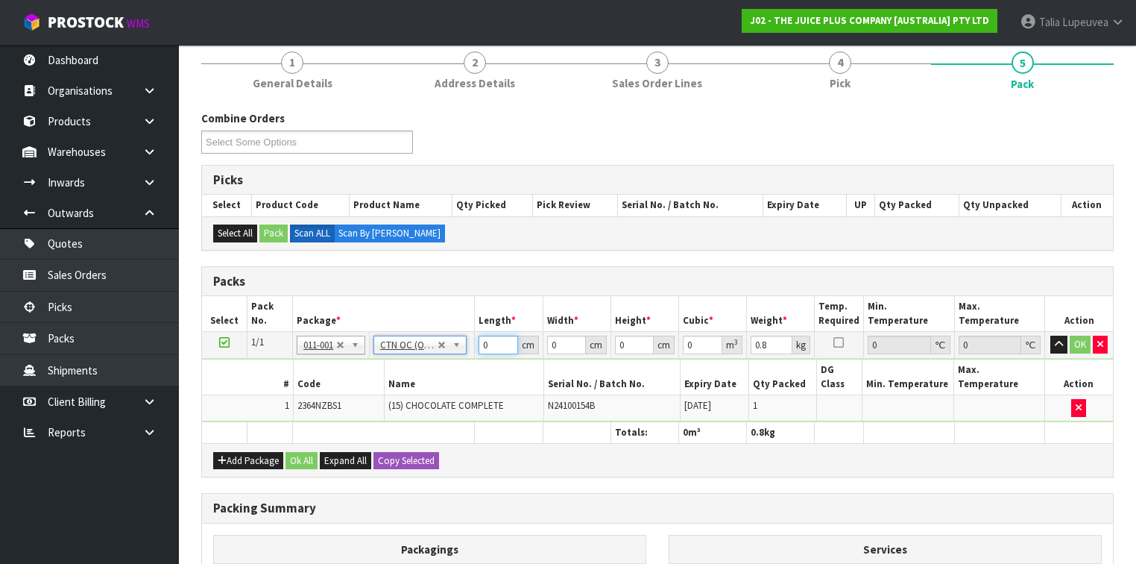
drag, startPoint x: 491, startPoint y: 343, endPoint x: 450, endPoint y: 345, distance: 41.1
click at [450, 345] on tr "1/1 NONE 007-001 007-002 007-004 007-009 007-013 007-014 007-015 007-017 007-01…" at bounding box center [657, 345] width 911 height 27
click at [1083, 336] on button "OK" at bounding box center [1080, 345] width 21 height 18
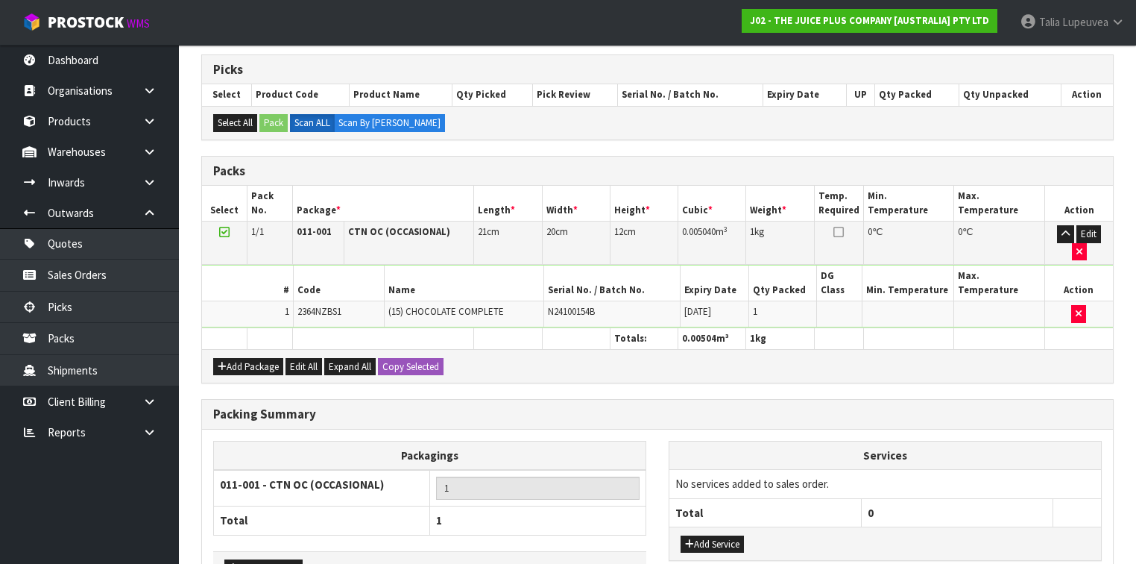
scroll to position [354, 0]
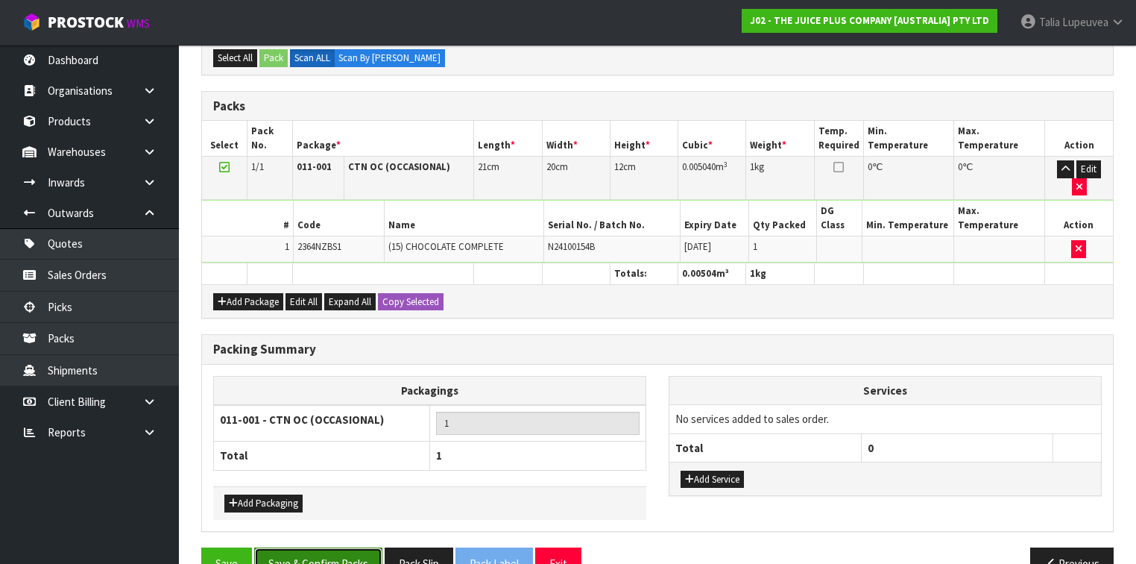
click at [321, 543] on button "Save & Confirm Packs" at bounding box center [318, 563] width 128 height 32
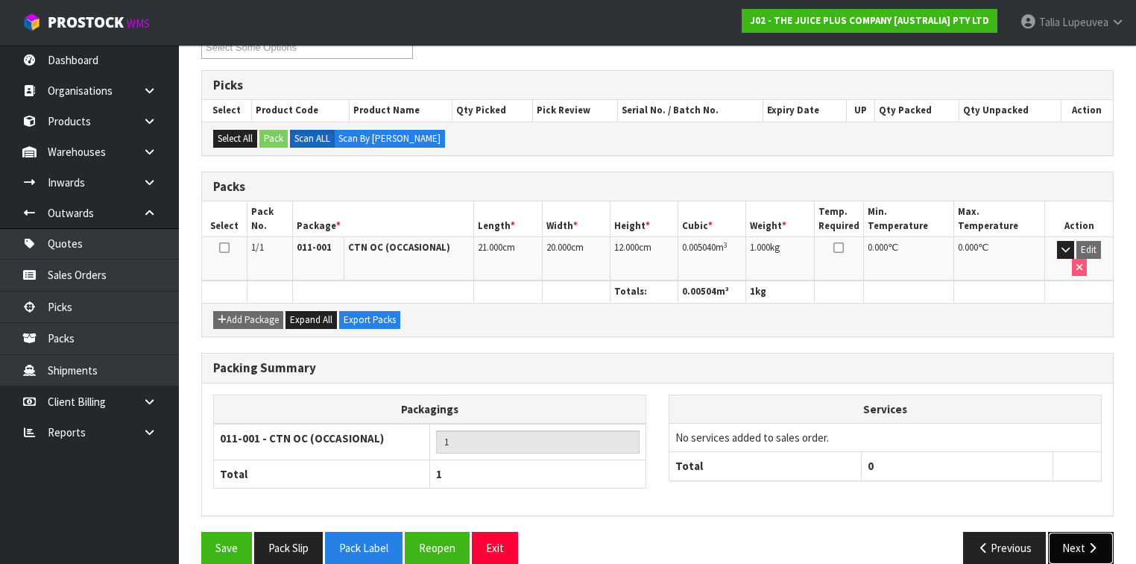
click at [1107, 532] on button "Next" at bounding box center [1081, 548] width 66 height 32
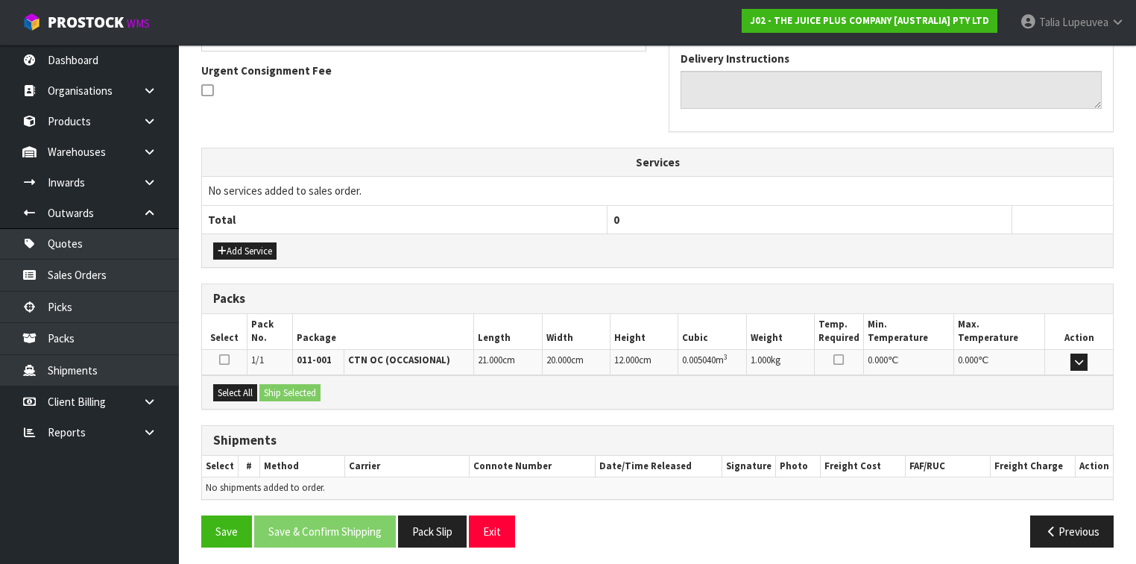
scroll to position [430, 0]
drag, startPoint x: 233, startPoint y: 386, endPoint x: 295, endPoint y: 384, distance: 61.9
click at [234, 386] on button "Select All" at bounding box center [235, 392] width 44 height 18
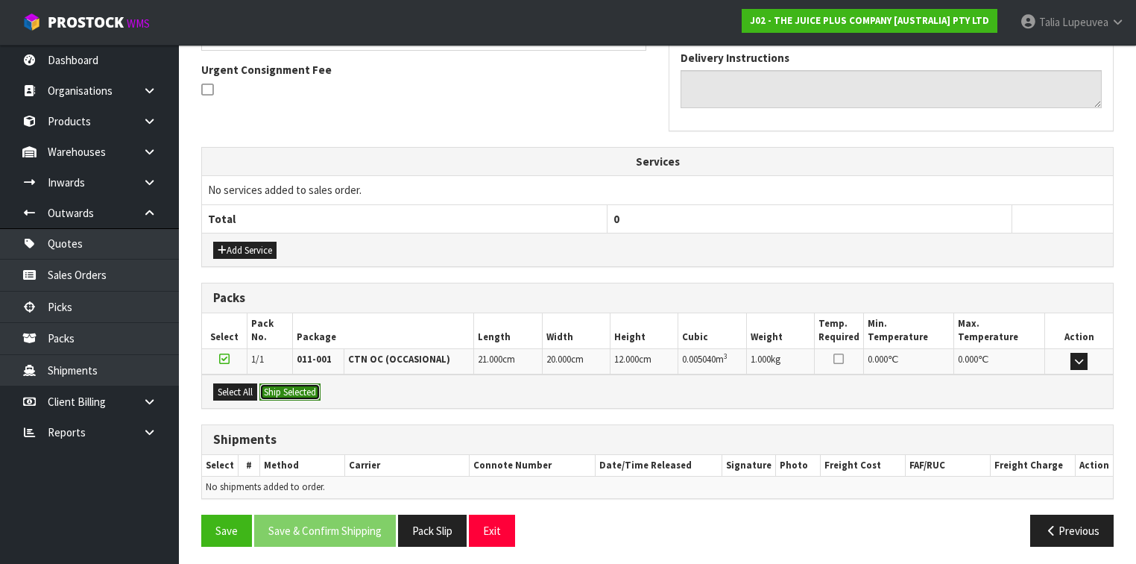
click at [298, 384] on button "Ship Selected" at bounding box center [290, 392] width 61 height 18
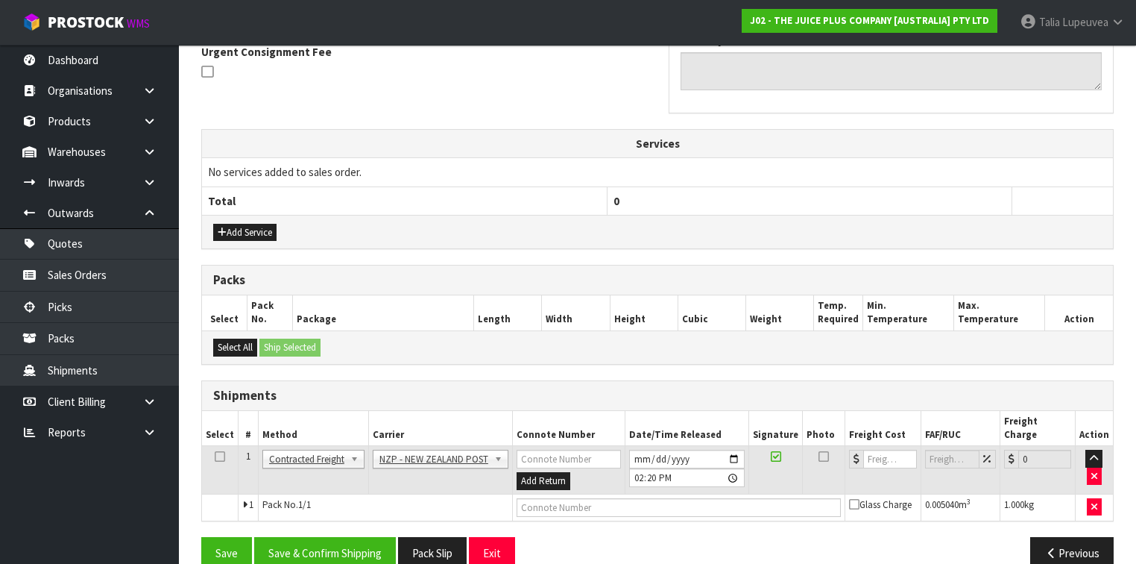
scroll to position [456, 0]
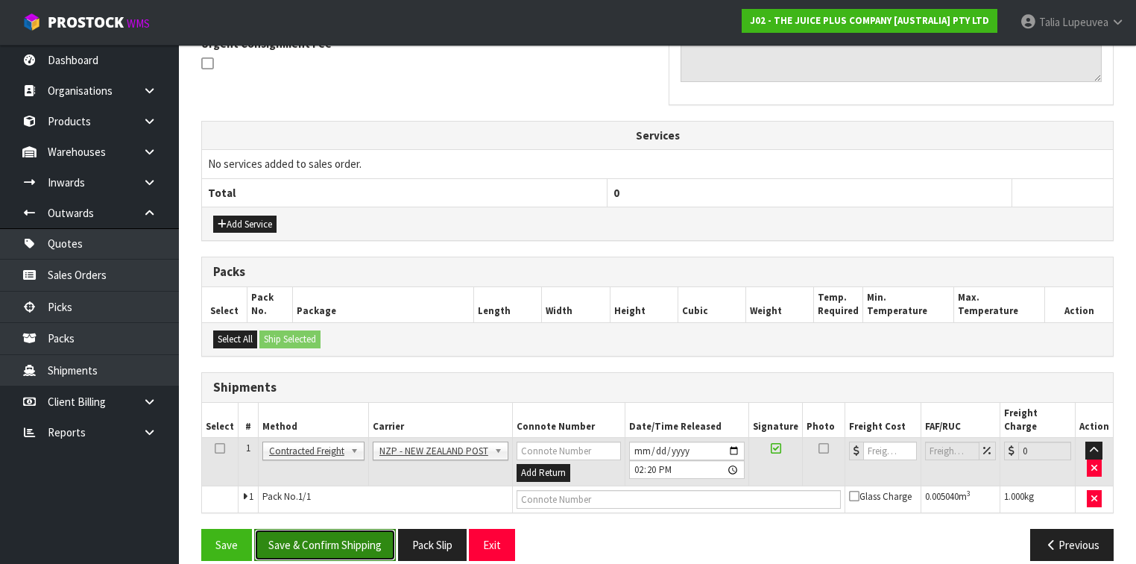
click at [384, 529] on button "Save & Confirm Shipping" at bounding box center [325, 545] width 142 height 32
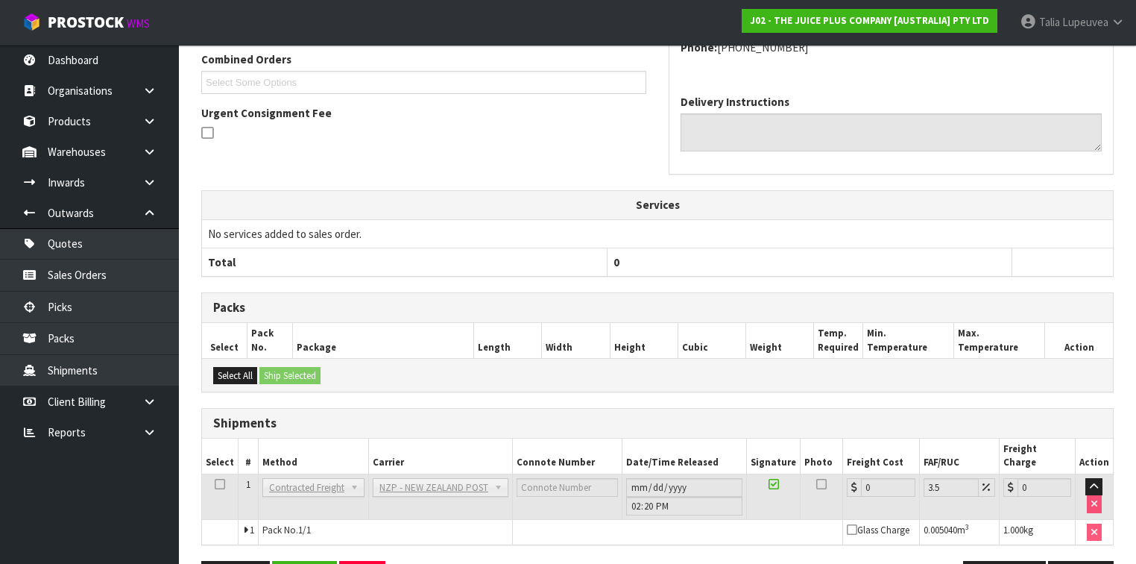
scroll to position [418, 0]
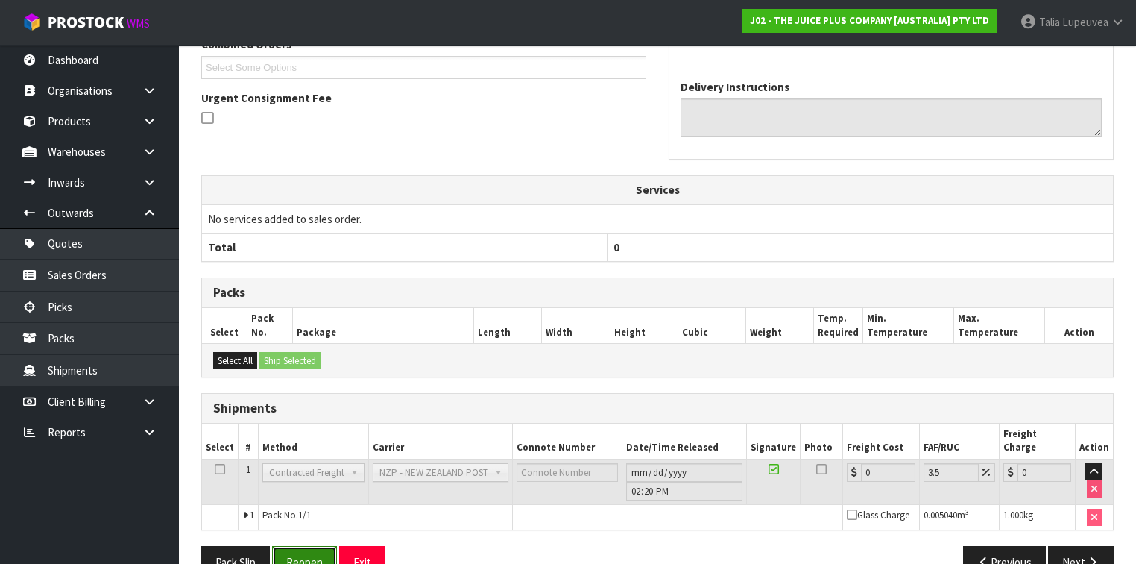
drag, startPoint x: 309, startPoint y: 549, endPoint x: 315, endPoint y: 538, distance: 12.7
click at [309, 543] on button "Reopen" at bounding box center [304, 562] width 65 height 32
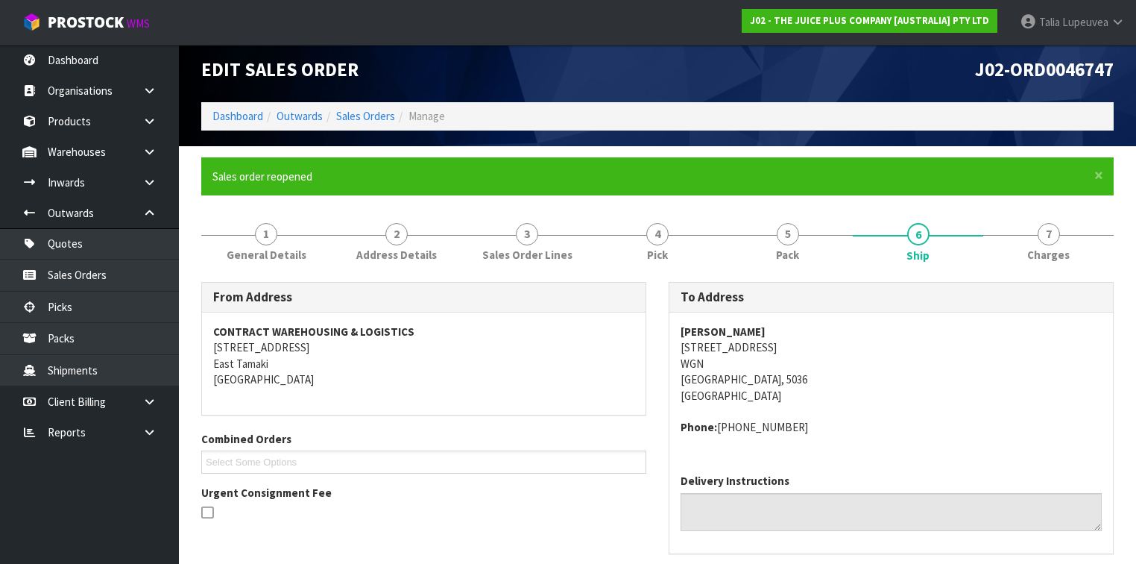
scroll to position [421, 0]
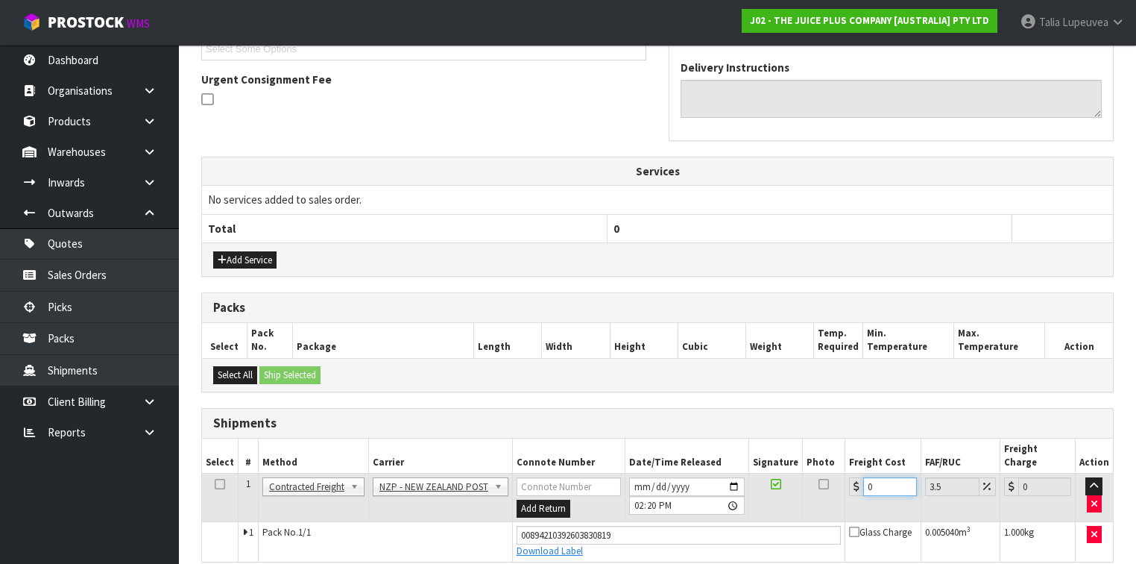
drag, startPoint x: 873, startPoint y: 471, endPoint x: 816, endPoint y: 473, distance: 57.4
click at [816, 474] on tr "1 Client Local Pickup Customer Local Pickup Company Freight Contracted Freight …" at bounding box center [657, 498] width 911 height 48
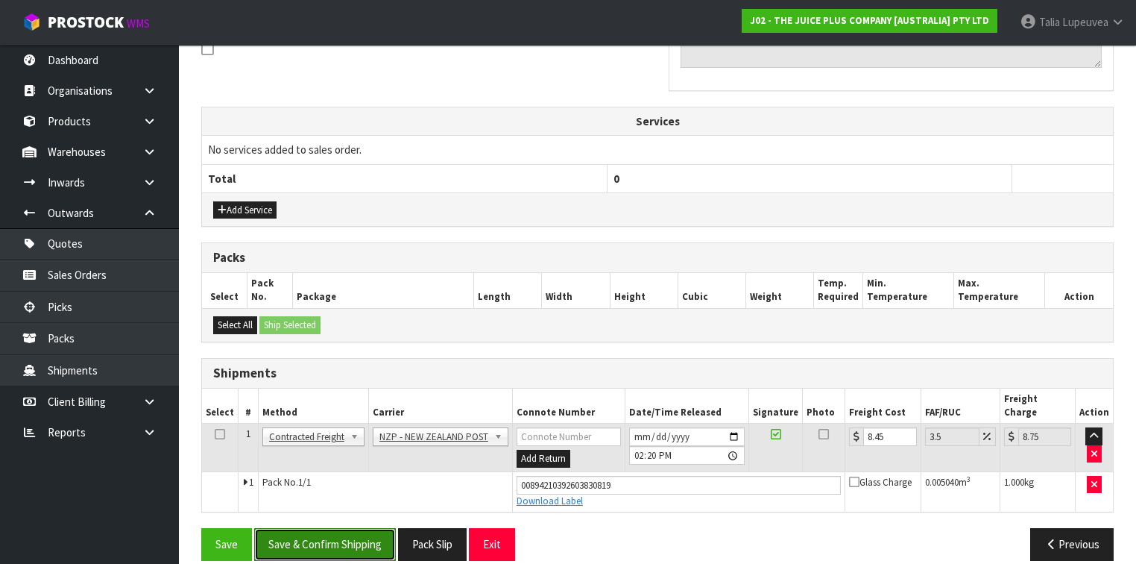
click at [339, 528] on button "Save & Confirm Shipping" at bounding box center [325, 544] width 142 height 32
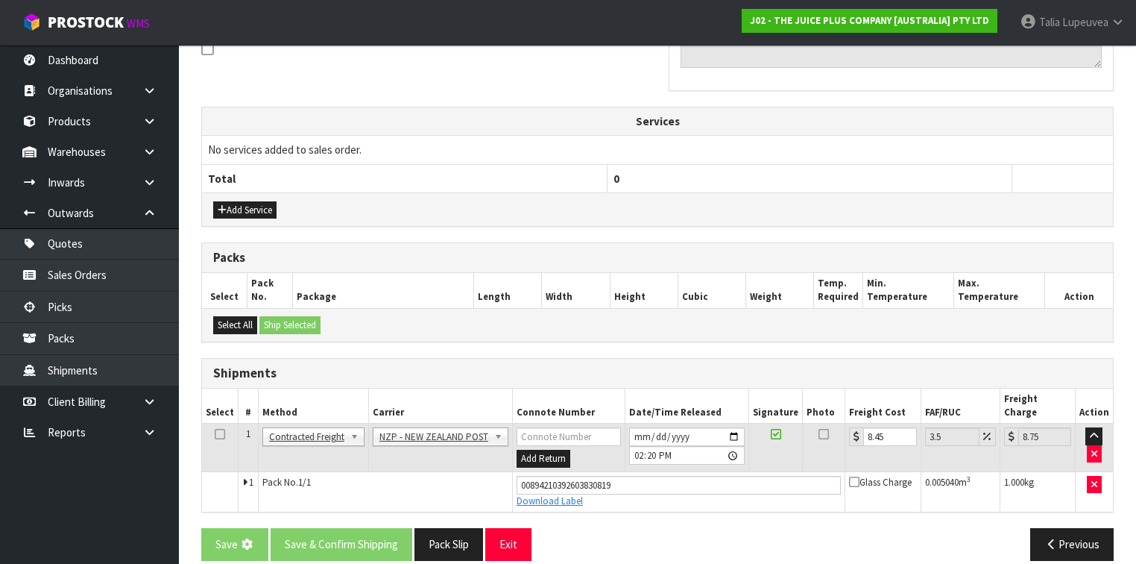
scroll to position [0, 0]
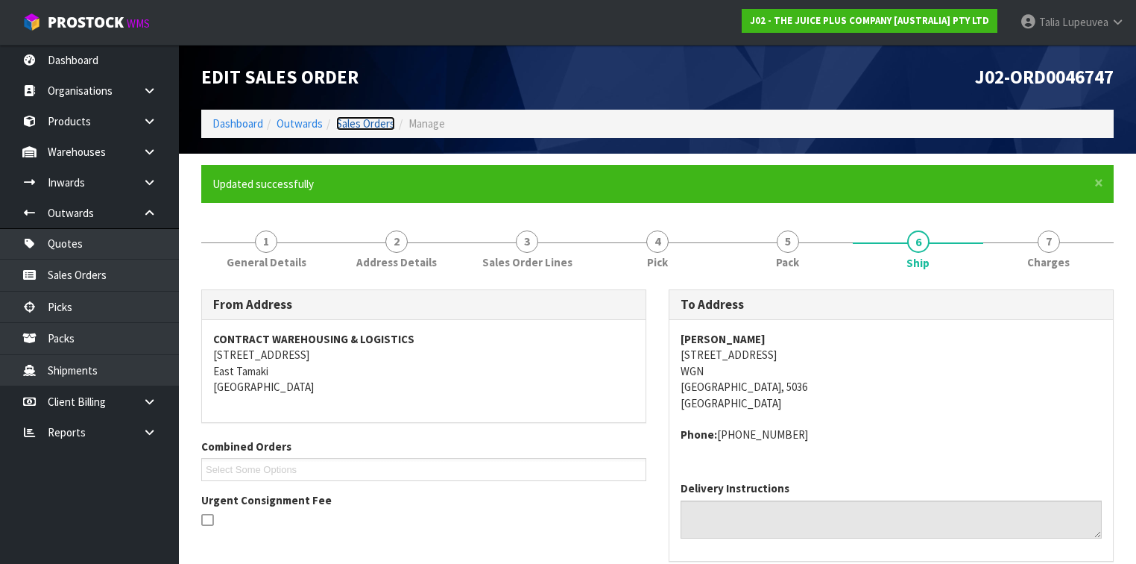
click at [370, 121] on link "Sales Orders" at bounding box center [365, 123] width 59 height 14
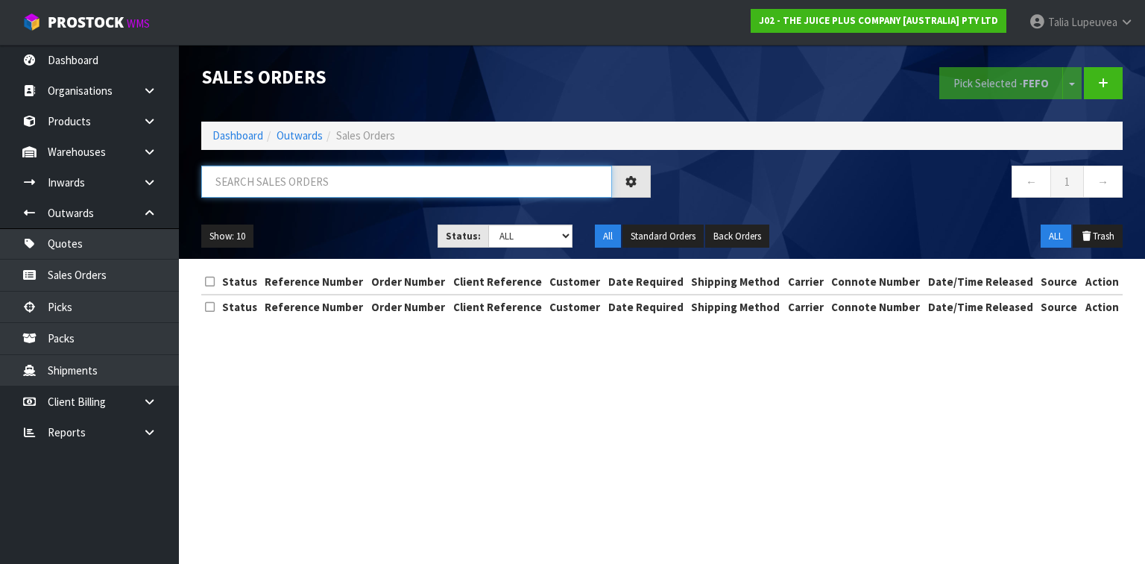
click at [365, 176] on input "text" at bounding box center [406, 182] width 411 height 32
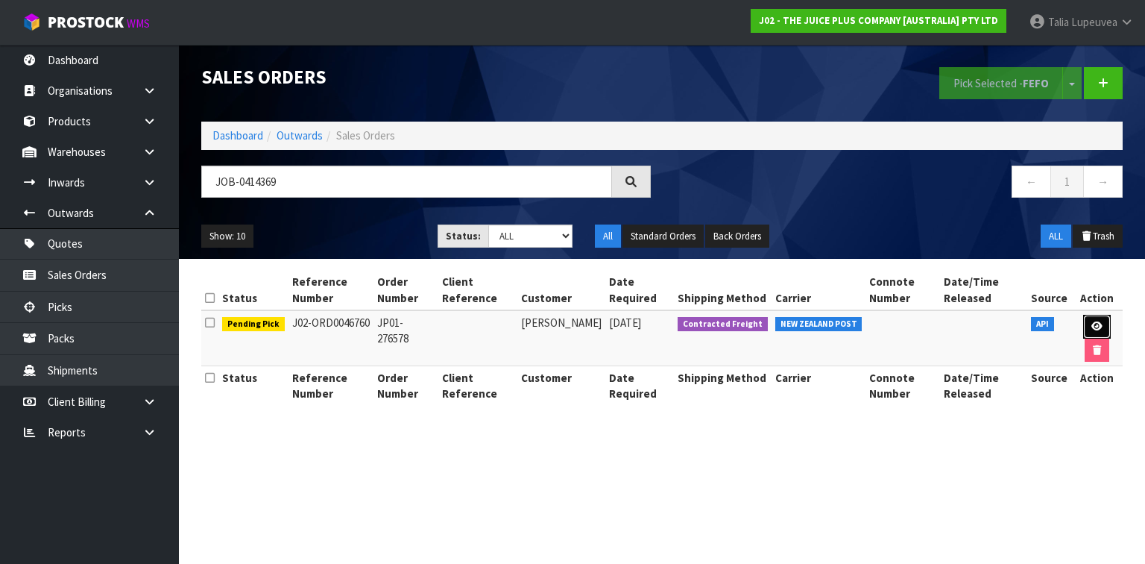
click at [1092, 322] on icon at bounding box center [1097, 326] width 11 height 10
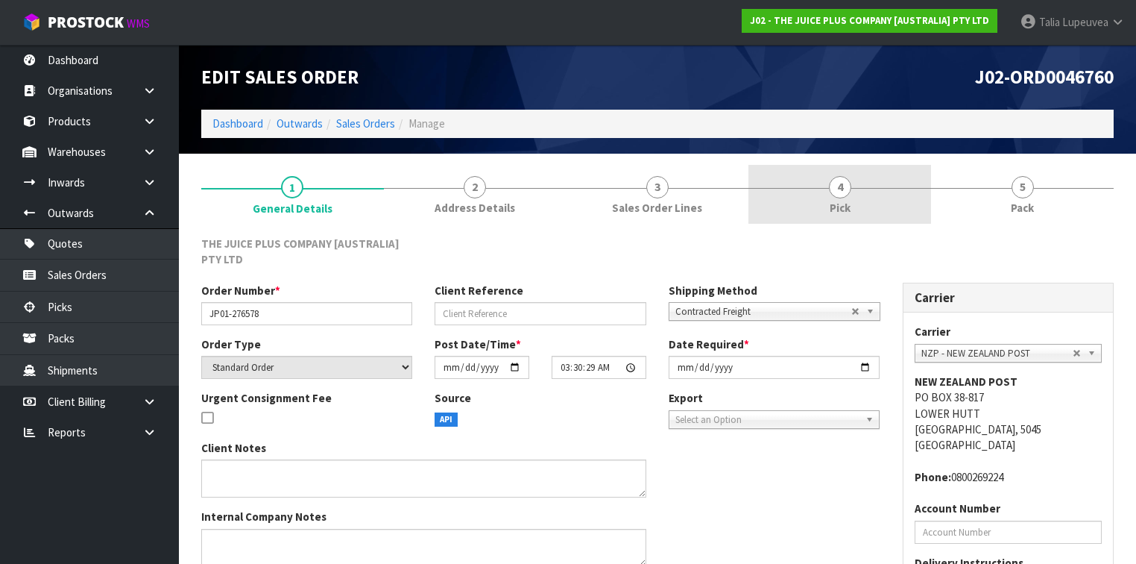
click at [913, 198] on link "4 Pick" at bounding box center [840, 194] width 183 height 59
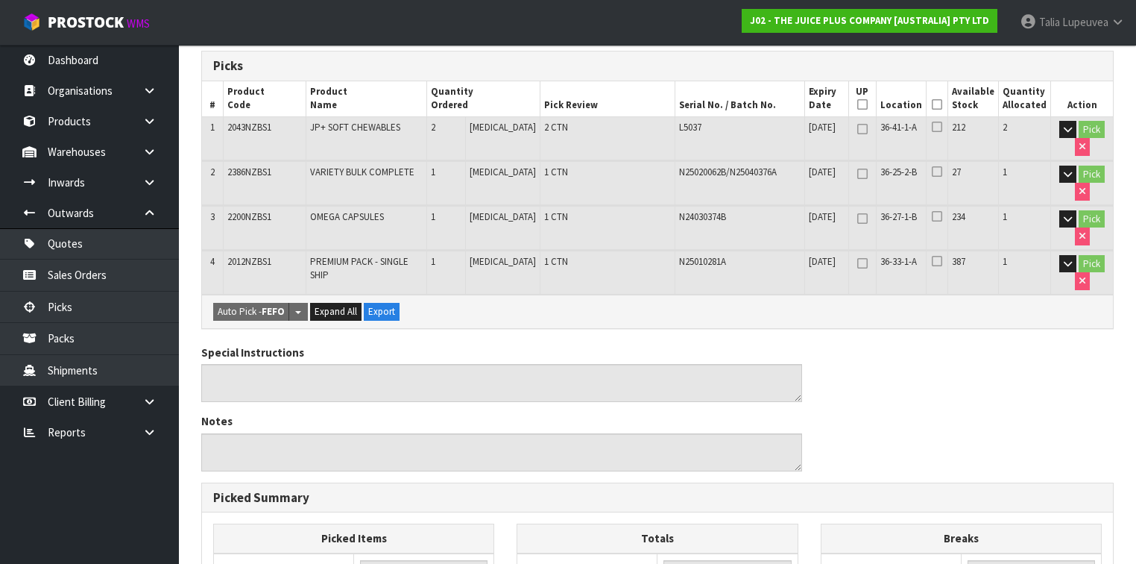
click at [940, 105] on icon at bounding box center [937, 104] width 10 height 1
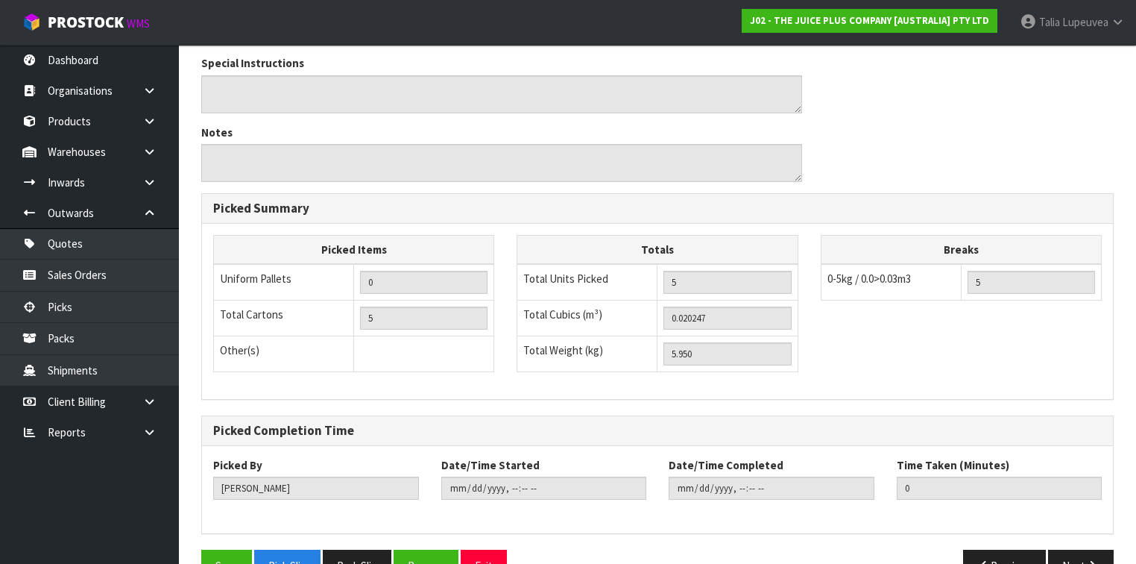
scroll to position [597, 0]
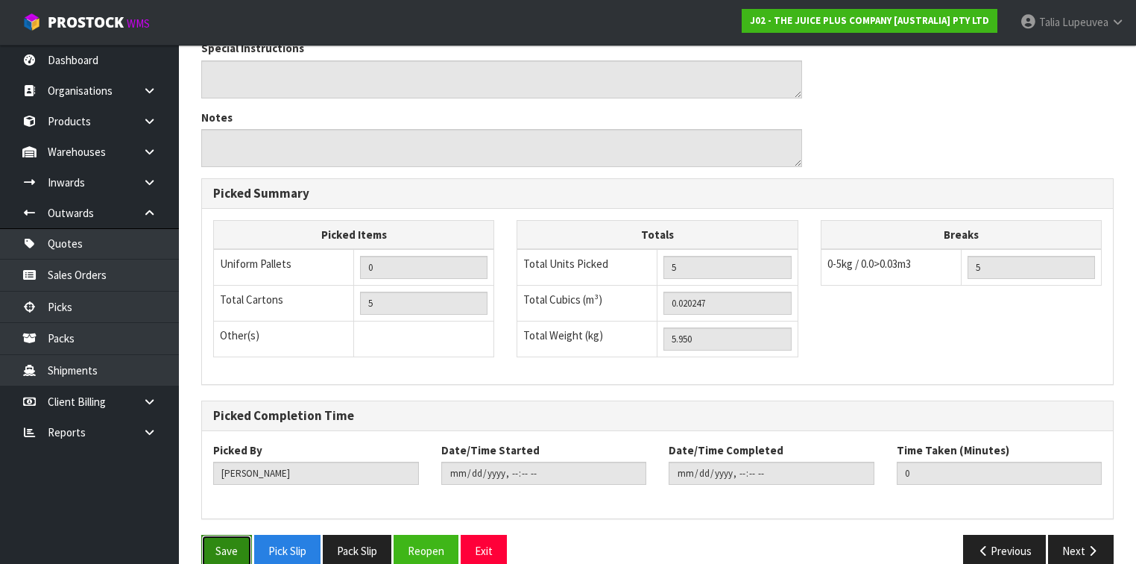
click at [226, 535] on button "Save" at bounding box center [226, 551] width 51 height 32
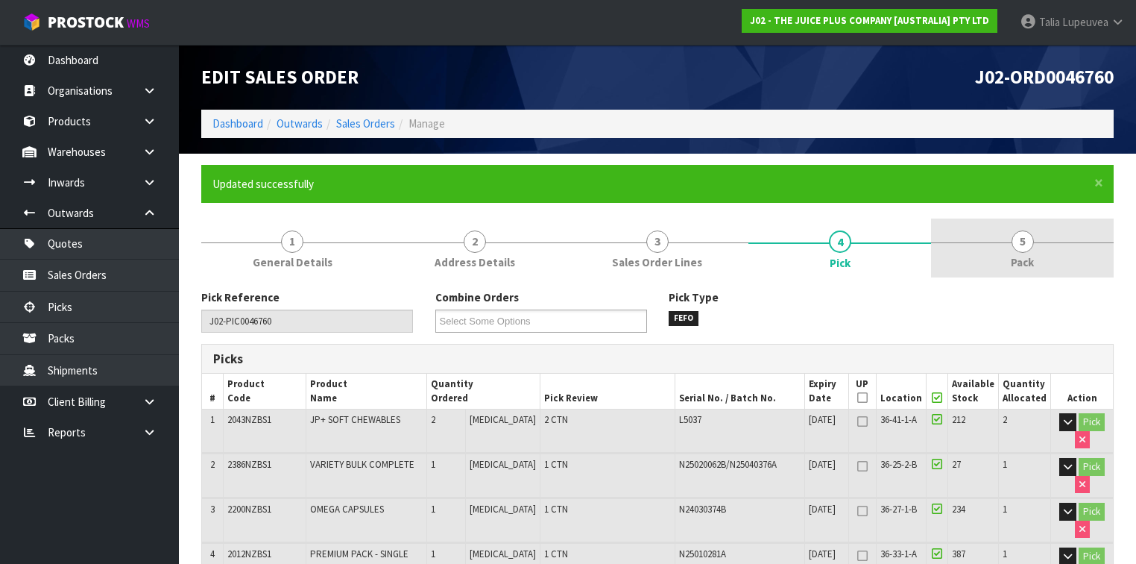
click at [1007, 254] on link "5 Pack" at bounding box center [1022, 247] width 183 height 59
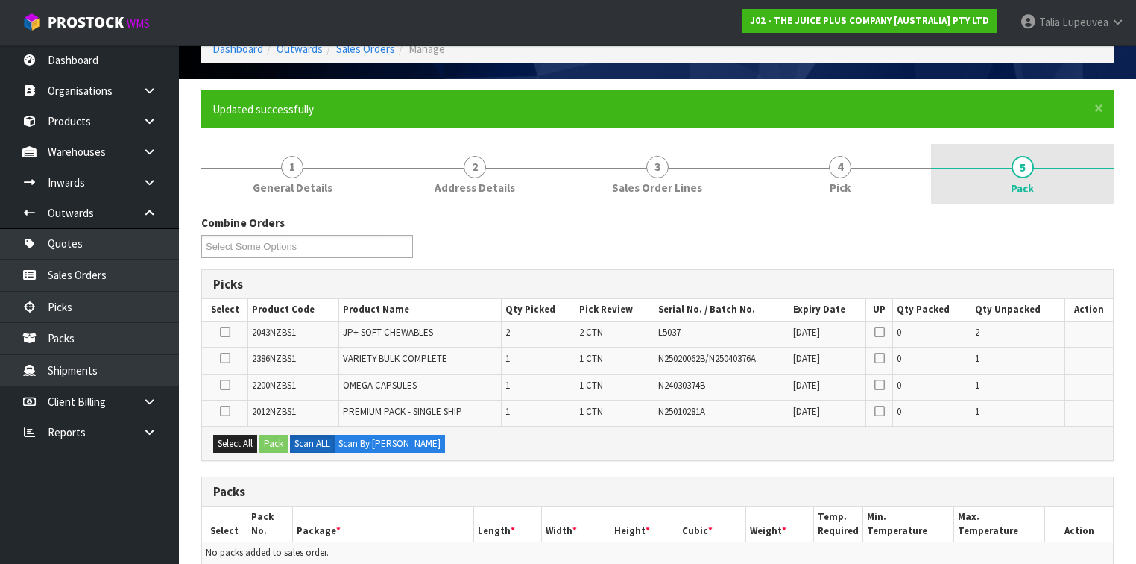
scroll to position [179, 0]
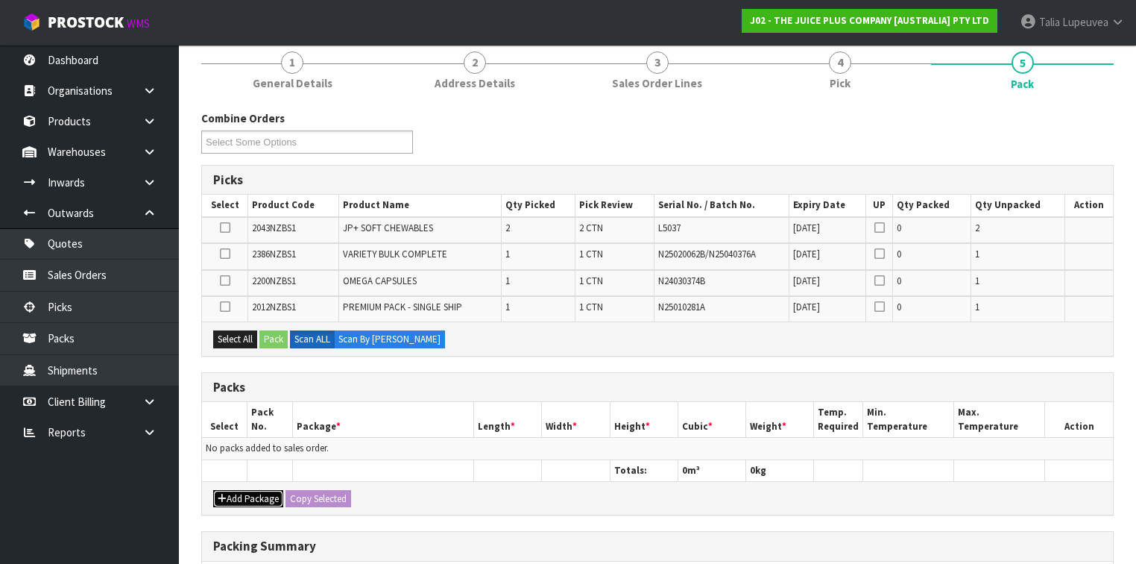
click at [254, 495] on button "Add Package" at bounding box center [248, 499] width 70 height 18
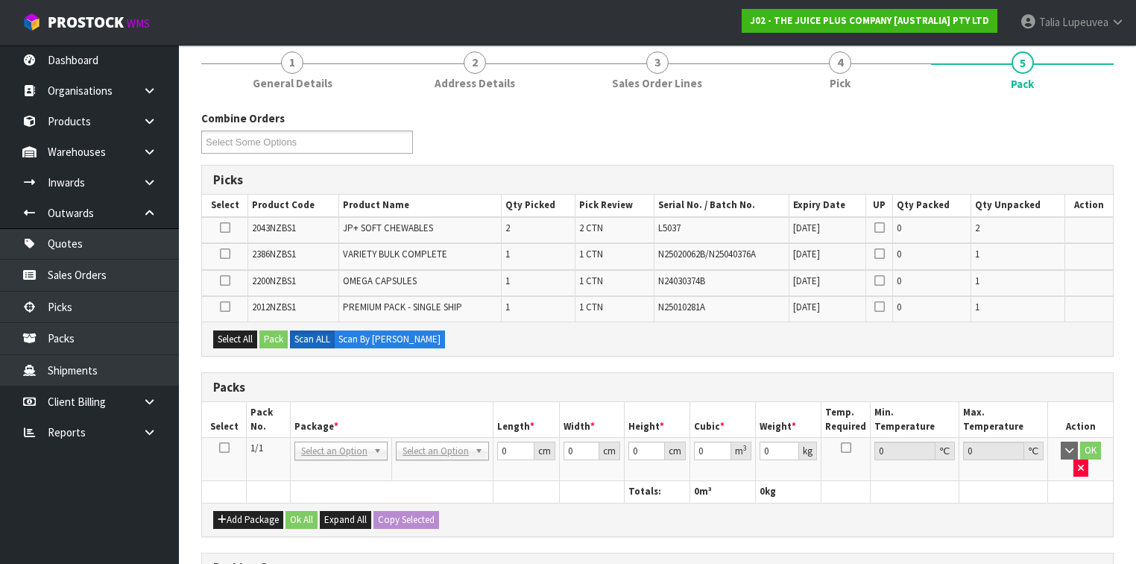
click at [220, 447] on icon at bounding box center [224, 447] width 10 height 1
click at [230, 334] on button "Select All" at bounding box center [235, 339] width 44 height 18
click at [273, 336] on button "Pack" at bounding box center [274, 339] width 28 height 18
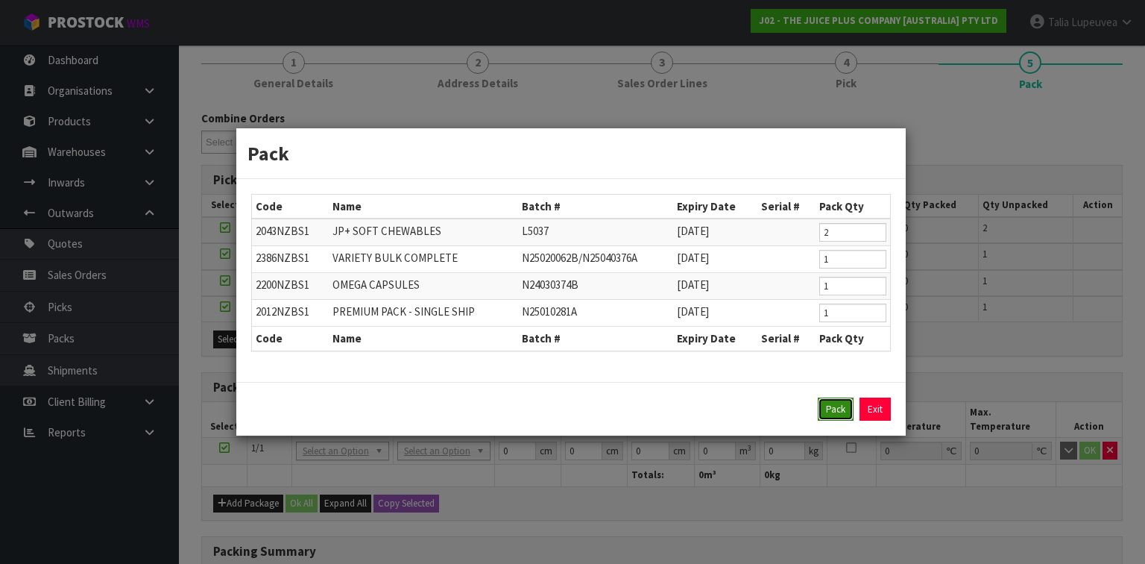
click at [829, 403] on button "Pack" at bounding box center [836, 409] width 36 height 24
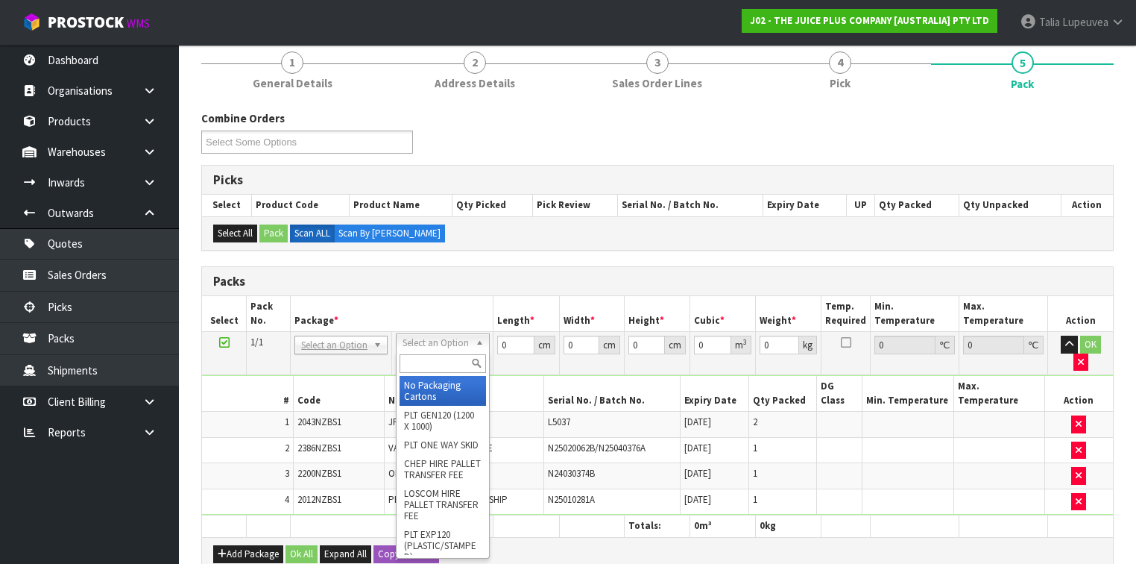
click at [430, 367] on input "text" at bounding box center [443, 363] width 86 height 19
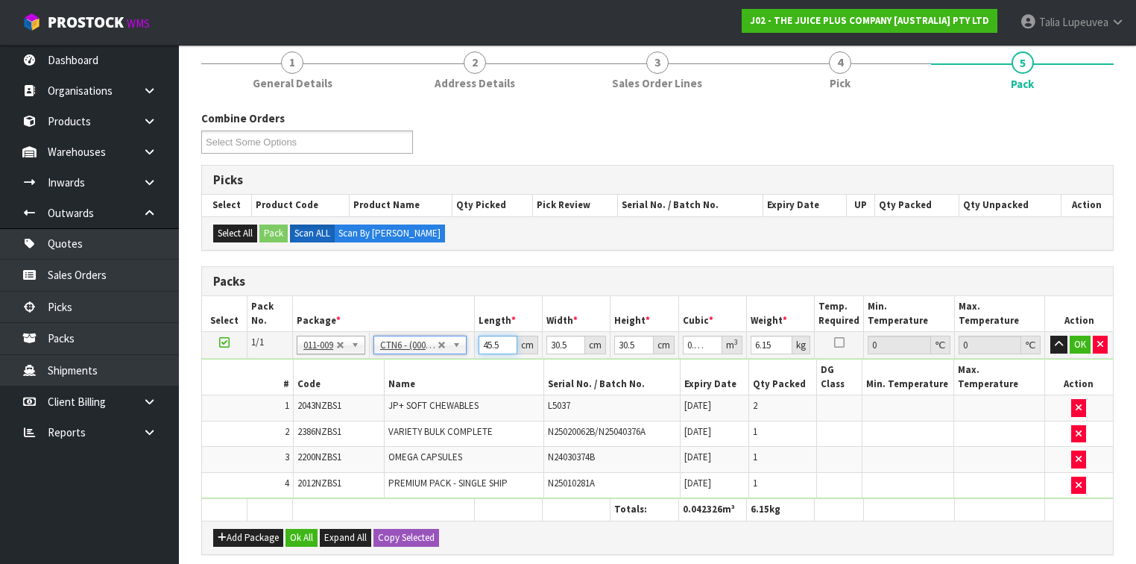
drag, startPoint x: 500, startPoint y: 339, endPoint x: 471, endPoint y: 344, distance: 29.4
click at [471, 344] on tr "1/1 NONE 007-001 007-002 007-004 007-009 007-013 007-014 007-015 007-017 007-01…" at bounding box center [657, 345] width 911 height 27
click at [1077, 344] on button "OK" at bounding box center [1080, 345] width 21 height 18
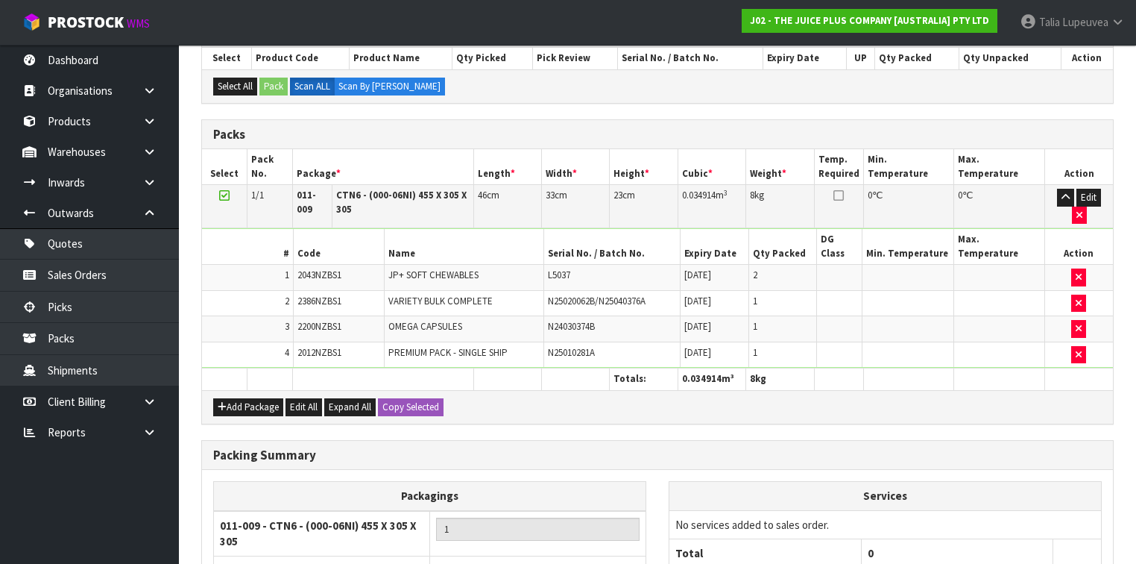
scroll to position [449, 0]
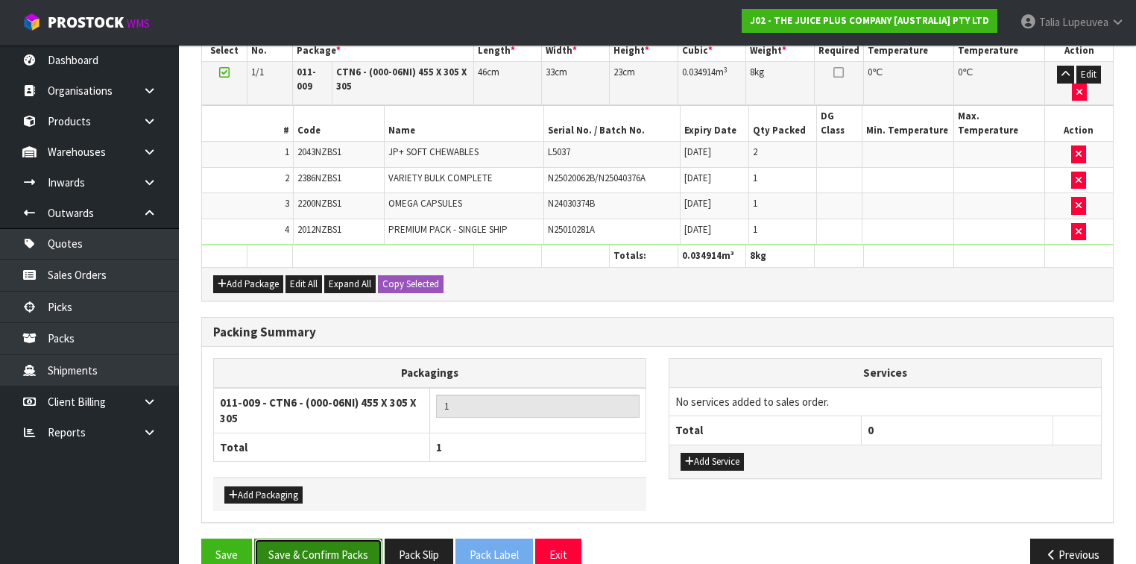
click at [358, 538] on button "Save & Confirm Packs" at bounding box center [318, 554] width 128 height 32
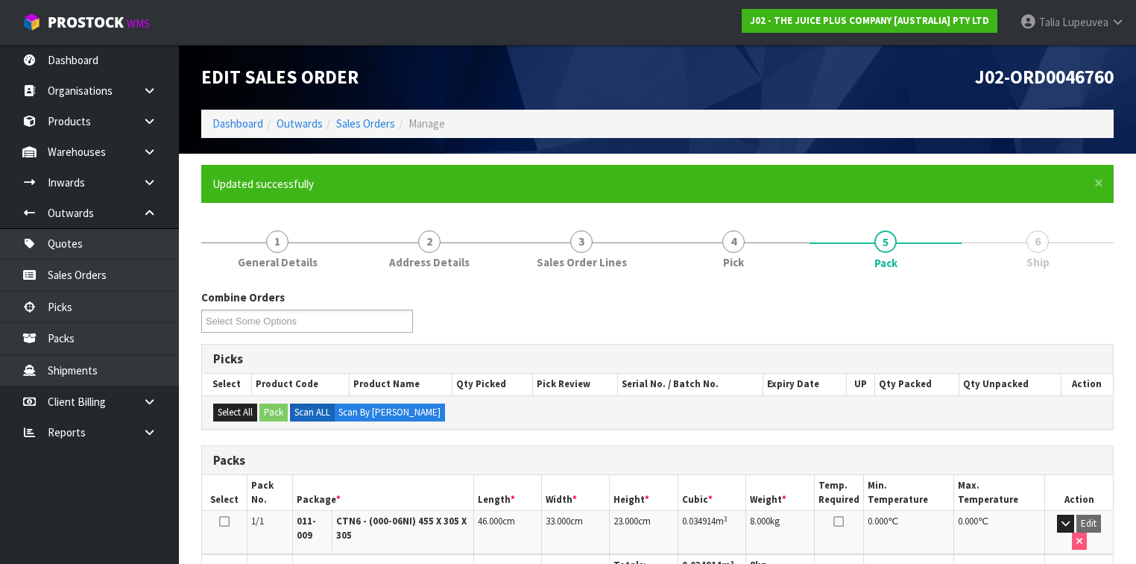
scroll to position [292, 0]
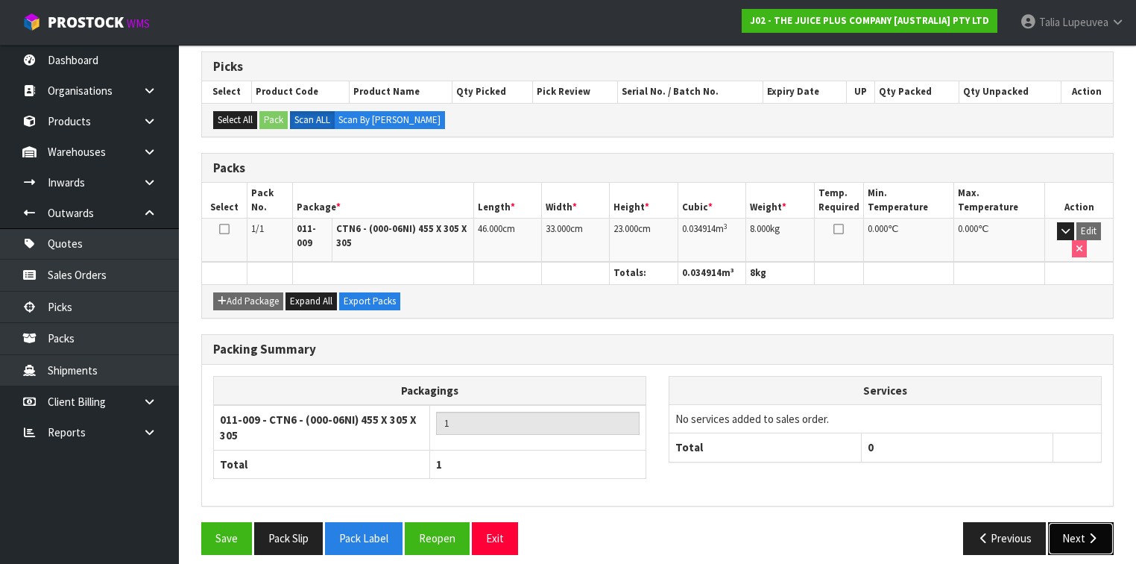
click at [1082, 522] on button "Next" at bounding box center [1081, 538] width 66 height 32
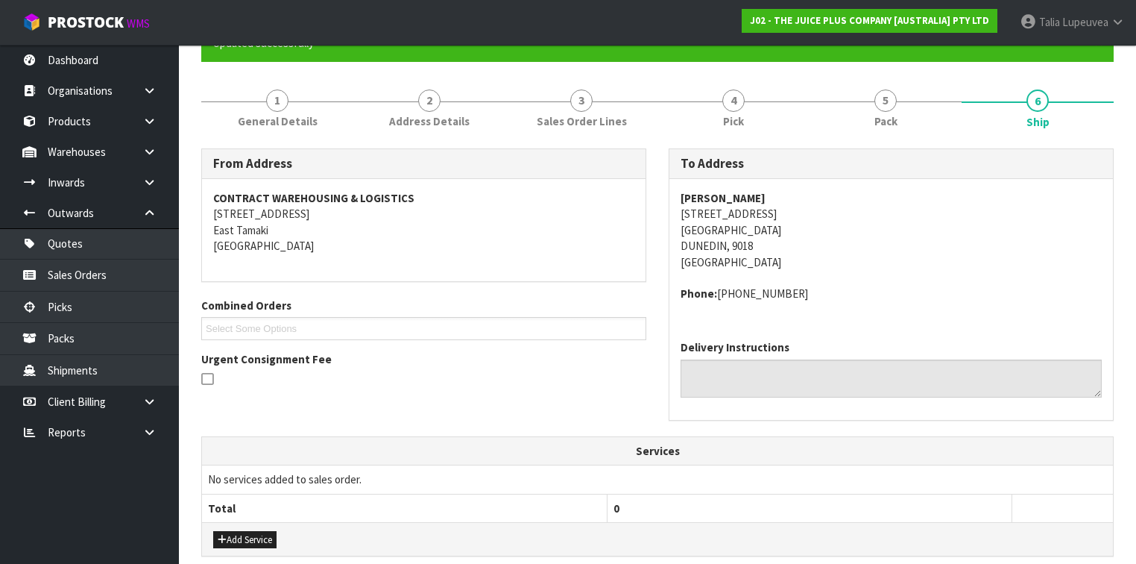
scroll to position [298, 0]
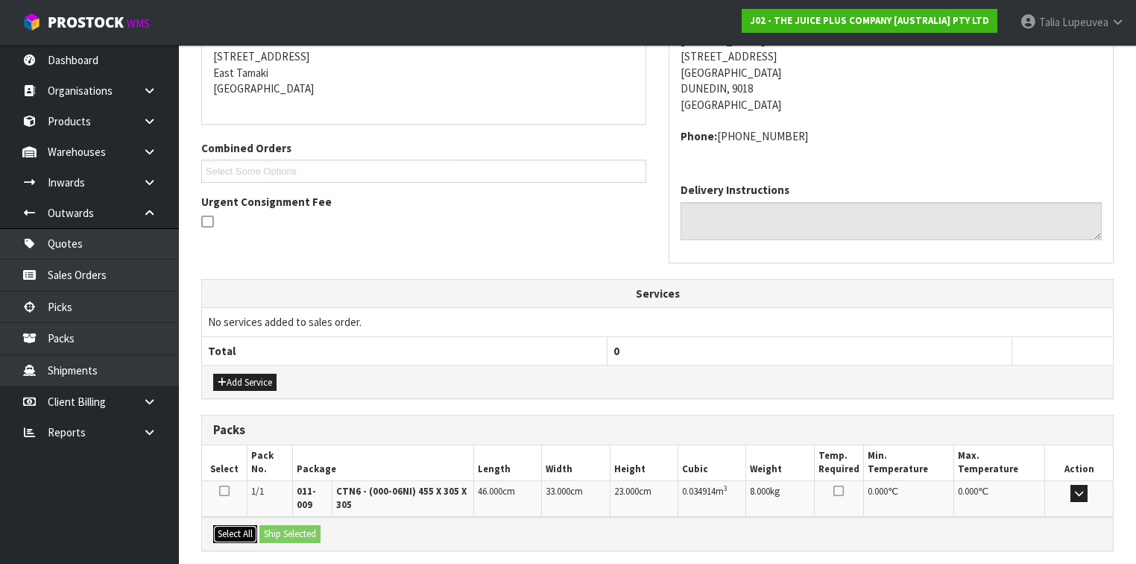
click at [242, 534] on button "Select All" at bounding box center [235, 534] width 44 height 18
click at [305, 526] on button "Ship Selected" at bounding box center [290, 534] width 61 height 18
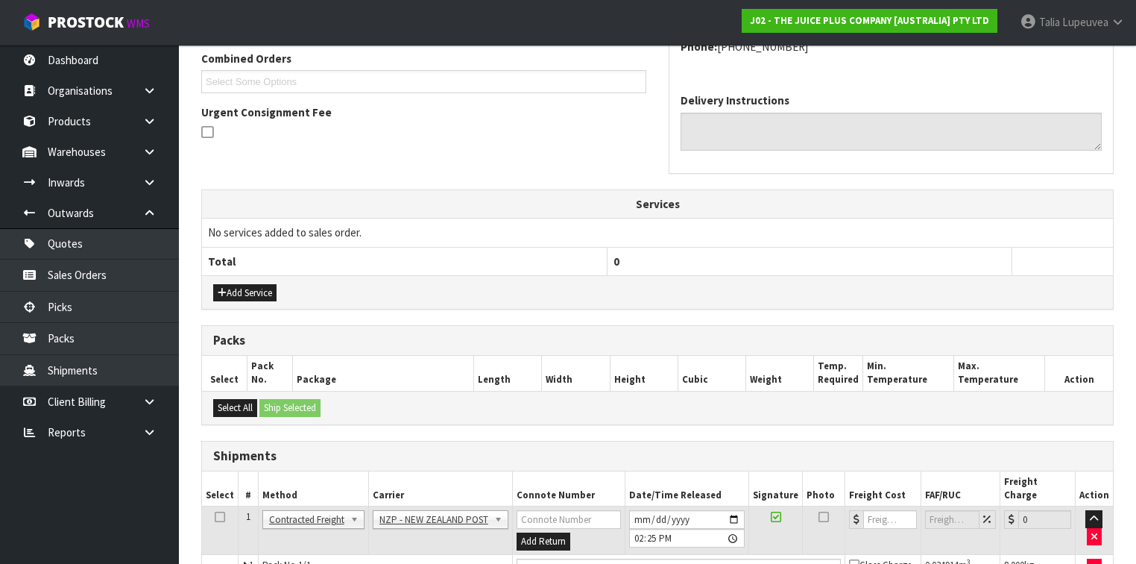
scroll to position [456, 0]
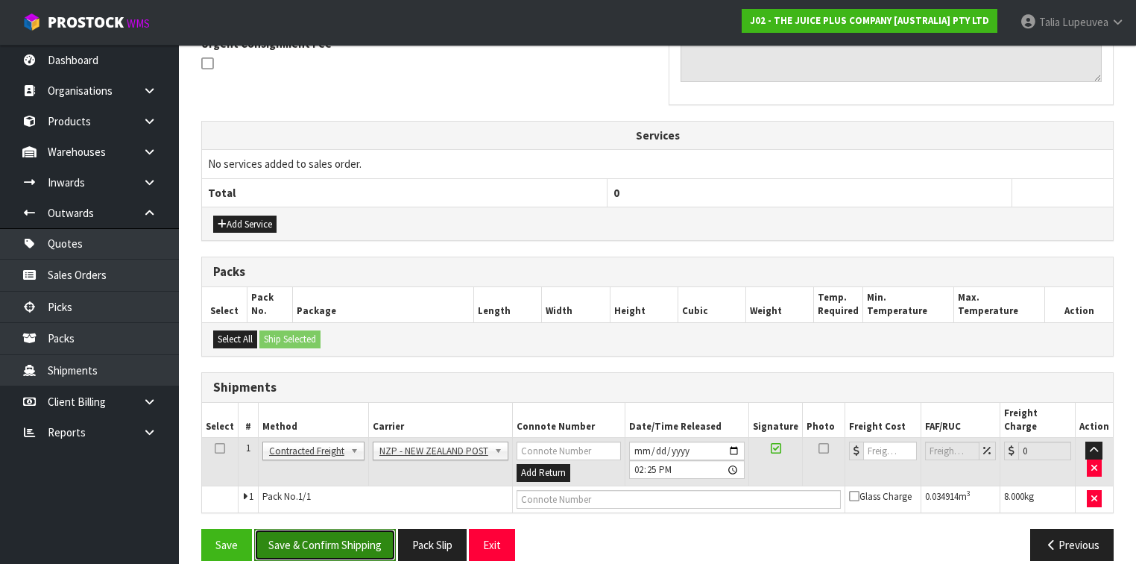
click at [307, 529] on button "Save & Confirm Shipping" at bounding box center [325, 545] width 142 height 32
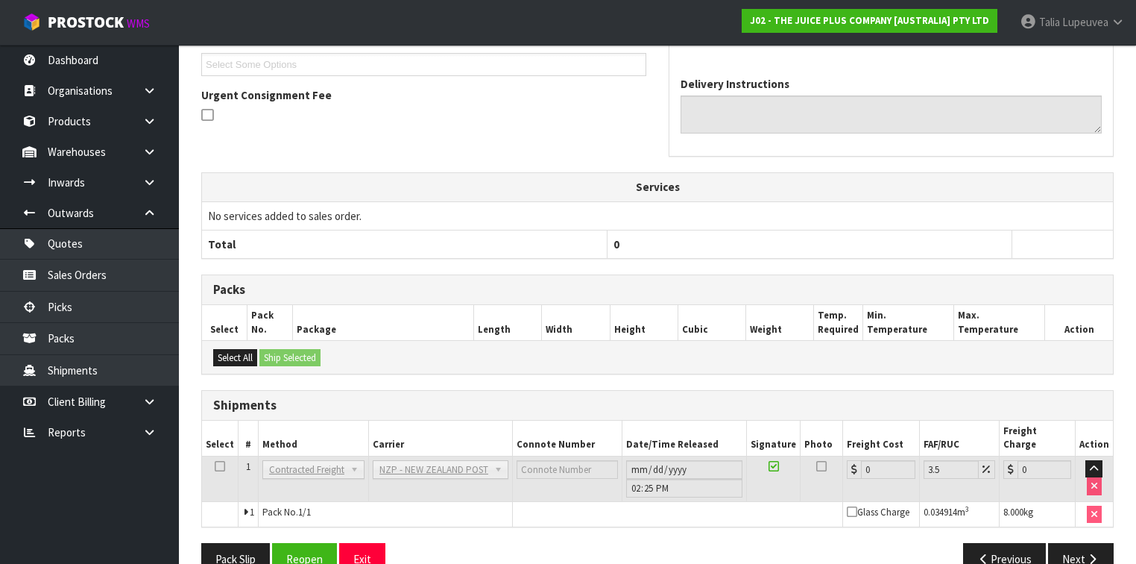
scroll to position [436, 0]
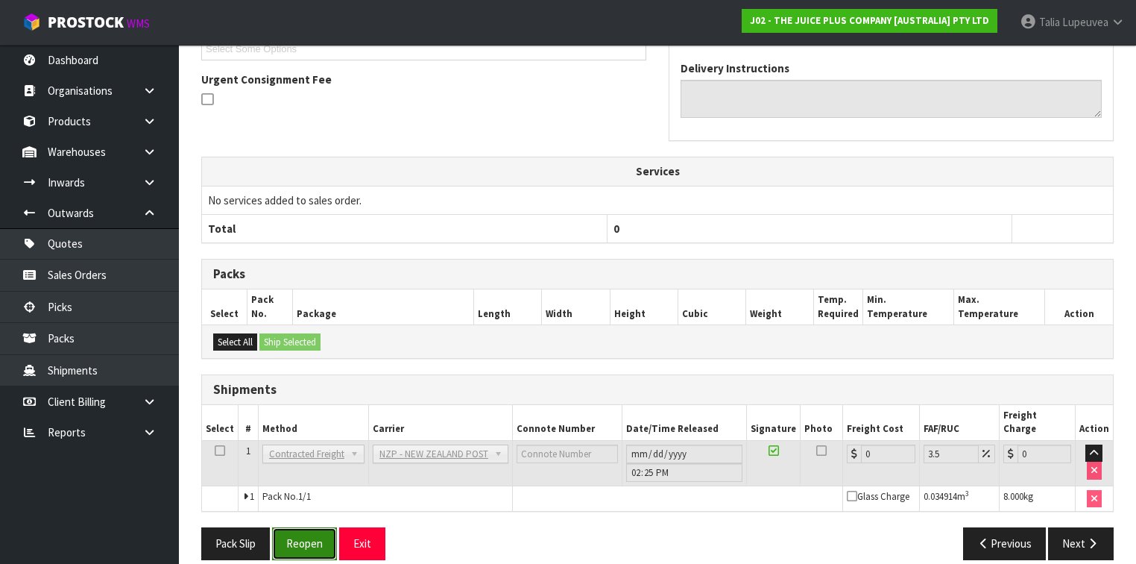
click at [298, 535] on button "Reopen" at bounding box center [304, 543] width 65 height 32
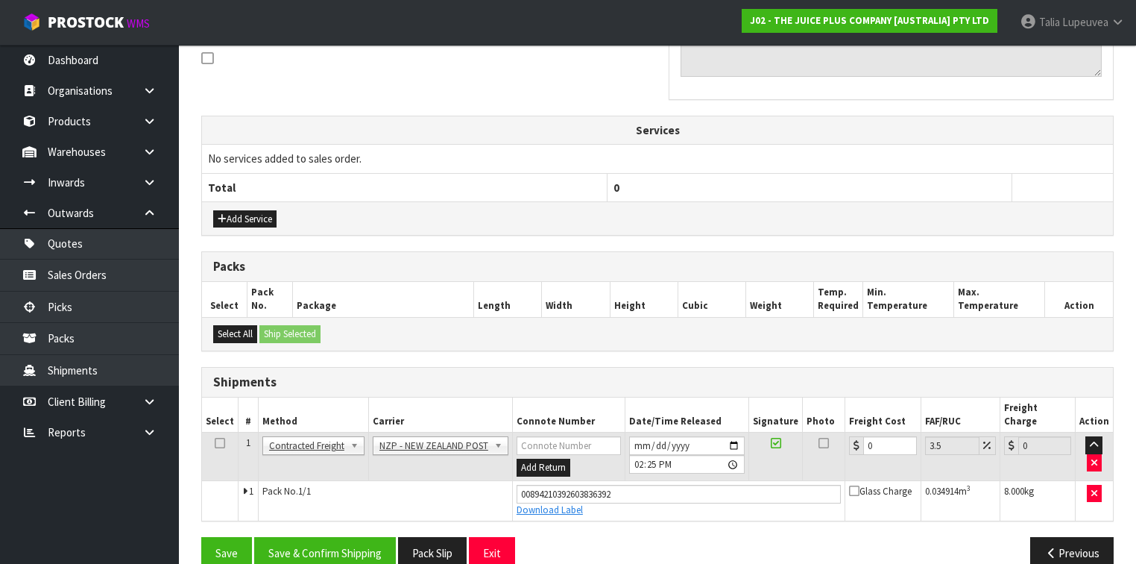
scroll to position [471, 0]
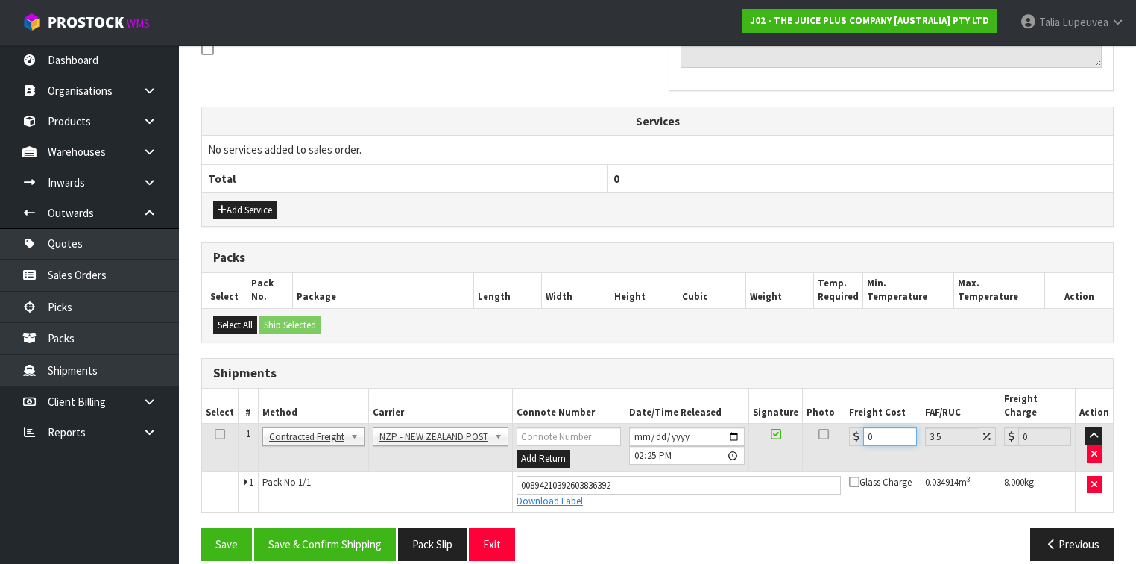
drag, startPoint x: 844, startPoint y: 428, endPoint x: 815, endPoint y: 433, distance: 29.4
click at [815, 433] on tr "1 Client Local Pickup Customer Local Pickup Company Freight Contracted Freight …" at bounding box center [657, 448] width 911 height 48
click at [312, 528] on button "Save & Confirm Shipping" at bounding box center [325, 544] width 142 height 32
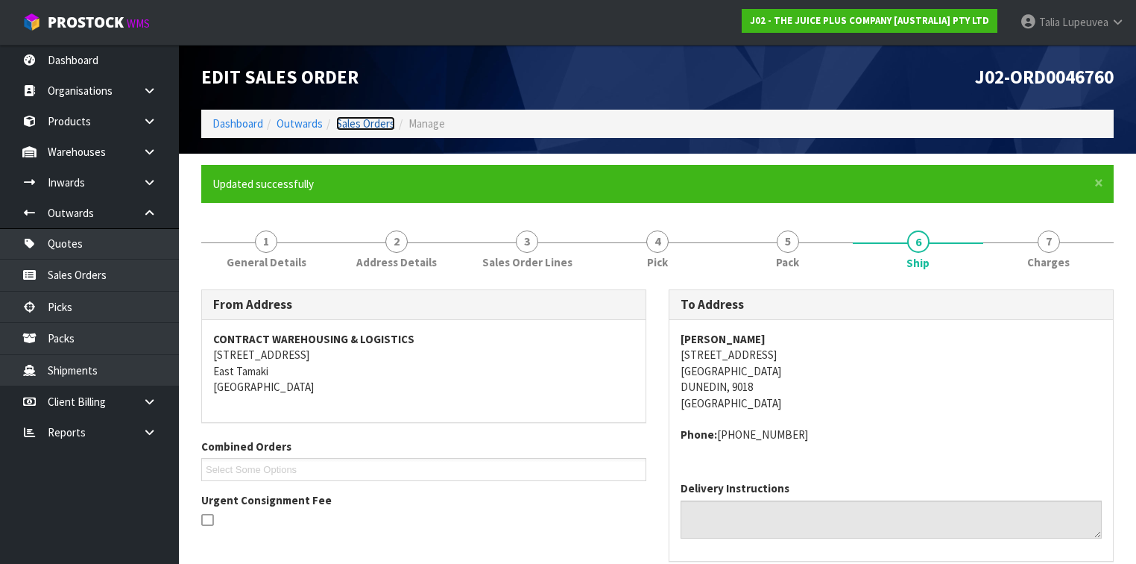
click at [380, 123] on link "Sales Orders" at bounding box center [365, 123] width 59 height 14
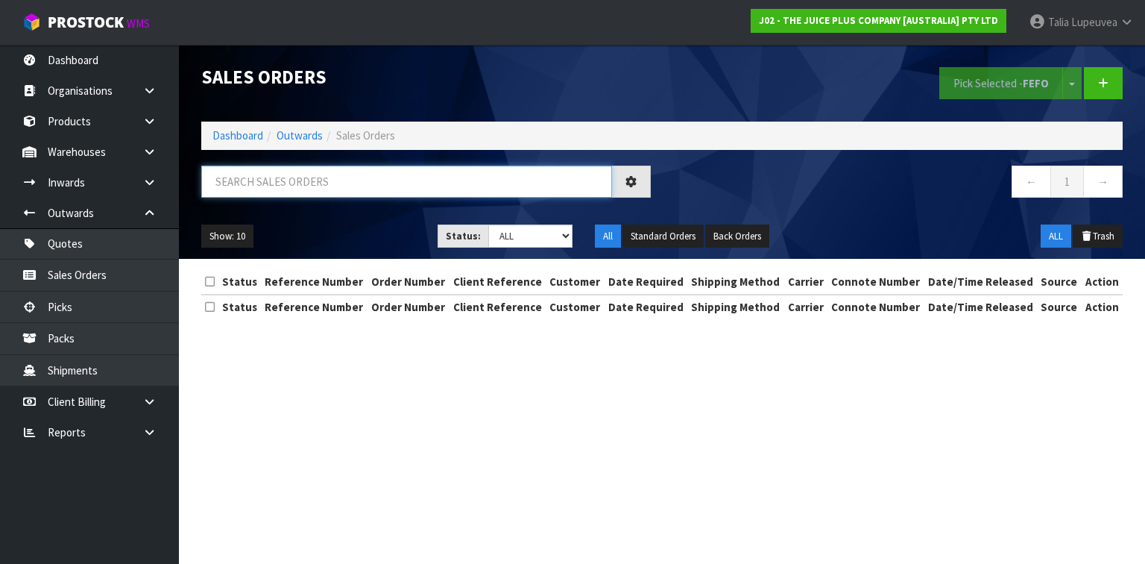
click at [371, 183] on input "text" at bounding box center [406, 182] width 411 height 32
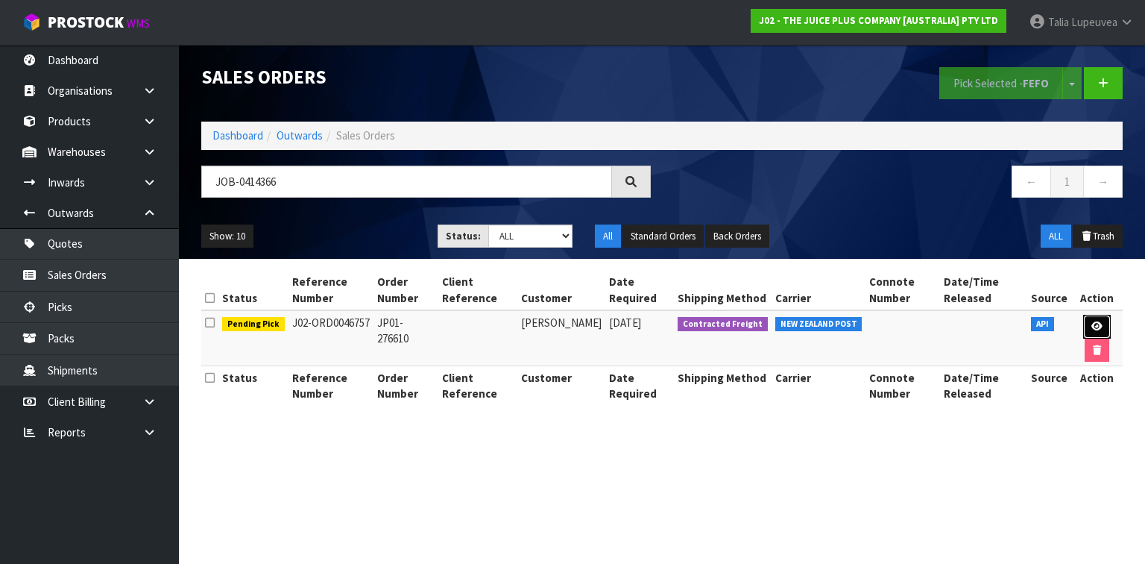
click at [1089, 324] on link at bounding box center [1098, 327] width 28 height 24
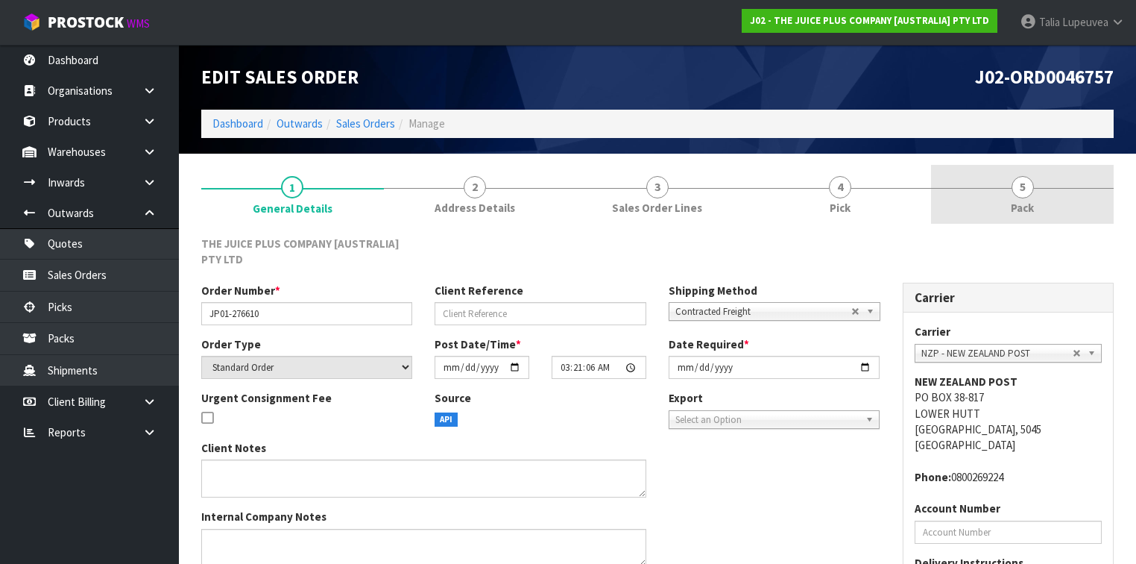
click at [1020, 214] on span "Pack" at bounding box center [1022, 208] width 23 height 16
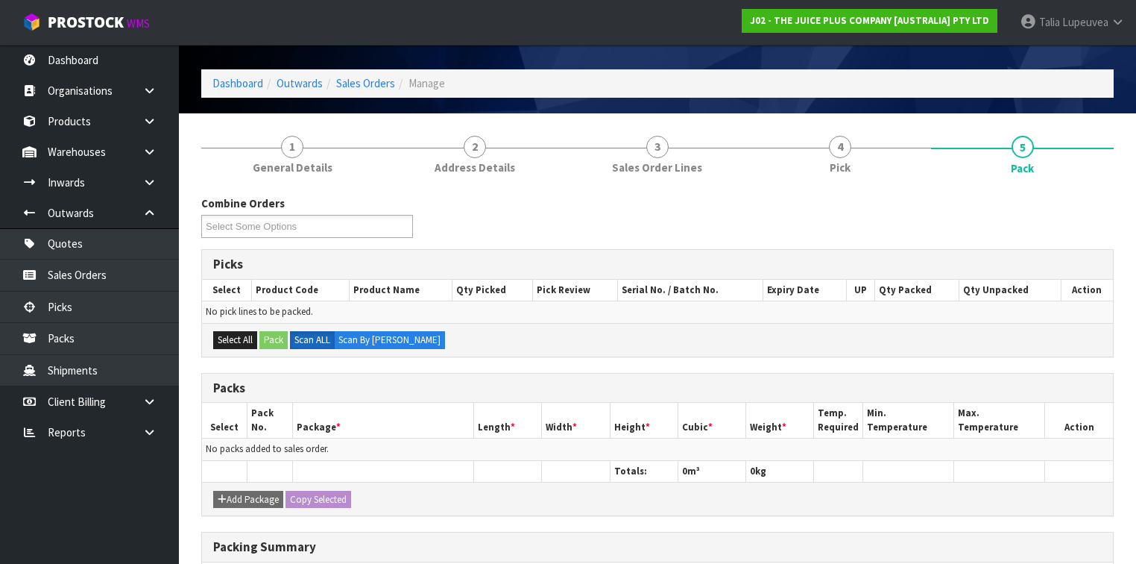
scroll to position [60, 0]
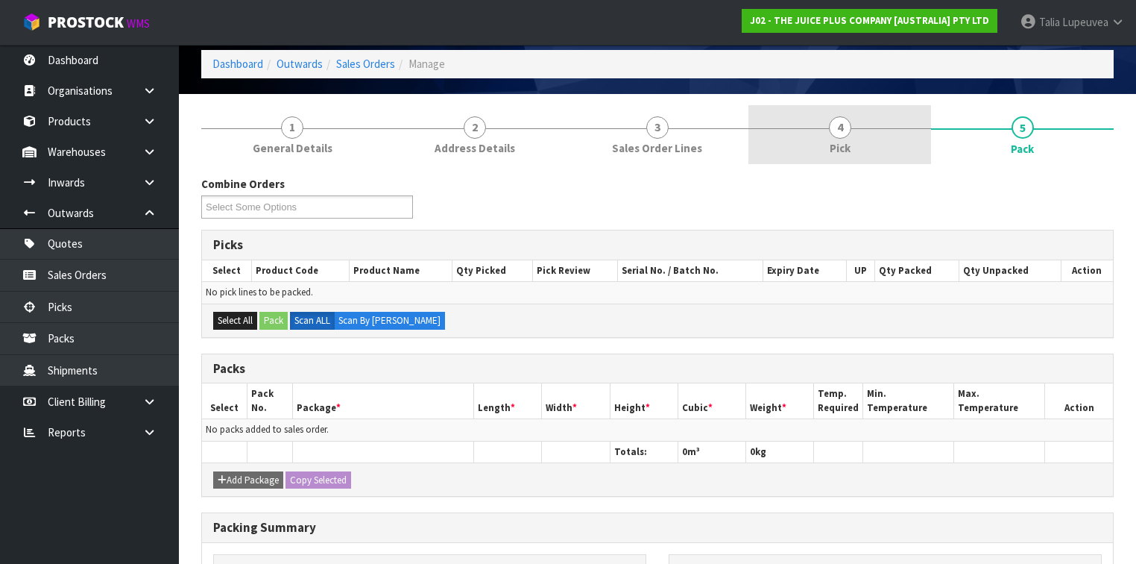
click at [824, 133] on link "4 Pick" at bounding box center [840, 134] width 183 height 59
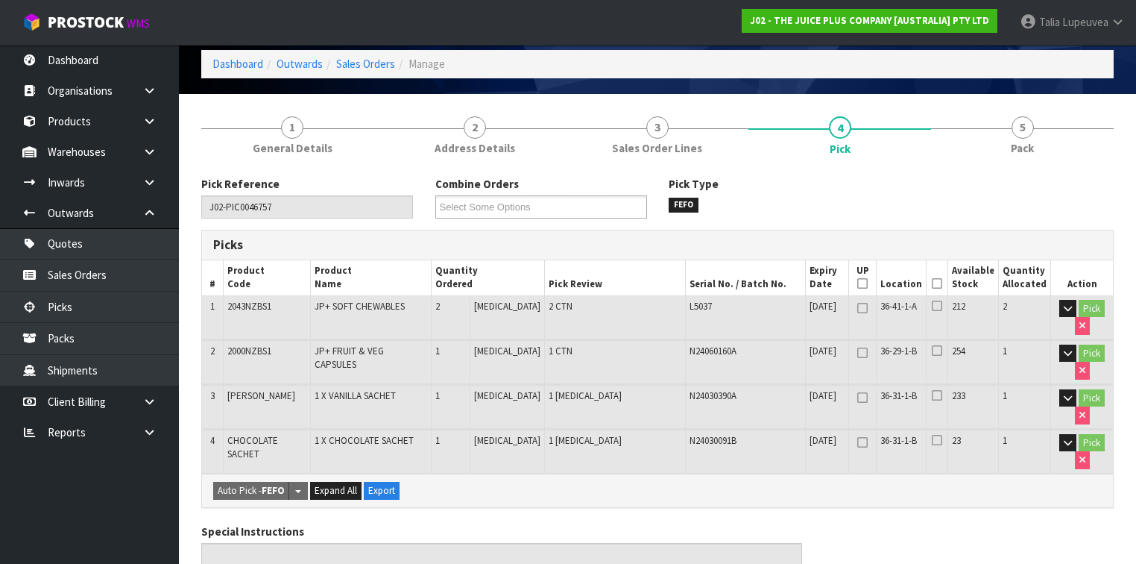
click at [937, 283] on icon at bounding box center [937, 283] width 10 height 1
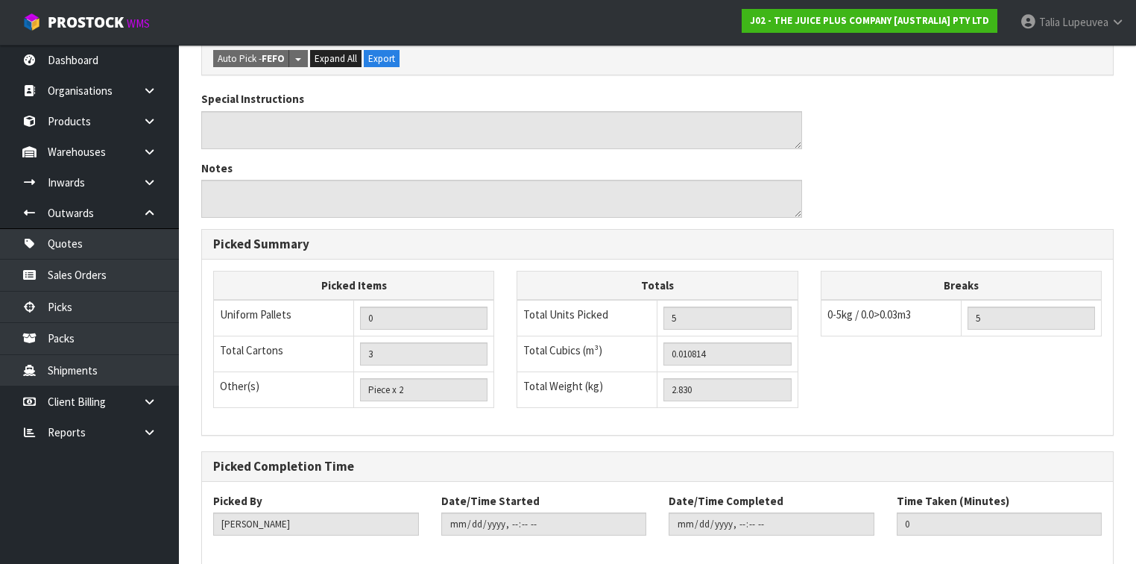
scroll to position [614, 0]
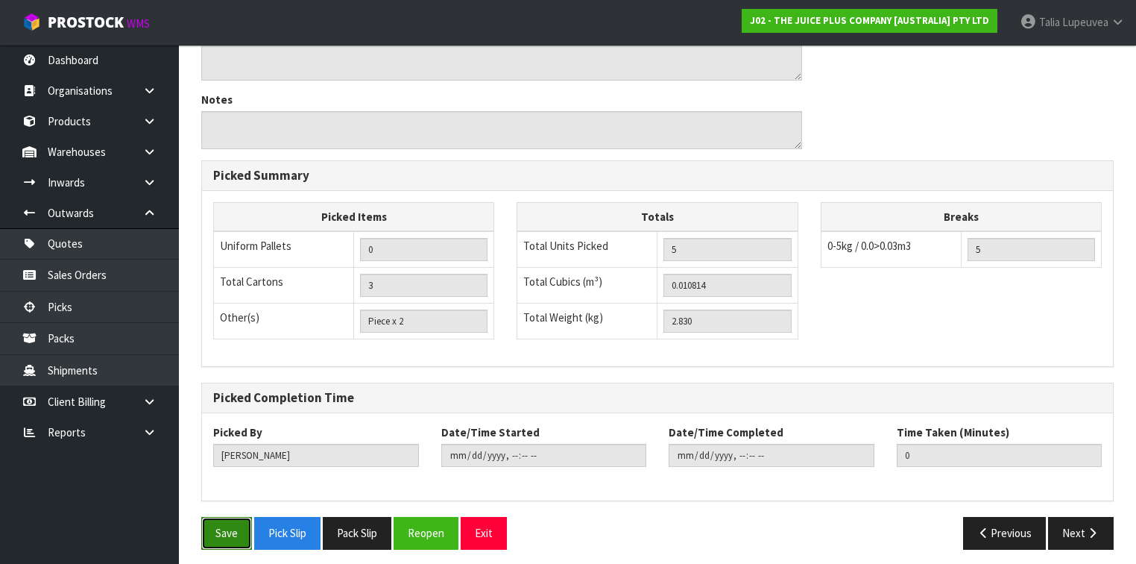
click at [227, 528] on button "Save" at bounding box center [226, 533] width 51 height 32
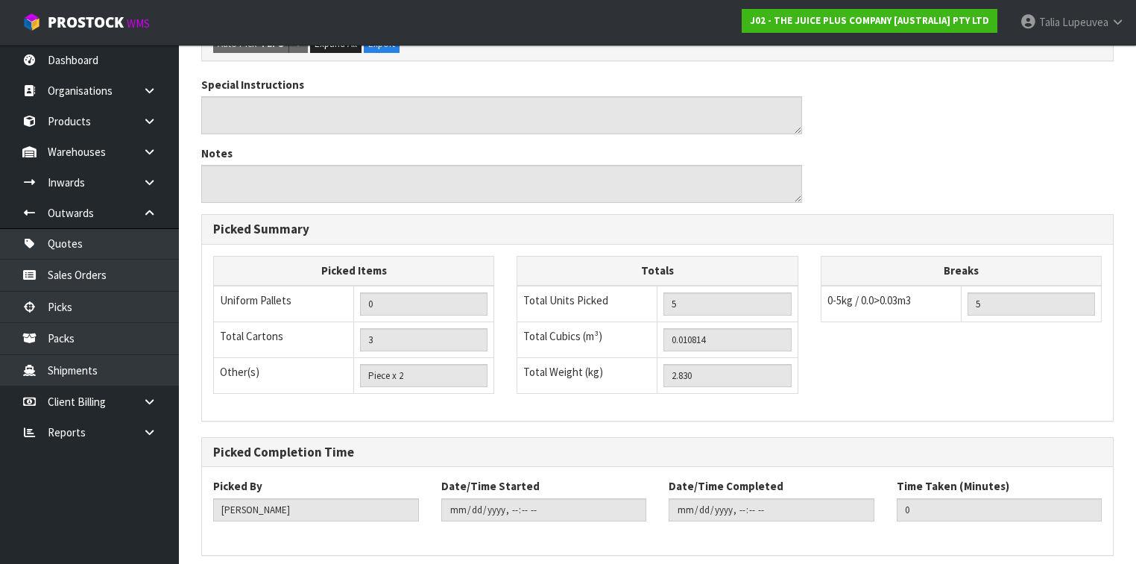
scroll to position [0, 0]
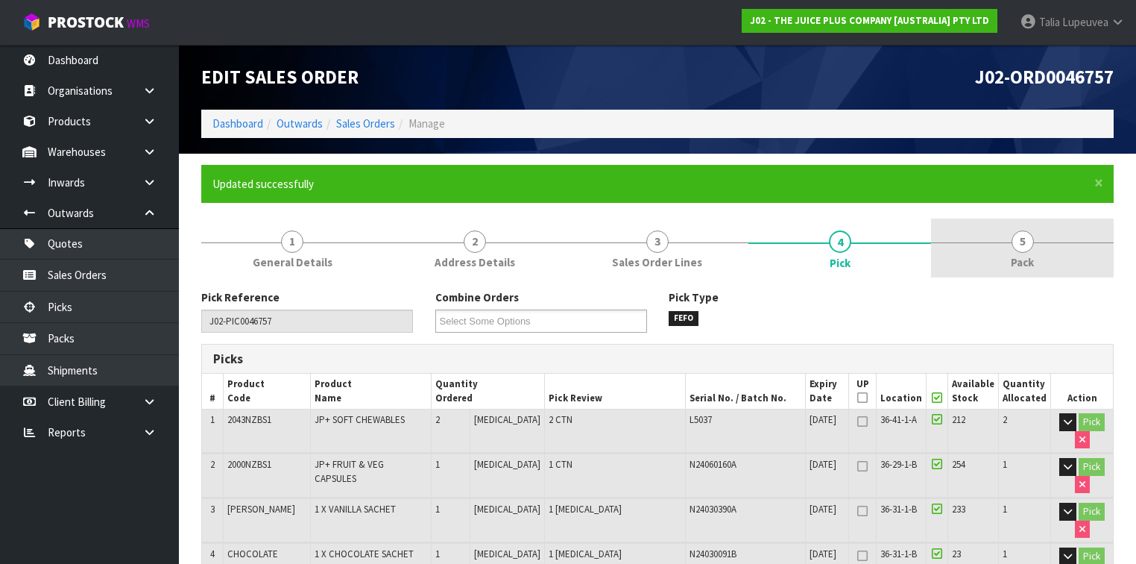
click at [1024, 239] on span "5" at bounding box center [1023, 241] width 22 height 22
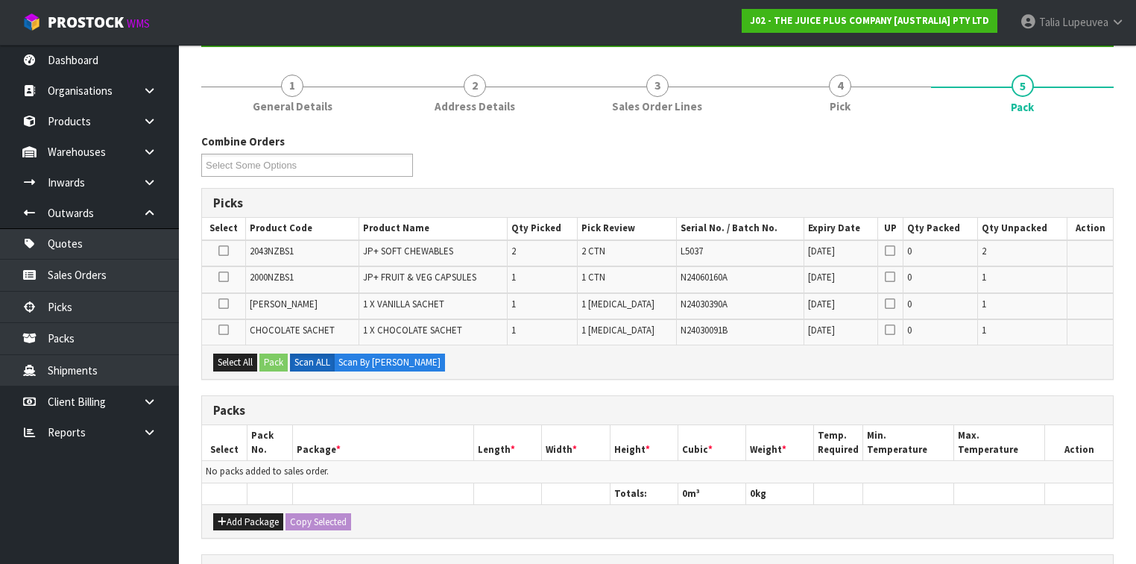
scroll to position [179, 0]
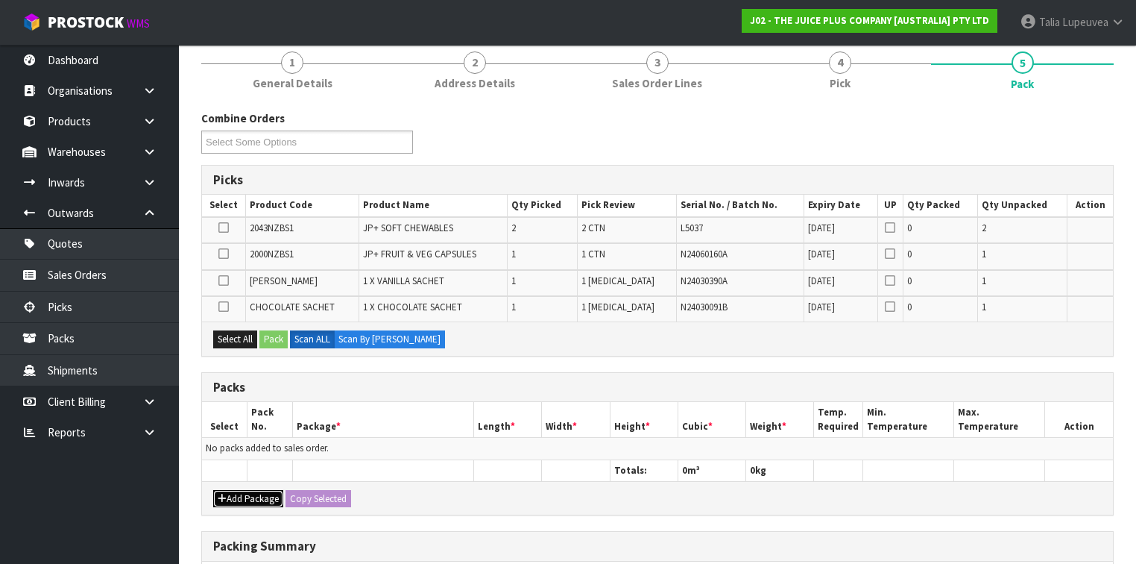
click at [230, 498] on button "Add Package" at bounding box center [248, 499] width 70 height 18
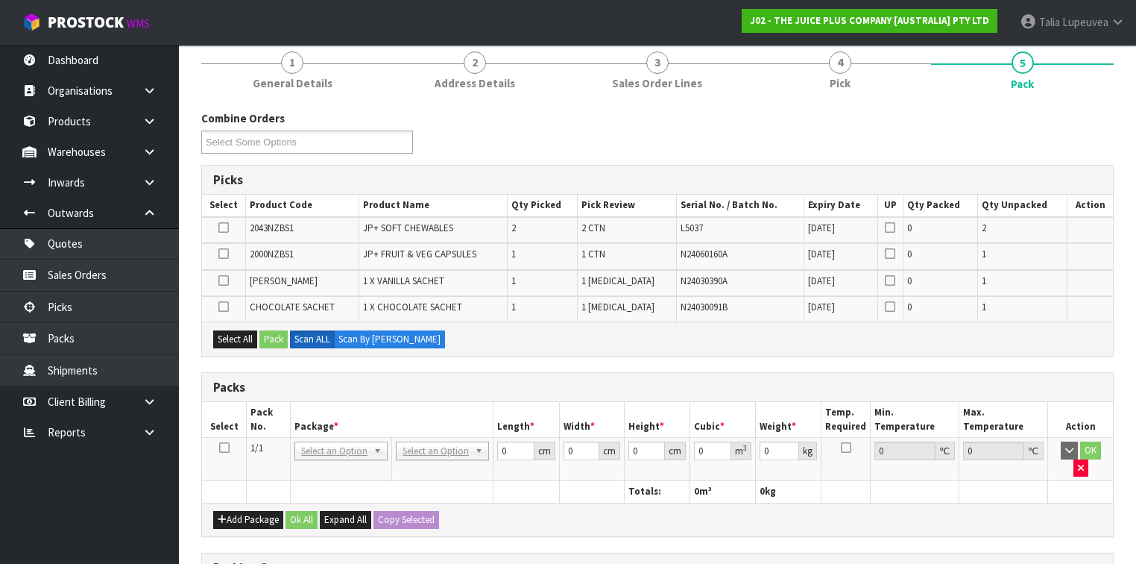
click at [221, 447] on icon at bounding box center [224, 447] width 10 height 1
click at [228, 330] on button "Select All" at bounding box center [235, 339] width 44 height 18
click at [271, 335] on button "Pack" at bounding box center [274, 339] width 28 height 18
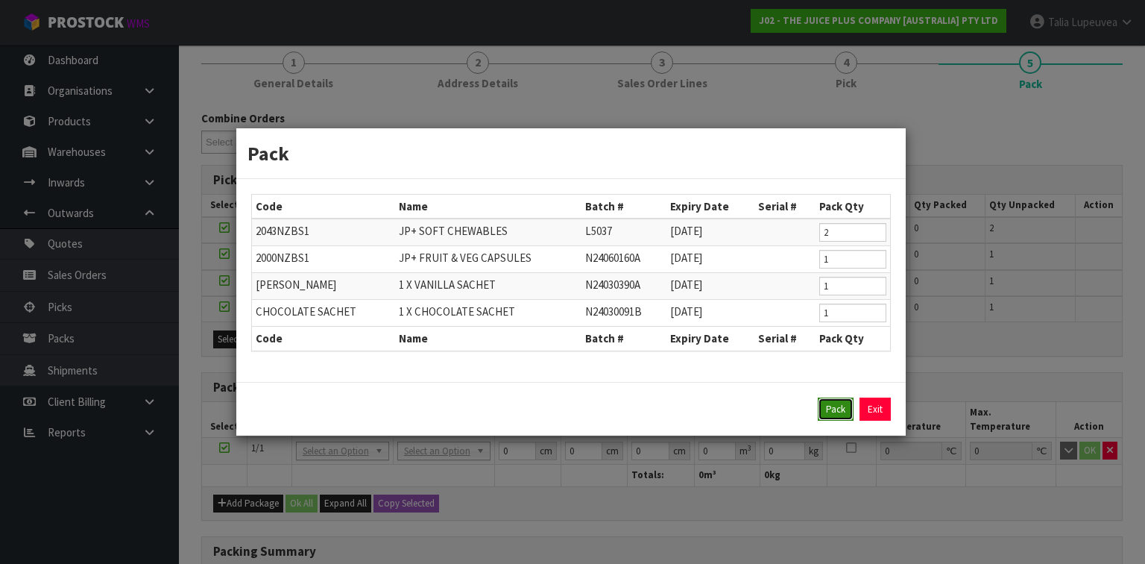
click at [841, 409] on button "Pack" at bounding box center [836, 409] width 36 height 24
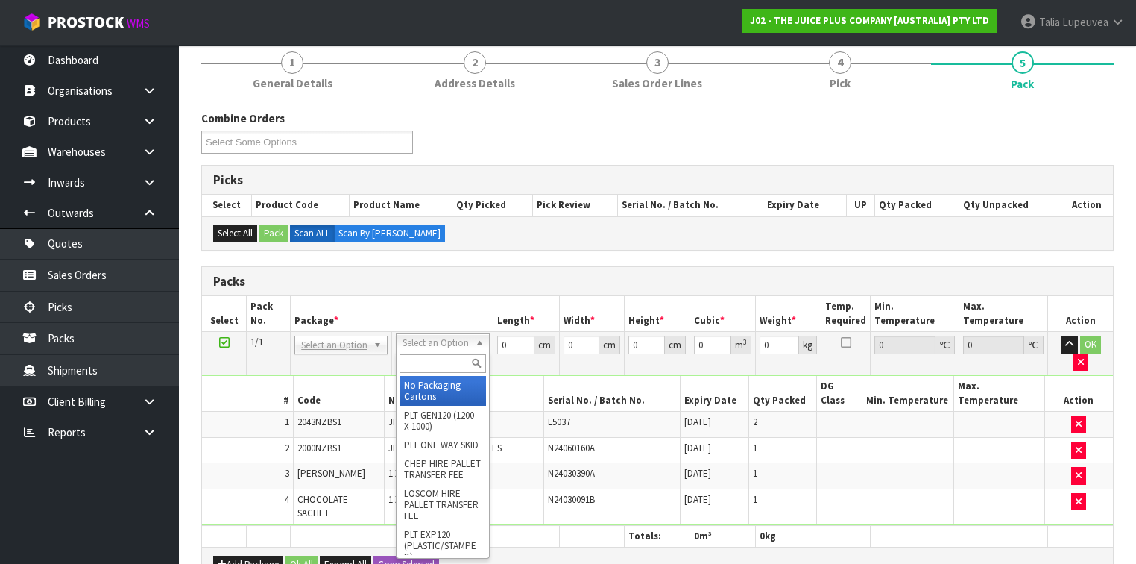
click at [462, 361] on input "text" at bounding box center [443, 363] width 86 height 19
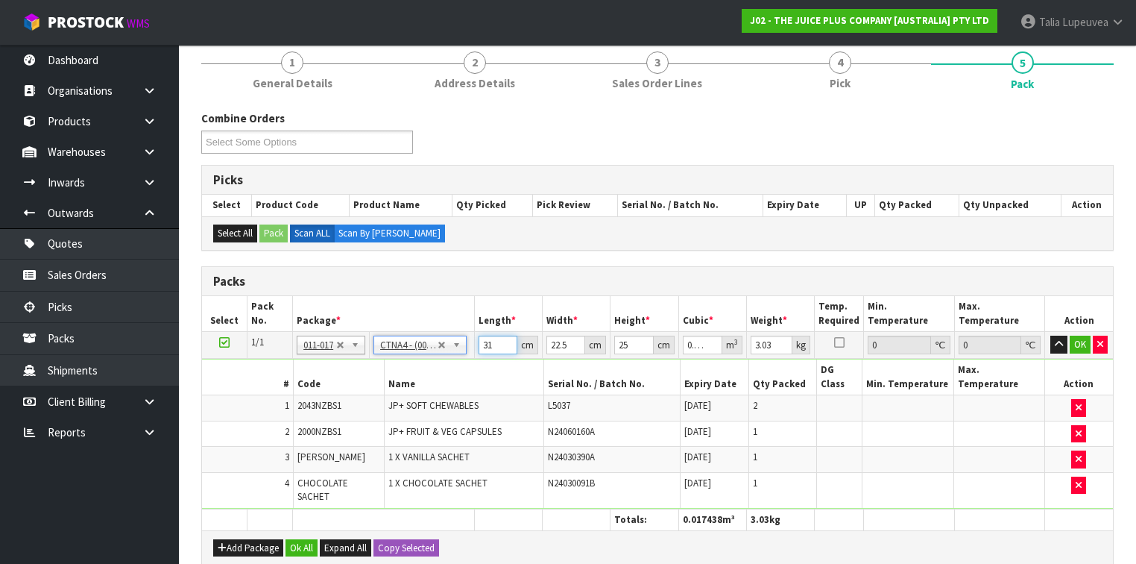
drag, startPoint x: 495, startPoint y: 348, endPoint x: 450, endPoint y: 357, distance: 45.6
click at [450, 357] on tbody "1/1 NONE 007-001 007-002 007-004 007-009 007-013 007-014 007-015 007-017 007-01…" at bounding box center [657, 420] width 911 height 177
click at [1080, 341] on button "OK" at bounding box center [1080, 345] width 21 height 18
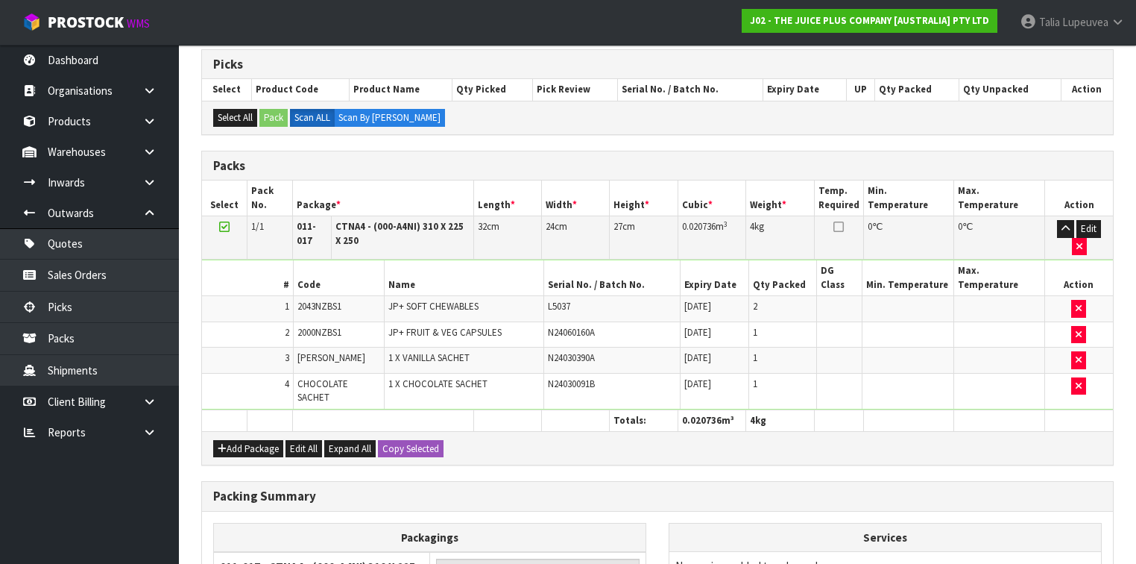
scroll to position [459, 0]
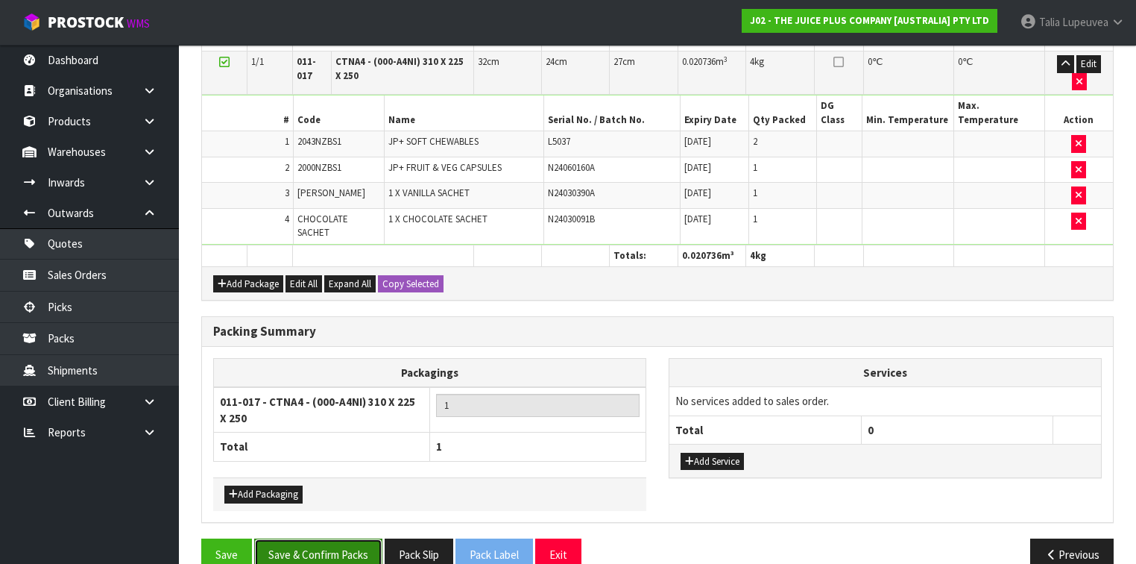
click at [363, 538] on button "Save & Confirm Packs" at bounding box center [318, 554] width 128 height 32
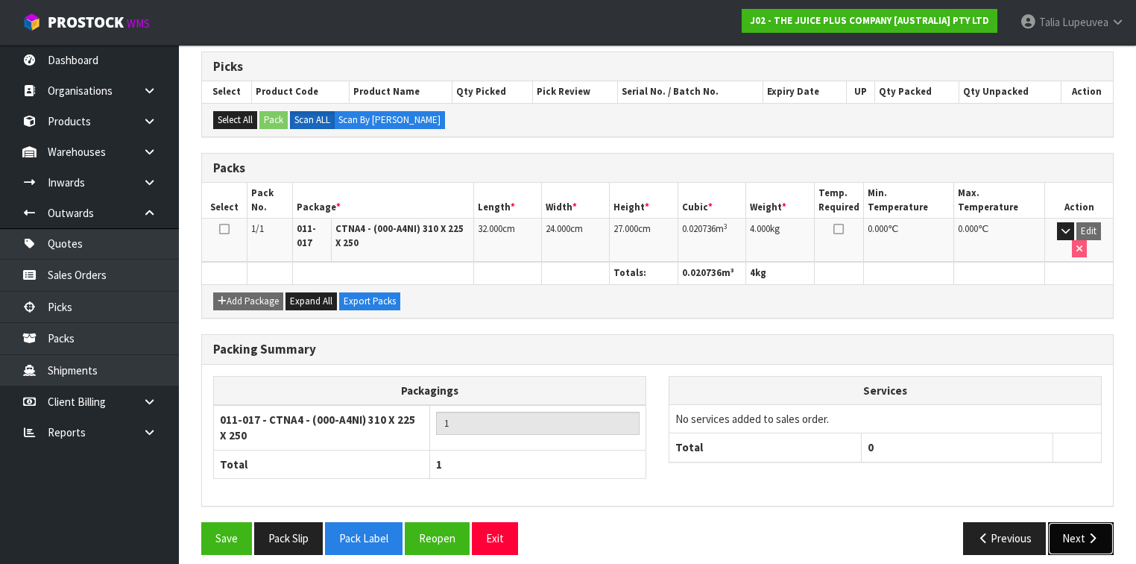
click at [1079, 522] on button "Next" at bounding box center [1081, 538] width 66 height 32
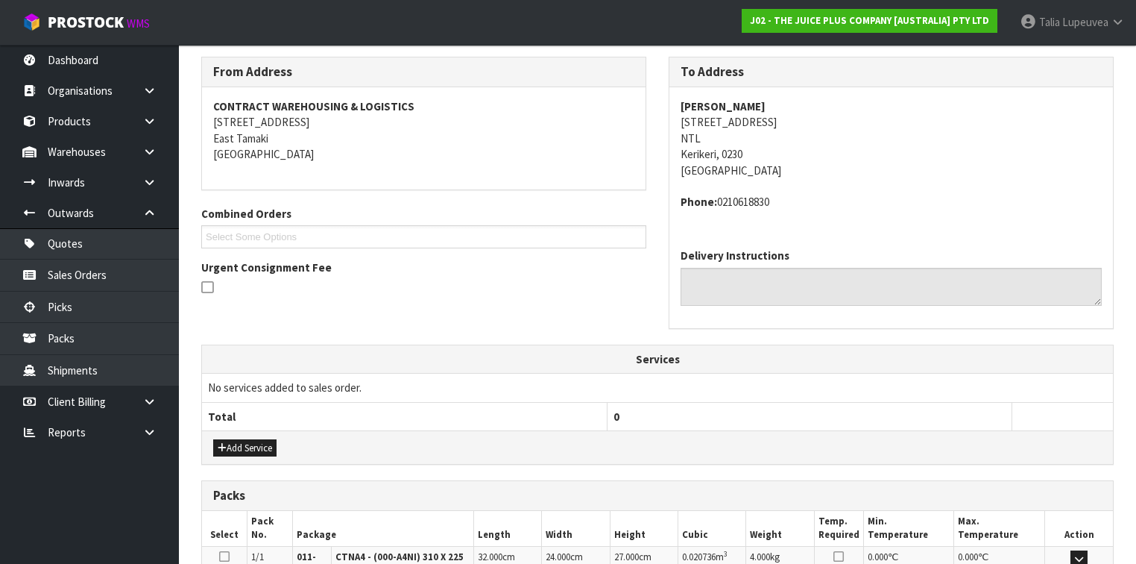
scroll to position [441, 0]
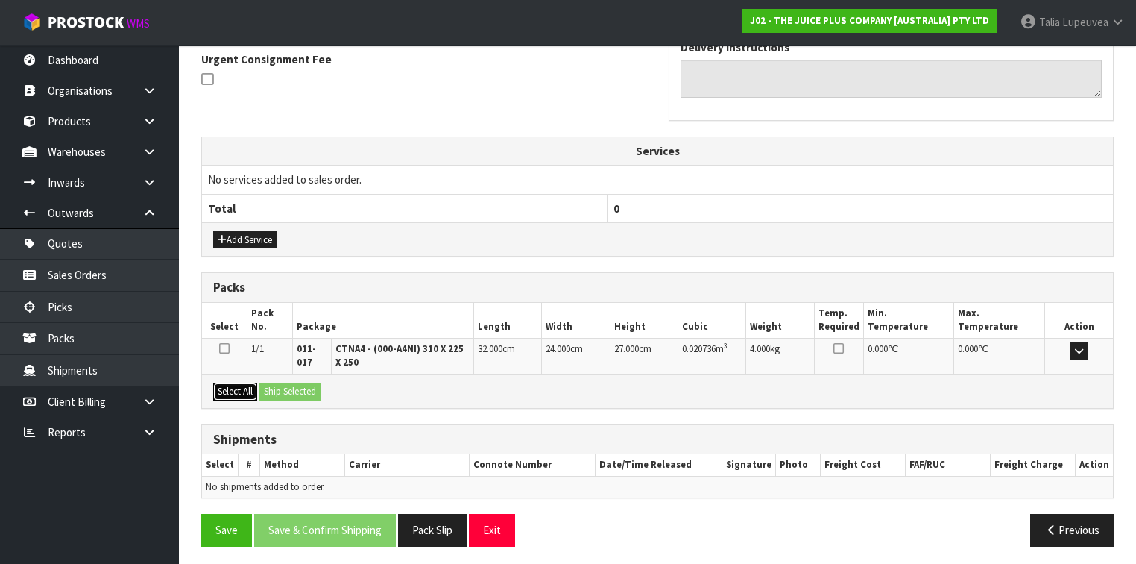
click at [231, 388] on button "Select All" at bounding box center [235, 392] width 44 height 18
click at [286, 391] on button "Ship Selected" at bounding box center [290, 392] width 61 height 18
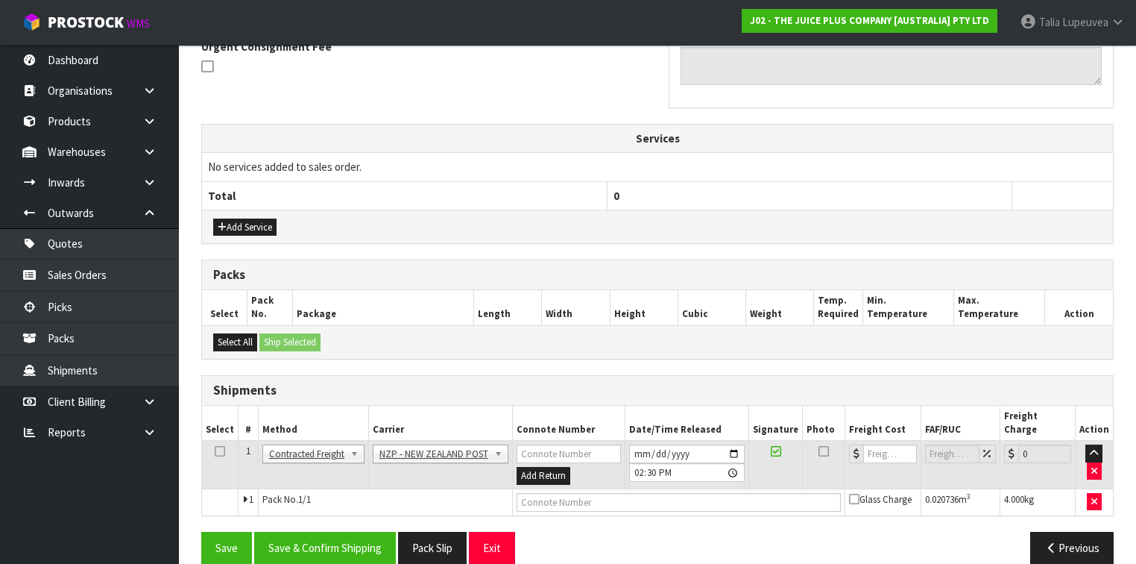
scroll to position [456, 0]
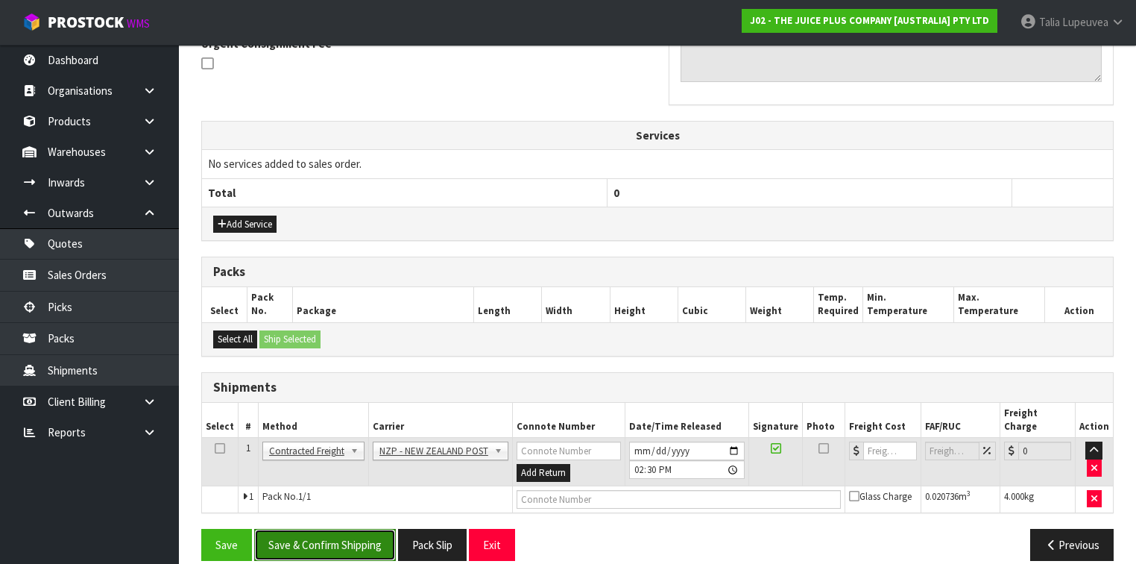
click at [339, 529] on button "Save & Confirm Shipping" at bounding box center [325, 545] width 142 height 32
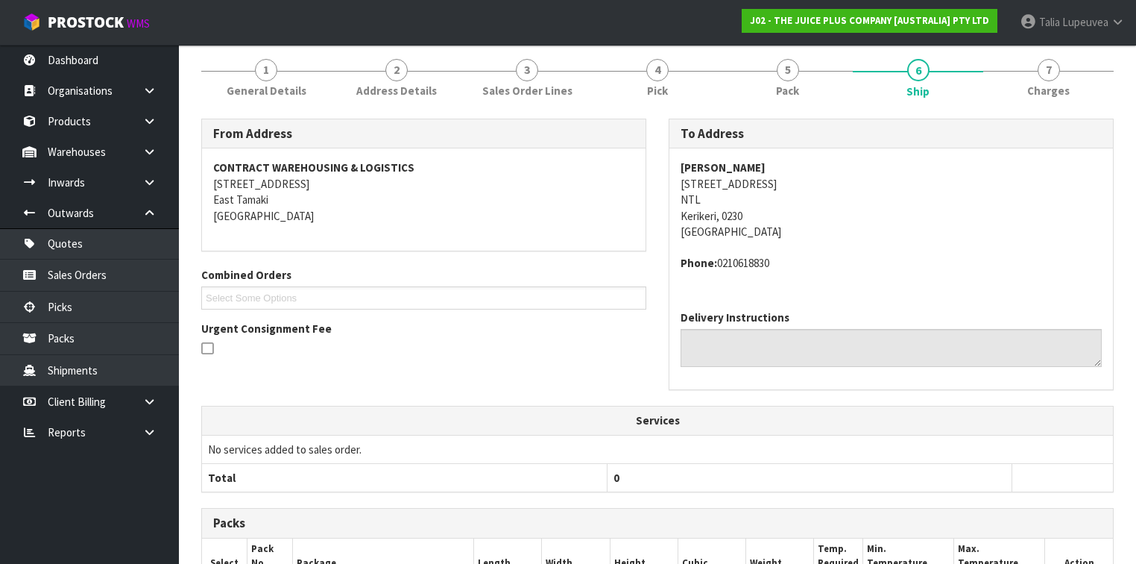
scroll to position [436, 0]
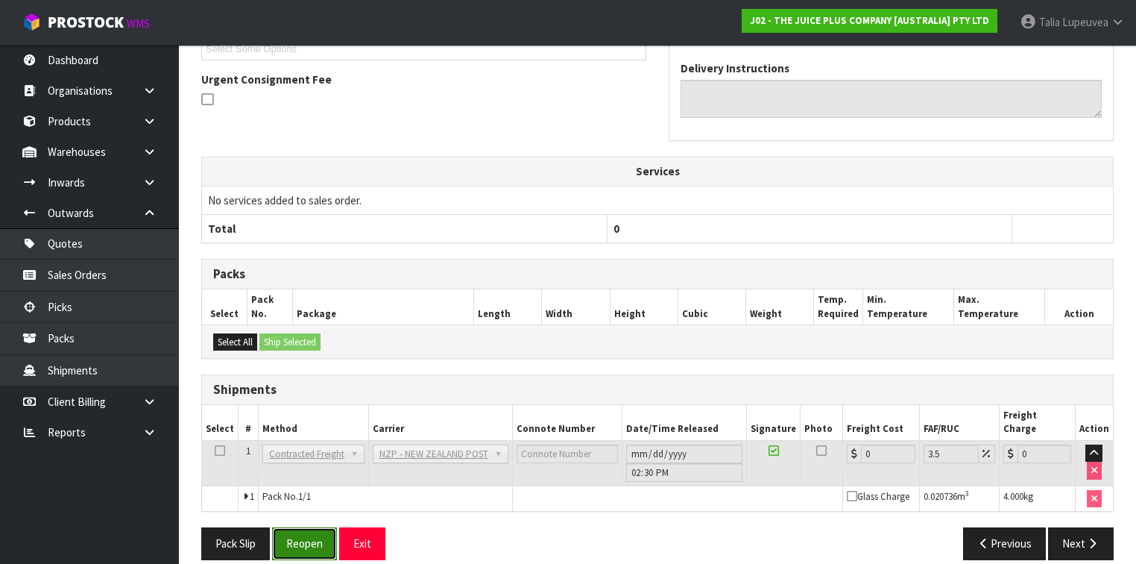
click at [298, 529] on button "Reopen" at bounding box center [304, 543] width 65 height 32
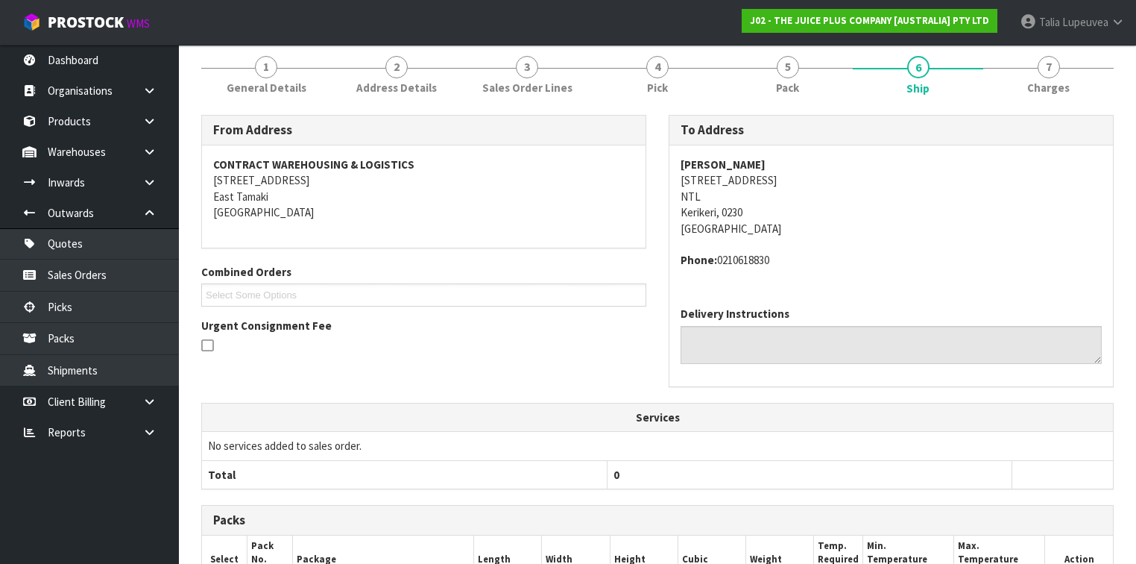
scroll to position [421, 0]
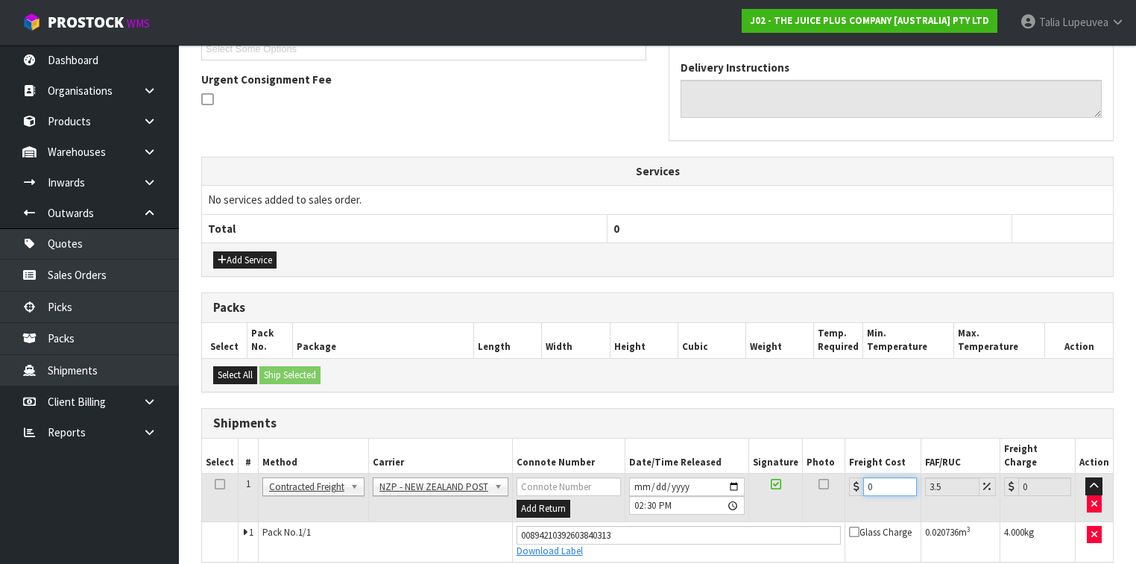
drag, startPoint x: 881, startPoint y: 471, endPoint x: 820, endPoint y: 485, distance: 62.6
click at [817, 488] on tr "1 Client Local Pickup Customer Local Pickup Company Freight Contracted Freight …" at bounding box center [657, 498] width 911 height 48
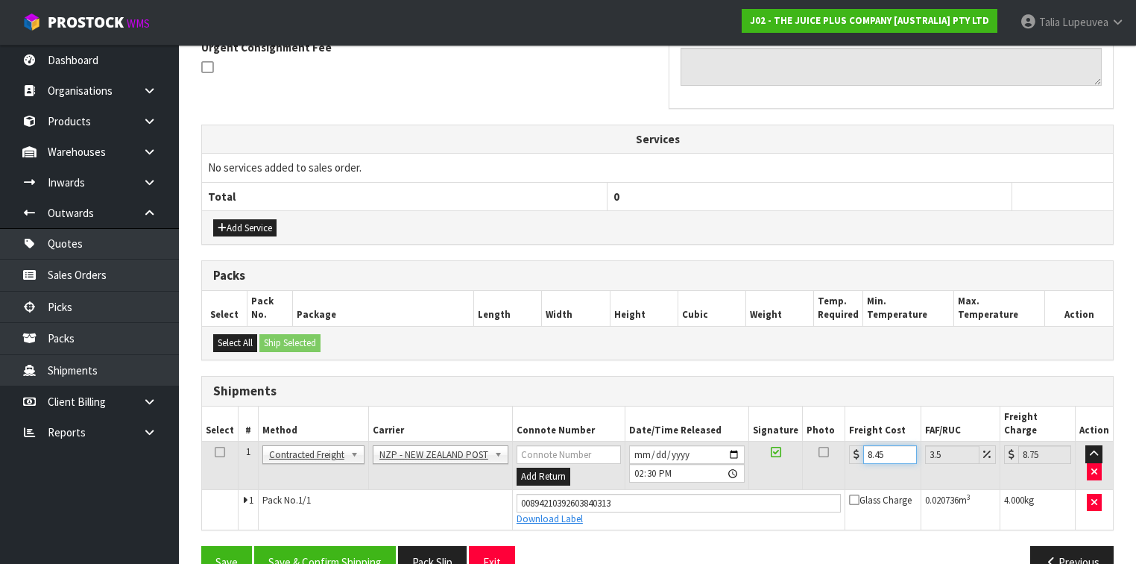
scroll to position [471, 0]
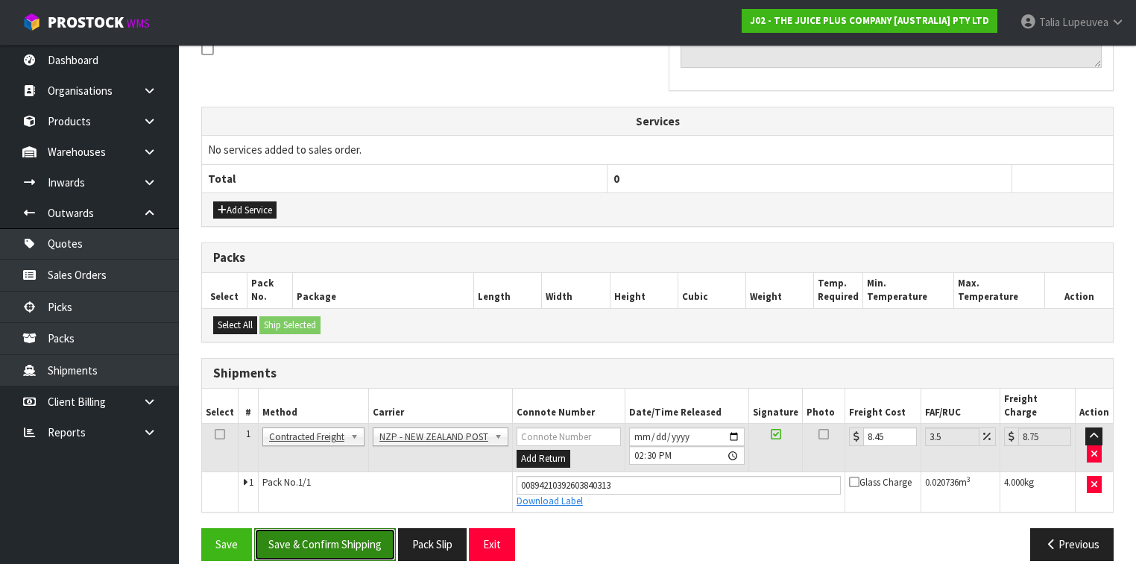
click at [309, 528] on button "Save & Confirm Shipping" at bounding box center [325, 544] width 142 height 32
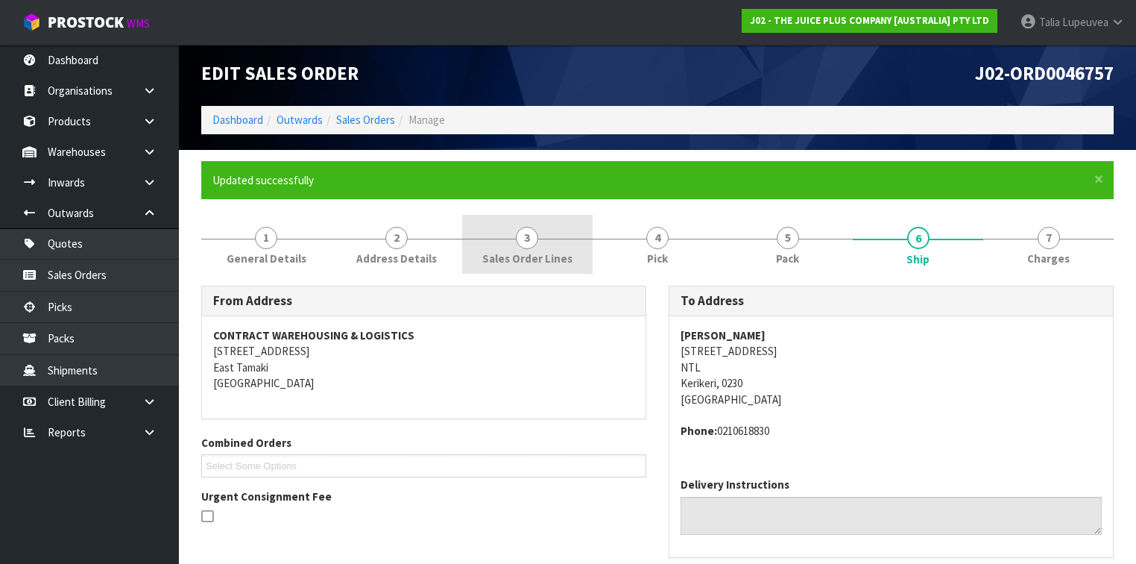
scroll to position [0, 0]
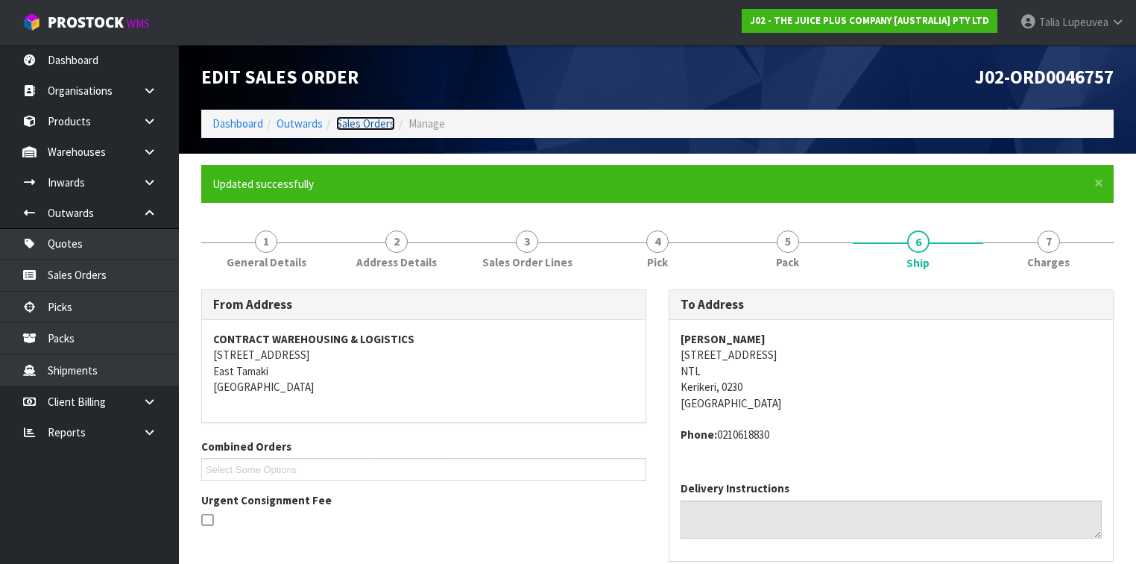
click at [370, 118] on link "Sales Orders" at bounding box center [365, 123] width 59 height 14
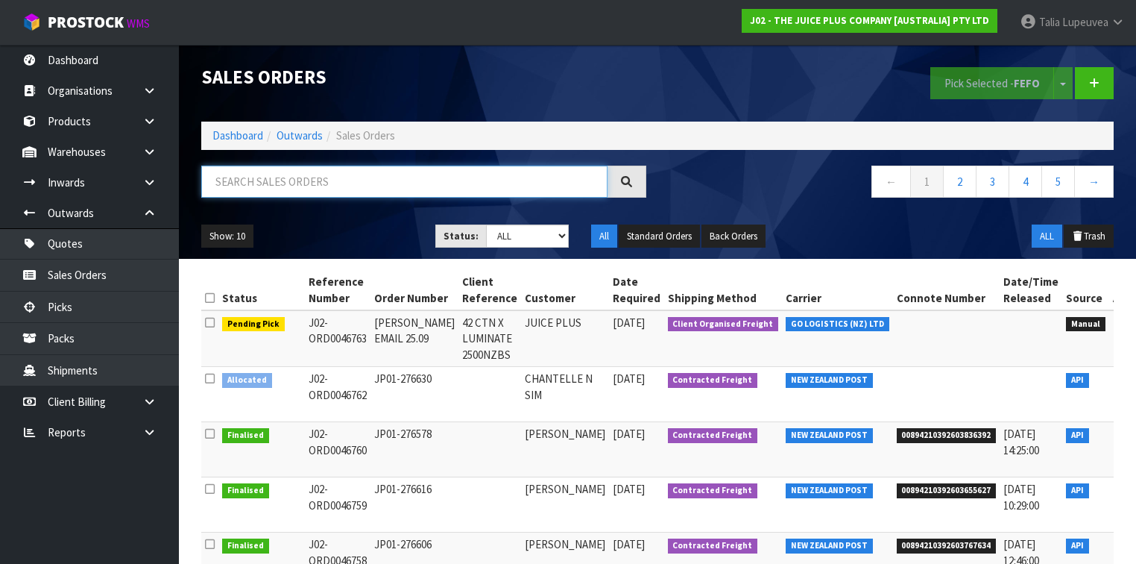
click at [334, 169] on input "text" at bounding box center [404, 182] width 406 height 32
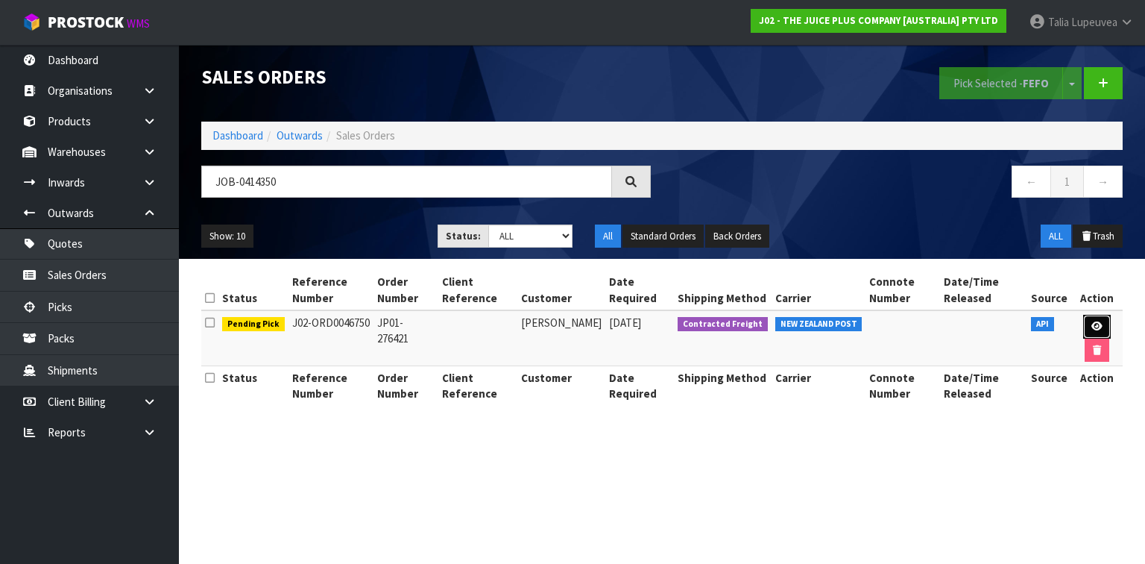
click at [1084, 324] on link at bounding box center [1098, 327] width 28 height 24
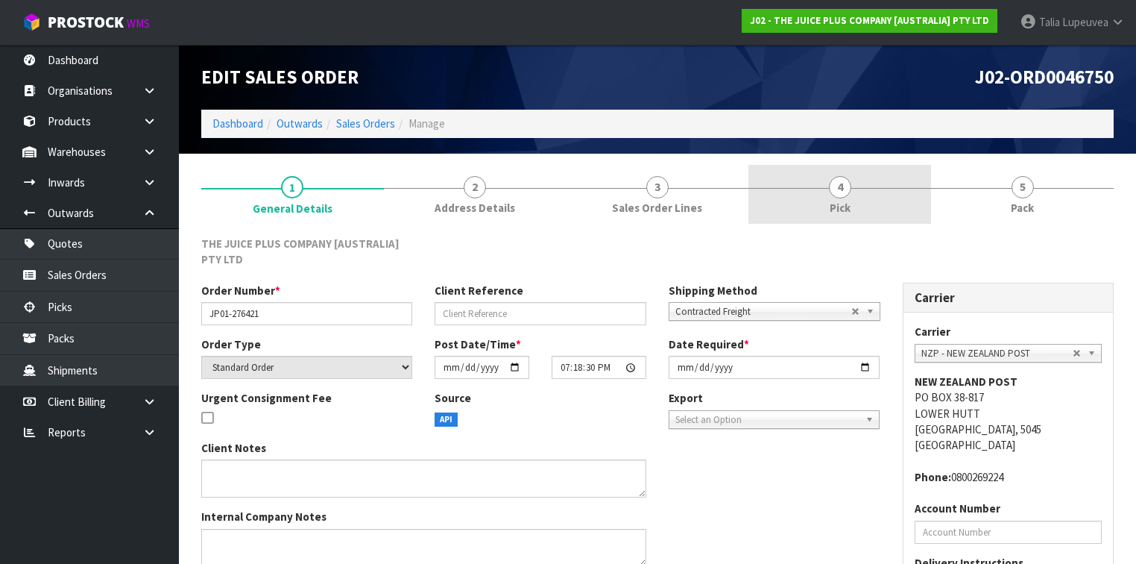
click at [866, 218] on link "4 Pick" at bounding box center [840, 194] width 183 height 59
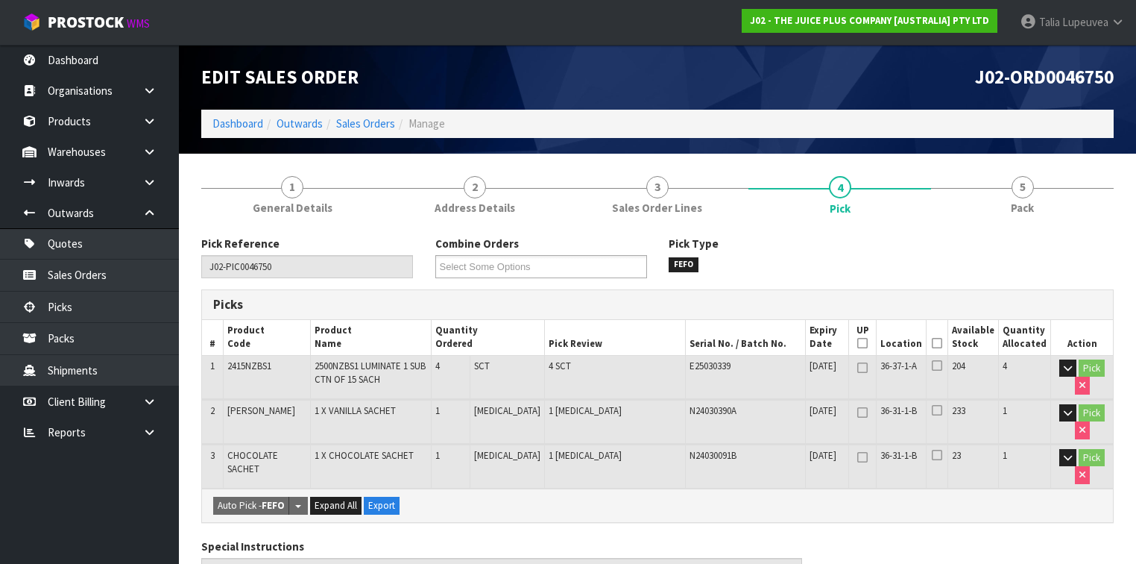
click at [939, 344] on icon at bounding box center [937, 343] width 10 height 1
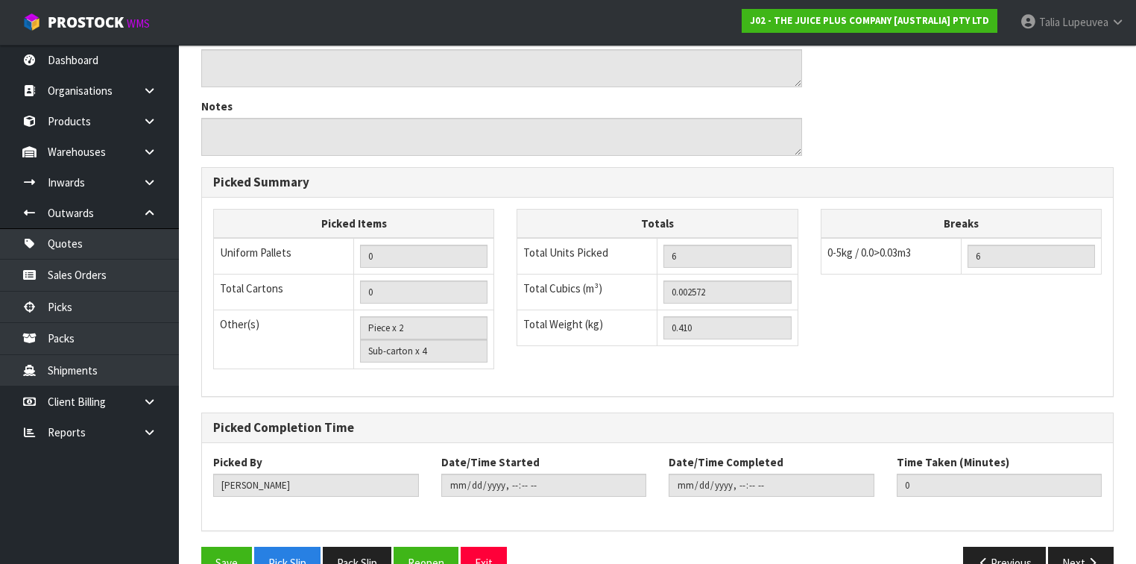
scroll to position [594, 0]
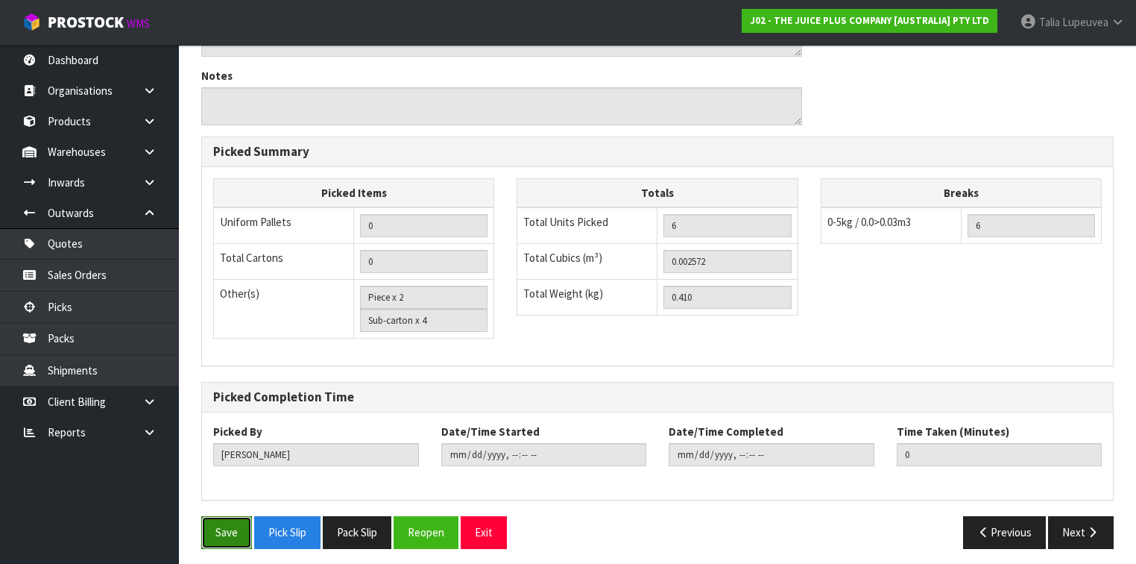
click at [220, 520] on button "Save" at bounding box center [226, 532] width 51 height 32
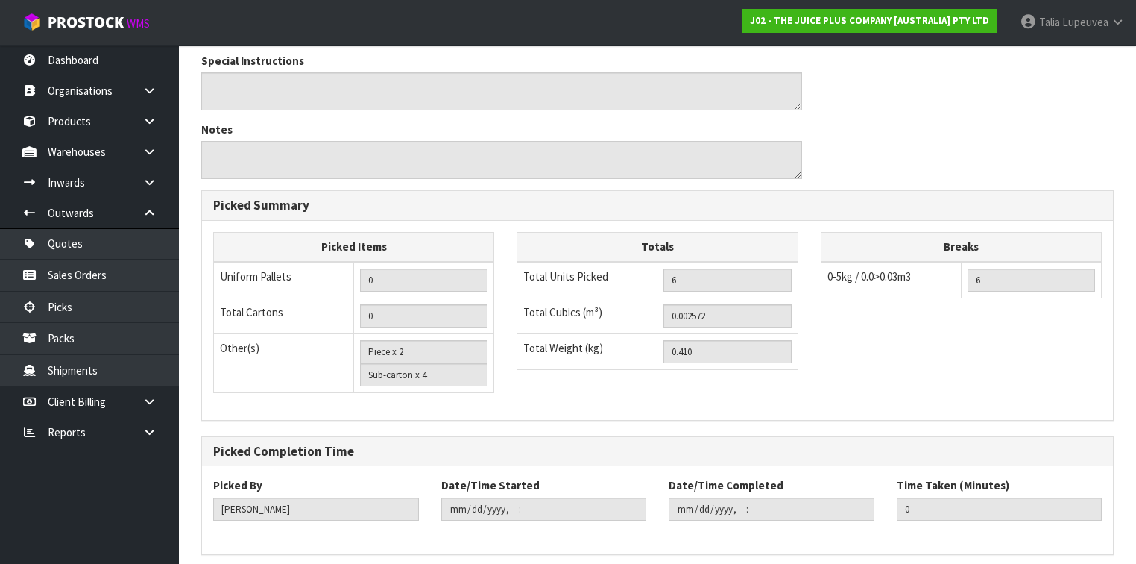
scroll to position [0, 0]
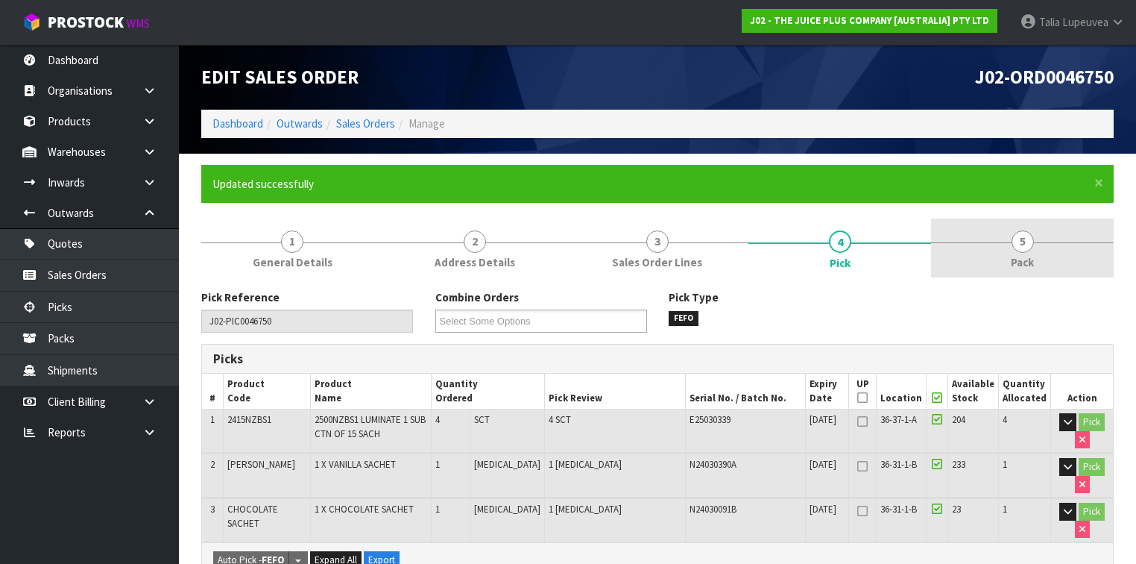
click at [1032, 248] on link "5 Pack" at bounding box center [1022, 247] width 183 height 59
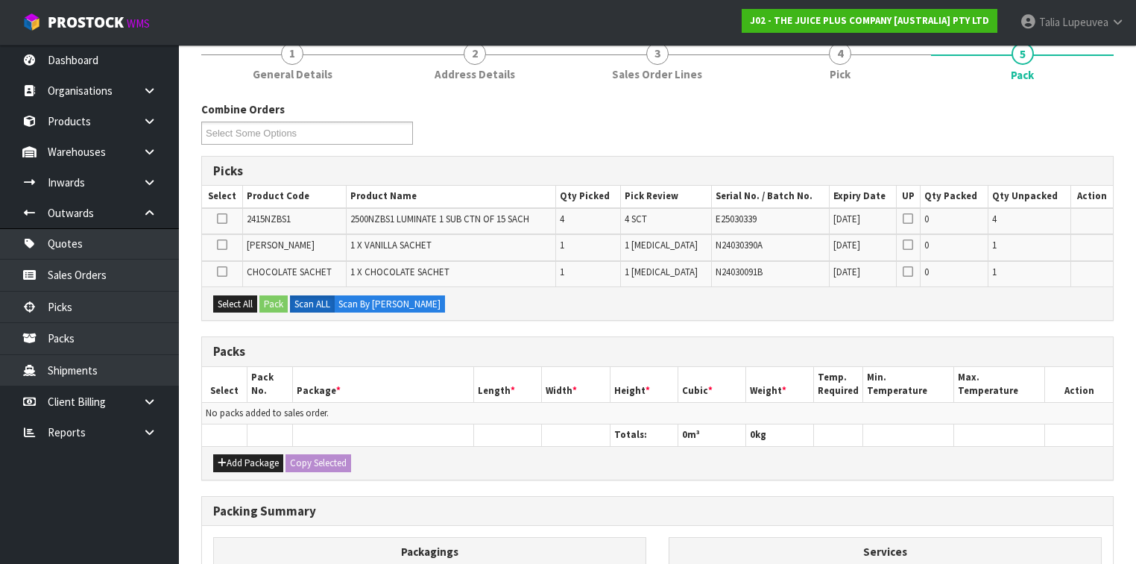
scroll to position [179, 0]
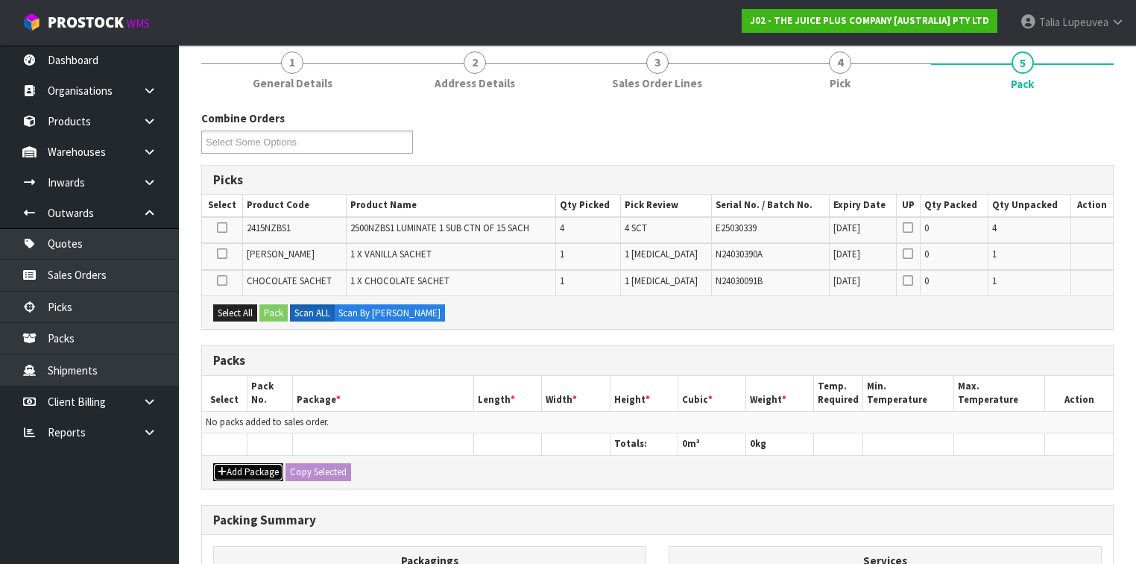
click at [235, 463] on button "Add Package" at bounding box center [248, 472] width 70 height 18
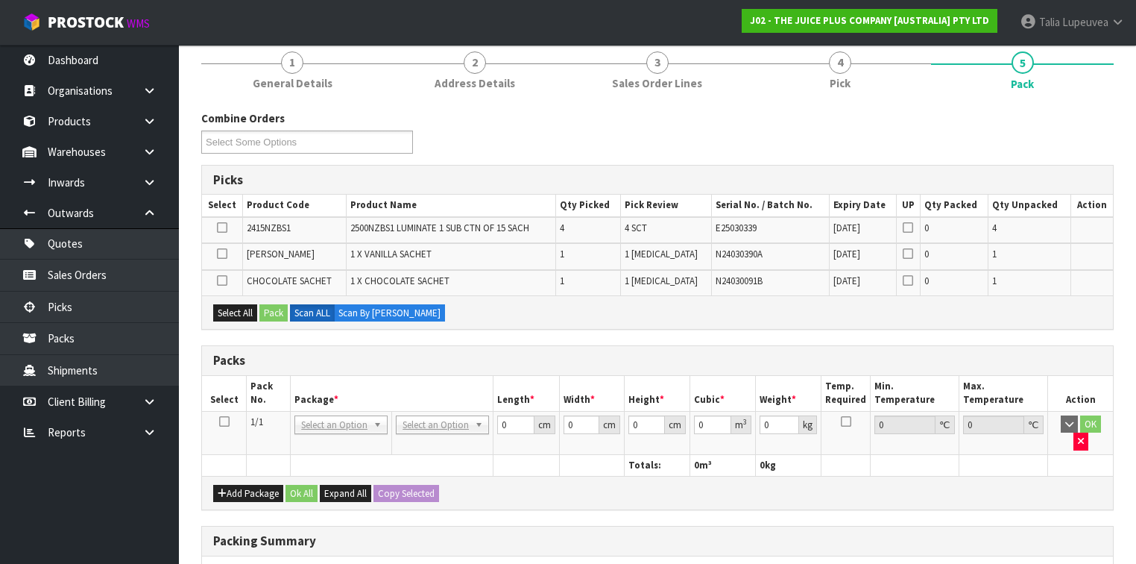
click at [226, 421] on icon at bounding box center [224, 421] width 10 height 1
click at [248, 309] on button "Select All" at bounding box center [235, 313] width 44 height 18
click at [270, 306] on button "Pack" at bounding box center [274, 313] width 28 height 18
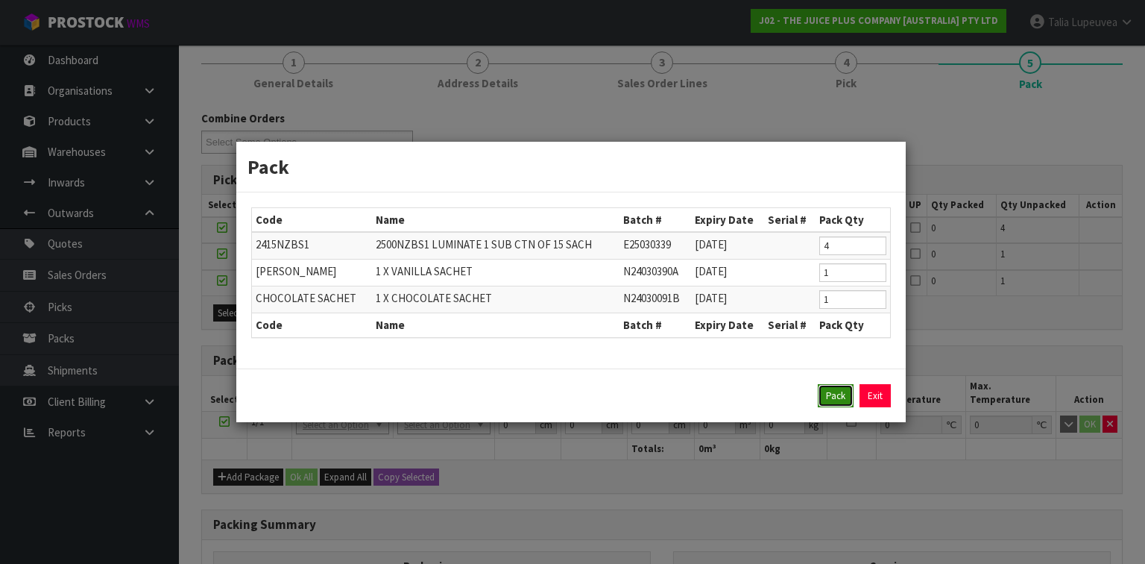
click at [849, 394] on button "Pack" at bounding box center [836, 396] width 36 height 24
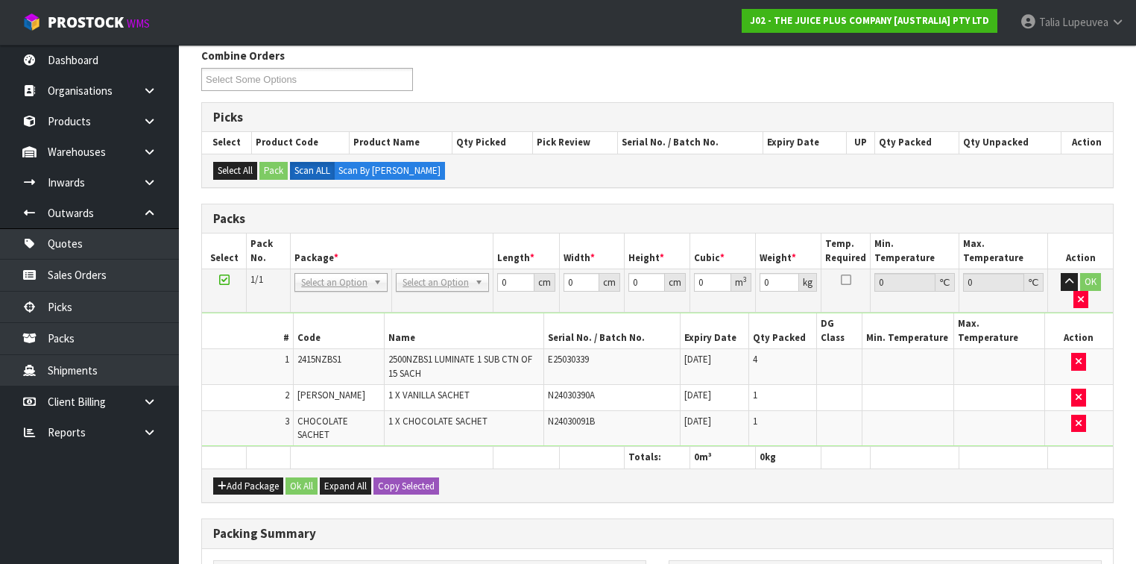
scroll to position [298, 0]
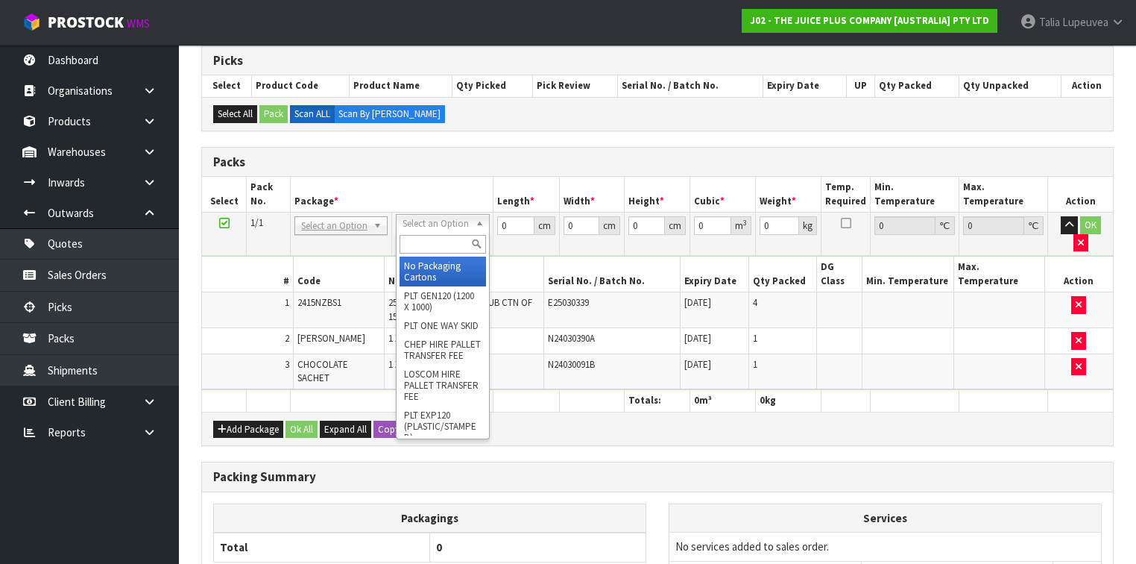
click at [459, 248] on input "text" at bounding box center [443, 244] width 86 height 19
drag, startPoint x: 456, startPoint y: 282, endPoint x: 471, endPoint y: 257, distance: 29.4
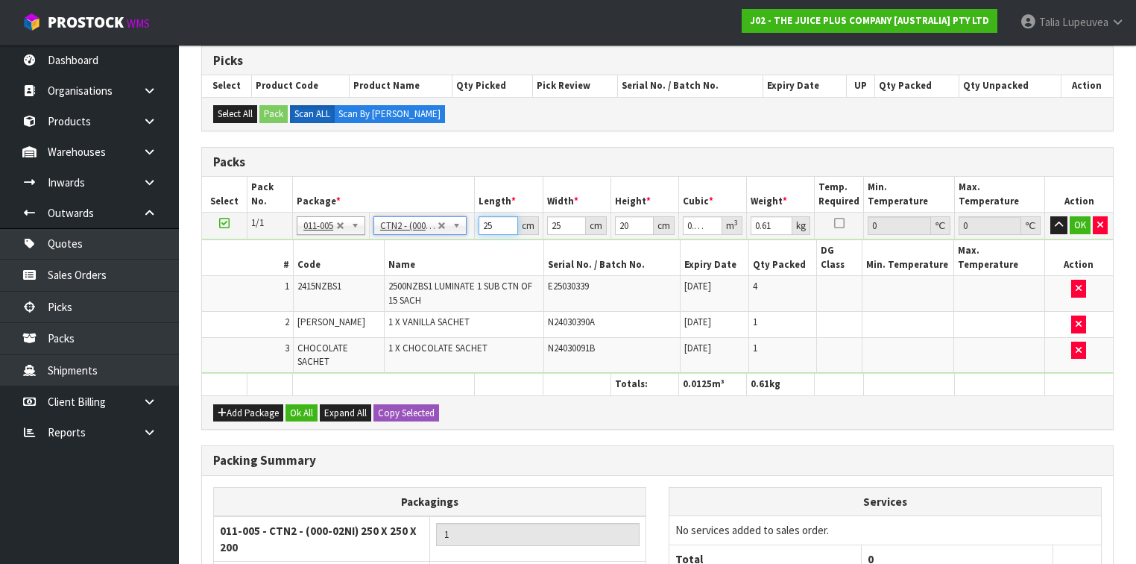
drag, startPoint x: 490, startPoint y: 221, endPoint x: 471, endPoint y: 221, distance: 18.6
click at [471, 221] on tr "1/1 NONE 007-001 007-002 007-004 007-009 007-013 007-014 007-015 007-017 007-01…" at bounding box center [657, 226] width 911 height 27
click at [1081, 227] on button "OK" at bounding box center [1080, 225] width 21 height 18
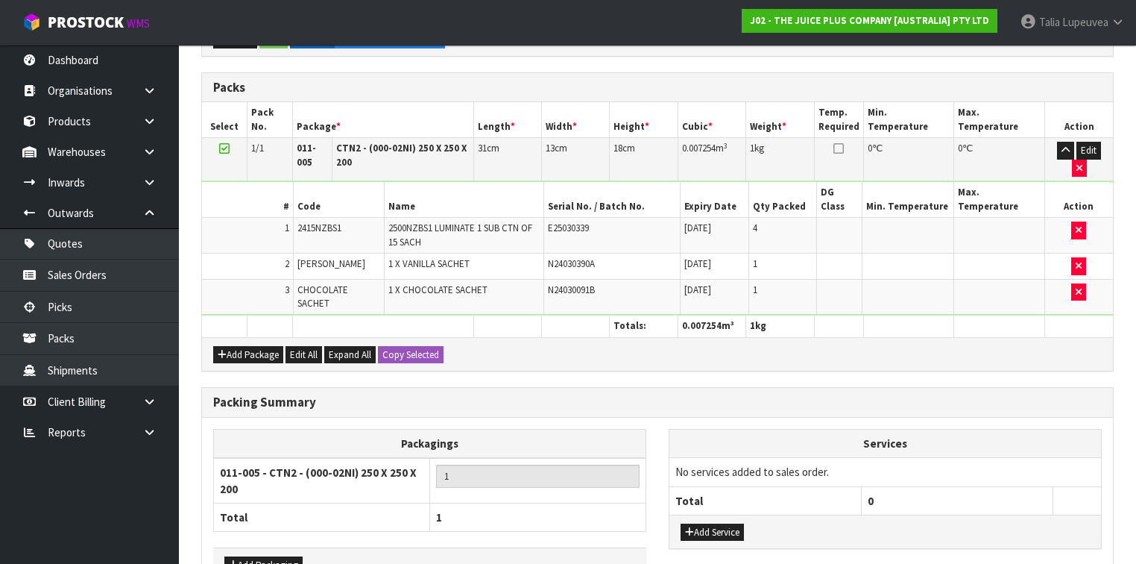
scroll to position [444, 0]
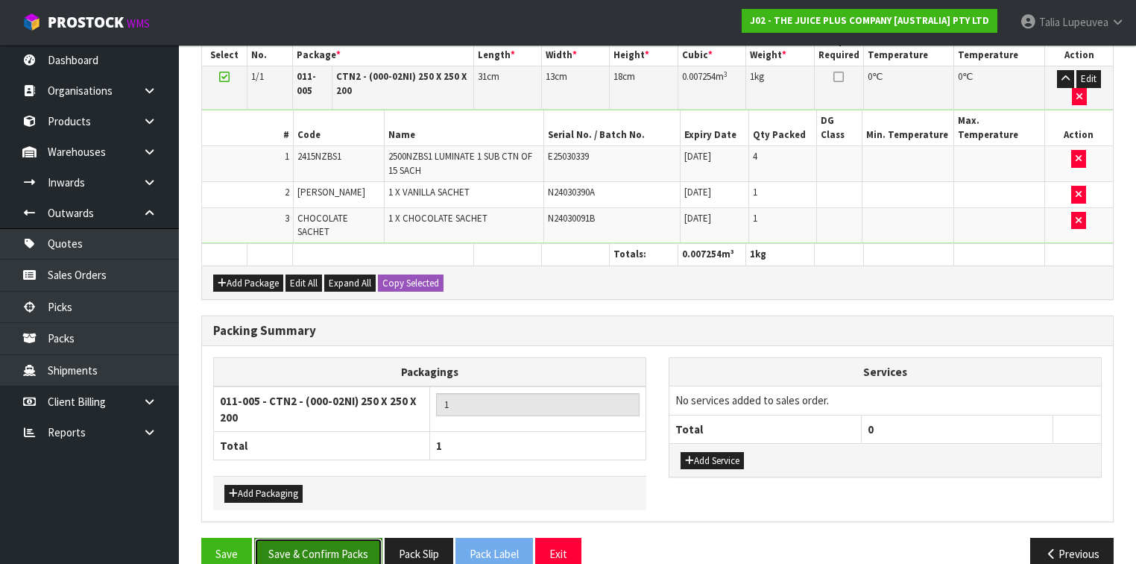
click at [304, 538] on button "Save & Confirm Packs" at bounding box center [318, 554] width 128 height 32
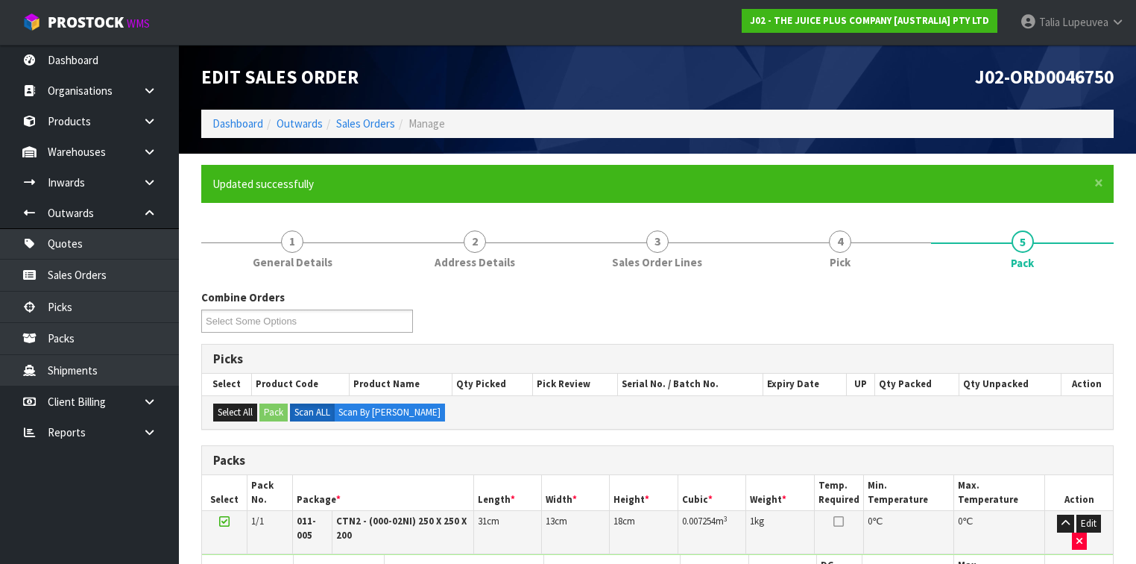
scroll to position [292, 0]
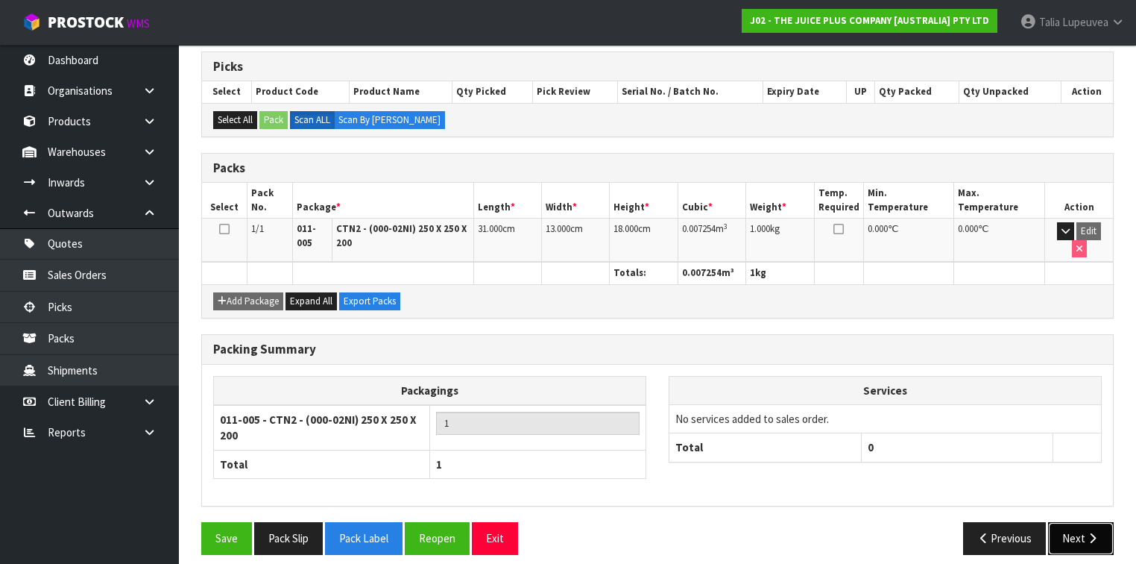
click at [1060, 525] on button "Next" at bounding box center [1081, 538] width 66 height 32
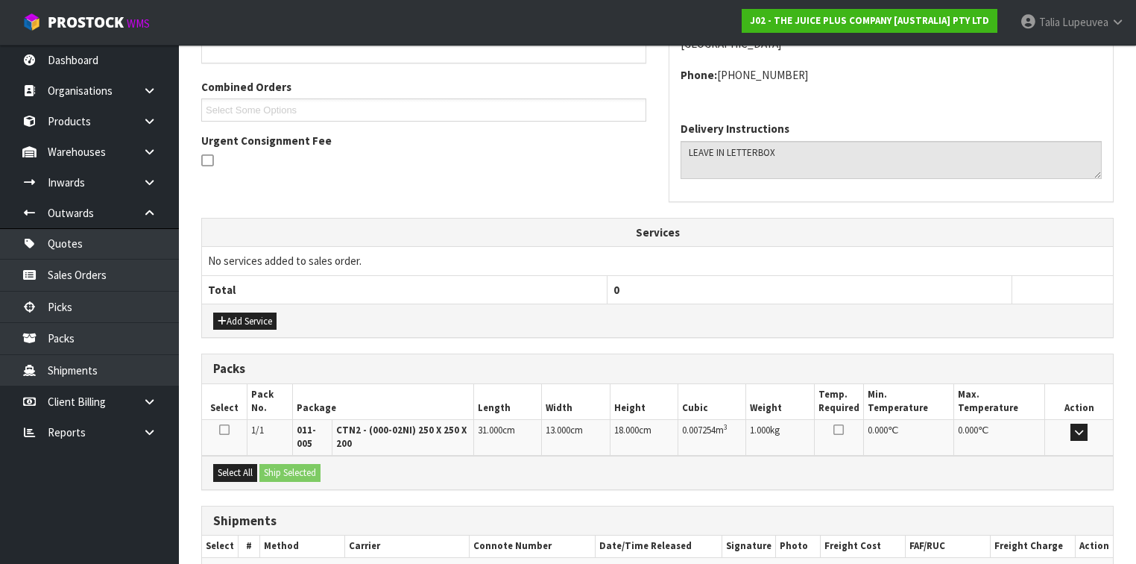
scroll to position [441, 0]
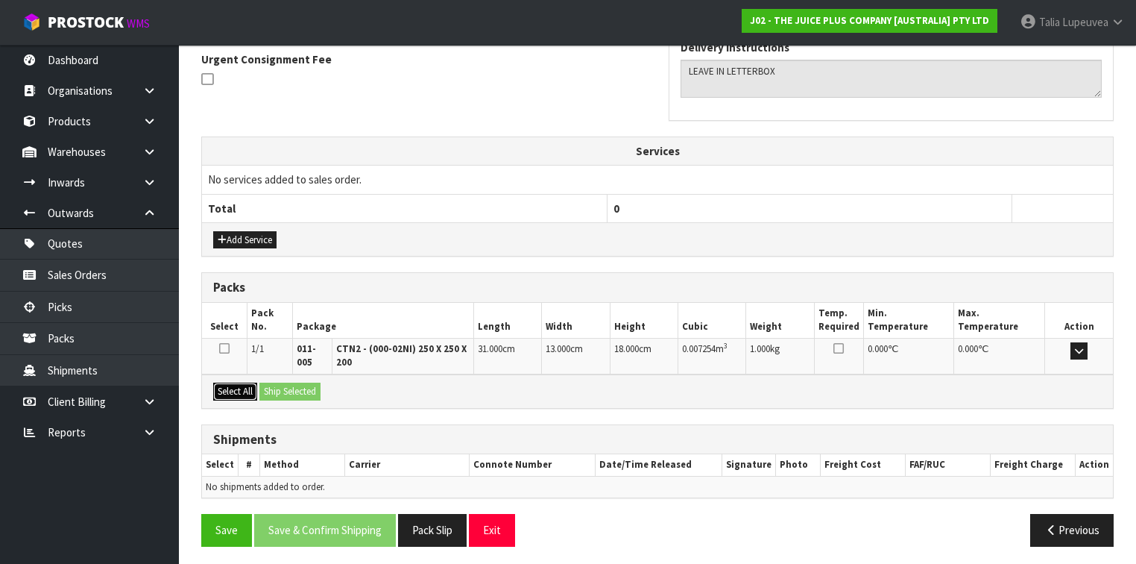
click at [246, 383] on button "Select All" at bounding box center [235, 392] width 44 height 18
click at [295, 384] on button "Ship Selected" at bounding box center [290, 392] width 61 height 18
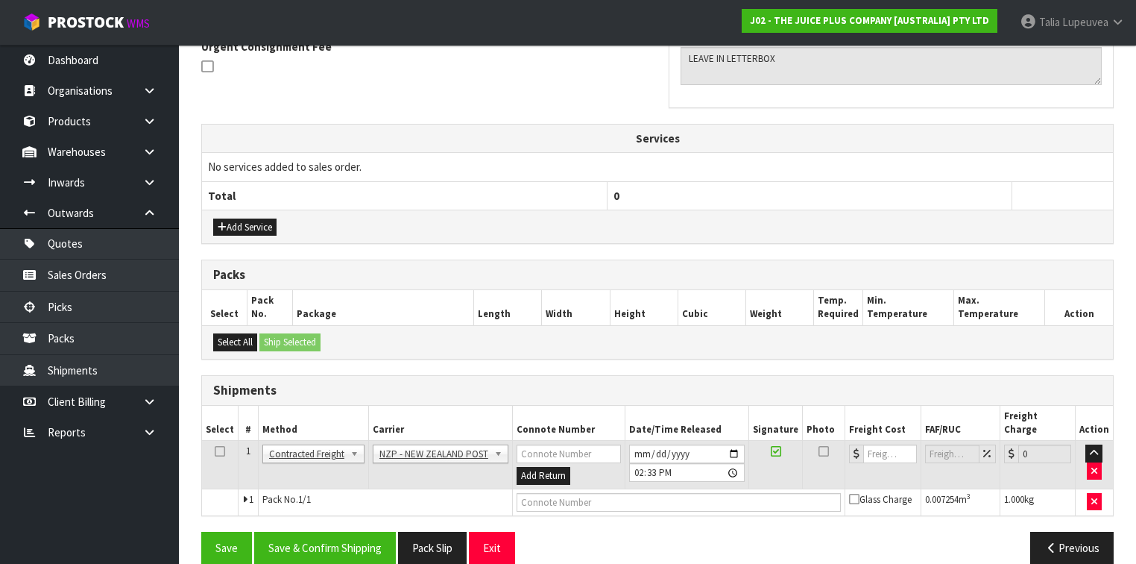
scroll to position [456, 0]
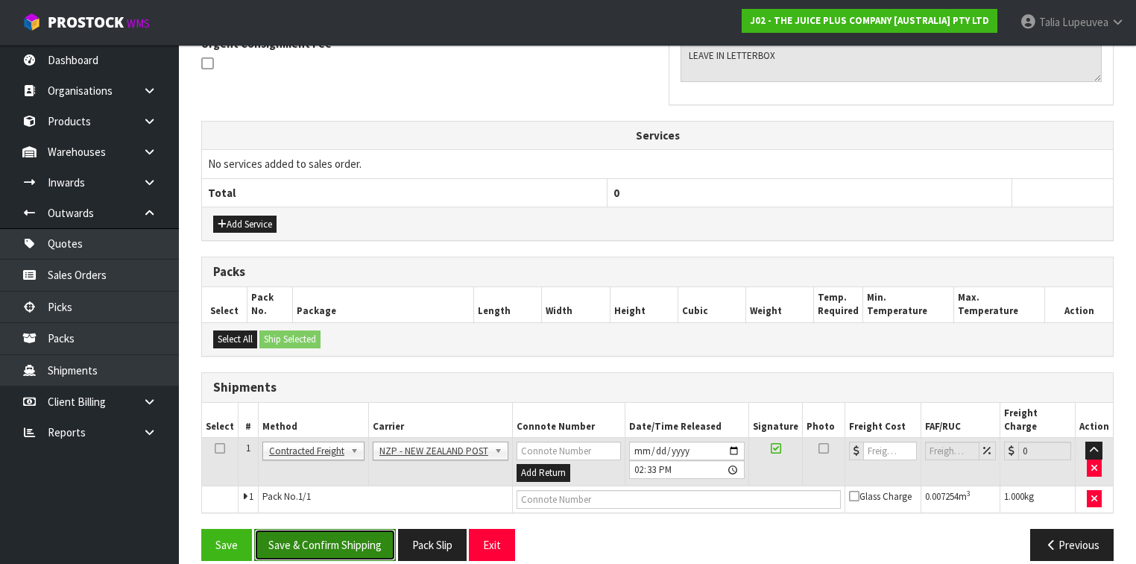
click at [370, 529] on button "Save & Confirm Shipping" at bounding box center [325, 545] width 142 height 32
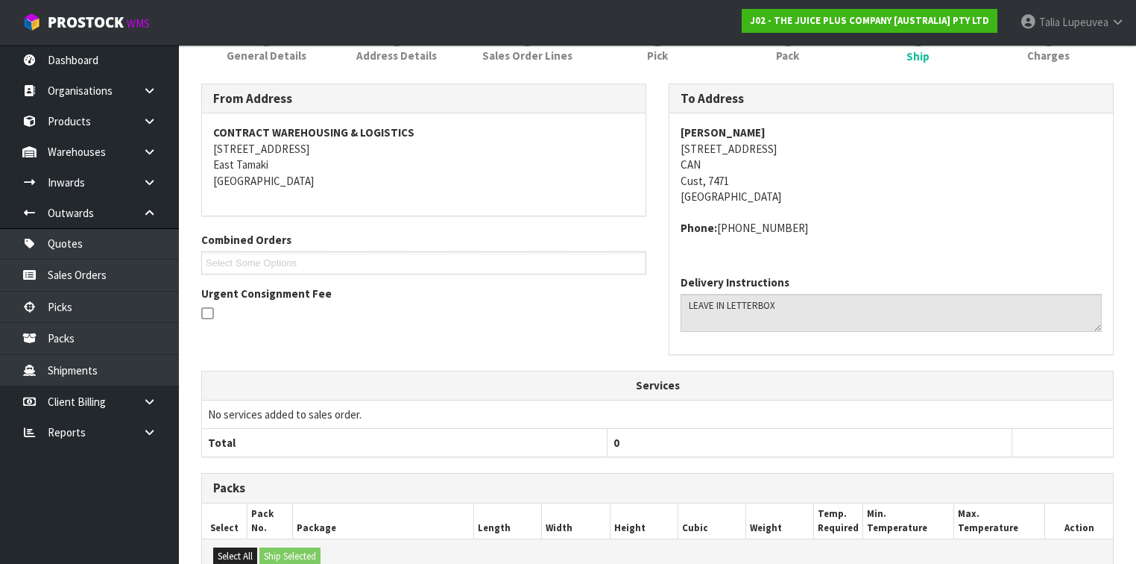
scroll to position [418, 0]
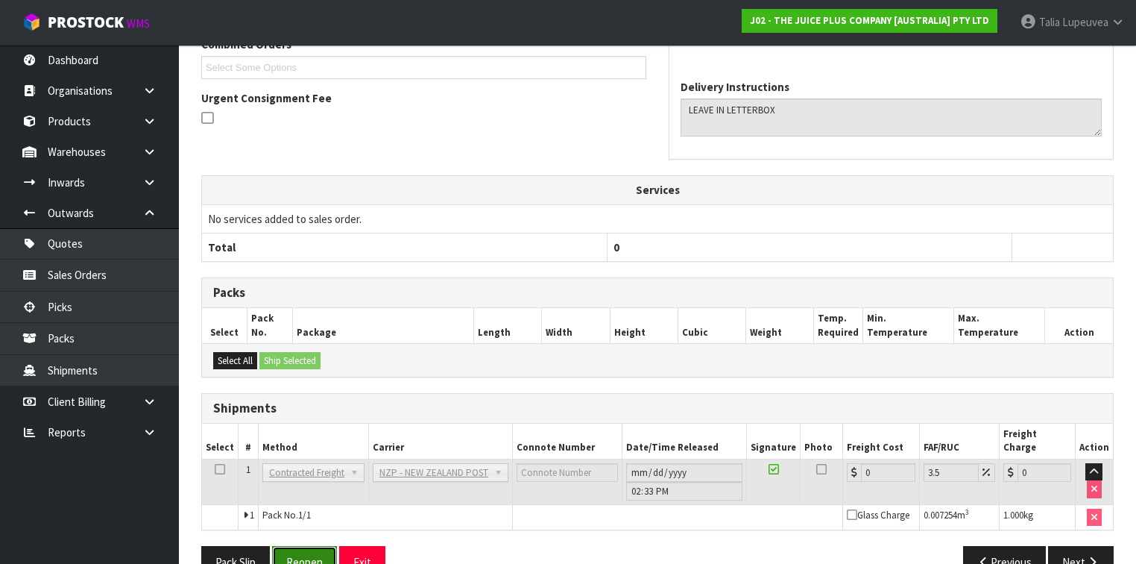
click at [319, 543] on button "Reopen" at bounding box center [304, 562] width 65 height 32
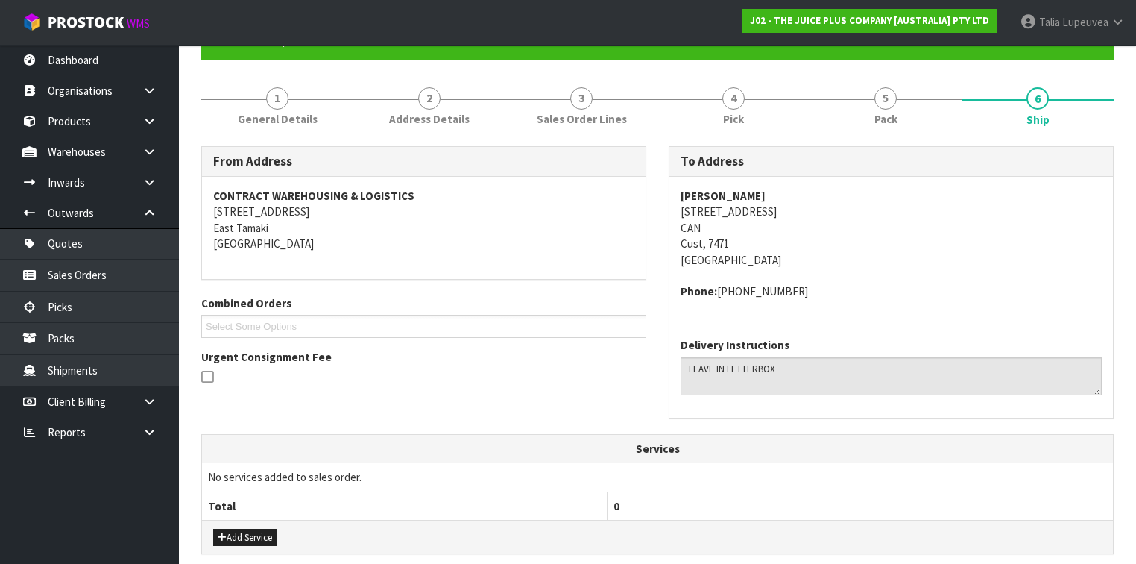
scroll to position [471, 0]
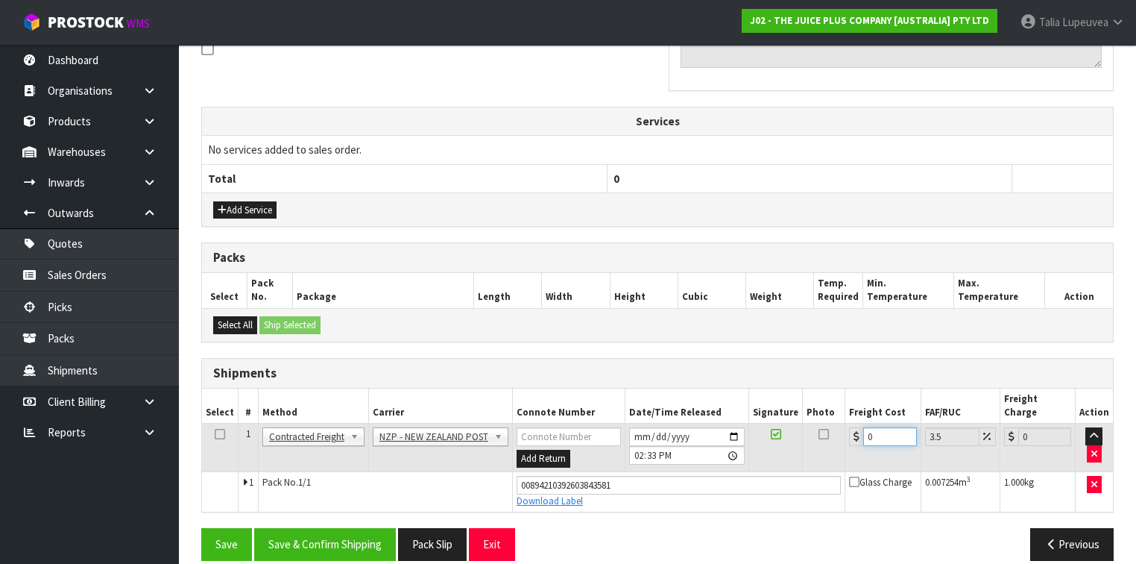
drag, startPoint x: 858, startPoint y: 435, endPoint x: 847, endPoint y: 435, distance: 10.4
click at [847, 435] on td "0" at bounding box center [883, 448] width 75 height 48
click at [318, 528] on button "Save & Confirm Shipping" at bounding box center [325, 544] width 142 height 32
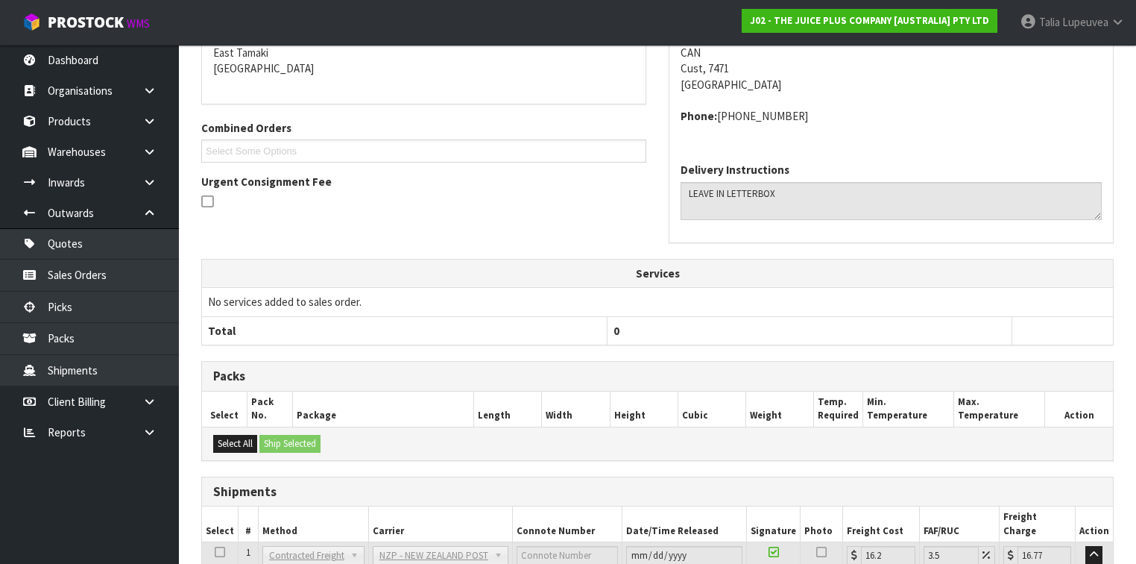
scroll to position [0, 0]
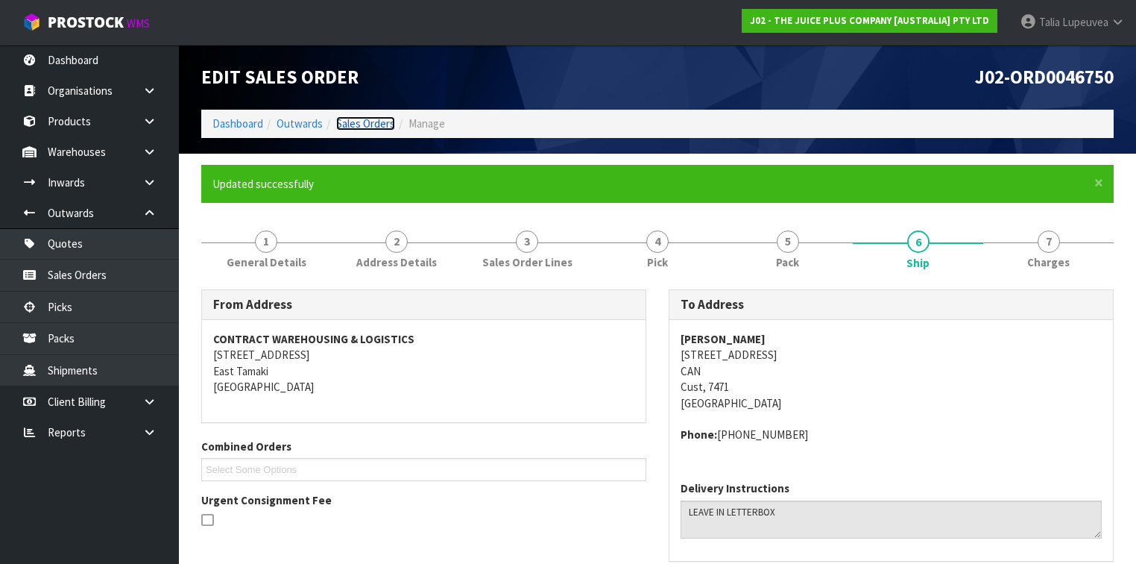
click at [362, 125] on link "Sales Orders" at bounding box center [365, 123] width 59 height 14
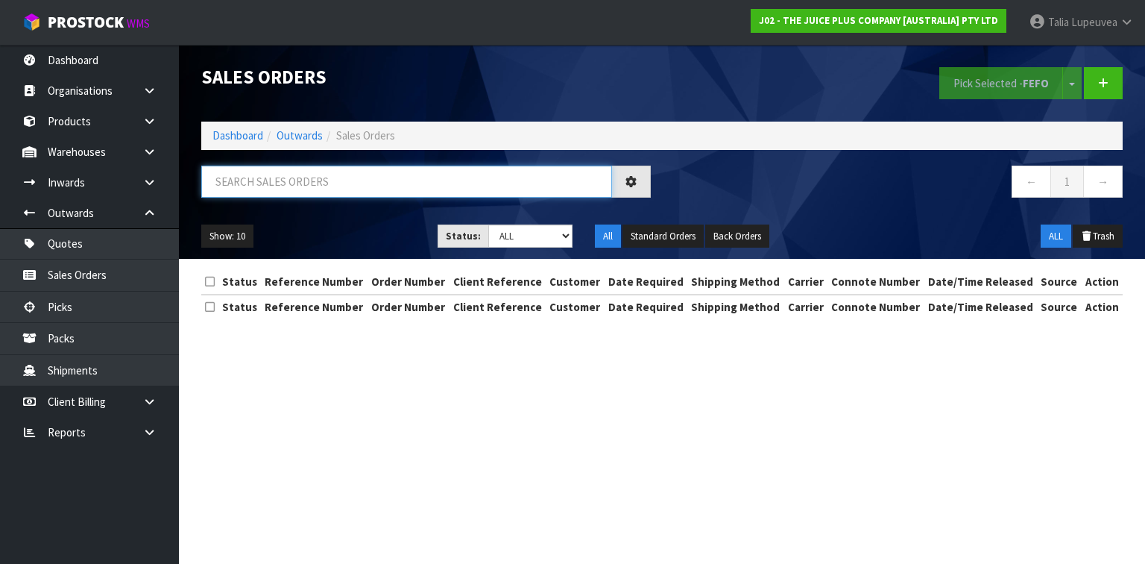
click at [366, 182] on input "text" at bounding box center [406, 182] width 411 height 32
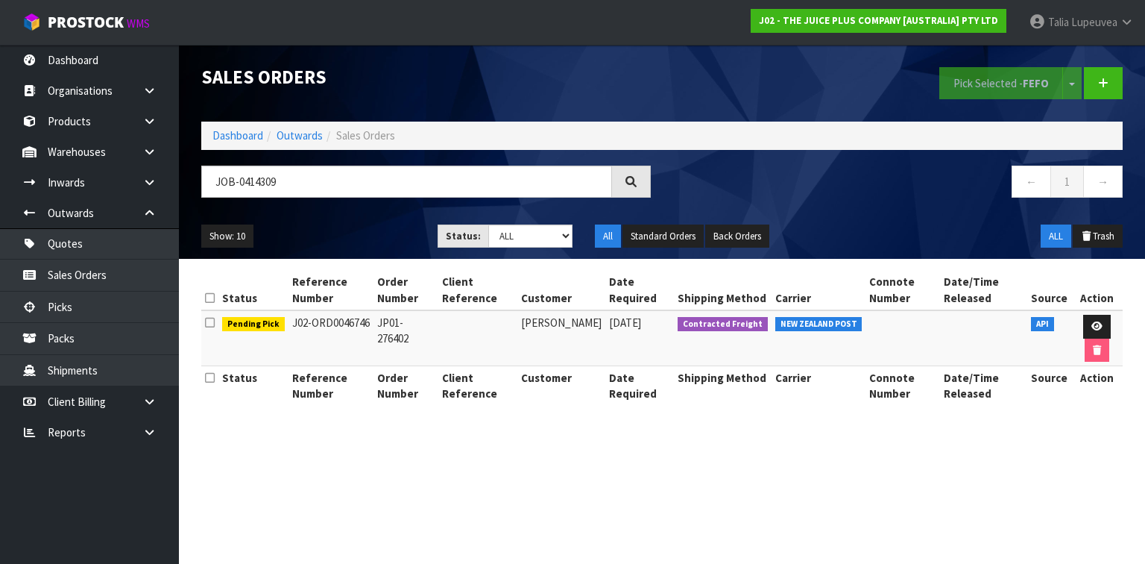
click at [889, 213] on div "← 1 →" at bounding box center [898, 190] width 472 height 48
click at [1092, 316] on link at bounding box center [1098, 327] width 28 height 24
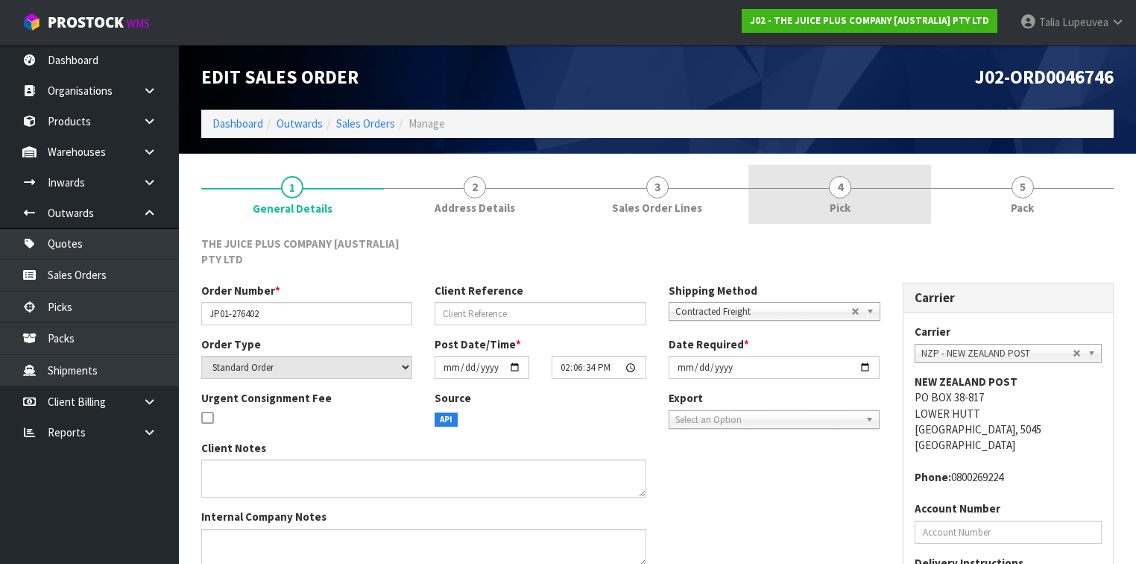
click at [902, 198] on link "4 Pick" at bounding box center [840, 194] width 183 height 59
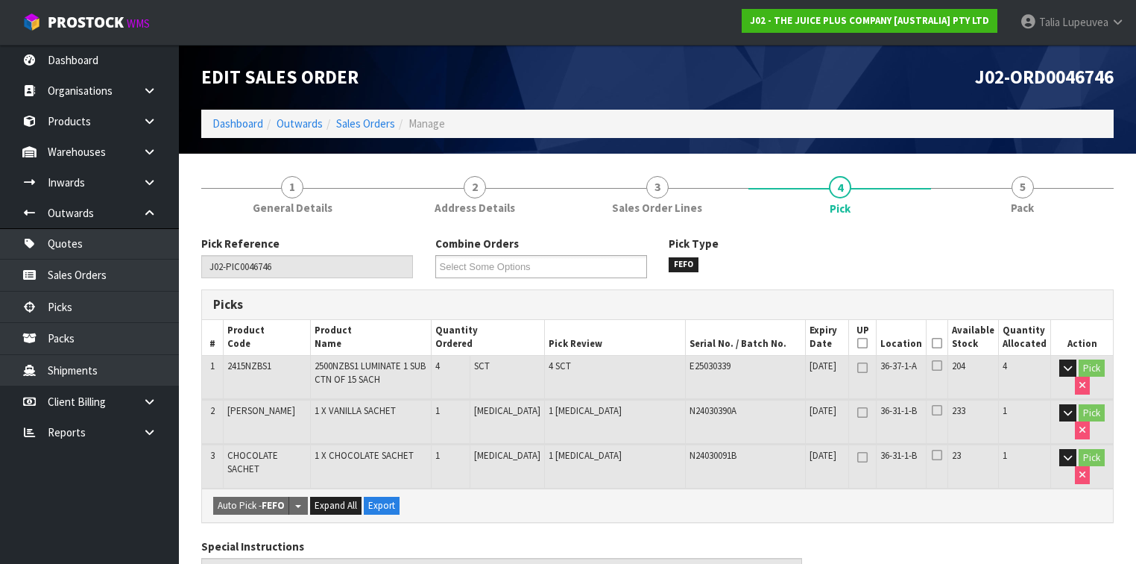
drag, startPoint x: 940, startPoint y: 344, endPoint x: 931, endPoint y: 346, distance: 9.9
click at [940, 344] on icon at bounding box center [937, 343] width 10 height 1
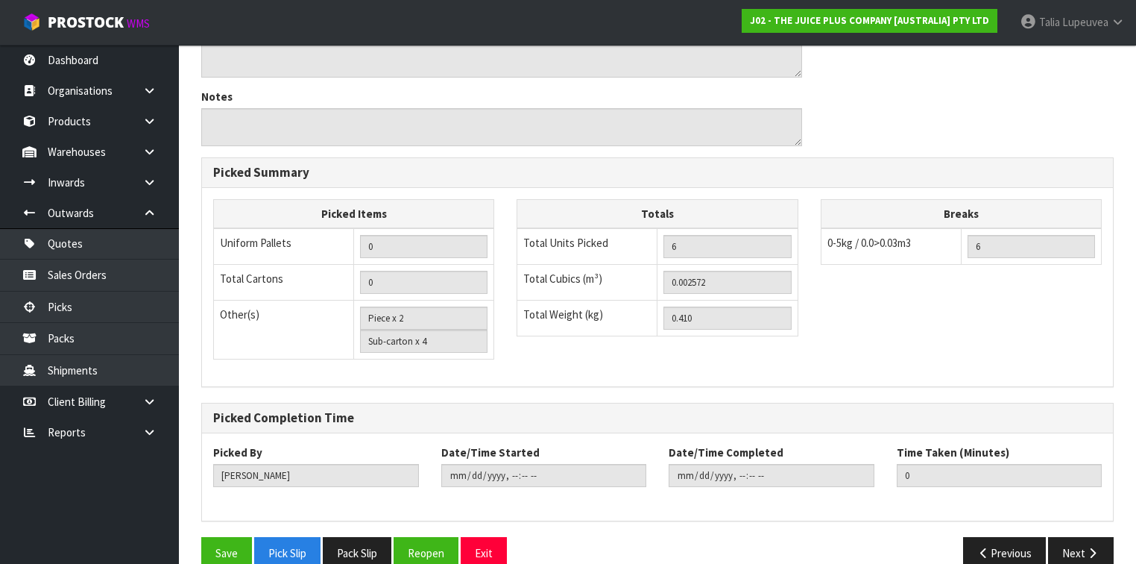
scroll to position [594, 0]
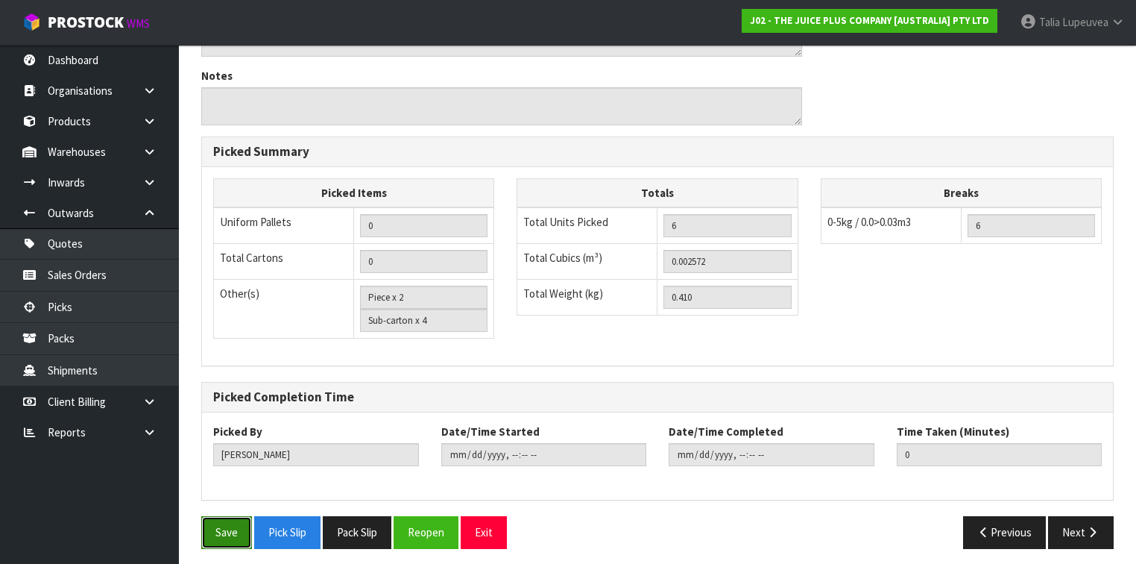
click at [218, 518] on button "Save" at bounding box center [226, 532] width 51 height 32
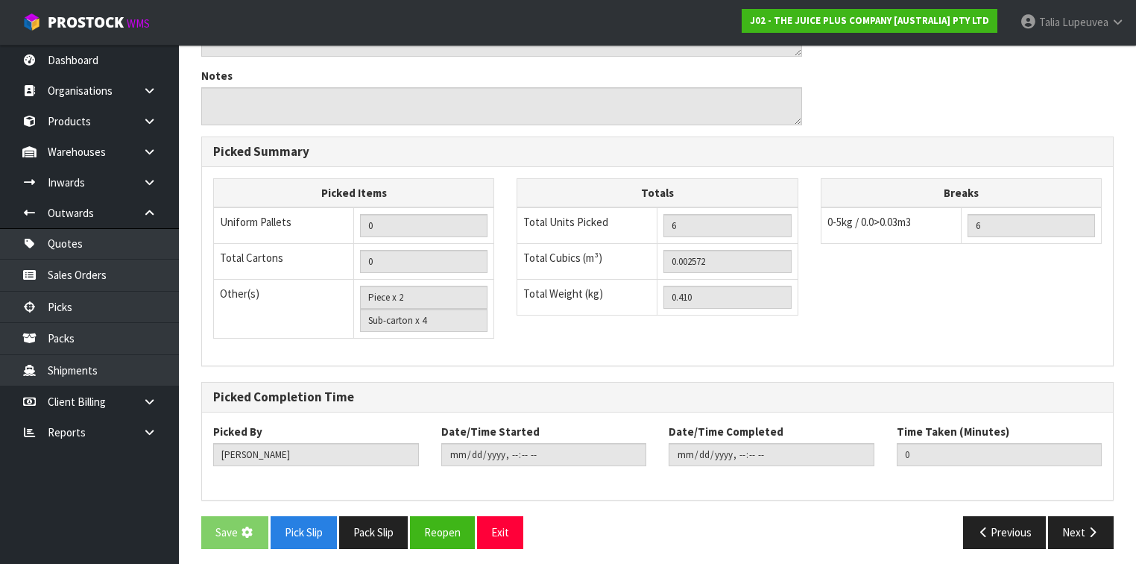
scroll to position [0, 0]
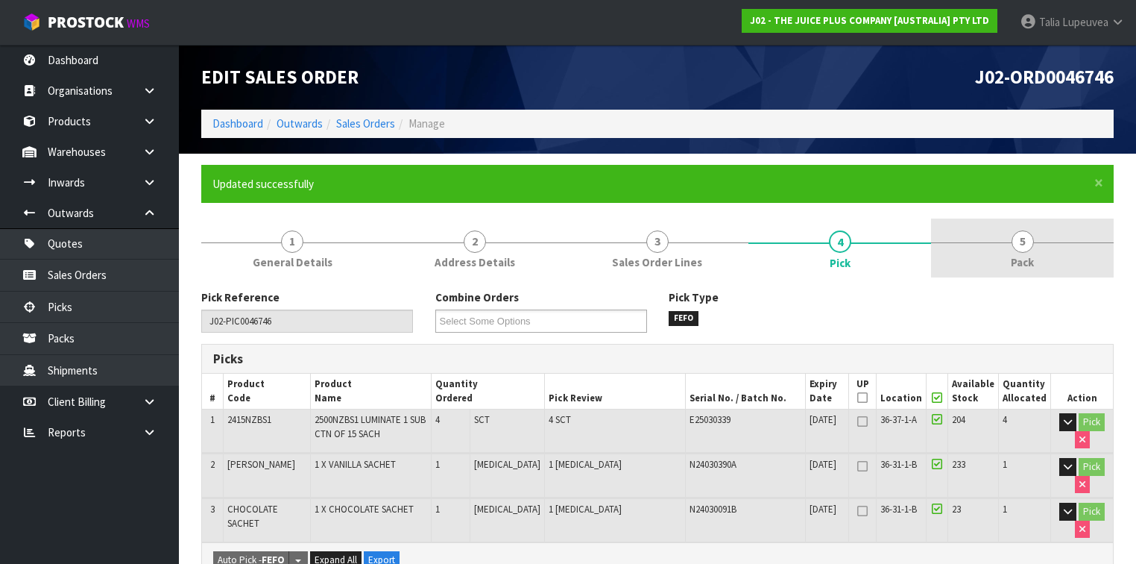
click at [999, 251] on link "5 Pack" at bounding box center [1022, 247] width 183 height 59
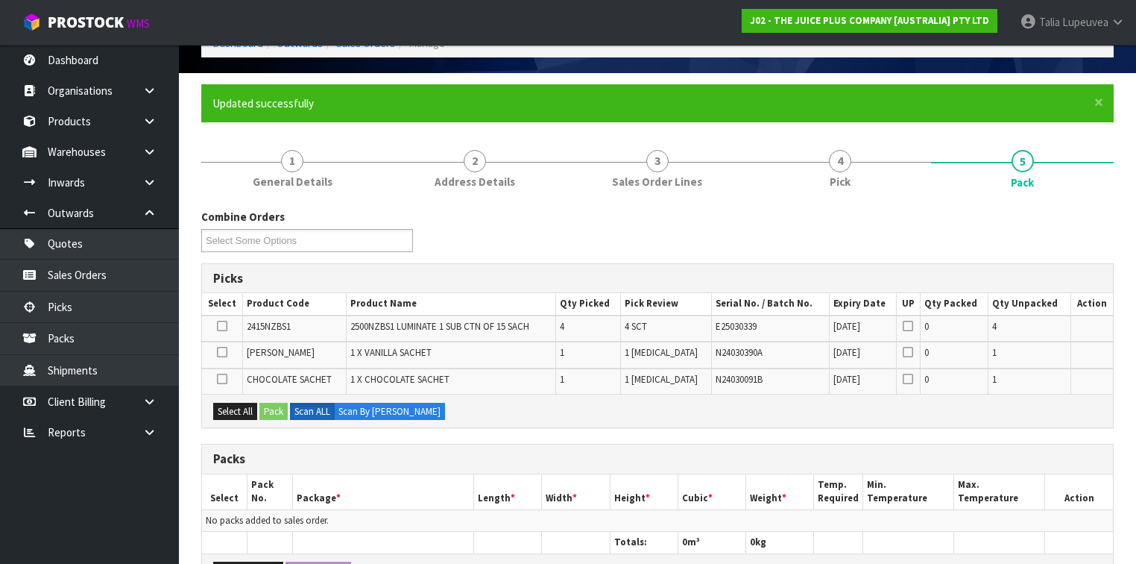
scroll to position [179, 0]
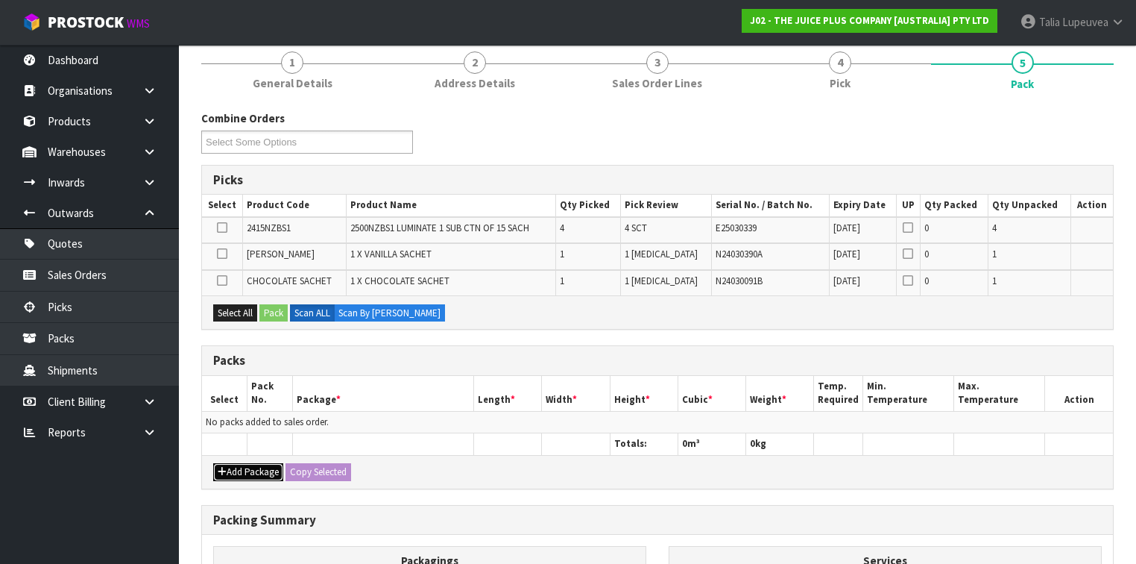
click at [233, 463] on button "Add Package" at bounding box center [248, 472] width 70 height 18
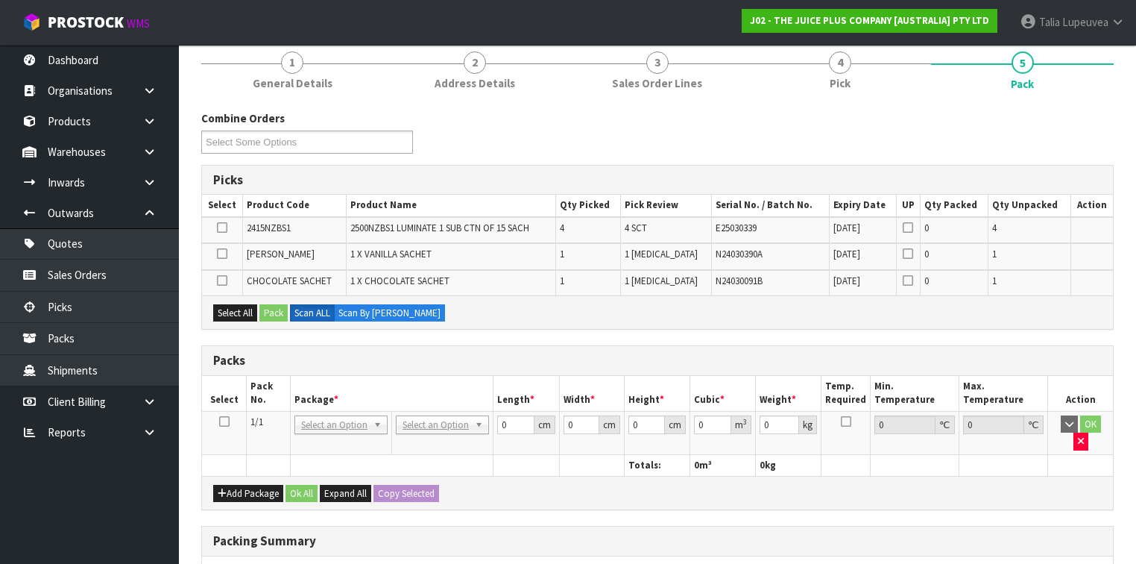
click at [221, 421] on icon at bounding box center [224, 421] width 10 height 1
click at [227, 313] on button "Select All" at bounding box center [235, 313] width 44 height 18
click at [260, 307] on button "Pack" at bounding box center [274, 313] width 28 height 18
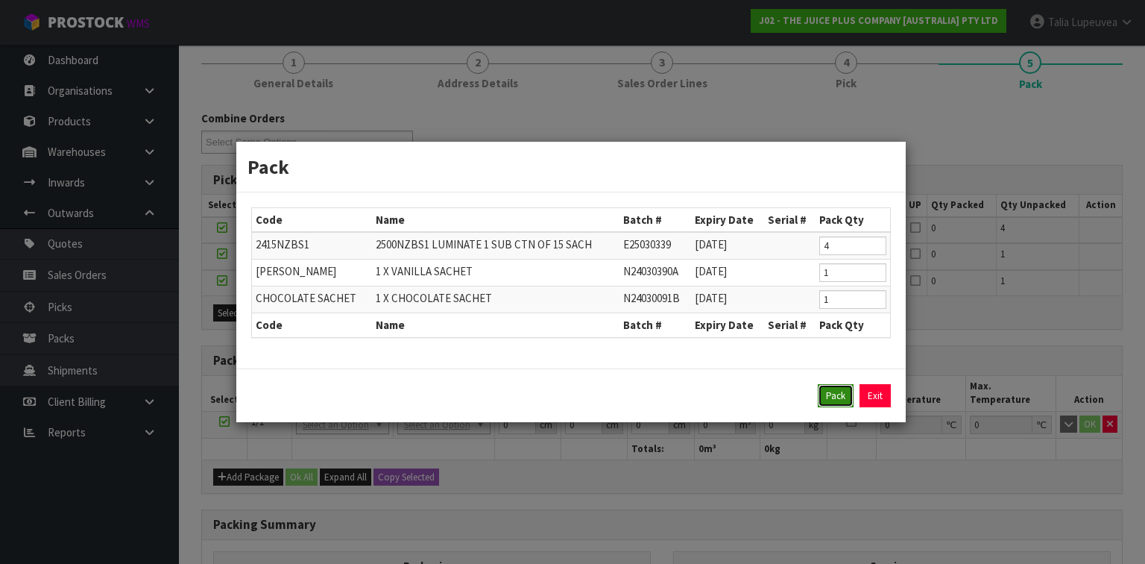
click at [825, 397] on button "Pack" at bounding box center [836, 396] width 36 height 24
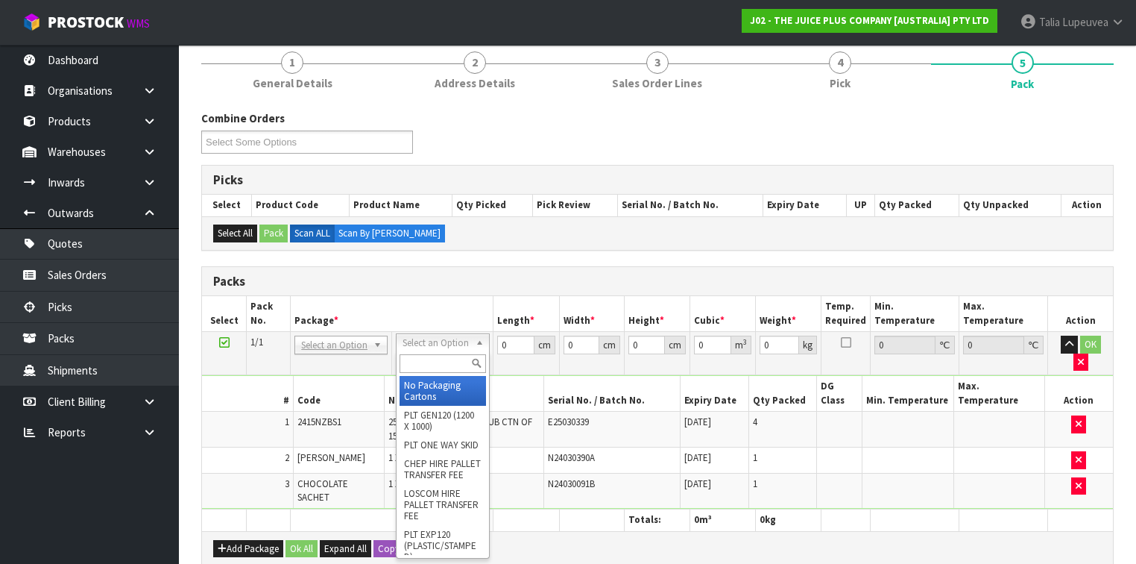
click at [444, 366] on input "text" at bounding box center [443, 363] width 86 height 19
drag, startPoint x: 445, startPoint y: 403, endPoint x: 471, endPoint y: 359, distance: 50.5
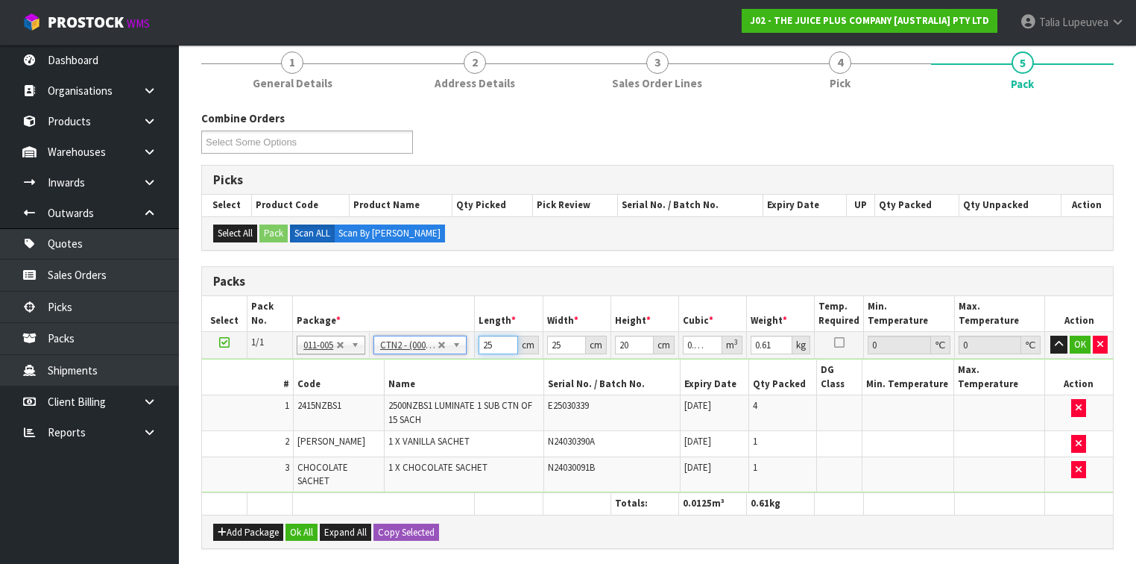
drag, startPoint x: 492, startPoint y: 345, endPoint x: 479, endPoint y: 347, distance: 13.5
click at [479, 347] on input "25" at bounding box center [498, 345] width 39 height 19
click at [1080, 342] on button "OK" at bounding box center [1080, 345] width 21 height 18
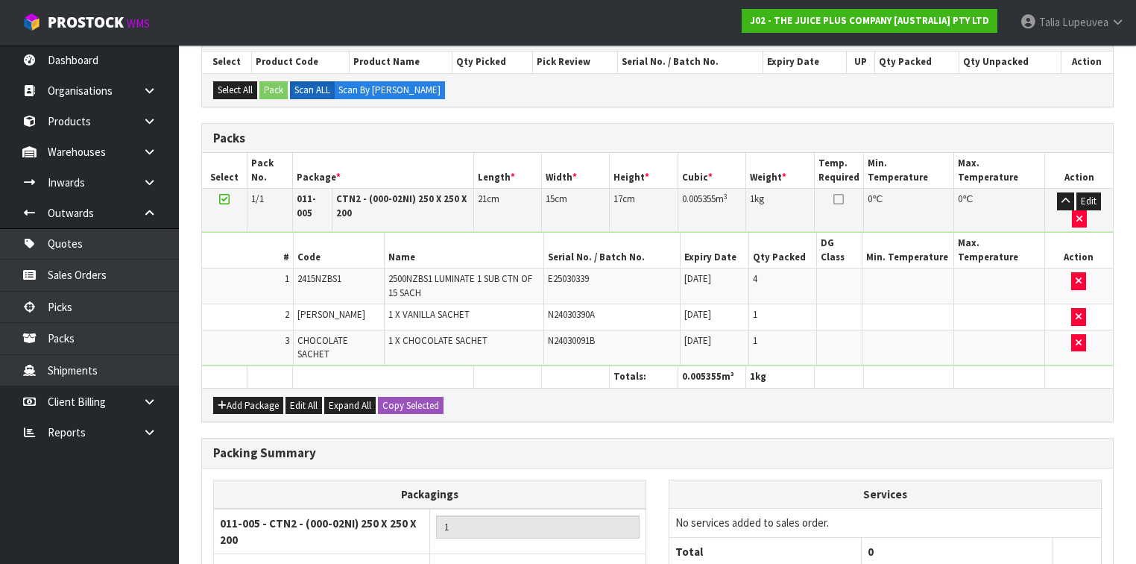
scroll to position [444, 0]
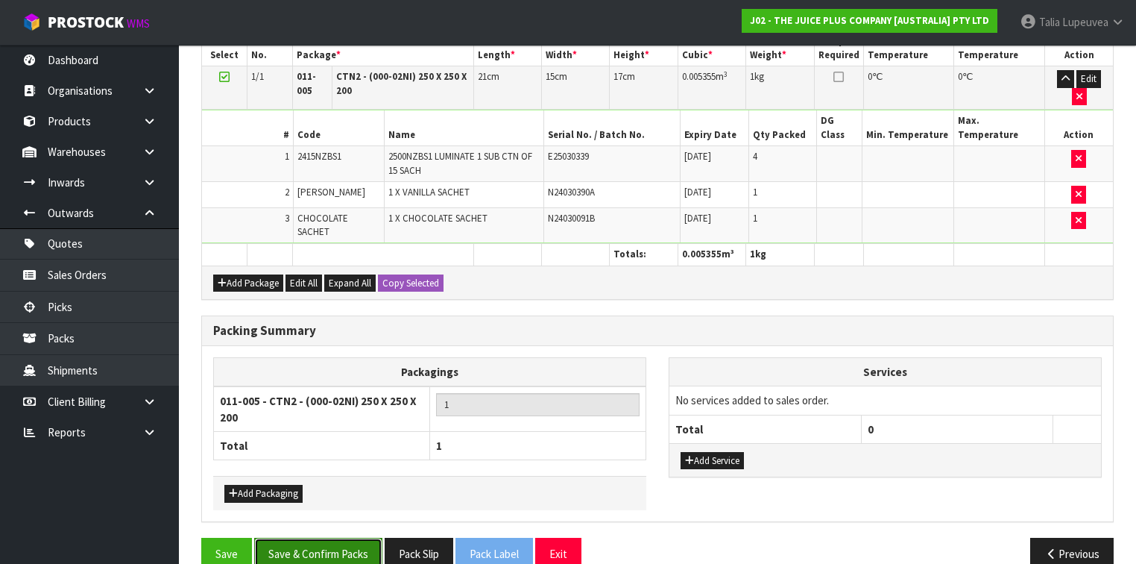
click at [352, 538] on button "Save & Confirm Packs" at bounding box center [318, 554] width 128 height 32
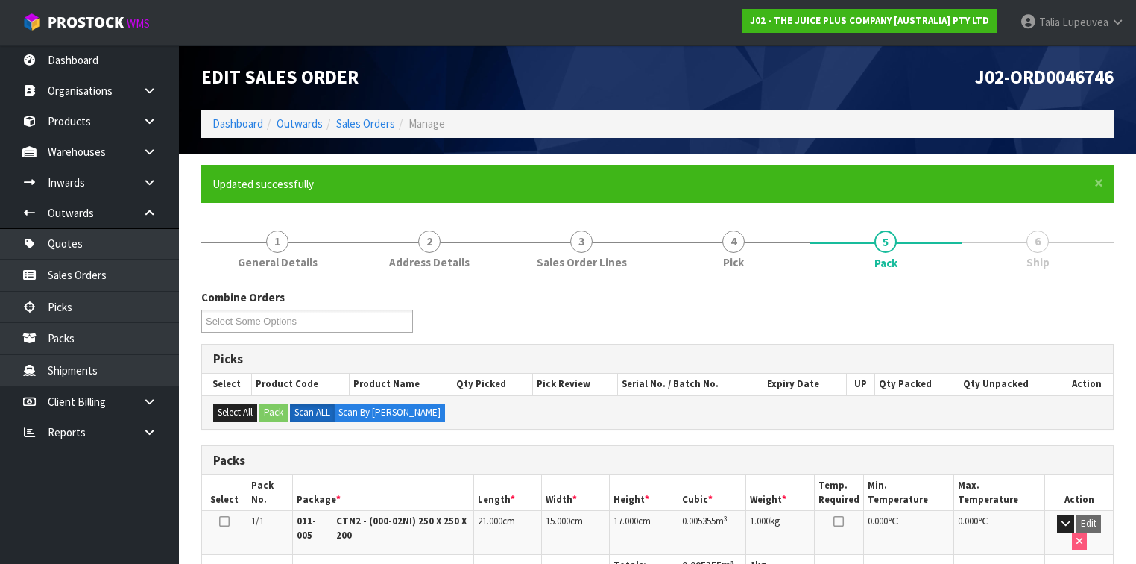
scroll to position [292, 0]
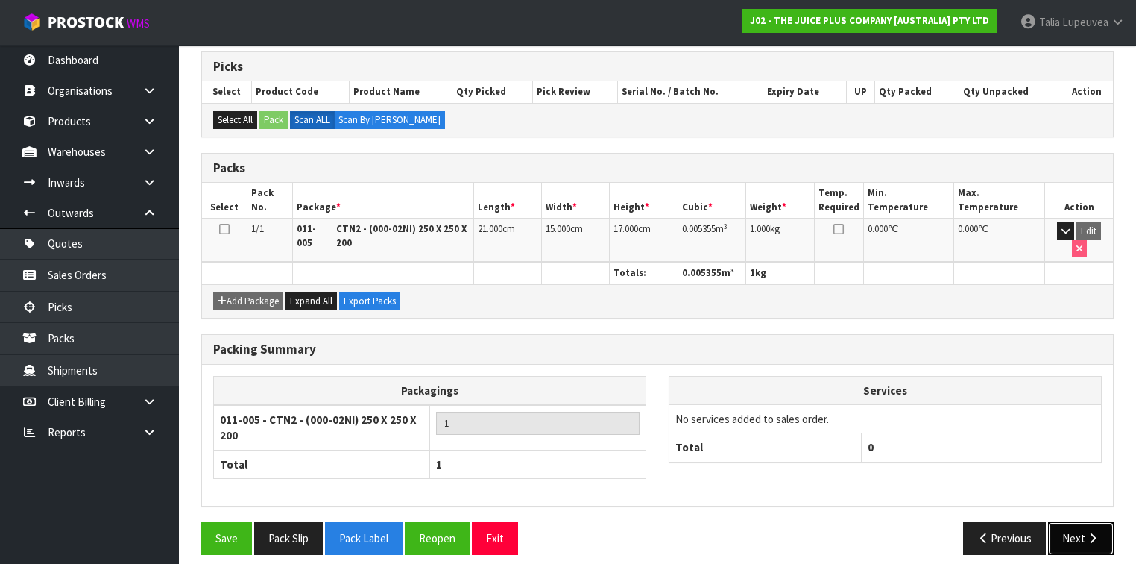
click at [1104, 522] on button "Next" at bounding box center [1081, 538] width 66 height 32
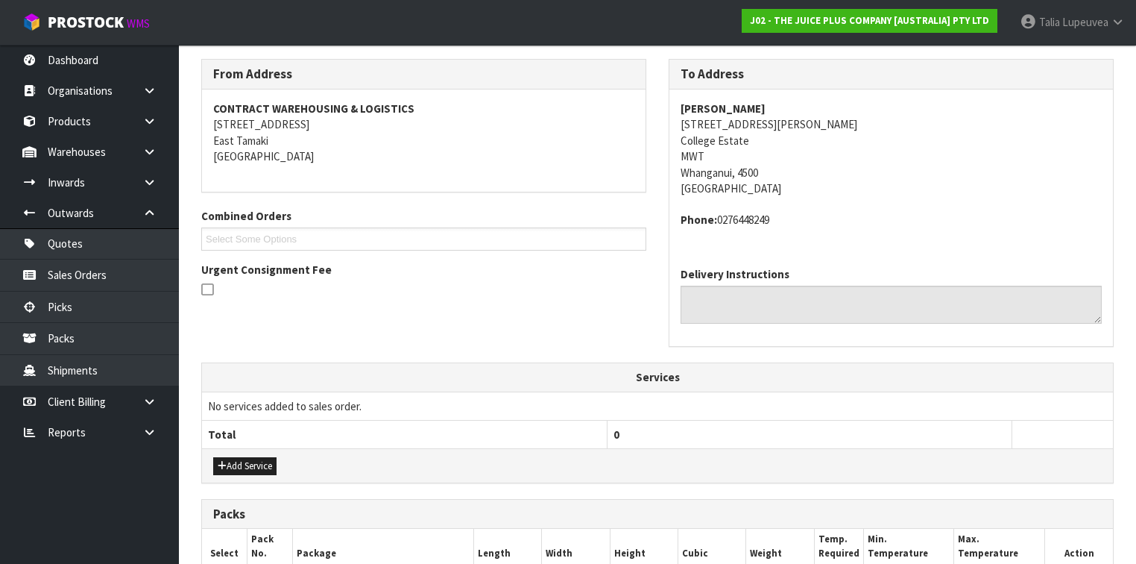
scroll to position [456, 0]
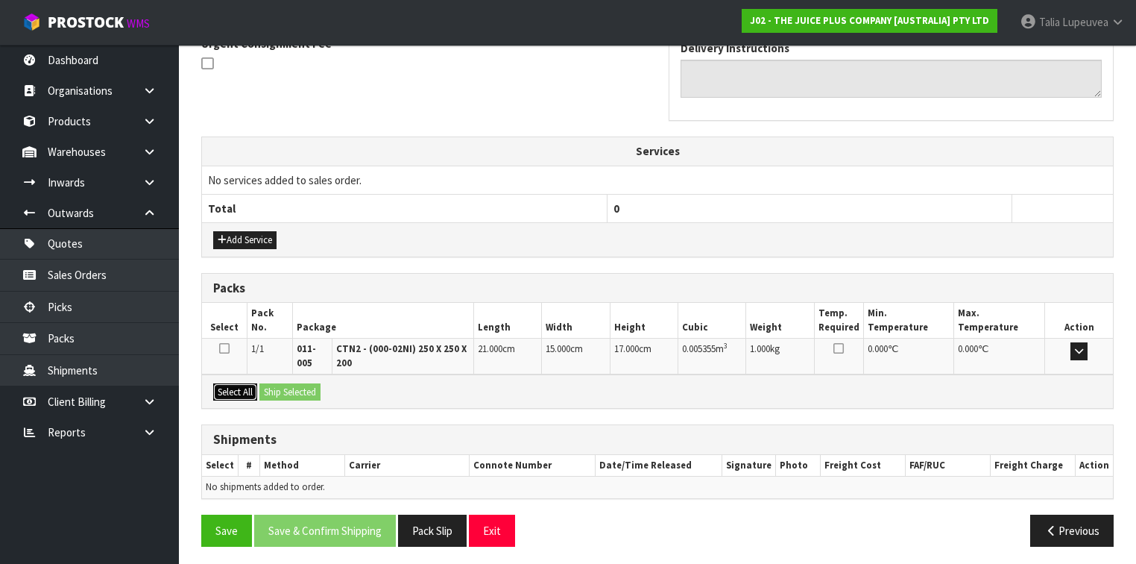
click at [235, 383] on button "Select All" at bounding box center [235, 392] width 44 height 18
click at [286, 387] on button "Ship Selected" at bounding box center [290, 392] width 61 height 18
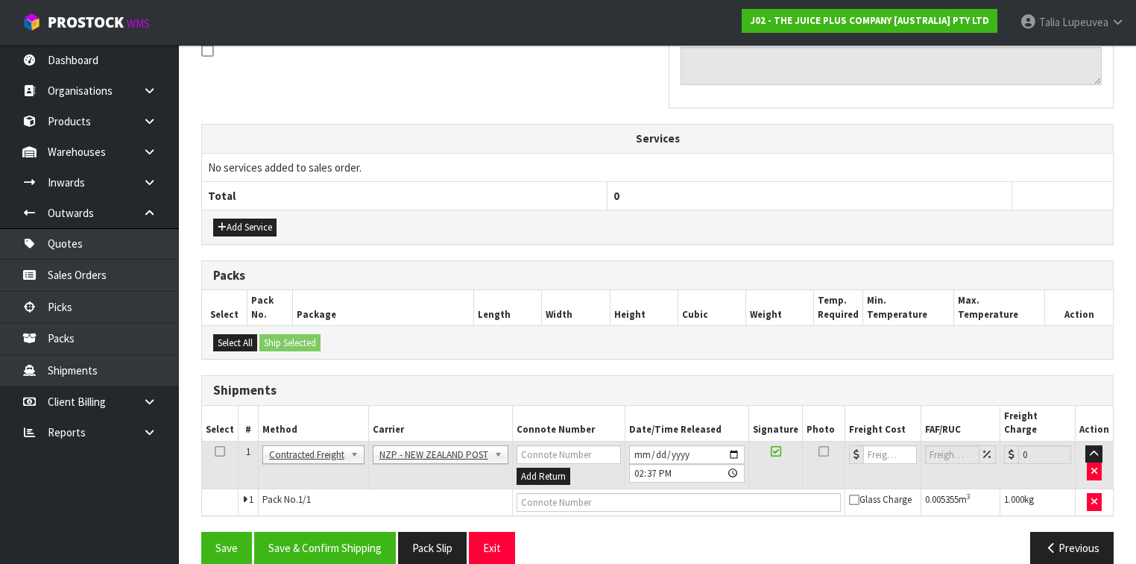
scroll to position [473, 0]
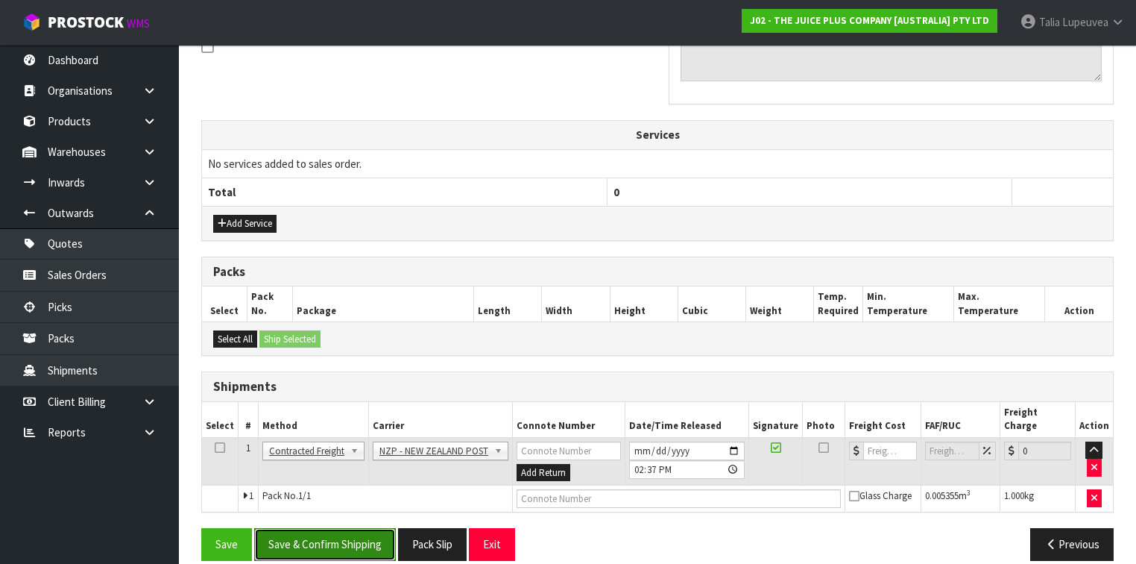
click at [384, 528] on button "Save & Confirm Shipping" at bounding box center [325, 544] width 142 height 32
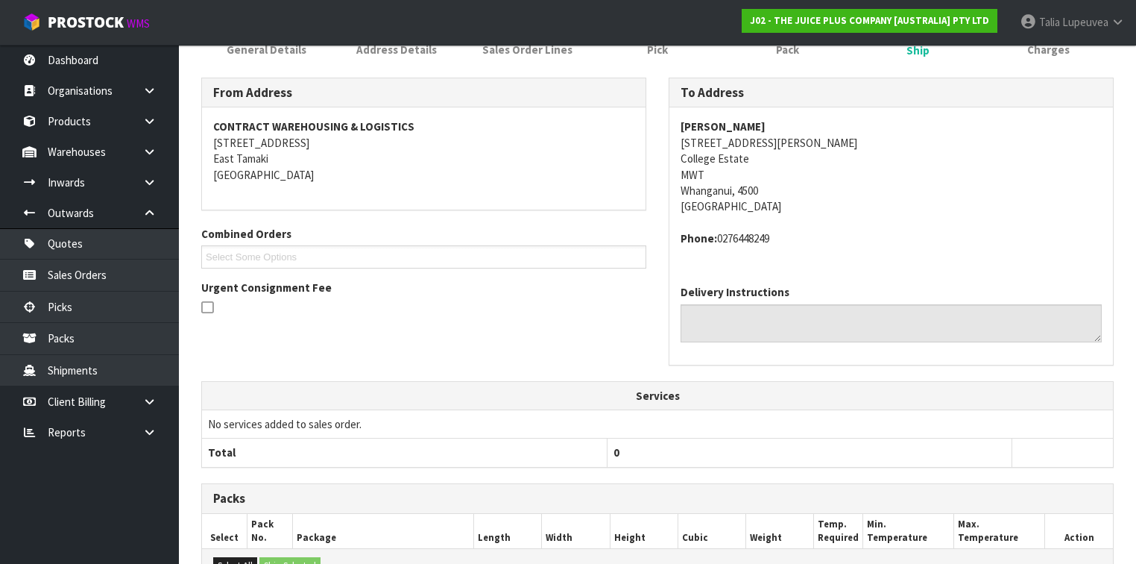
scroll to position [453, 0]
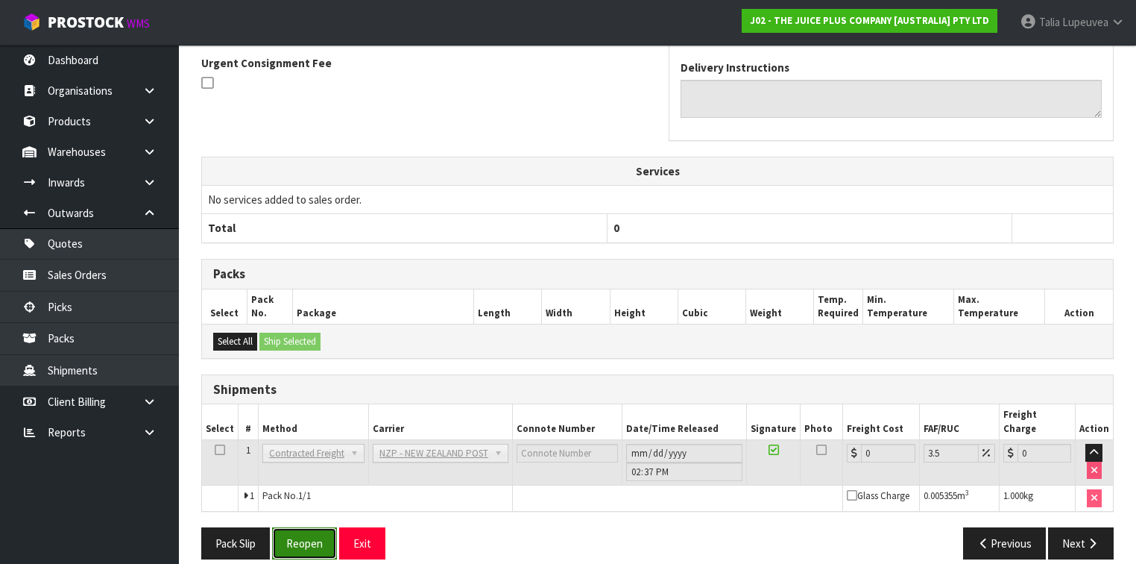
drag, startPoint x: 289, startPoint y: 525, endPoint x: 295, endPoint y: 518, distance: 8.5
click at [292, 527] on button "Reopen" at bounding box center [304, 543] width 65 height 32
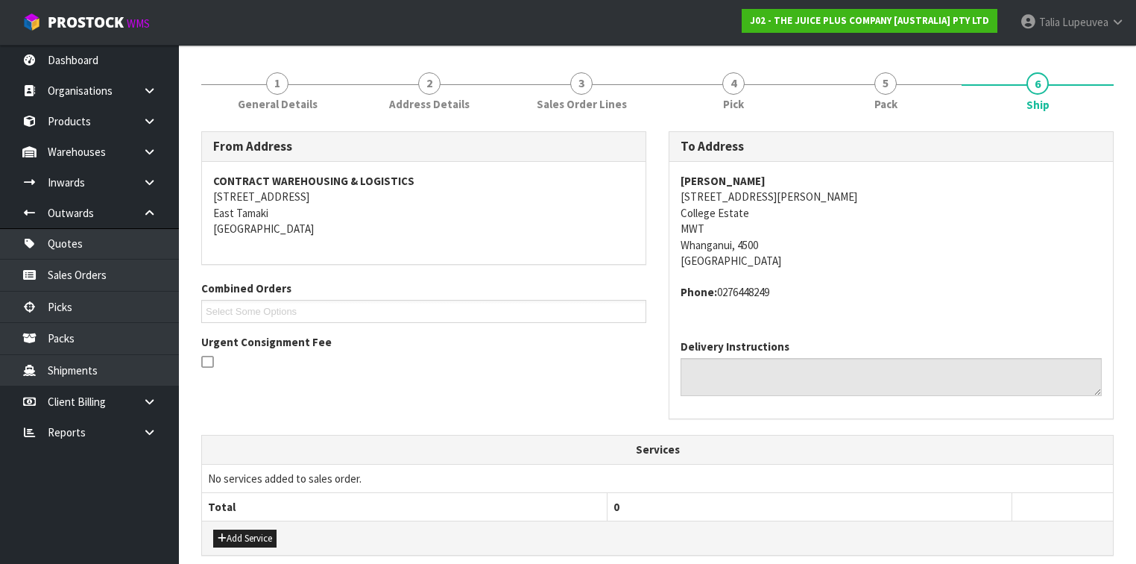
scroll to position [477, 0]
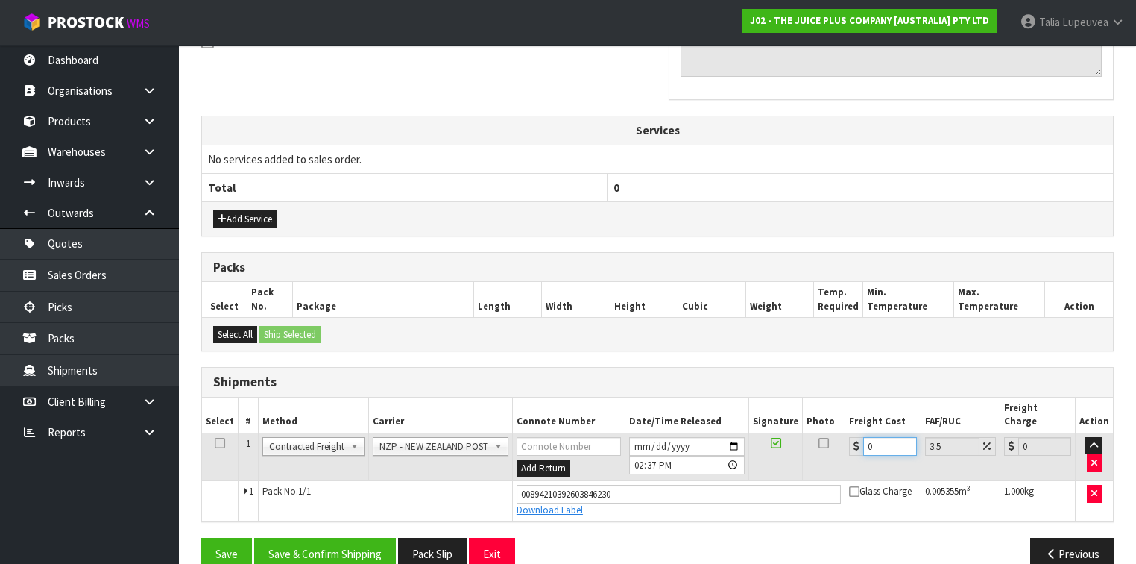
drag, startPoint x: 876, startPoint y: 430, endPoint x: 781, endPoint y: 456, distance: 98.0
click at [781, 456] on tr "1 Client Local Pickup Customer Local Pickup Company Freight Contracted Freight …" at bounding box center [657, 457] width 911 height 48
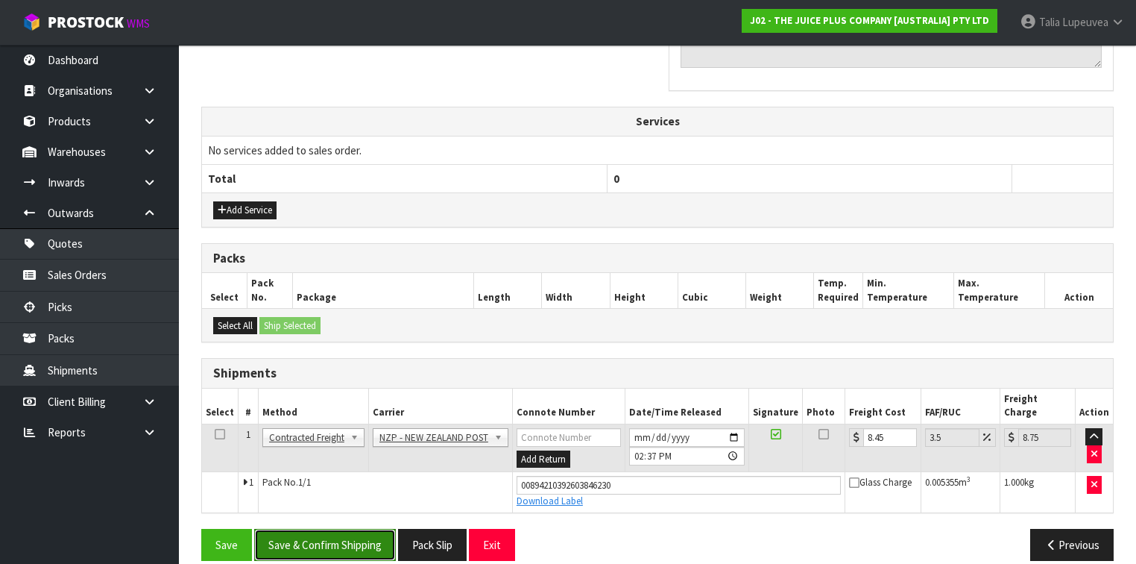
click at [377, 529] on button "Save & Confirm Shipping" at bounding box center [325, 545] width 142 height 32
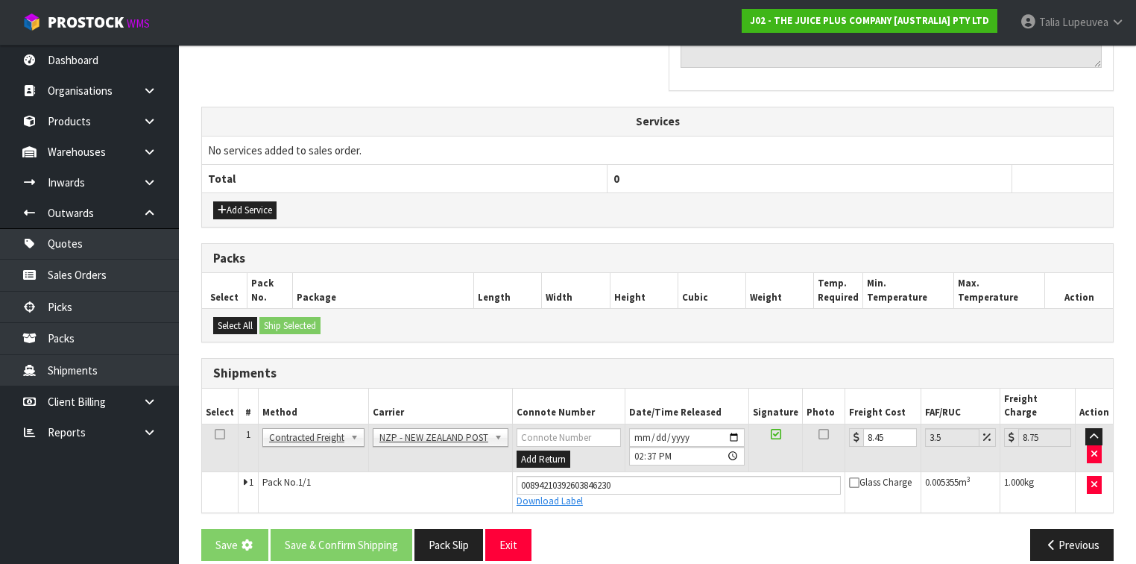
scroll to position [0, 0]
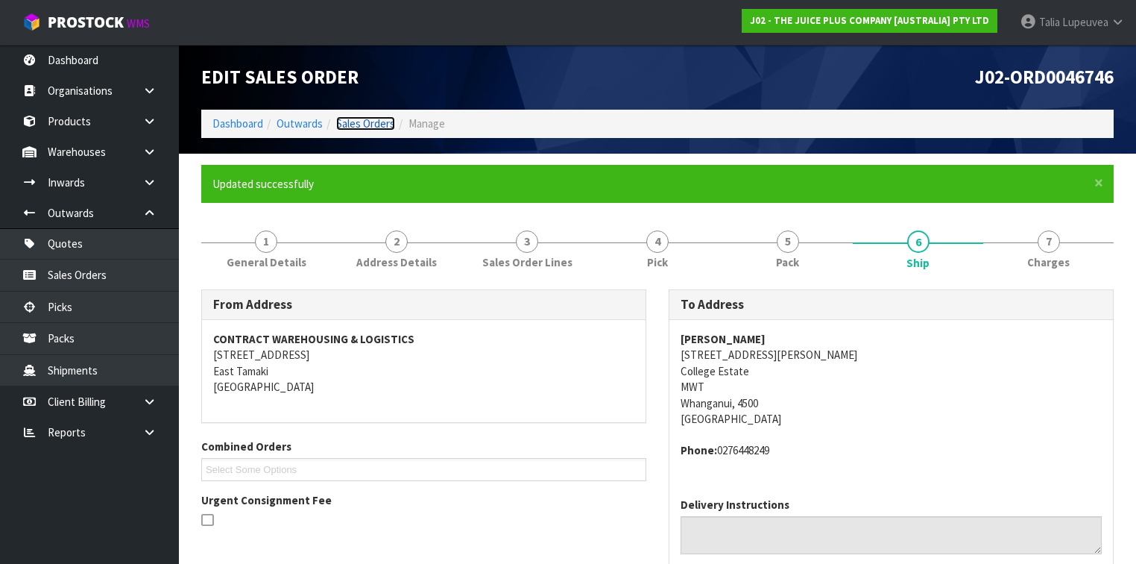
click at [385, 125] on link "Sales Orders" at bounding box center [365, 123] width 59 height 14
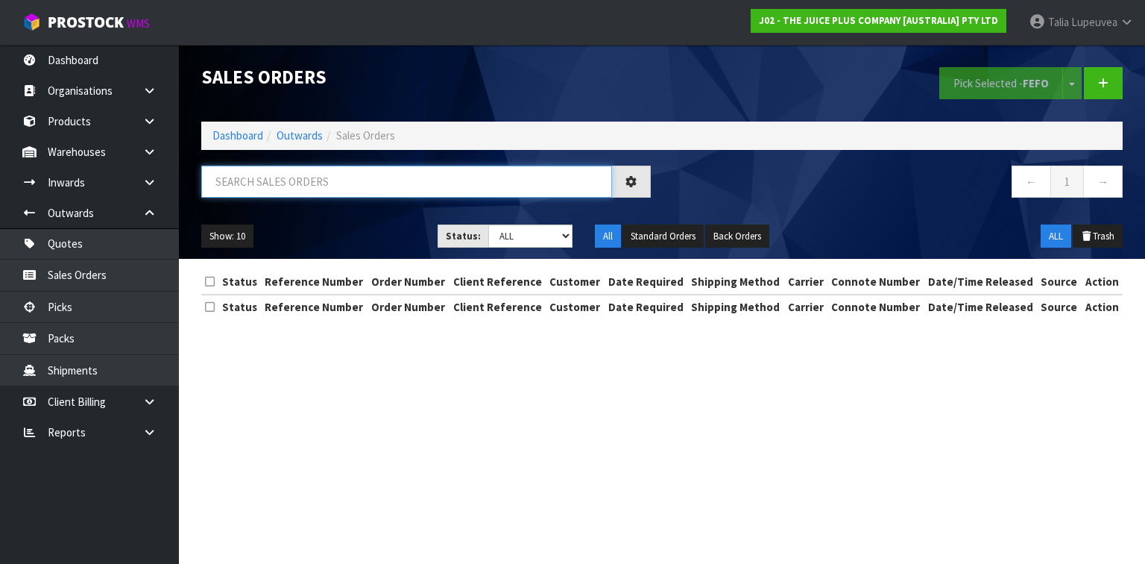
click at [400, 180] on input "text" at bounding box center [406, 182] width 411 height 32
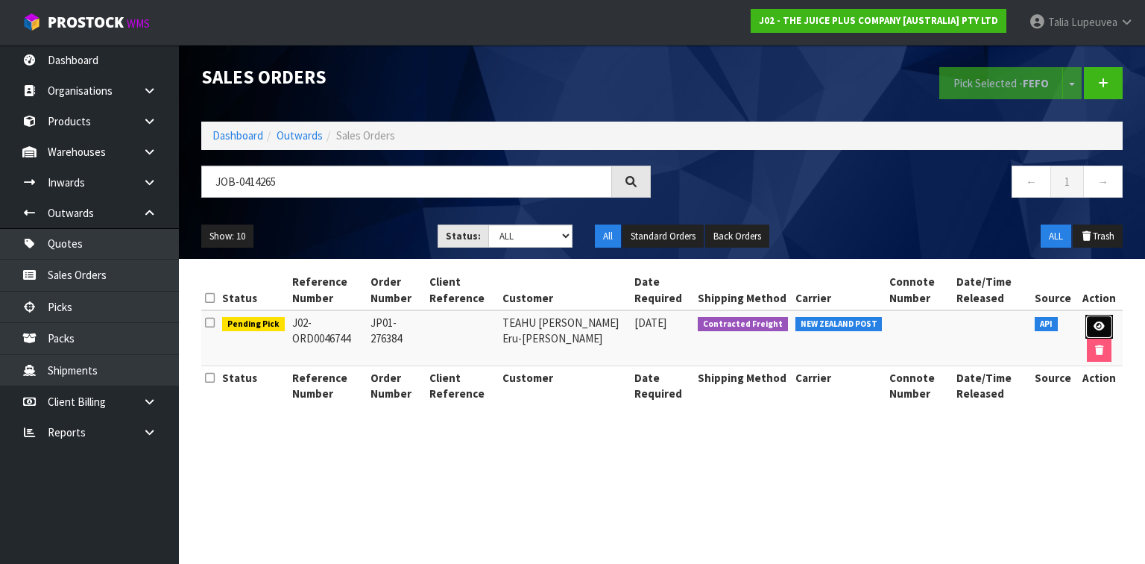
click at [1094, 321] on icon at bounding box center [1099, 326] width 11 height 10
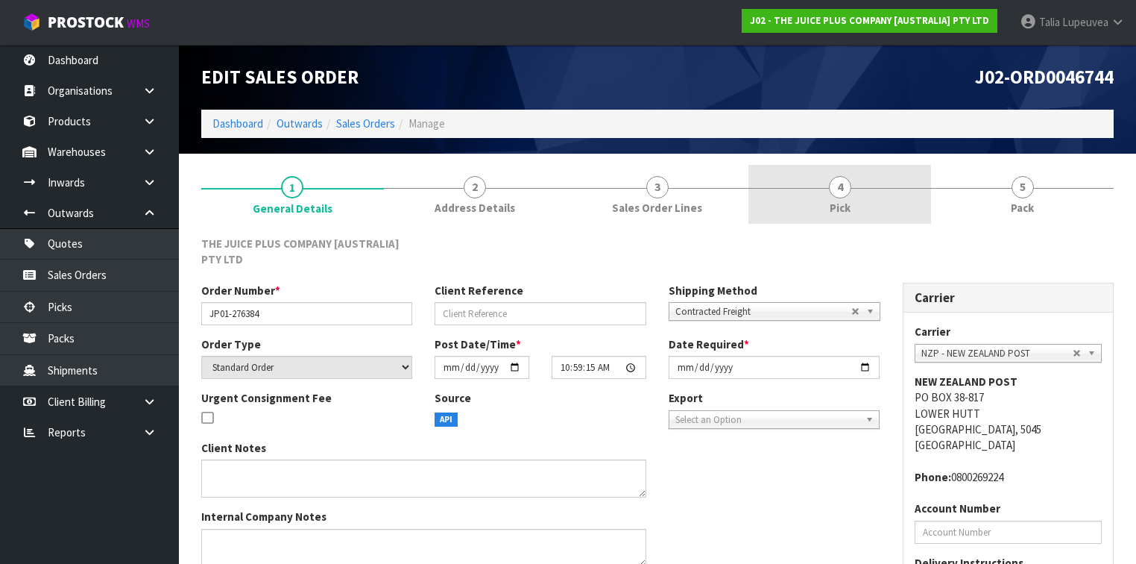
click at [857, 201] on link "4 Pick" at bounding box center [840, 194] width 183 height 59
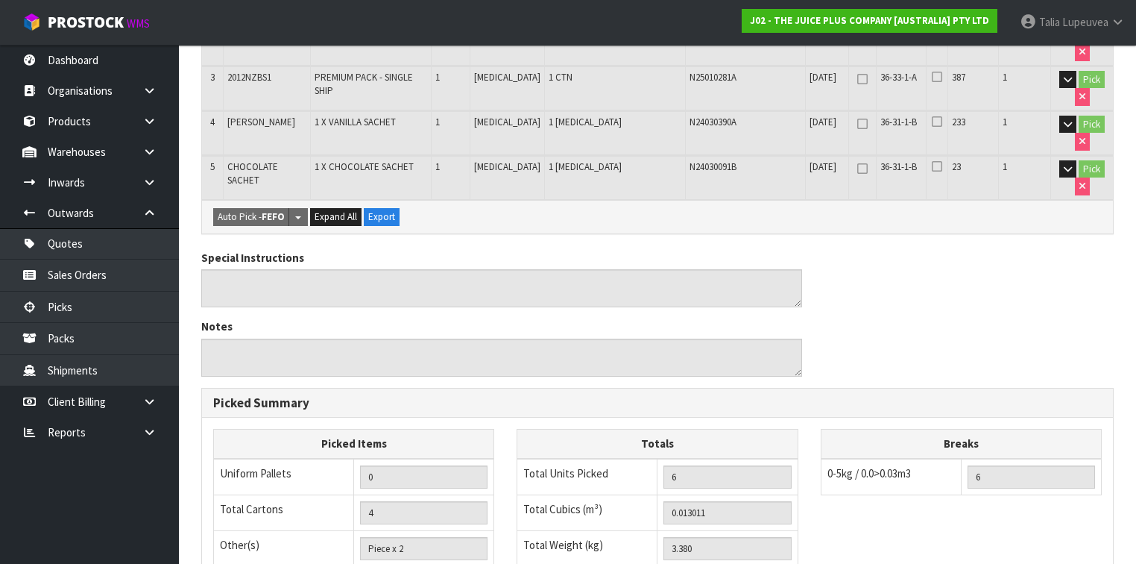
scroll to position [239, 0]
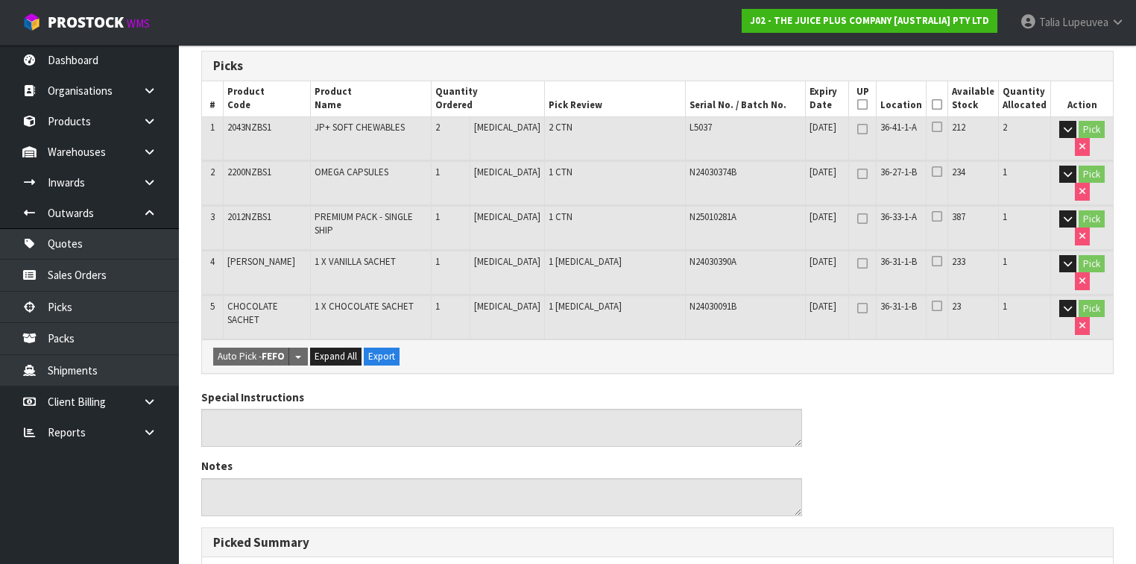
click at [939, 104] on icon at bounding box center [937, 104] width 10 height 1
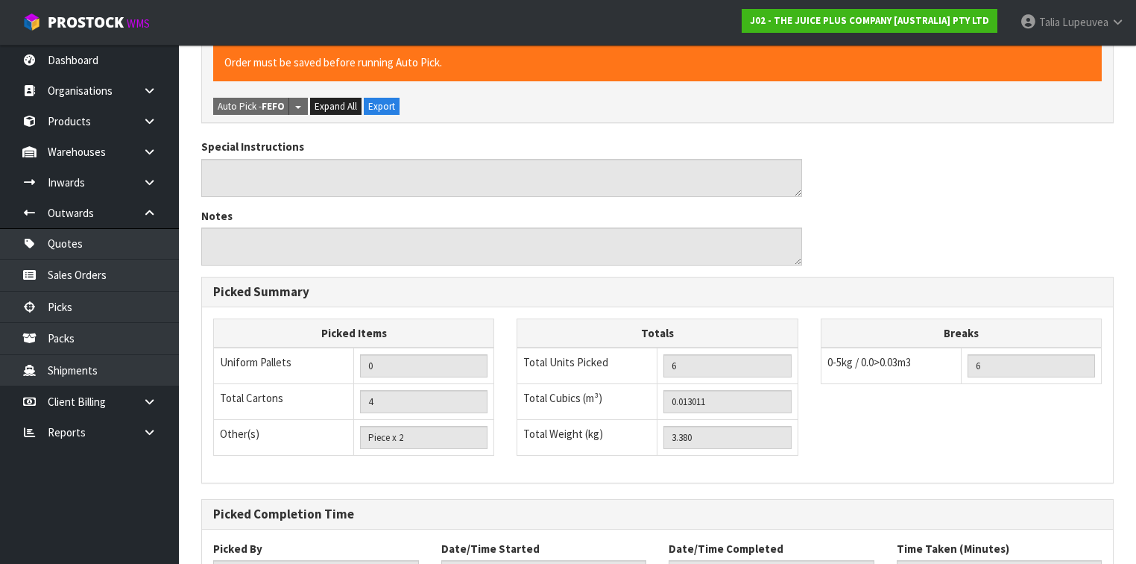
scroll to position [658, 0]
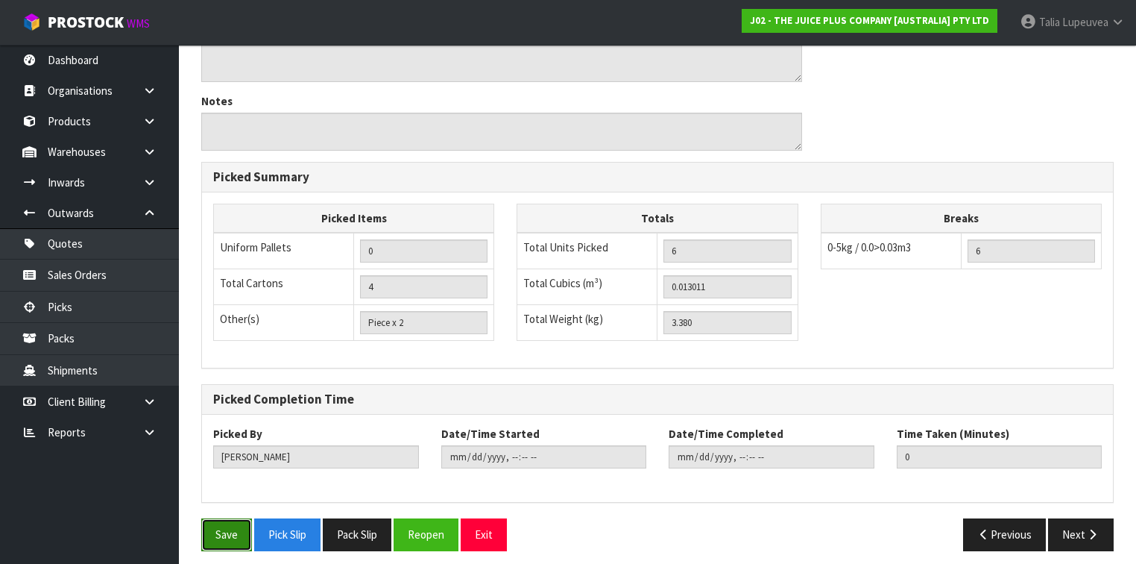
click at [225, 522] on button "Save" at bounding box center [226, 534] width 51 height 32
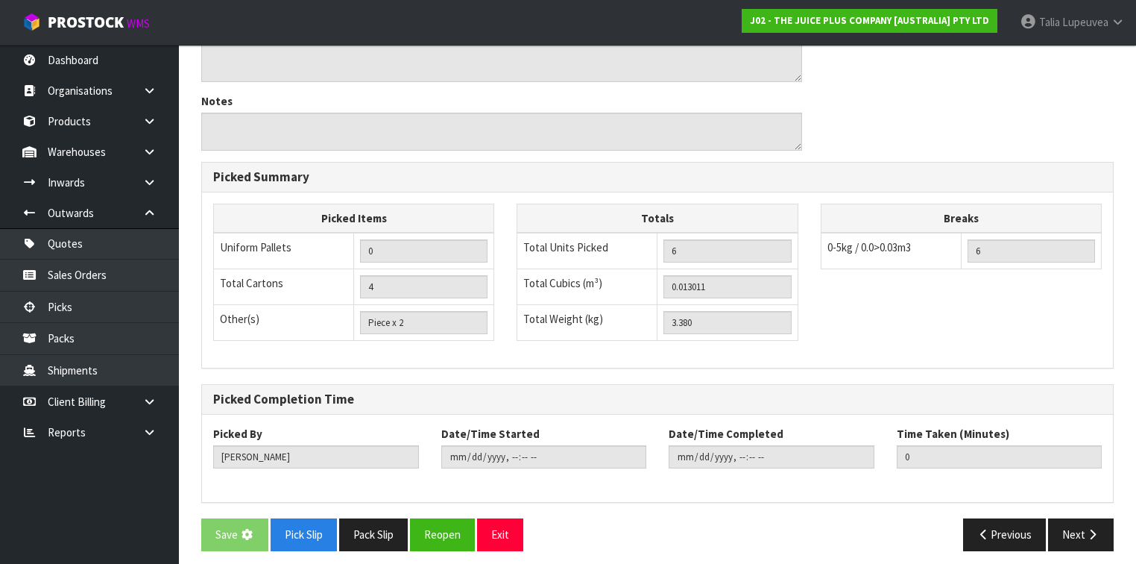
scroll to position [0, 0]
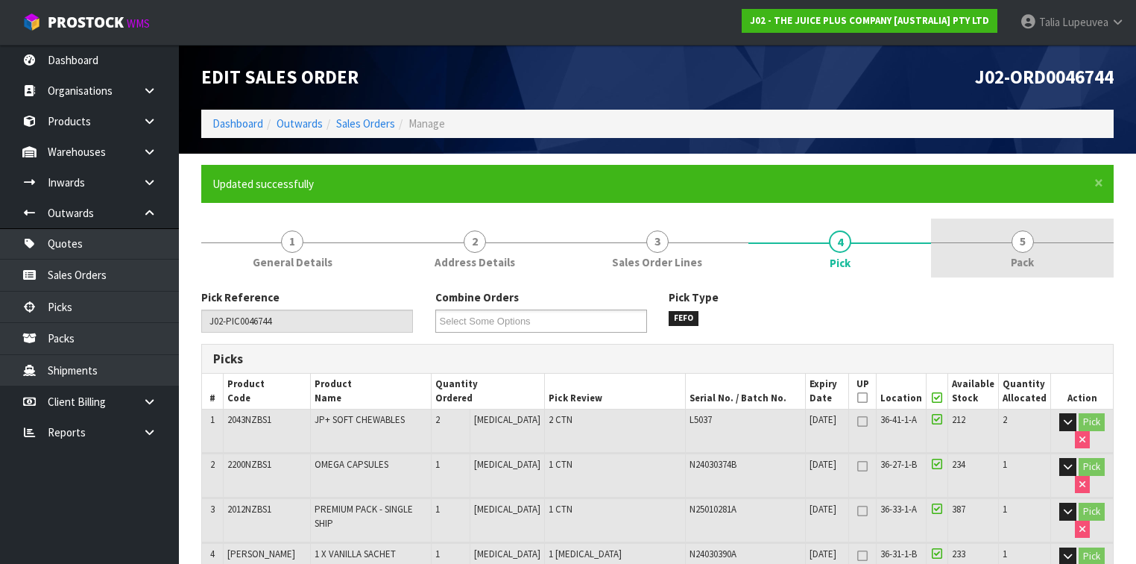
click at [1003, 256] on link "5 Pack" at bounding box center [1022, 247] width 183 height 59
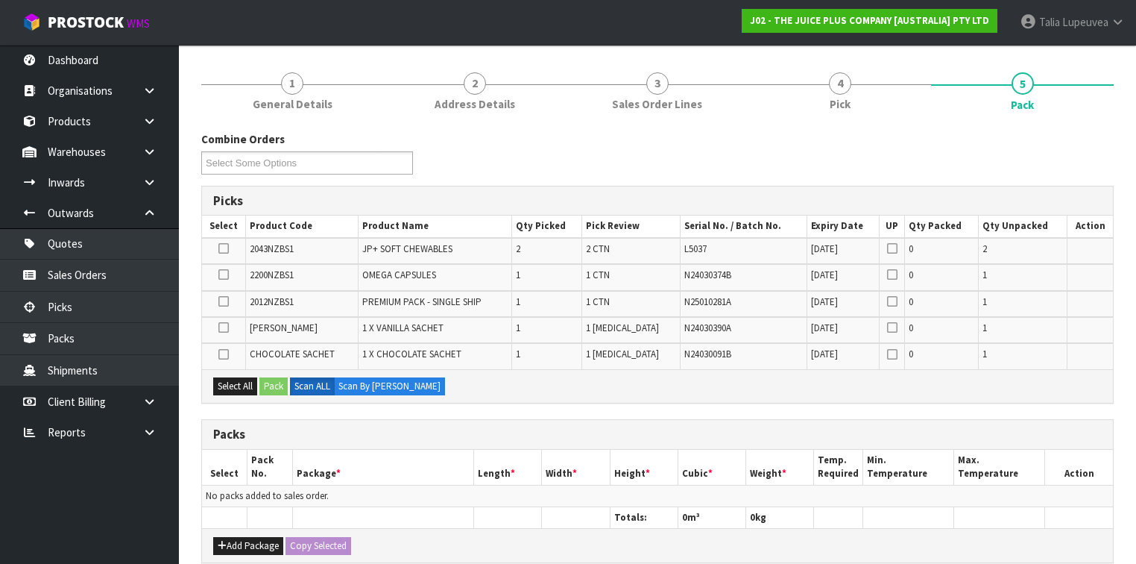
scroll to position [179, 0]
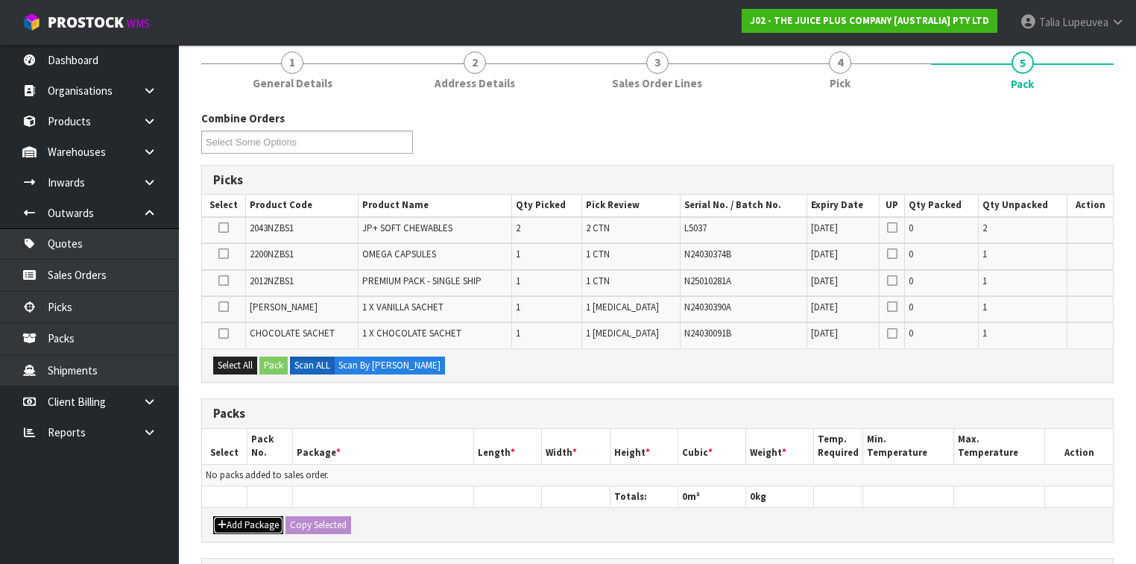
drag, startPoint x: 244, startPoint y: 518, endPoint x: 226, endPoint y: 492, distance: 31.0
click at [242, 516] on button "Add Package" at bounding box center [248, 525] width 70 height 18
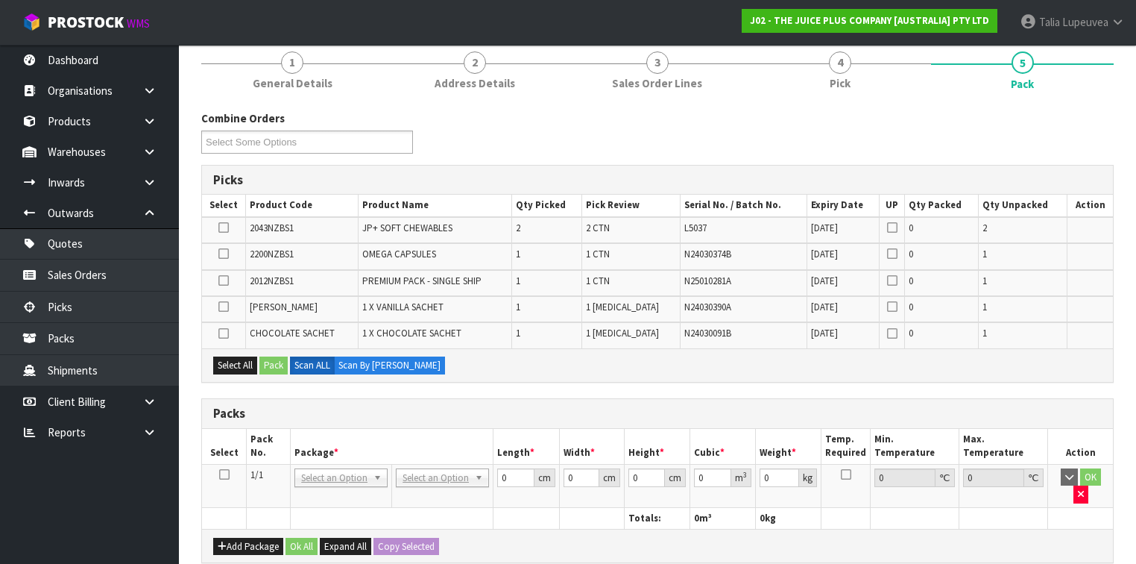
click at [224, 464] on td at bounding box center [224, 485] width 45 height 43
click at [224, 474] on icon at bounding box center [224, 474] width 10 height 1
click at [229, 356] on button "Select All" at bounding box center [235, 365] width 44 height 18
click at [272, 362] on button "Pack" at bounding box center [274, 365] width 28 height 18
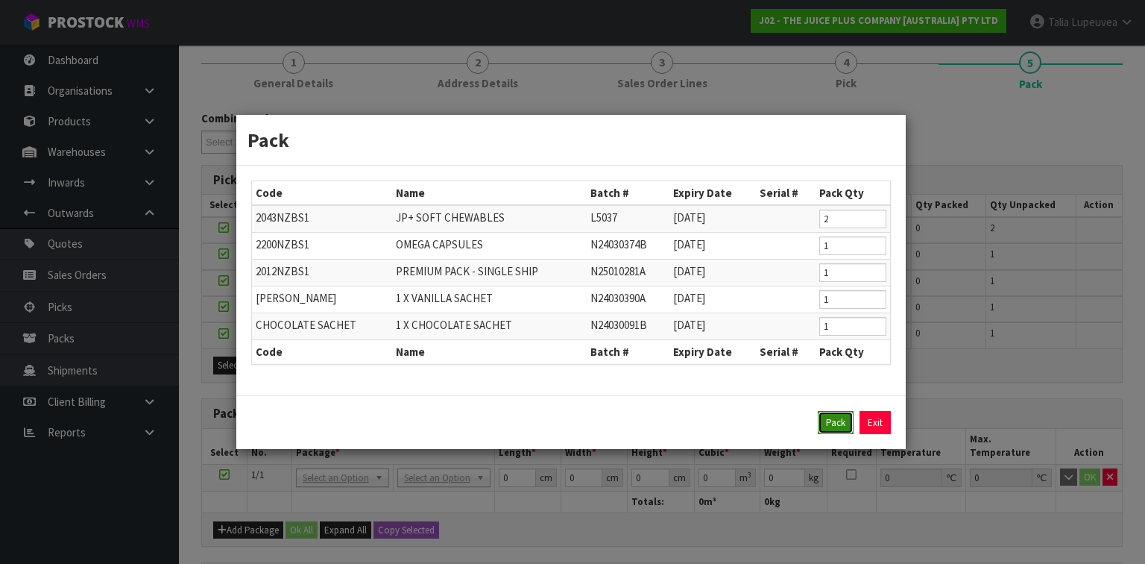
click at [838, 433] on button "Pack" at bounding box center [836, 423] width 36 height 24
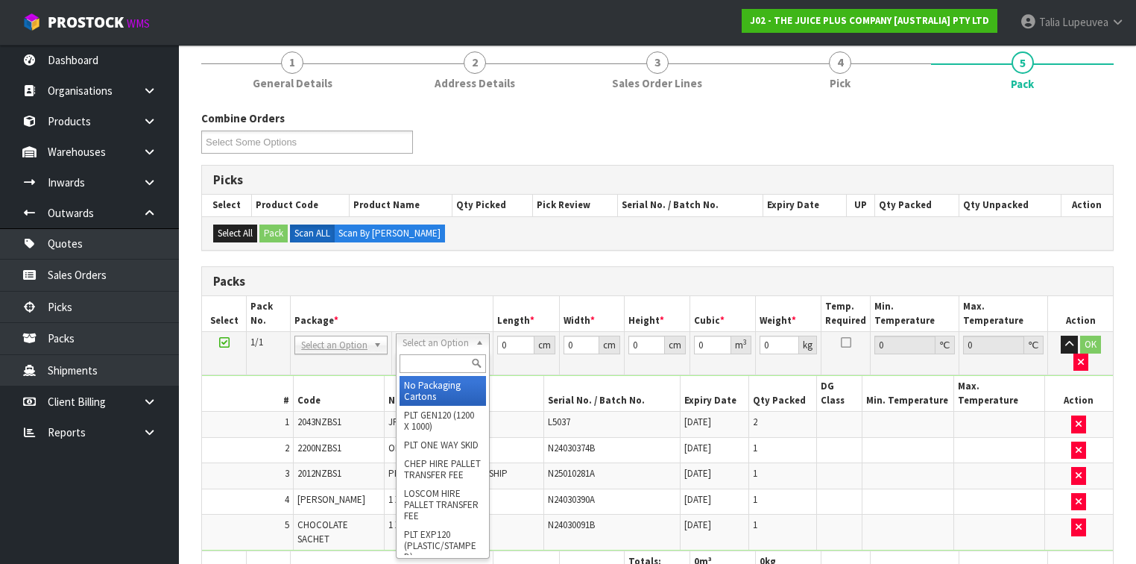
click at [424, 363] on input "text" at bounding box center [443, 363] width 86 height 19
drag, startPoint x: 447, startPoint y: 400, endPoint x: 468, endPoint y: 386, distance: 24.8
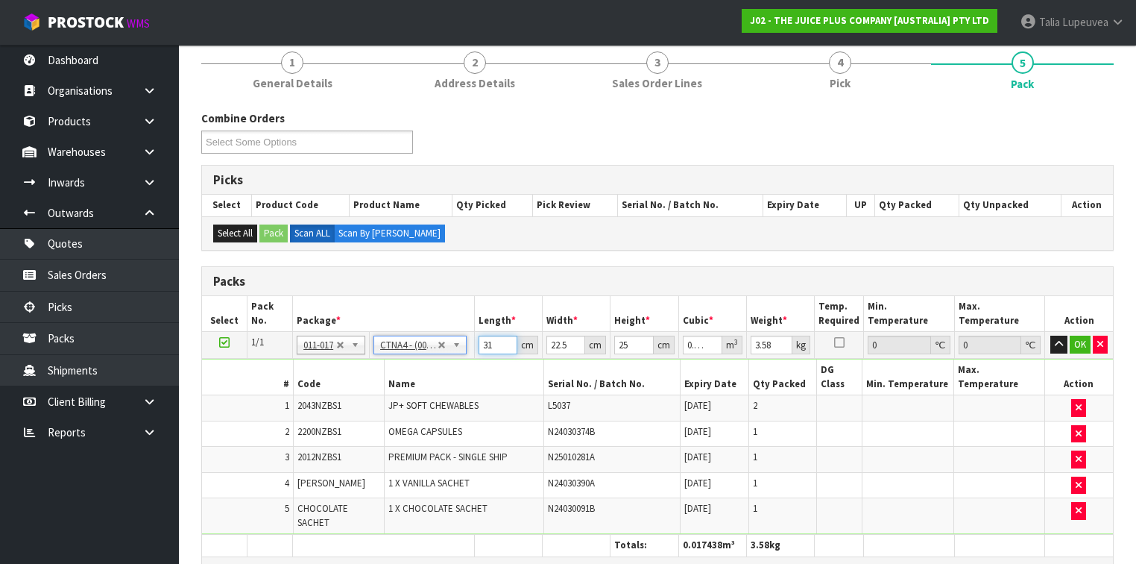
drag, startPoint x: 495, startPoint y: 346, endPoint x: 454, endPoint y: 353, distance: 41.7
click at [454, 353] on tr "1/1 NONE 007-001 007-002 007-004 007-009 007-013 007-014 007-015 007-017 007-01…" at bounding box center [657, 345] width 911 height 27
click at [1081, 340] on button "OK" at bounding box center [1080, 345] width 21 height 18
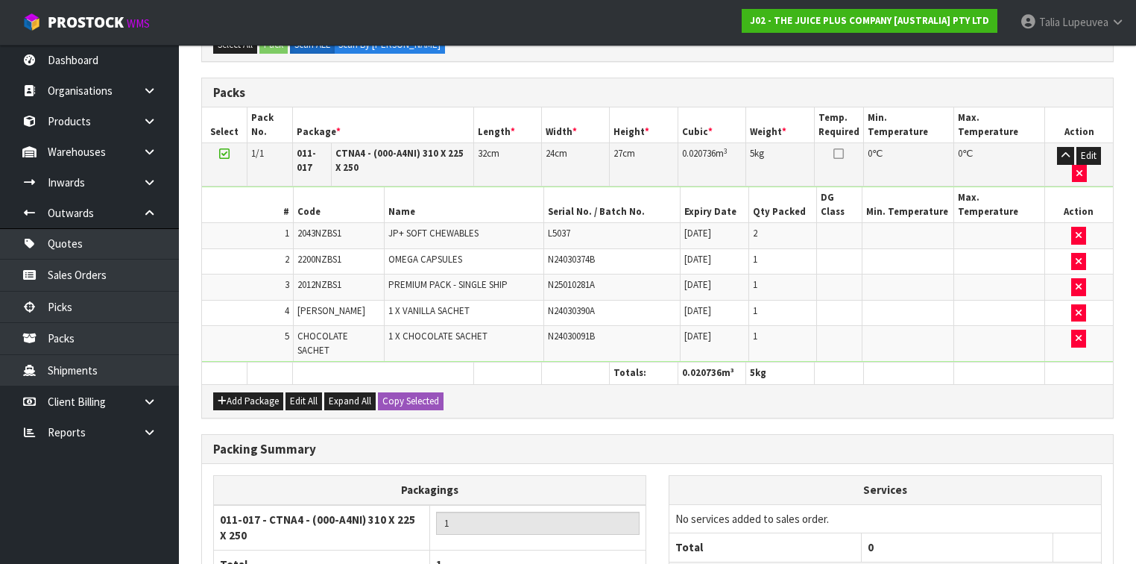
scroll to position [484, 0]
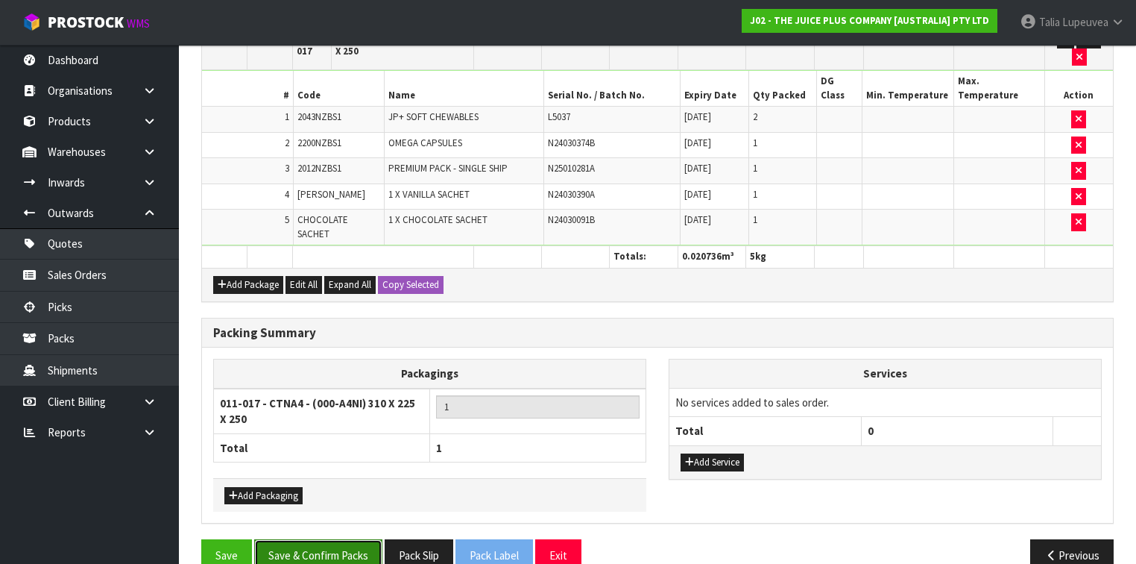
click at [278, 539] on button "Save & Confirm Packs" at bounding box center [318, 555] width 128 height 32
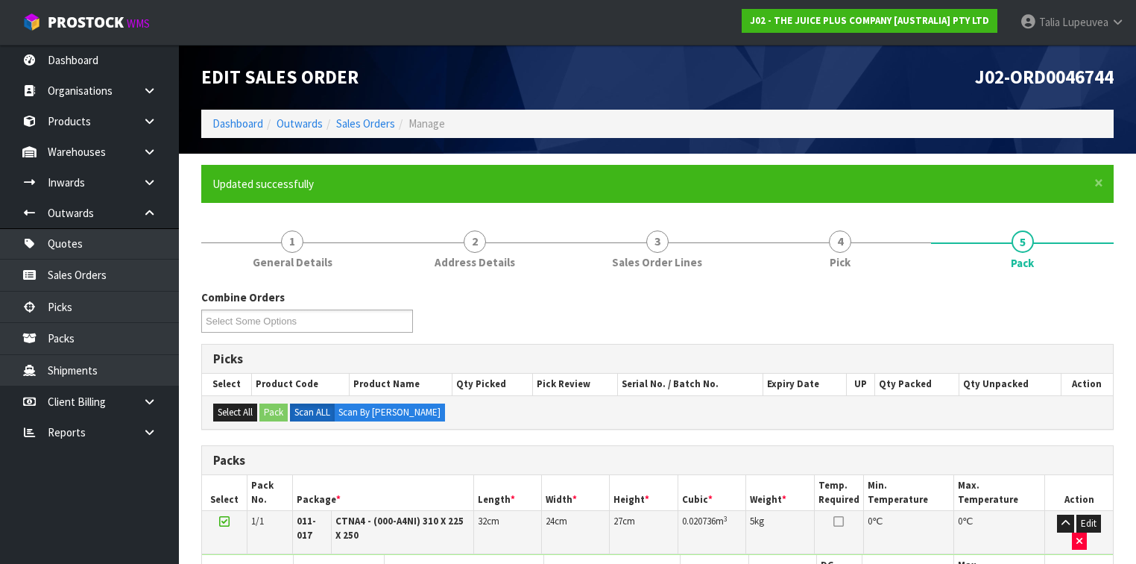
scroll to position [292, 0]
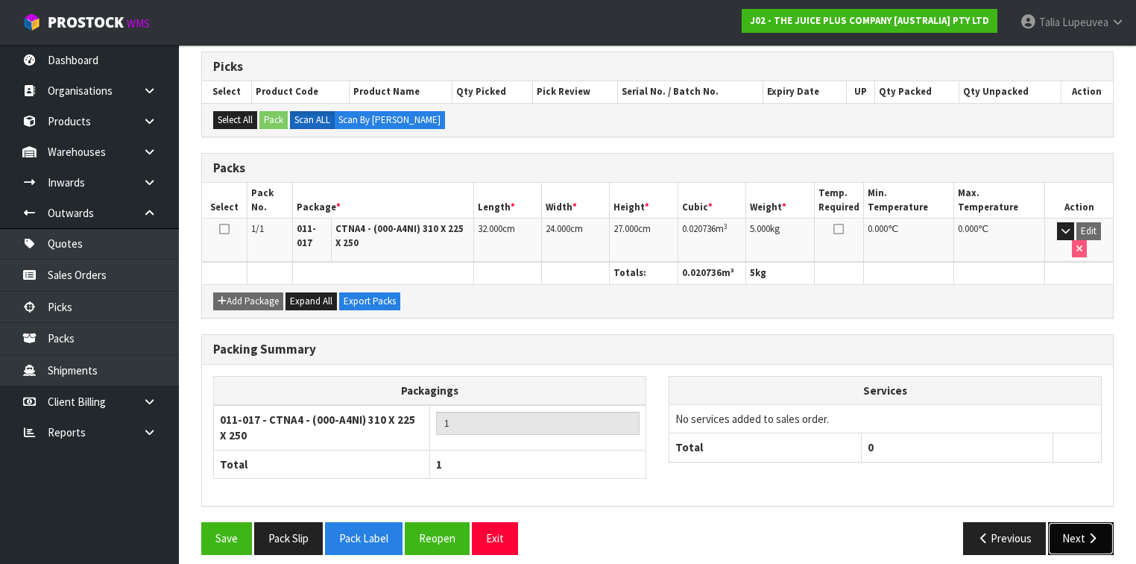
drag, startPoint x: 1100, startPoint y: 531, endPoint x: 1095, endPoint y: 524, distance: 8.1
click at [1095, 524] on button "Next" at bounding box center [1081, 538] width 66 height 32
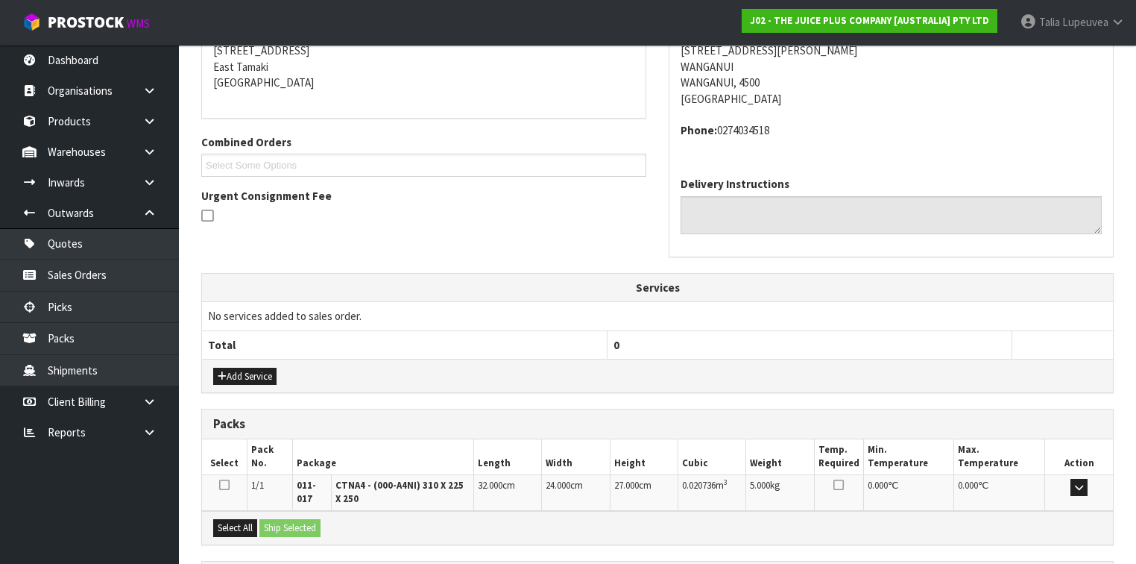
scroll to position [441, 0]
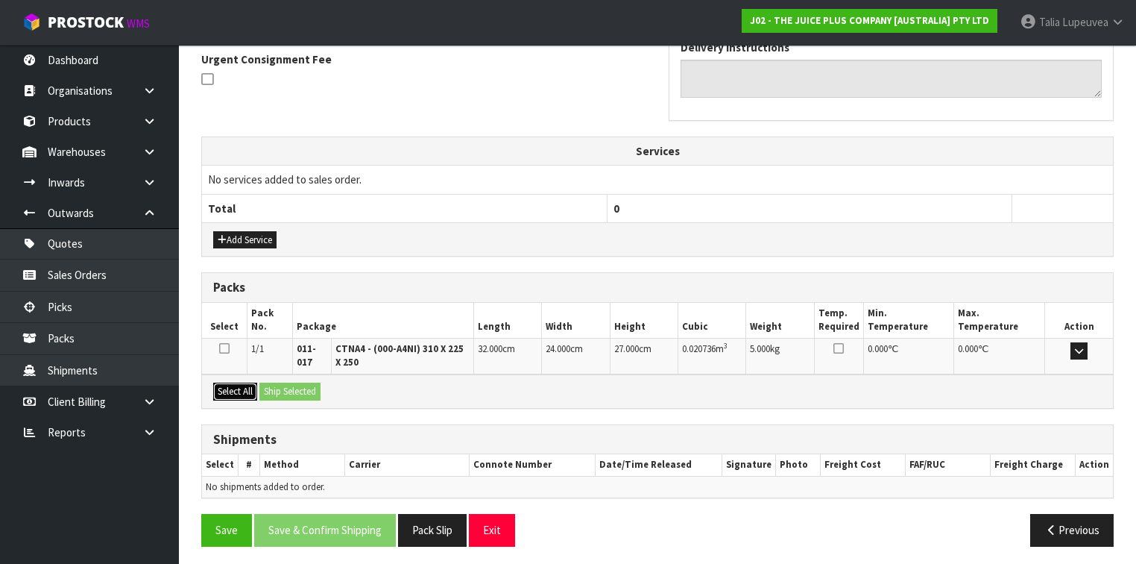
drag, startPoint x: 245, startPoint y: 391, endPoint x: 295, endPoint y: 386, distance: 50.2
click at [245, 391] on button "Select All" at bounding box center [235, 392] width 44 height 18
click at [297, 386] on button "Ship Selected" at bounding box center [290, 392] width 61 height 18
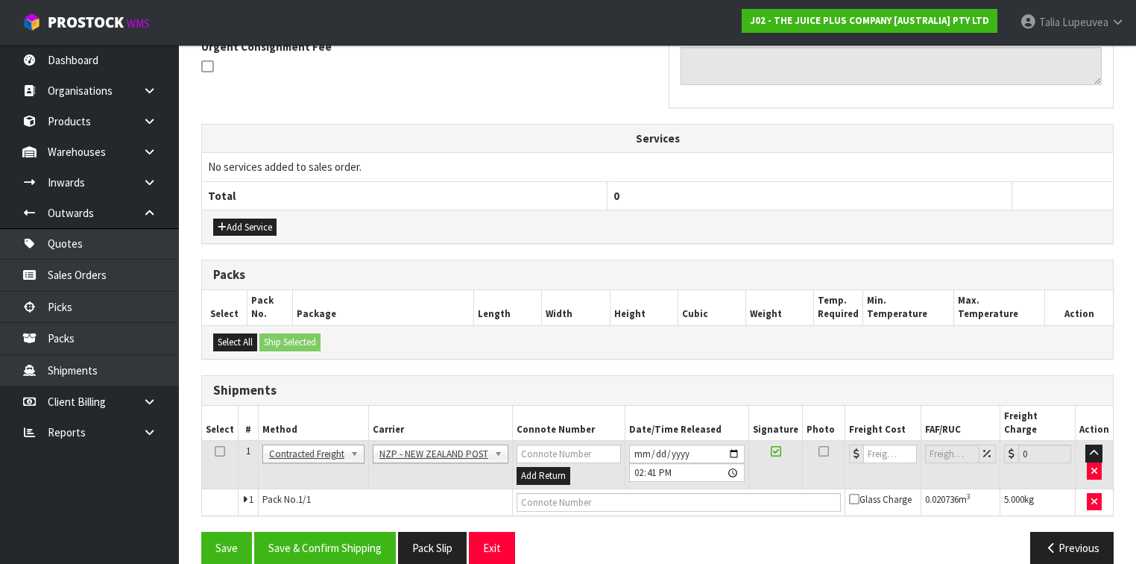
scroll to position [456, 0]
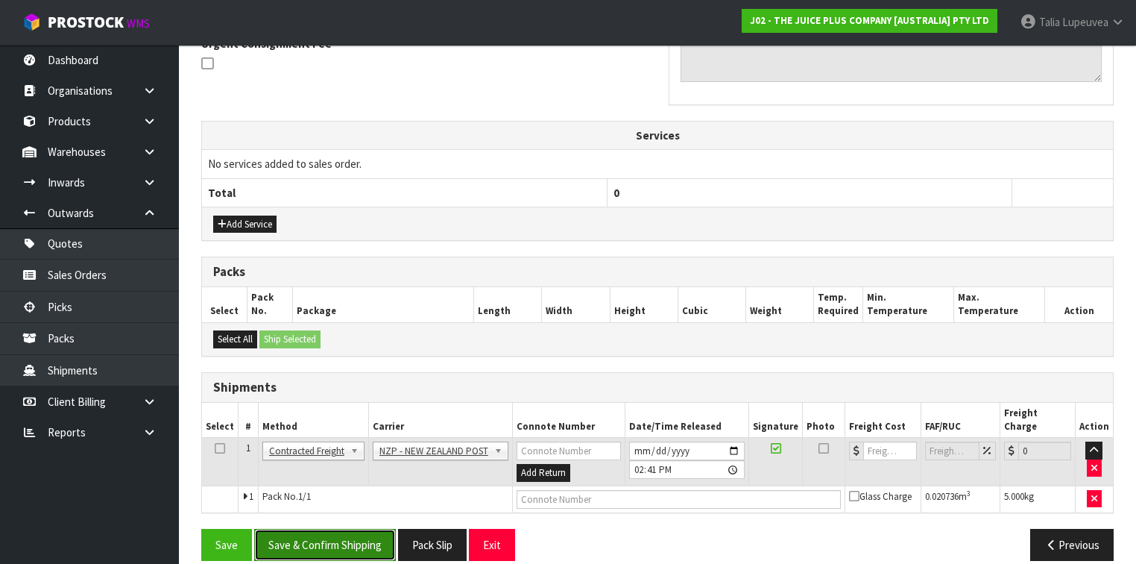
click at [391, 529] on button "Save & Confirm Shipping" at bounding box center [325, 545] width 142 height 32
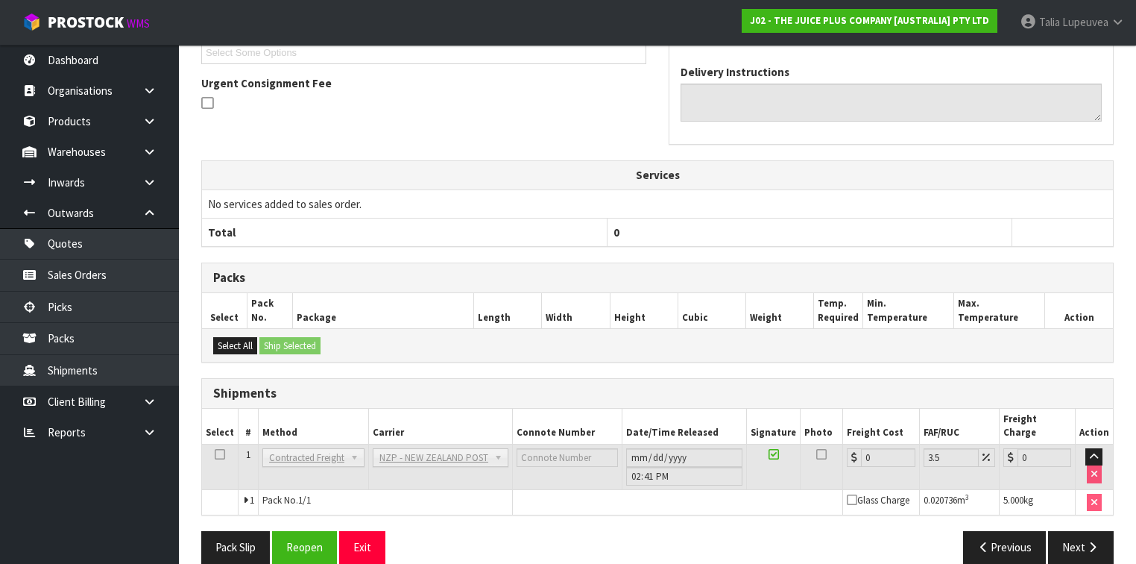
scroll to position [436, 0]
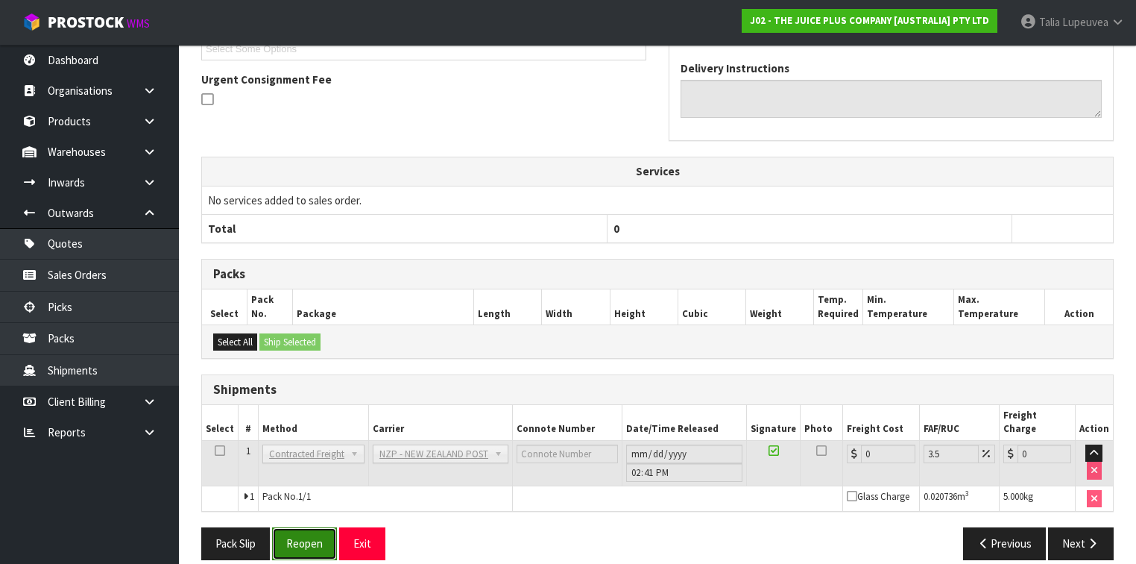
click at [321, 538] on button "Reopen" at bounding box center [304, 543] width 65 height 32
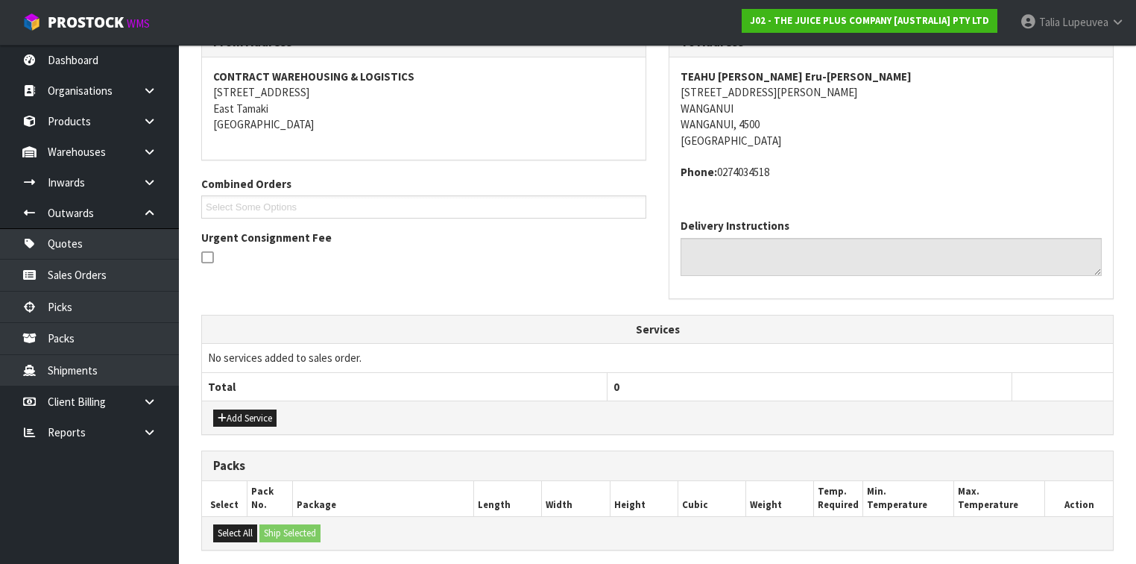
scroll to position [421, 0]
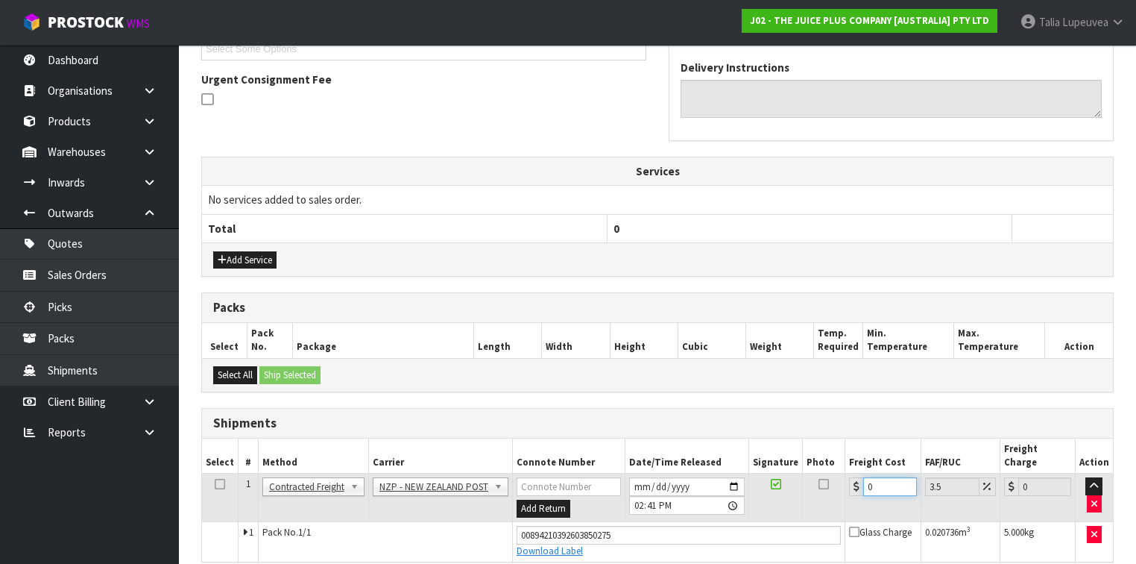
drag, startPoint x: 824, startPoint y: 500, endPoint x: 832, endPoint y: 487, distance: 15.7
click at [823, 500] on tr "1 Client Local Pickup Customer Local Pickup Company Freight Contracted Freight …" at bounding box center [657, 498] width 911 height 48
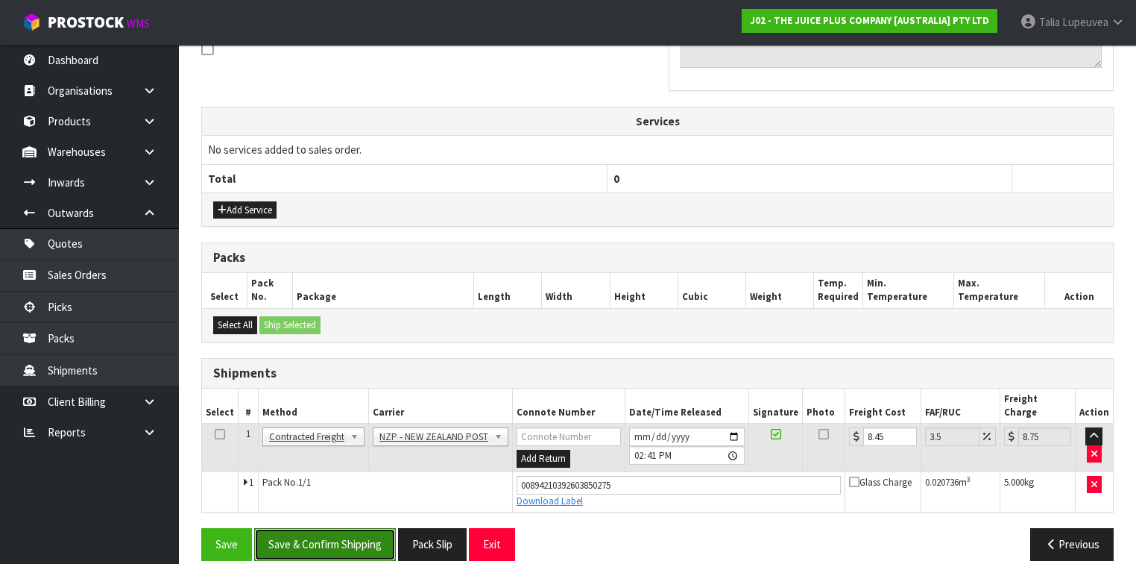
click at [349, 528] on button "Save & Confirm Shipping" at bounding box center [325, 544] width 142 height 32
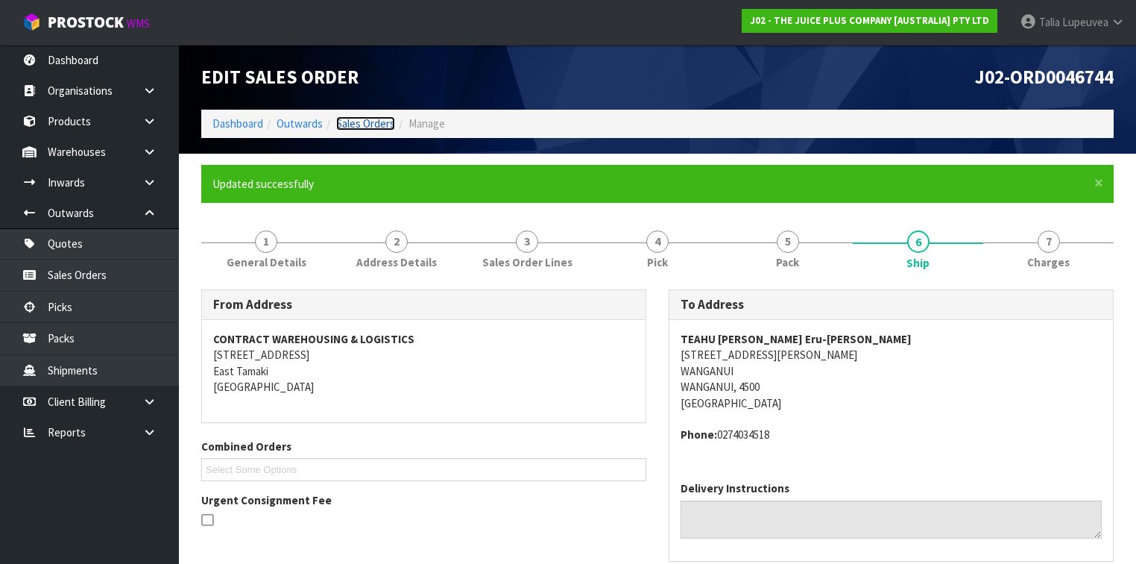
click at [362, 125] on link "Sales Orders" at bounding box center [365, 123] width 59 height 14
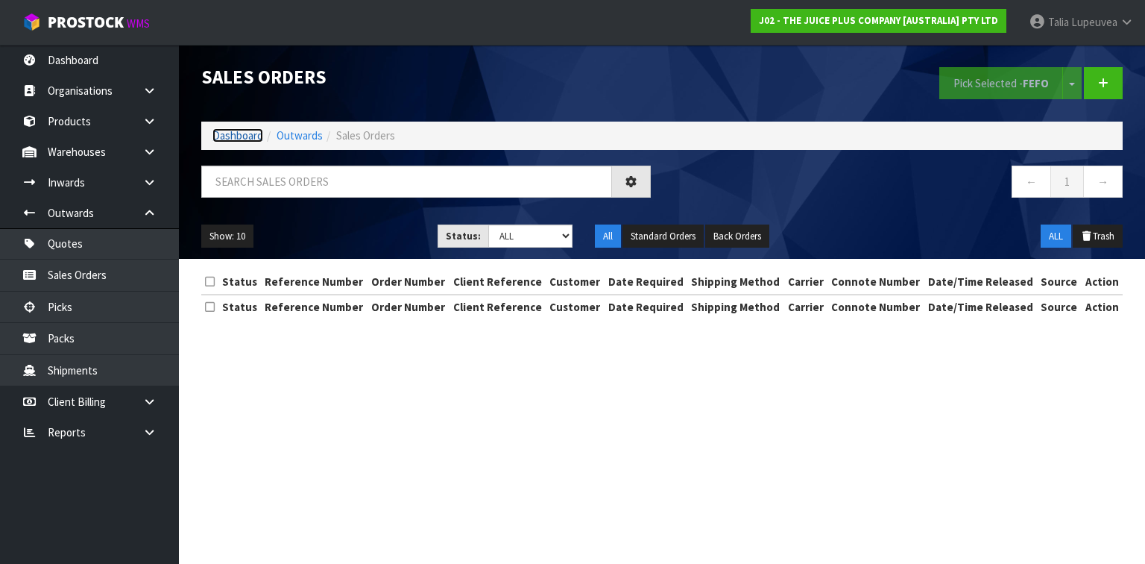
click at [230, 139] on link "Dashboard" at bounding box center [238, 135] width 51 height 14
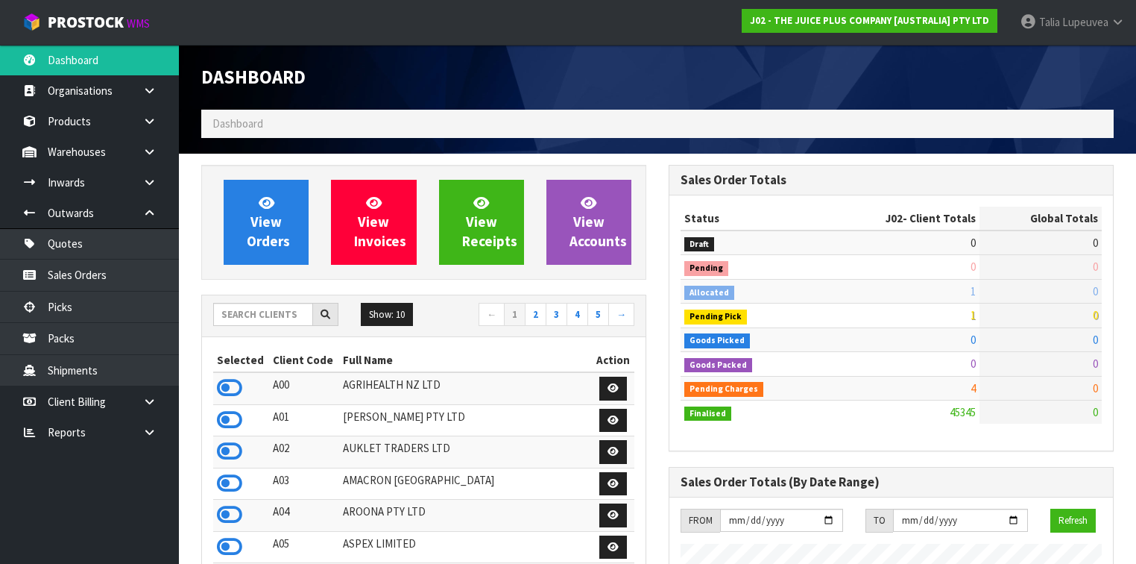
scroll to position [1189, 468]
click at [265, 319] on input "text" at bounding box center [263, 314] width 100 height 23
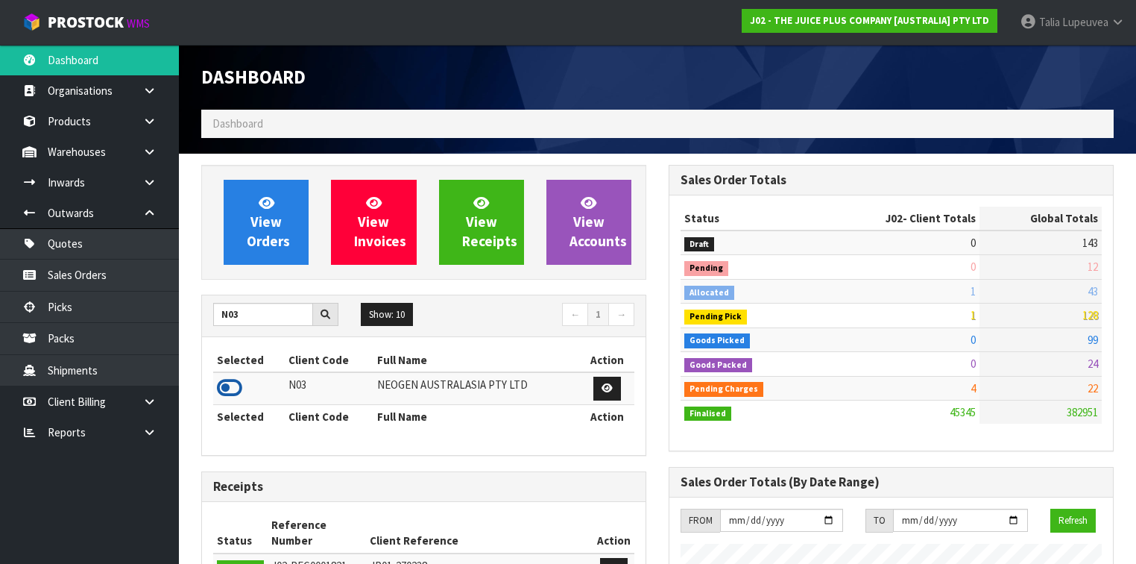
click at [232, 390] on icon at bounding box center [229, 388] width 25 height 22
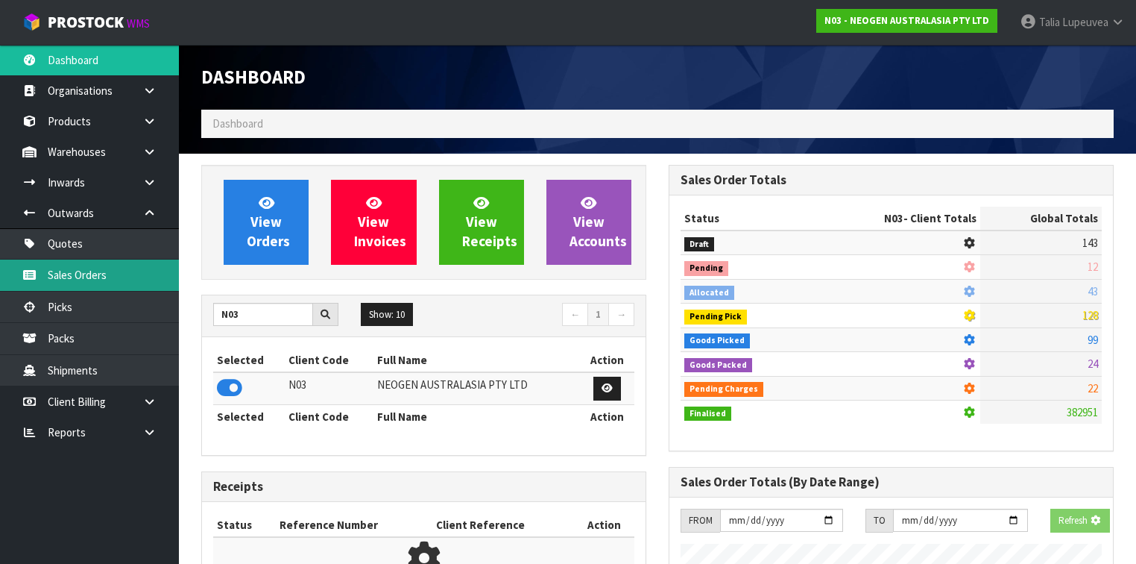
scroll to position [1285, 468]
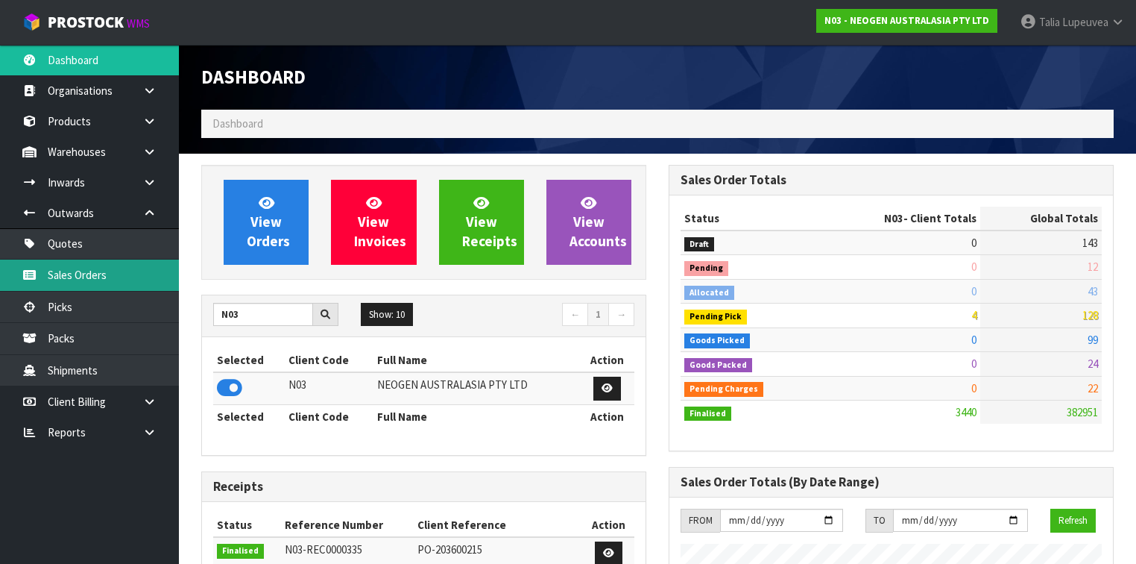
click at [92, 277] on link "Sales Orders" at bounding box center [89, 275] width 179 height 31
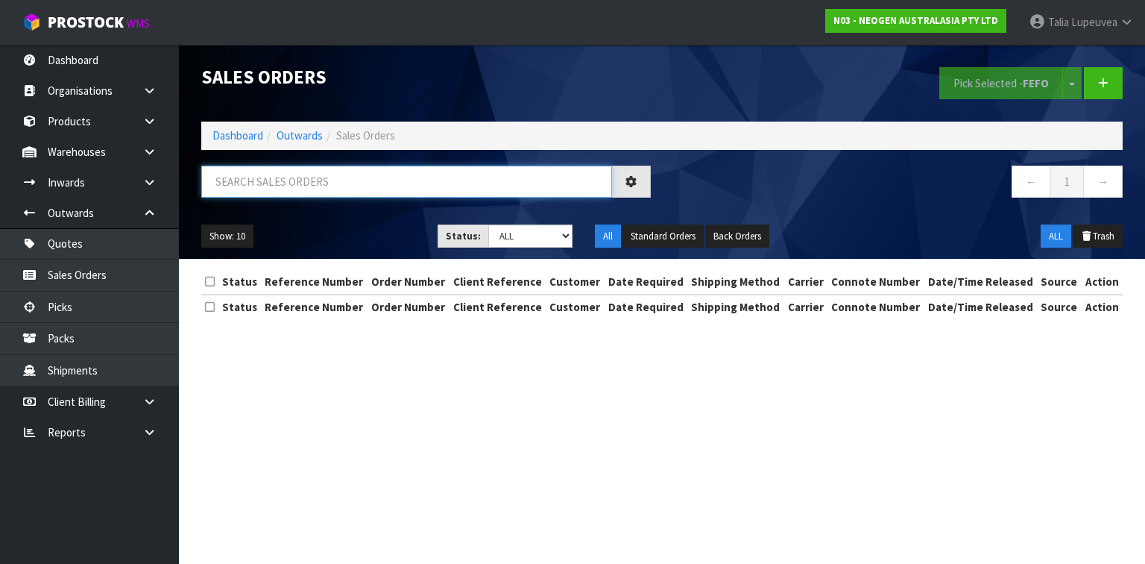
click at [321, 194] on input "text" at bounding box center [406, 182] width 411 height 32
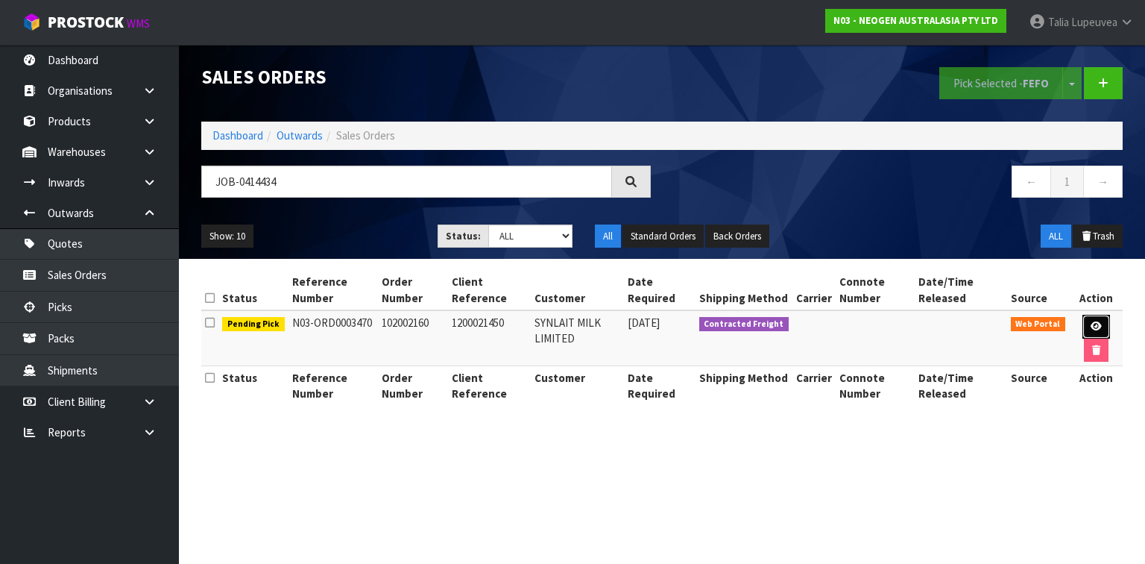
click at [1101, 322] on link at bounding box center [1097, 327] width 28 height 24
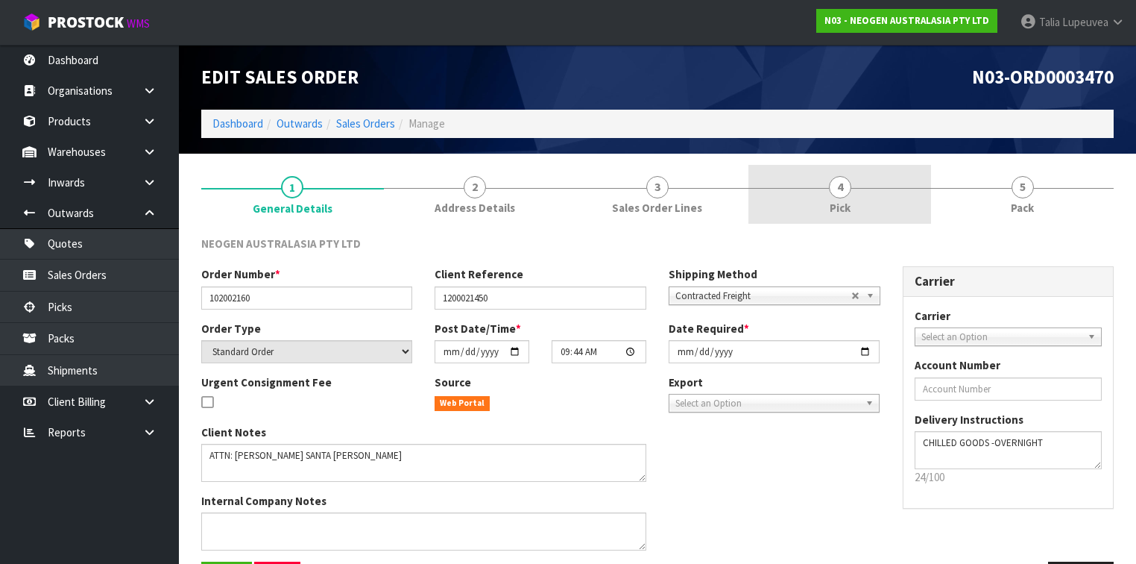
click at [868, 212] on link "4 Pick" at bounding box center [840, 194] width 183 height 59
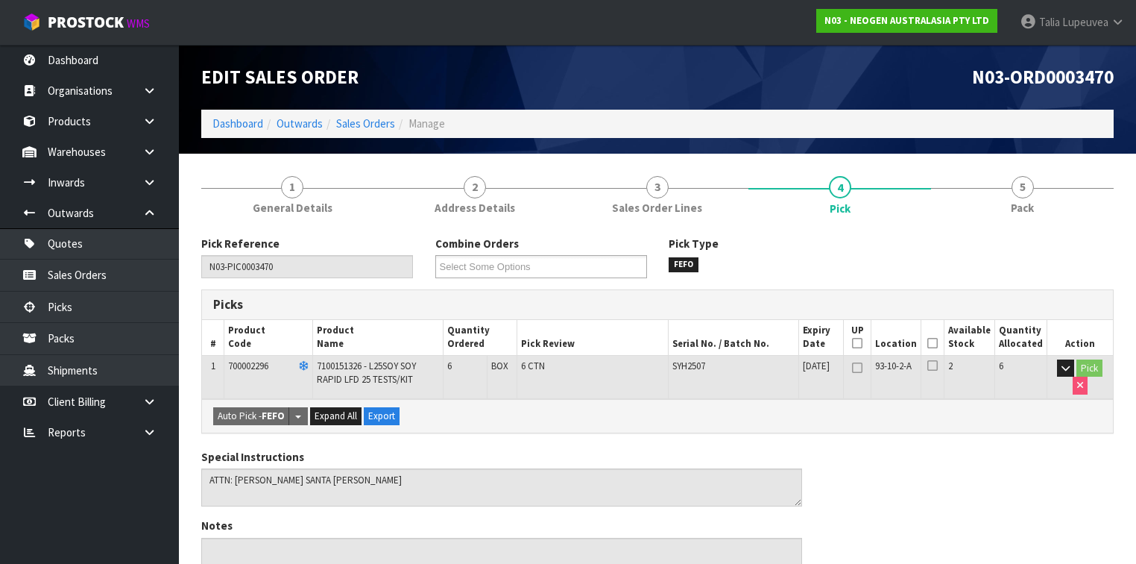
click at [937, 343] on icon at bounding box center [933, 343] width 10 height 1
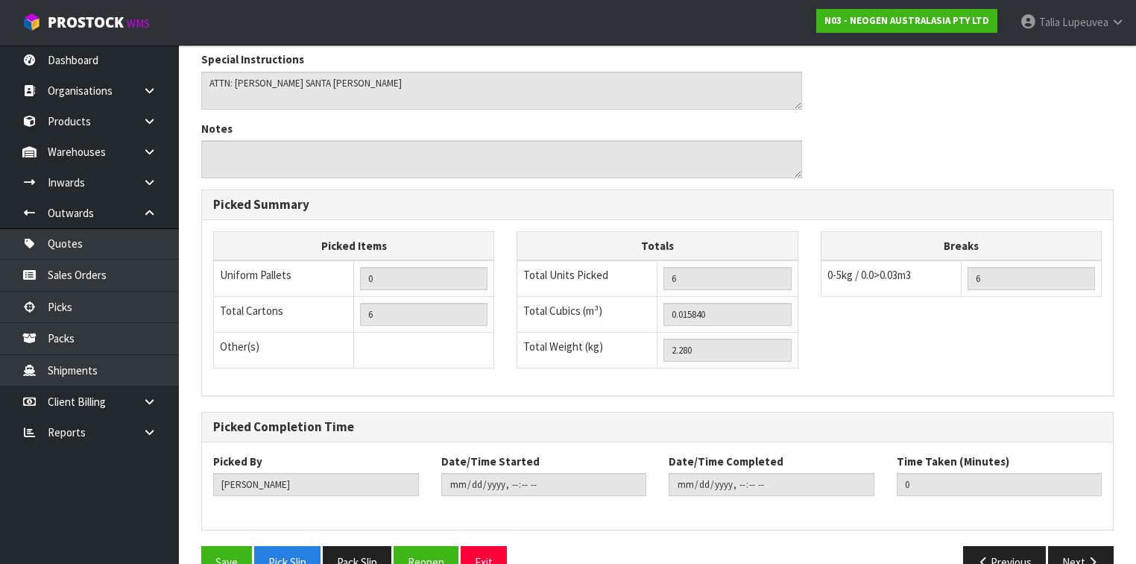
scroll to position [483, 0]
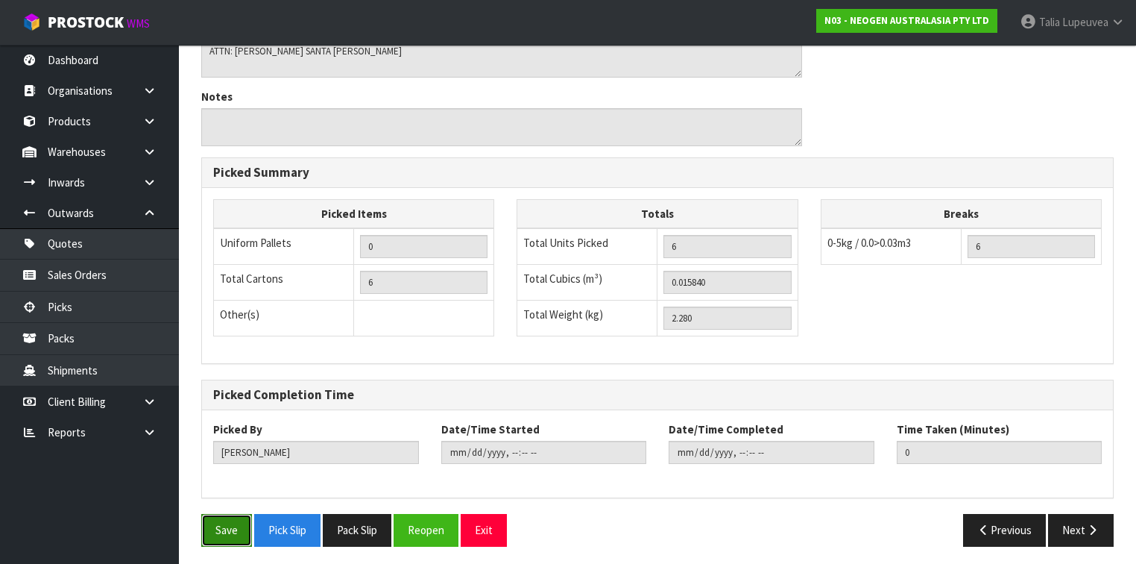
click at [229, 521] on button "Save" at bounding box center [226, 530] width 51 height 32
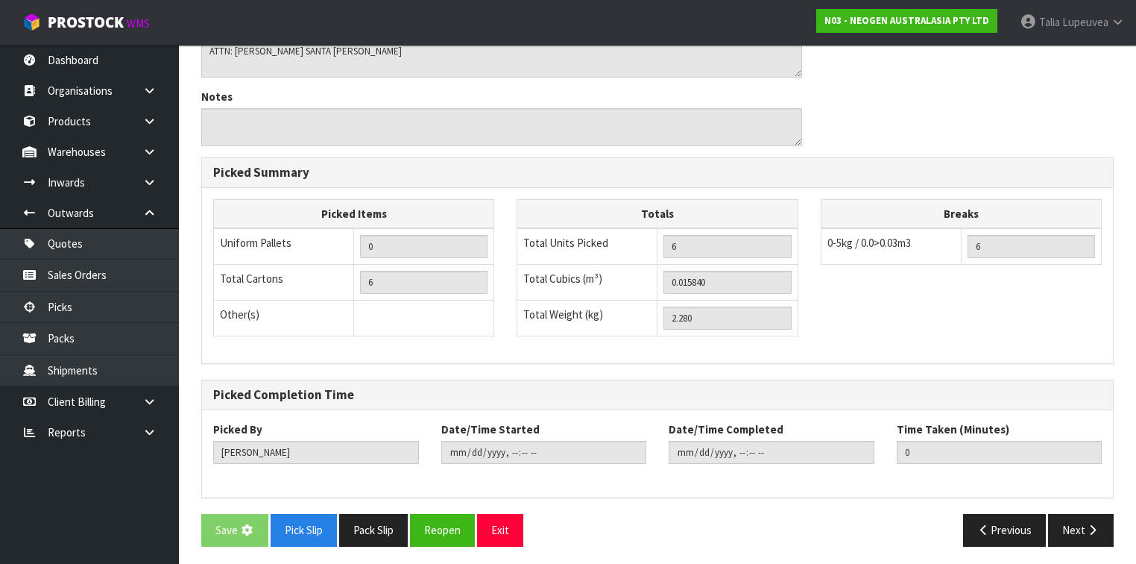
scroll to position [0, 0]
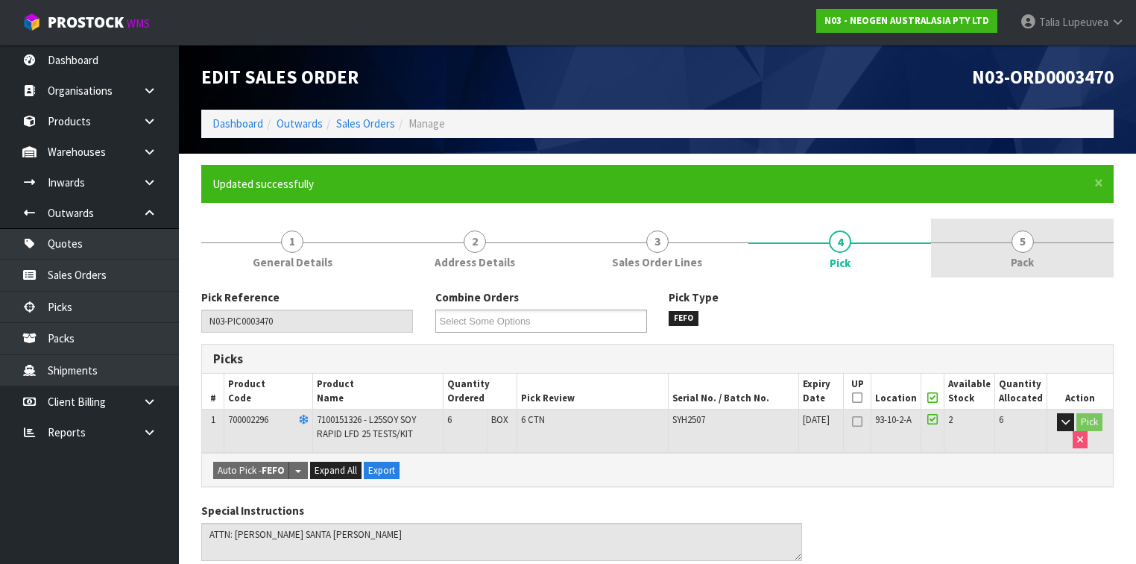
click at [991, 248] on link "5 Pack" at bounding box center [1022, 247] width 183 height 59
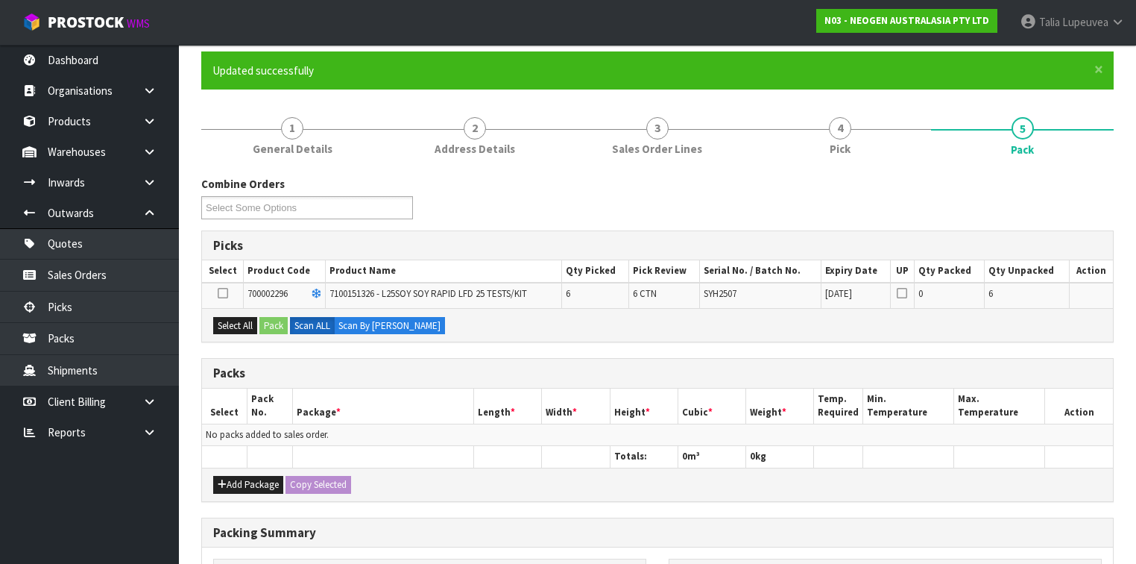
scroll to position [119, 0]
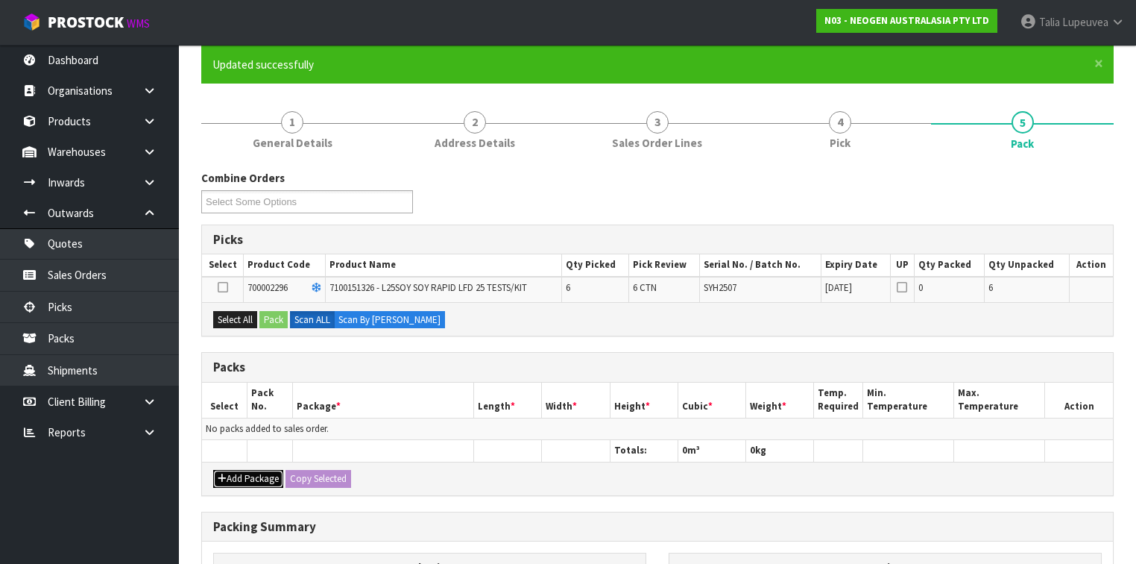
click at [252, 476] on button "Add Package" at bounding box center [248, 479] width 70 height 18
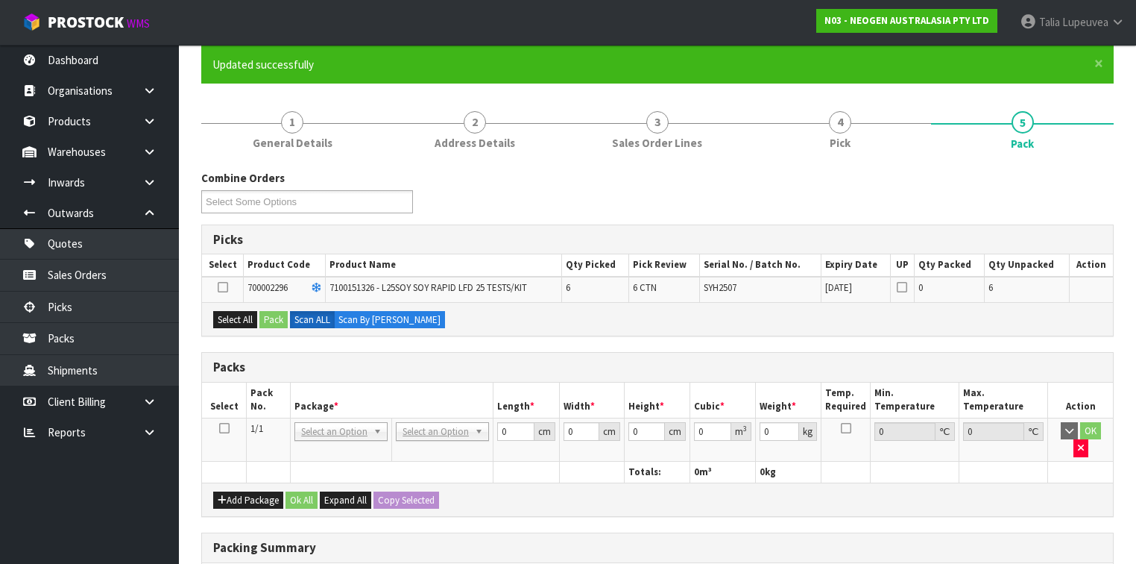
click at [221, 428] on icon at bounding box center [224, 428] width 10 height 1
click at [235, 319] on button "Select All" at bounding box center [235, 320] width 44 height 18
click at [292, 321] on label "Scan ALL" at bounding box center [312, 320] width 45 height 18
click at [276, 322] on button "Pack" at bounding box center [274, 320] width 28 height 18
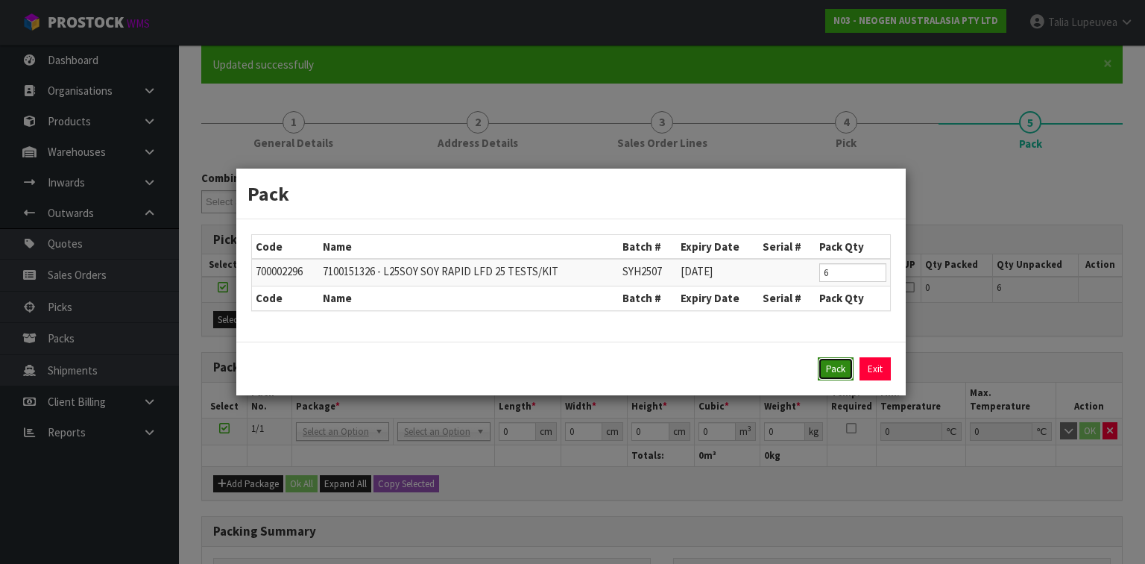
click at [834, 368] on button "Pack" at bounding box center [836, 369] width 36 height 24
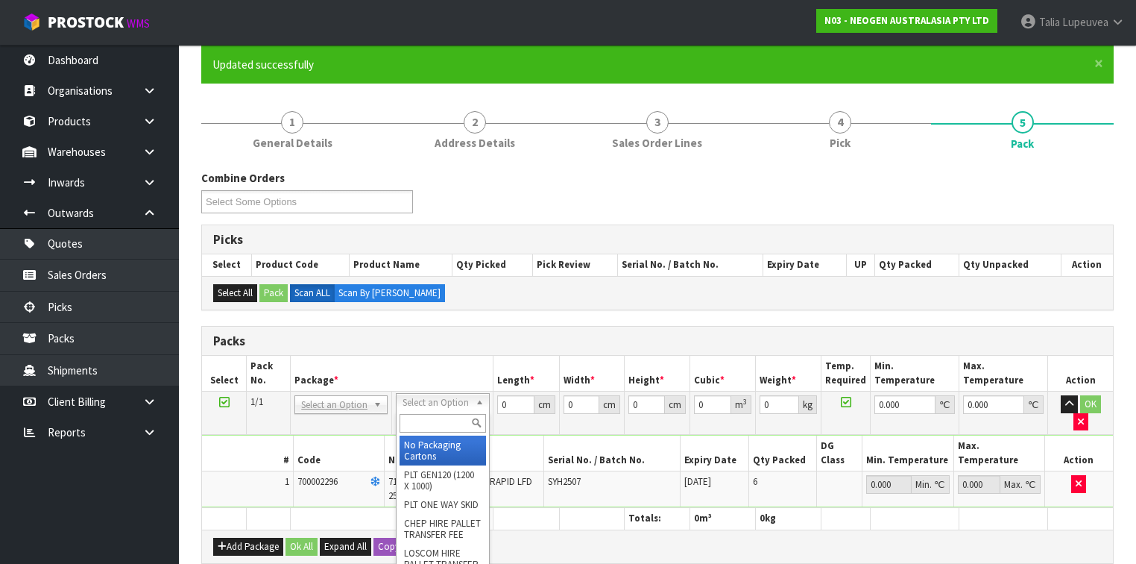
click at [448, 422] on input "text" at bounding box center [443, 423] width 86 height 19
drag, startPoint x: 441, startPoint y: 456, endPoint x: 480, endPoint y: 411, distance: 59.8
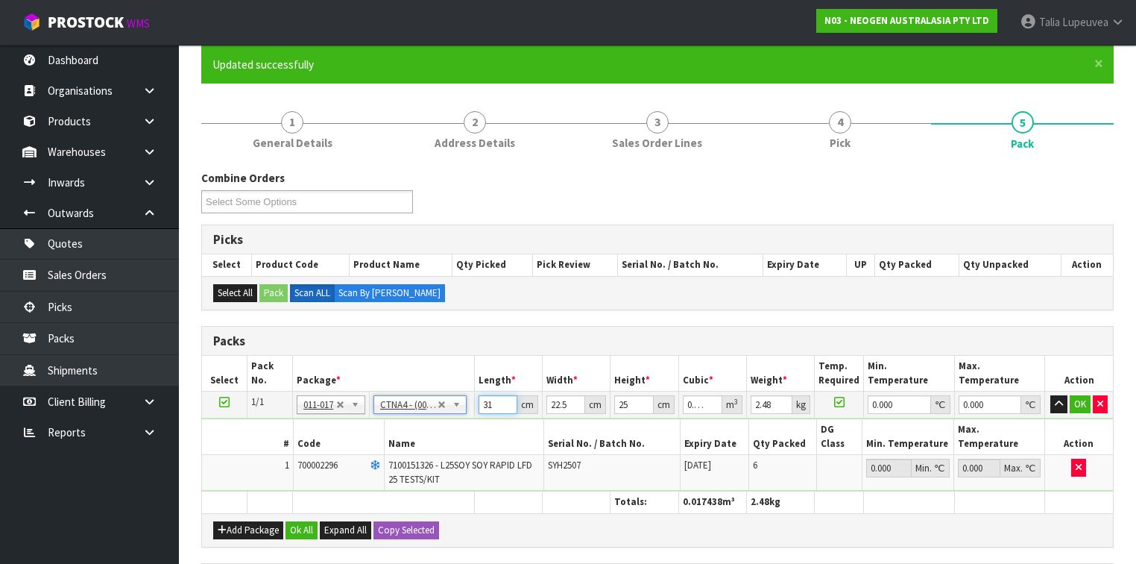
drag, startPoint x: 493, startPoint y: 403, endPoint x: 459, endPoint y: 423, distance: 38.8
click at [464, 406] on tr "1/1 NONE 007-001 007-002 007-004 007-009 007-013 007-014 007-015 007-017 007-01…" at bounding box center [657, 404] width 911 height 27
click at [1085, 408] on button "OK" at bounding box center [1080, 404] width 21 height 18
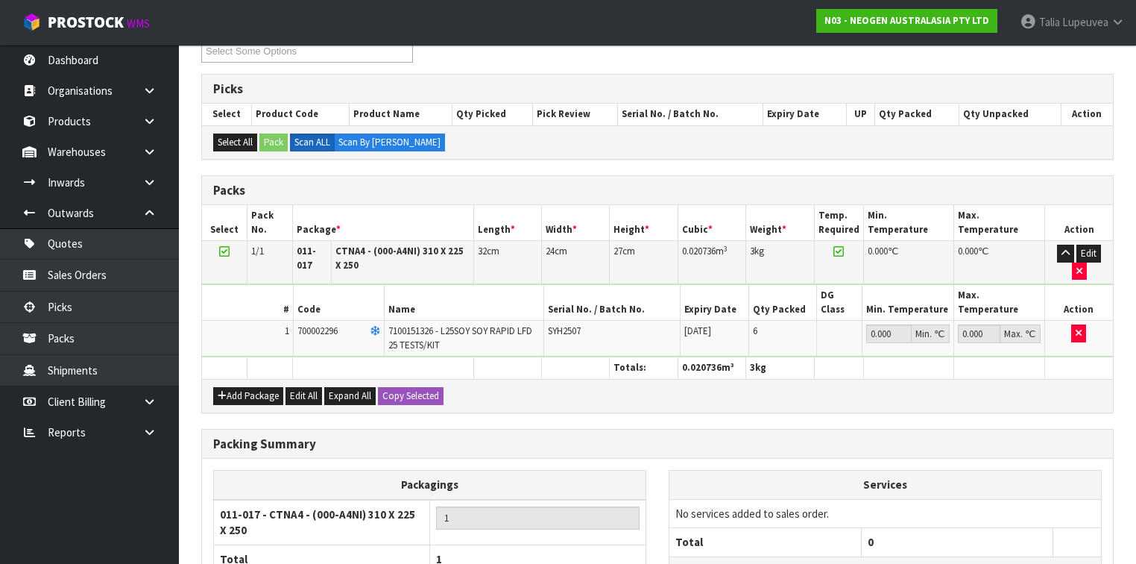
scroll to position [383, 0]
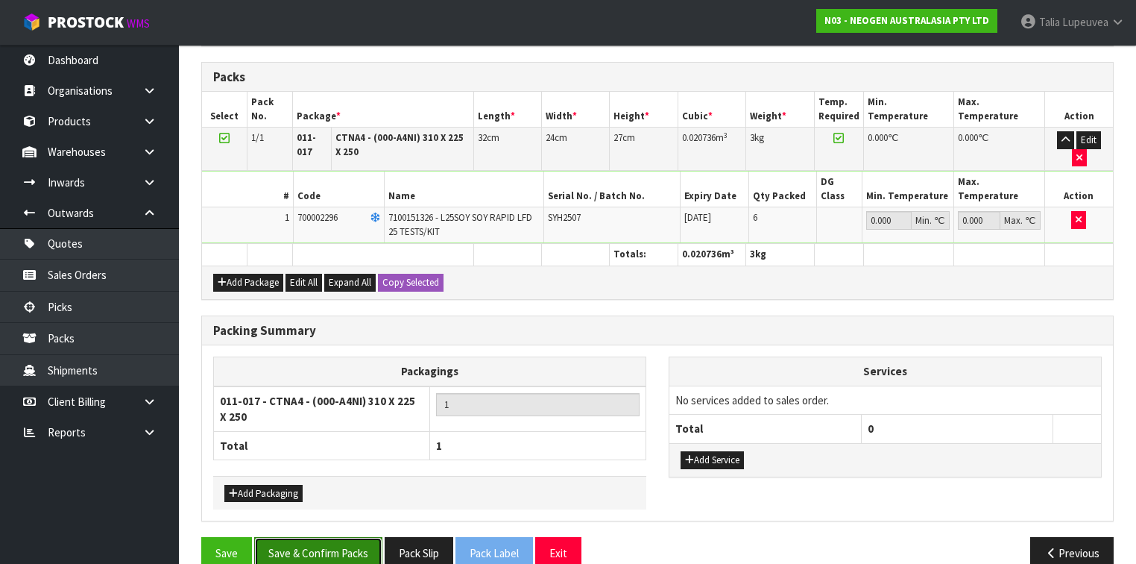
click at [320, 537] on button "Save & Confirm Packs" at bounding box center [318, 553] width 128 height 32
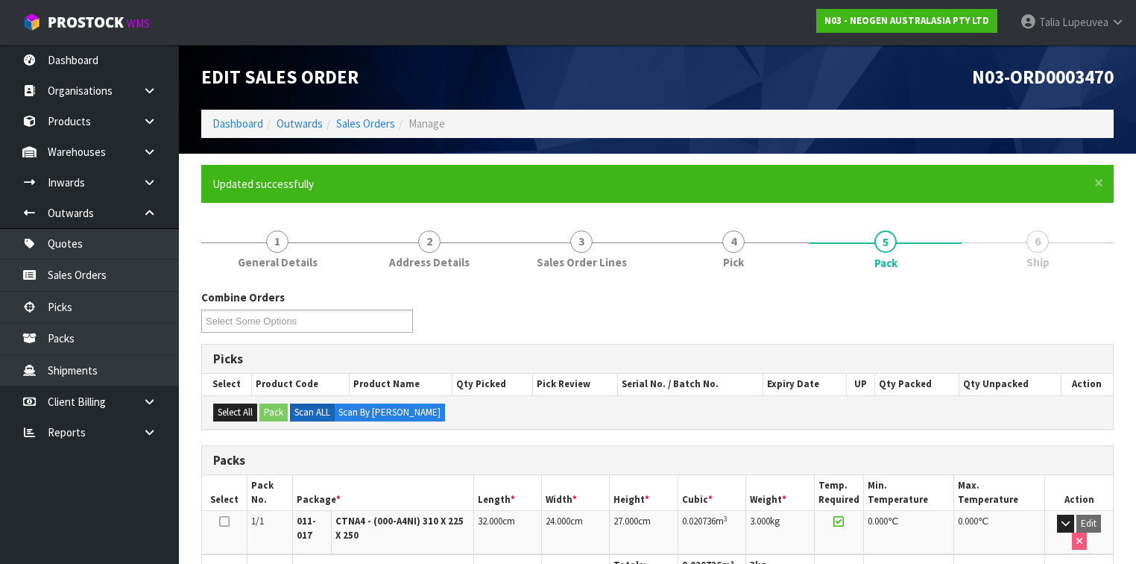
scroll to position [292, 0]
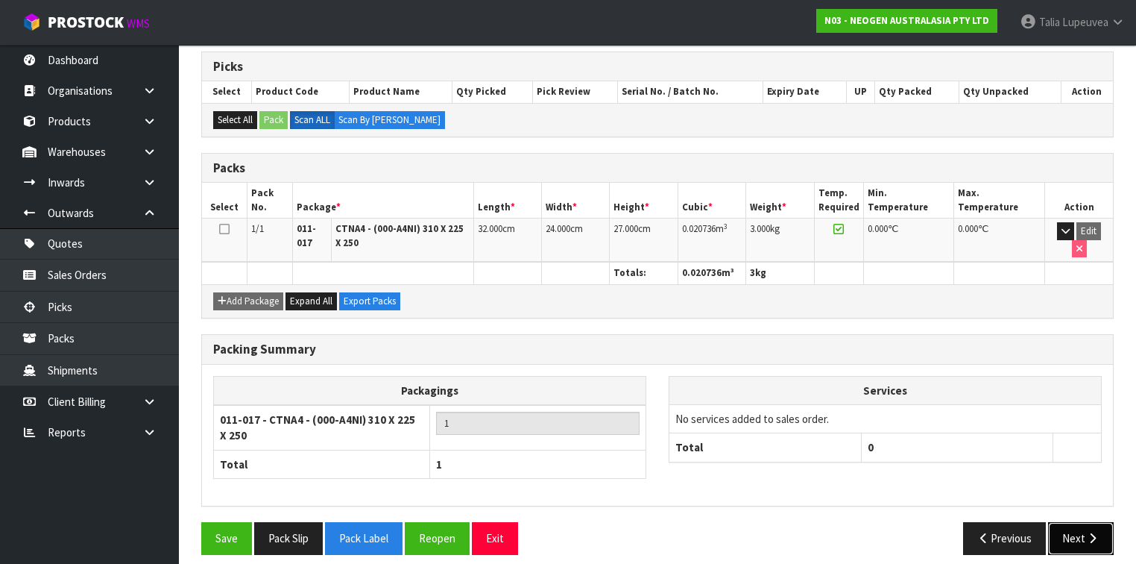
click at [1077, 522] on button "Next" at bounding box center [1081, 538] width 66 height 32
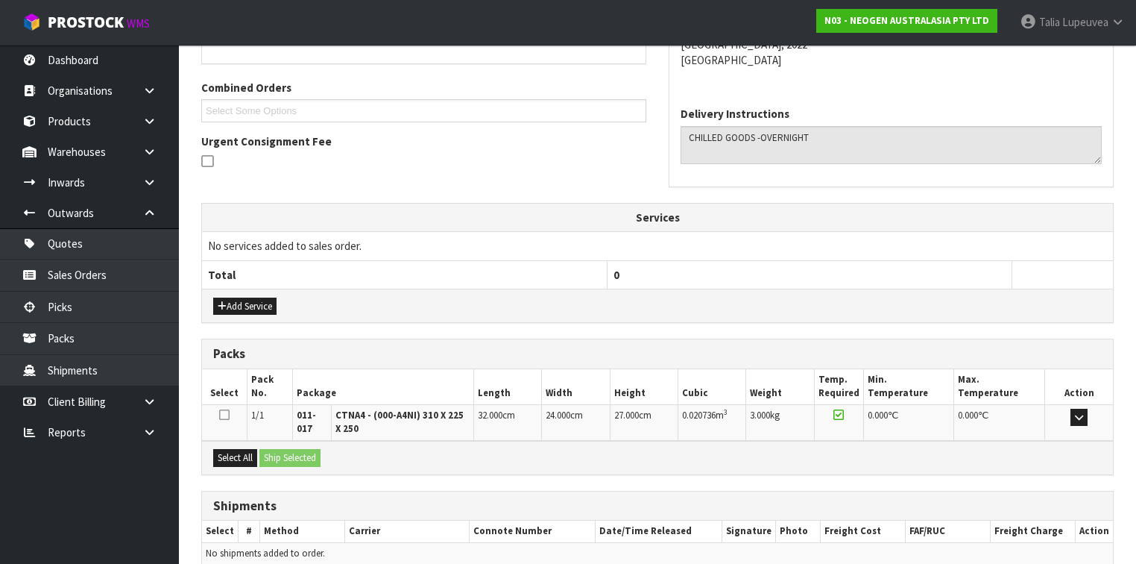
scroll to position [424, 0]
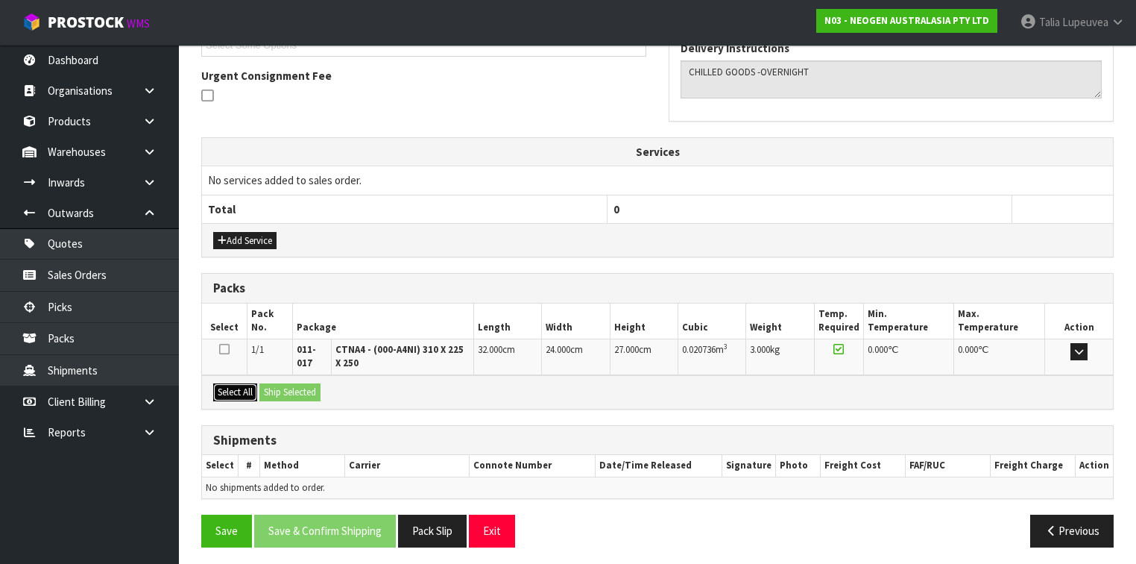
click at [242, 391] on button "Select All" at bounding box center [235, 392] width 44 height 18
click at [292, 386] on button "Ship Selected" at bounding box center [290, 392] width 61 height 18
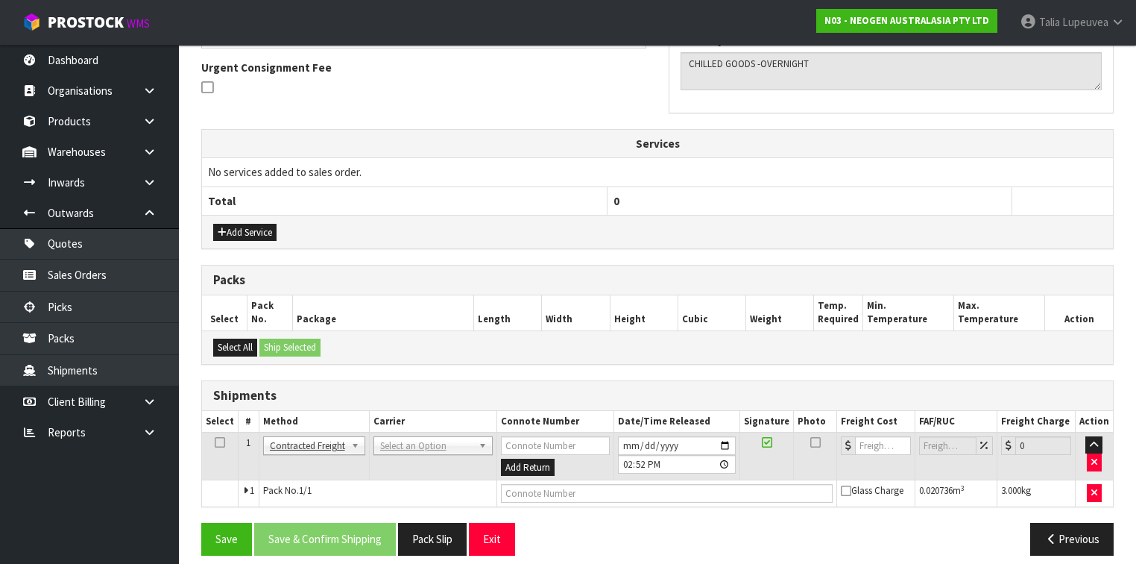
scroll to position [441, 0]
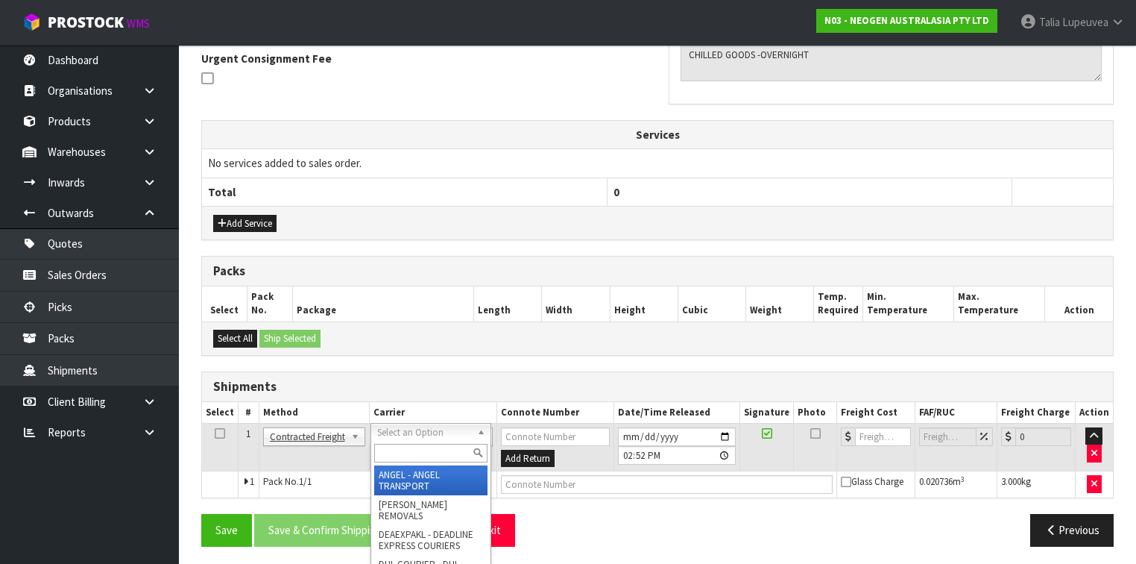
click at [394, 451] on input "text" at bounding box center [430, 453] width 113 height 19
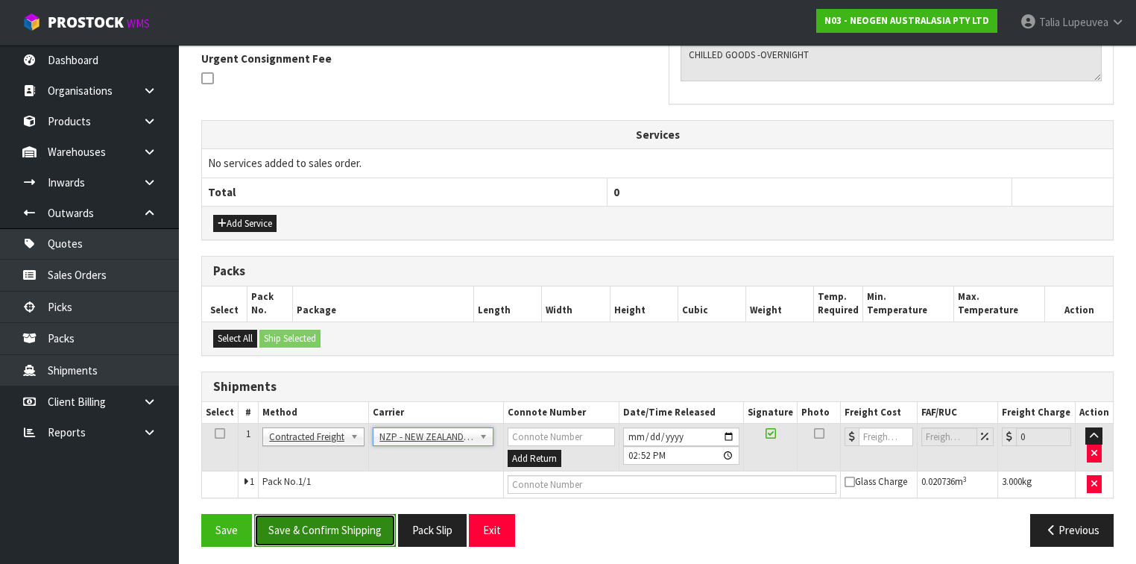
click at [368, 534] on button "Save & Confirm Shipping" at bounding box center [325, 530] width 142 height 32
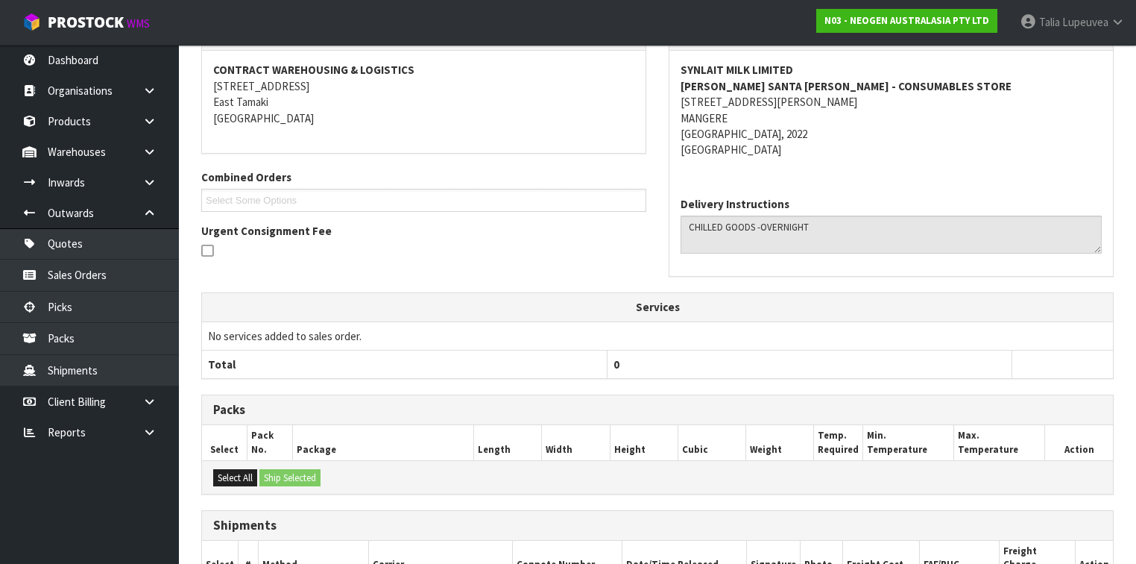
scroll to position [418, 0]
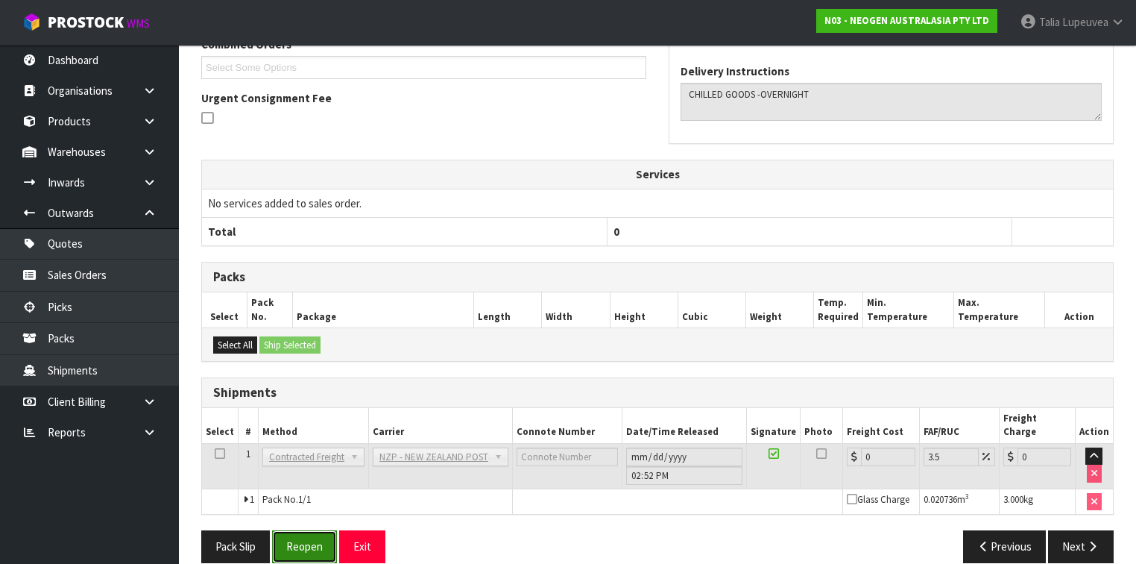
click at [306, 532] on button "Reopen" at bounding box center [304, 546] width 65 height 32
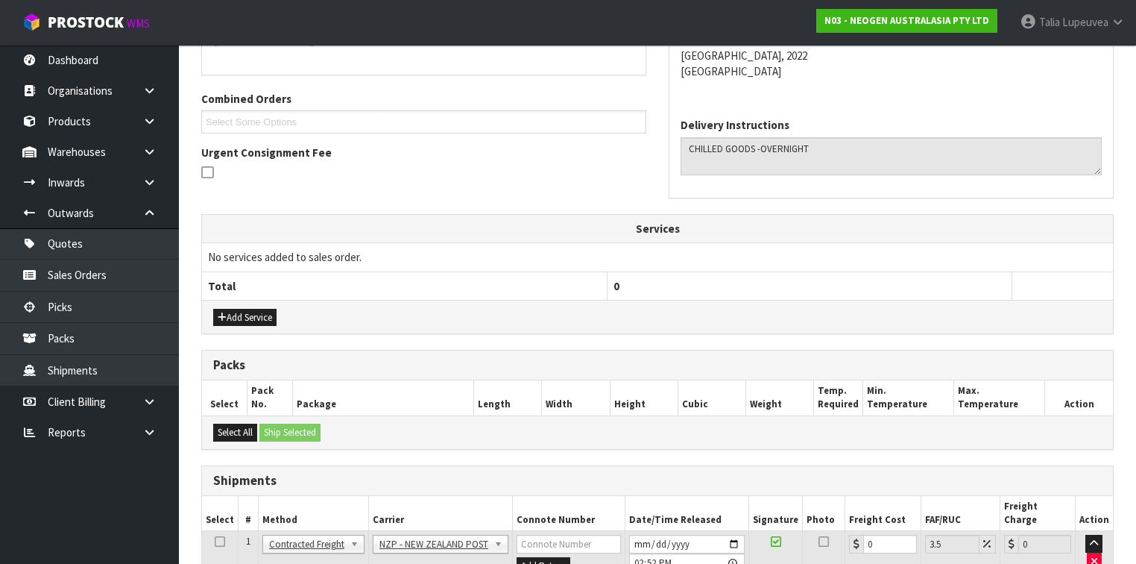
scroll to position [405, 0]
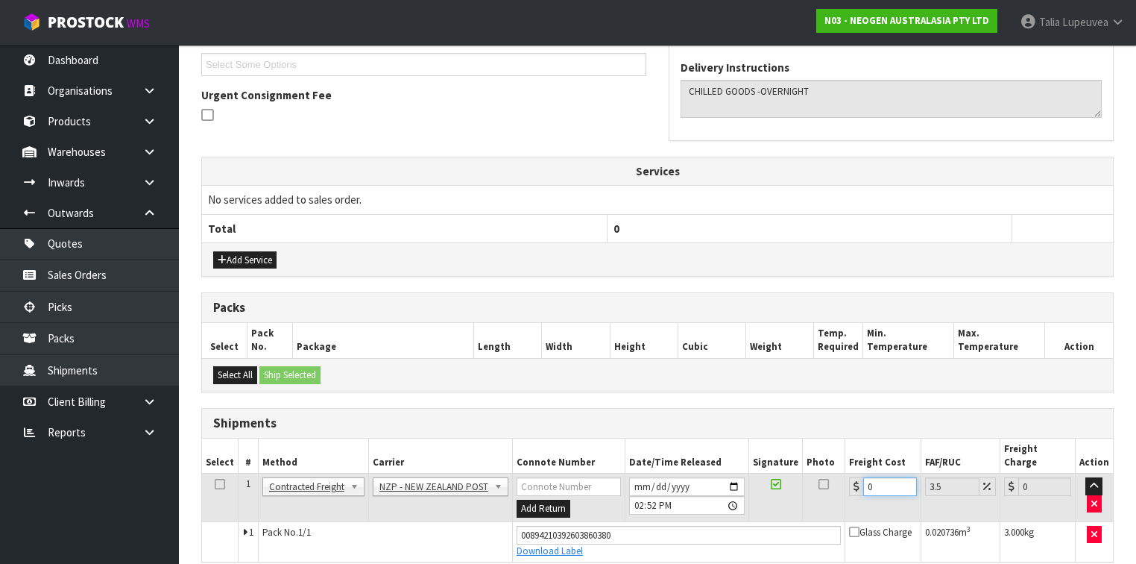
drag, startPoint x: 855, startPoint y: 480, endPoint x: 825, endPoint y: 494, distance: 33.0
click at [825, 493] on tr "1 Client Local Pickup Customer Local Pickup Company Freight Contracted Freight …" at bounding box center [657, 498] width 911 height 48
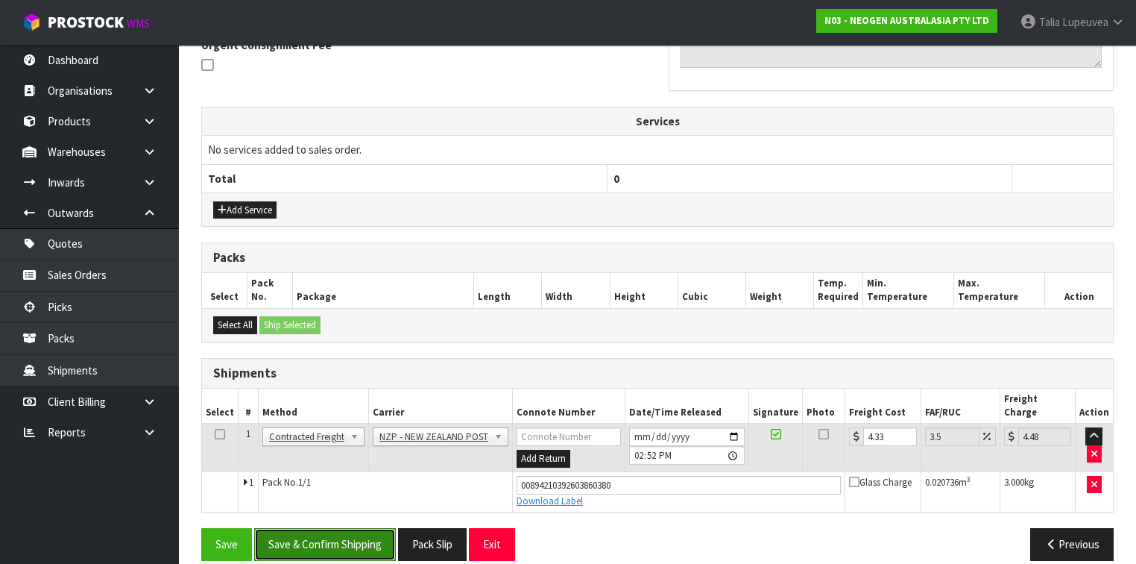
click at [367, 528] on button "Save & Confirm Shipping" at bounding box center [325, 544] width 142 height 32
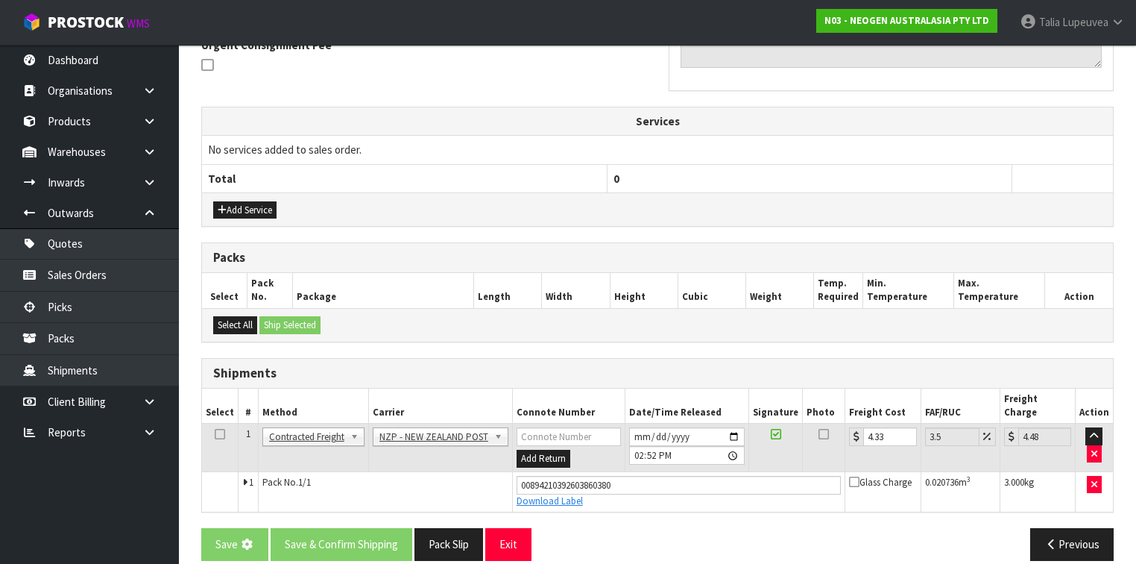
scroll to position [0, 0]
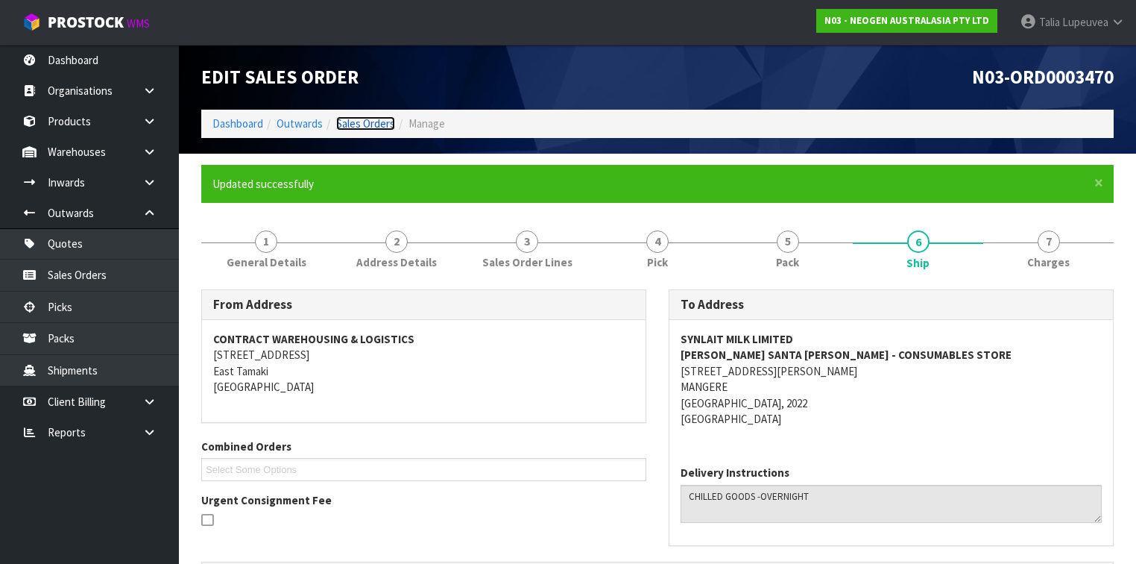
click at [359, 122] on link "Sales Orders" at bounding box center [365, 123] width 59 height 14
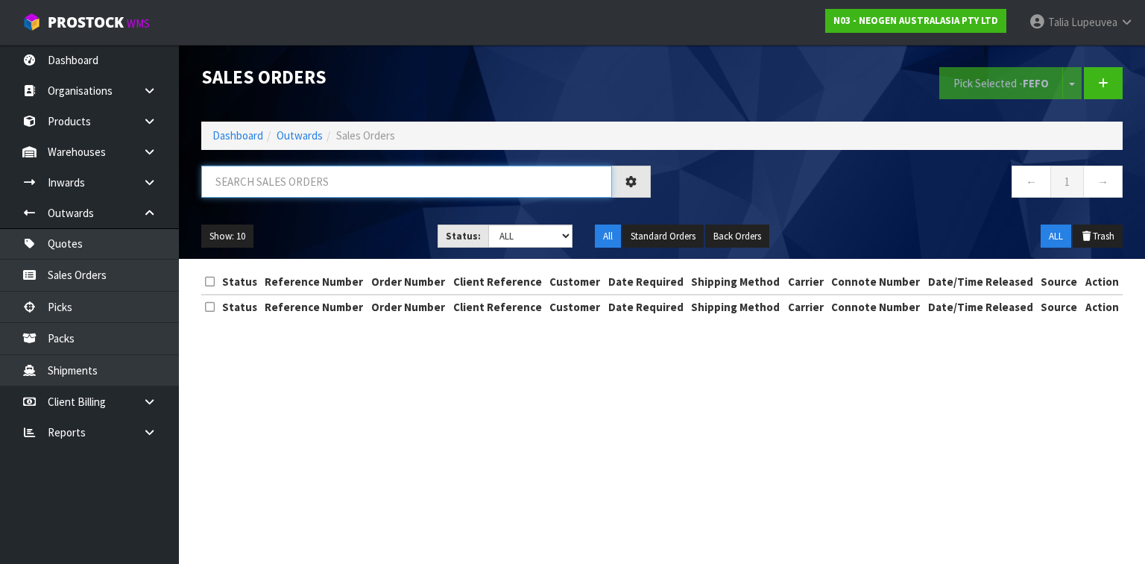
click at [367, 183] on input "text" at bounding box center [406, 182] width 411 height 32
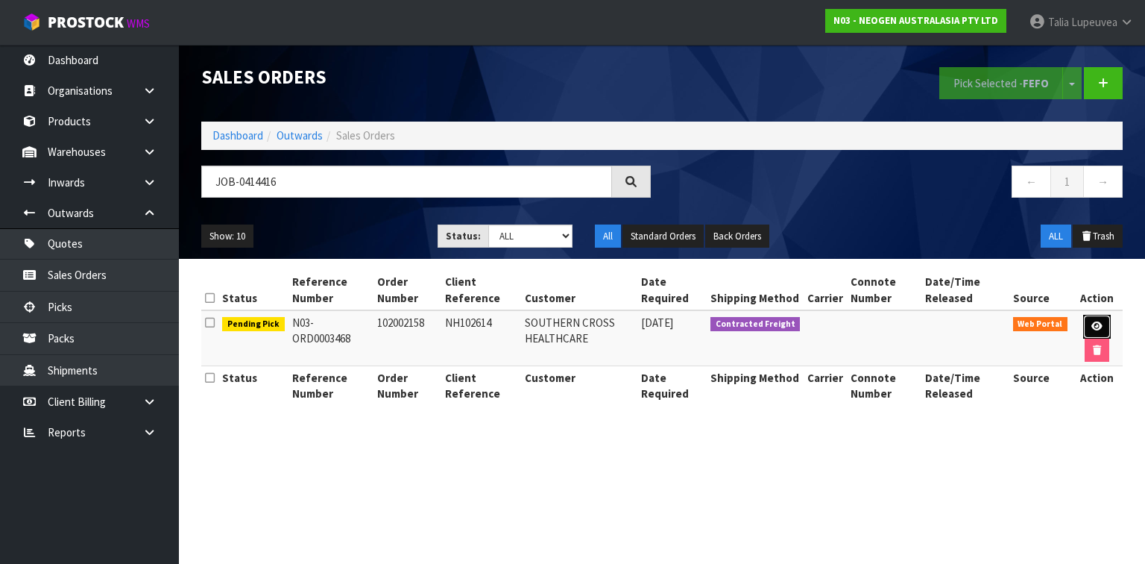
click at [1107, 328] on link at bounding box center [1098, 327] width 28 height 24
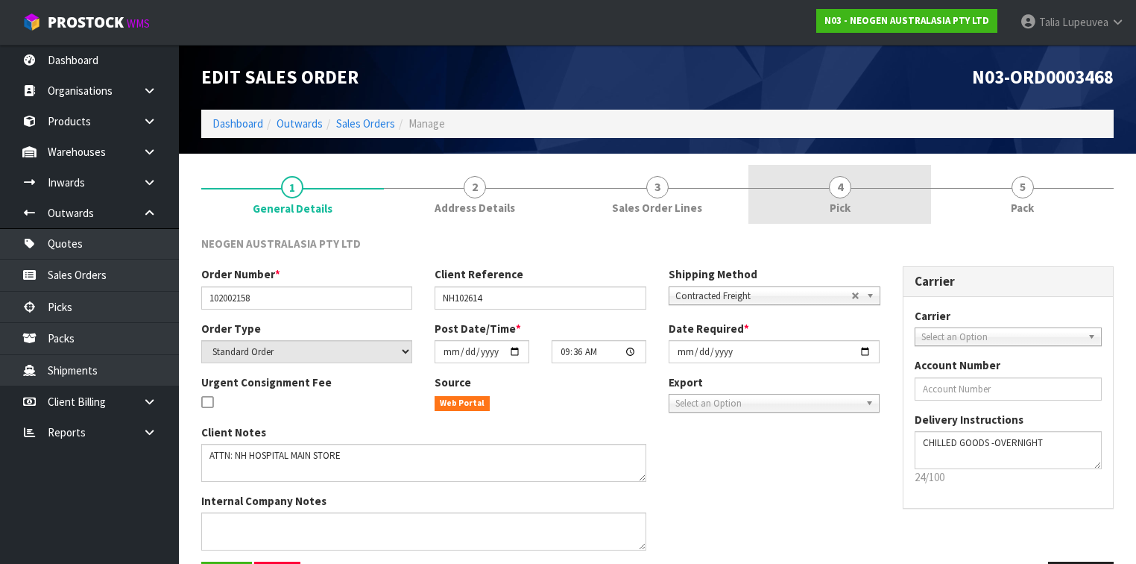
click at [919, 200] on link "4 Pick" at bounding box center [840, 194] width 183 height 59
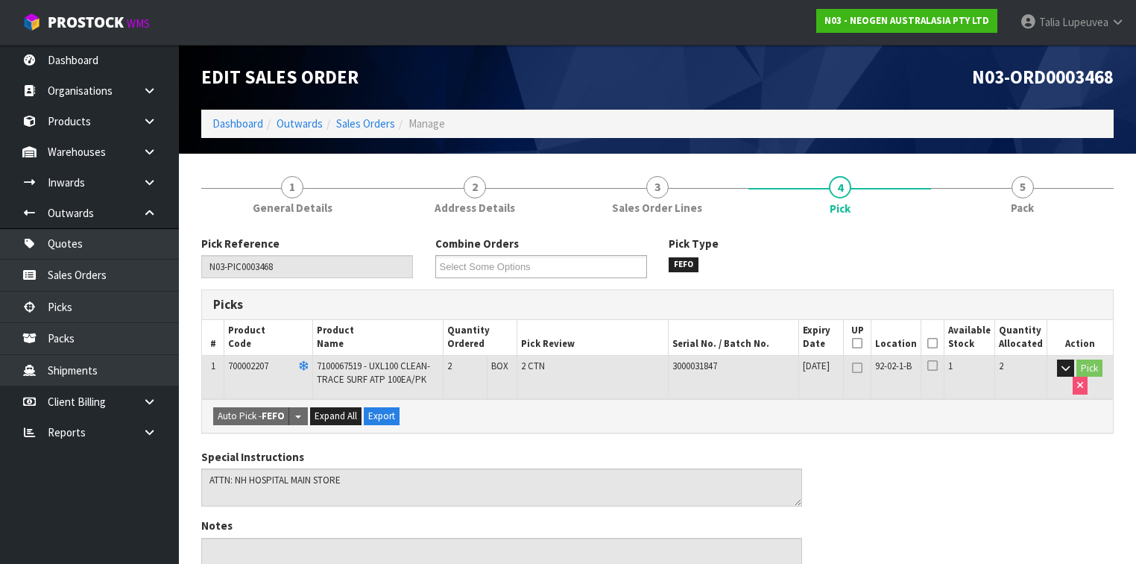
click at [938, 344] on icon at bounding box center [933, 343] width 10 height 1
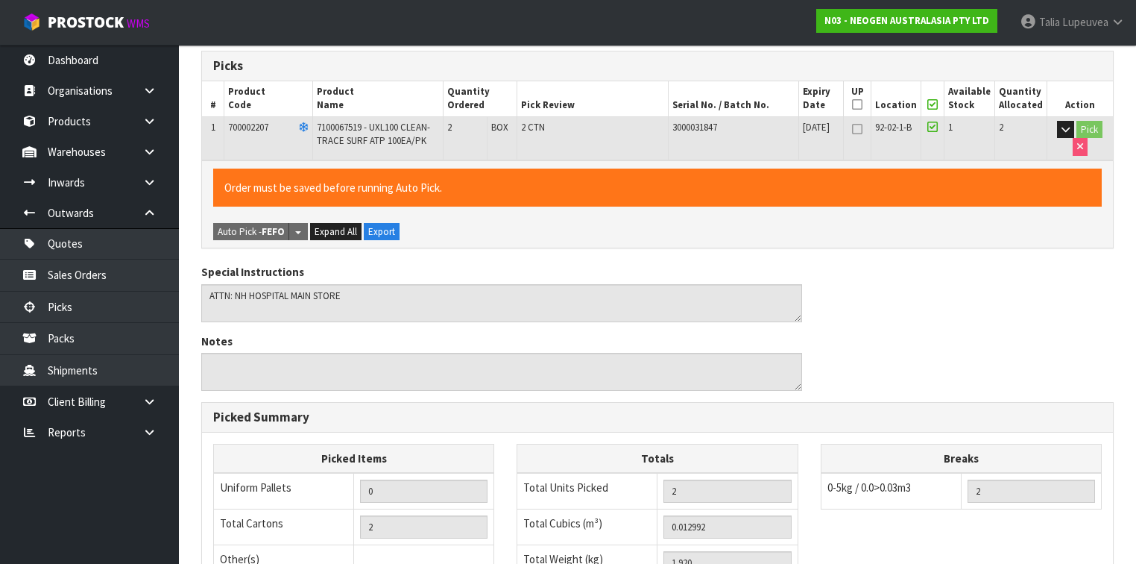
scroll to position [477, 0]
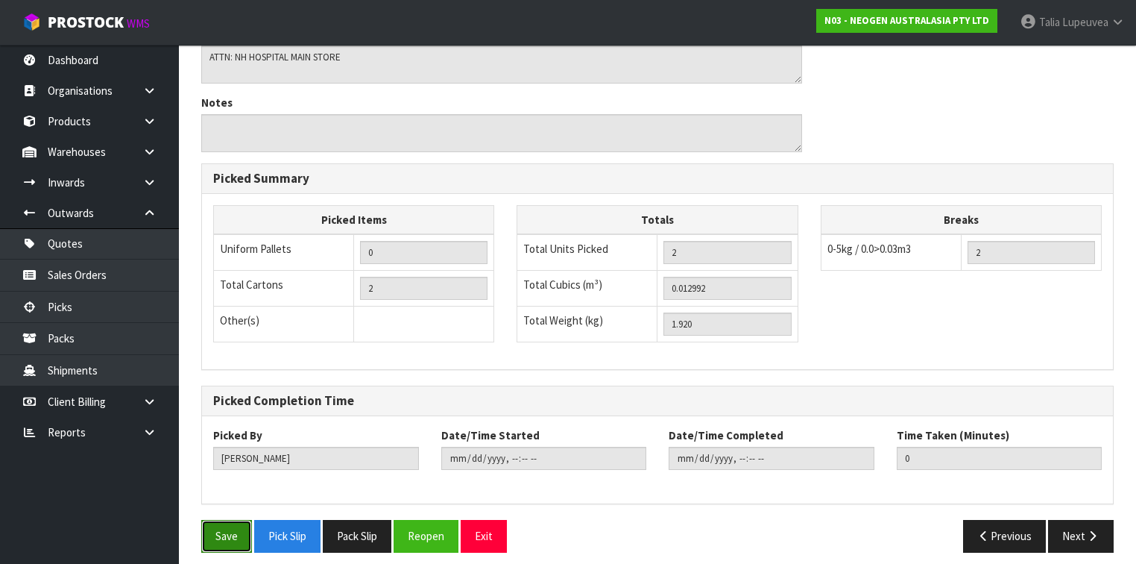
click at [226, 521] on button "Save" at bounding box center [226, 536] width 51 height 32
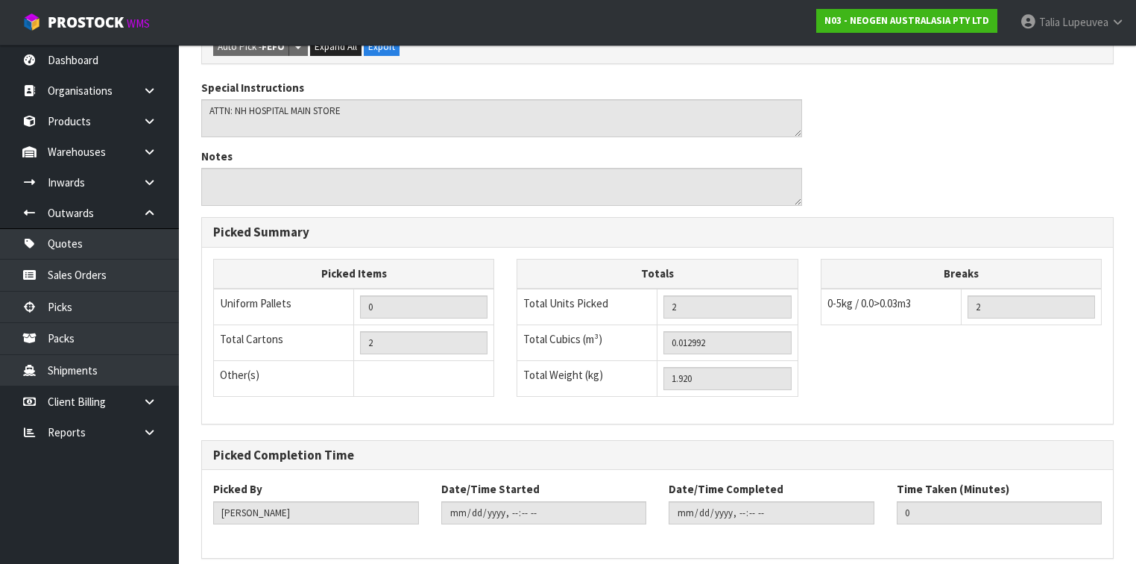
scroll to position [0, 0]
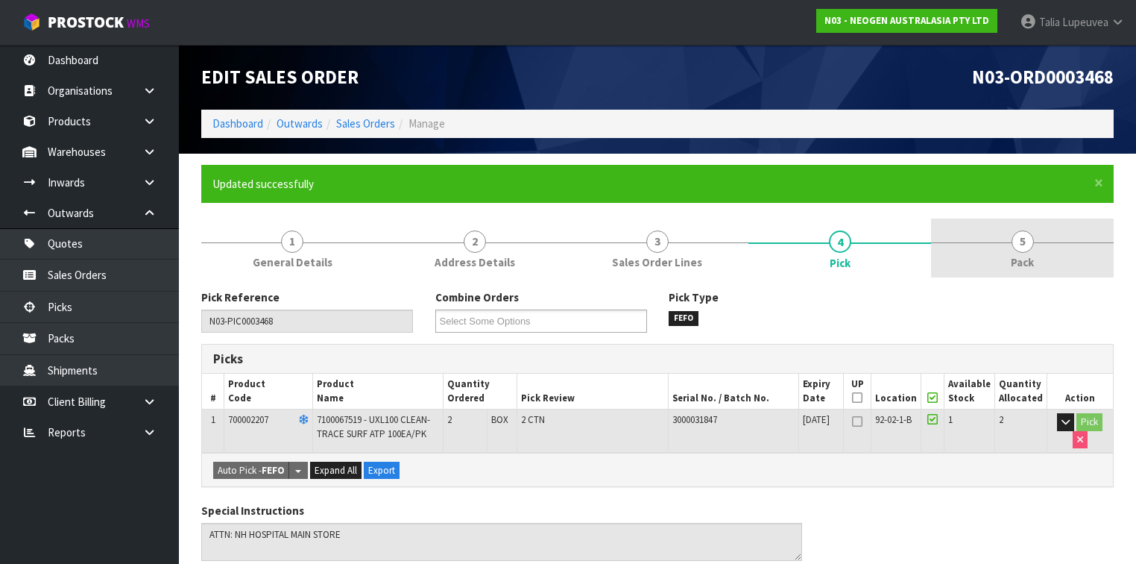
click at [966, 225] on link "5 Pack" at bounding box center [1022, 247] width 183 height 59
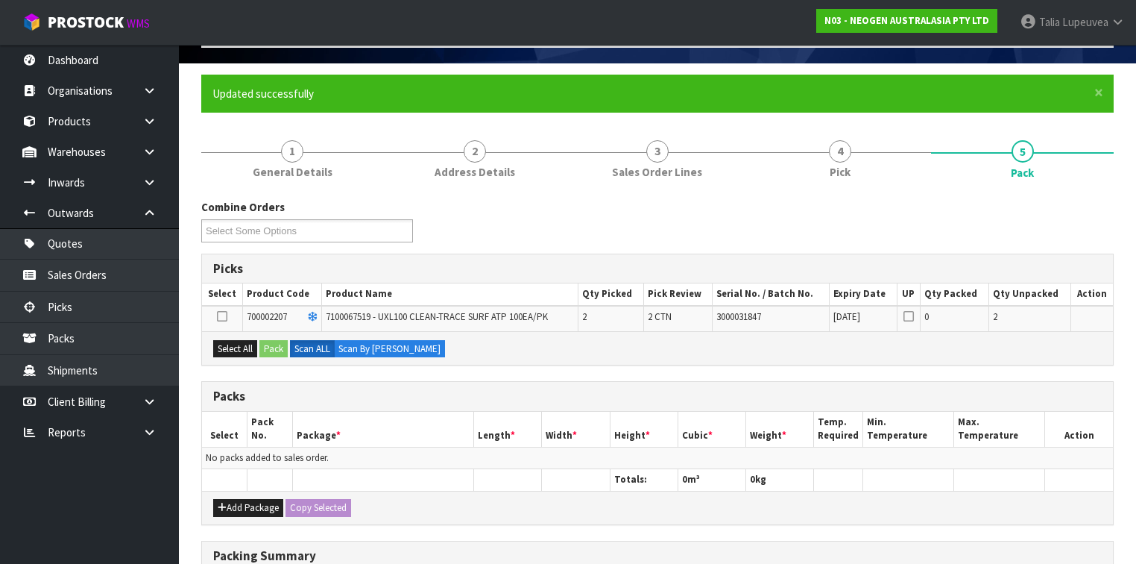
scroll to position [179, 0]
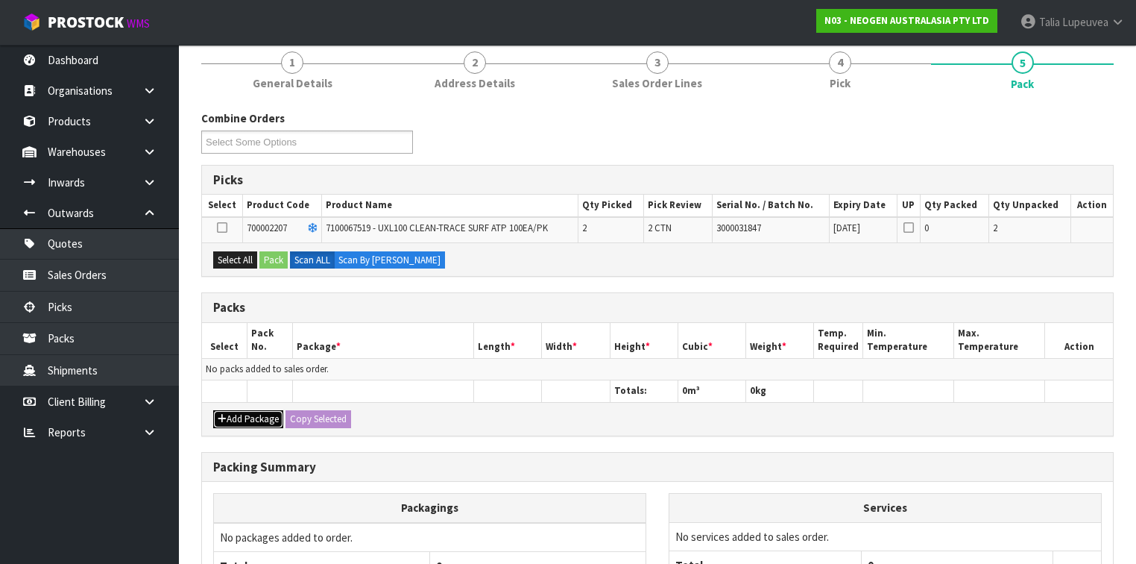
click at [239, 410] on button "Add Package" at bounding box center [248, 419] width 70 height 18
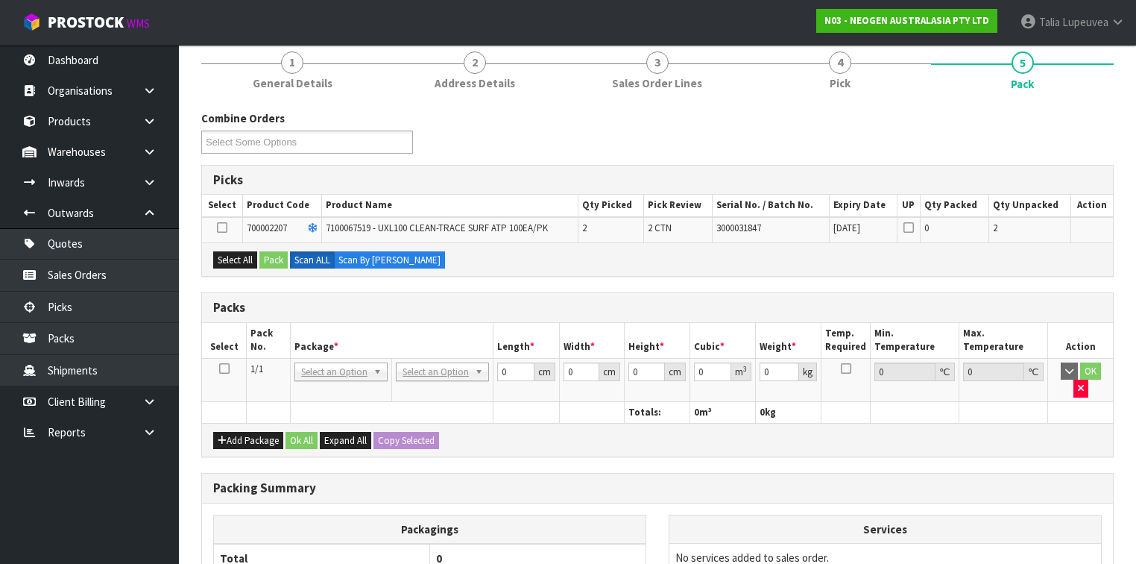
click at [221, 368] on icon at bounding box center [224, 368] width 10 height 1
click at [231, 257] on button "Select All" at bounding box center [235, 260] width 44 height 18
click at [279, 257] on button "Pack" at bounding box center [274, 260] width 28 height 18
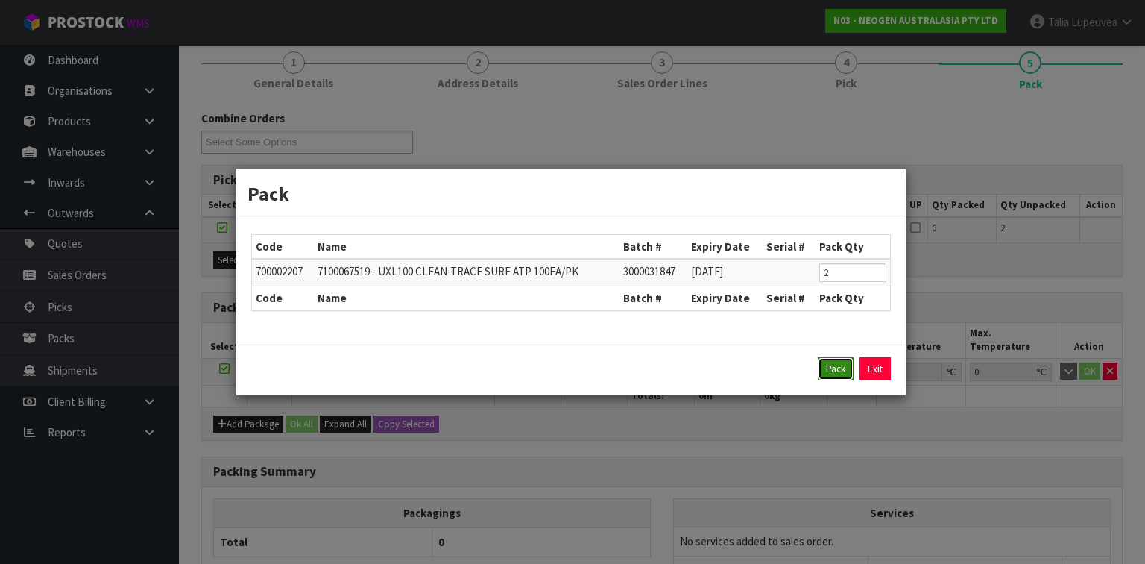
click at [841, 368] on button "Pack" at bounding box center [836, 369] width 36 height 24
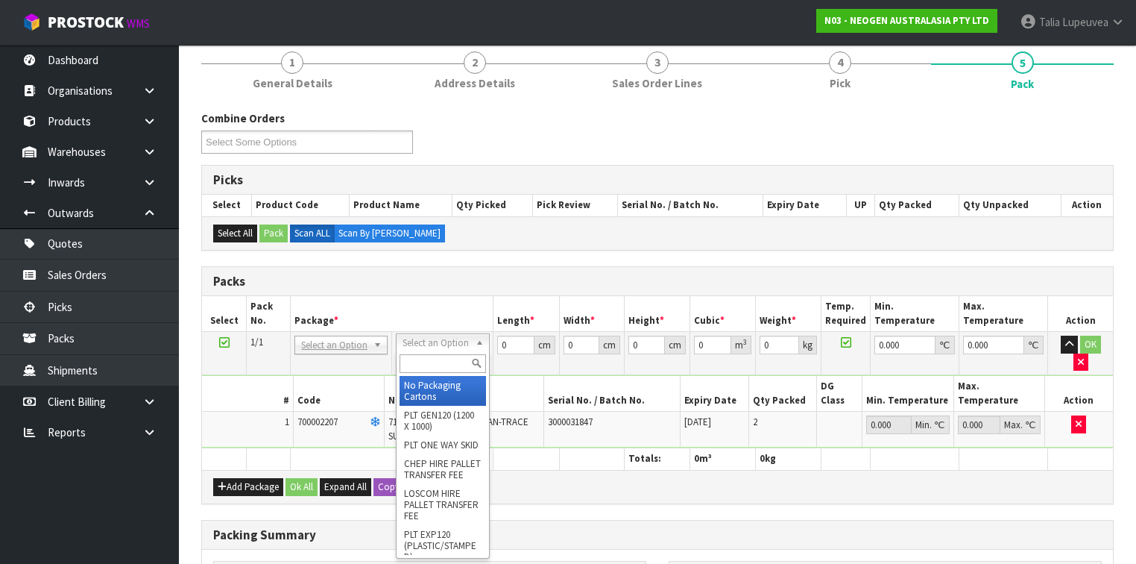
click at [440, 359] on input "text" at bounding box center [443, 363] width 86 height 19
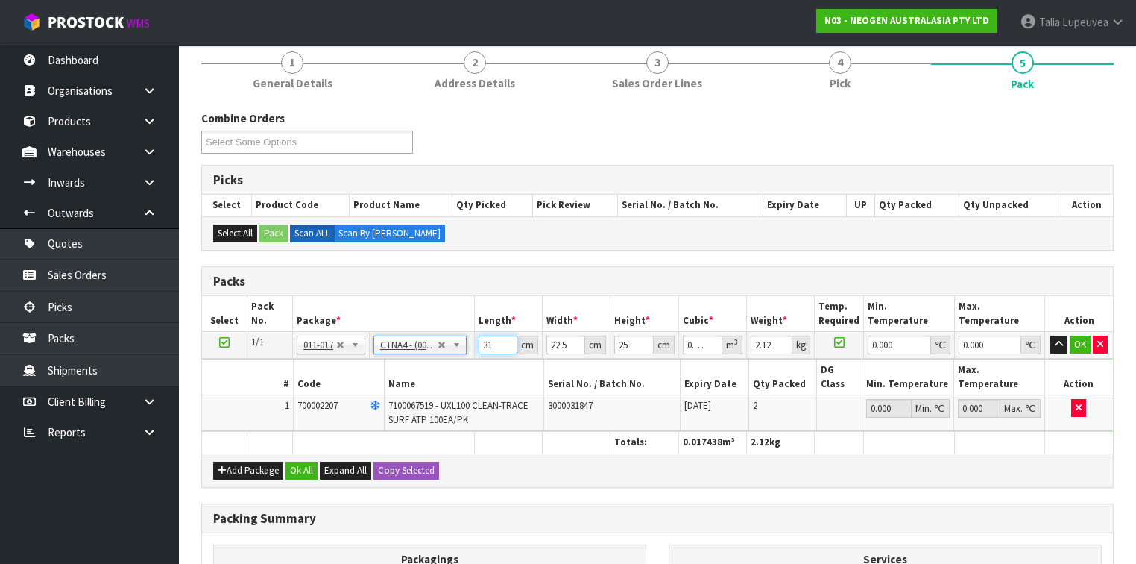
drag, startPoint x: 494, startPoint y: 345, endPoint x: 465, endPoint y: 348, distance: 29.2
click at [465, 348] on tr "1/1 NONE 007-001 007-002 007-004 007-009 007-013 007-014 007-015 007-017 007-01…" at bounding box center [657, 345] width 911 height 27
click at [1078, 341] on button "OK" at bounding box center [1080, 345] width 21 height 18
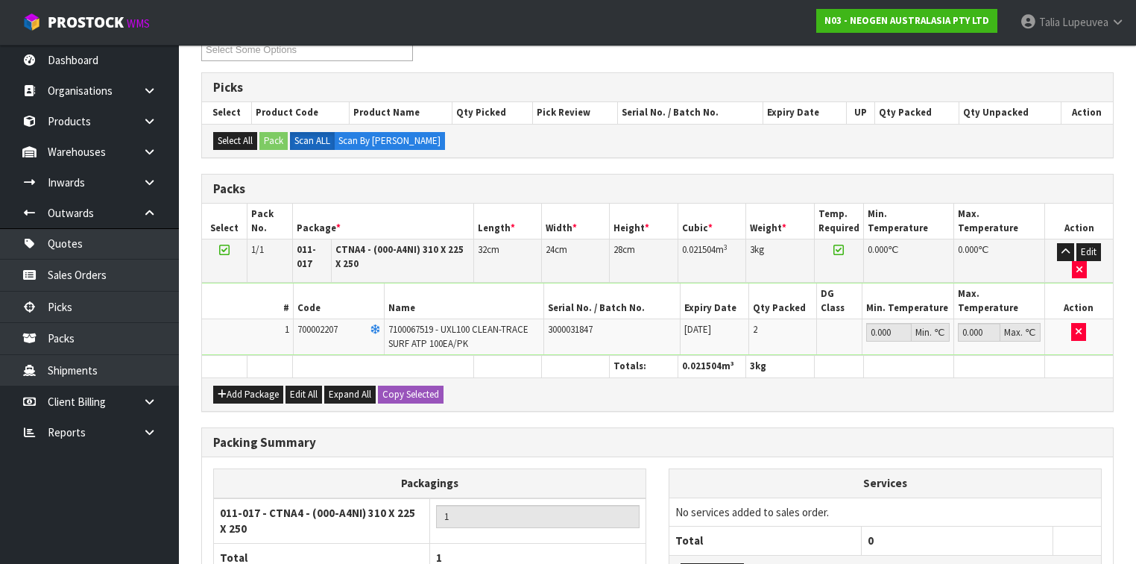
scroll to position [383, 0]
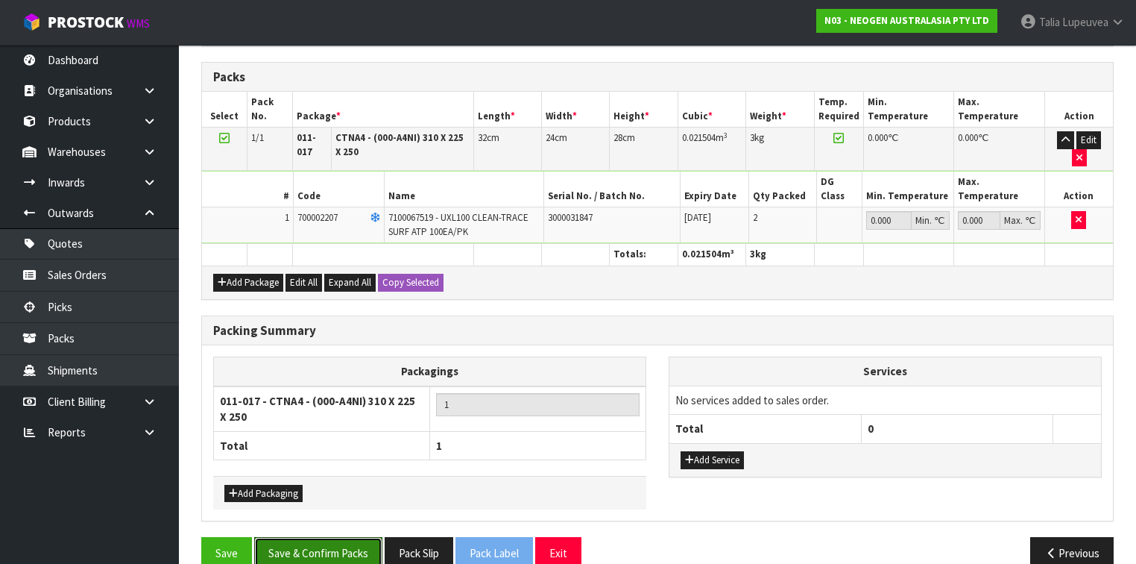
drag, startPoint x: 291, startPoint y: 518, endPoint x: 306, endPoint y: 506, distance: 19.7
click at [292, 537] on button "Save & Confirm Packs" at bounding box center [318, 553] width 128 height 32
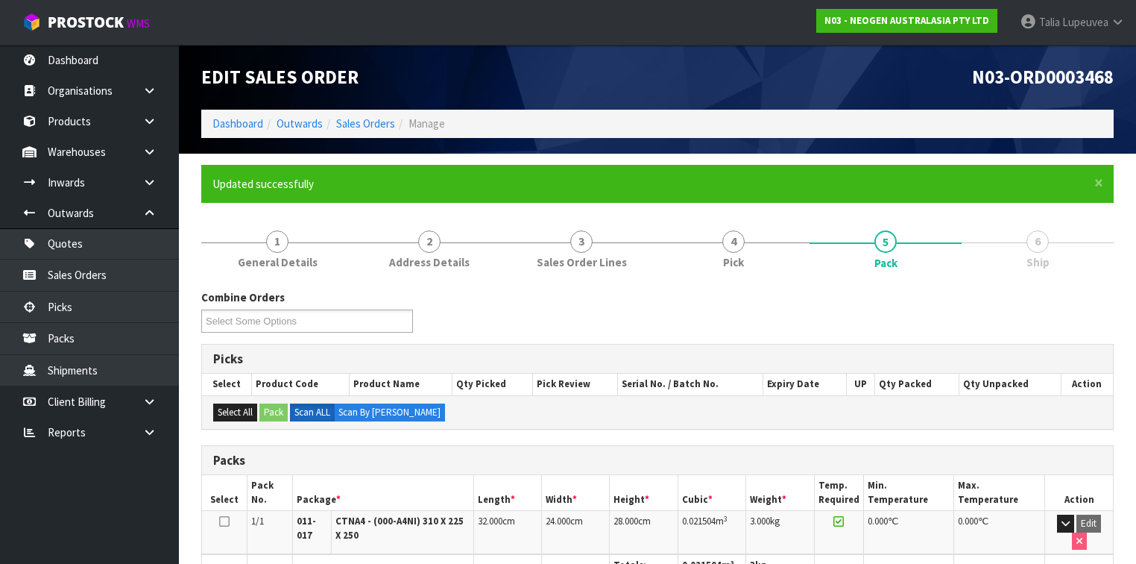
scroll to position [292, 0]
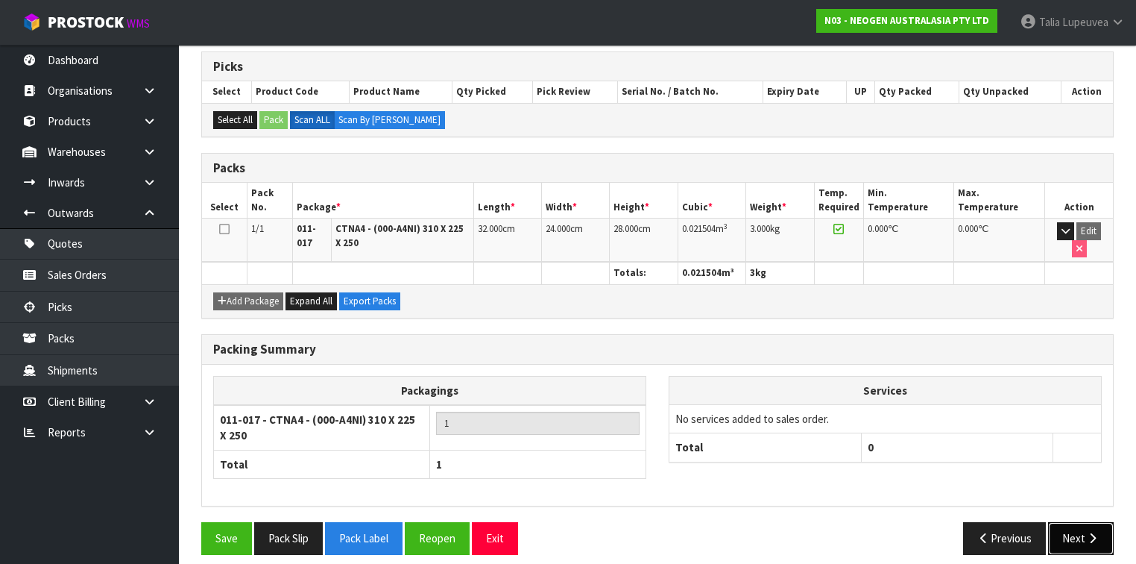
click at [1086, 532] on icon "button" at bounding box center [1093, 537] width 14 height 11
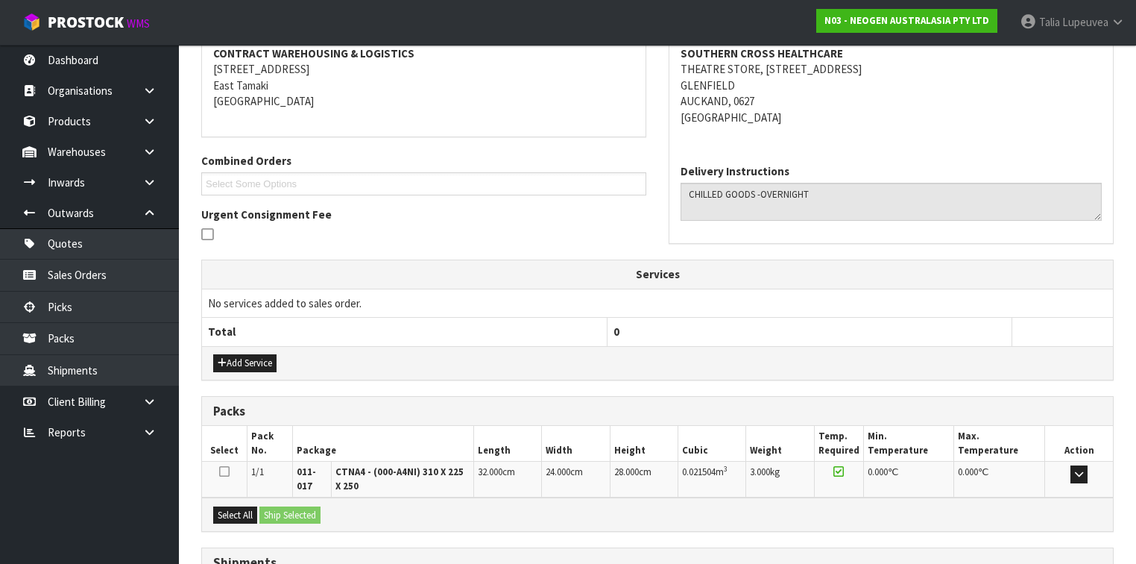
scroll to position [409, 0]
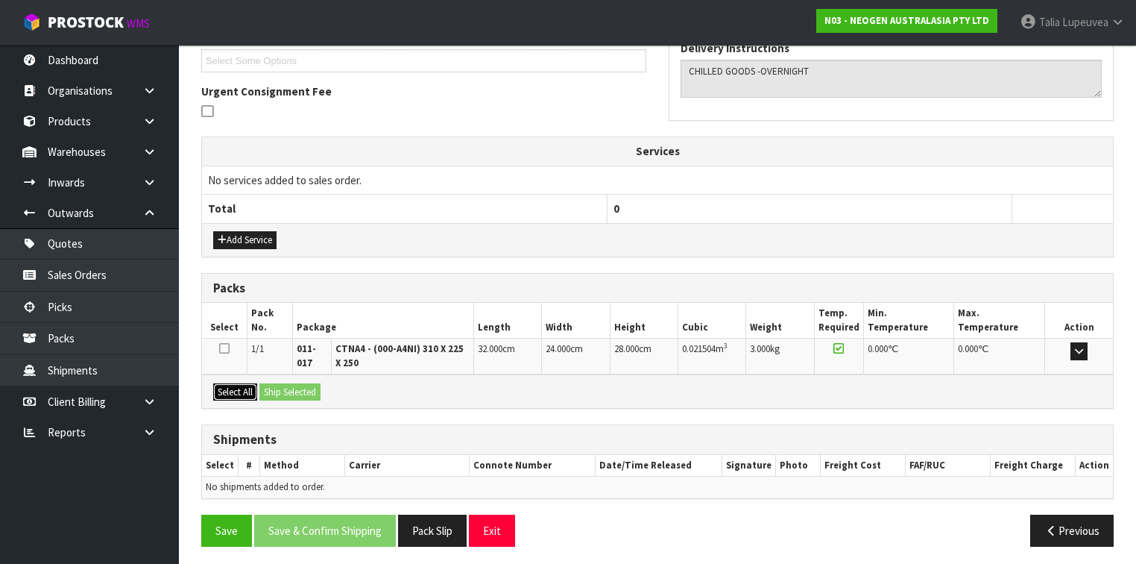
click at [245, 391] on button "Select All" at bounding box center [235, 392] width 44 height 18
click at [272, 388] on button "Ship Selected" at bounding box center [290, 392] width 61 height 18
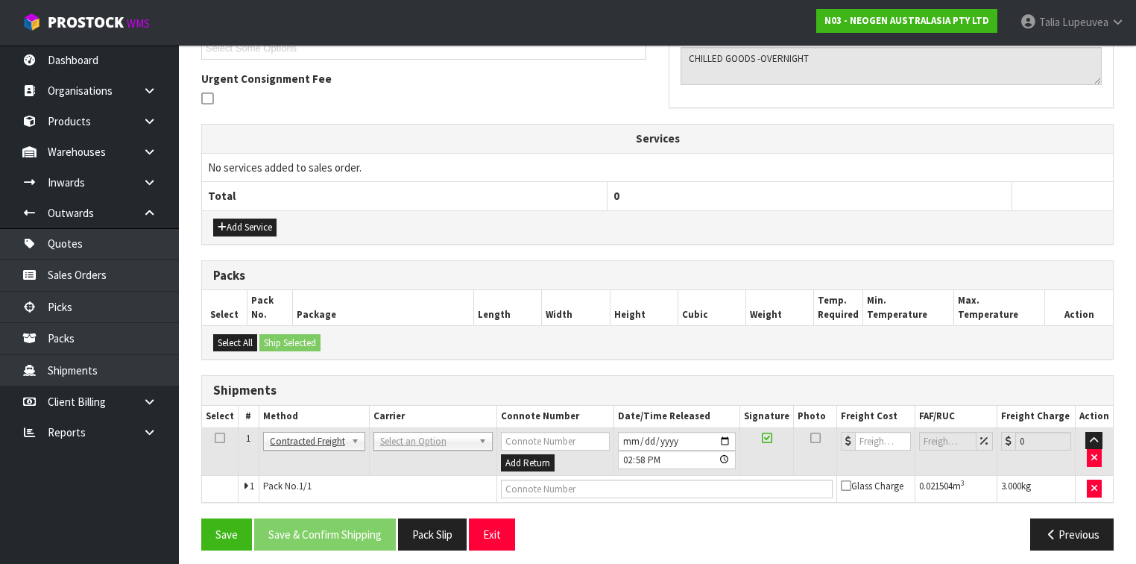
scroll to position [425, 0]
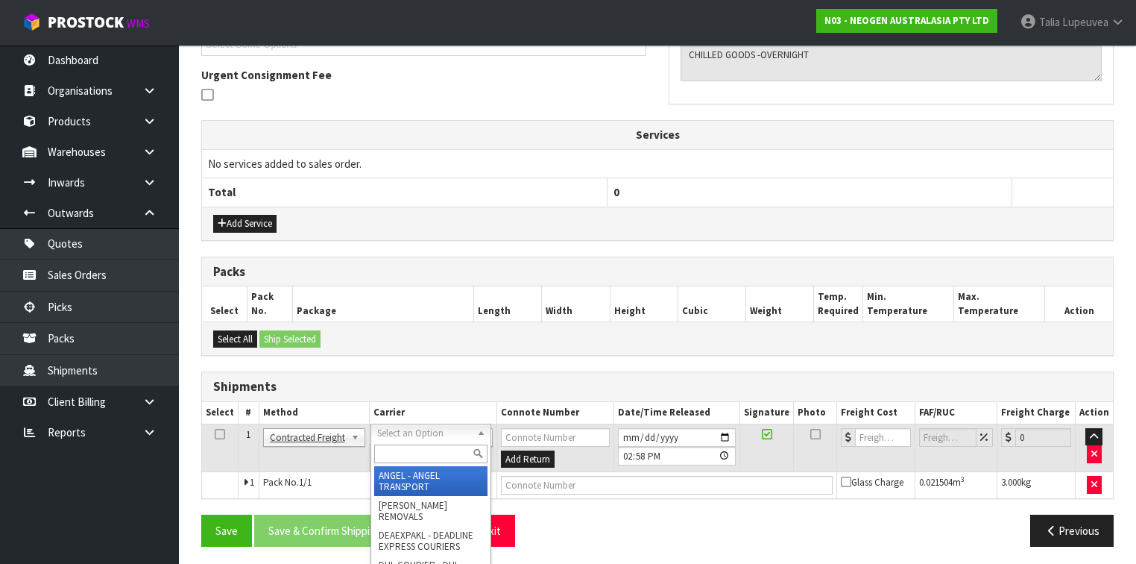
click at [401, 450] on input "text" at bounding box center [430, 453] width 113 height 19
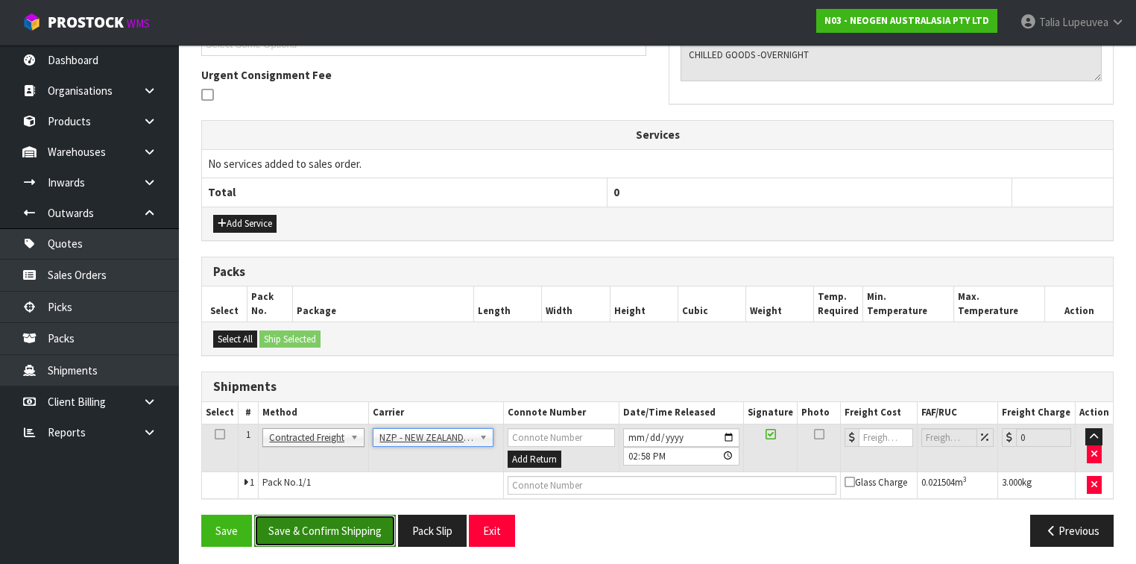
click at [346, 537] on button "Save & Confirm Shipping" at bounding box center [325, 531] width 142 height 32
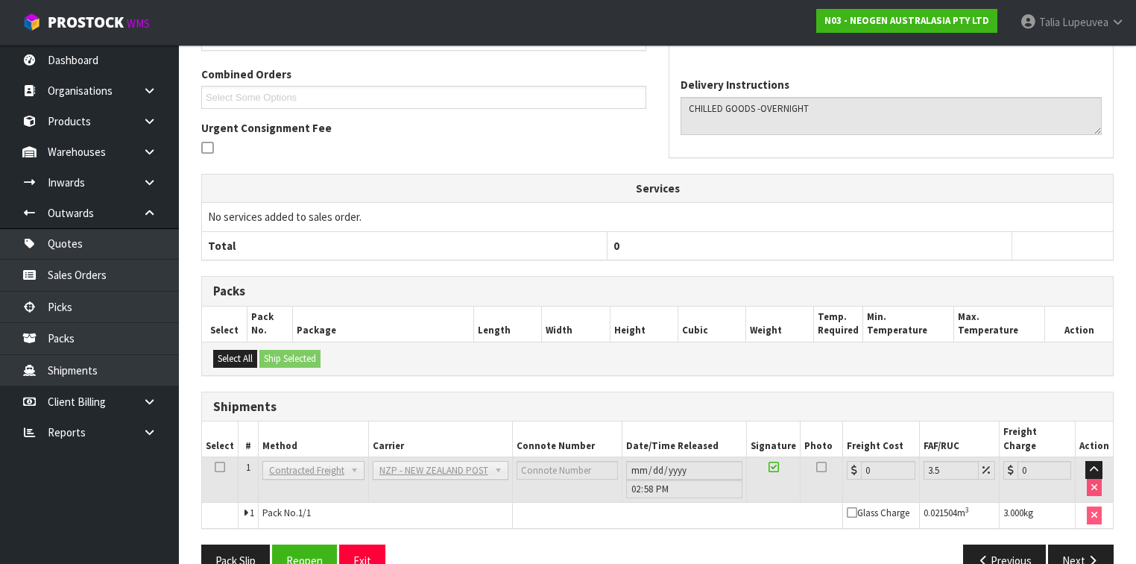
scroll to position [405, 0]
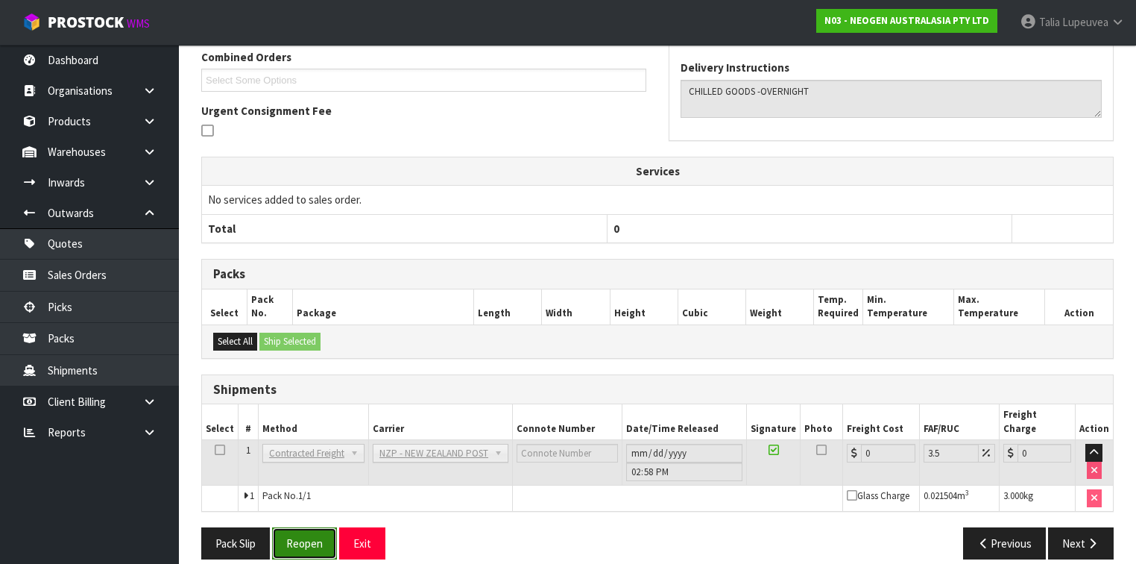
click at [319, 537] on button "Reopen" at bounding box center [304, 543] width 65 height 32
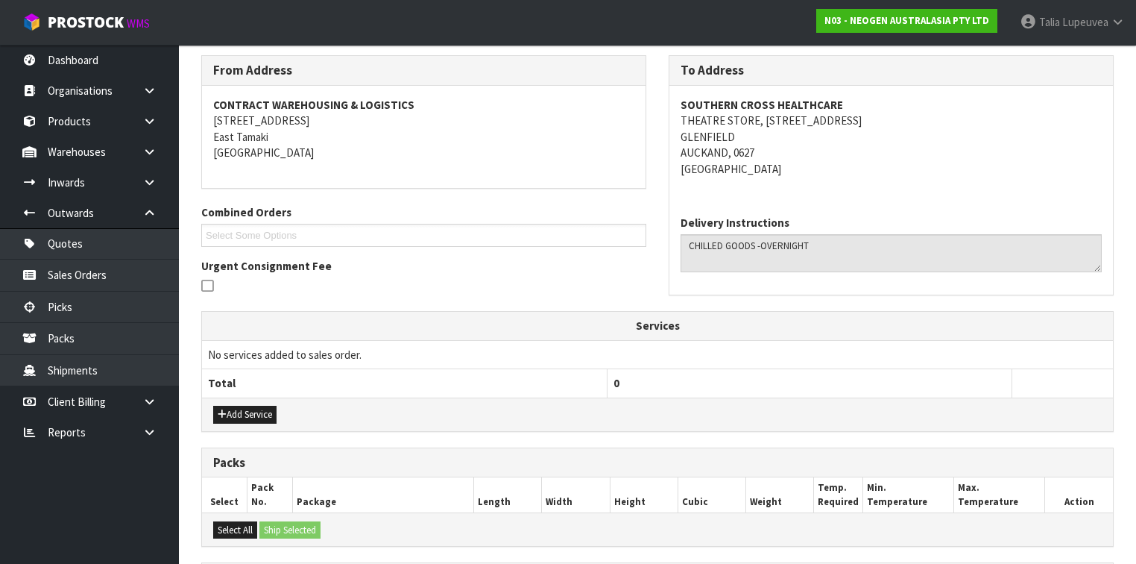
scroll to position [438, 0]
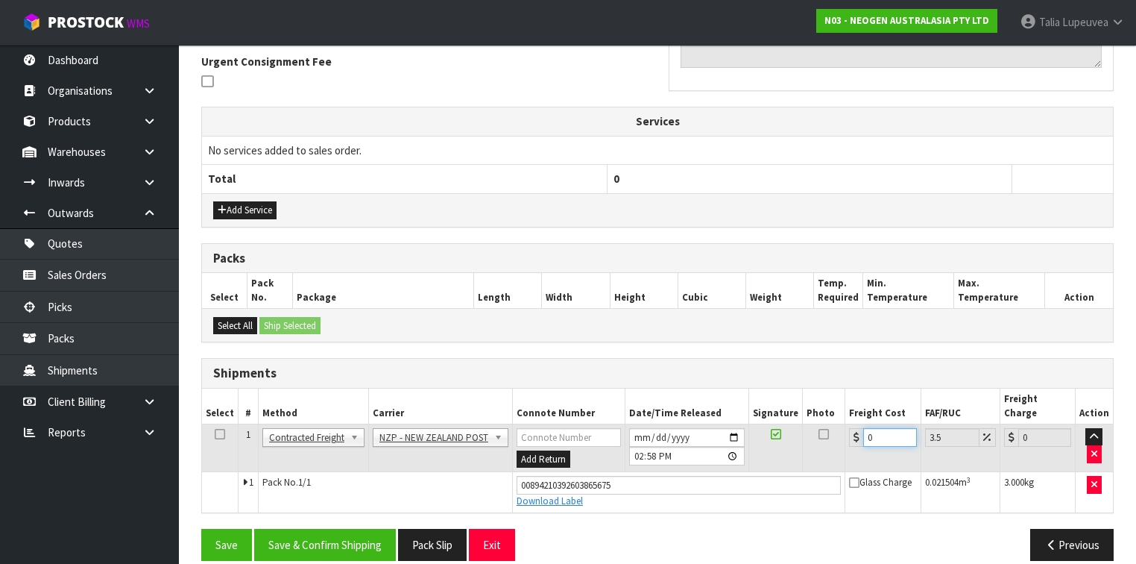
drag, startPoint x: 886, startPoint y: 418, endPoint x: 802, endPoint y: 413, distance: 83.6
click at [802, 424] on tr "1 Client Local Pickup Customer Local Pickup Company Freight Contracted Freight …" at bounding box center [657, 448] width 911 height 48
click at [346, 529] on button "Save & Confirm Shipping" at bounding box center [325, 545] width 142 height 32
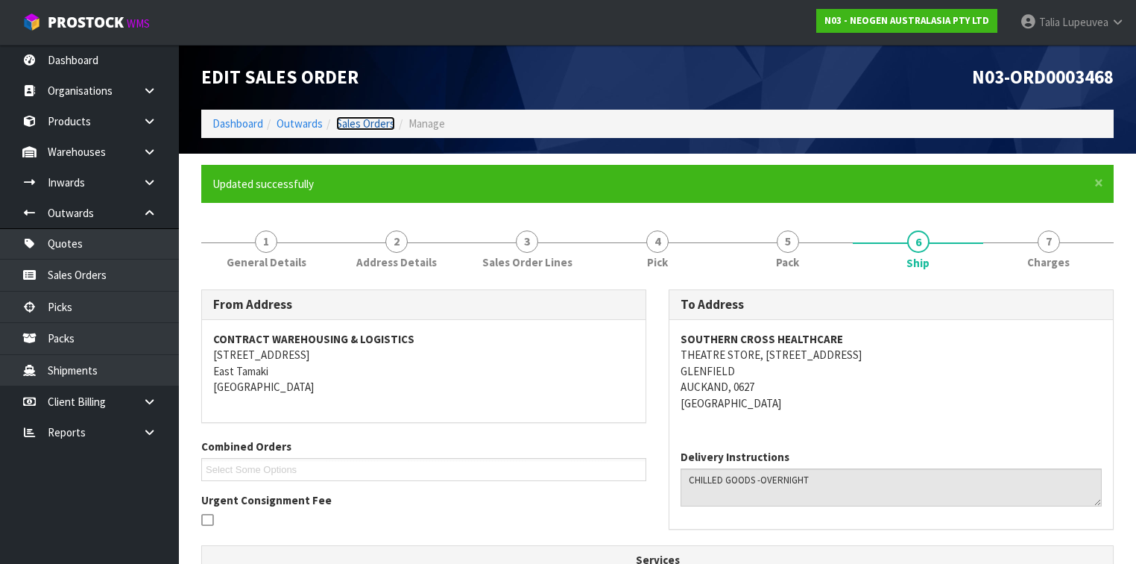
click at [362, 123] on link "Sales Orders" at bounding box center [365, 123] width 59 height 14
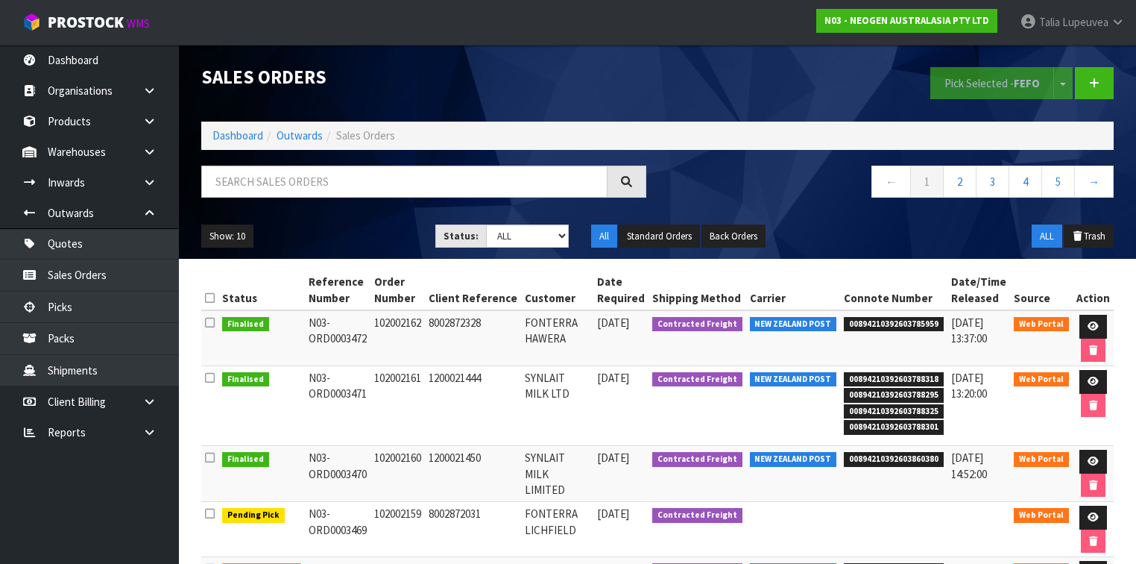
click at [285, 198] on div at bounding box center [424, 187] width 468 height 43
click at [285, 186] on input "text" at bounding box center [404, 182] width 406 height 32
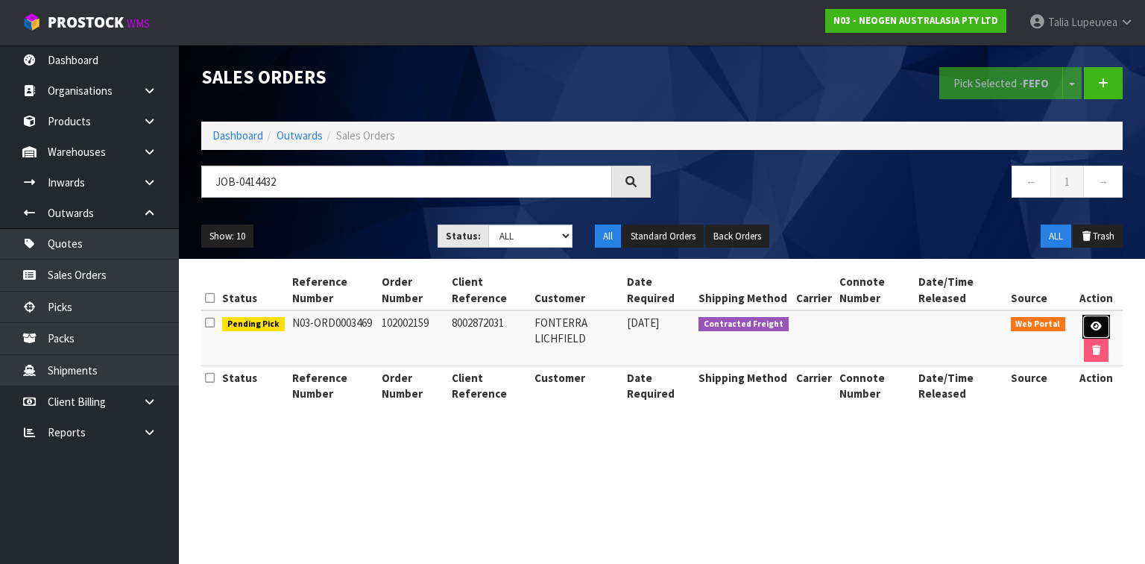
click at [1095, 315] on link at bounding box center [1097, 327] width 28 height 24
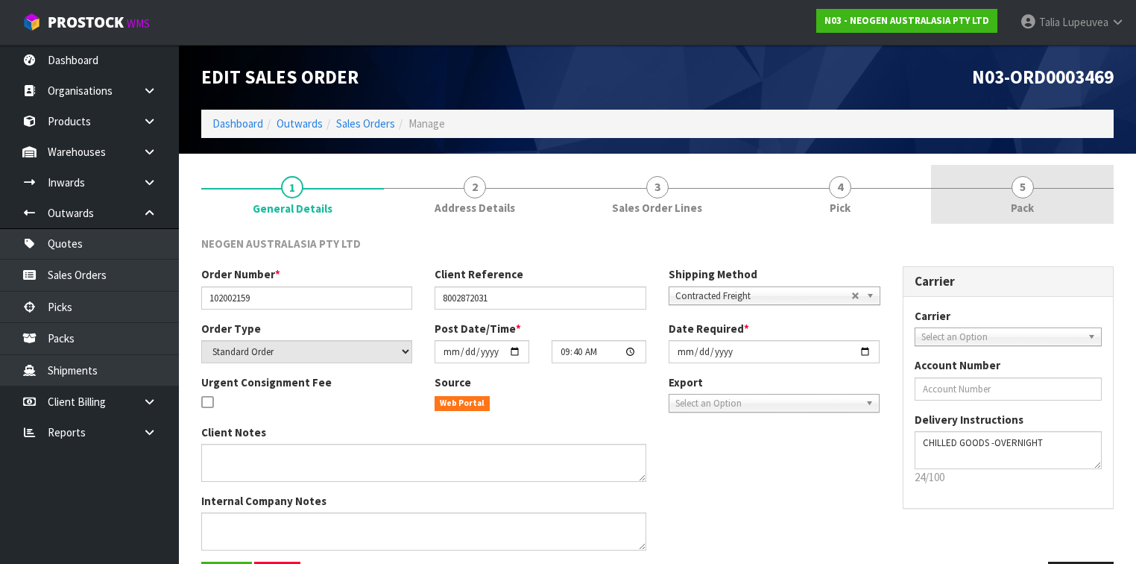
click at [1041, 206] on link "5 Pack" at bounding box center [1022, 194] width 183 height 59
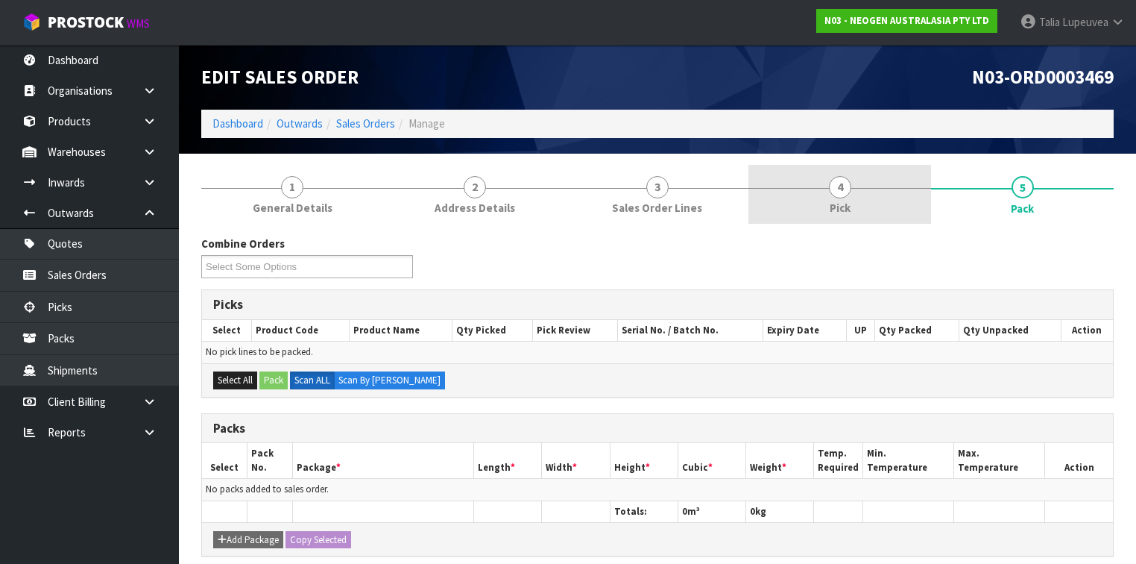
click at [796, 193] on link "4 Pick" at bounding box center [840, 194] width 183 height 59
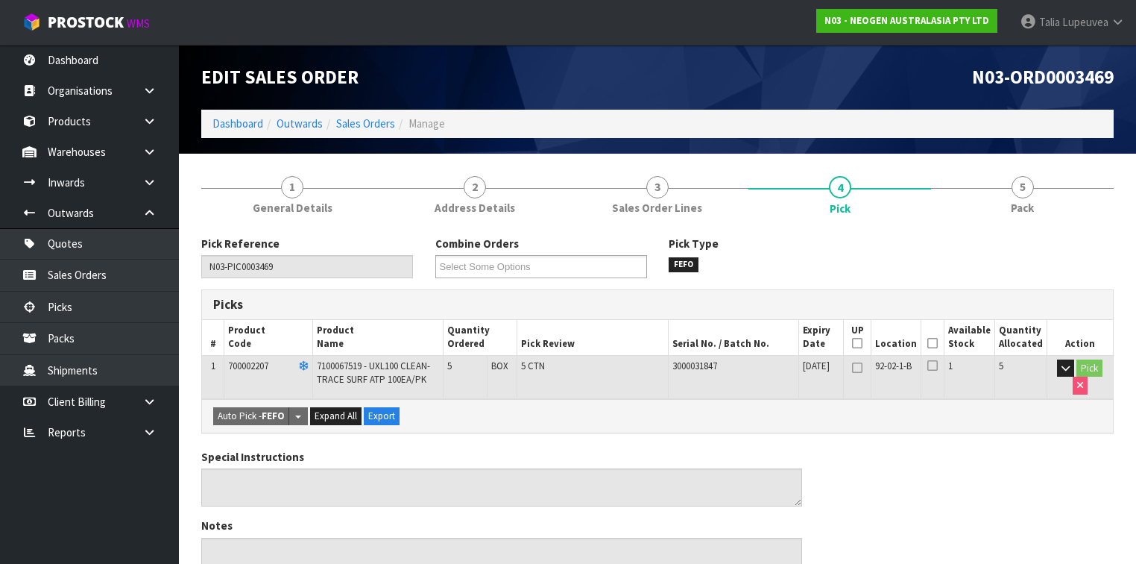
click at [863, 343] on icon at bounding box center [857, 343] width 10 height 1
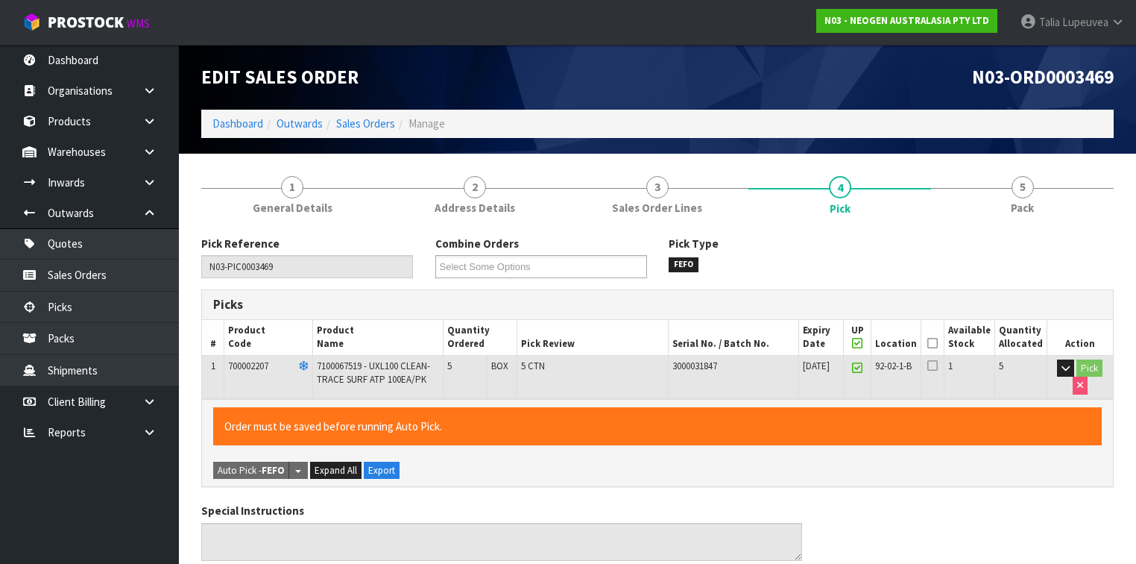
click at [863, 343] on icon at bounding box center [857, 343] width 10 height 1
click at [938, 343] on icon at bounding box center [933, 343] width 10 height 1
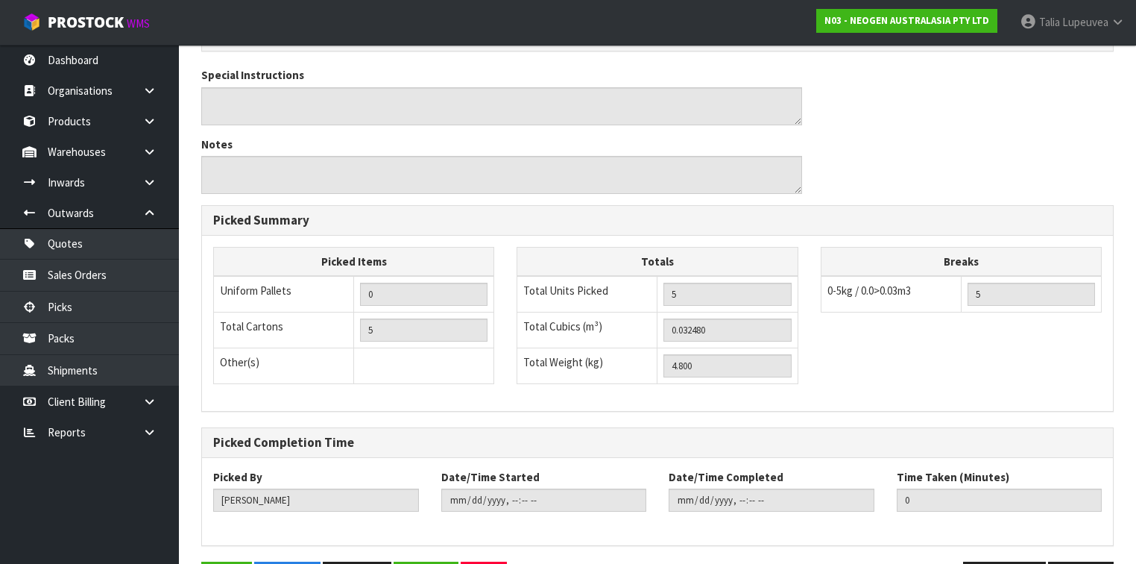
scroll to position [483, 0]
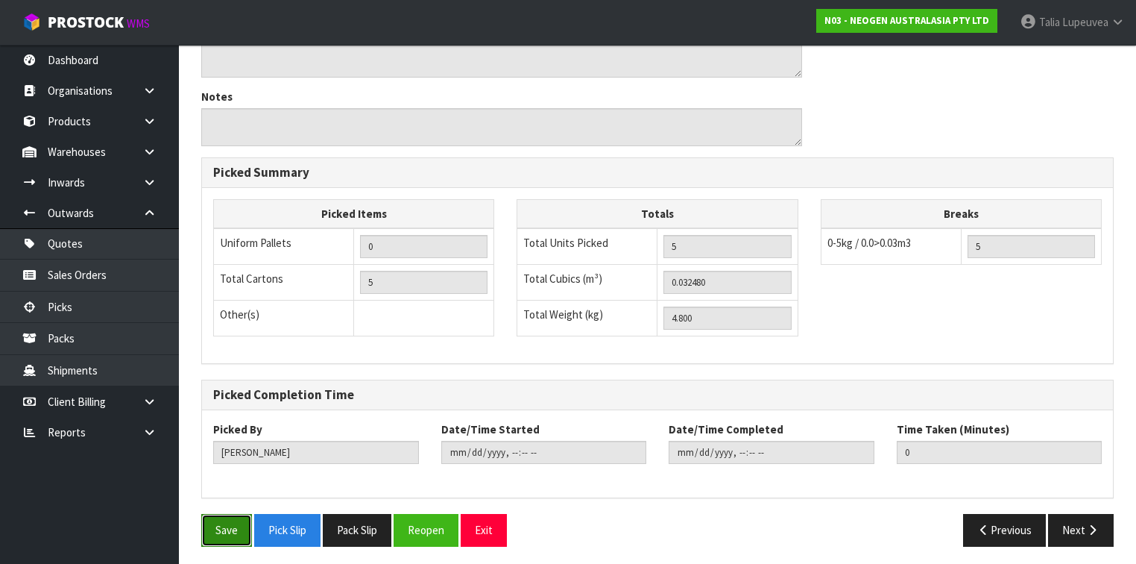
click at [234, 523] on button "Save" at bounding box center [226, 530] width 51 height 32
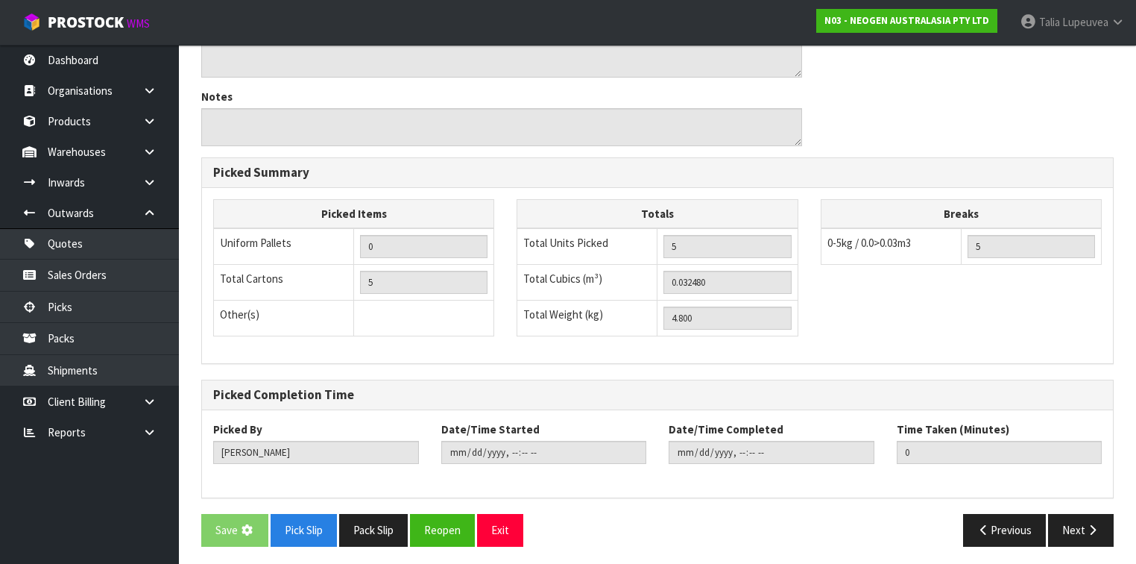
scroll to position [0, 0]
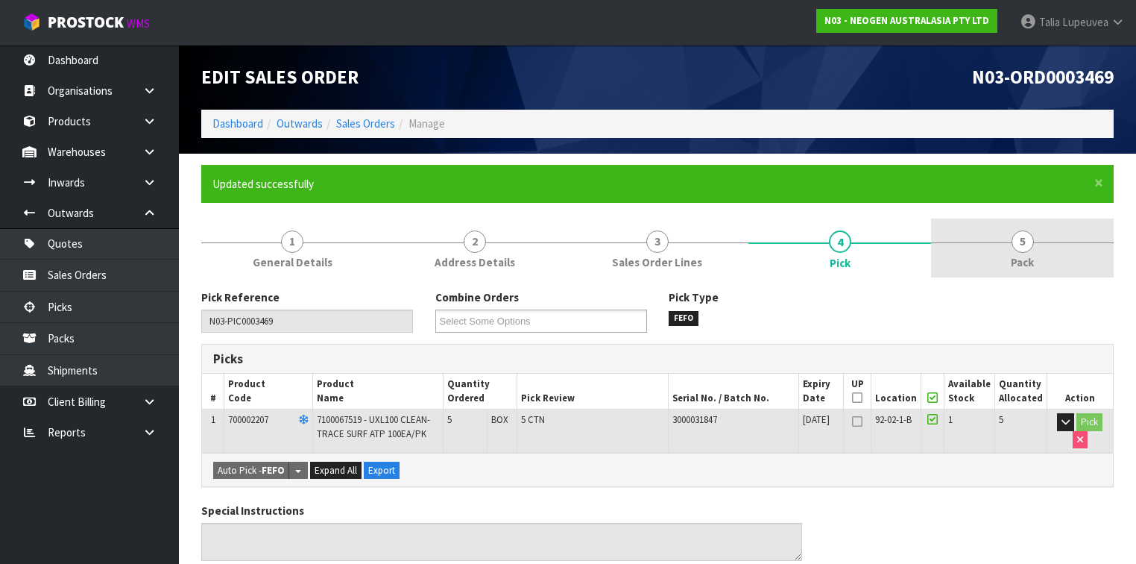
click at [983, 223] on link "5 Pack" at bounding box center [1022, 247] width 183 height 59
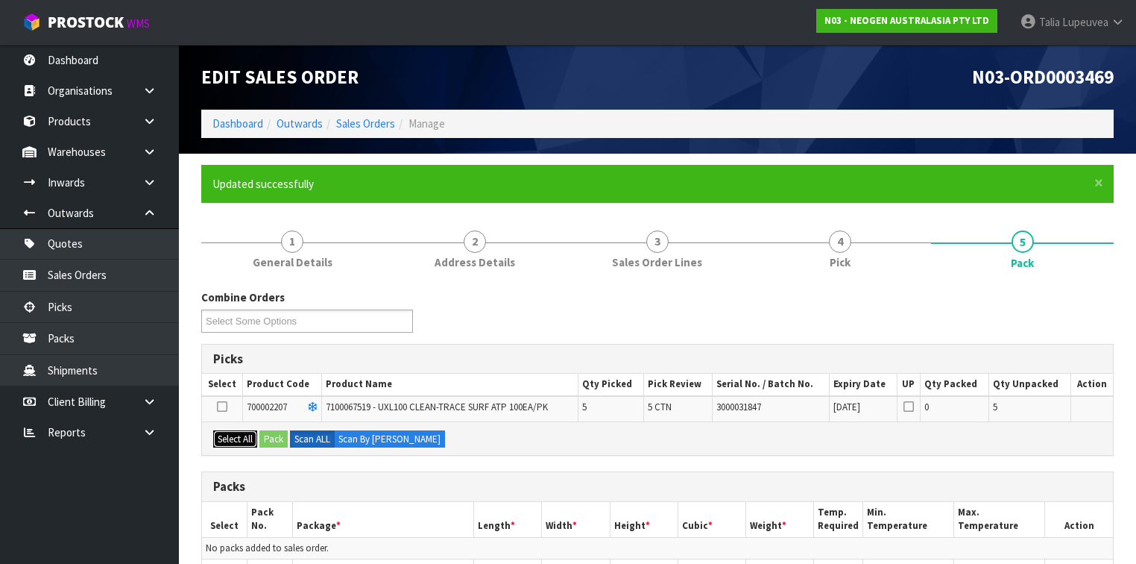
click at [236, 433] on button "Select All" at bounding box center [235, 439] width 44 height 18
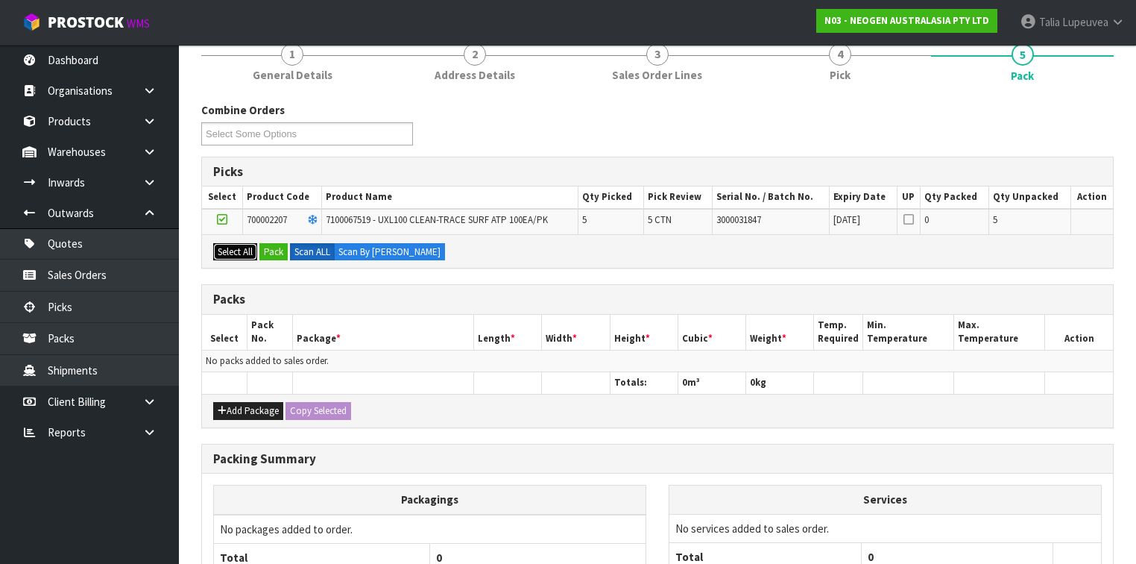
scroll to position [298, 0]
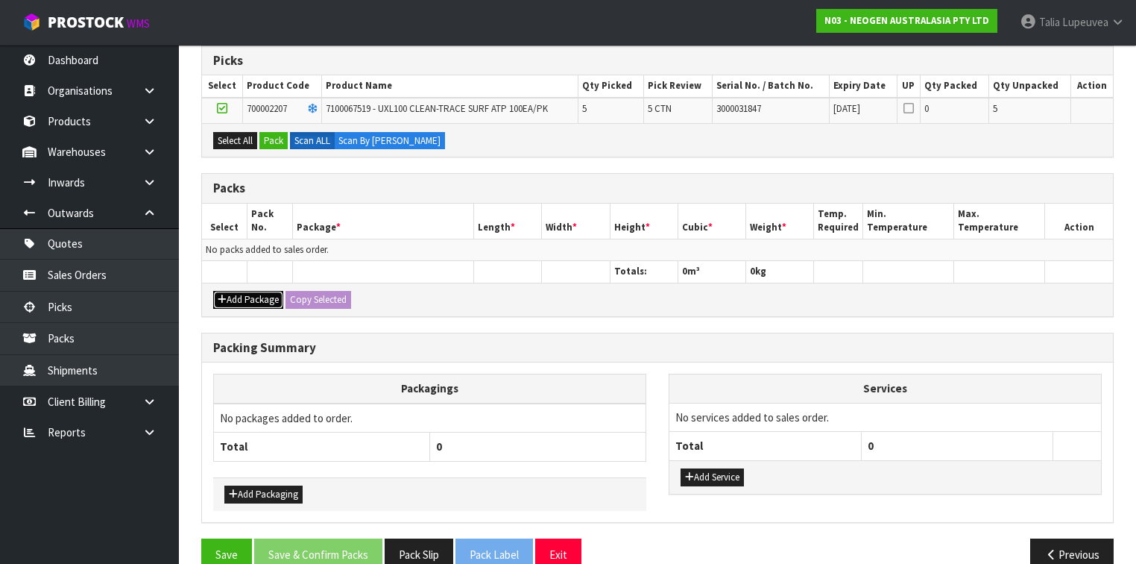
click at [254, 295] on button "Add Package" at bounding box center [248, 300] width 70 height 18
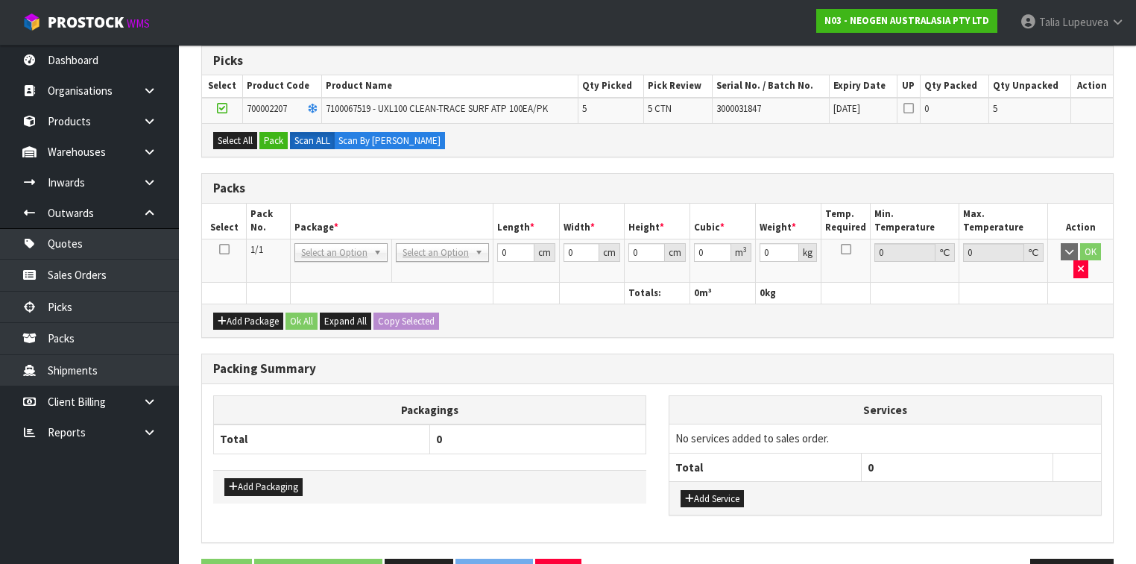
click at [227, 249] on icon at bounding box center [224, 249] width 10 height 1
click at [277, 136] on button "Pack" at bounding box center [274, 141] width 28 height 18
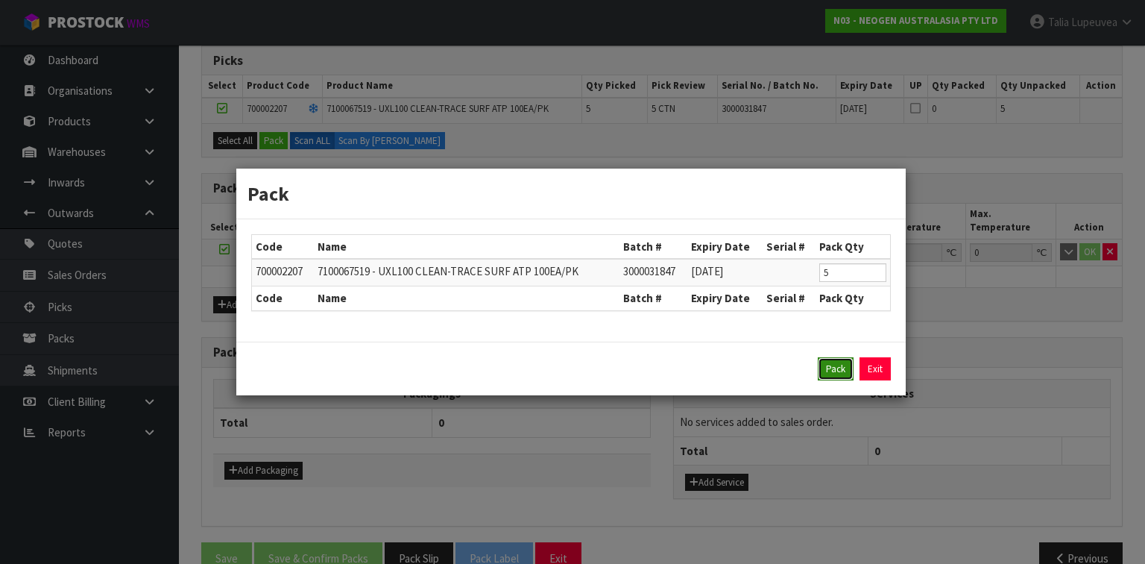
click at [823, 371] on button "Pack" at bounding box center [836, 369] width 36 height 24
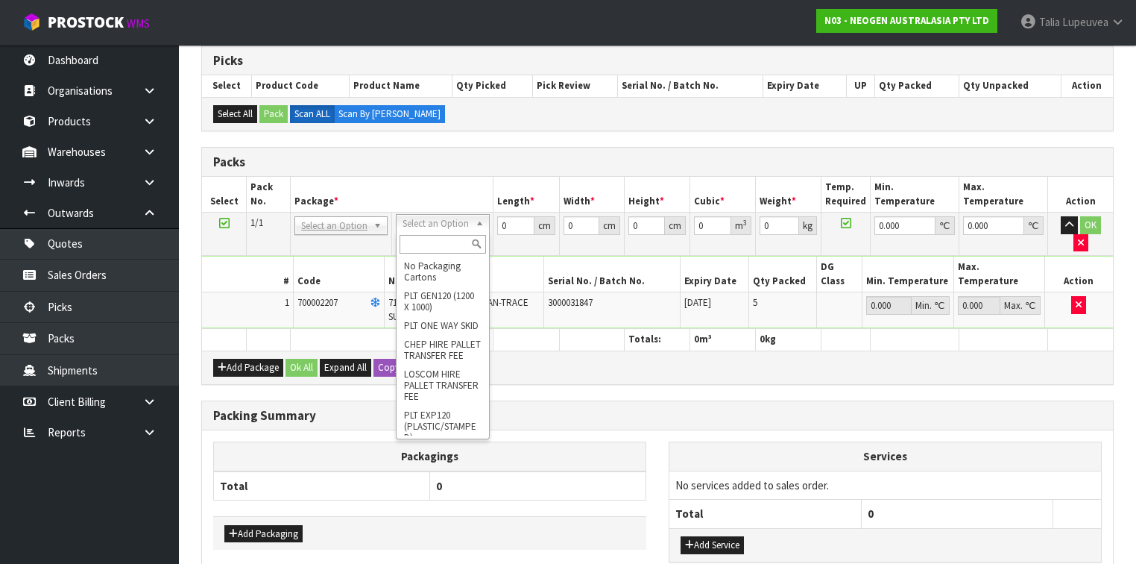
click at [450, 245] on input "text" at bounding box center [443, 244] width 86 height 19
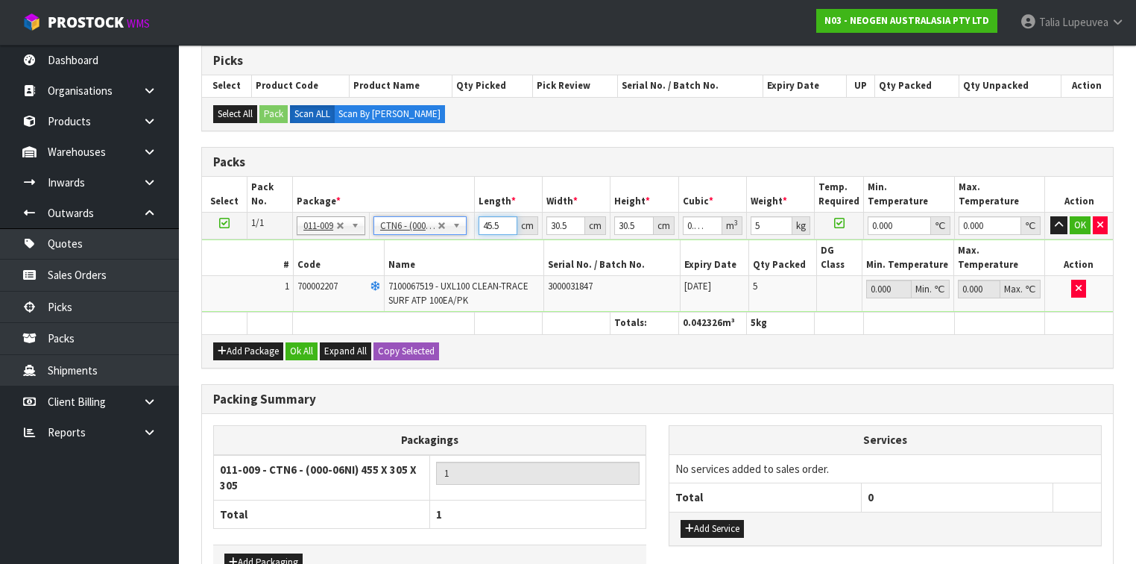
drag, startPoint x: 501, startPoint y: 223, endPoint x: 467, endPoint y: 236, distance: 36.8
click at [467, 236] on tbody "1/1 NONE 007-001 007-002 007-004 007-009 007-013 007-014 007-015 007-017 007-01…" at bounding box center [657, 263] width 911 height 100
click at [1080, 227] on button "OK" at bounding box center [1080, 225] width 21 height 18
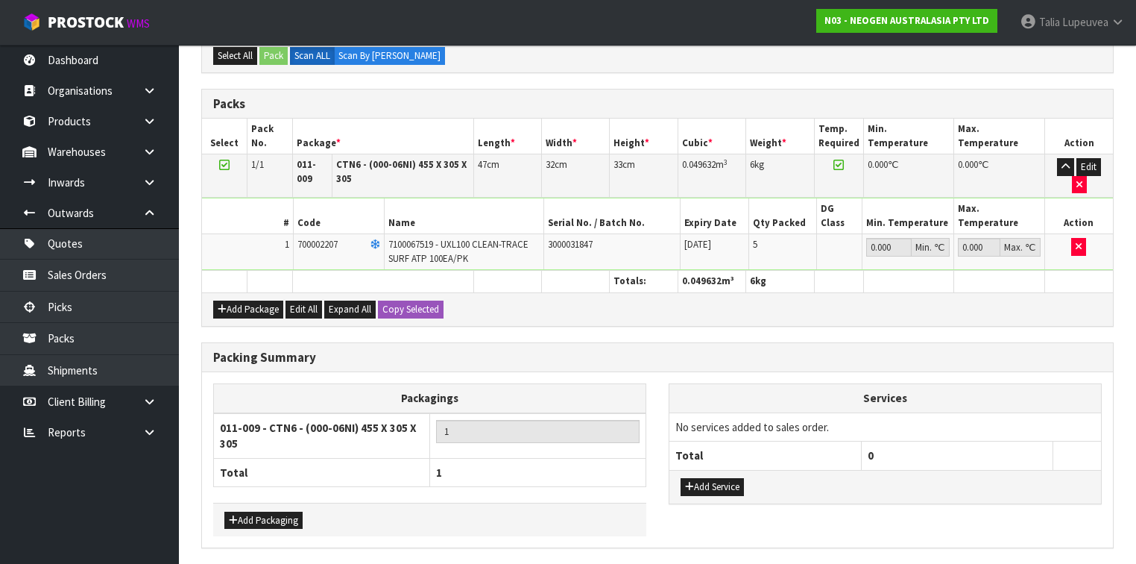
scroll to position [383, 0]
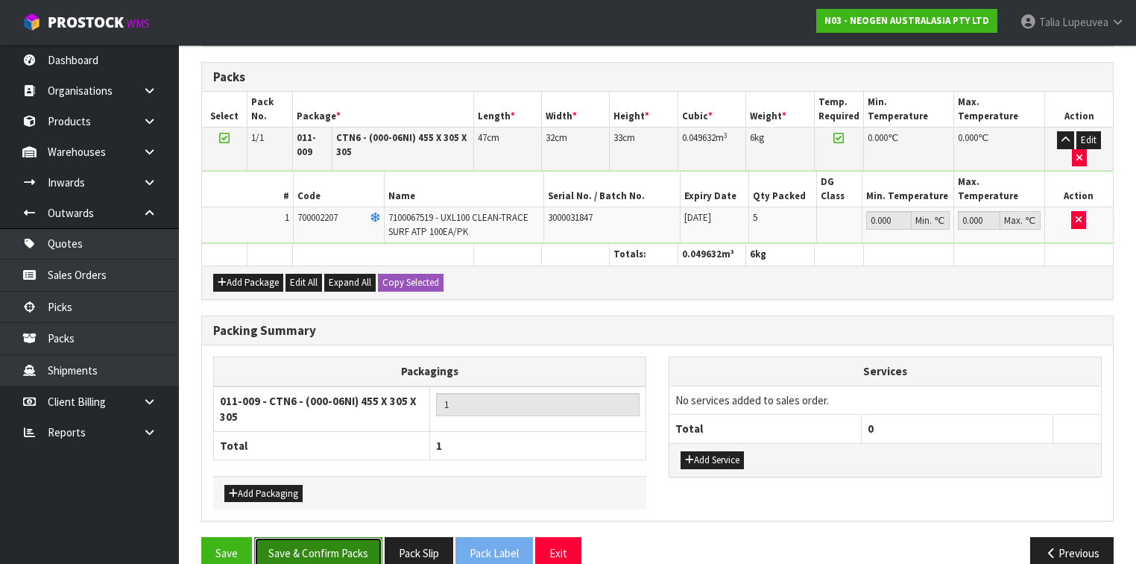
click at [321, 537] on button "Save & Confirm Packs" at bounding box center [318, 553] width 128 height 32
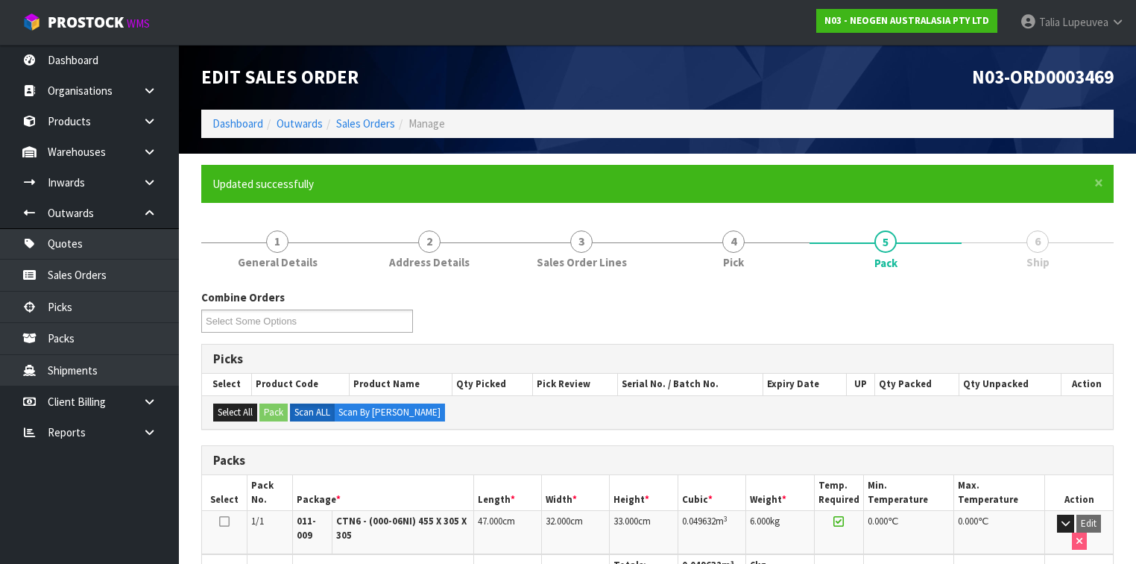
scroll to position [292, 0]
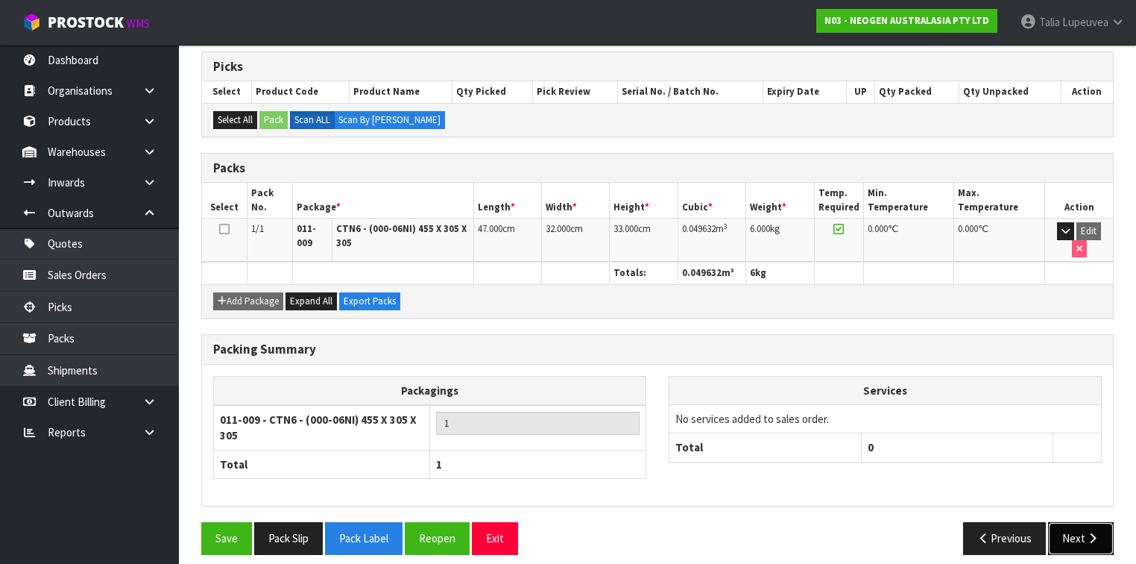
click at [1068, 522] on button "Next" at bounding box center [1081, 538] width 66 height 32
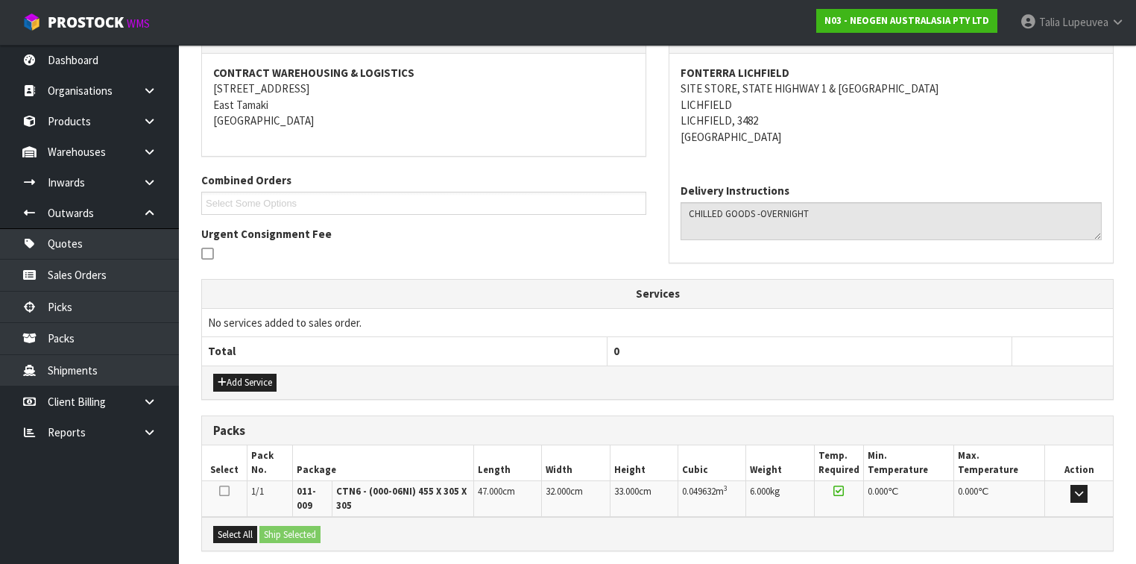
scroll to position [409, 0]
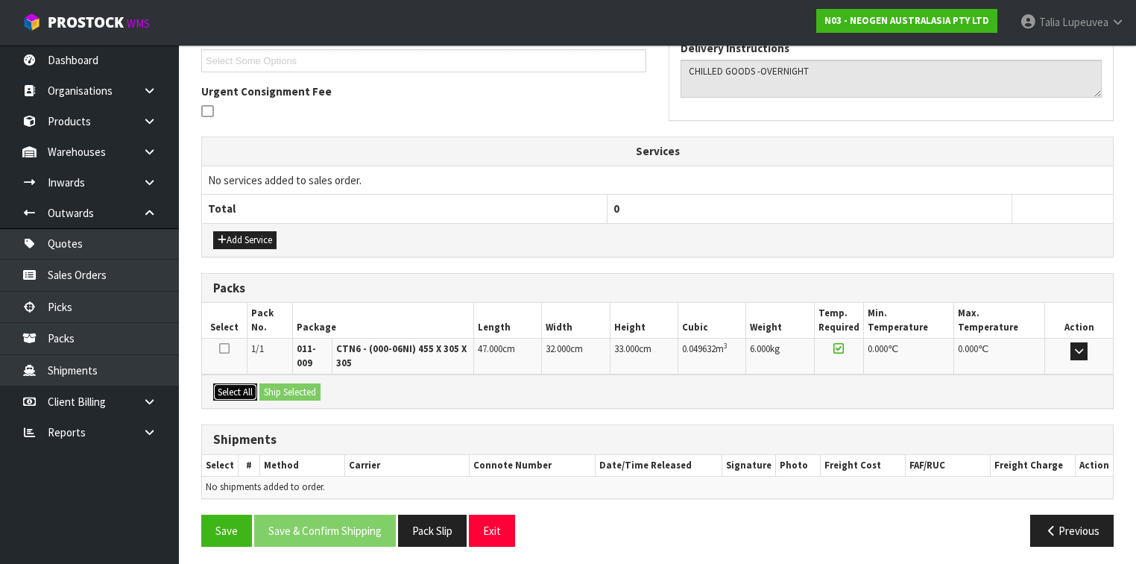
click at [224, 388] on button "Select All" at bounding box center [235, 392] width 44 height 18
click at [286, 383] on button "Ship Selected" at bounding box center [290, 392] width 61 height 18
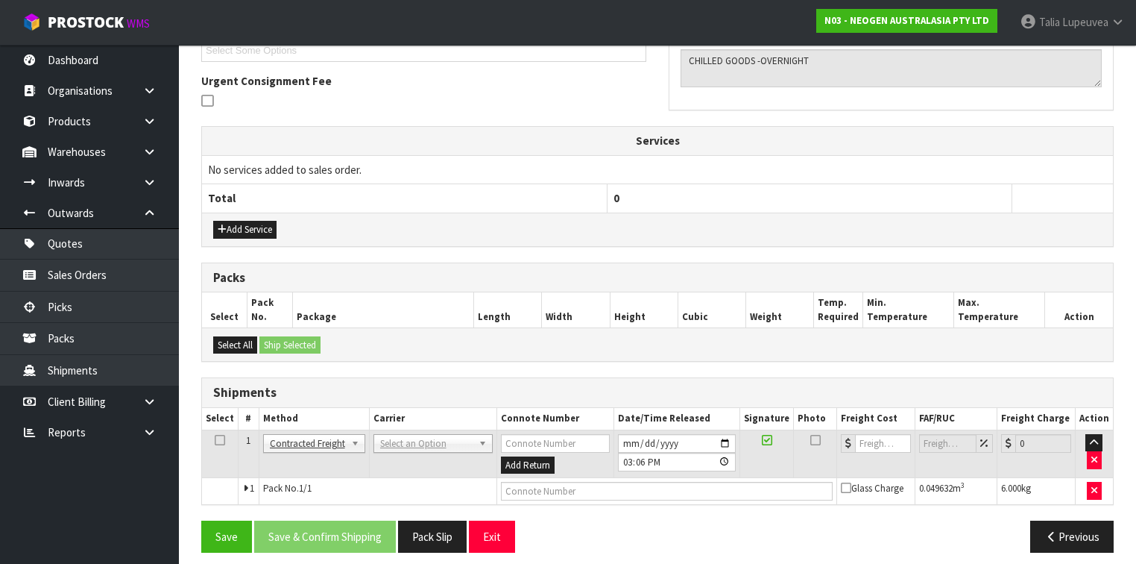
scroll to position [425, 0]
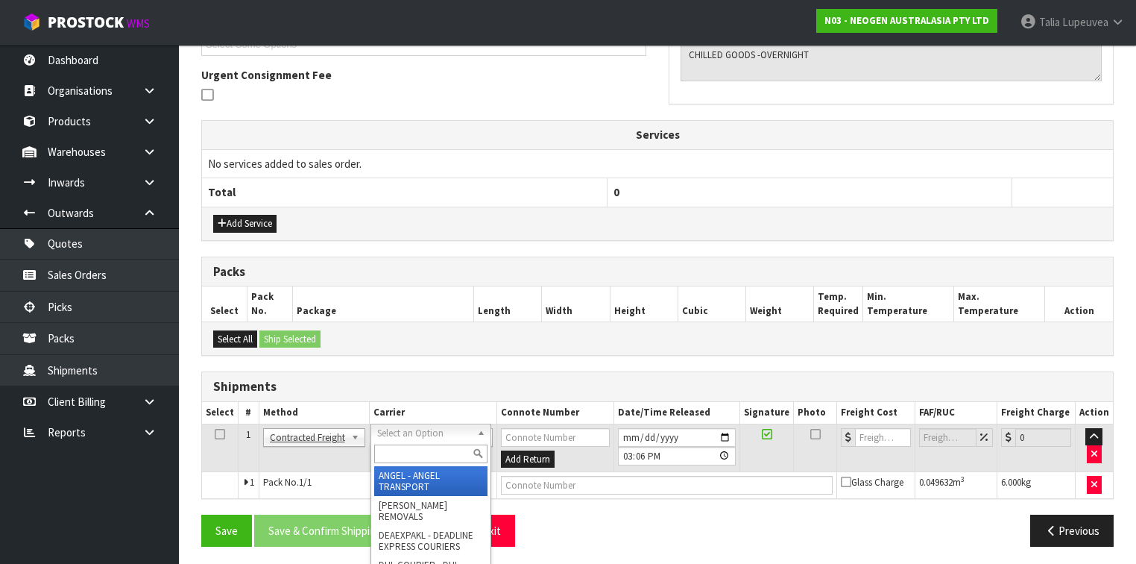
click at [412, 449] on input "text" at bounding box center [430, 453] width 113 height 19
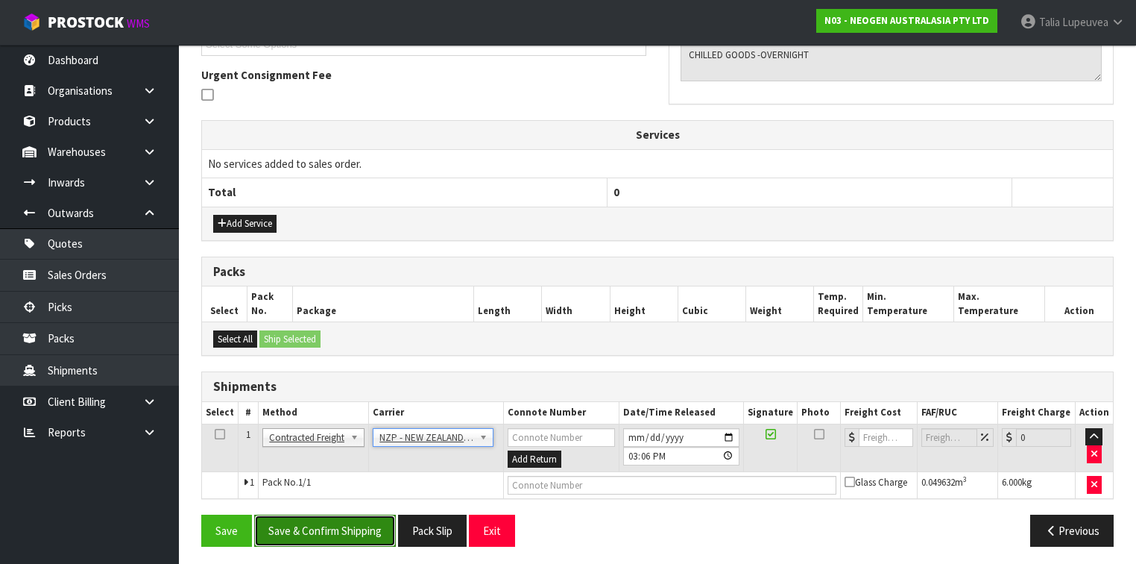
click at [363, 518] on button "Save & Confirm Shipping" at bounding box center [325, 531] width 142 height 32
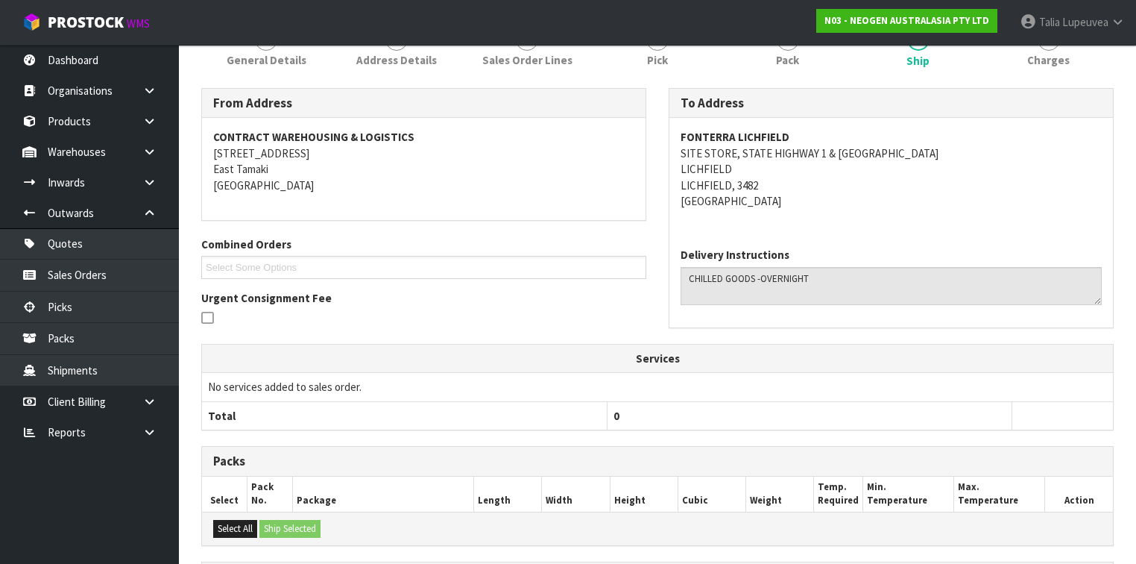
scroll to position [405, 0]
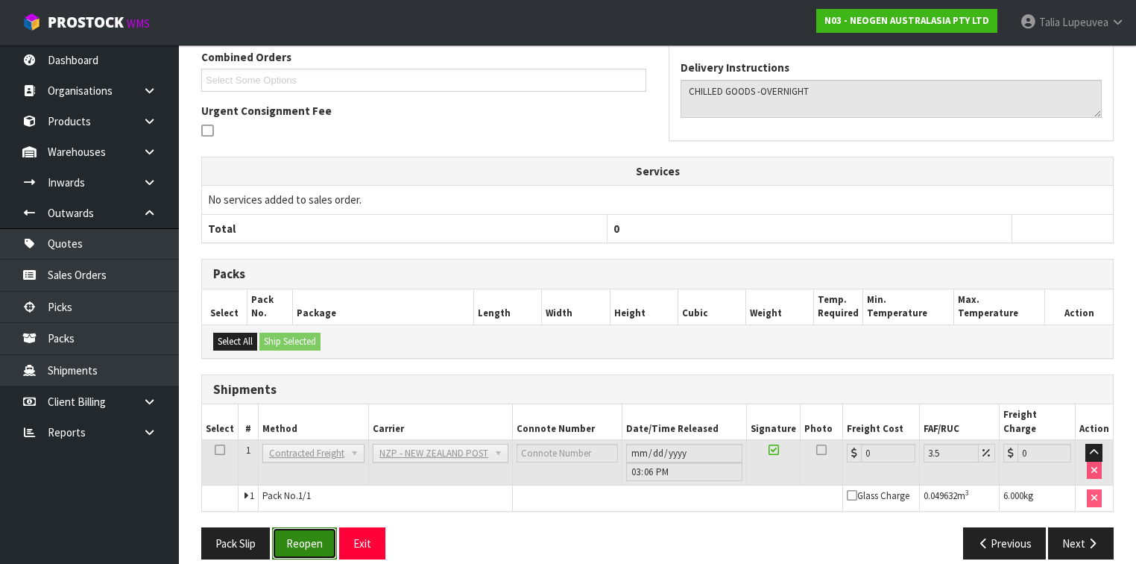
drag, startPoint x: 297, startPoint y: 522, endPoint x: 304, endPoint y: 510, distance: 14.1
click at [297, 527] on button "Reopen" at bounding box center [304, 543] width 65 height 32
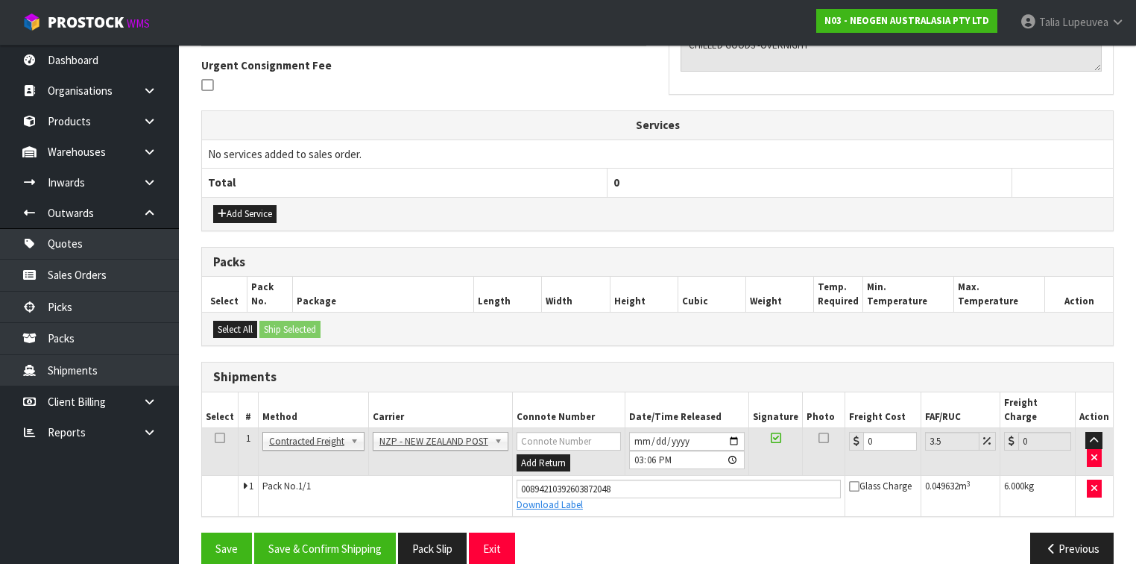
scroll to position [438, 0]
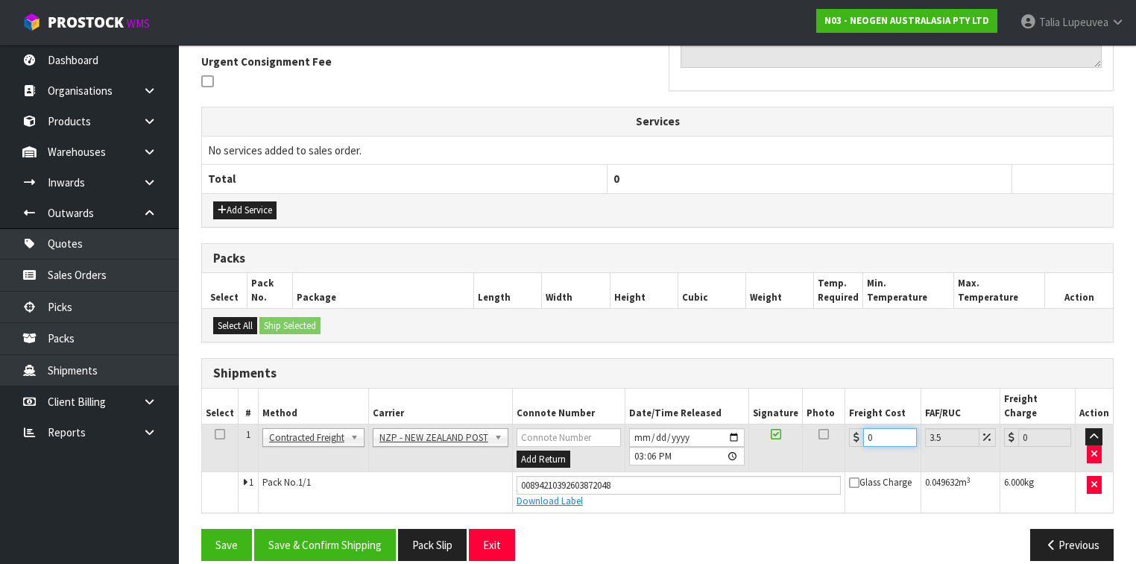
drag, startPoint x: 877, startPoint y: 423, endPoint x: 823, endPoint y: 424, distance: 53.7
click at [826, 427] on tr "1 Client Local Pickup Customer Local Pickup Company Freight Contracted Freight …" at bounding box center [657, 448] width 911 height 48
click at [314, 529] on button "Save & Confirm Shipping" at bounding box center [325, 545] width 142 height 32
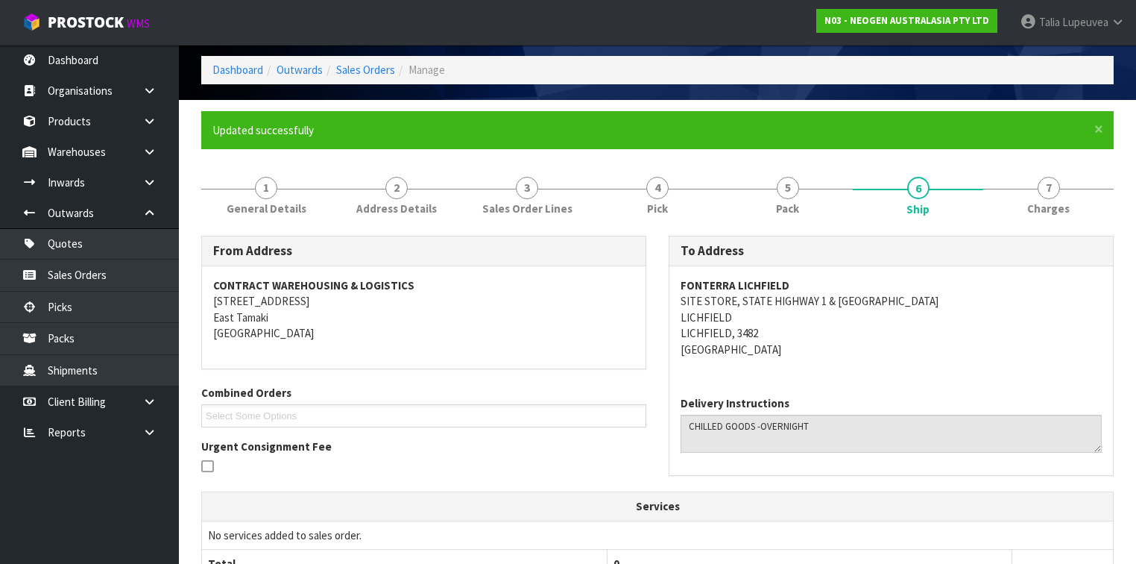
scroll to position [0, 0]
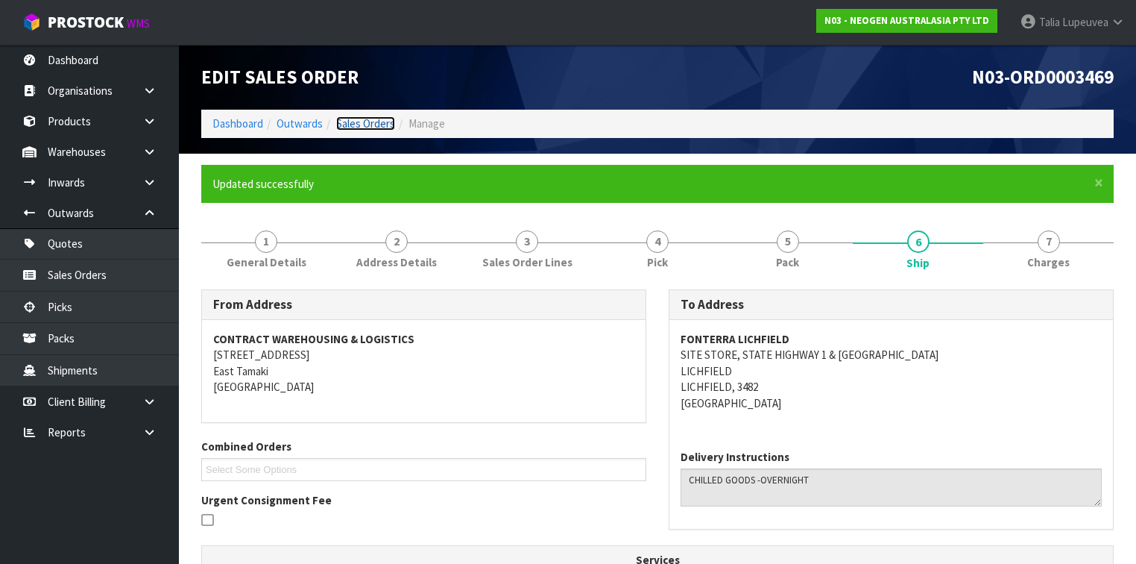
click at [343, 128] on link "Sales Orders" at bounding box center [365, 123] width 59 height 14
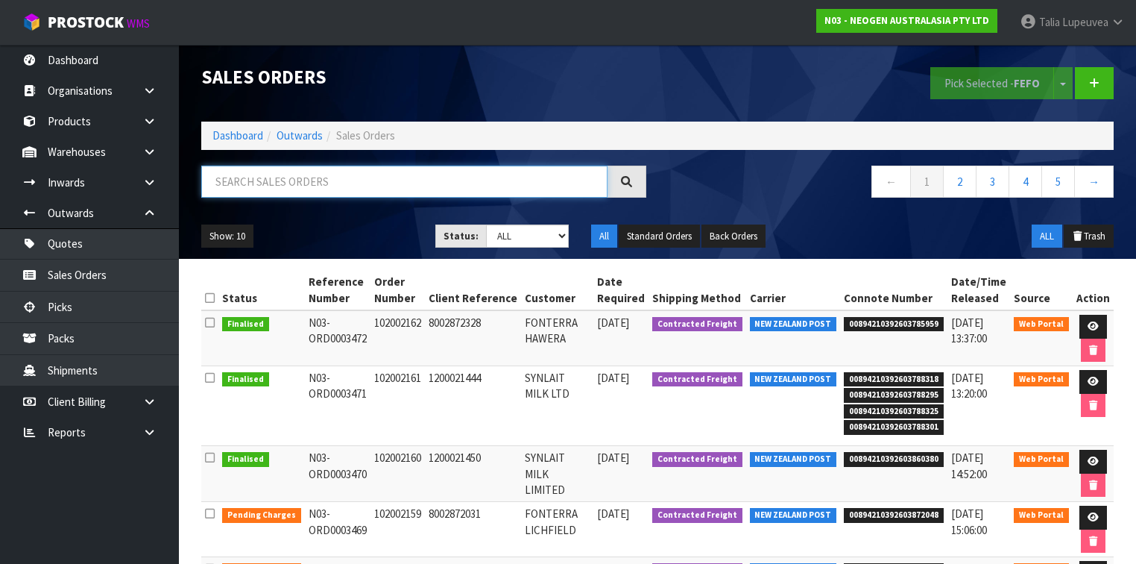
click at [551, 181] on input "text" at bounding box center [404, 182] width 406 height 32
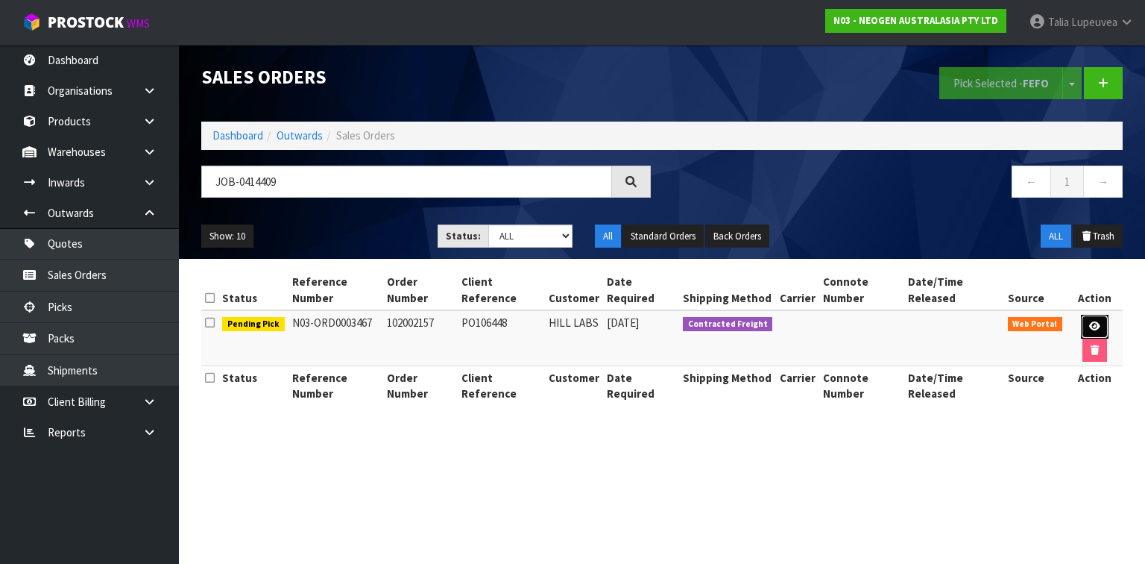
click at [1096, 329] on icon at bounding box center [1094, 326] width 11 height 10
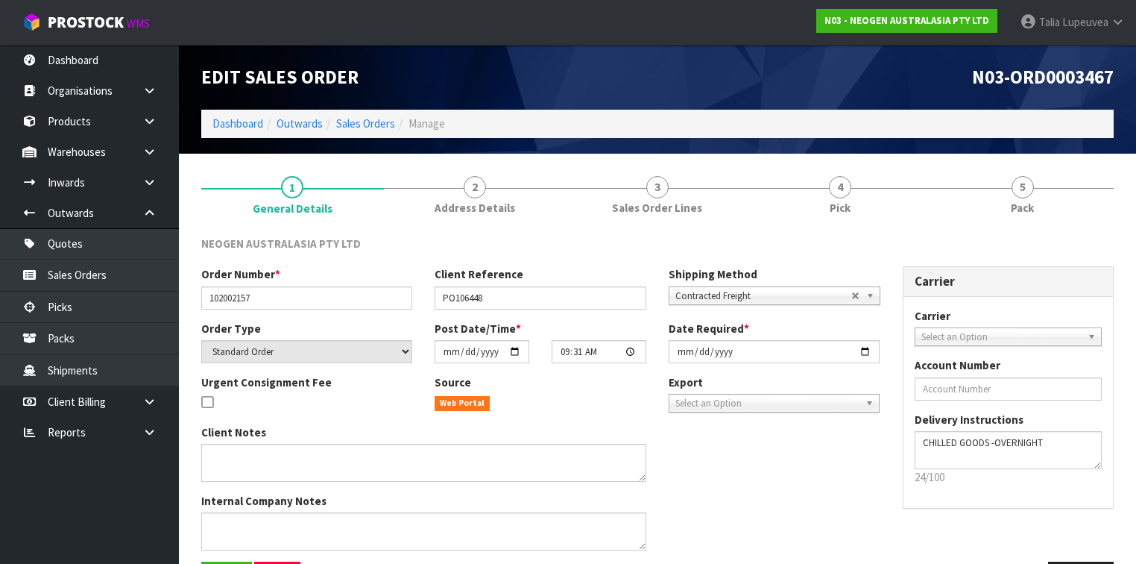
click at [881, 216] on link "4 Pick" at bounding box center [840, 194] width 183 height 59
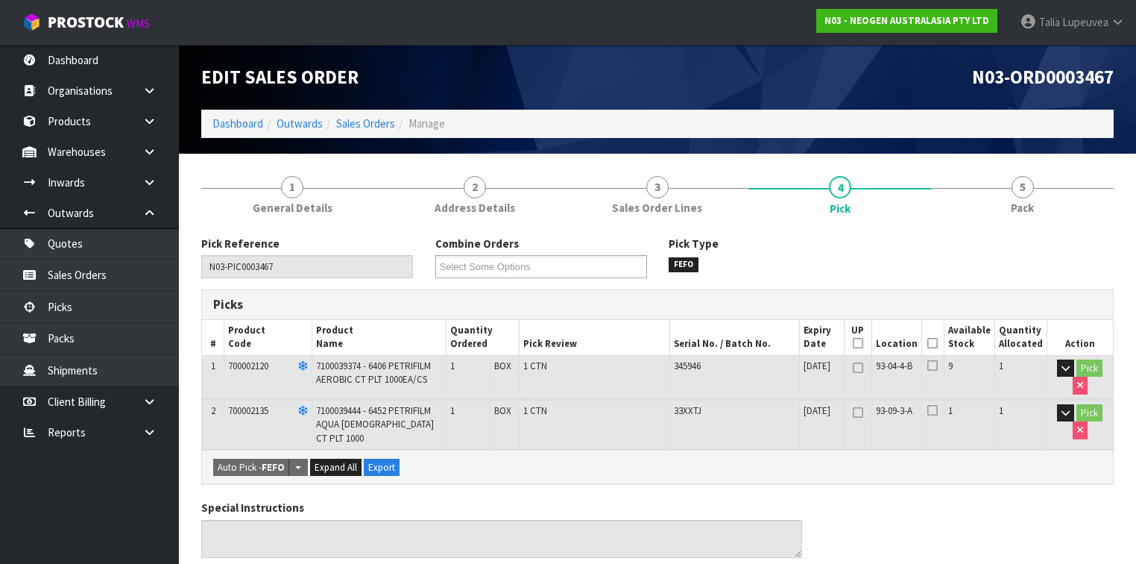
click at [940, 336] on th "Picked" at bounding box center [933, 337] width 22 height 35
click at [938, 344] on icon at bounding box center [933, 343] width 10 height 1
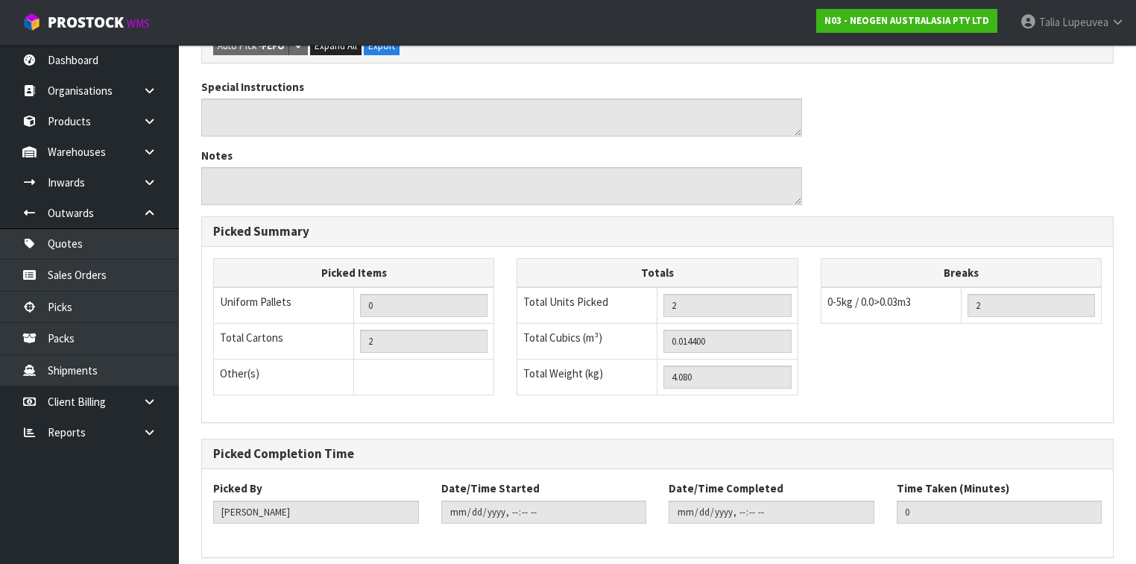
scroll to position [526, 0]
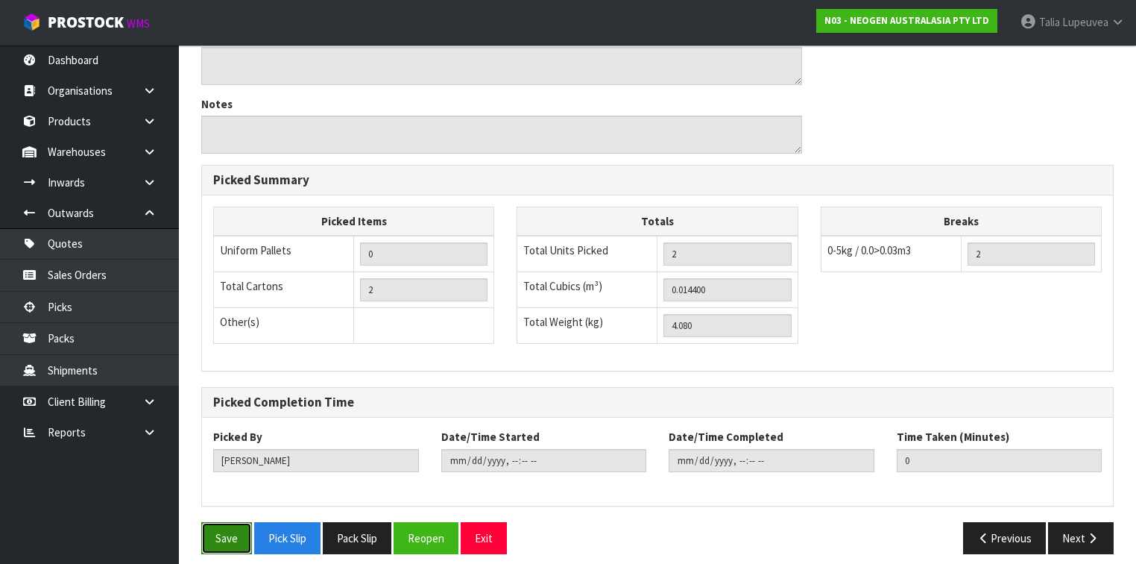
click at [221, 529] on button "Save" at bounding box center [226, 538] width 51 height 32
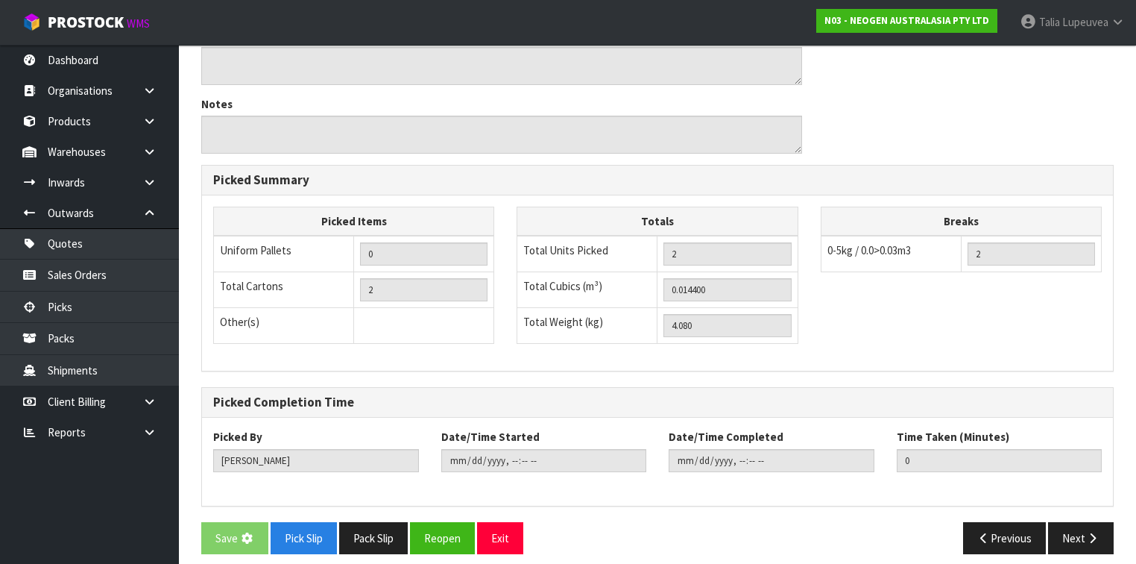
scroll to position [0, 0]
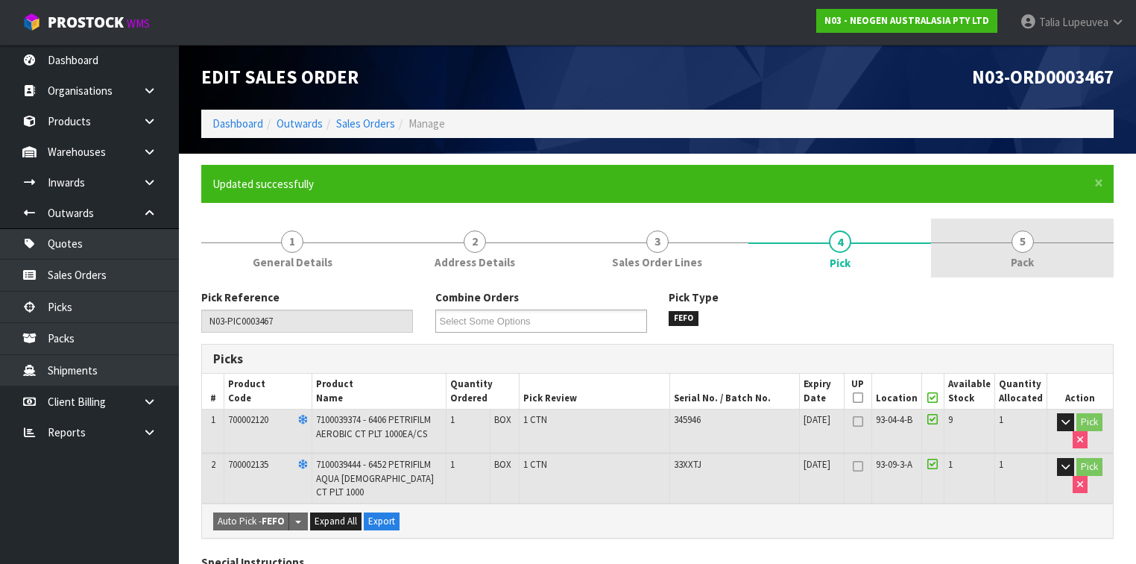
click at [994, 244] on link "5 Pack" at bounding box center [1022, 247] width 183 height 59
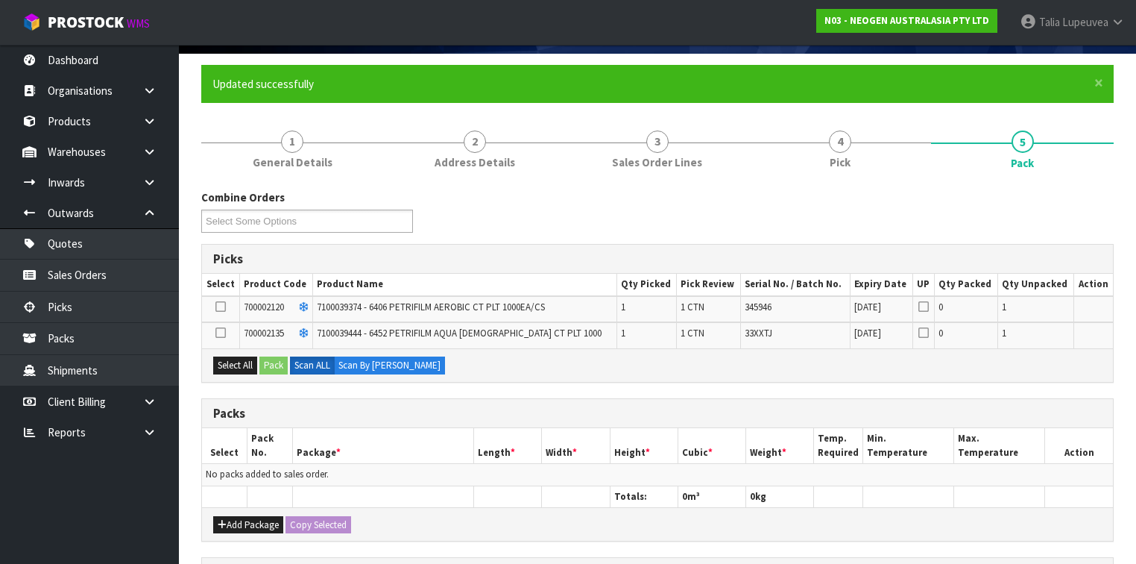
scroll to position [119, 0]
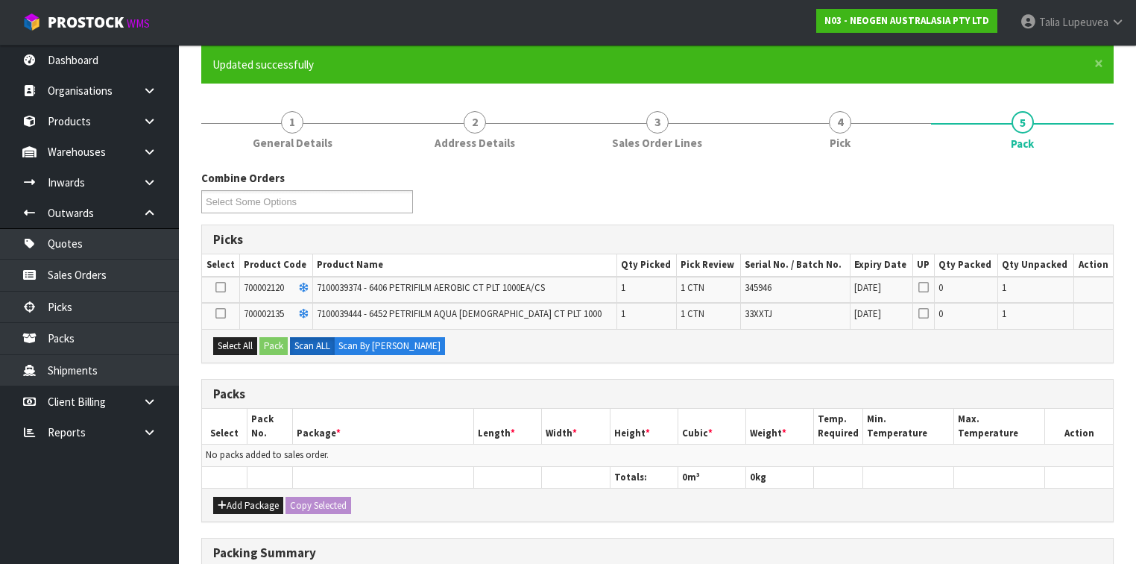
click at [225, 287] on icon at bounding box center [221, 287] width 10 height 1
click at [0, 0] on input "checkbox" at bounding box center [0, 0] width 0 height 0
click at [262, 497] on button "Add Package" at bounding box center [248, 506] width 70 height 18
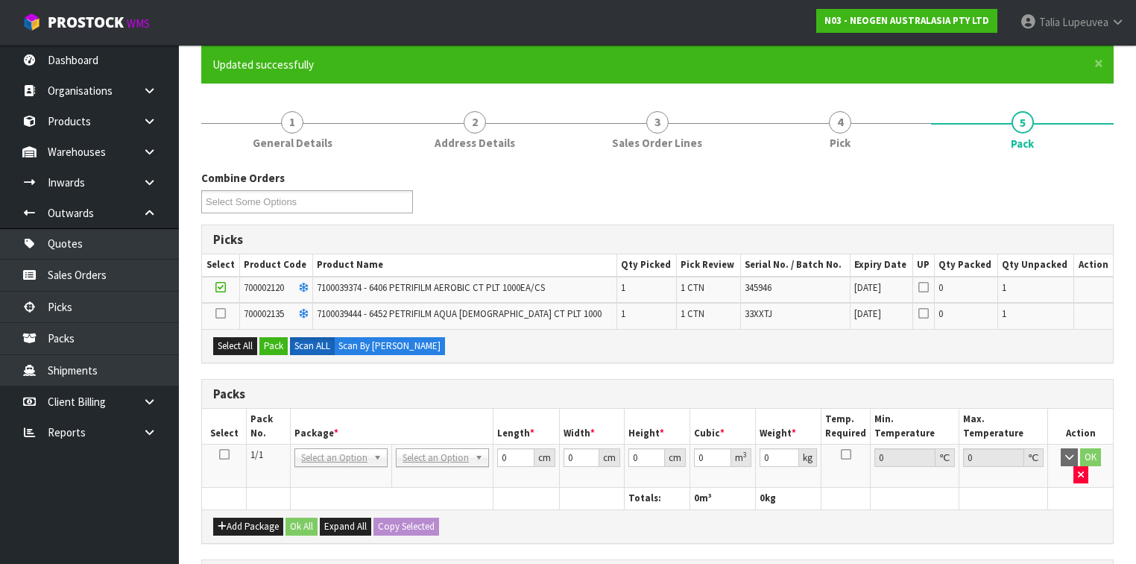
click at [222, 454] on icon at bounding box center [224, 454] width 10 height 1
click at [271, 346] on button "Pack" at bounding box center [274, 346] width 28 height 18
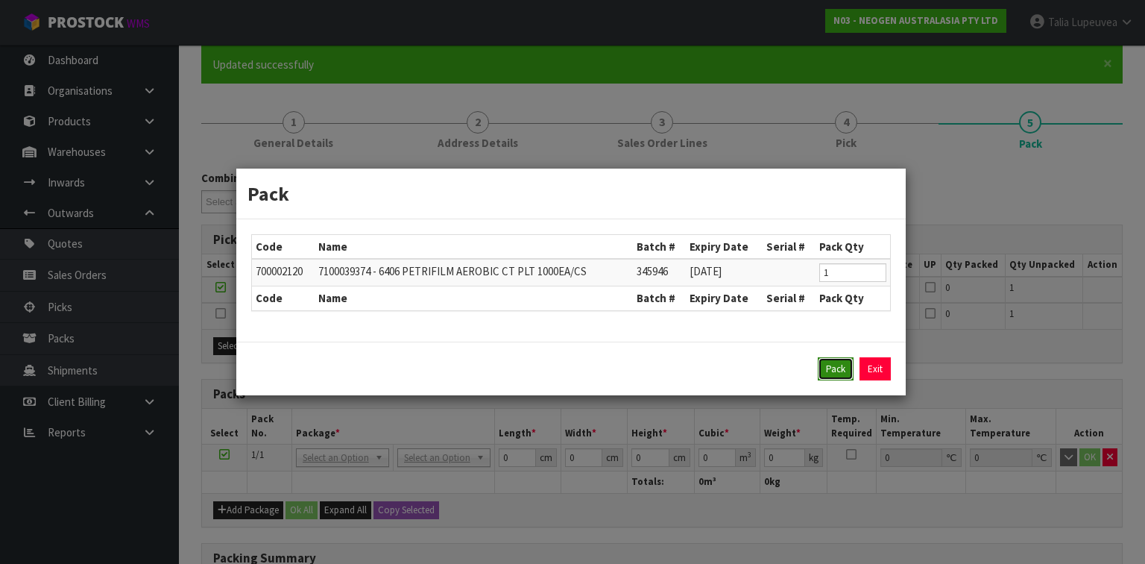
click at [838, 371] on button "Pack" at bounding box center [836, 369] width 36 height 24
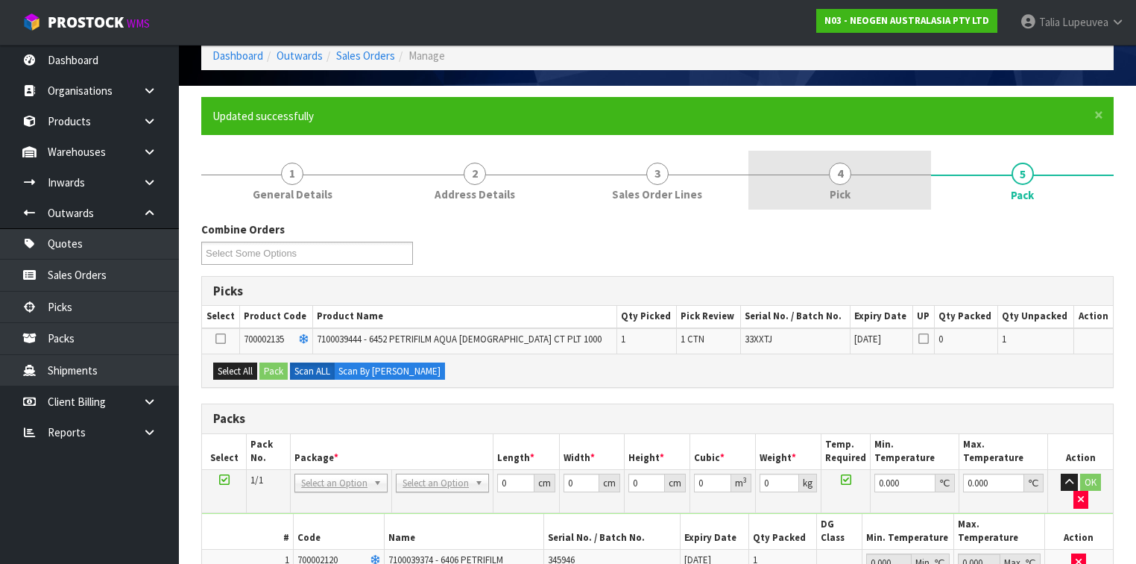
scroll to position [0, 0]
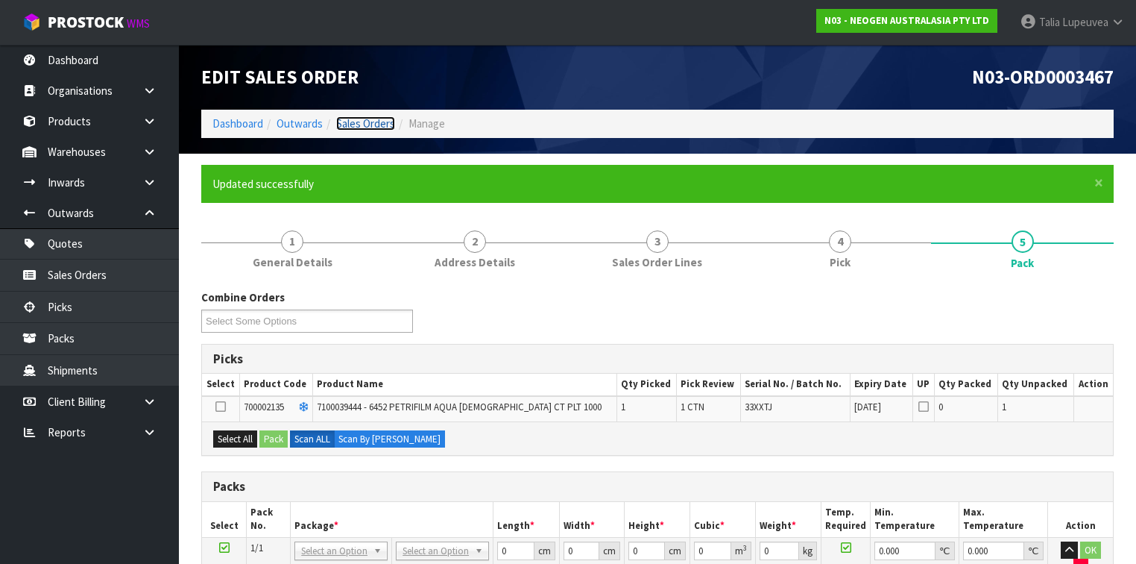
click at [341, 126] on link "Sales Orders" at bounding box center [365, 123] width 59 height 14
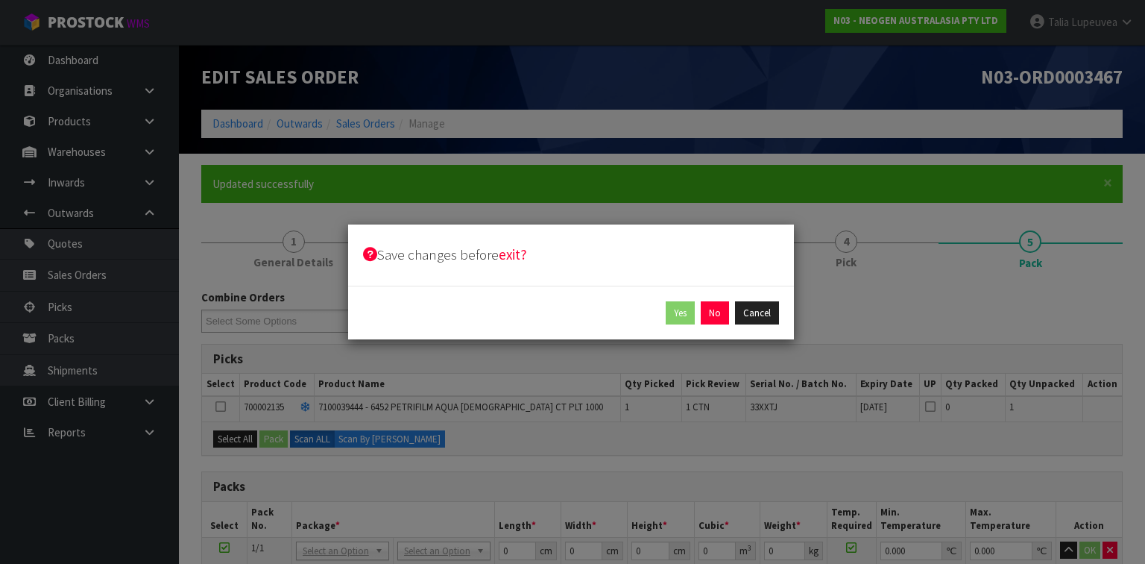
click at [701, 310] on div "Yes No Cancel" at bounding box center [571, 313] width 416 height 24
click at [707, 310] on button "No" at bounding box center [715, 313] width 28 height 24
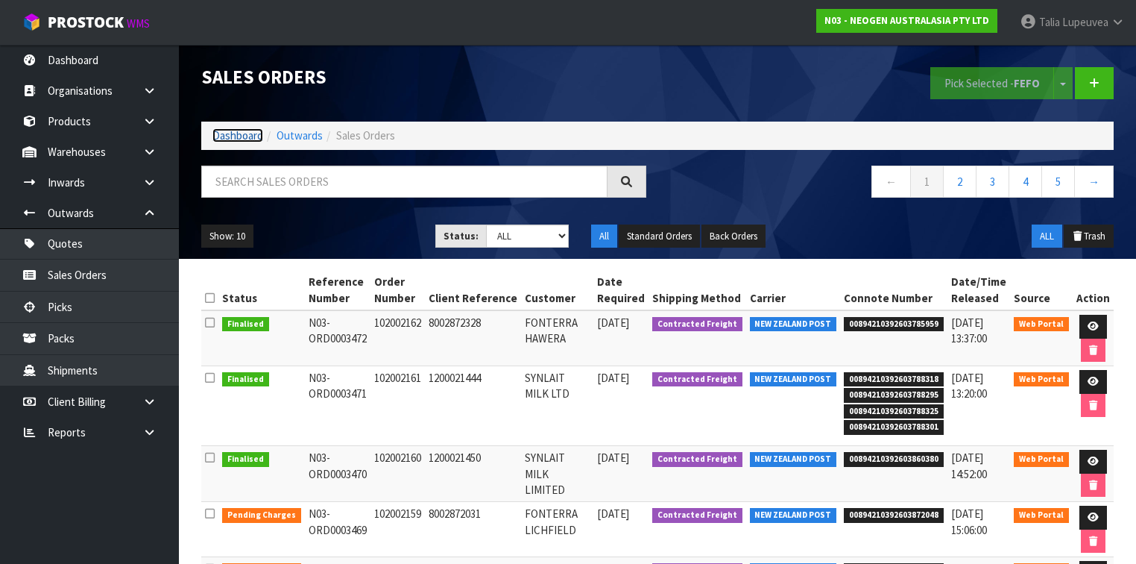
click at [231, 130] on link "Dashboard" at bounding box center [238, 135] width 51 height 14
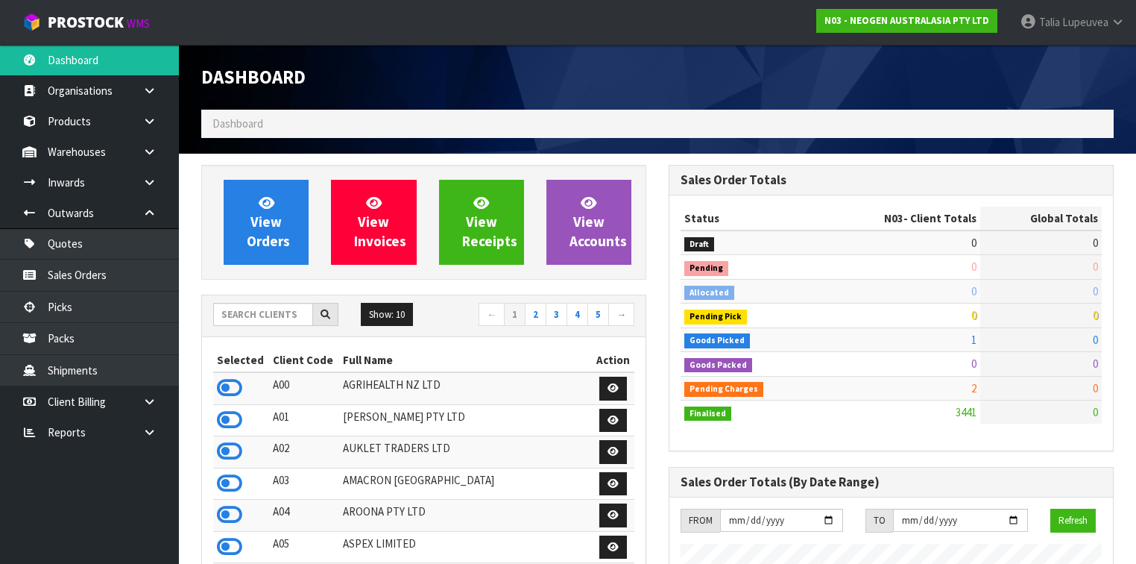
scroll to position [1285, 468]
click at [254, 314] on input "text" at bounding box center [263, 314] width 100 height 23
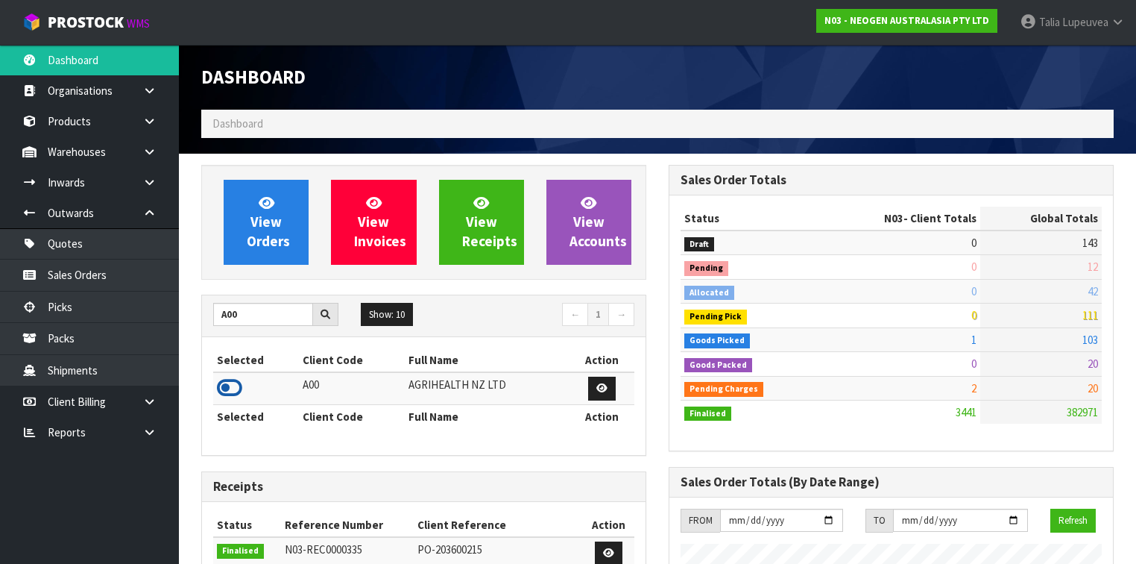
click at [223, 385] on icon at bounding box center [229, 388] width 25 height 22
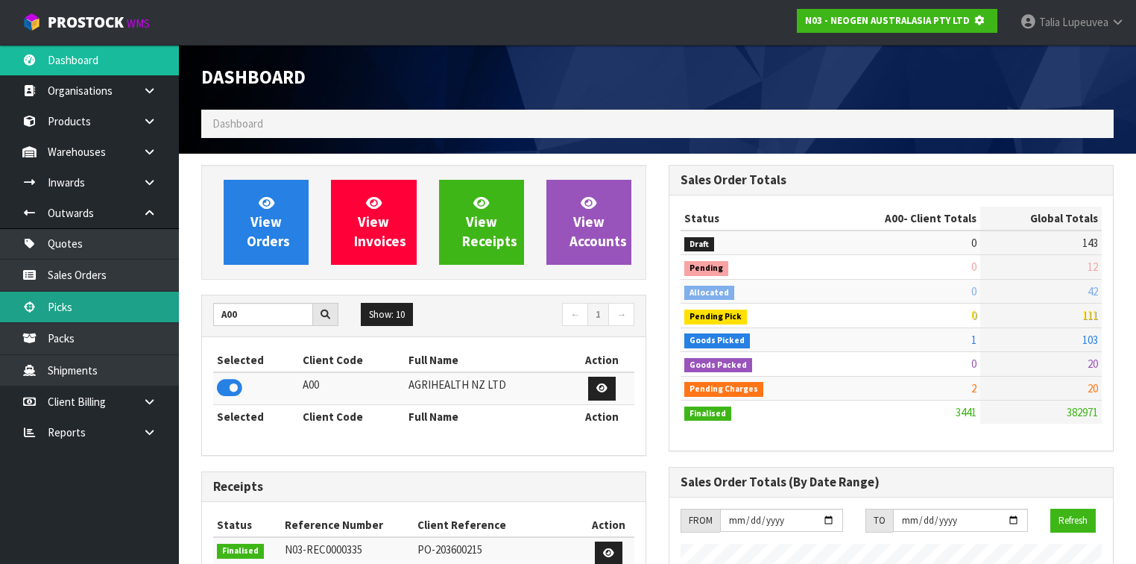
scroll to position [926, 468]
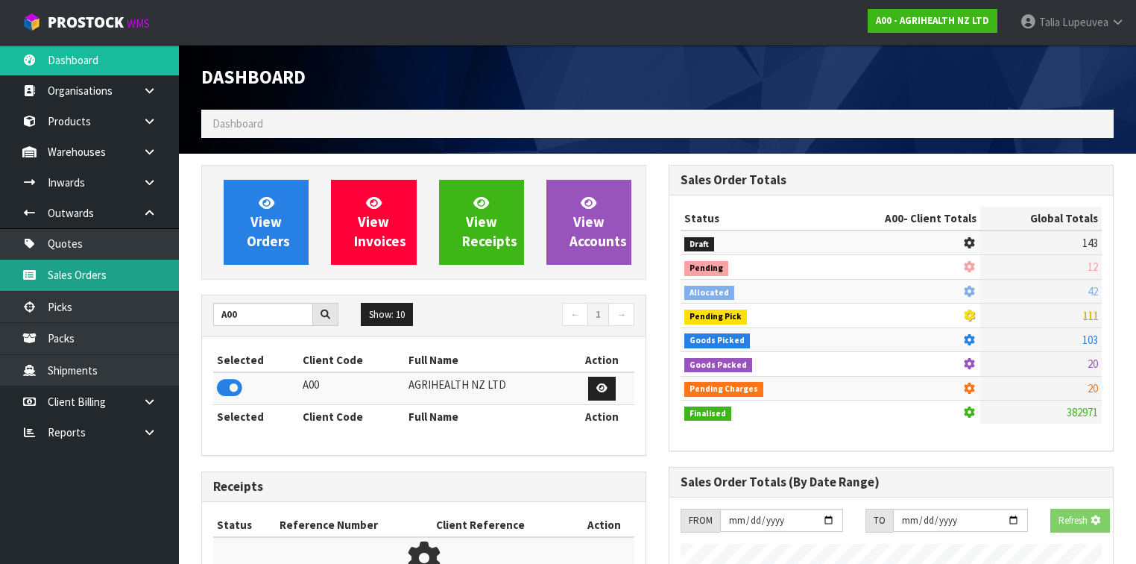
click at [152, 279] on link "Sales Orders" at bounding box center [89, 275] width 179 height 31
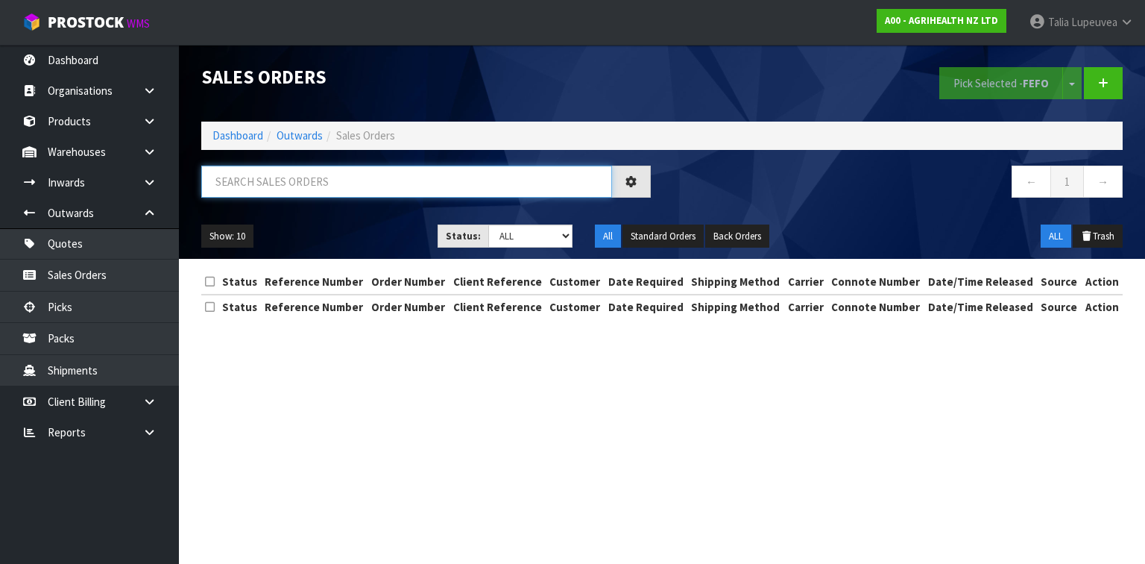
click at [230, 189] on input "text" at bounding box center [406, 182] width 411 height 32
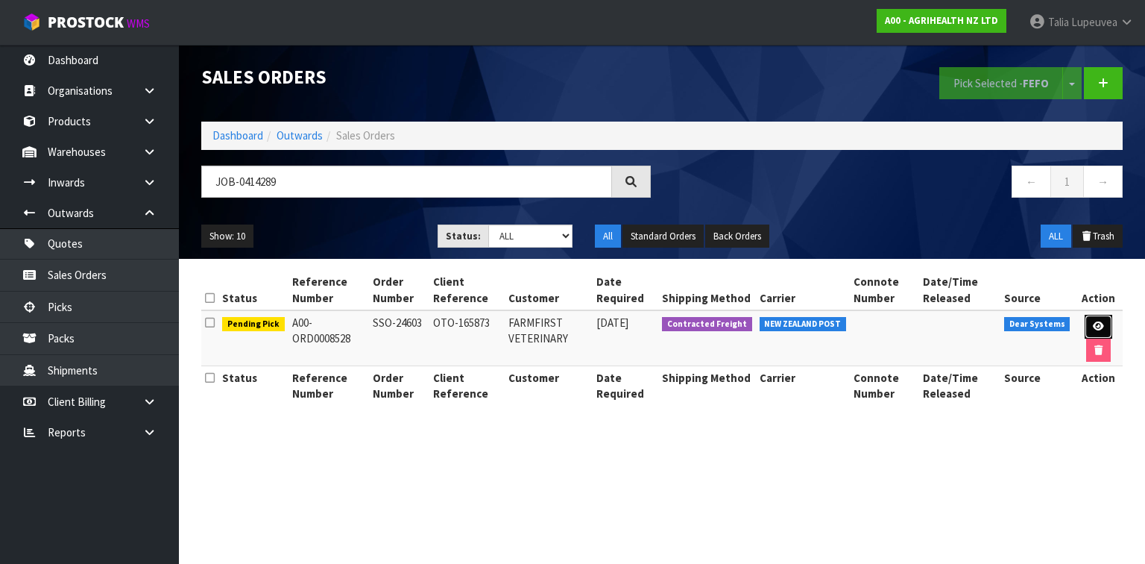
click at [1093, 327] on icon at bounding box center [1098, 326] width 11 height 10
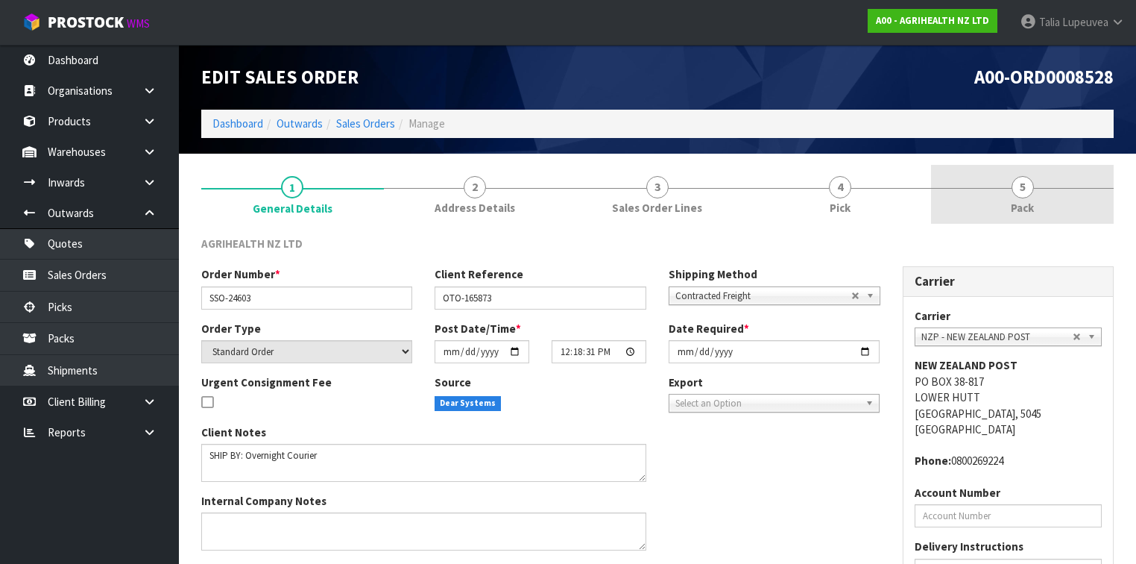
click at [1001, 207] on link "5 Pack" at bounding box center [1022, 194] width 183 height 59
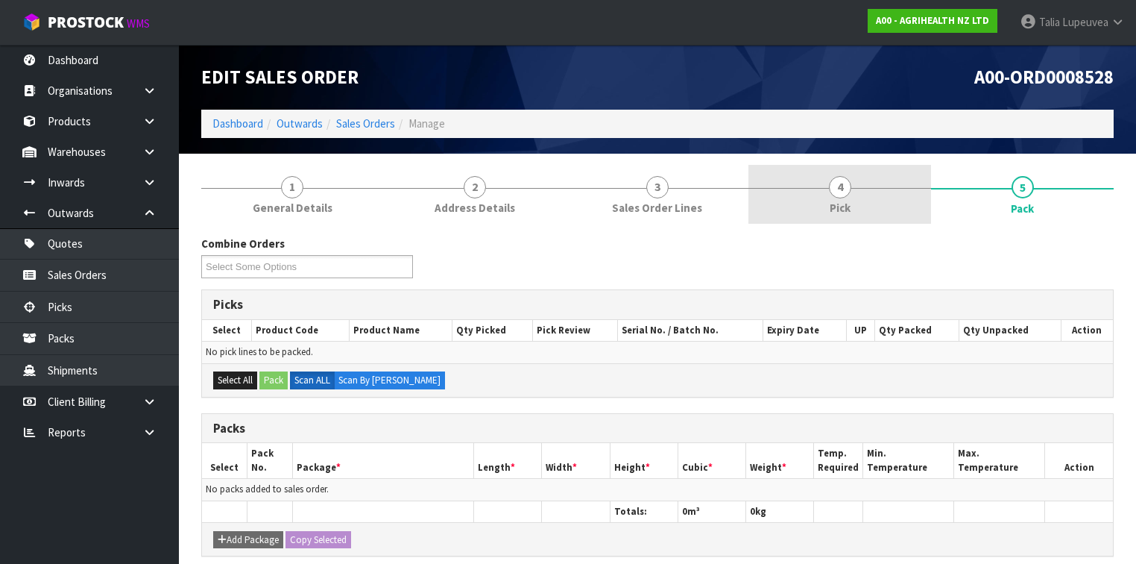
click at [824, 201] on link "4 Pick" at bounding box center [840, 194] width 183 height 59
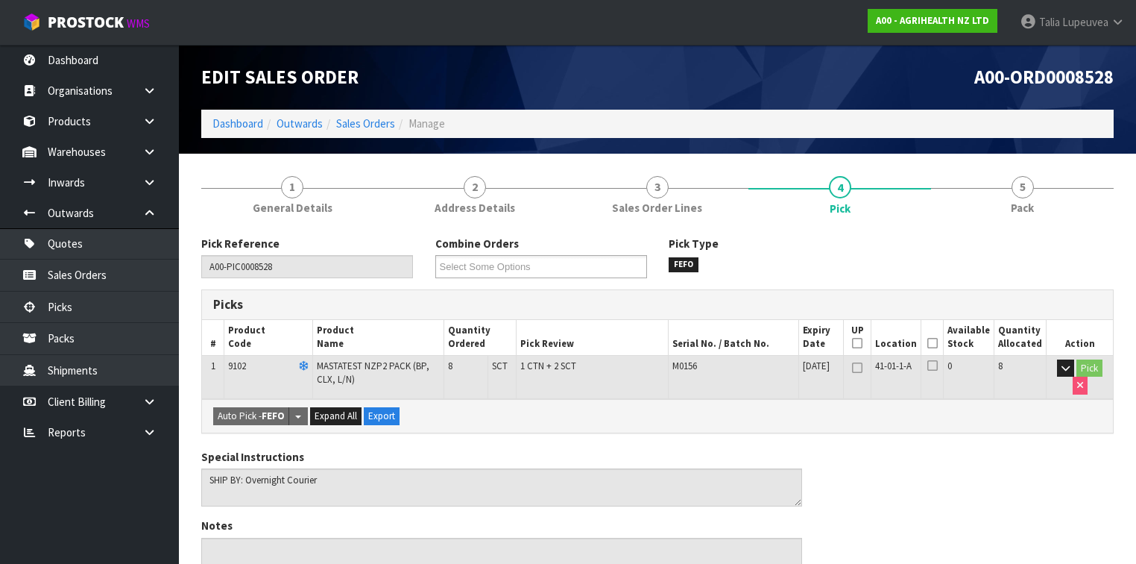
click at [938, 343] on icon at bounding box center [933, 343] width 10 height 1
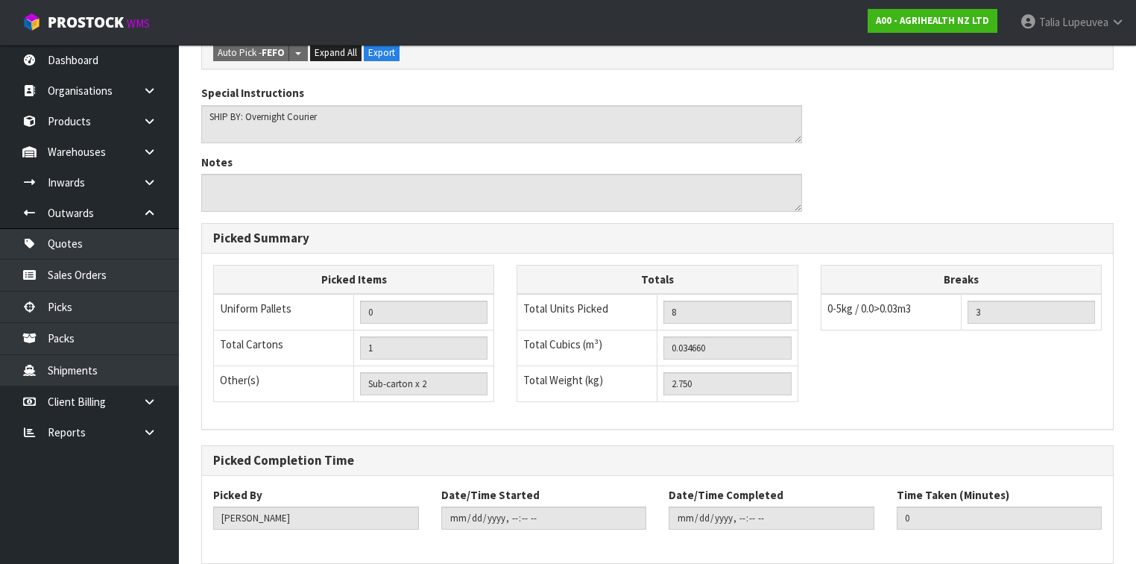
scroll to position [483, 0]
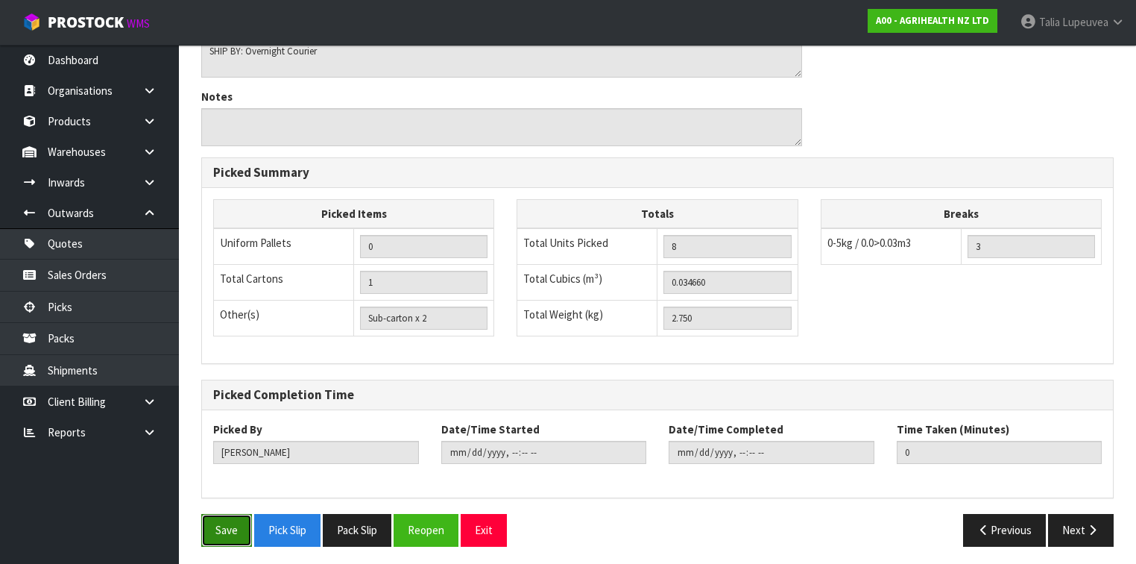
click at [247, 521] on button "Save" at bounding box center [226, 530] width 51 height 32
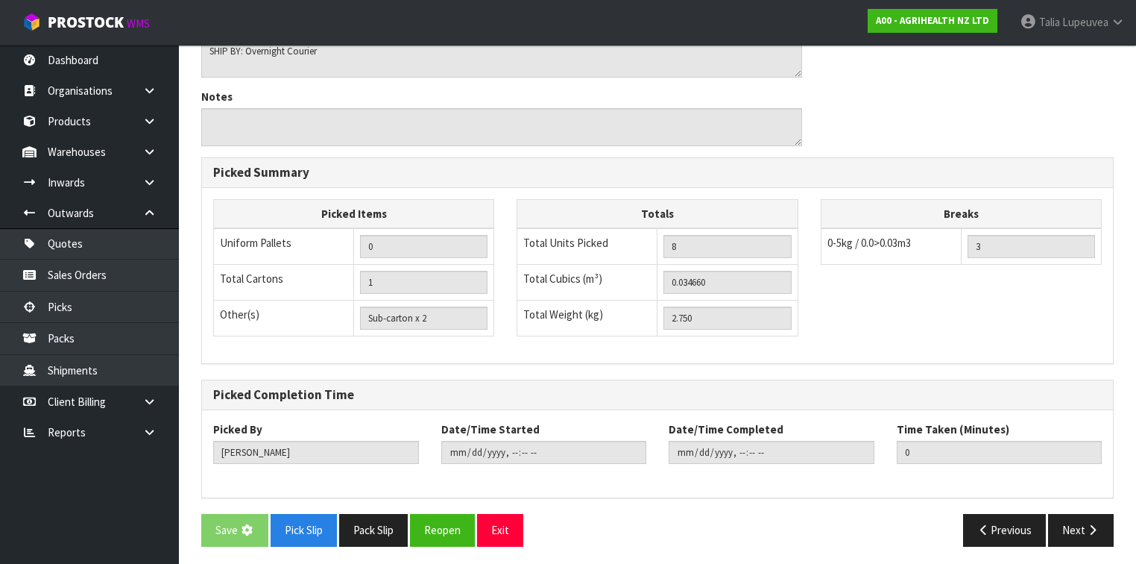
scroll to position [0, 0]
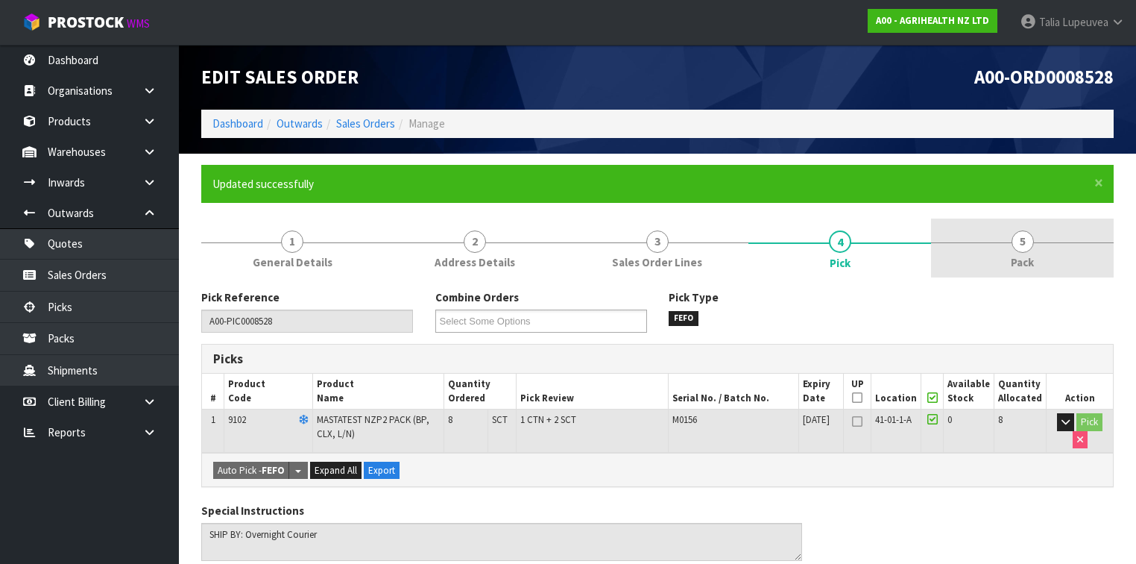
click at [984, 259] on link "5 Pack" at bounding box center [1022, 247] width 183 height 59
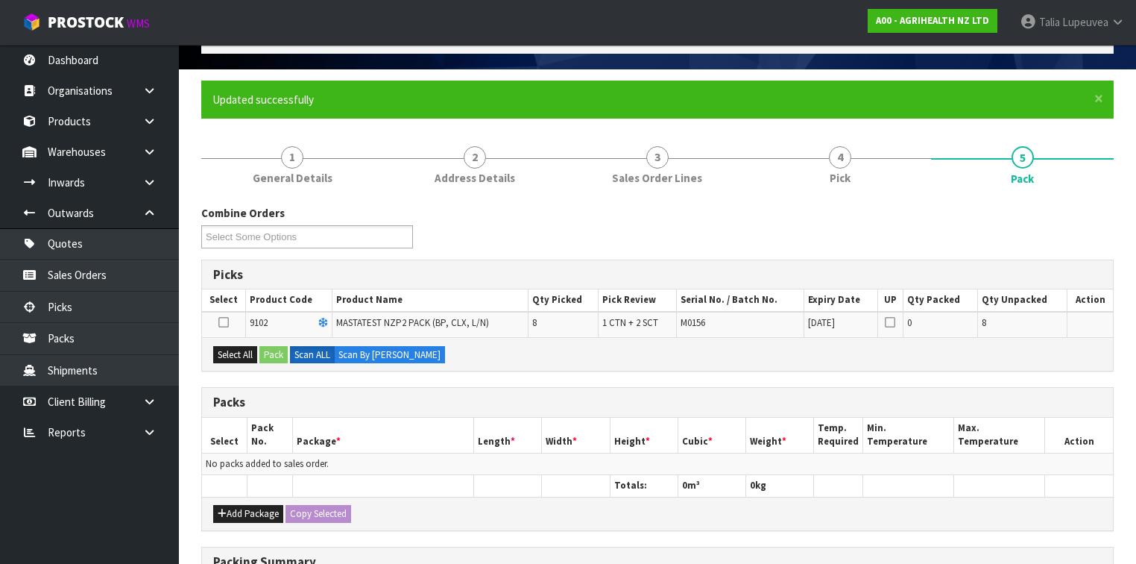
scroll to position [119, 0]
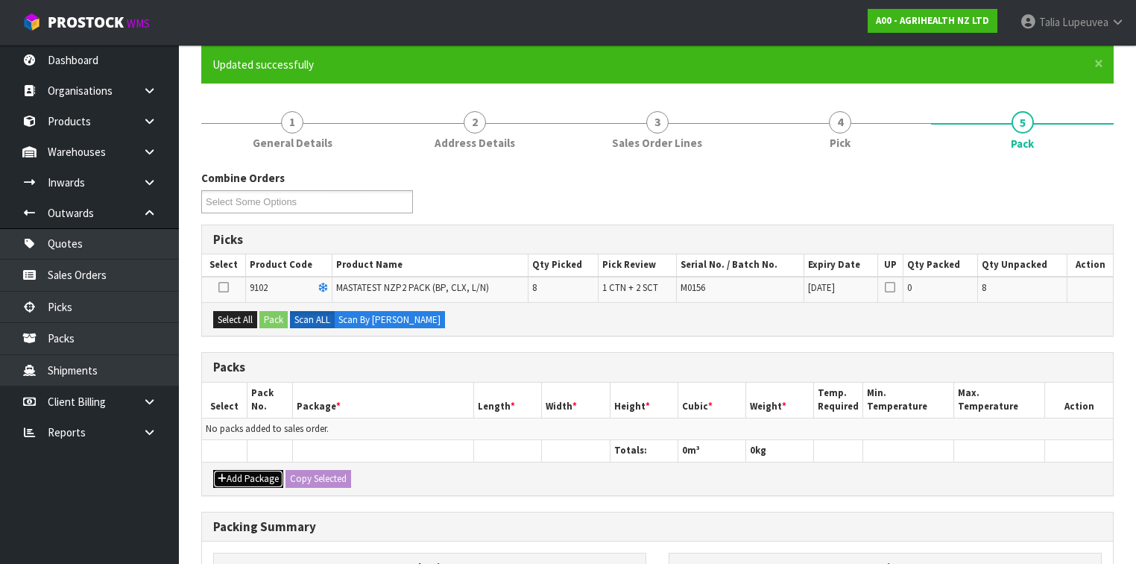
click at [255, 476] on button "Add Package" at bounding box center [248, 479] width 70 height 18
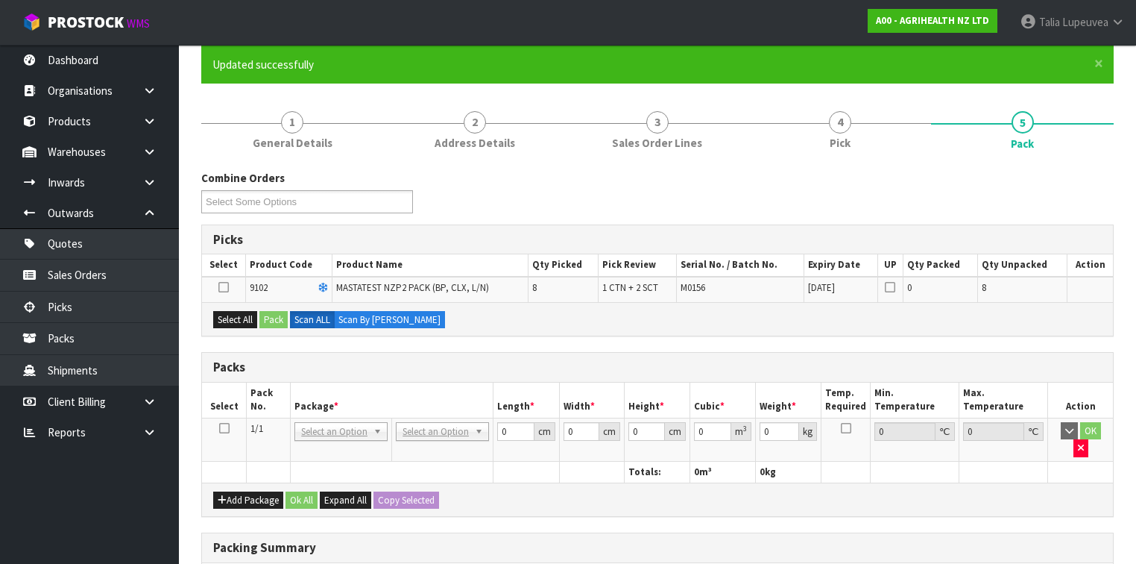
drag, startPoint x: 221, startPoint y: 423, endPoint x: 224, endPoint y: 409, distance: 14.5
click at [221, 428] on icon at bounding box center [224, 428] width 10 height 1
click at [239, 322] on button "Select All" at bounding box center [235, 320] width 44 height 18
click at [272, 319] on button "Pack" at bounding box center [274, 320] width 28 height 18
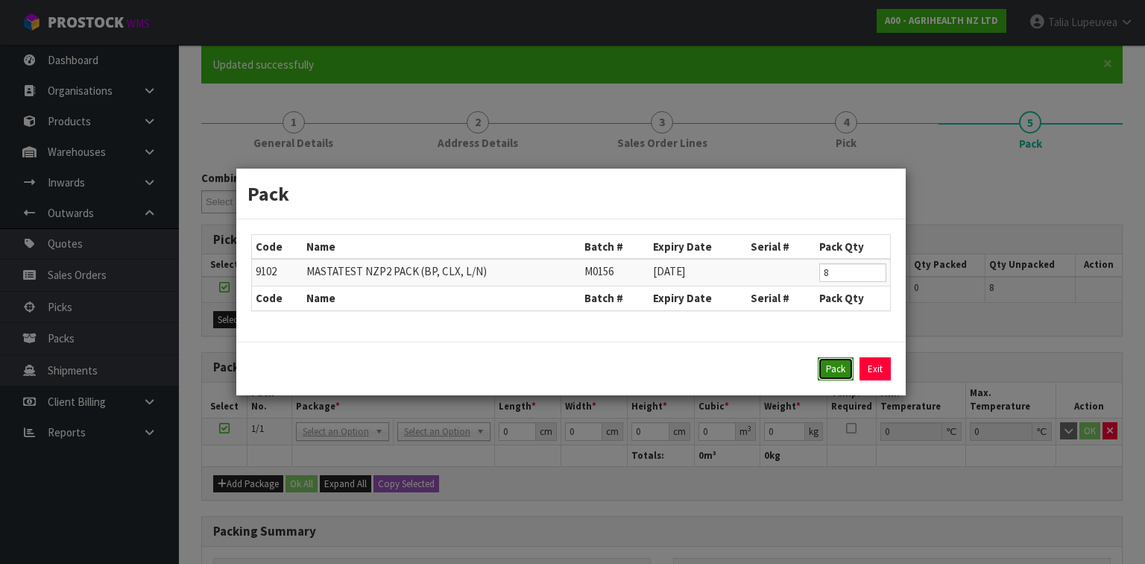
click at [844, 374] on button "Pack" at bounding box center [836, 369] width 36 height 24
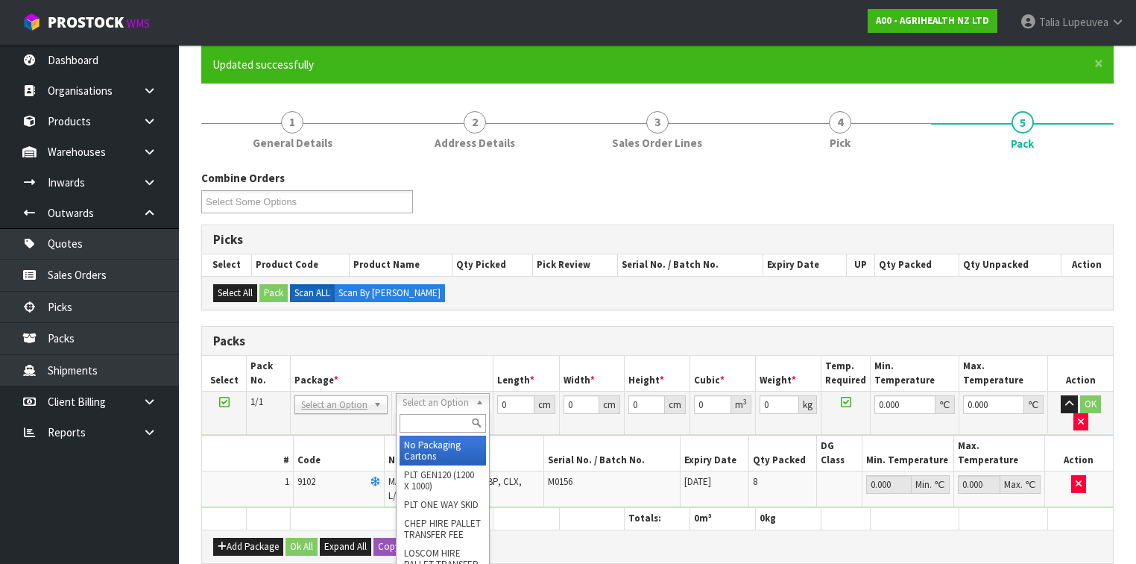
click at [437, 432] on input "text" at bounding box center [443, 423] width 86 height 19
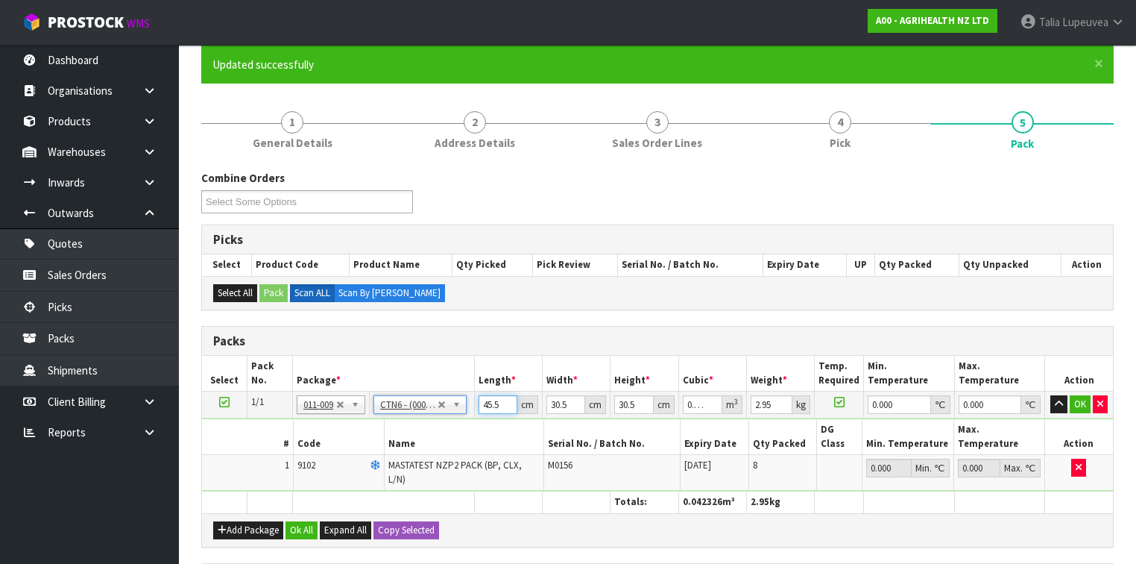
drag, startPoint x: 500, startPoint y: 401, endPoint x: 450, endPoint y: 421, distance: 53.6
click at [450, 421] on tbody "1/1 NONE 007-001 007-002 007-004 007-009 007-013 007-014 007-015 007-017 007-01…" at bounding box center [657, 441] width 911 height 100
click at [1073, 406] on button "OK" at bounding box center [1080, 404] width 21 height 18
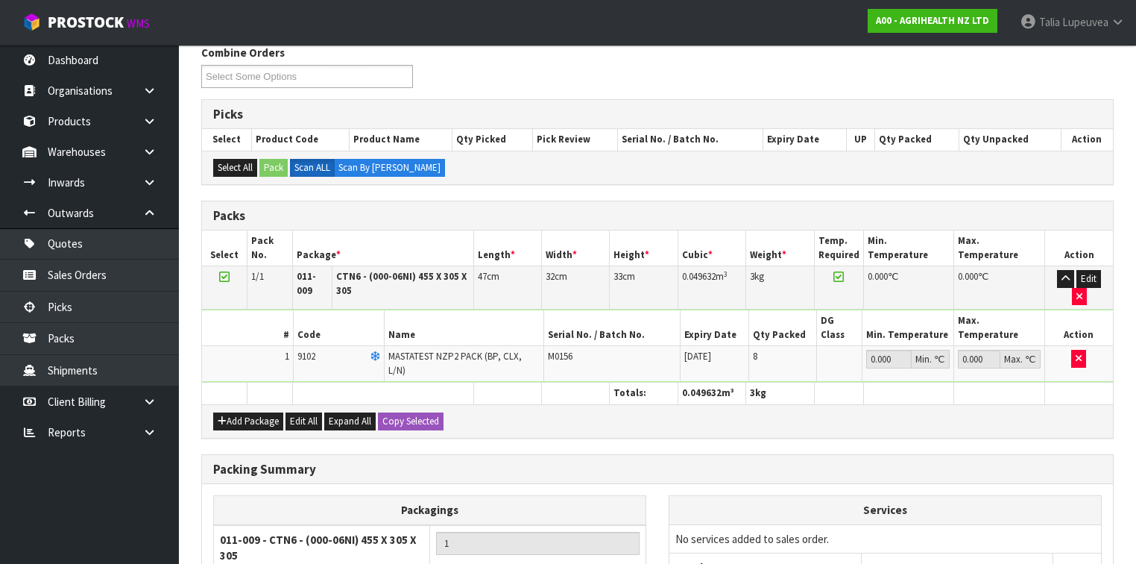
scroll to position [374, 0]
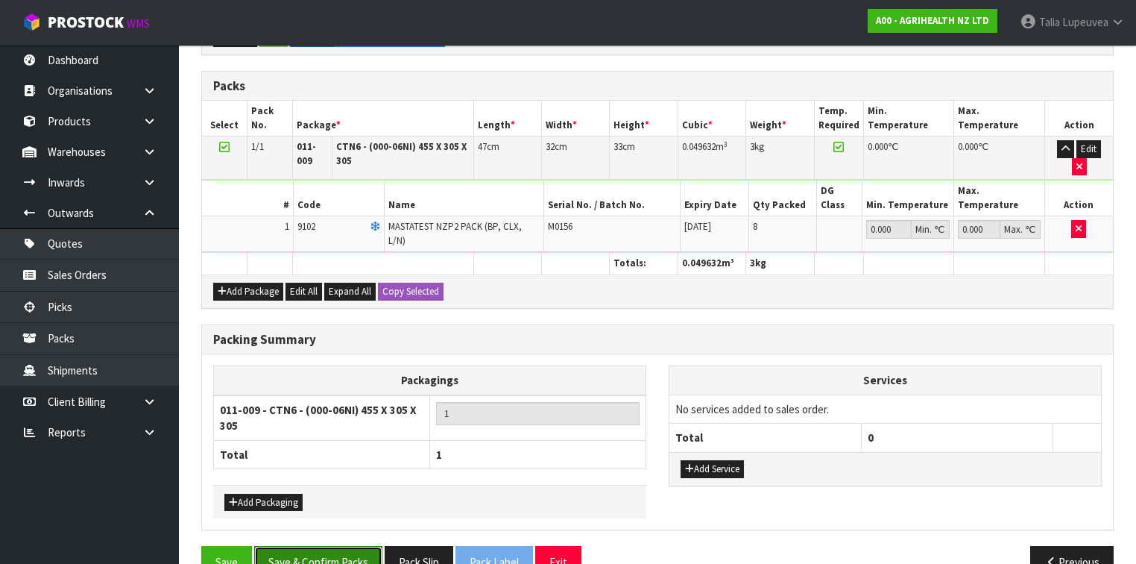
click at [306, 543] on button "Save & Confirm Packs" at bounding box center [318, 562] width 128 height 32
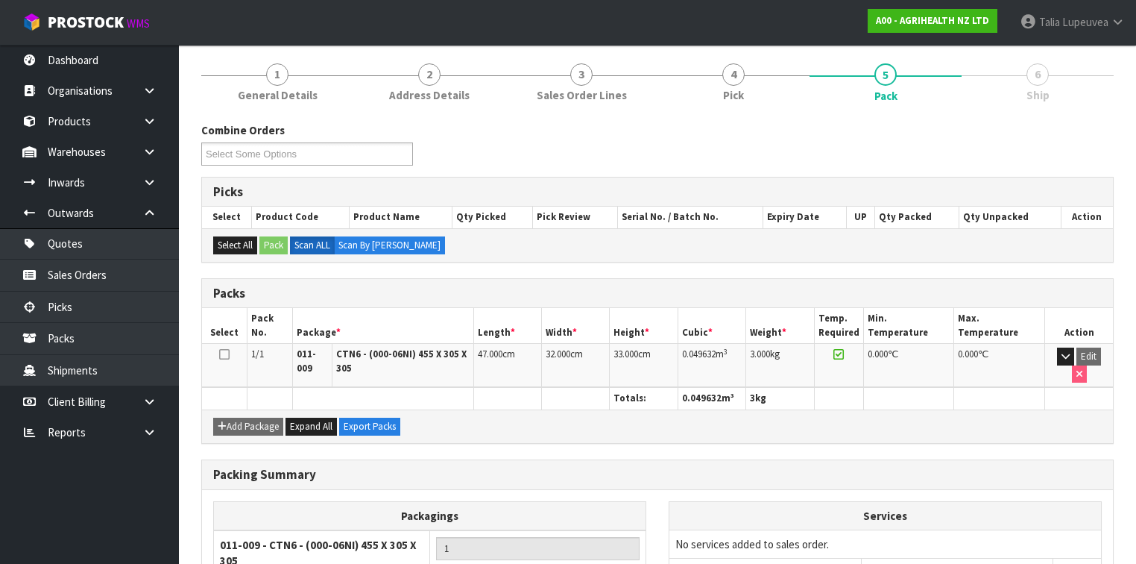
scroll to position [292, 0]
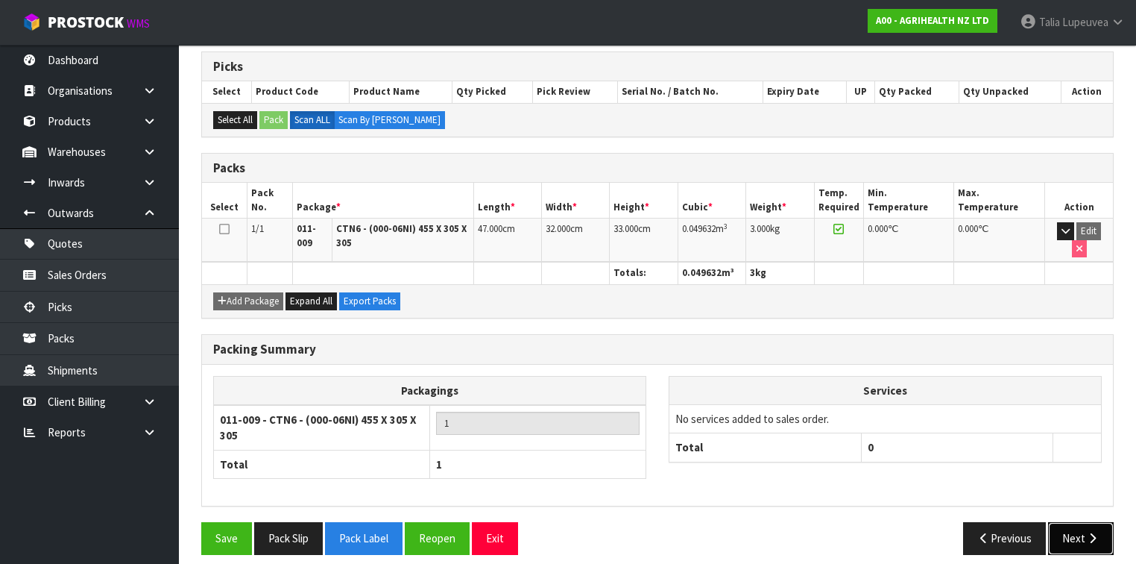
click at [1094, 532] on icon "button" at bounding box center [1093, 537] width 14 height 11
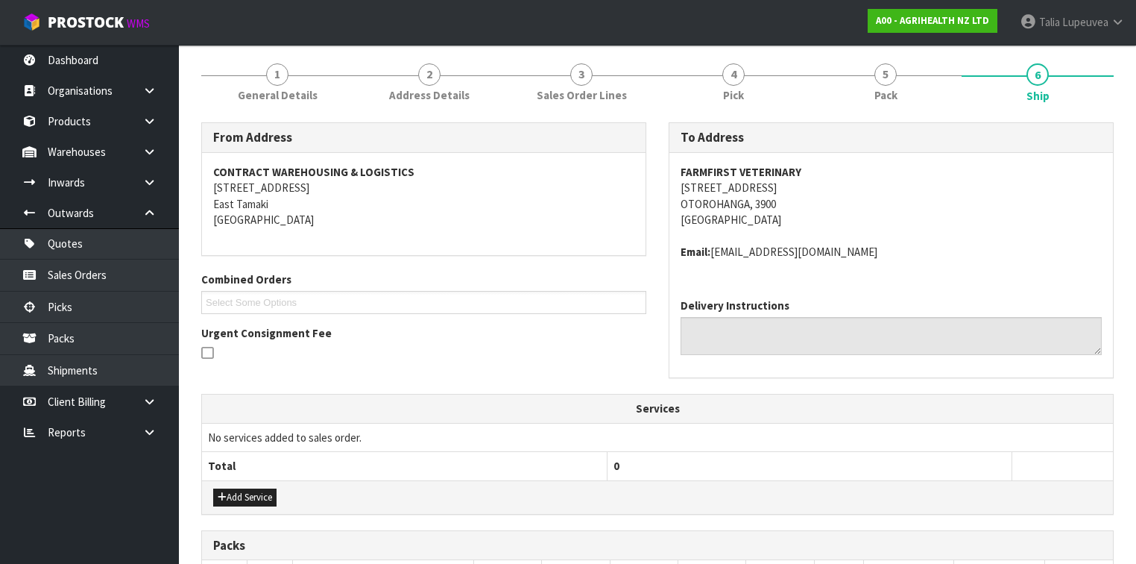
scroll to position [418, 0]
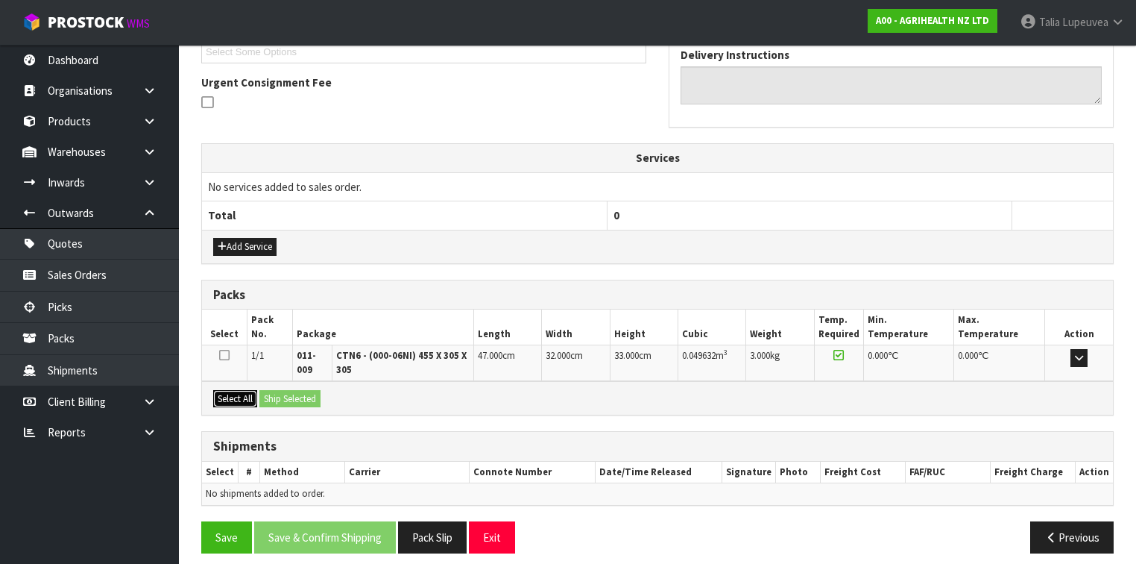
click at [253, 396] on button "Select All" at bounding box center [235, 399] width 44 height 18
click at [281, 396] on button "Ship Selected" at bounding box center [290, 399] width 61 height 18
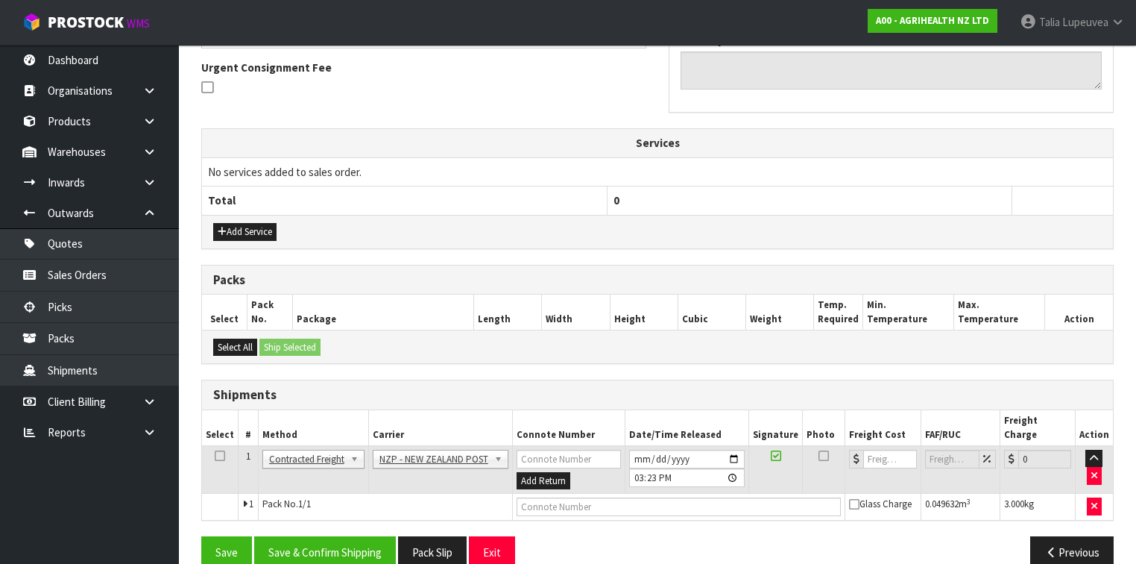
scroll to position [441, 0]
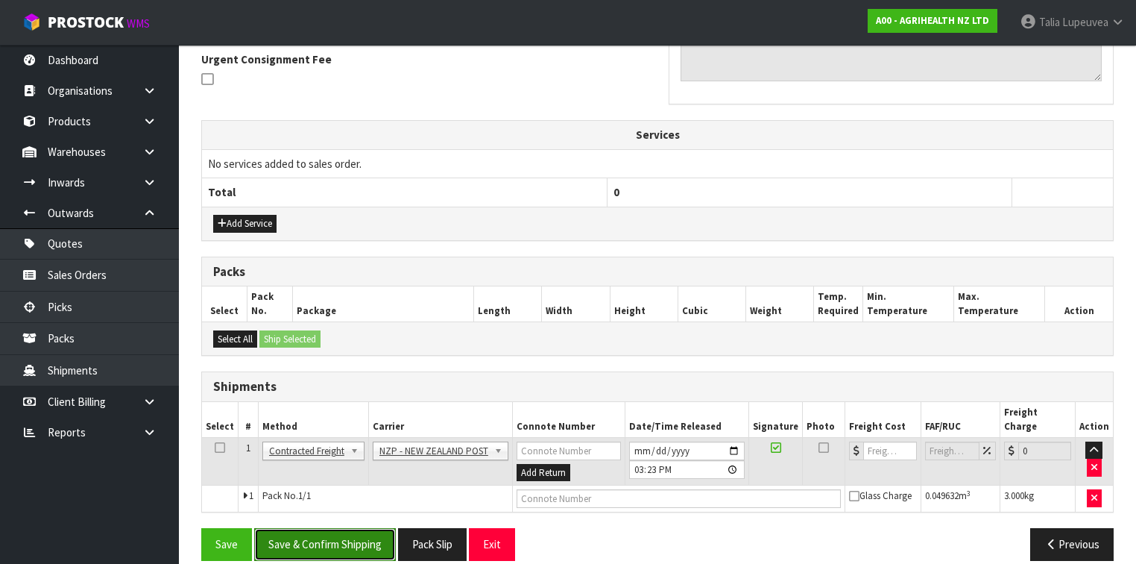
click at [372, 528] on button "Save & Confirm Shipping" at bounding box center [325, 544] width 142 height 32
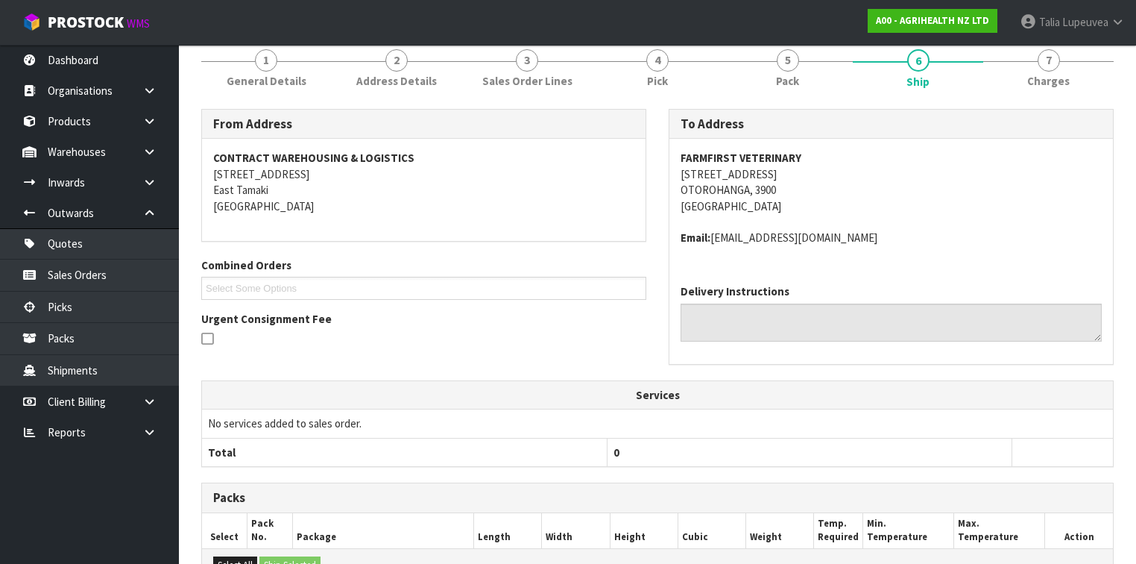
scroll to position [421, 0]
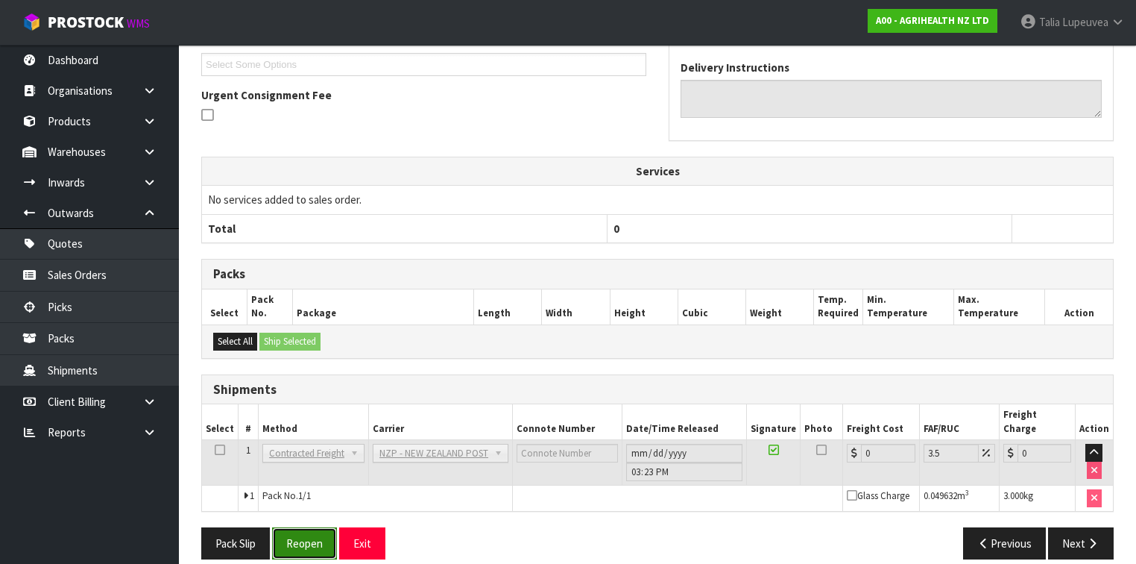
click at [316, 537] on button "Reopen" at bounding box center [304, 543] width 65 height 32
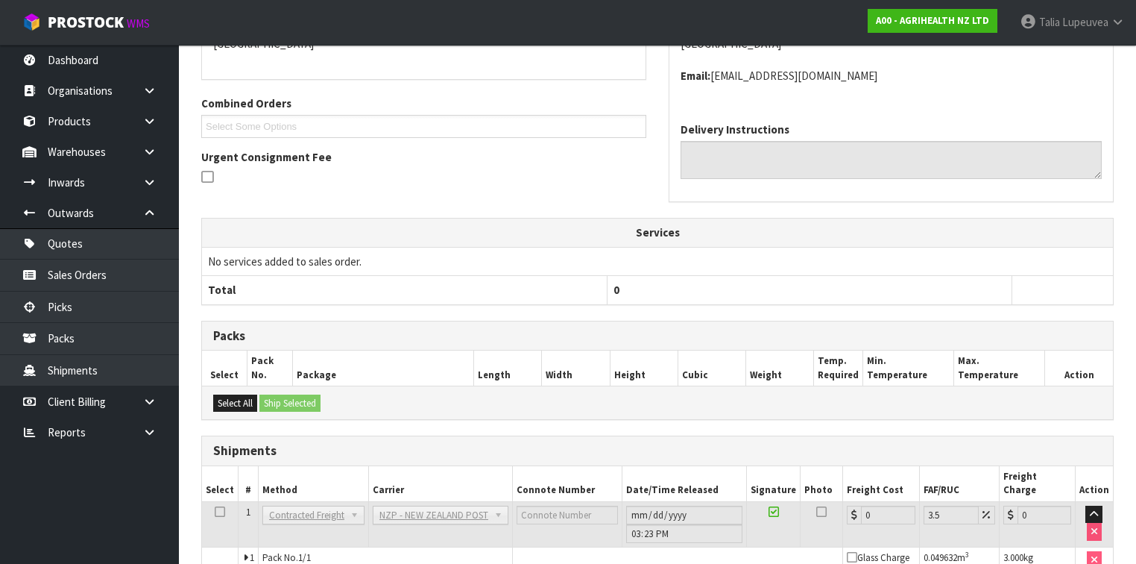
scroll to position [358, 0]
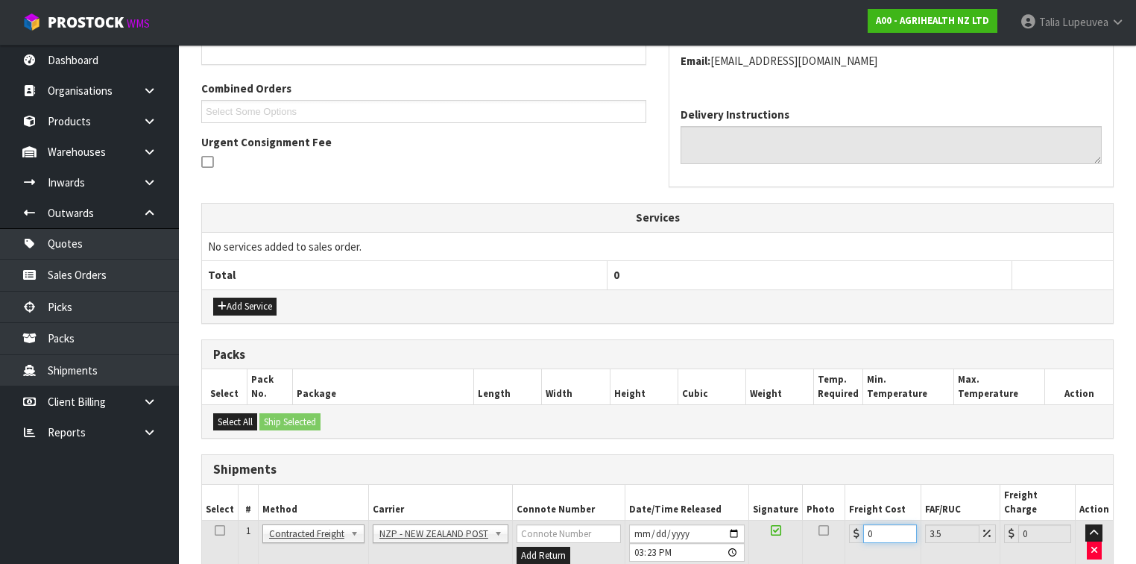
drag, startPoint x: 877, startPoint y: 516, endPoint x: 852, endPoint y: 523, distance: 25.5
click at [852, 524] on div "0" at bounding box center [882, 533] width 67 height 19
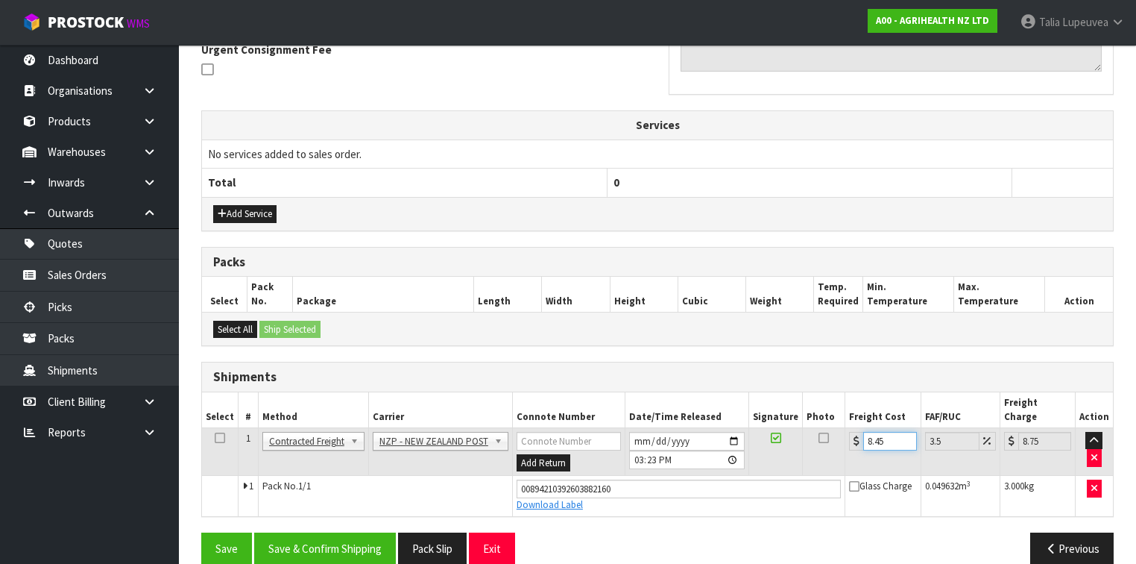
scroll to position [454, 0]
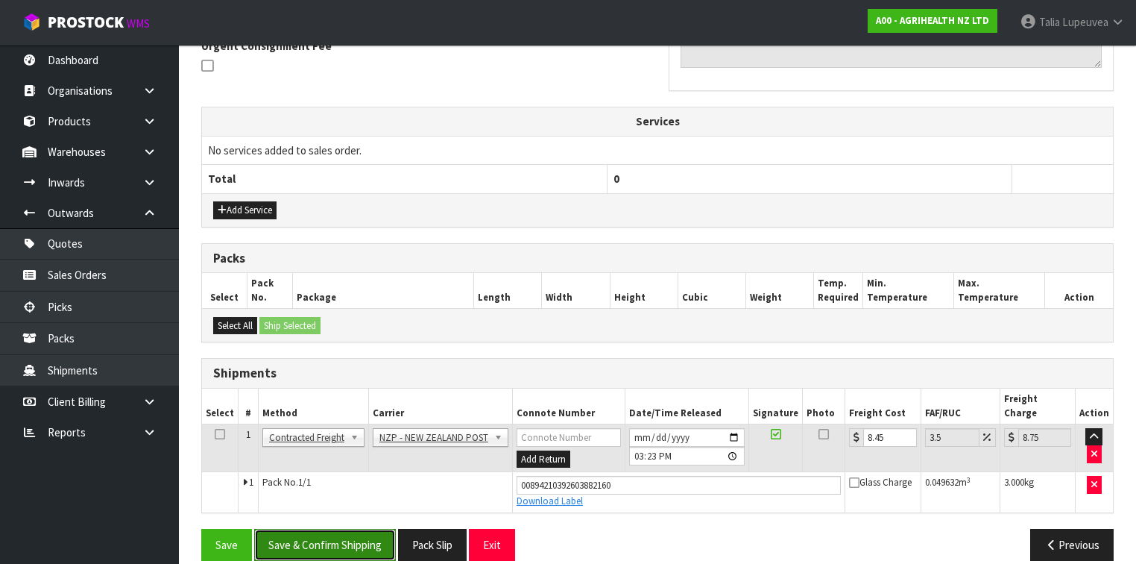
click at [315, 538] on button "Save & Confirm Shipping" at bounding box center [325, 545] width 142 height 32
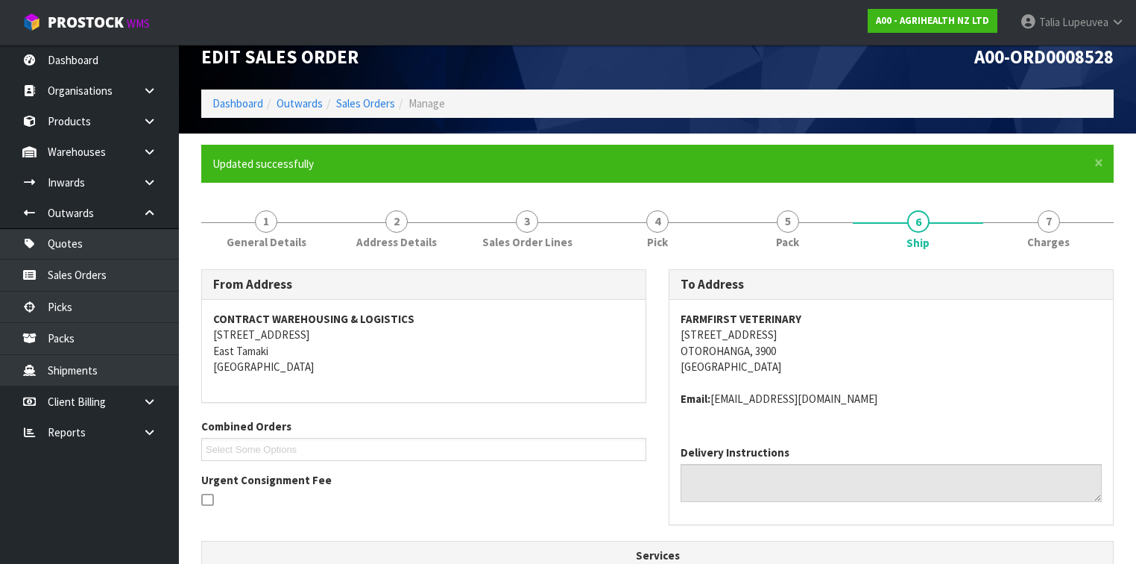
scroll to position [0, 0]
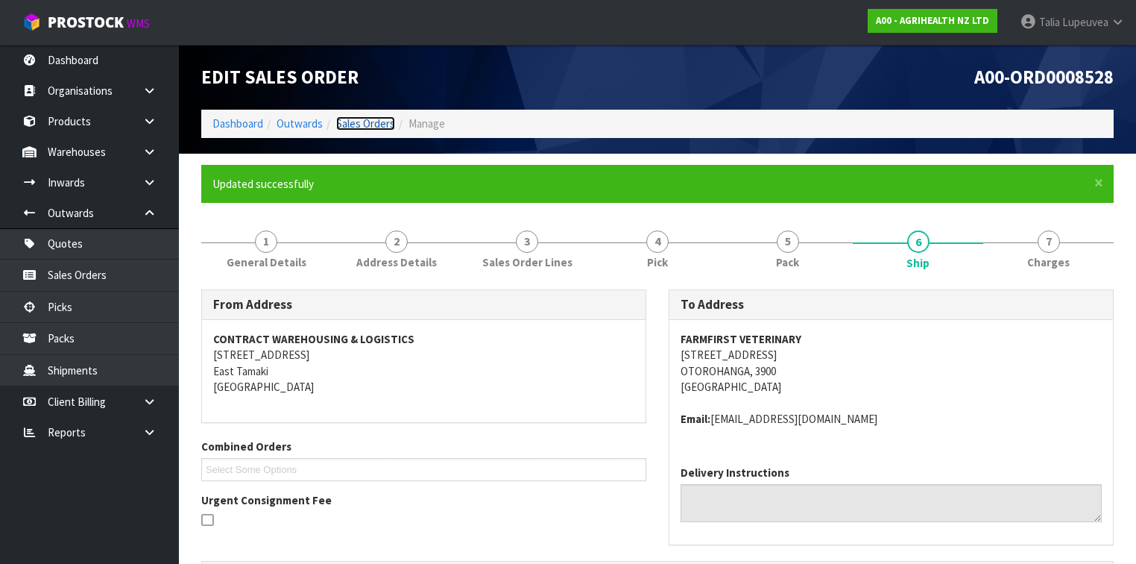
click at [387, 128] on link "Sales Orders" at bounding box center [365, 123] width 59 height 14
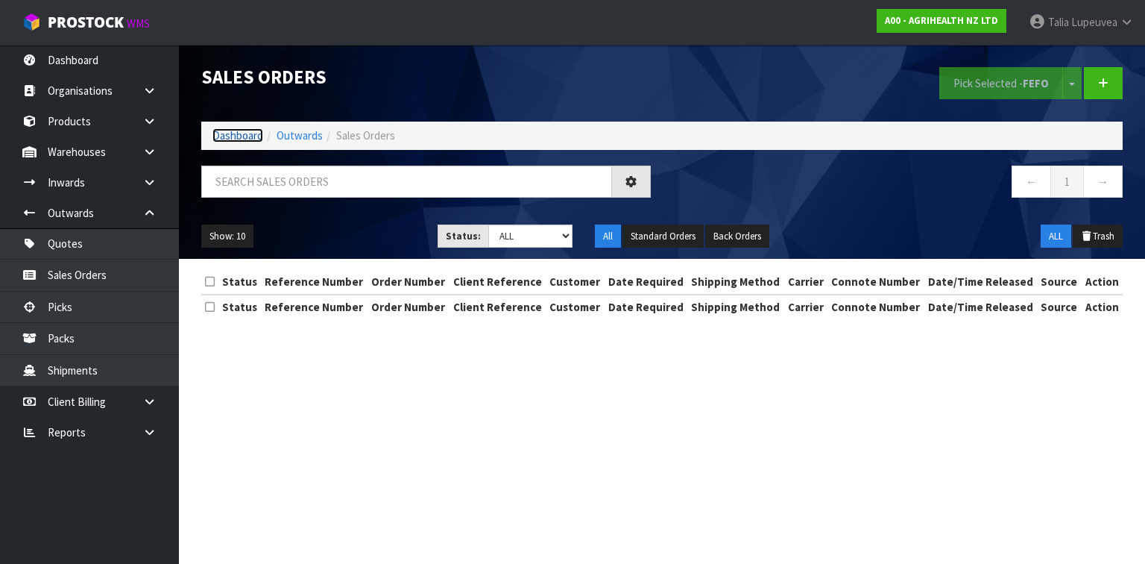
click at [224, 136] on link "Dashboard" at bounding box center [238, 135] width 51 height 14
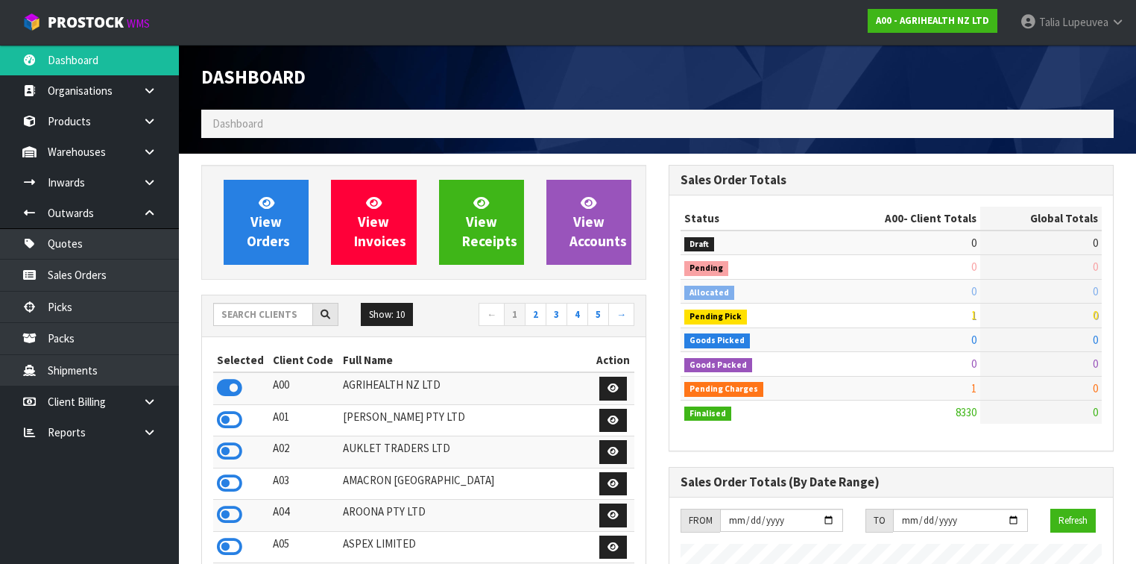
scroll to position [1125, 468]
click at [286, 318] on input "text" at bounding box center [263, 314] width 100 height 23
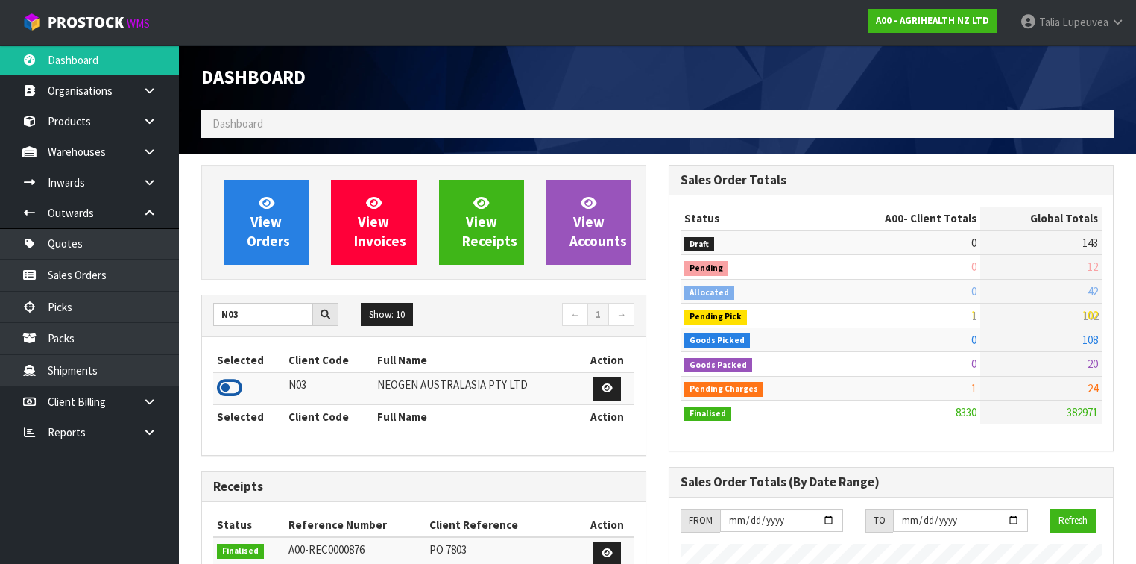
click at [238, 377] on icon at bounding box center [229, 388] width 25 height 22
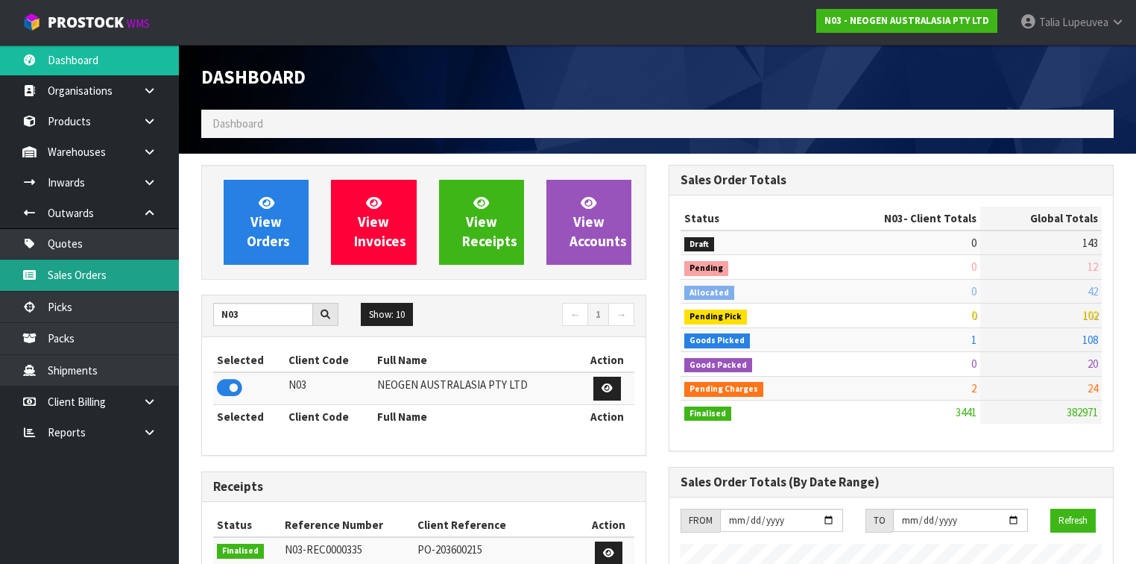
scroll to position [1285, 468]
click at [127, 283] on link "Sales Orders" at bounding box center [89, 275] width 179 height 31
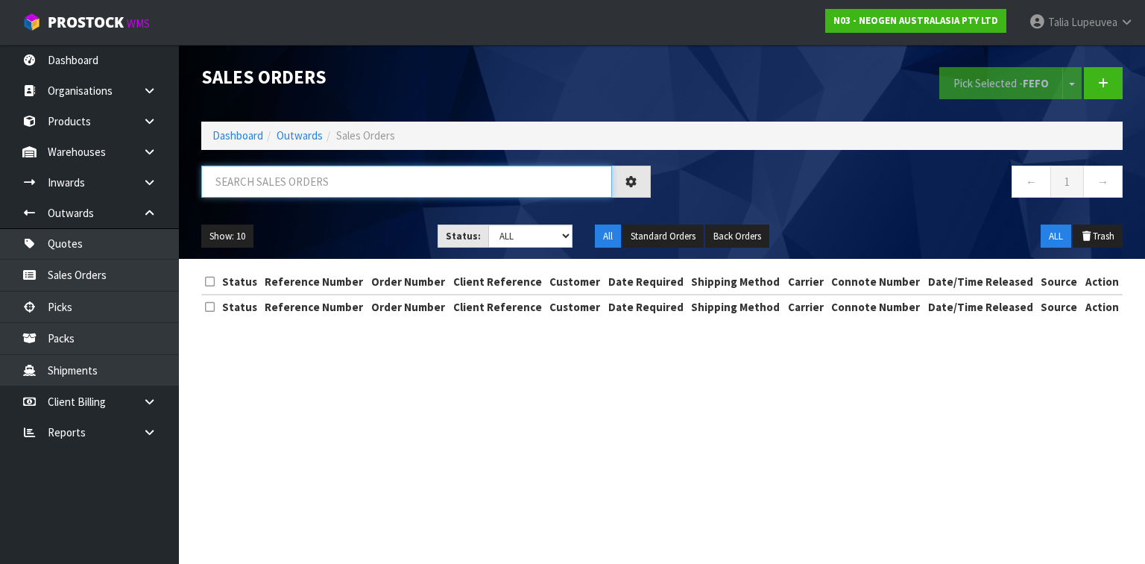
click at [368, 187] on input "text" at bounding box center [406, 182] width 411 height 32
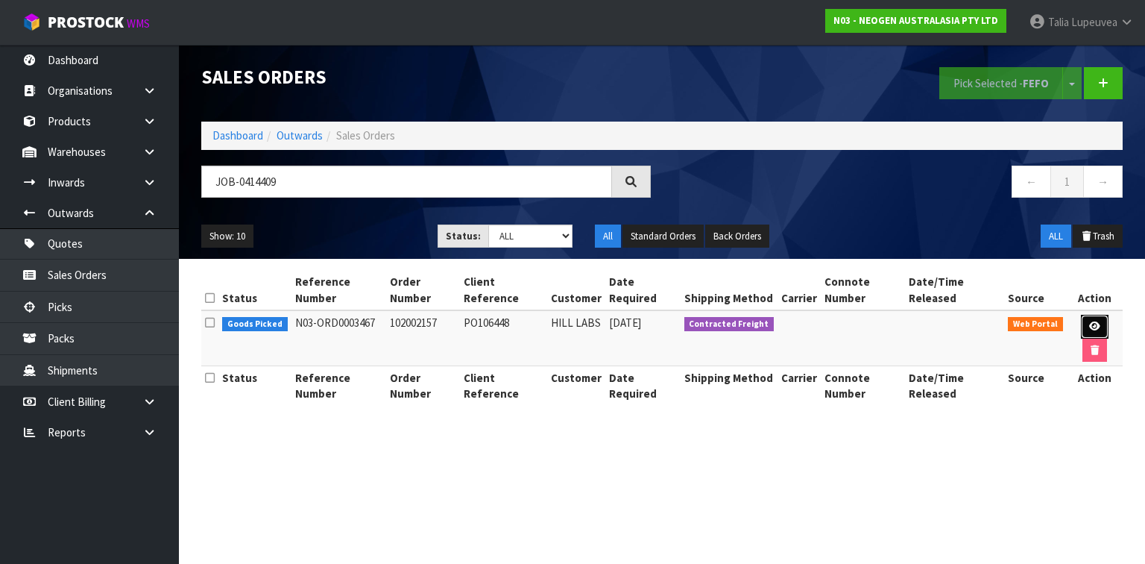
click at [1086, 318] on link at bounding box center [1095, 327] width 28 height 24
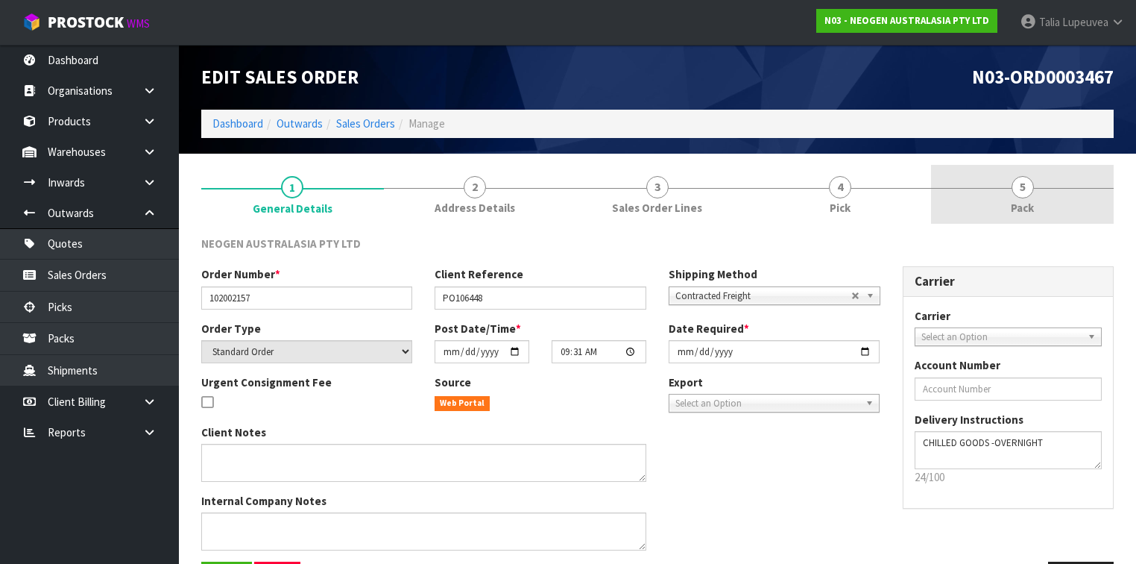
click at [1058, 211] on link "5 Pack" at bounding box center [1022, 194] width 183 height 59
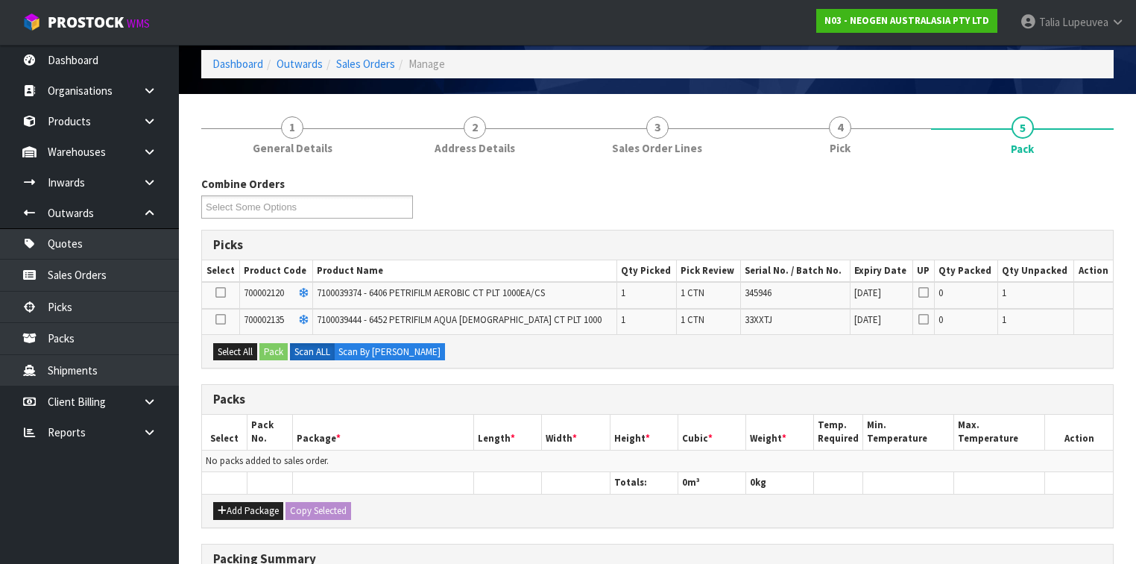
scroll to position [119, 0]
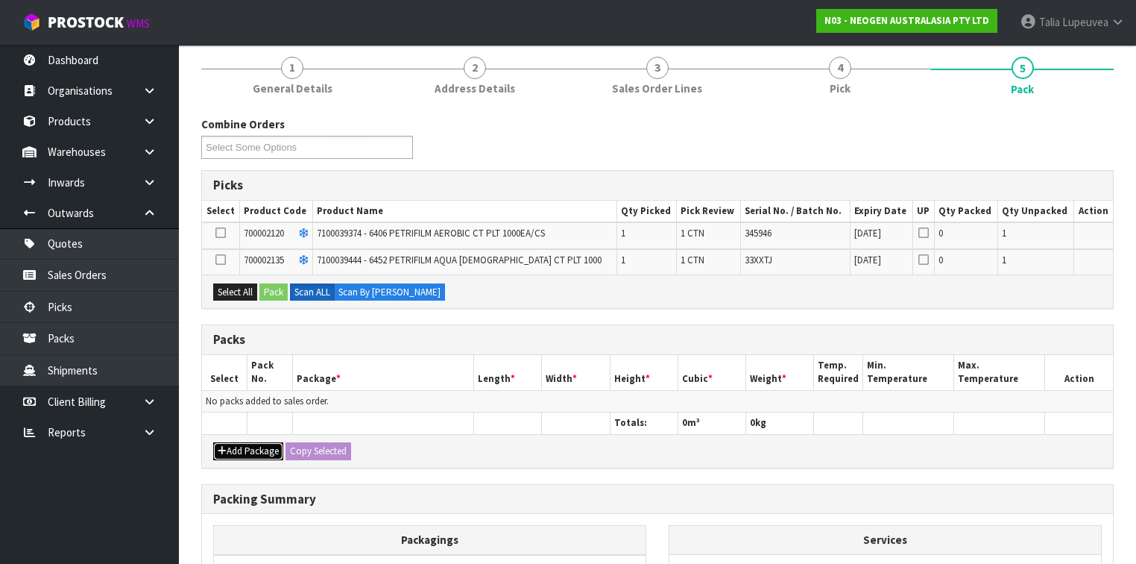
click at [260, 442] on button "Add Package" at bounding box center [248, 451] width 70 height 18
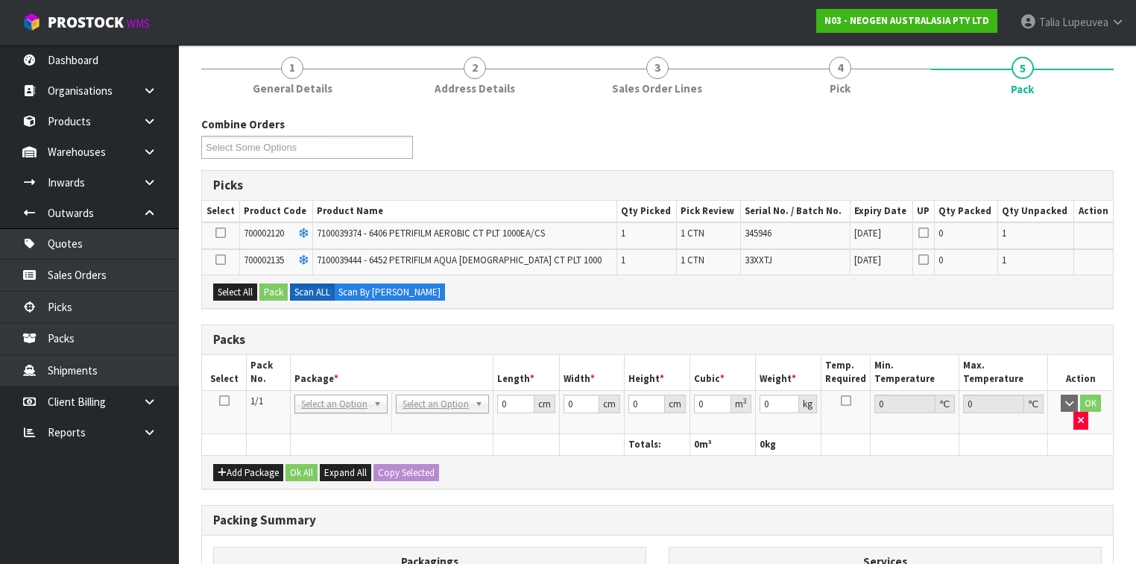
click at [224, 400] on icon at bounding box center [224, 400] width 10 height 1
click at [236, 288] on button "Select All" at bounding box center [235, 292] width 44 height 18
click at [271, 292] on button "Pack" at bounding box center [274, 292] width 28 height 18
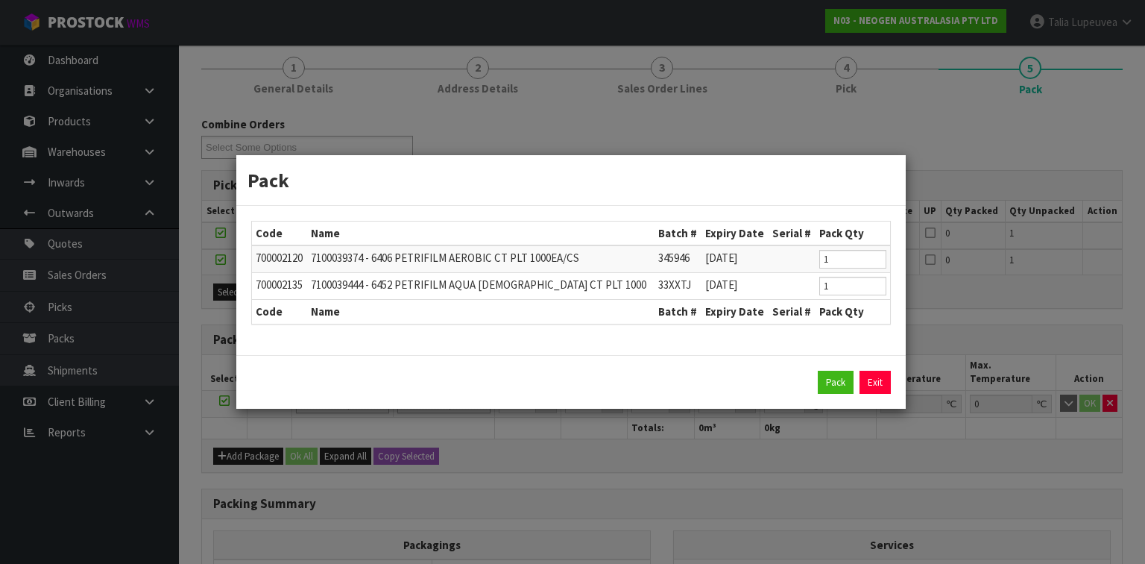
click at [816, 382] on div "Pack Exit" at bounding box center [571, 383] width 640 height 24
click at [839, 380] on button "Pack" at bounding box center [836, 383] width 36 height 24
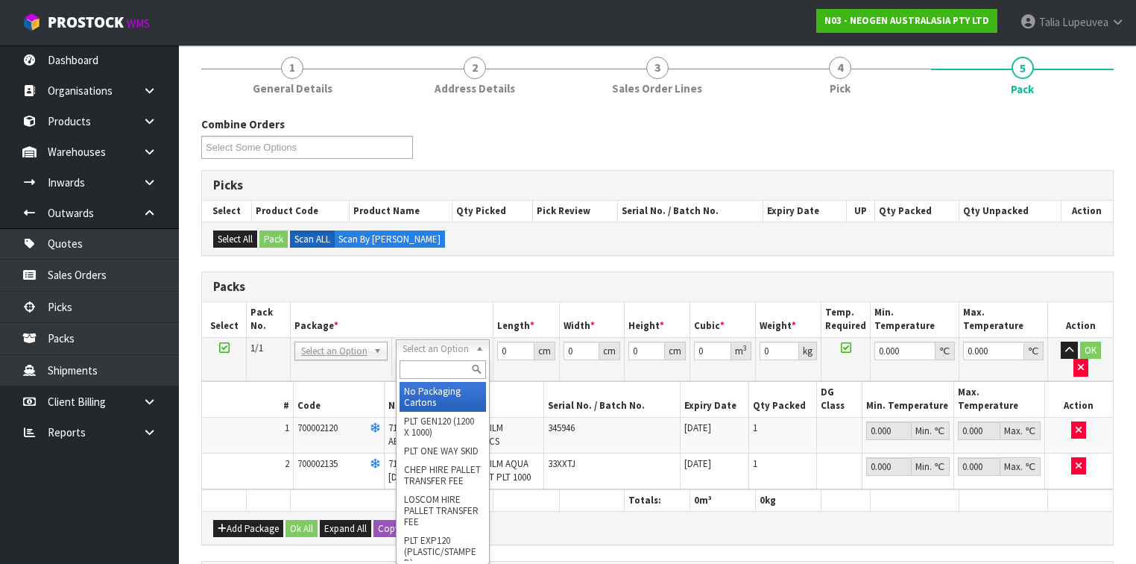
click at [454, 367] on input "text" at bounding box center [443, 369] width 86 height 19
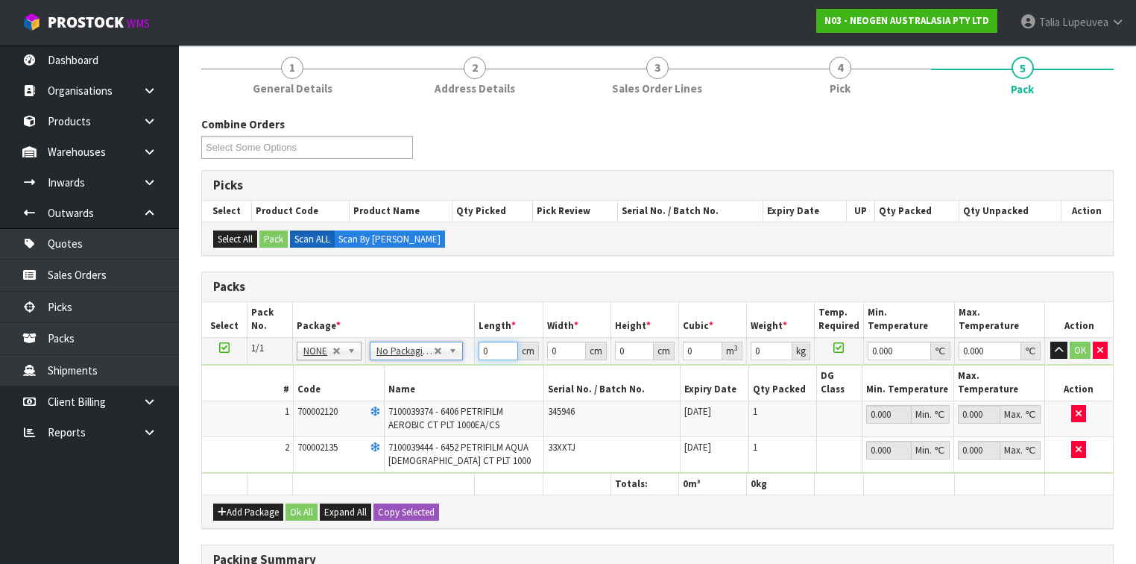
drag, startPoint x: 454, startPoint y: 353, endPoint x: 427, endPoint y: 353, distance: 27.6
click at [427, 353] on tr "1/1 NONE 007-001 007-002 007-004 007-009 007-013 007-014 007-015 007-017 007-01…" at bounding box center [657, 350] width 911 height 27
click at [1089, 351] on button "OK" at bounding box center [1080, 351] width 21 height 18
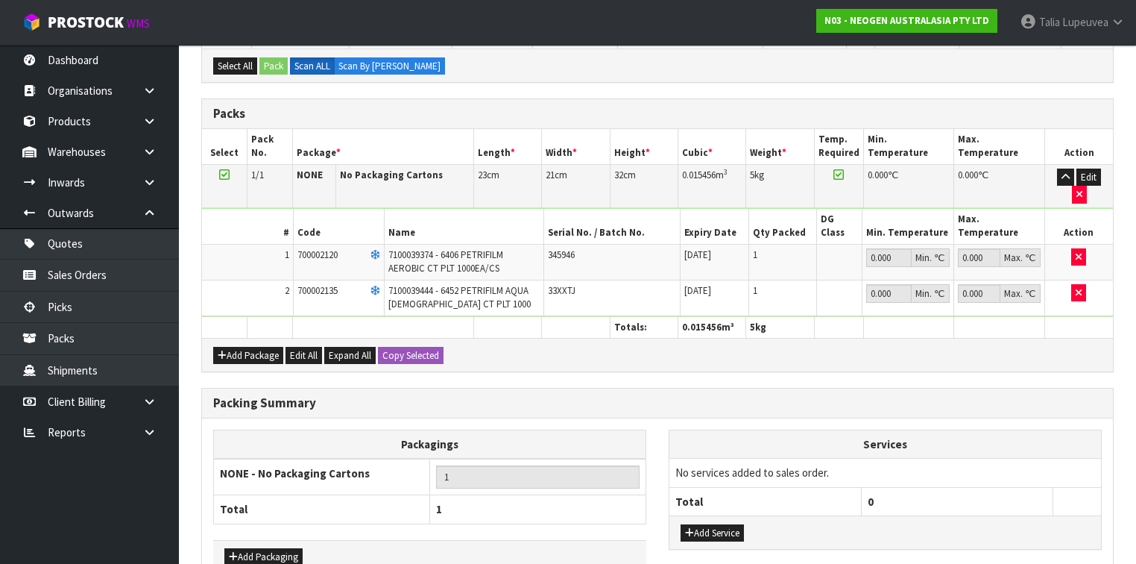
scroll to position [346, 0]
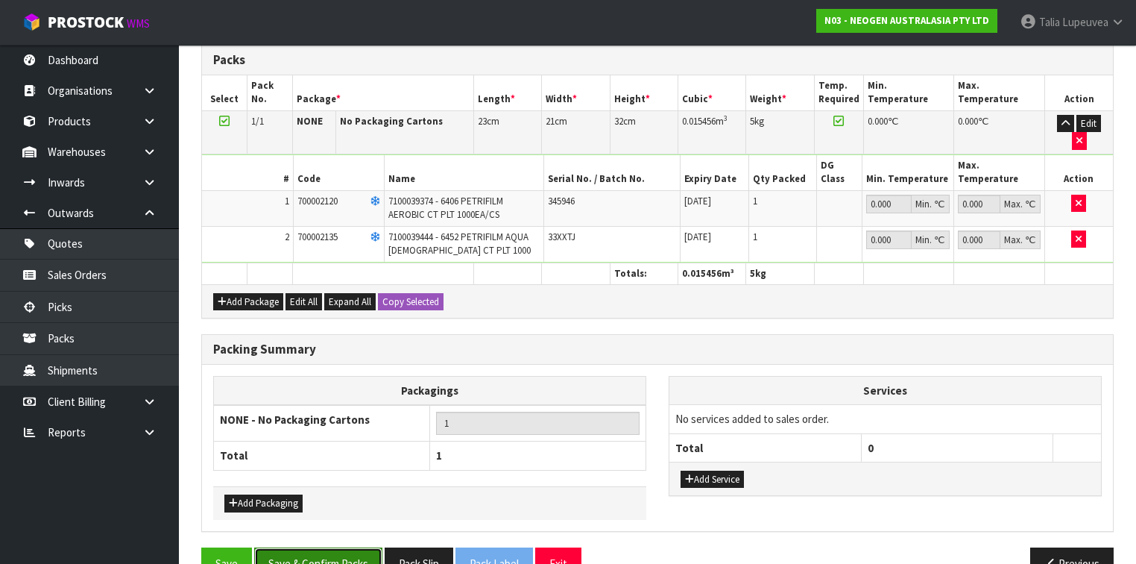
click at [312, 543] on button "Save & Confirm Packs" at bounding box center [318, 563] width 128 height 32
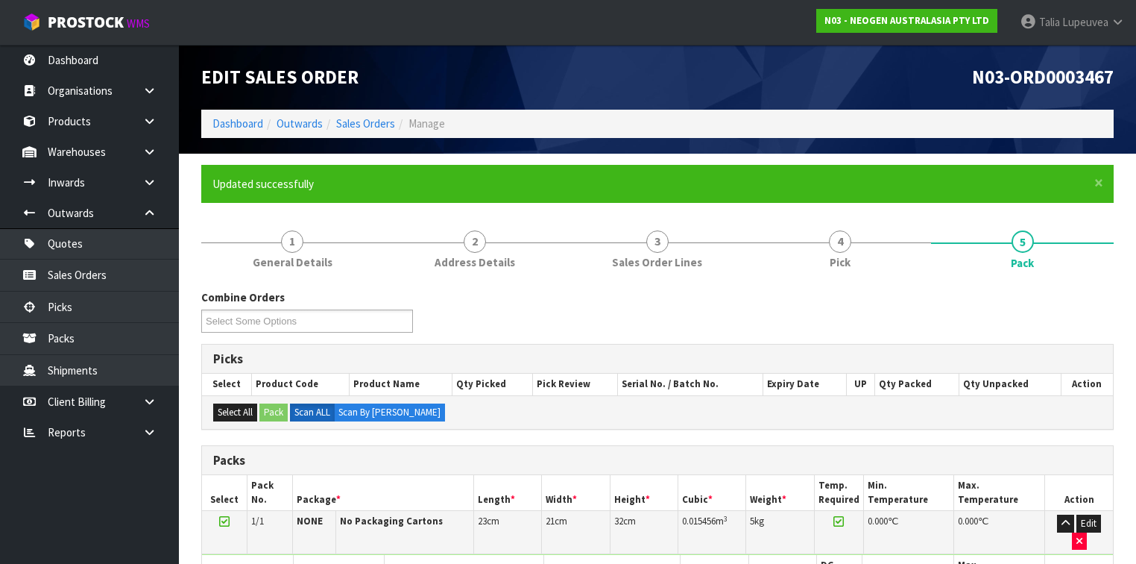
scroll to position [274, 0]
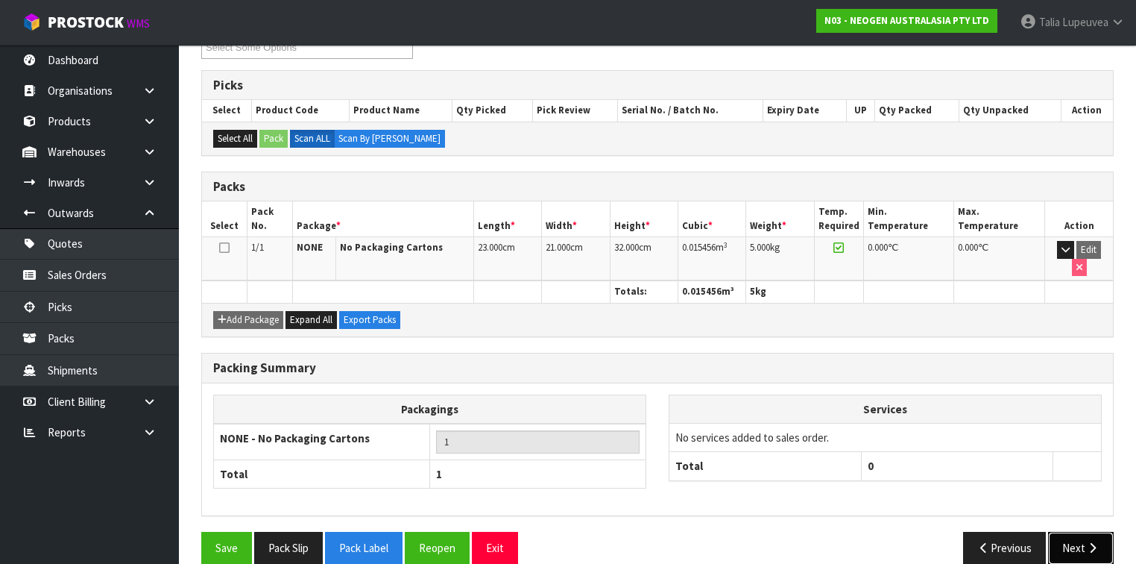
click at [1080, 532] on button "Next" at bounding box center [1081, 548] width 66 height 32
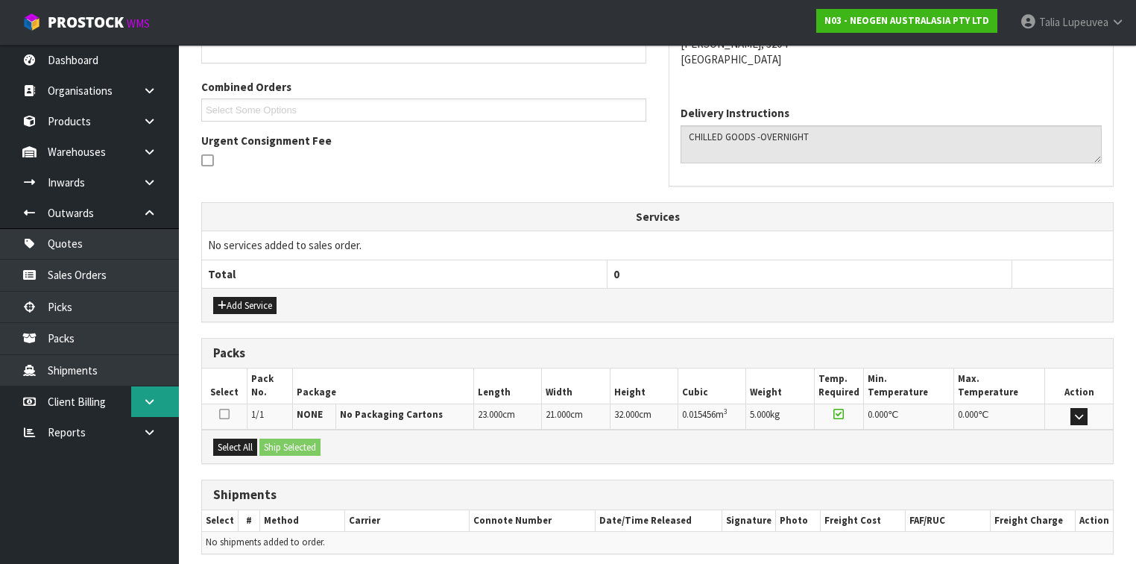
scroll to position [415, 0]
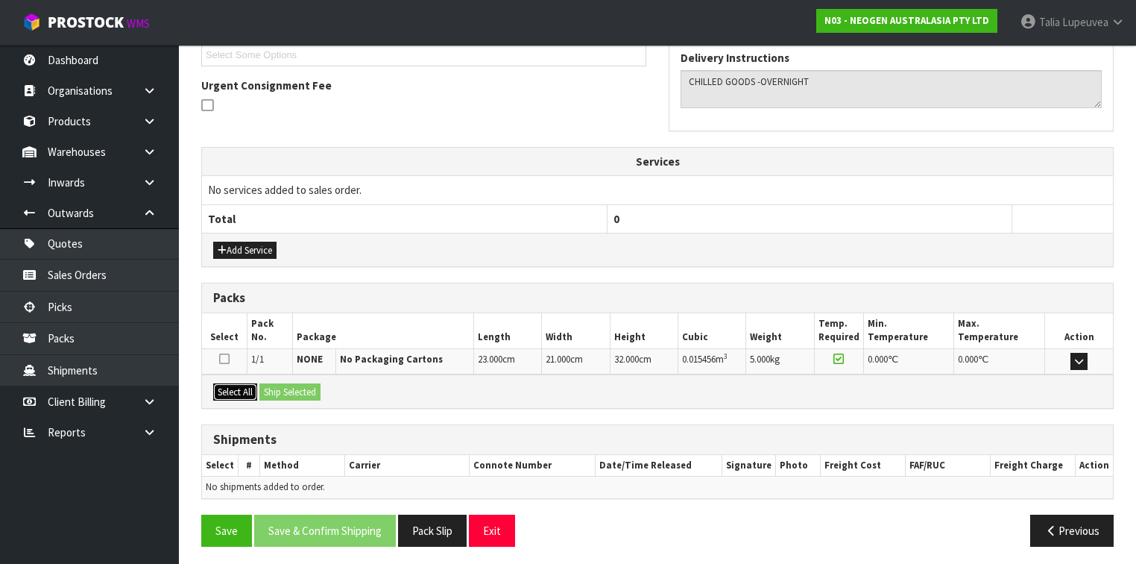
click at [245, 393] on button "Select All" at bounding box center [235, 392] width 44 height 18
click at [278, 391] on button "Ship Selected" at bounding box center [290, 392] width 61 height 18
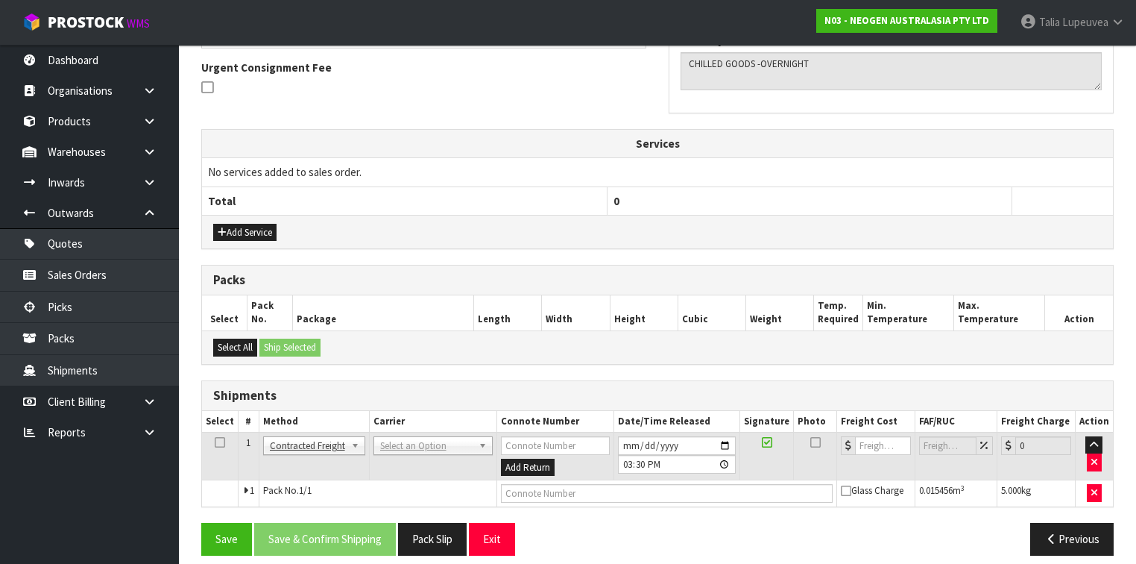
scroll to position [441, 0]
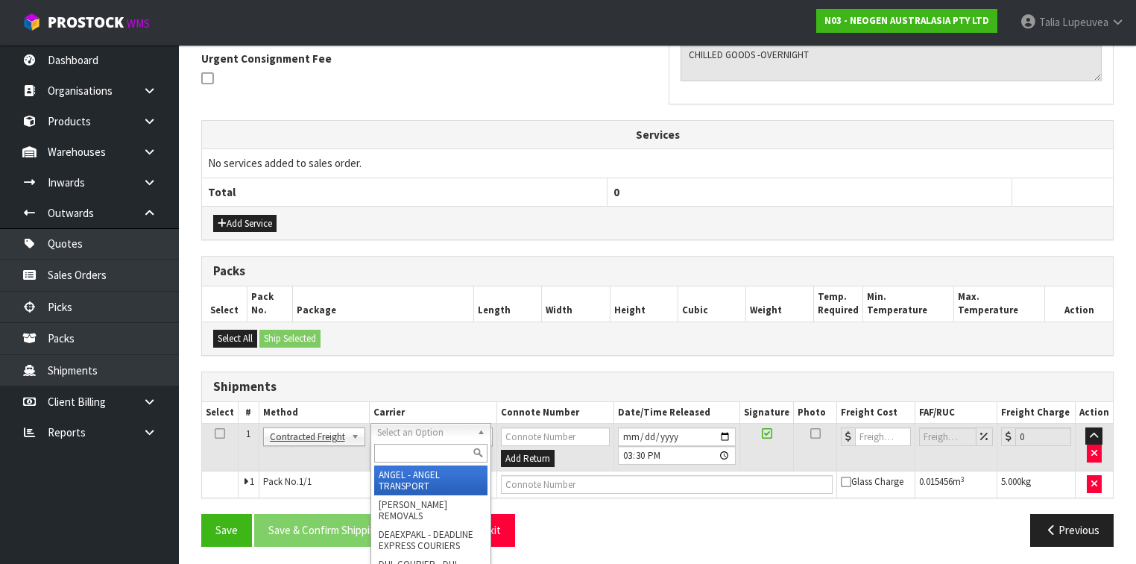
click at [401, 450] on input "text" at bounding box center [430, 453] width 113 height 19
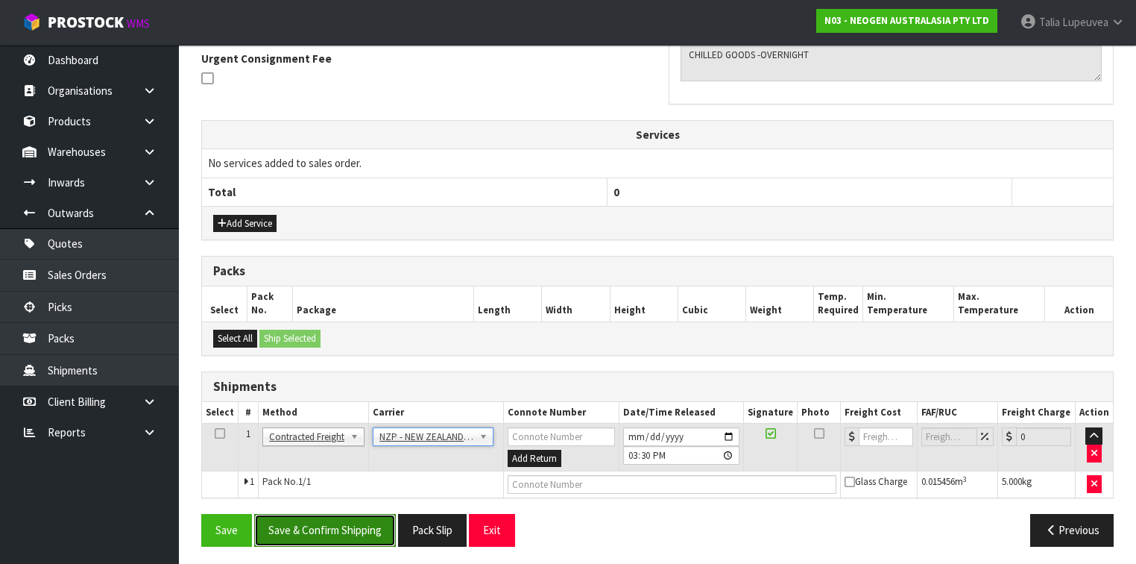
click at [368, 521] on button "Save & Confirm Shipping" at bounding box center [325, 530] width 142 height 32
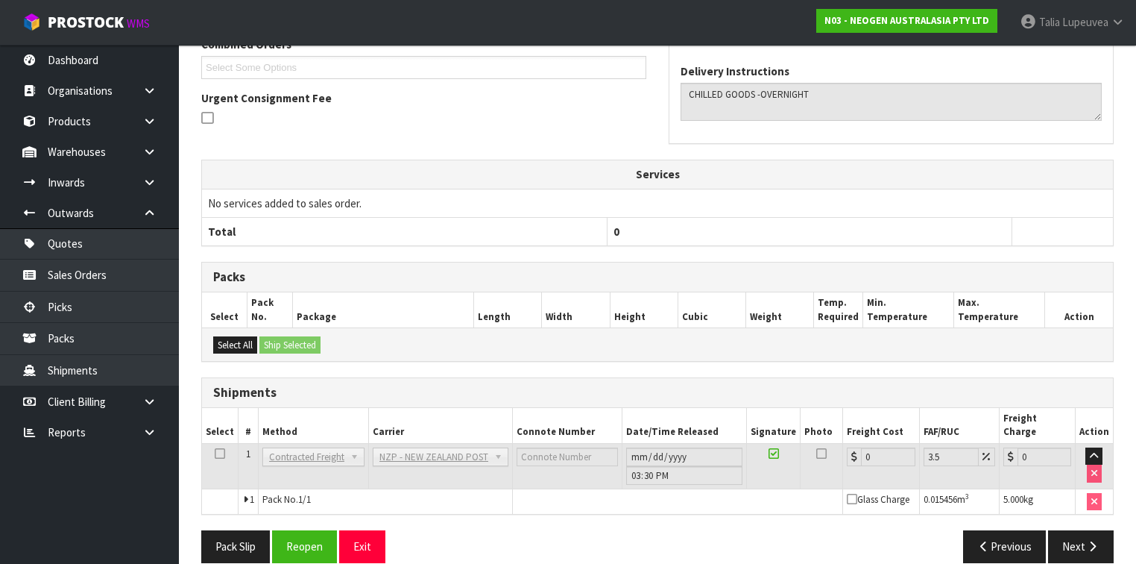
scroll to position [421, 0]
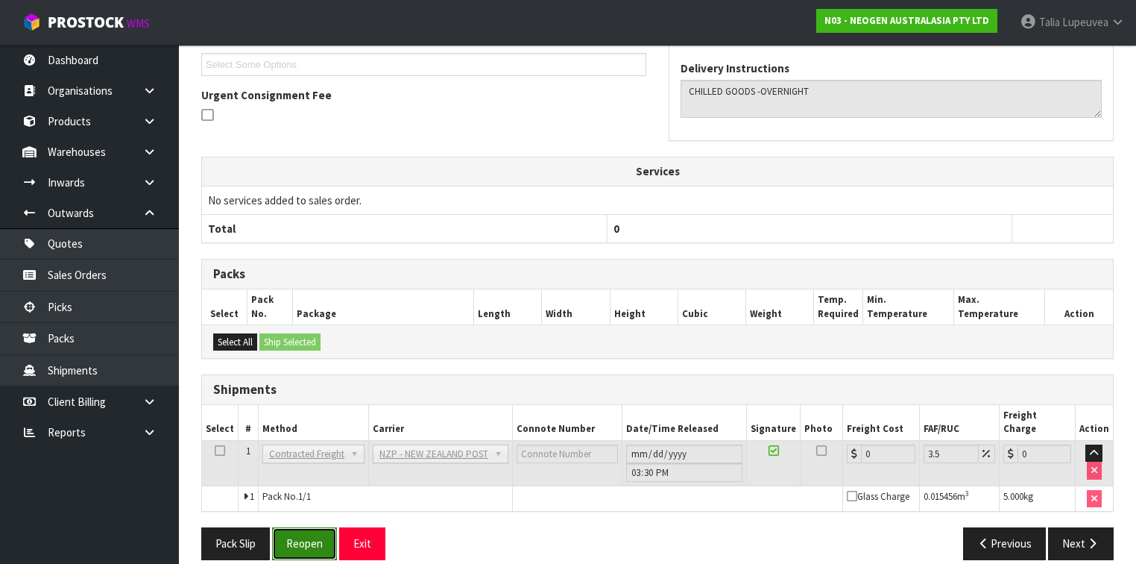
click at [319, 527] on button "Reopen" at bounding box center [304, 543] width 65 height 32
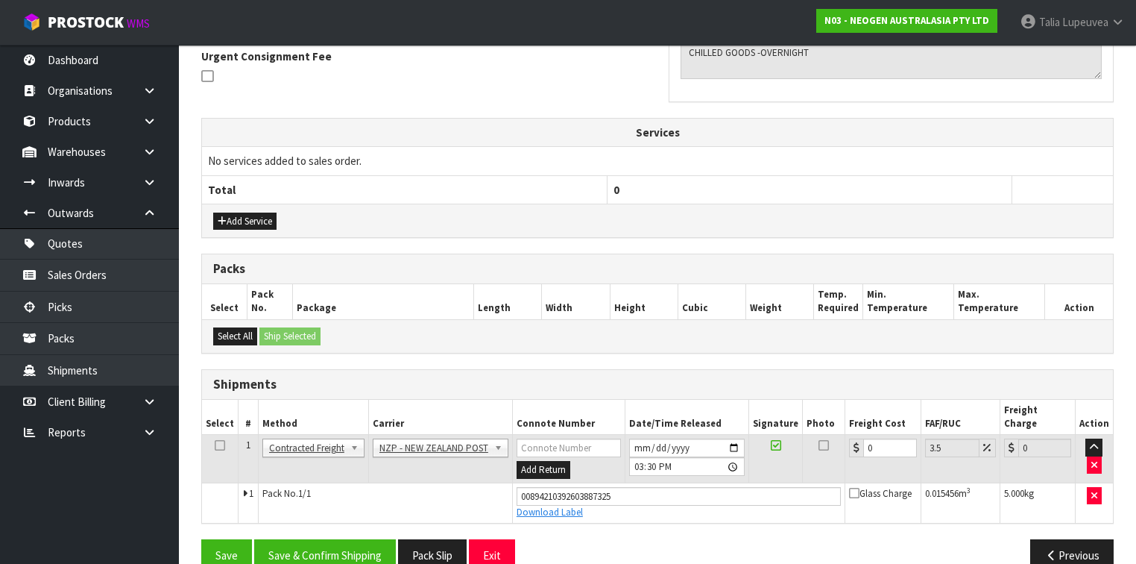
scroll to position [455, 0]
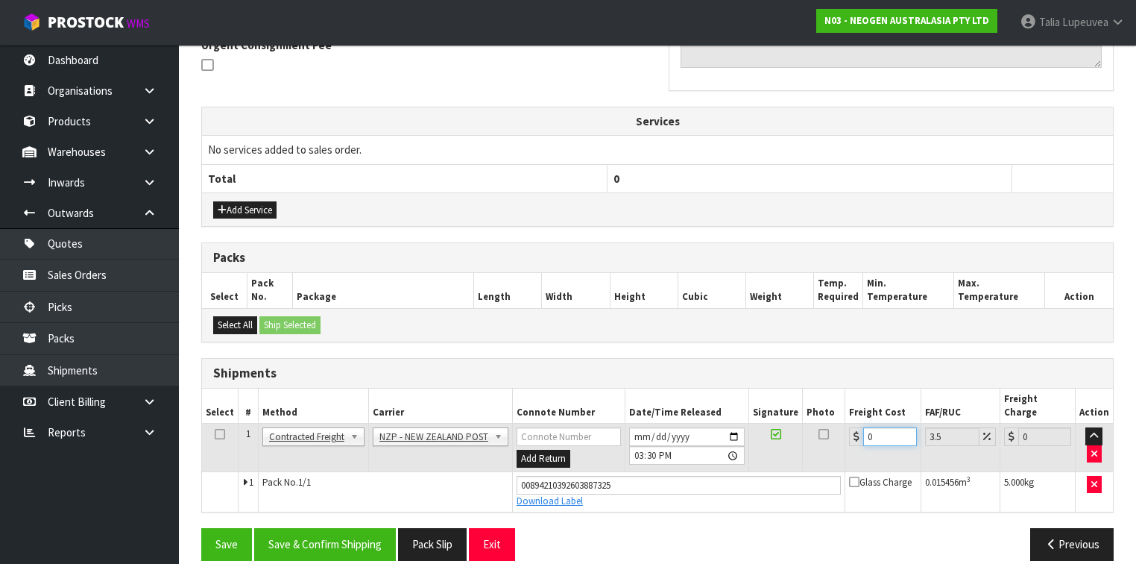
drag, startPoint x: 878, startPoint y: 413, endPoint x: 834, endPoint y: 424, distance: 45.4
click at [834, 424] on tr "1 Client Local Pickup Customer Local Pickup Company Freight Contracted Freight …" at bounding box center [657, 448] width 911 height 48
click at [347, 532] on button "Save & Confirm Shipping" at bounding box center [325, 544] width 142 height 32
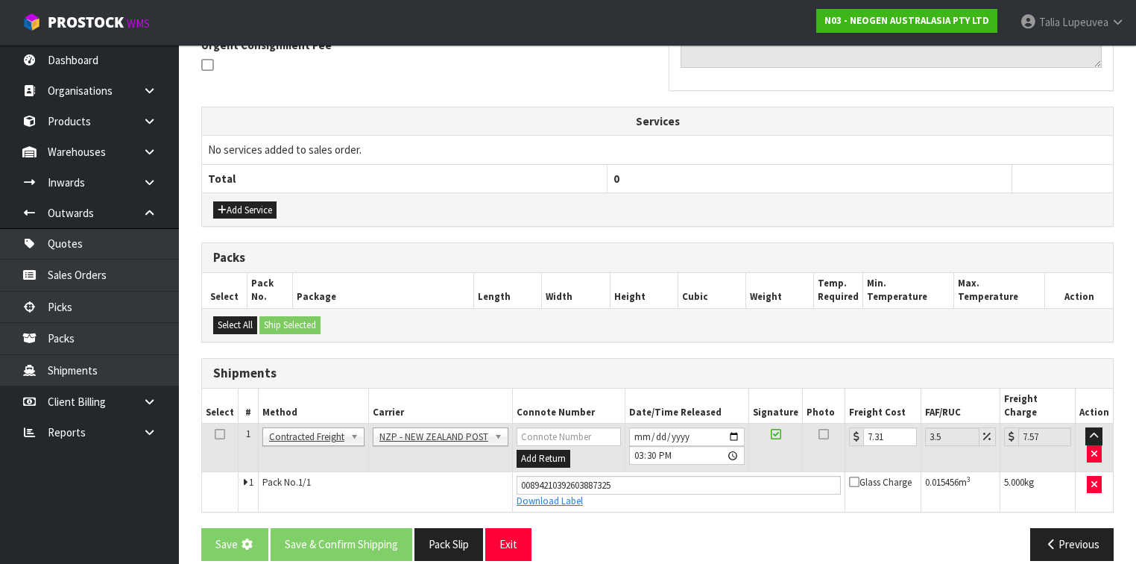
scroll to position [0, 0]
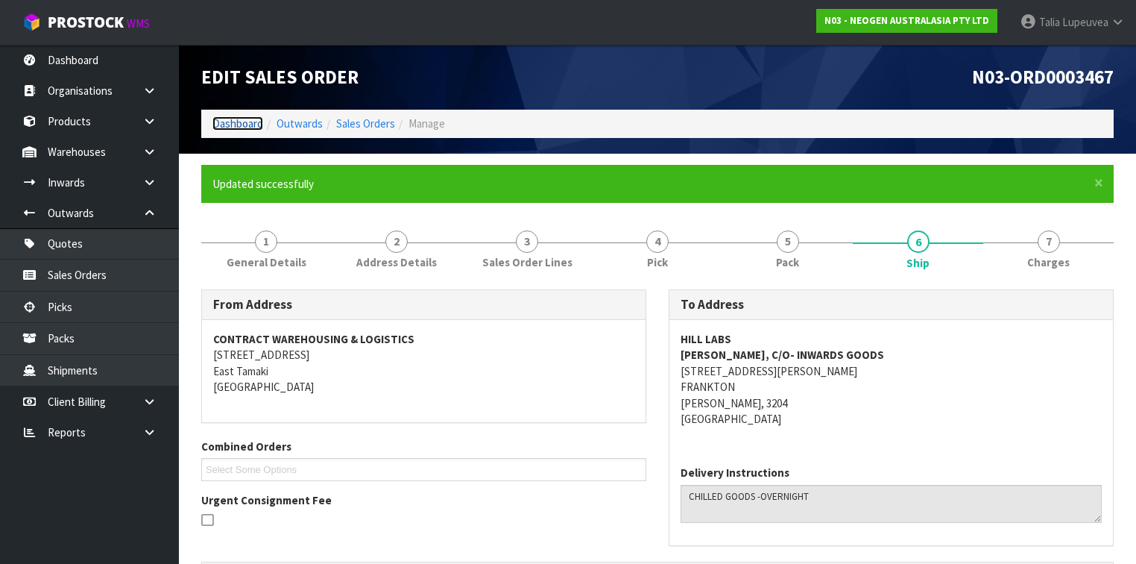
click at [226, 125] on link "Dashboard" at bounding box center [238, 123] width 51 height 14
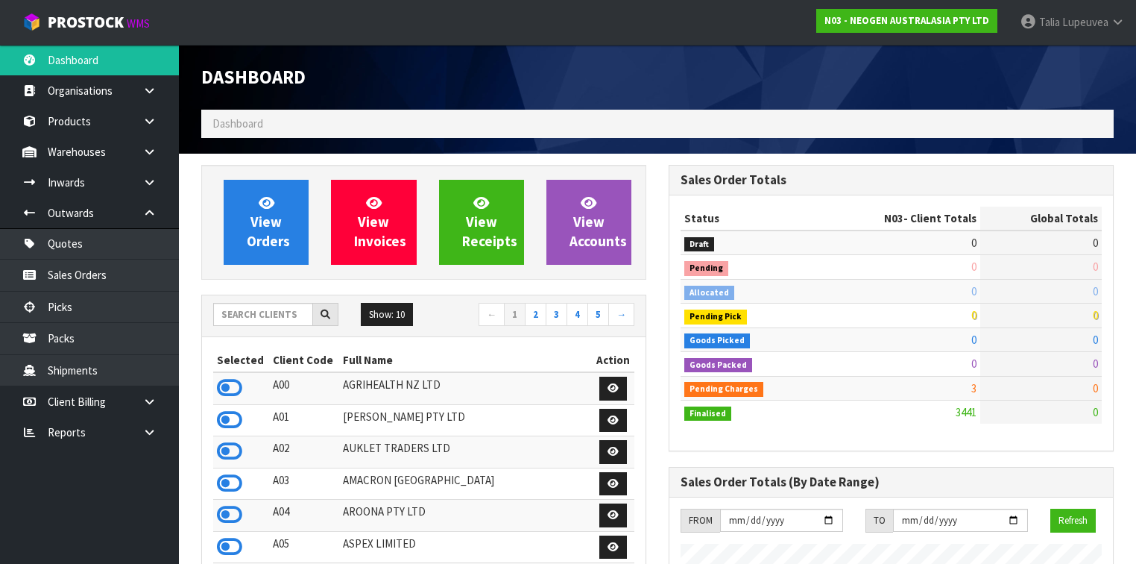
scroll to position [1285, 468]
click at [249, 319] on input "text" at bounding box center [263, 314] width 100 height 23
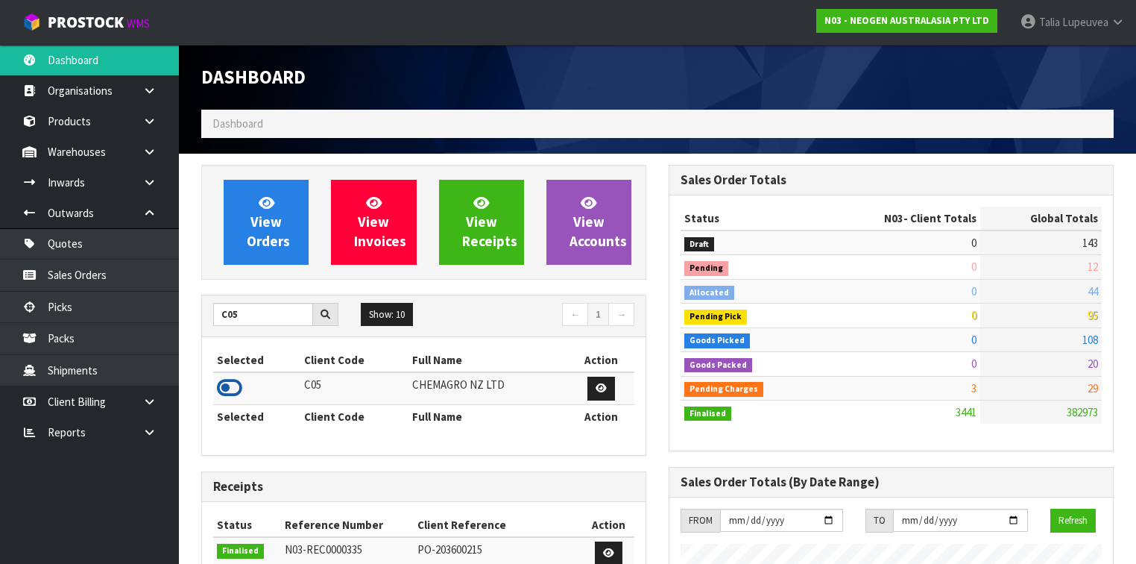
click at [230, 379] on icon at bounding box center [229, 388] width 25 height 22
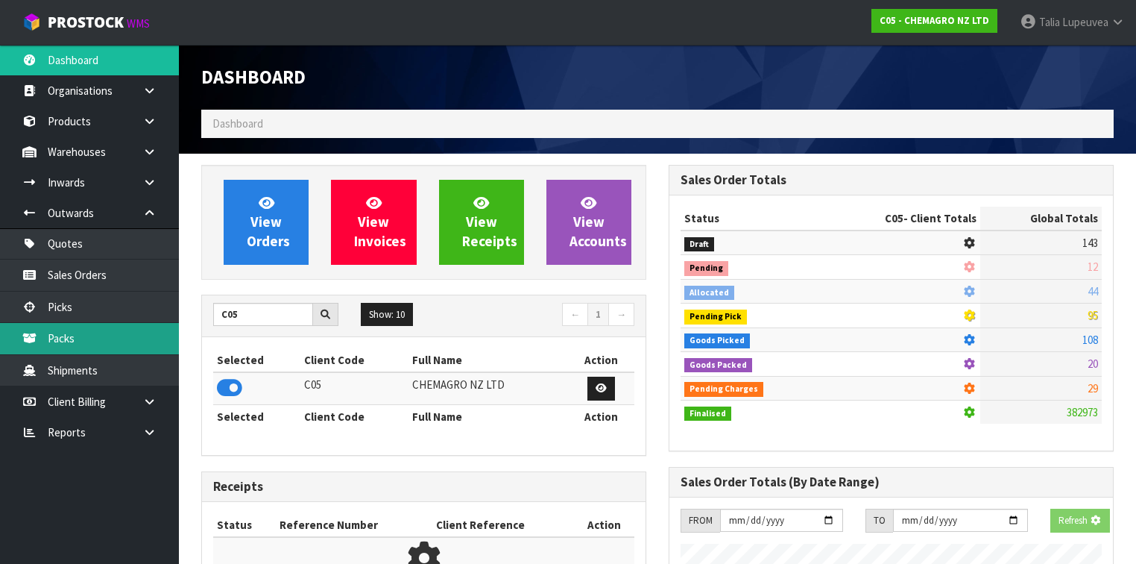
scroll to position [926, 468]
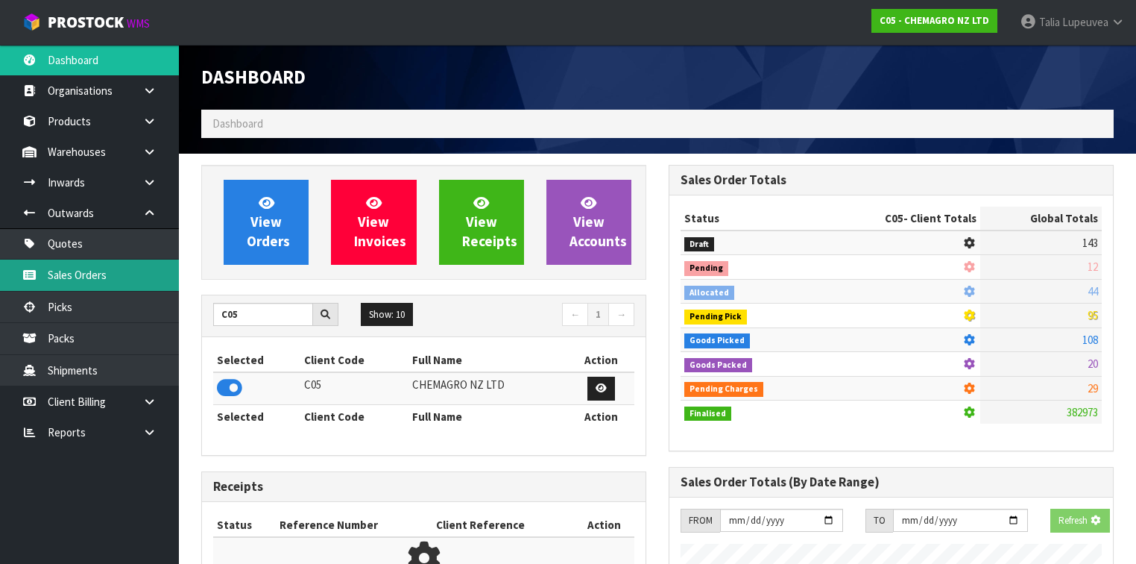
click at [123, 281] on link "Sales Orders" at bounding box center [89, 275] width 179 height 31
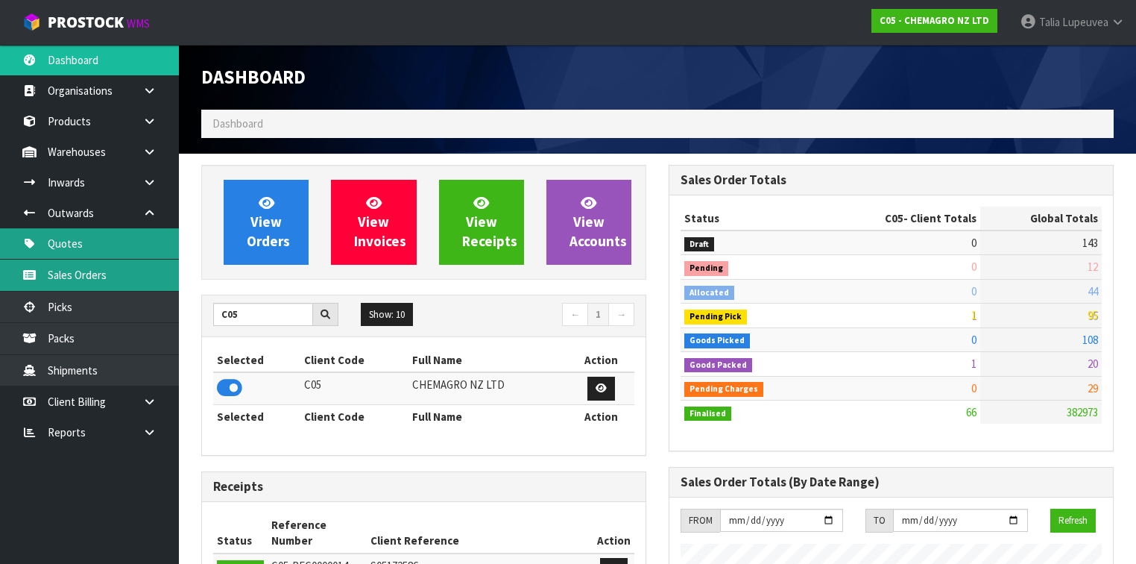
scroll to position [933, 468]
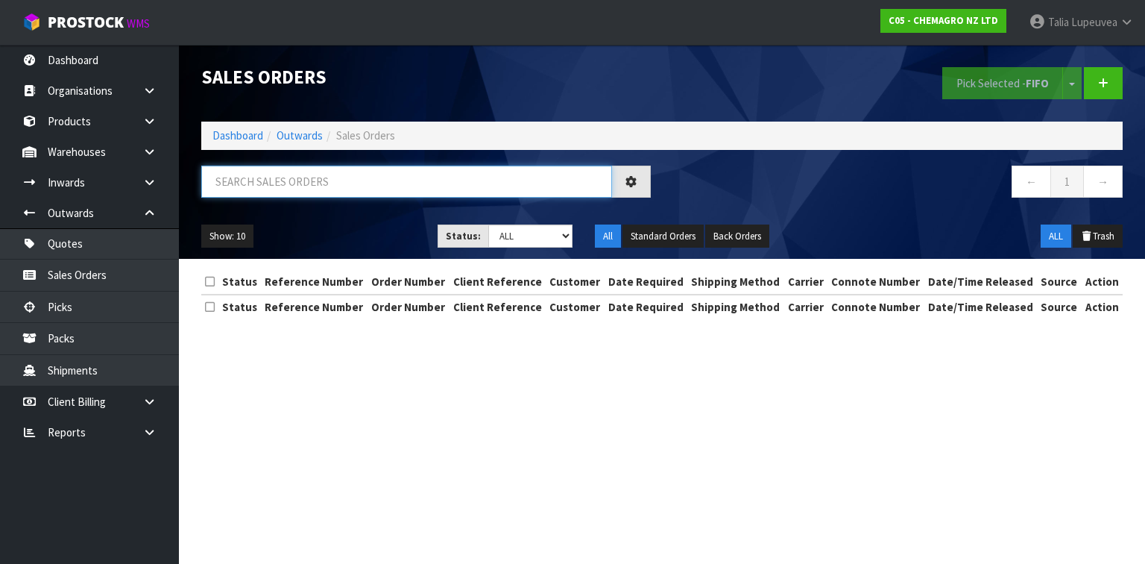
click at [253, 188] on input "text" at bounding box center [406, 182] width 411 height 32
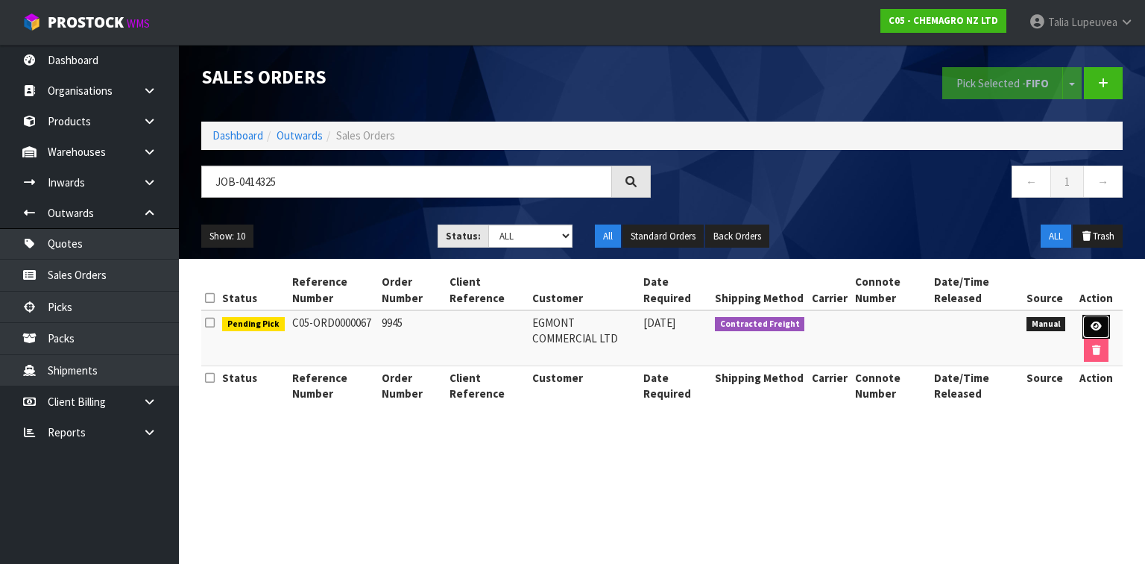
click at [1089, 317] on link at bounding box center [1097, 327] width 28 height 24
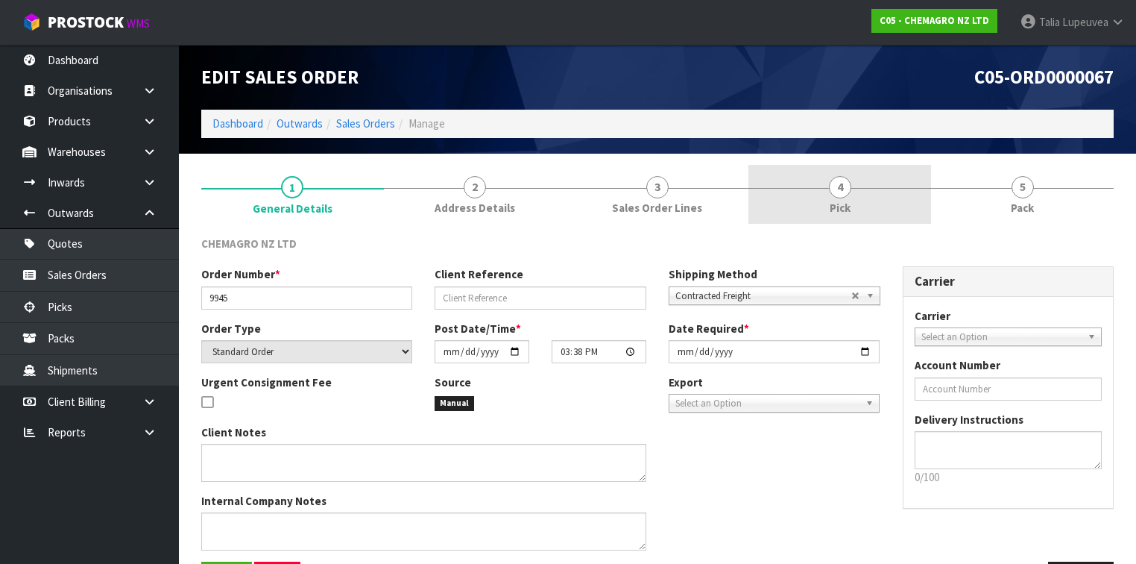
click at [887, 198] on link "4 Pick" at bounding box center [840, 194] width 183 height 59
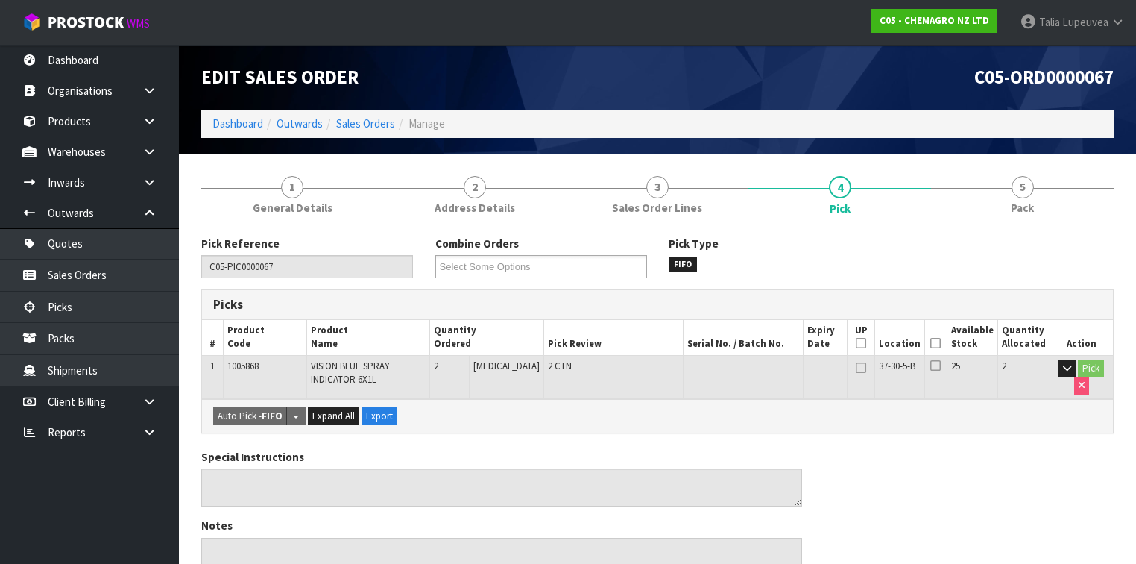
click at [937, 344] on icon at bounding box center [936, 343] width 10 height 1
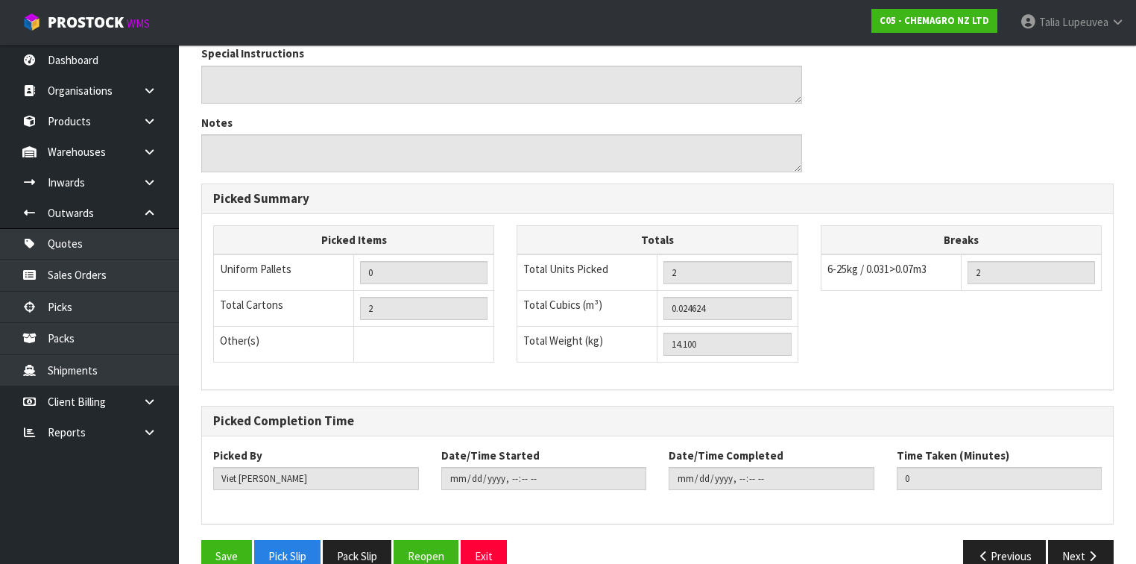
scroll to position [483, 0]
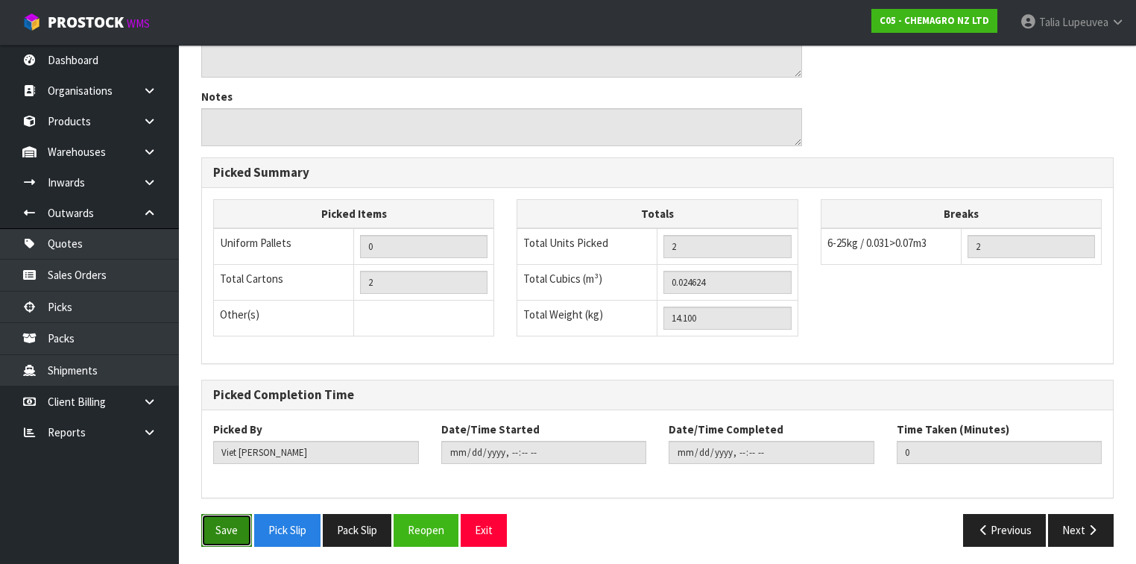
click at [239, 523] on button "Save" at bounding box center [226, 530] width 51 height 32
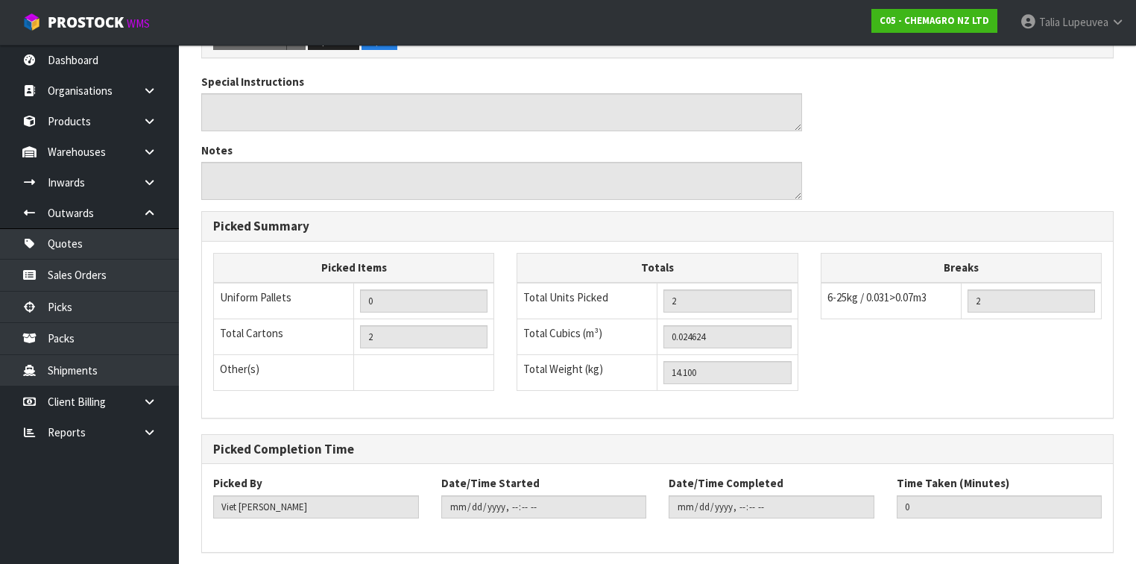
scroll to position [0, 0]
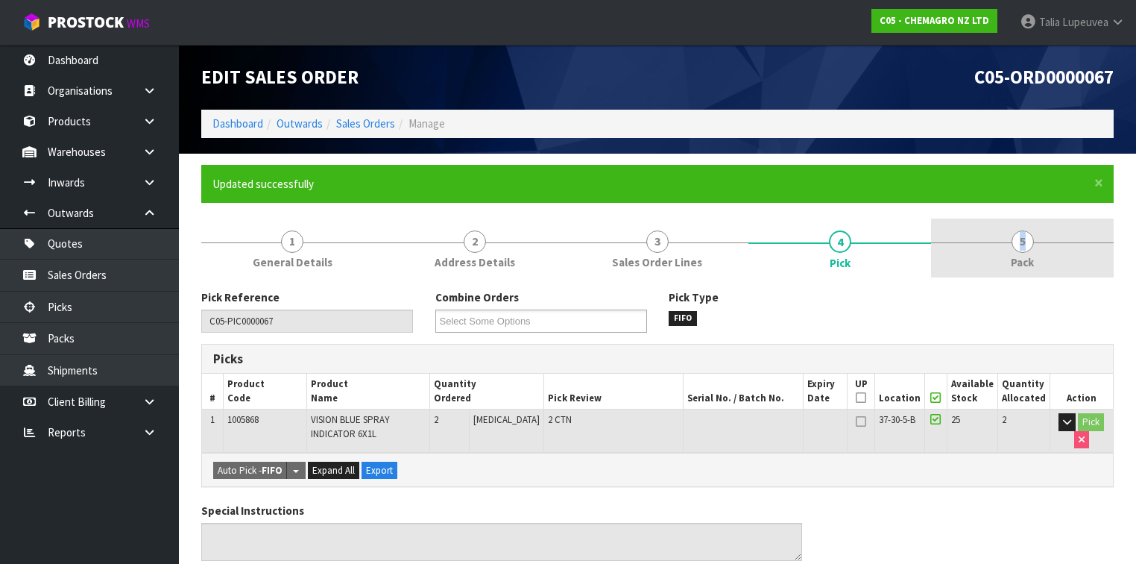
click at [989, 241] on link "5 Pack" at bounding box center [1022, 247] width 183 height 59
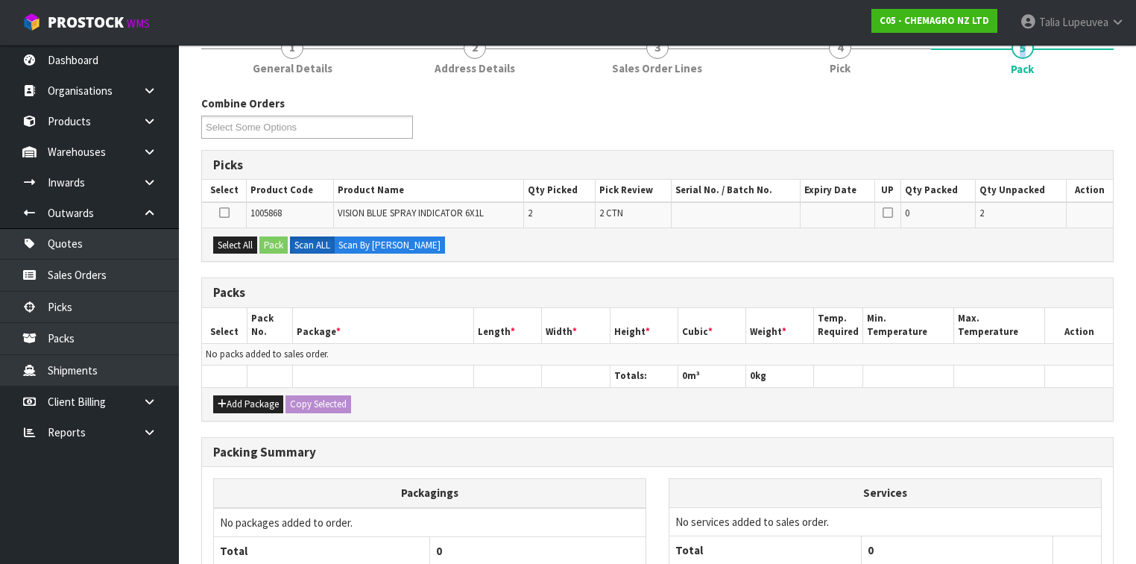
scroll to position [239, 0]
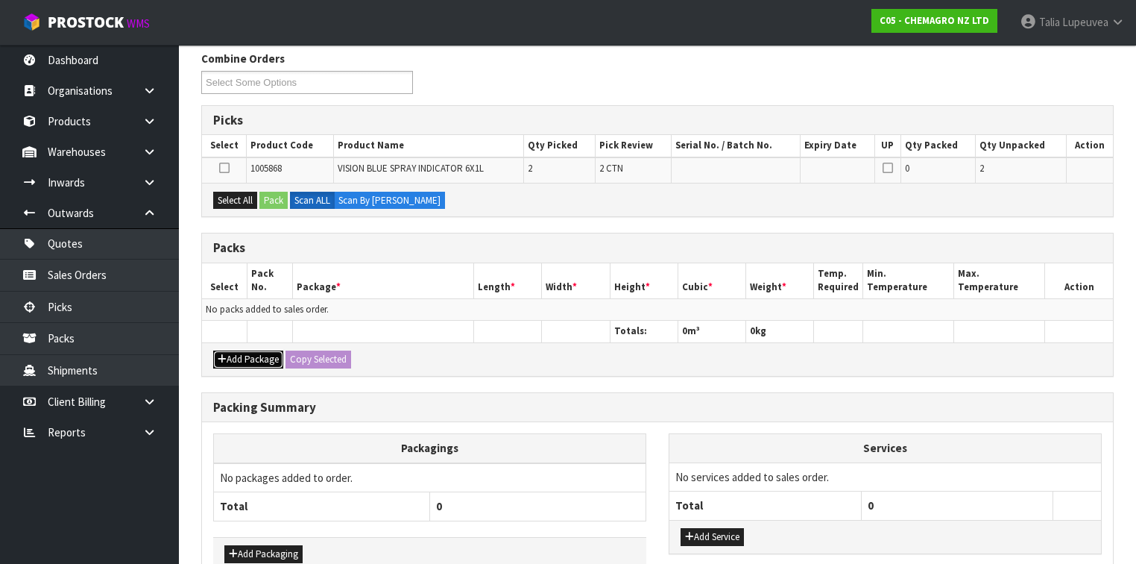
drag, startPoint x: 242, startPoint y: 355, endPoint x: 242, endPoint y: 345, distance: 10.4
click at [245, 355] on button "Add Package" at bounding box center [248, 359] width 70 height 18
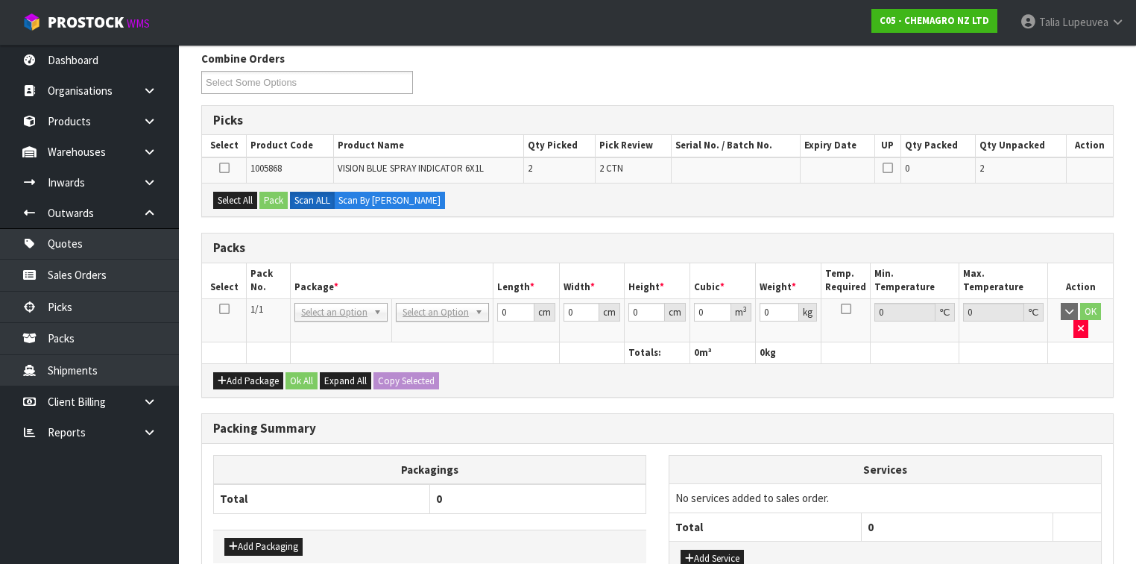
click at [224, 309] on icon at bounding box center [224, 309] width 10 height 1
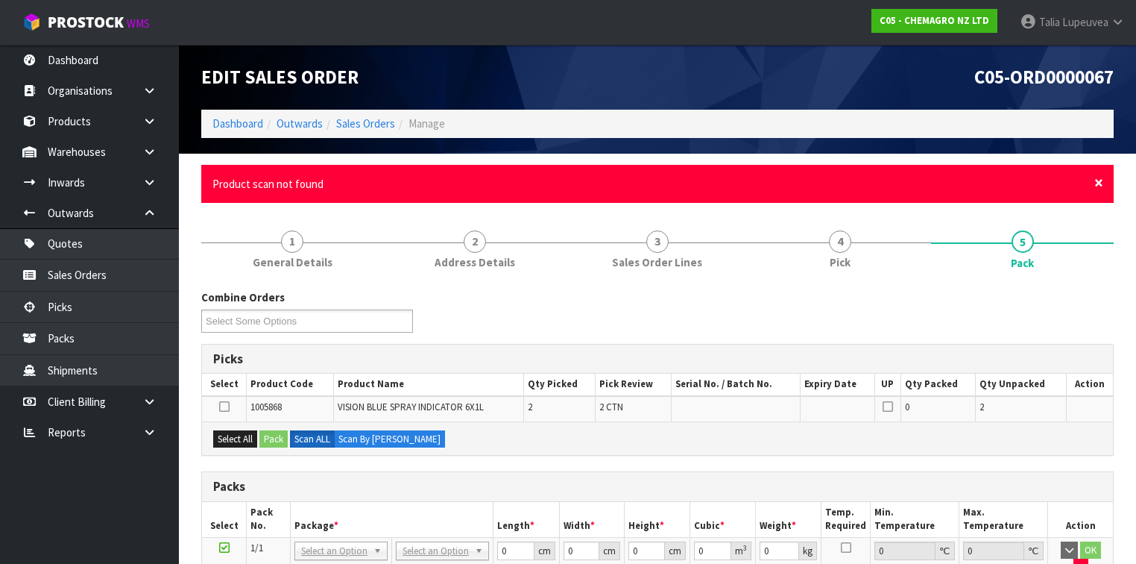
click at [1102, 180] on span "×" at bounding box center [1099, 182] width 9 height 21
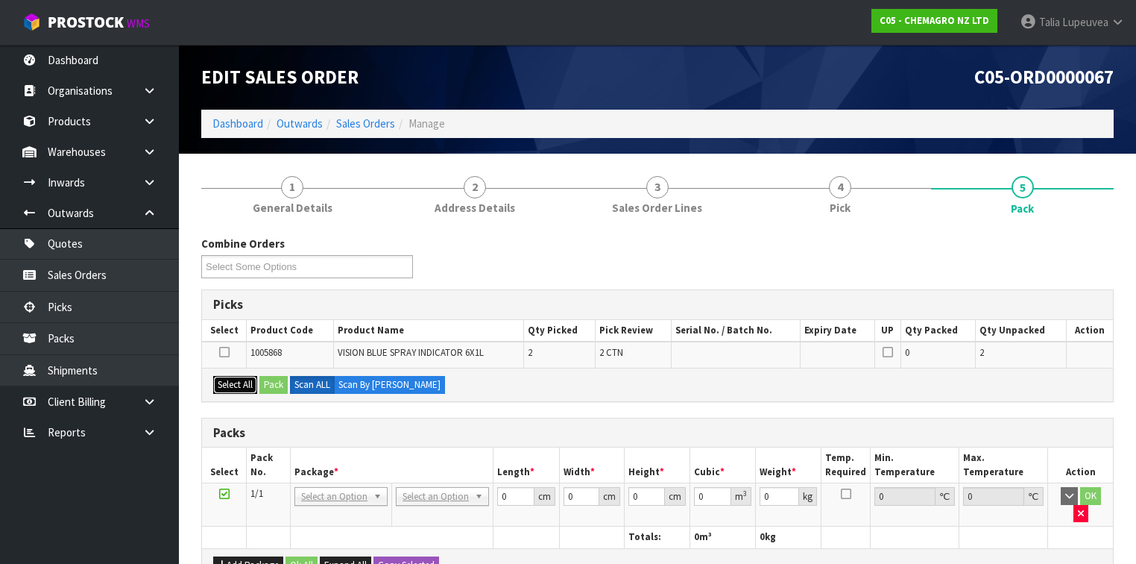
drag, startPoint x: 215, startPoint y: 385, endPoint x: 239, endPoint y: 385, distance: 24.6
click at [215, 385] on button "Select All" at bounding box center [235, 385] width 44 height 18
click at [269, 381] on button "Pack" at bounding box center [274, 385] width 28 height 18
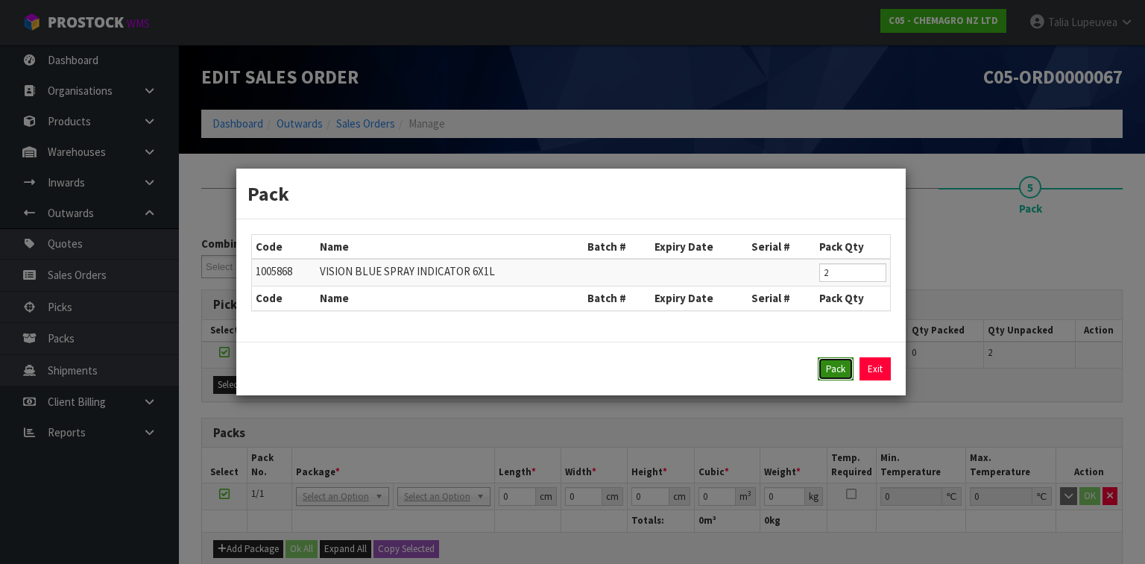
click at [838, 366] on button "Pack" at bounding box center [836, 369] width 36 height 24
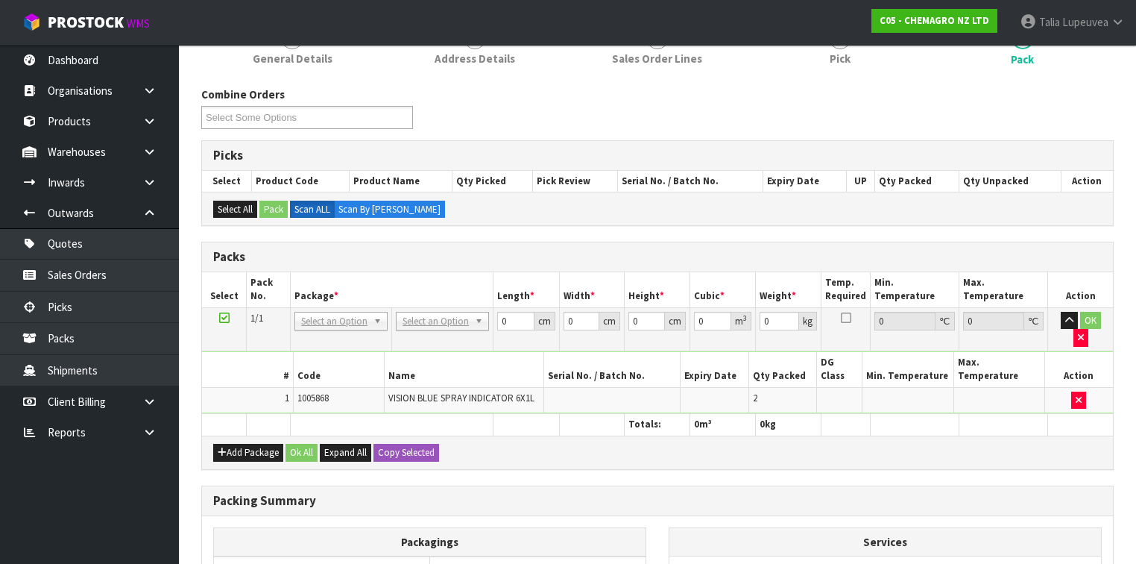
scroll to position [179, 0]
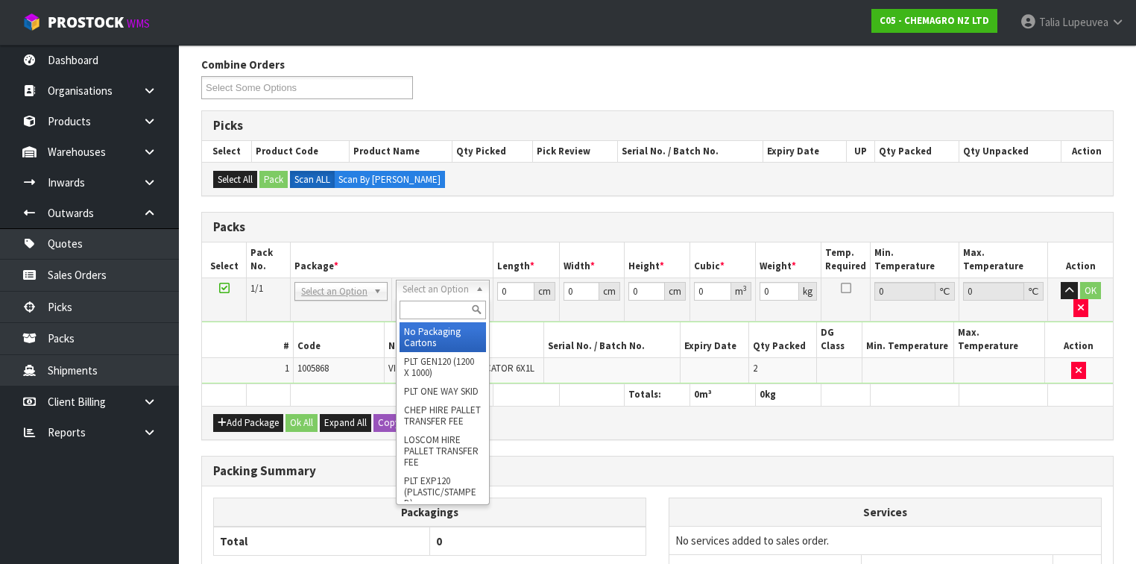
click at [453, 316] on input "text" at bounding box center [443, 310] width 86 height 19
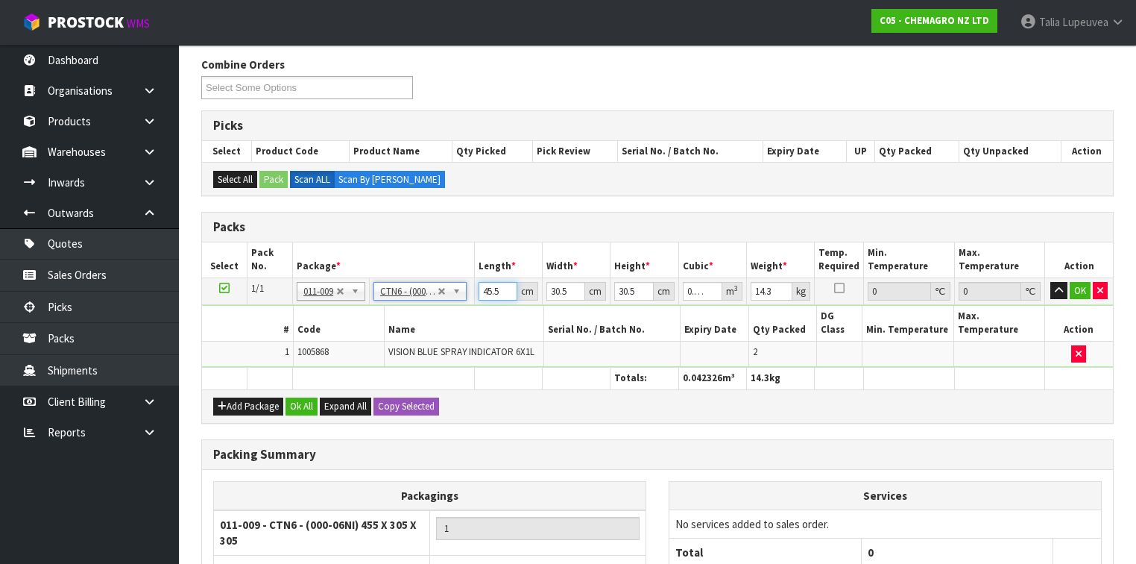
drag, startPoint x: 497, startPoint y: 289, endPoint x: 450, endPoint y: 288, distance: 47.7
click at [450, 288] on tr "1/1 NONE 007-001 007-002 007-004 007-009 007-013 007-014 007-015 007-017 007-01…" at bounding box center [657, 290] width 911 height 27
drag, startPoint x: 501, startPoint y: 286, endPoint x: 435, endPoint y: 286, distance: 65.6
click at [435, 286] on tr "1/1 NONE 007-001 007-002 007-004 007-009 007-013 007-014 007-015 007-017 007-01…" at bounding box center [657, 290] width 911 height 27
drag, startPoint x: 779, startPoint y: 288, endPoint x: 705, endPoint y: 295, distance: 73.4
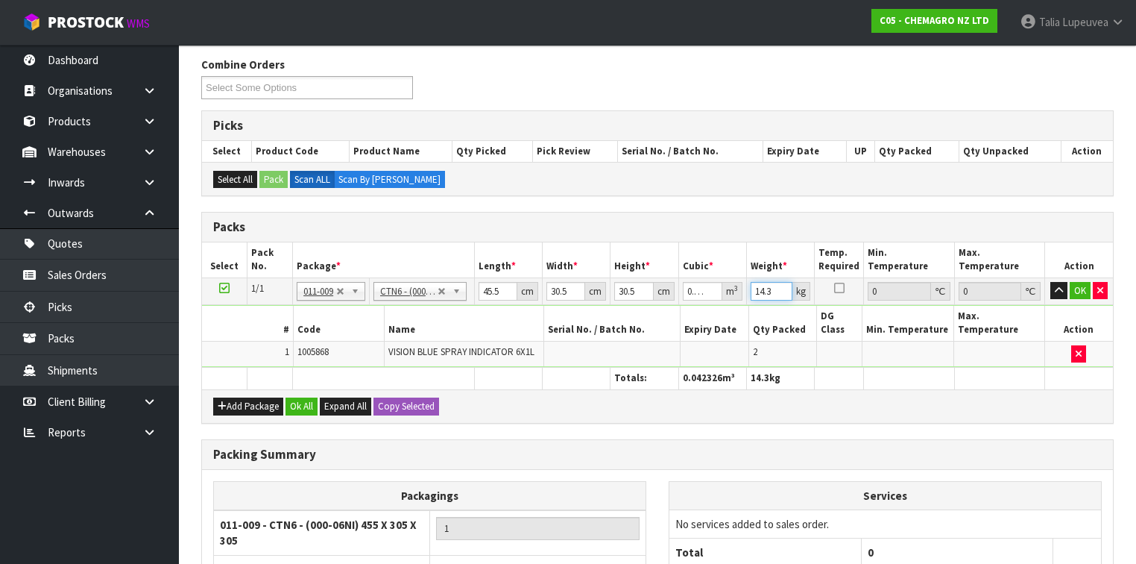
click at [705, 295] on tr "1/1 NONE 007-001 007-002 007-004 007-009 007-013 007-014 007-015 007-017 007-01…" at bounding box center [657, 290] width 911 height 27
drag, startPoint x: 506, startPoint y: 289, endPoint x: 468, endPoint y: 287, distance: 38.8
click at [479, 289] on input "45.495" at bounding box center [498, 291] width 39 height 19
click at [498, 286] on input "45.495" at bounding box center [498, 291] width 39 height 19
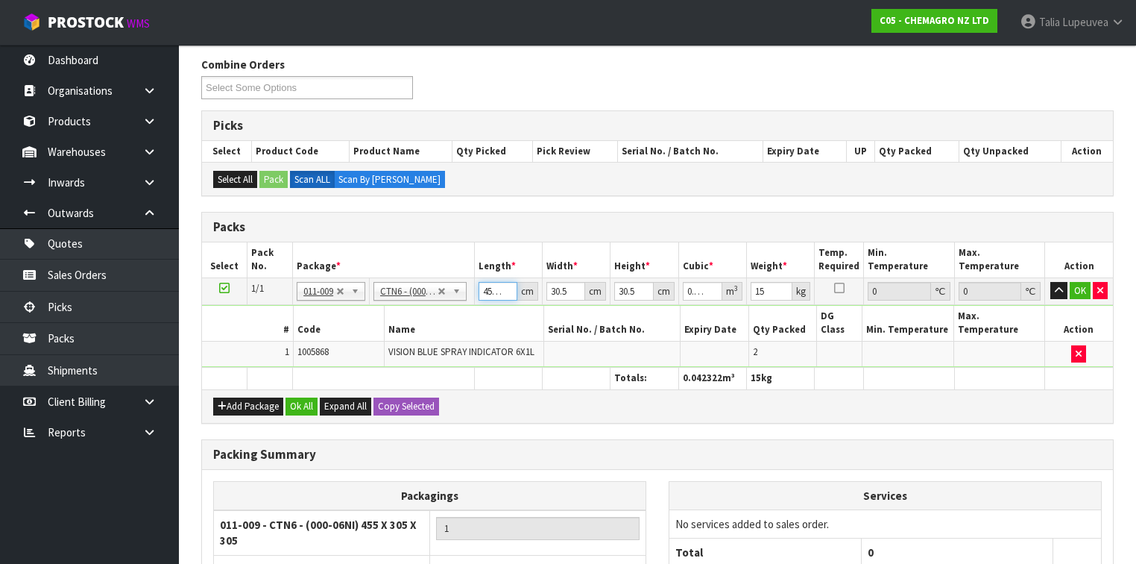
click at [496, 288] on input "45.495" at bounding box center [498, 291] width 39 height 19
click at [1077, 288] on button "OK" at bounding box center [1080, 291] width 21 height 18
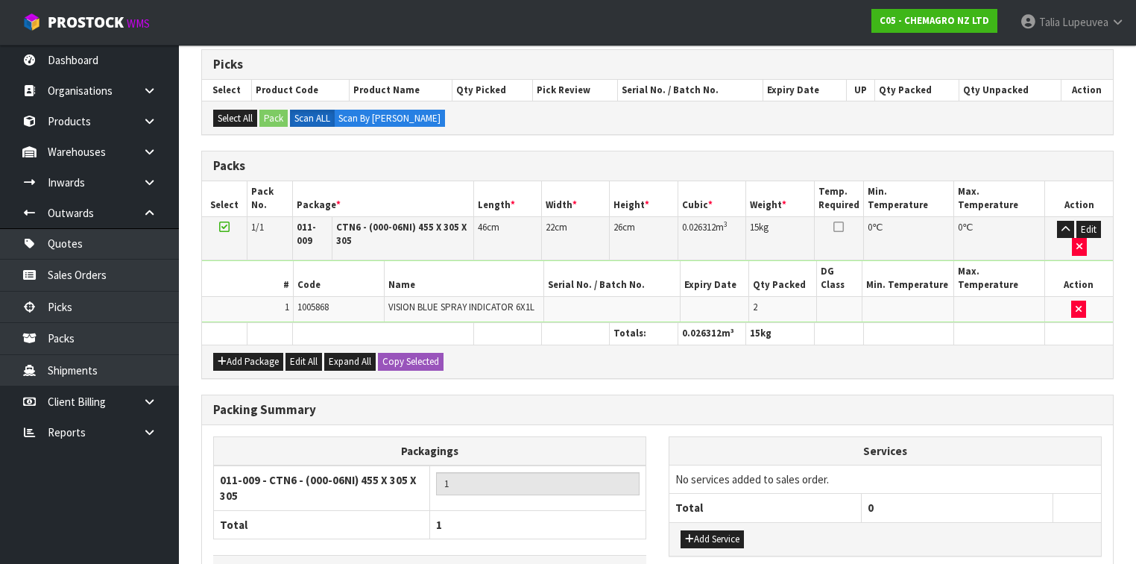
scroll to position [319, 0]
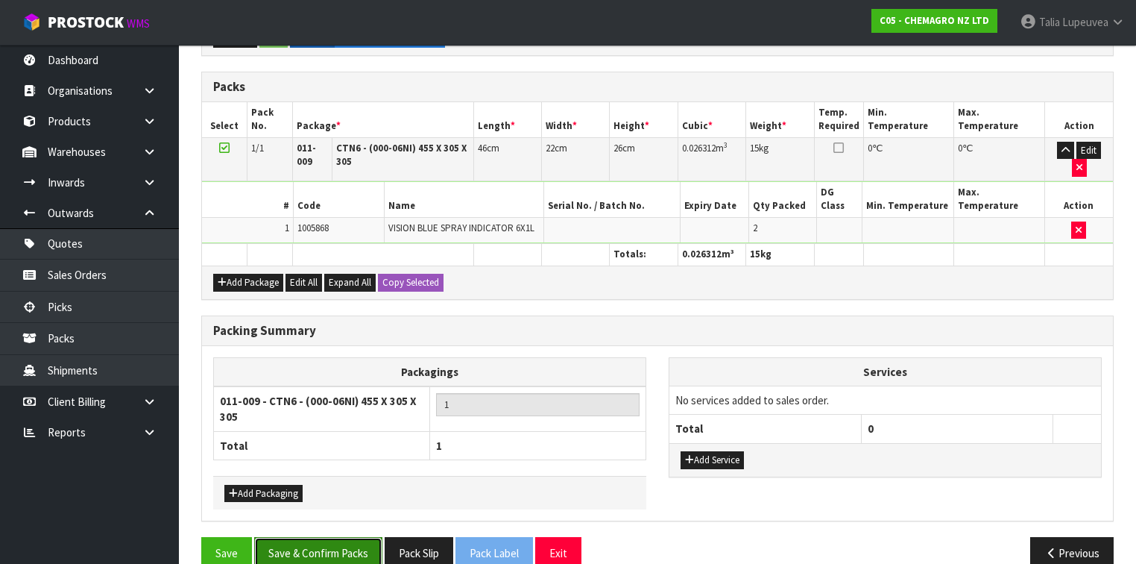
click at [301, 537] on button "Save & Confirm Packs" at bounding box center [318, 553] width 128 height 32
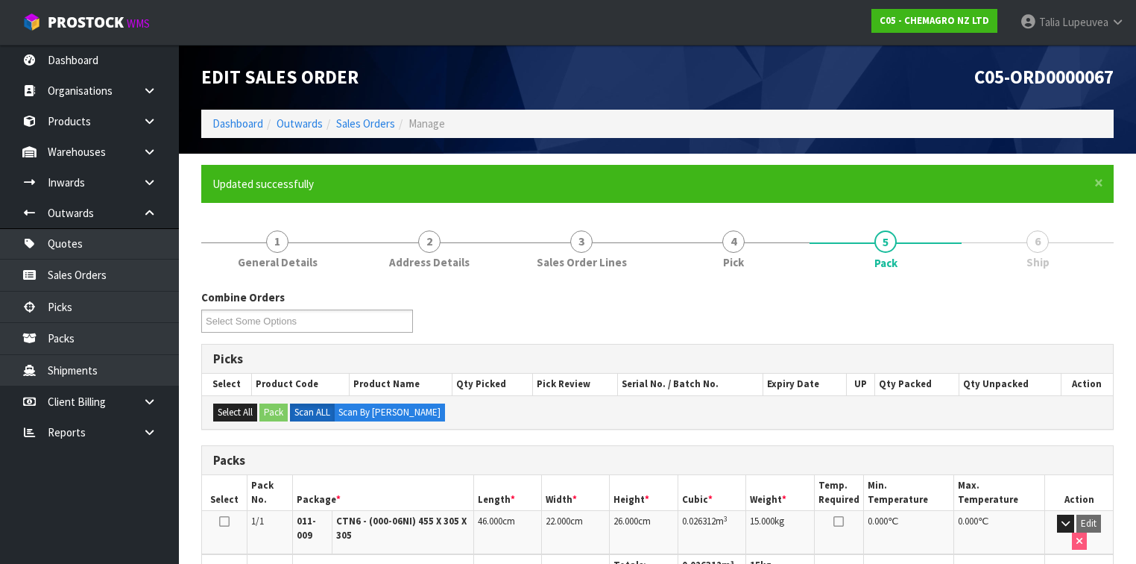
scroll to position [292, 0]
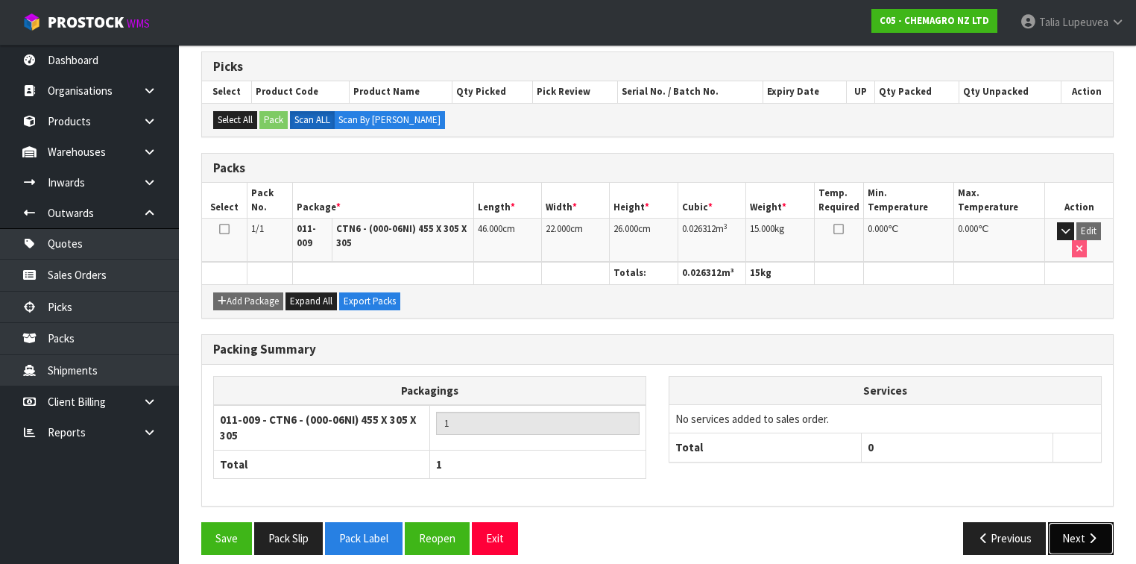
click at [1073, 522] on button "Next" at bounding box center [1081, 538] width 66 height 32
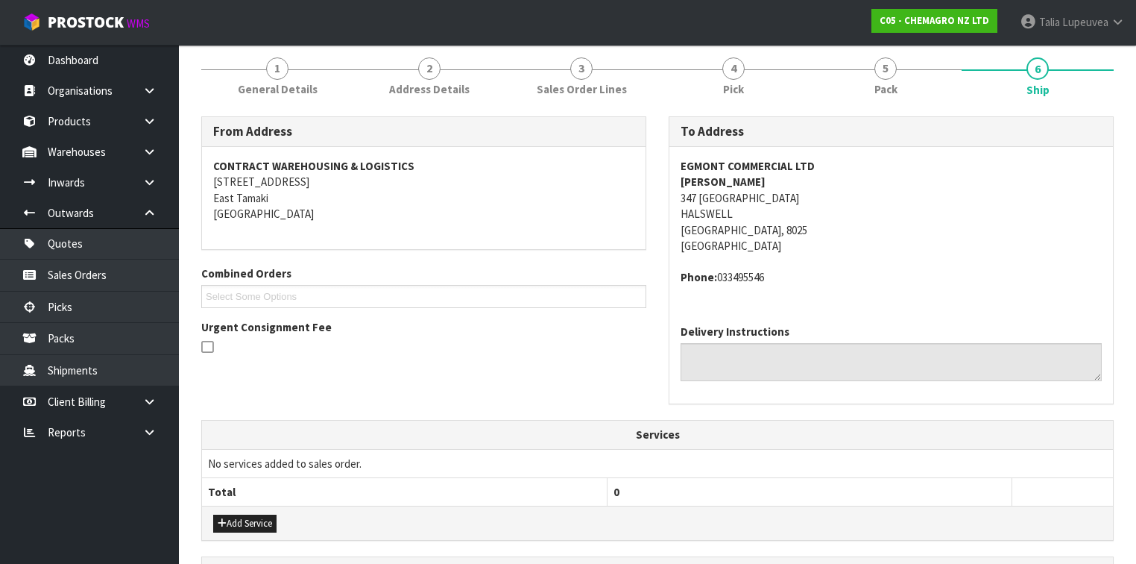
scroll to position [456, 0]
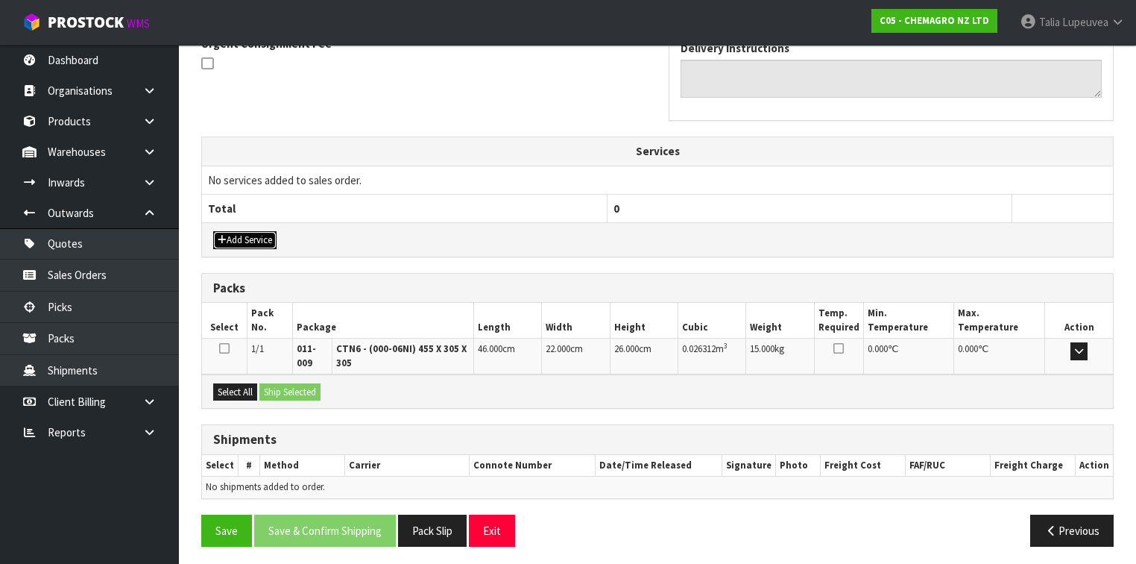
click at [242, 233] on button "Add Service" at bounding box center [244, 240] width 63 height 18
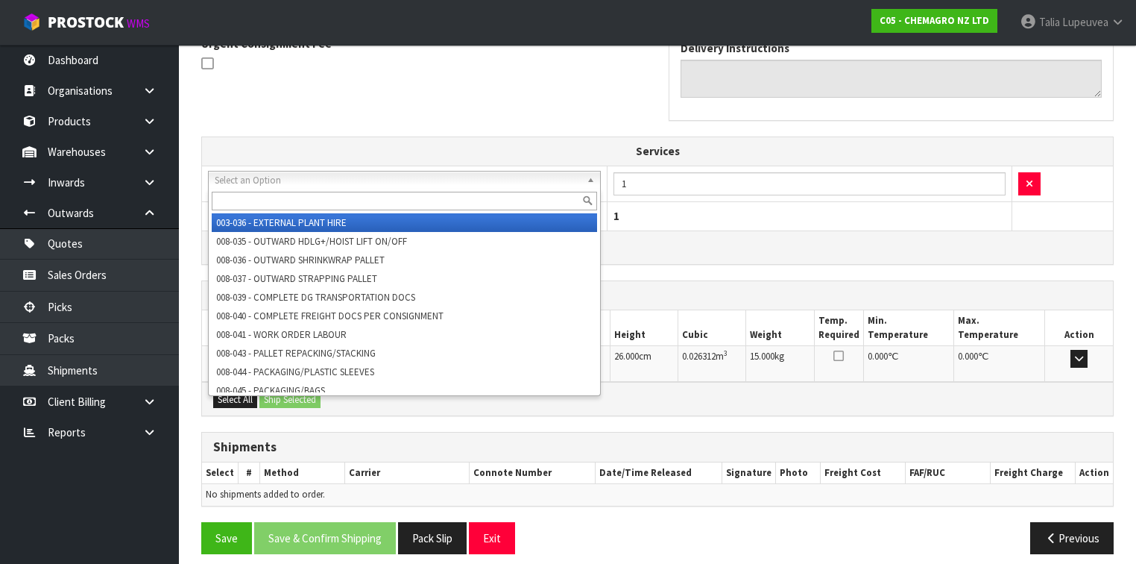
click at [535, 201] on input "text" at bounding box center [405, 201] width 386 height 19
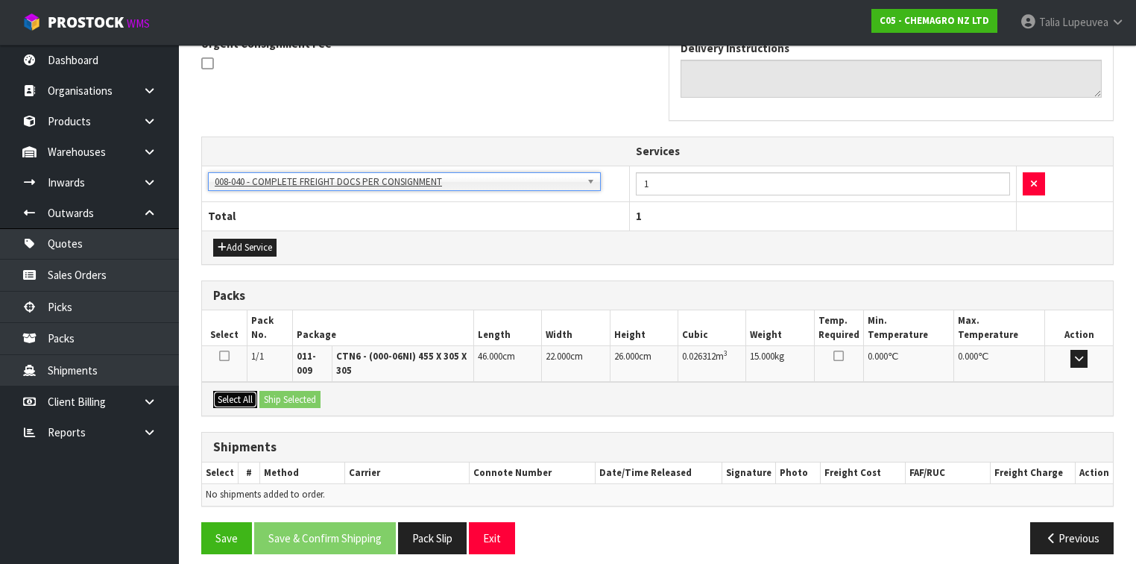
drag, startPoint x: 228, startPoint y: 394, endPoint x: 256, endPoint y: 394, distance: 27.6
click at [230, 394] on button "Select All" at bounding box center [235, 400] width 44 height 18
click at [278, 391] on button "Ship Selected" at bounding box center [290, 400] width 61 height 18
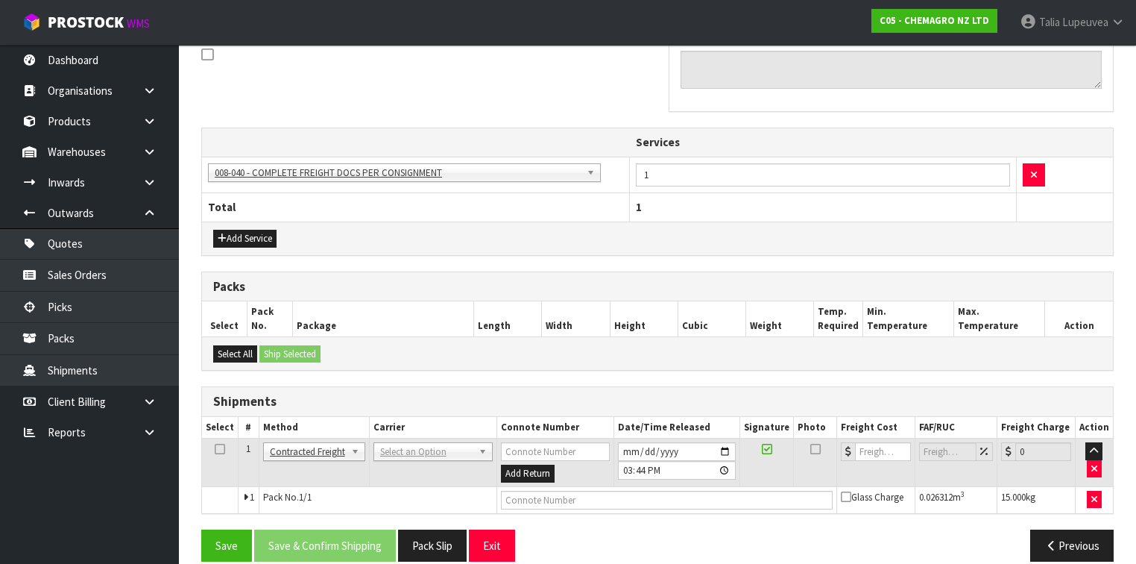
scroll to position [480, 0]
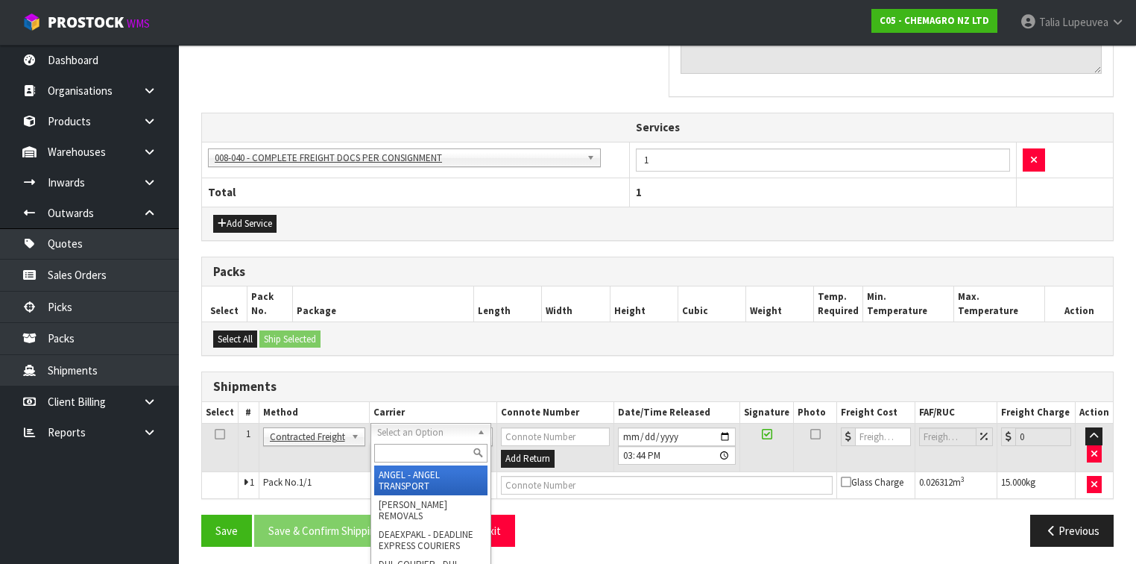
click at [397, 450] on input "text" at bounding box center [430, 453] width 113 height 19
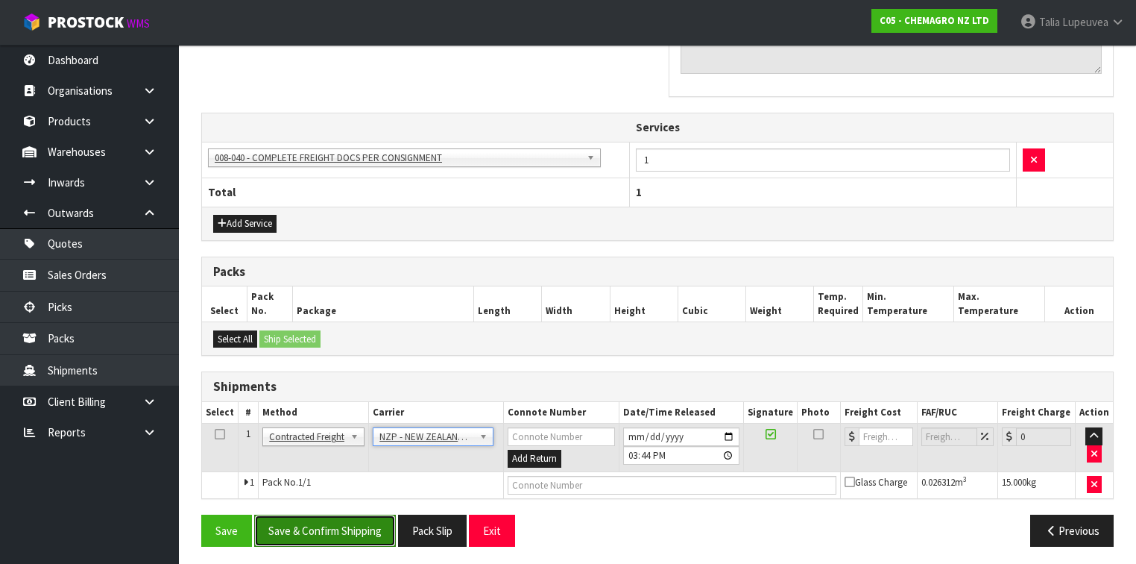
click at [312, 526] on button "Save & Confirm Shipping" at bounding box center [325, 531] width 142 height 32
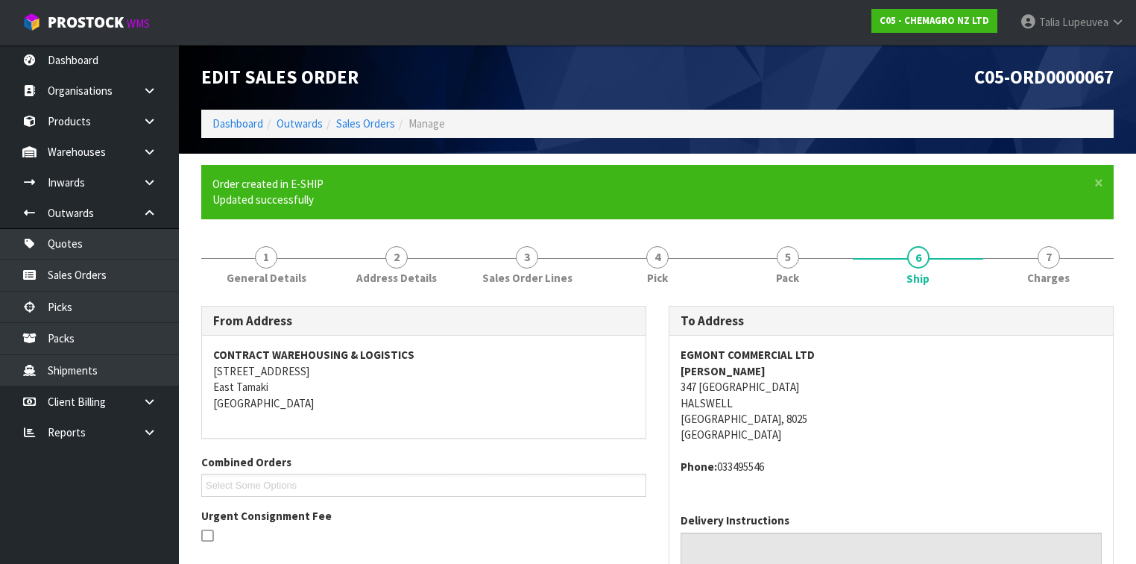
scroll to position [459, 0]
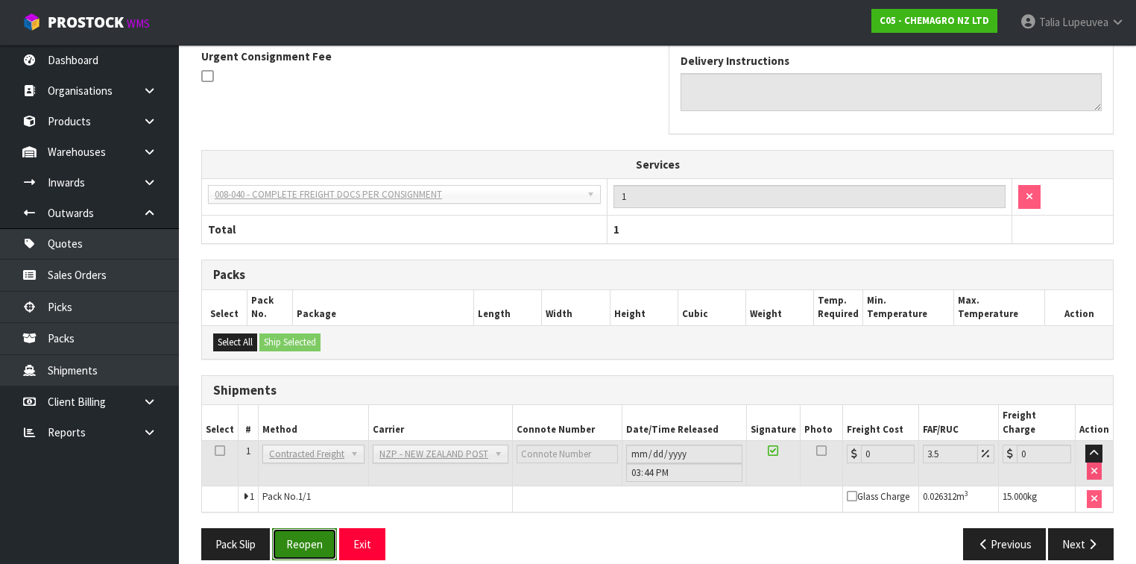
drag, startPoint x: 328, startPoint y: 522, endPoint x: 337, endPoint y: 516, distance: 10.8
click at [328, 528] on button "Reopen" at bounding box center [304, 544] width 65 height 32
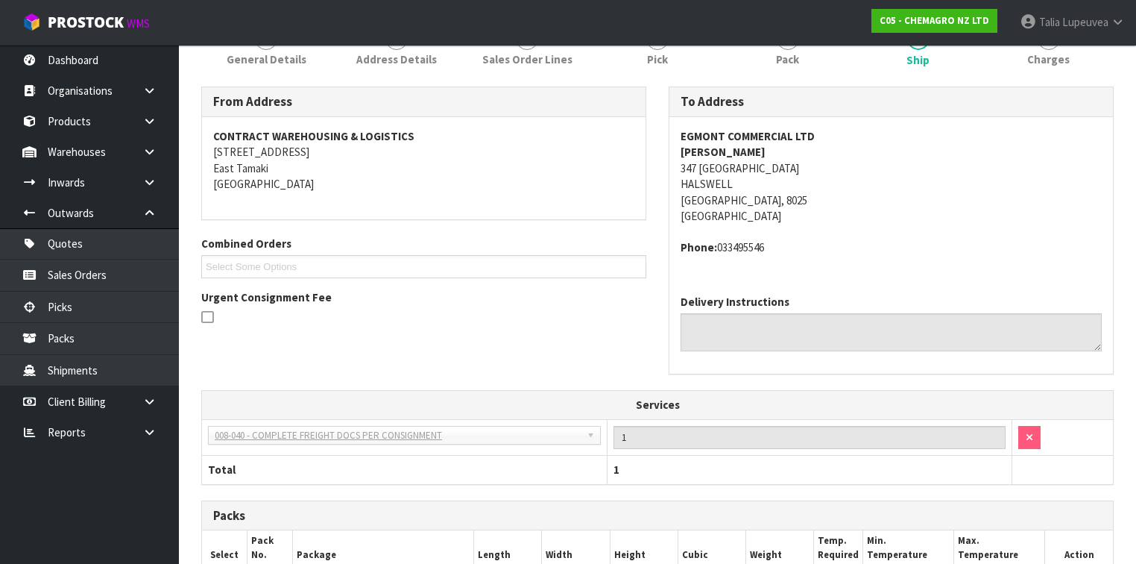
scroll to position [444, 0]
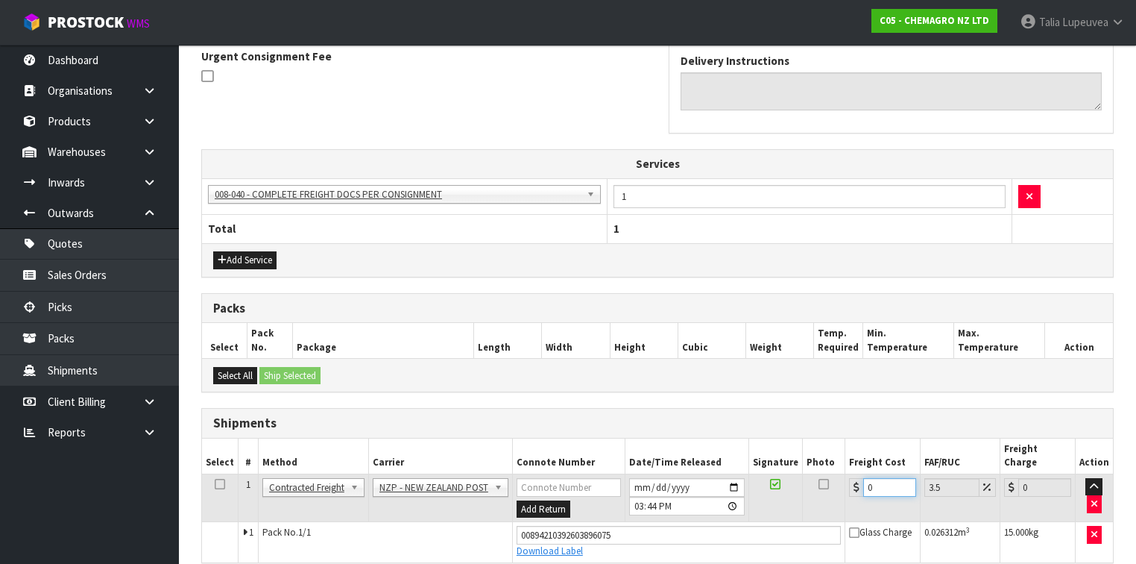
drag, startPoint x: 871, startPoint y: 468, endPoint x: 811, endPoint y: 494, distance: 65.1
click at [811, 495] on tr "1 Client Local Pickup Customer Local Pickup Company Freight Contracted Freight …" at bounding box center [657, 498] width 911 height 48
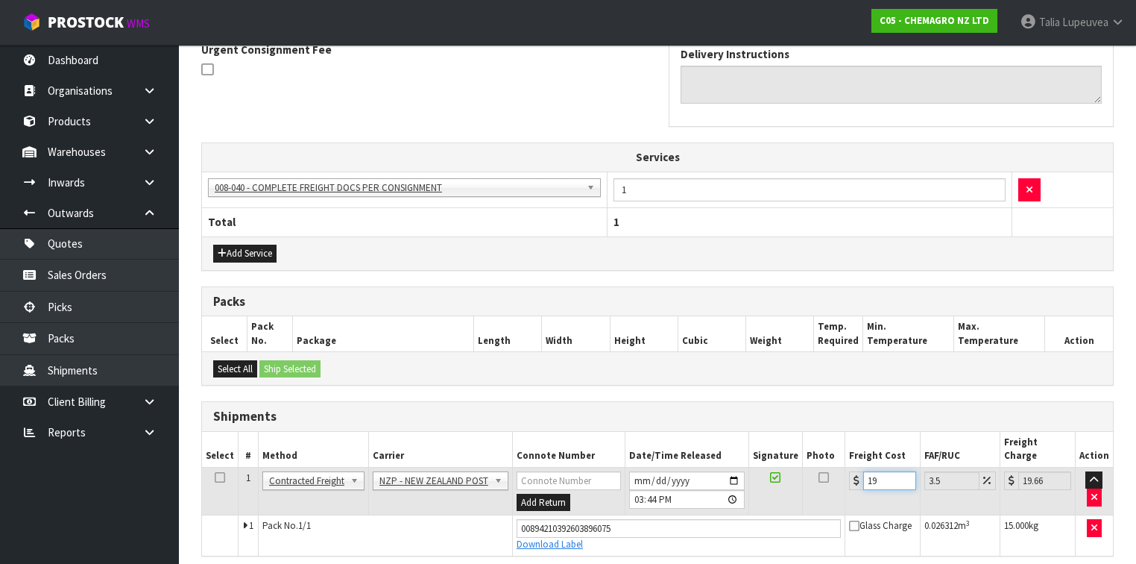
scroll to position [494, 0]
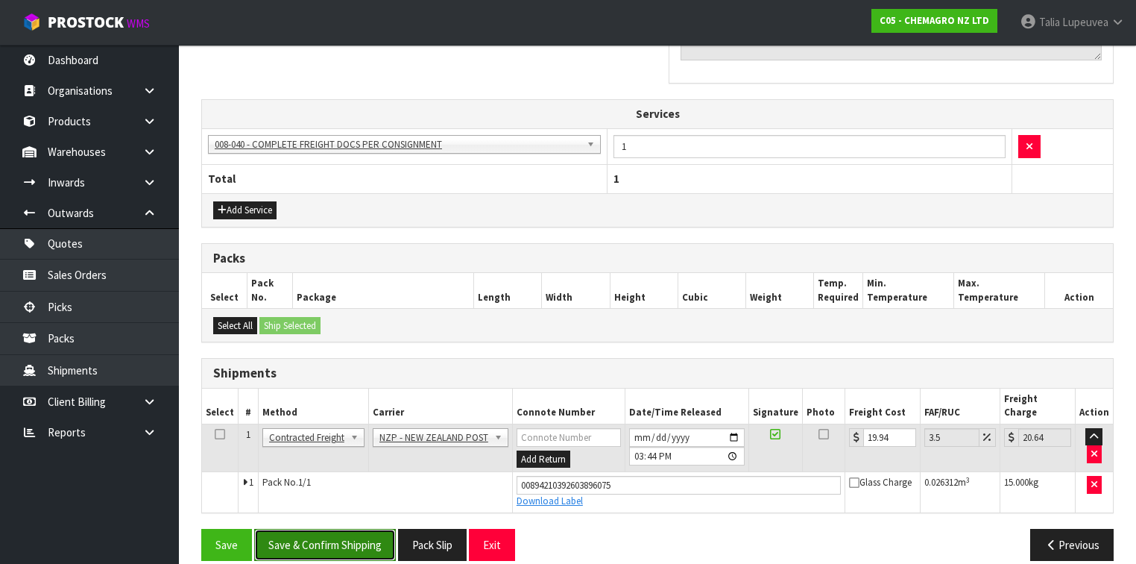
click at [347, 534] on button "Save & Confirm Shipping" at bounding box center [325, 545] width 142 height 32
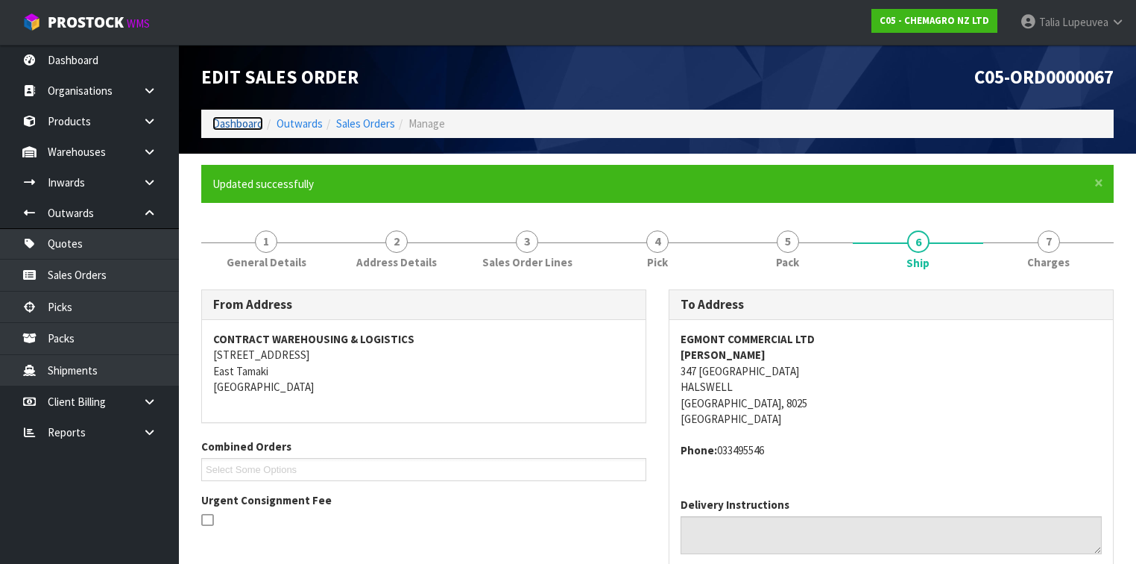
click at [253, 130] on link "Dashboard" at bounding box center [238, 123] width 51 height 14
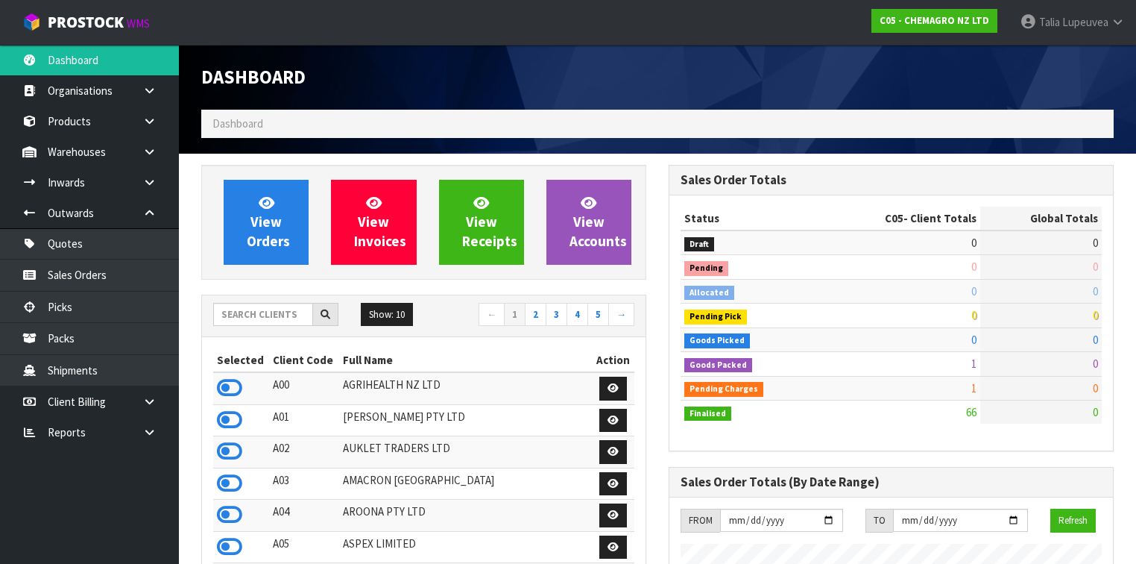
scroll to position [933, 468]
click at [277, 315] on input "text" at bounding box center [263, 314] width 100 height 23
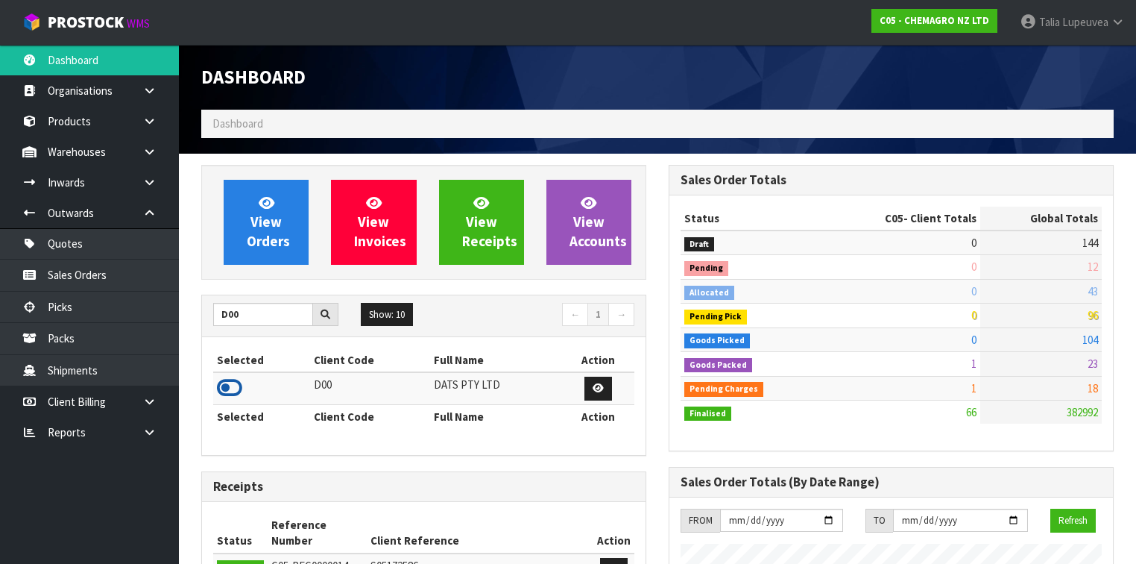
click at [227, 379] on icon at bounding box center [229, 388] width 25 height 22
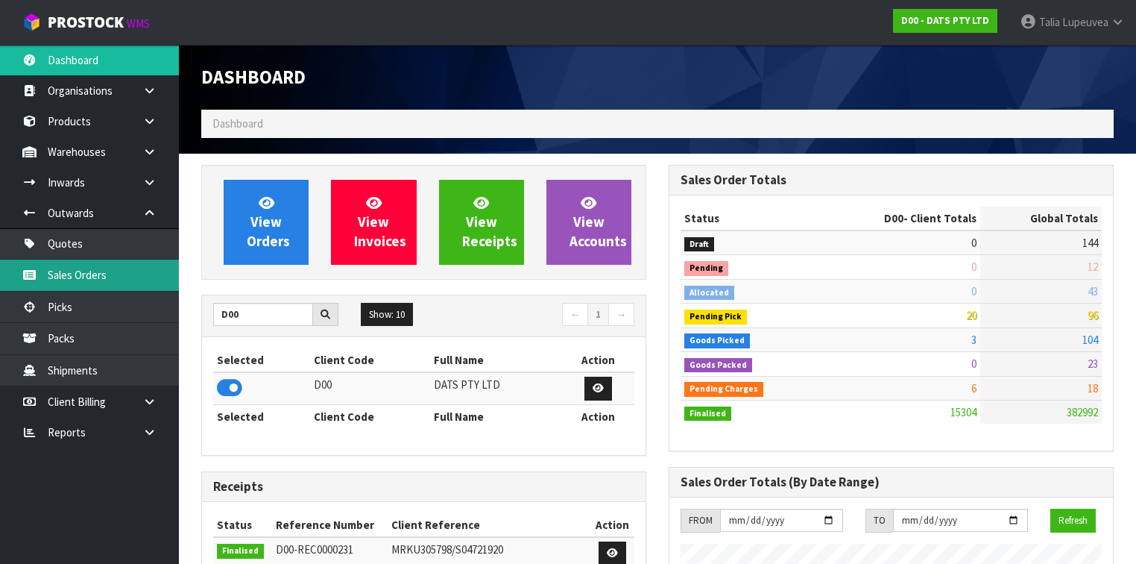
scroll to position [1205, 468]
click at [130, 279] on link "Sales Orders" at bounding box center [89, 275] width 179 height 31
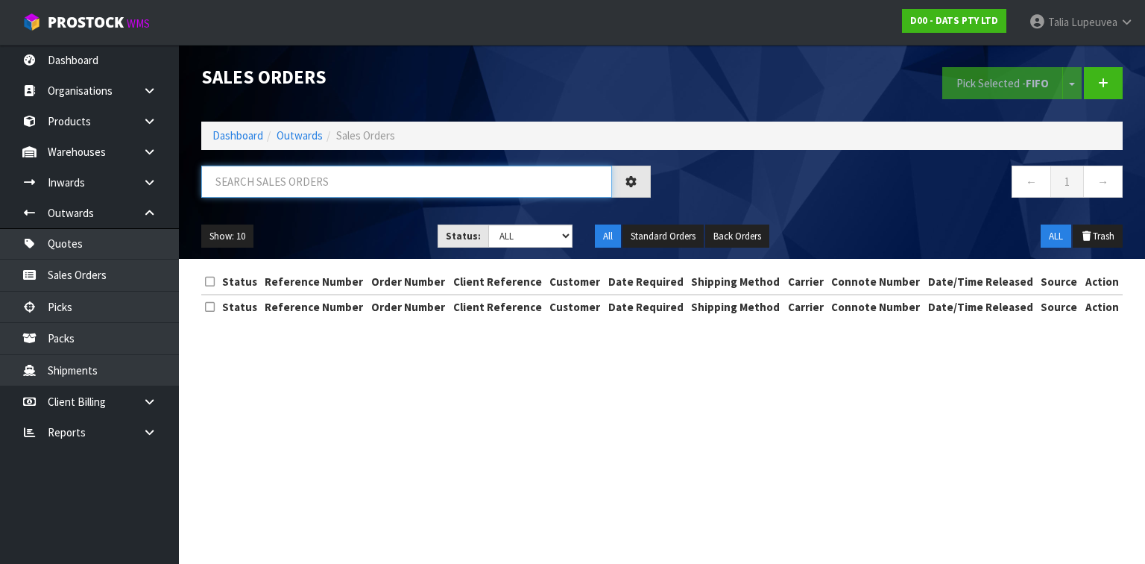
click at [330, 191] on input "text" at bounding box center [406, 182] width 411 height 32
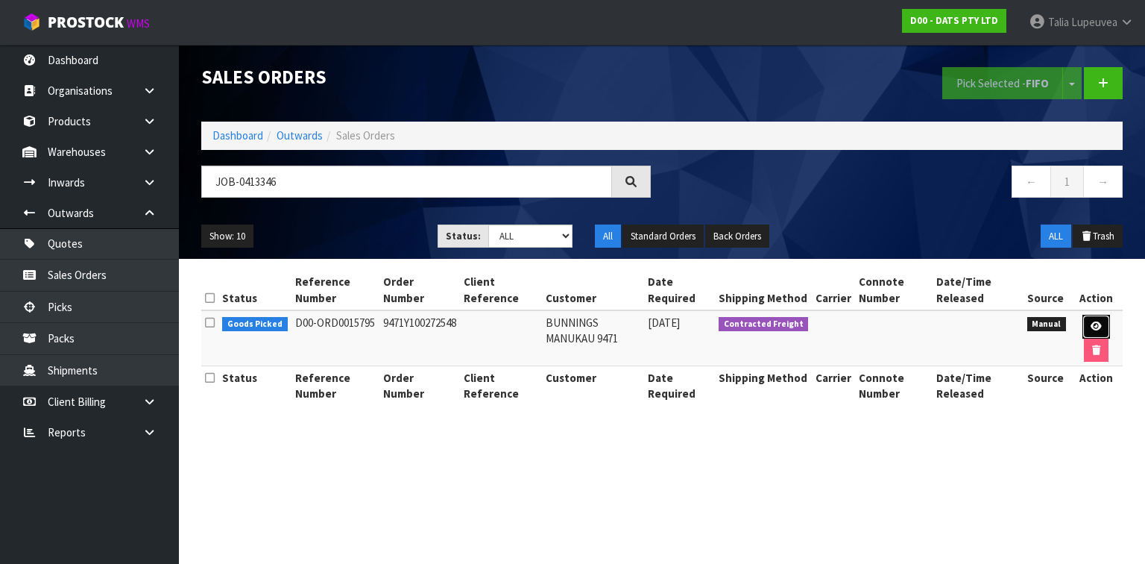
click at [1091, 322] on icon at bounding box center [1096, 326] width 11 height 10
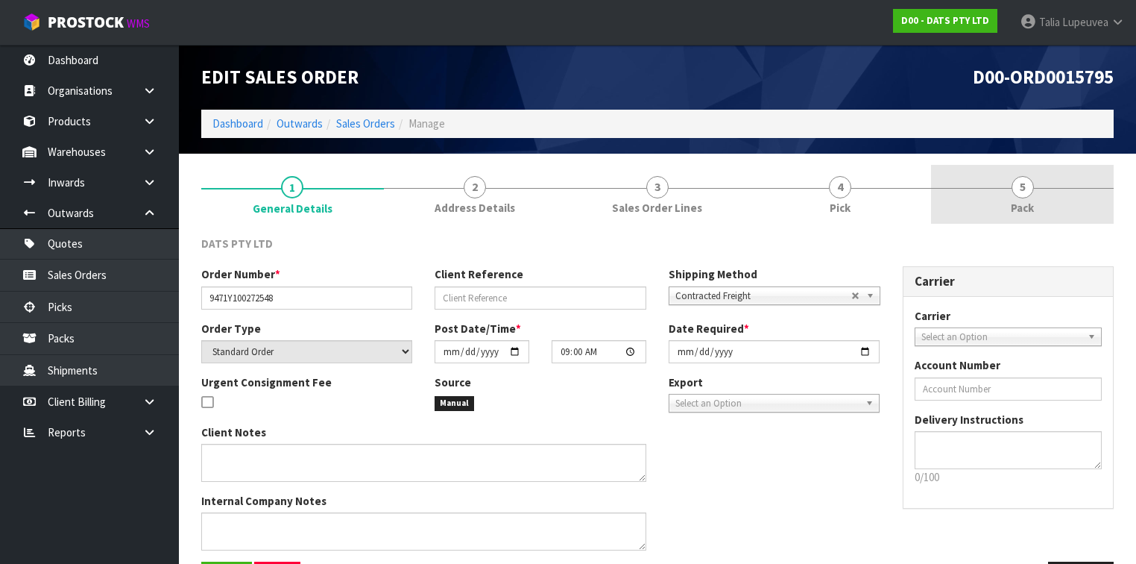
click at [1023, 204] on span "Pack" at bounding box center [1022, 208] width 23 height 16
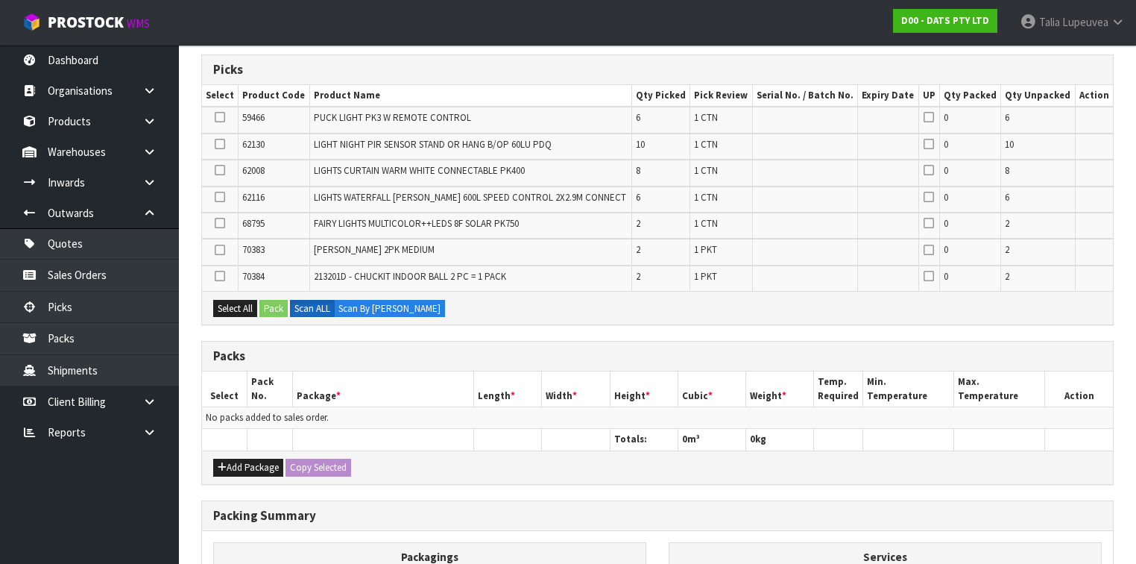
scroll to position [239, 0]
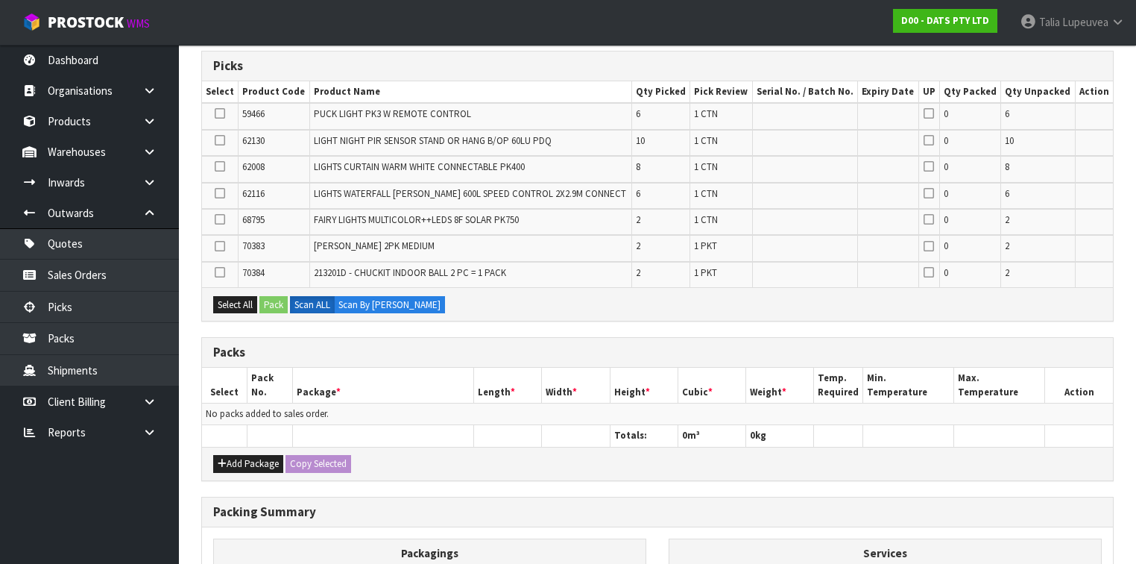
drag, startPoint x: 233, startPoint y: 447, endPoint x: 230, endPoint y: 459, distance: 12.1
click at [233, 447] on div "Add Package Copy Selected" at bounding box center [657, 464] width 911 height 34
drag, startPoint x: 230, startPoint y: 459, endPoint x: 226, endPoint y: 447, distance: 12.7
click at [230, 459] on button "Add Package" at bounding box center [248, 464] width 70 height 18
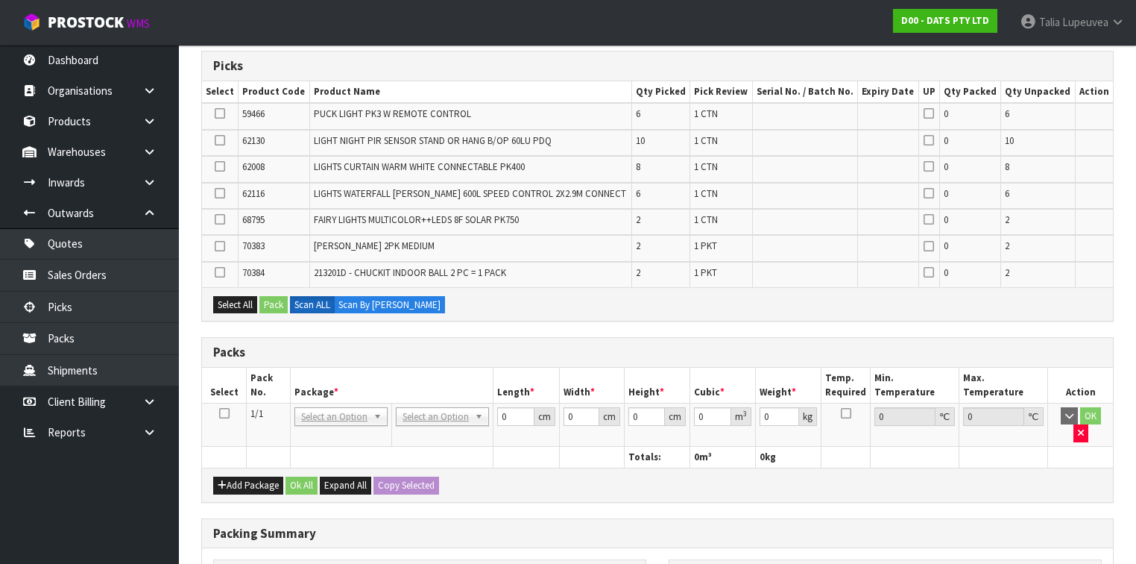
click at [226, 413] on icon at bounding box center [224, 413] width 10 height 1
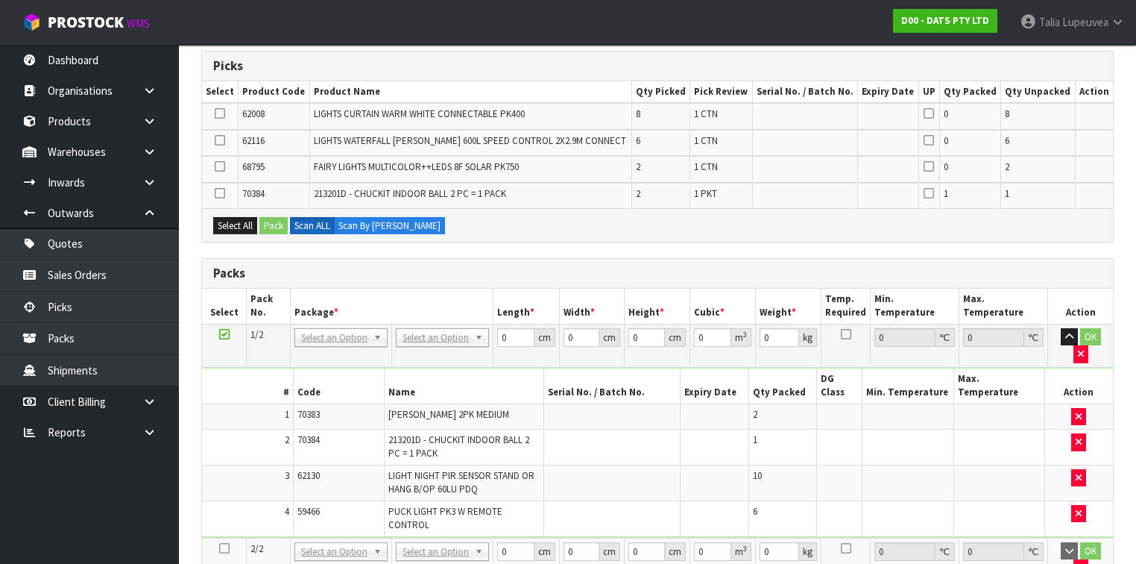
click at [223, 543] on icon at bounding box center [224, 548] width 10 height 1
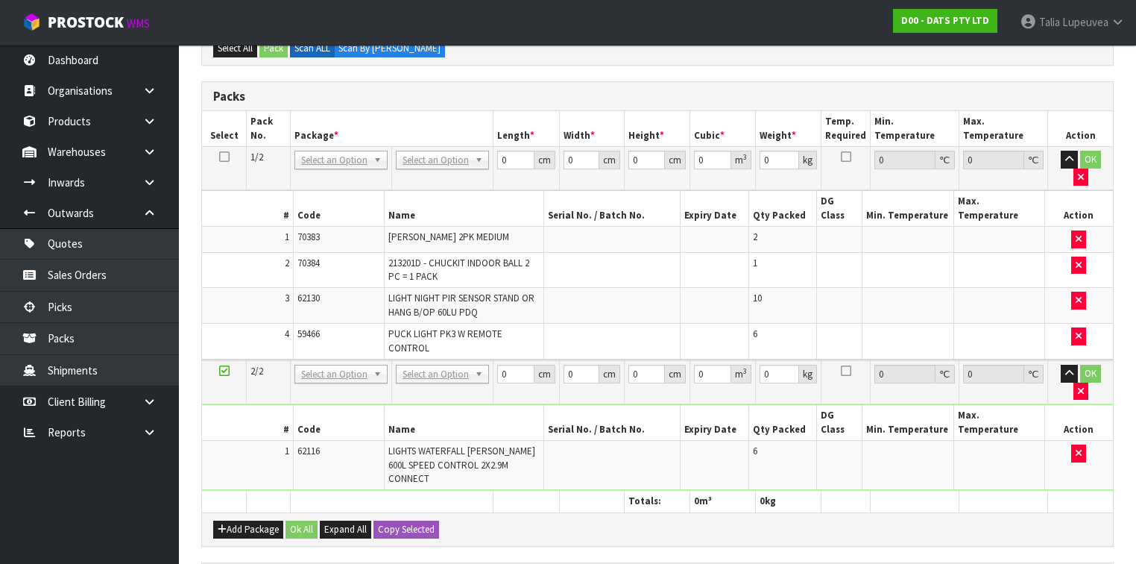
scroll to position [418, 0]
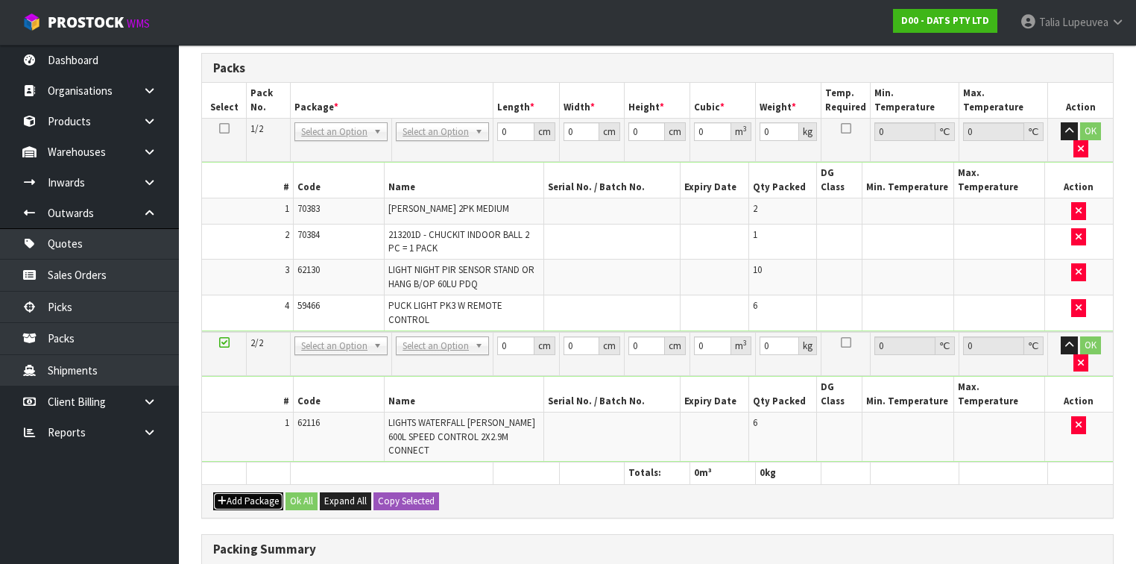
click at [262, 492] on button "Add Package" at bounding box center [248, 501] width 70 height 18
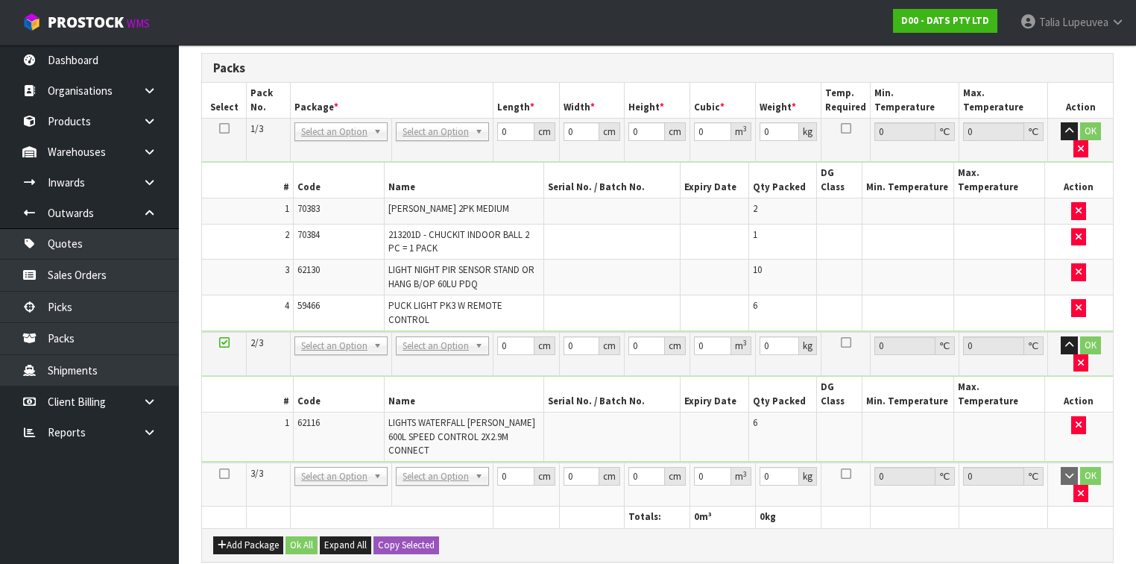
click at [224, 474] on icon at bounding box center [224, 474] width 10 height 1
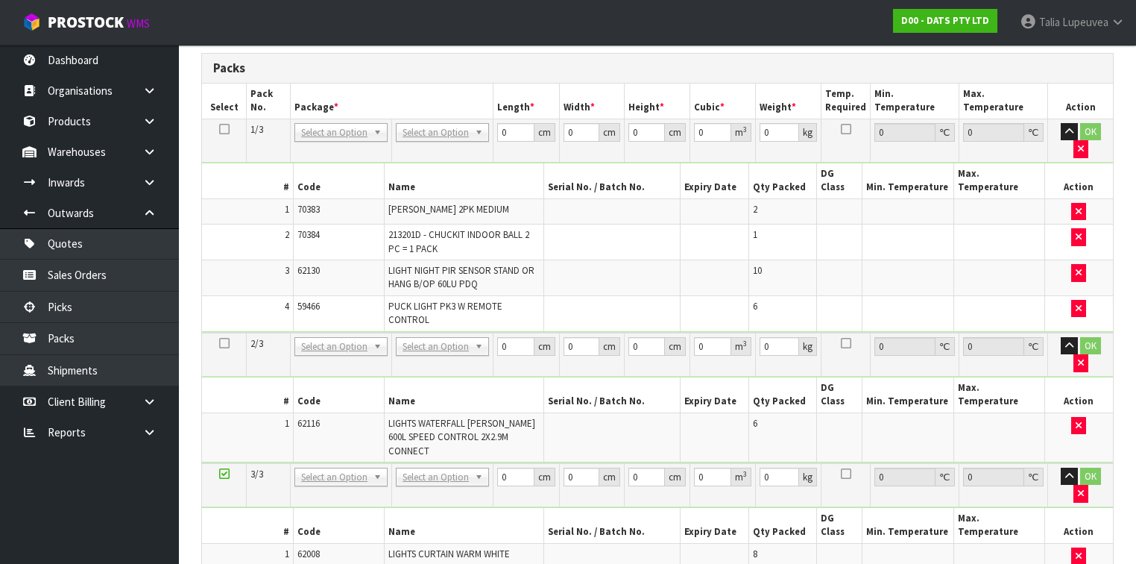
drag, startPoint x: 236, startPoint y: 513, endPoint x: 239, endPoint y: 495, distance: 18.1
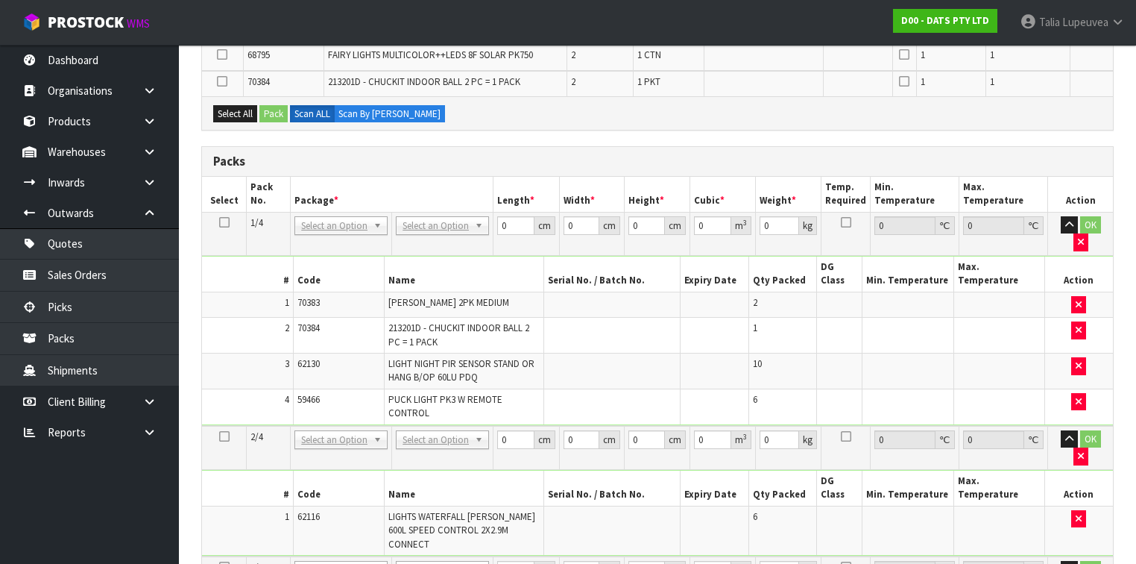
scroll to position [298, 0]
click at [220, 221] on icon at bounding box center [224, 221] width 10 height 1
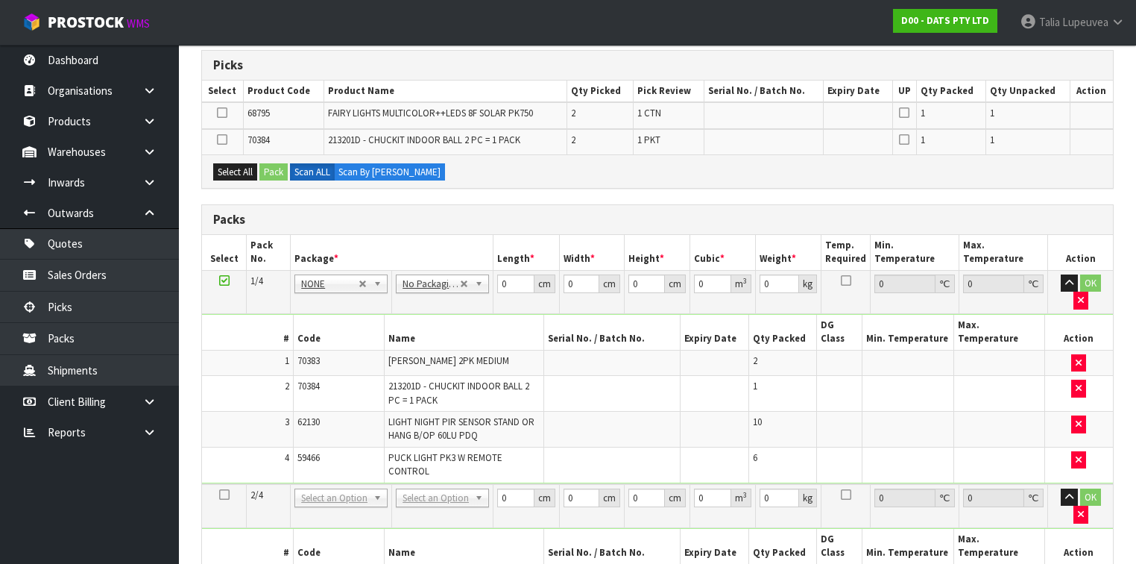
scroll to position [239, 0]
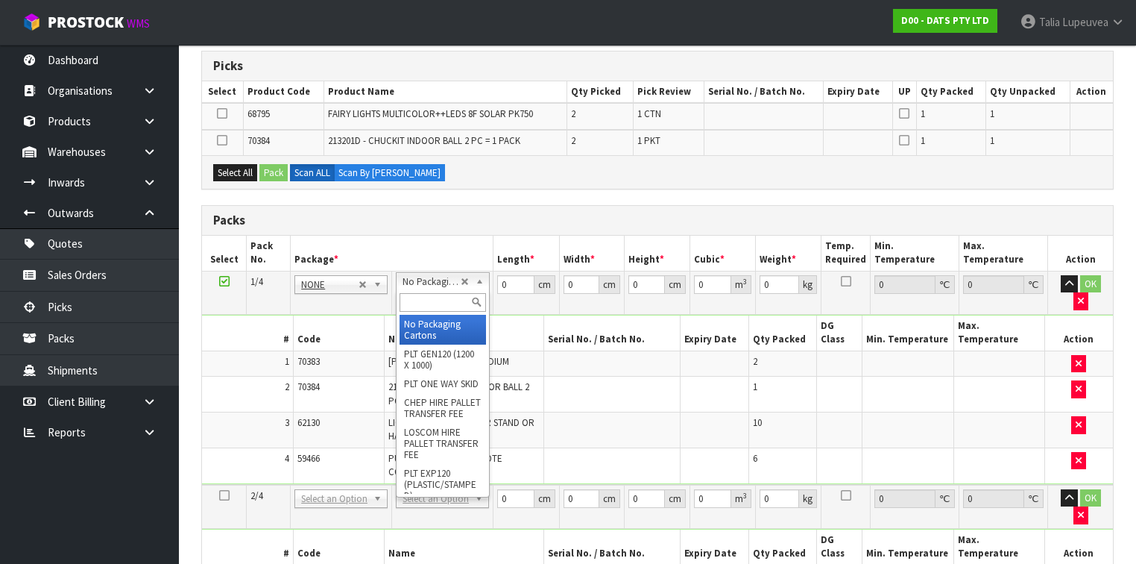
click at [417, 298] on input "text" at bounding box center [443, 302] width 86 height 19
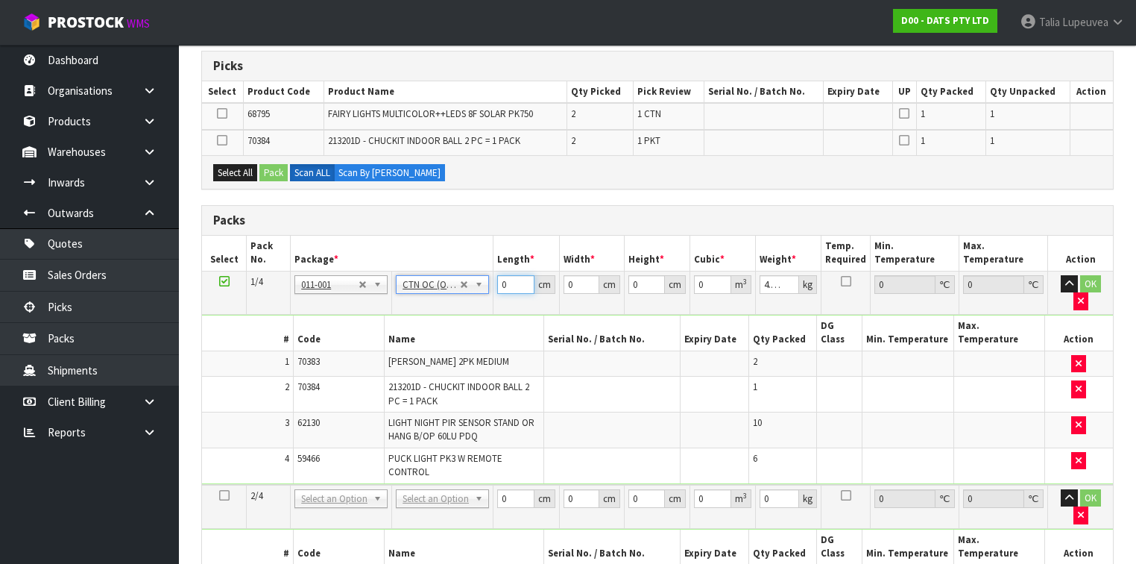
drag, startPoint x: 507, startPoint y: 283, endPoint x: 491, endPoint y: 286, distance: 16.7
click at [491, 286] on tr "1/4 NONE 007-001 007-002 007-004 007-009 007-013 007-014 007-015 007-017 007-01…" at bounding box center [657, 292] width 911 height 43
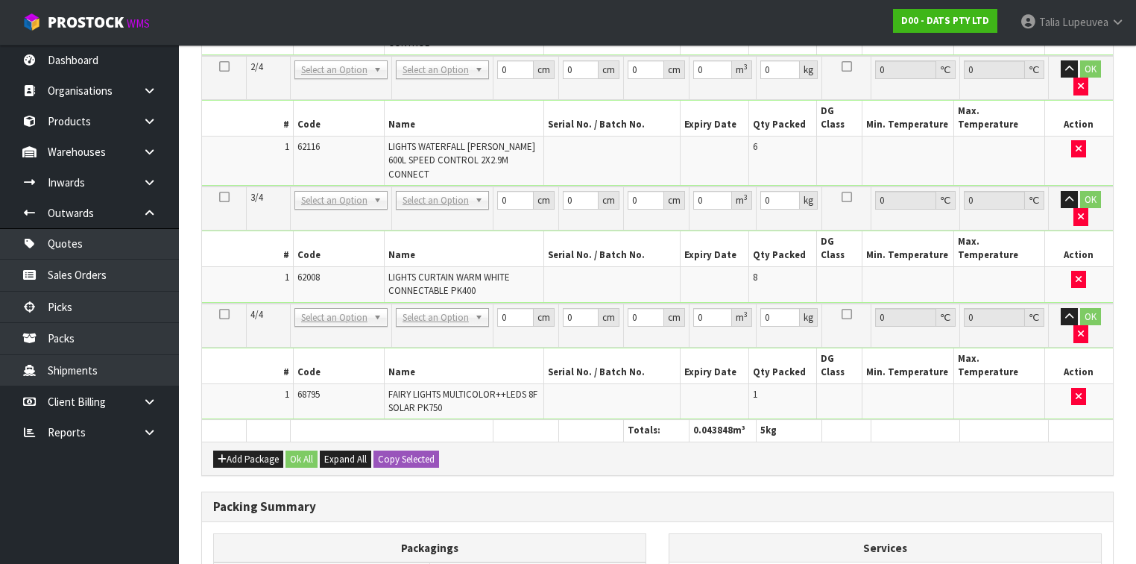
scroll to position [717, 0]
